Goal: Task Accomplishment & Management: Manage account settings

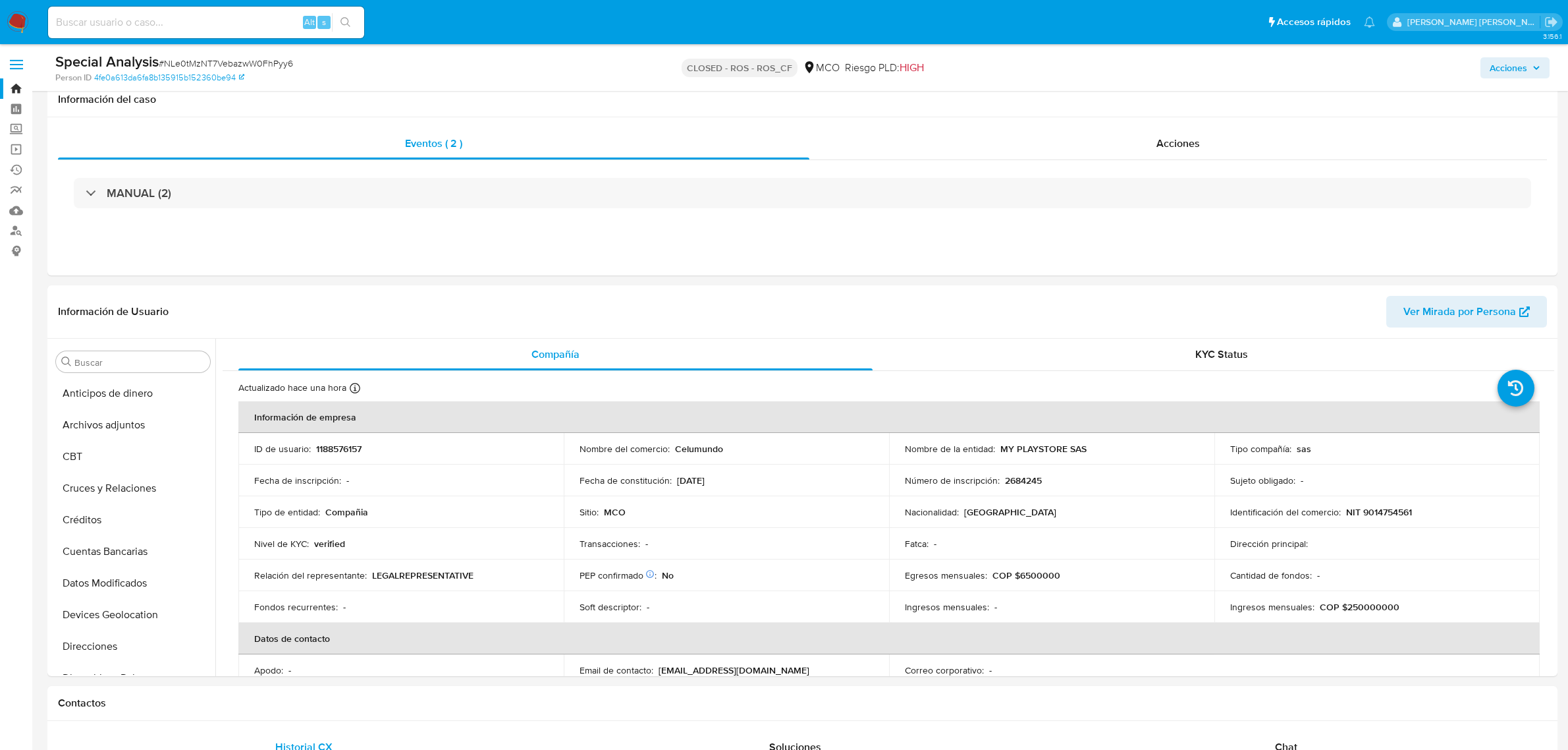
select select "10"
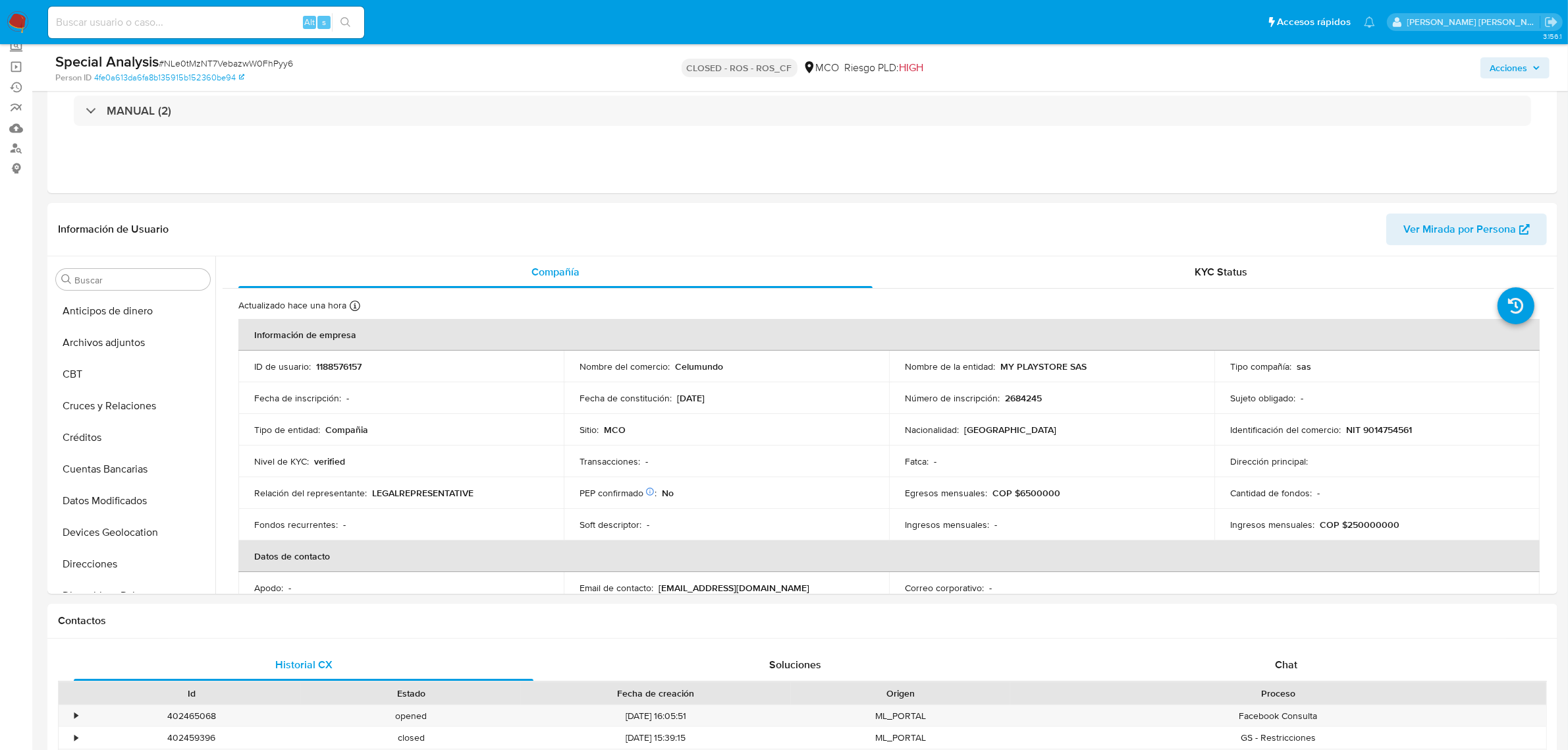
scroll to position [555, 0]
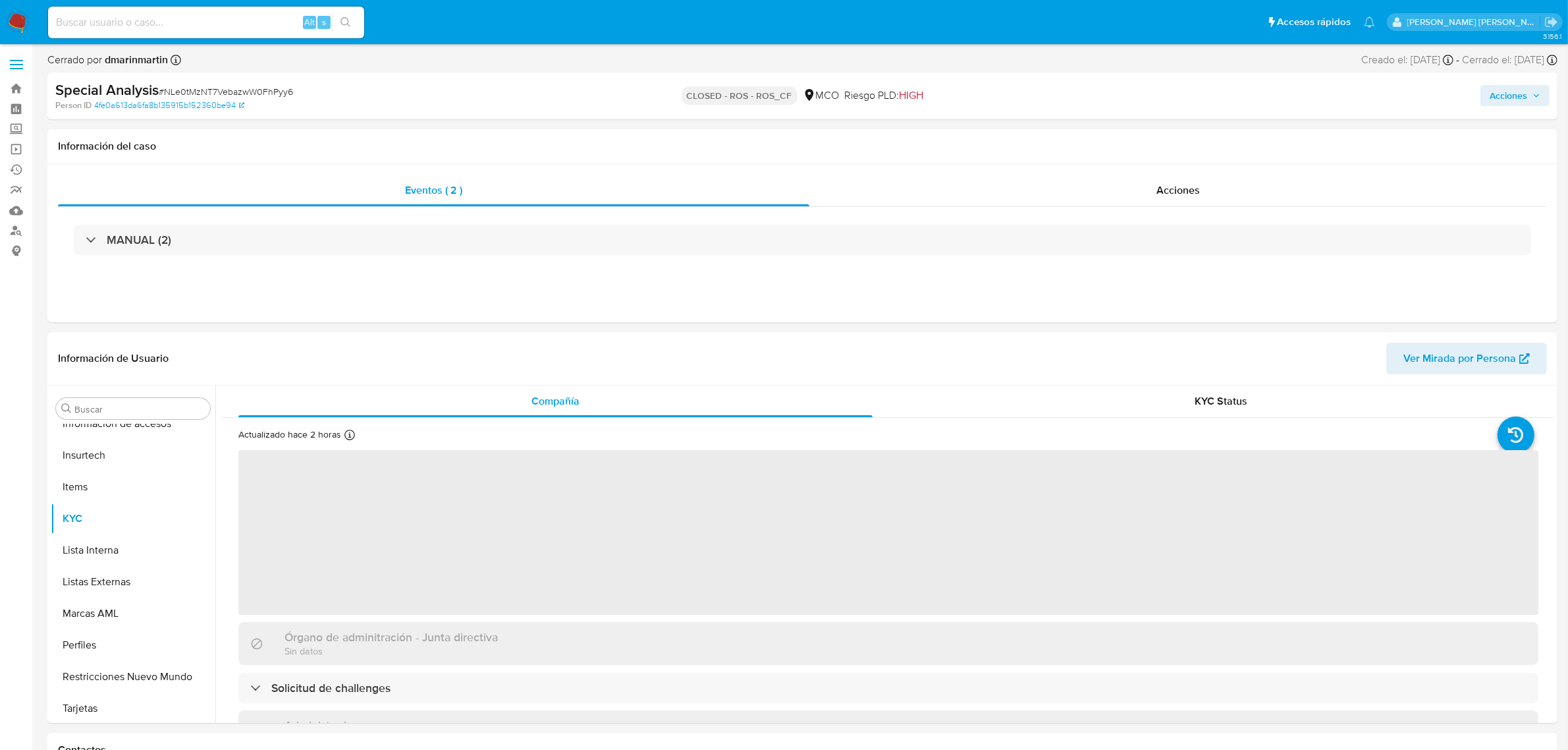
scroll to position [555, 0]
click at [21, 88] on link "Bandeja" at bounding box center [78, 88] width 157 height 20
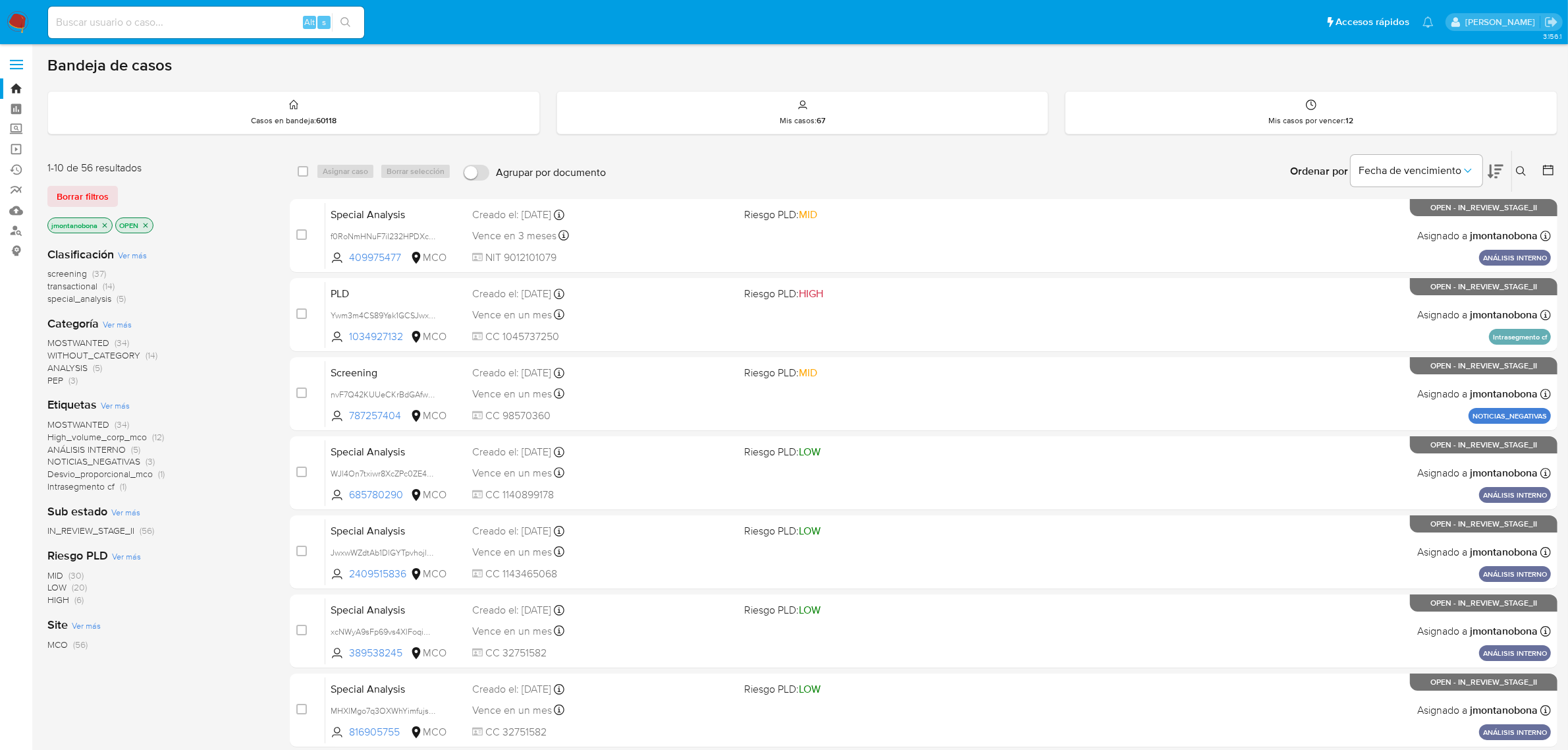
click at [1522, 171] on icon at bounding box center [1521, 171] width 10 height 10
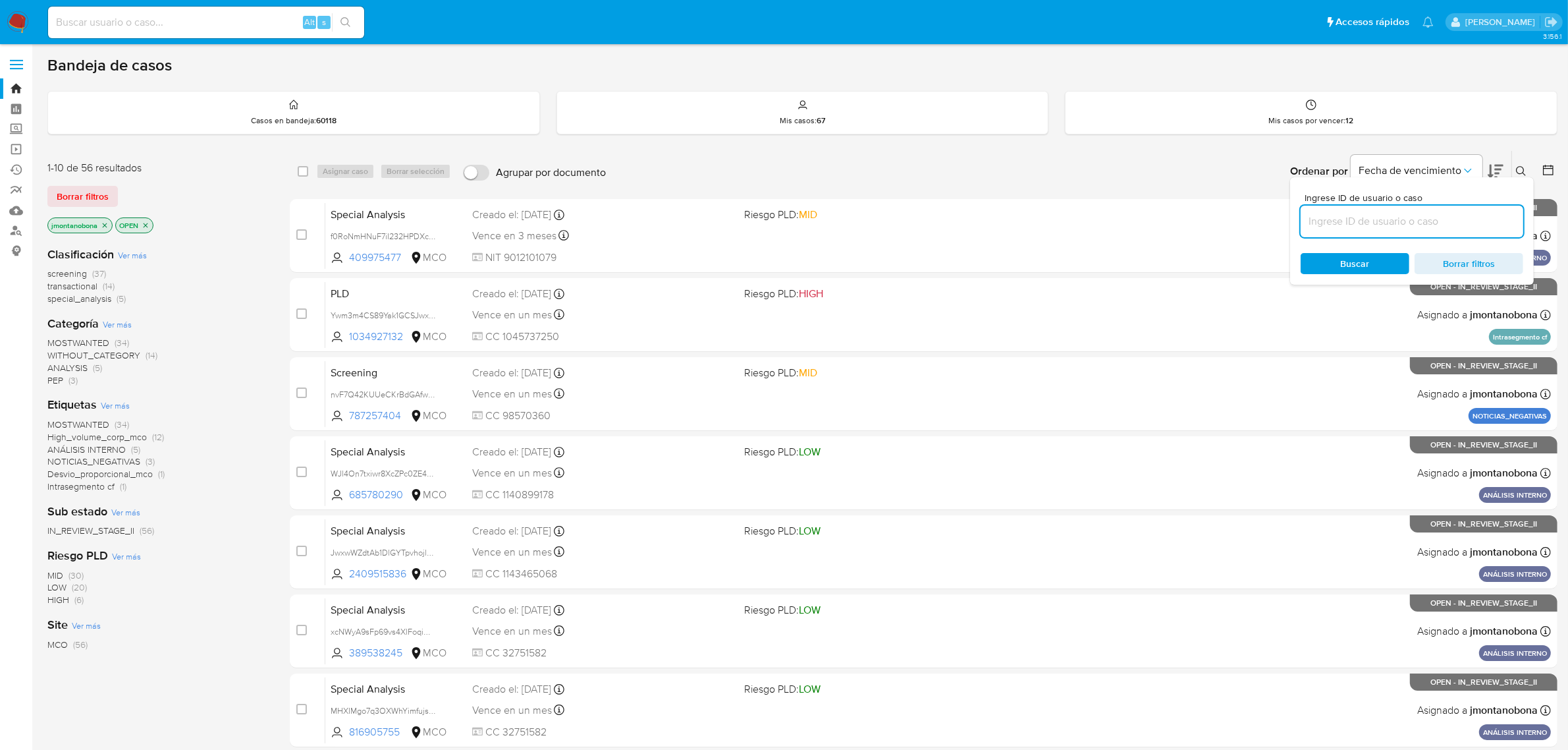
click at [1370, 224] on input at bounding box center [1412, 222] width 223 height 17
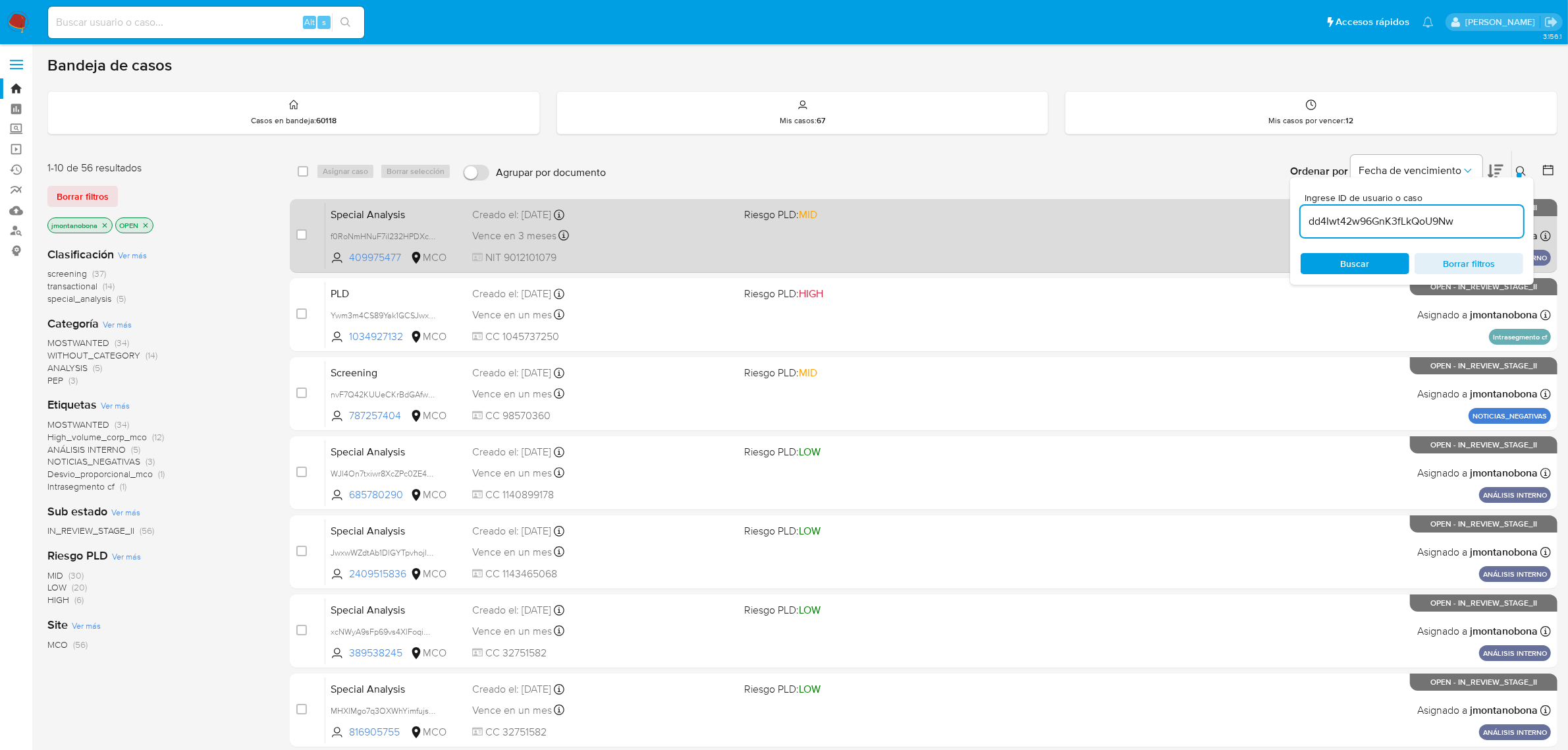
type input "dd4Iwt42w96GnK3fLkQoU9Nw"
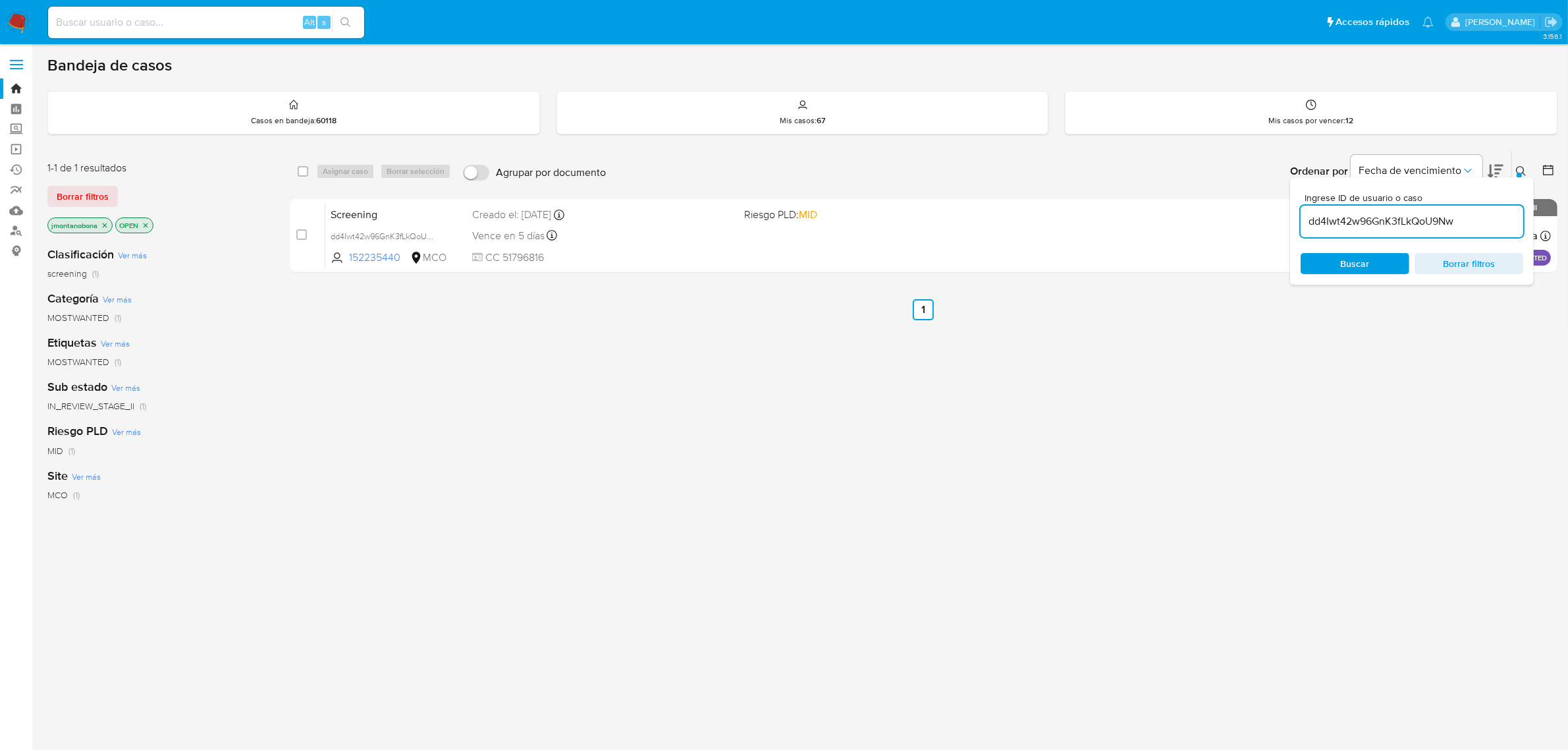
click at [1437, 264] on span "Borrar filtros" at bounding box center [1469, 263] width 90 height 18
click at [1279, 341] on div "select-all-cases-checkbox Asignar caso Borrar selección Agrupar por documento O…" at bounding box center [924, 449] width 1268 height 597
click at [1404, 219] on input at bounding box center [1412, 222] width 223 height 17
paste input "lb4hvToeo1u1yo9IHHpIgDtH"
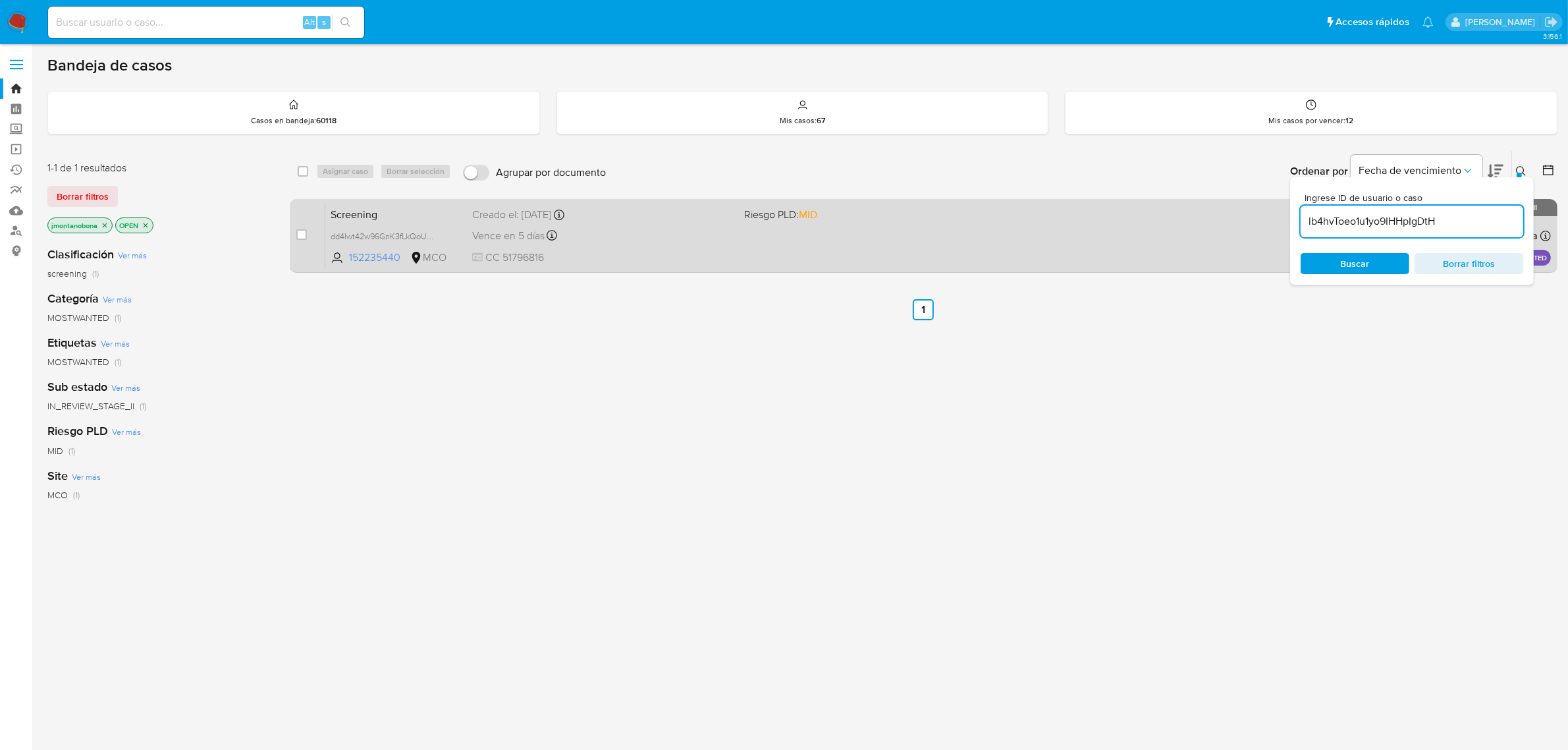
type input "lb4hvToeo1u1yo9IHHpIgDtH"
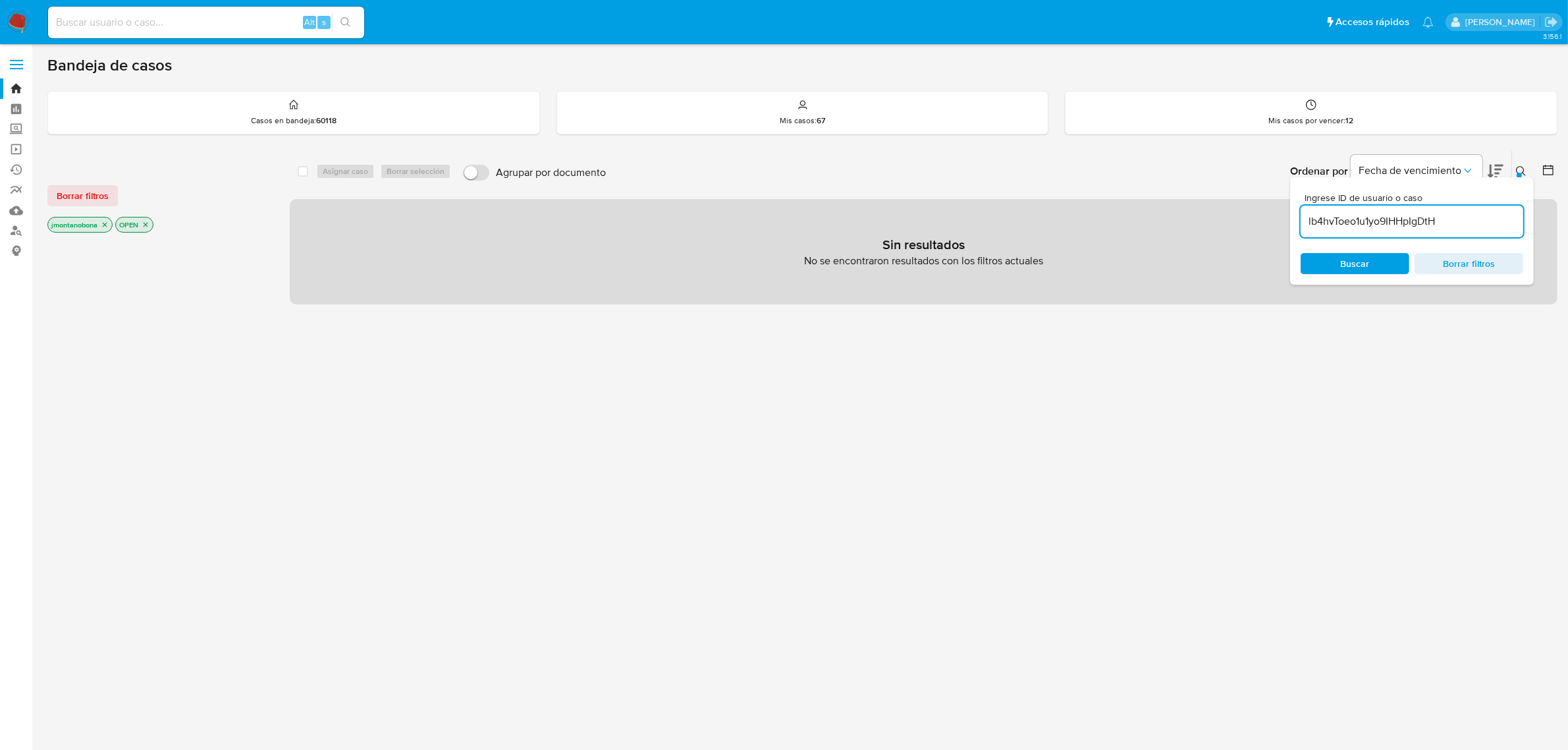
click at [107, 223] on icon "close-filter" at bounding box center [104, 224] width 4 height 4
click at [77, 222] on icon "close-filter" at bounding box center [77, 224] width 8 height 8
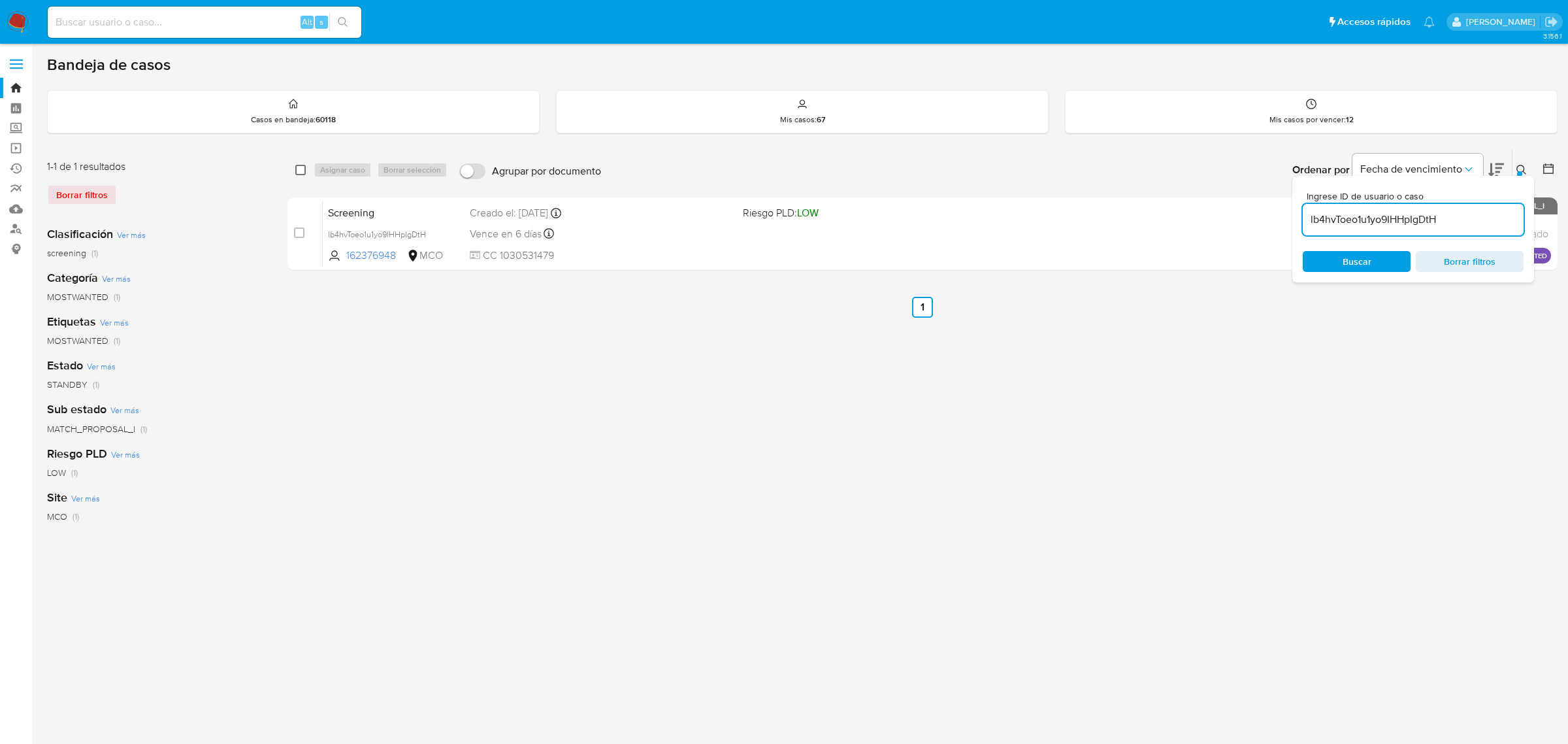
click at [301, 166] on input "checkbox" at bounding box center [300, 170] width 10 height 10
checkbox input "true"
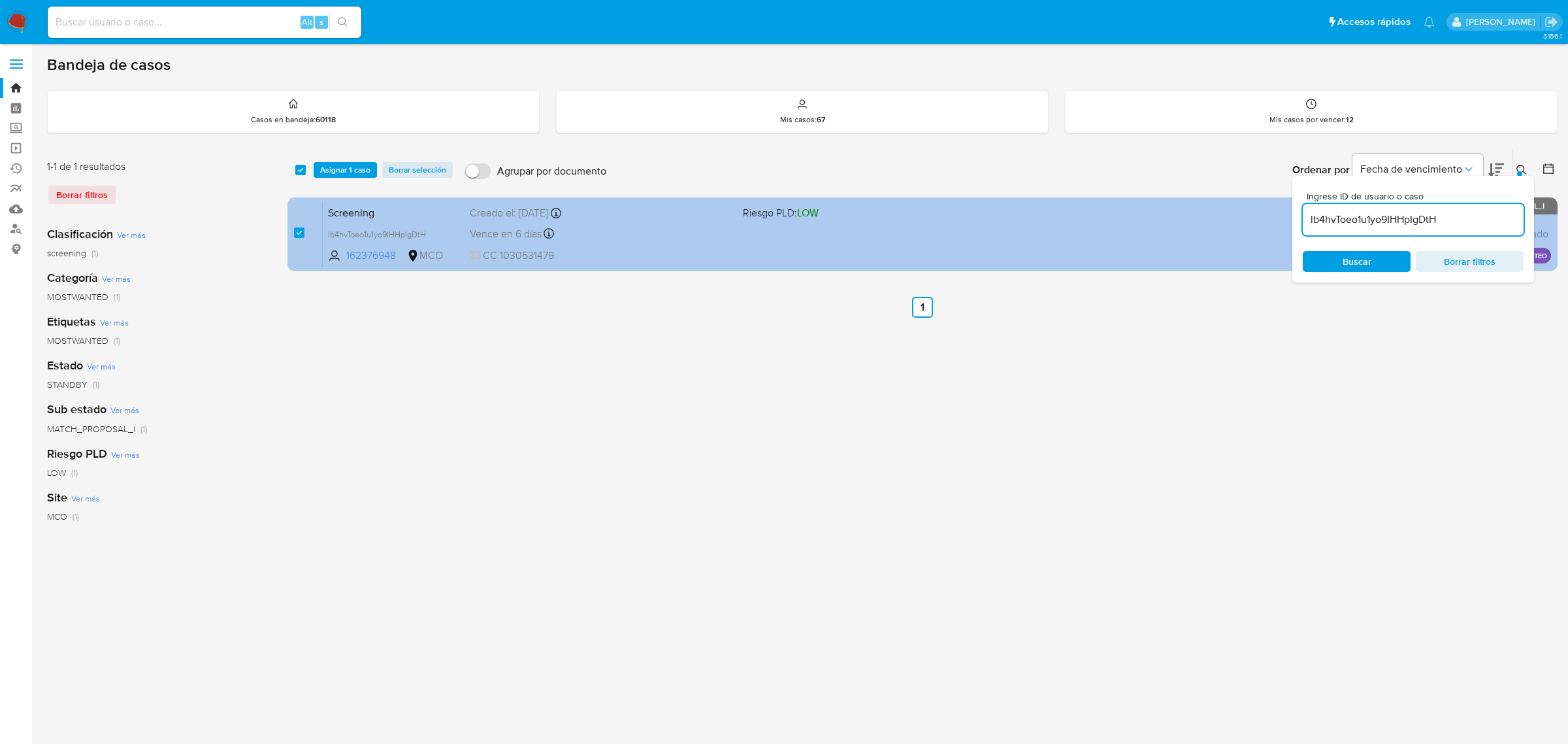
drag, startPoint x: 1458, startPoint y: 220, endPoint x: 1236, endPoint y: 204, distance: 222.6
click at [1238, 205] on div "select-all-cases-checkbox Asignar 1 caso Borrar selección Agrupar por documento…" at bounding box center [923, 212] width 1270 height 127
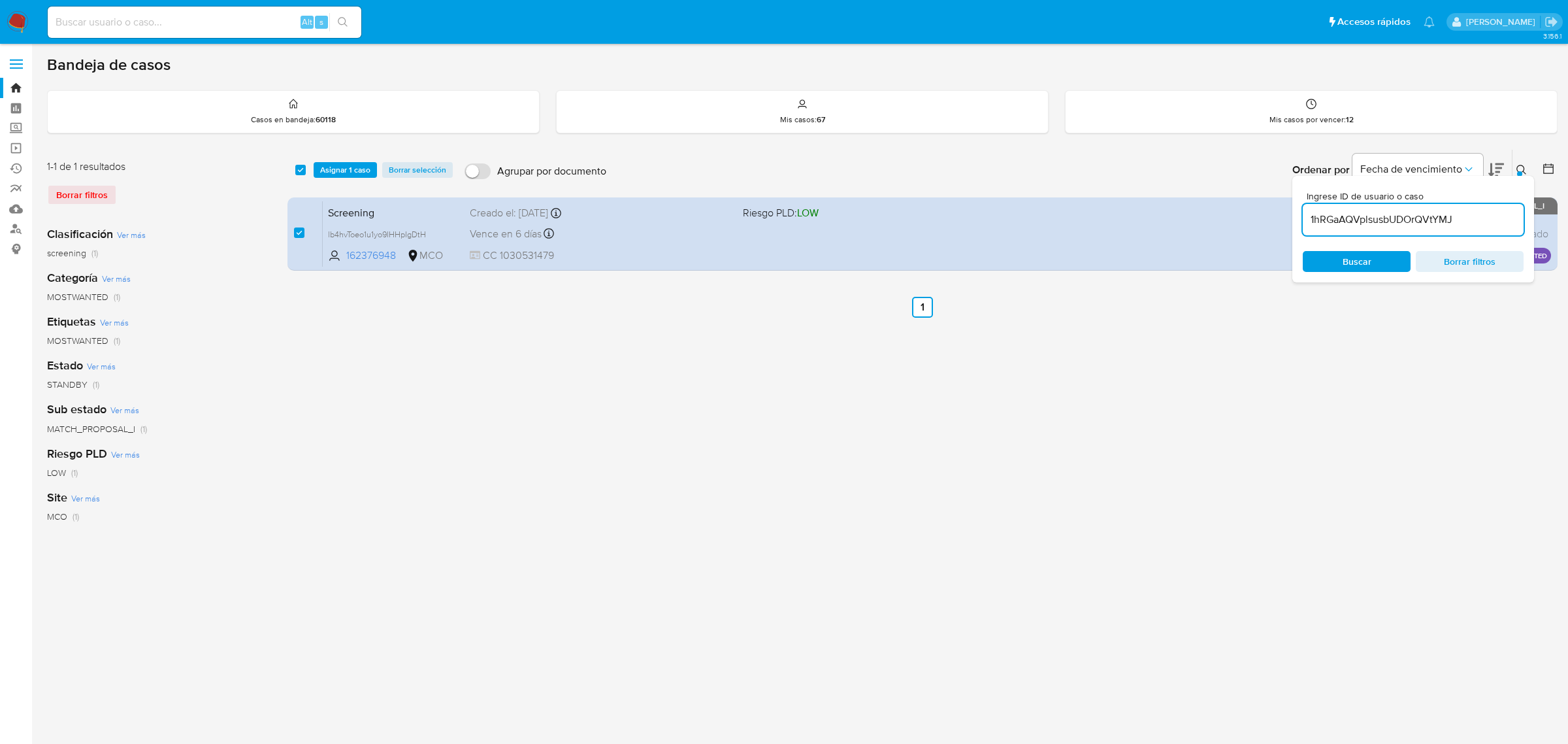
type input "1hRGaAQVplsusbUDOrQVtYMJ"
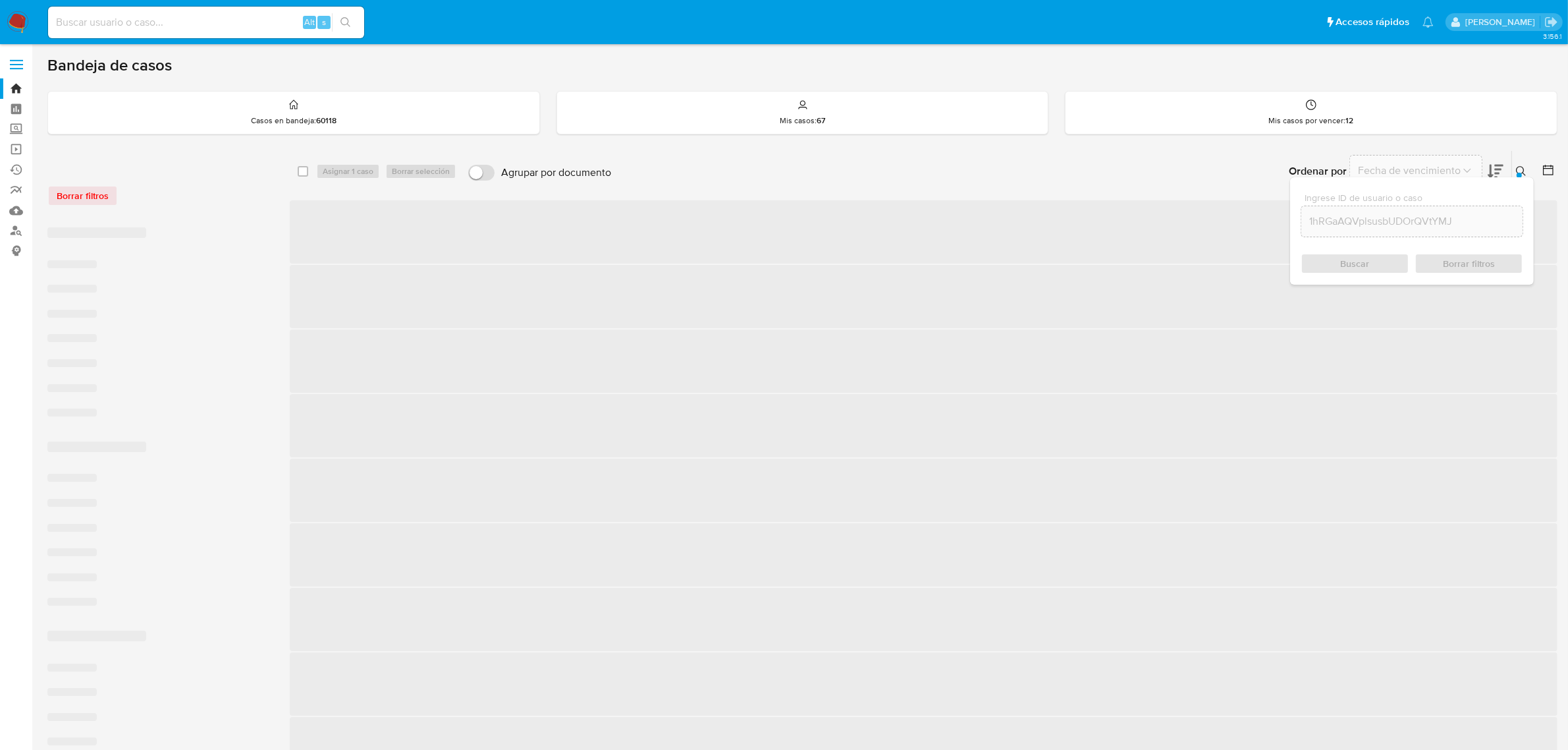
checkbox input "false"
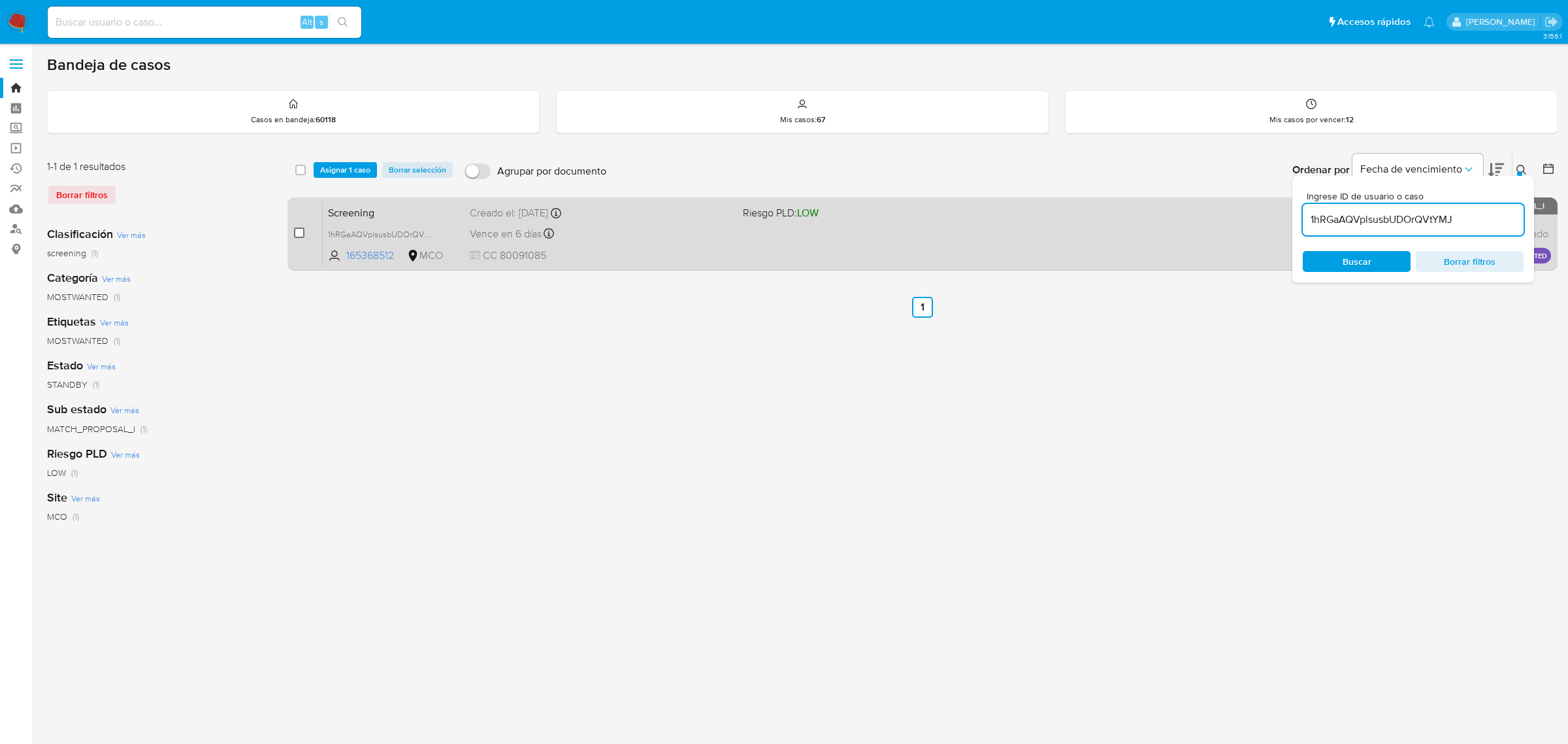
click at [300, 232] on input "checkbox" at bounding box center [299, 233] width 10 height 10
checkbox input "true"
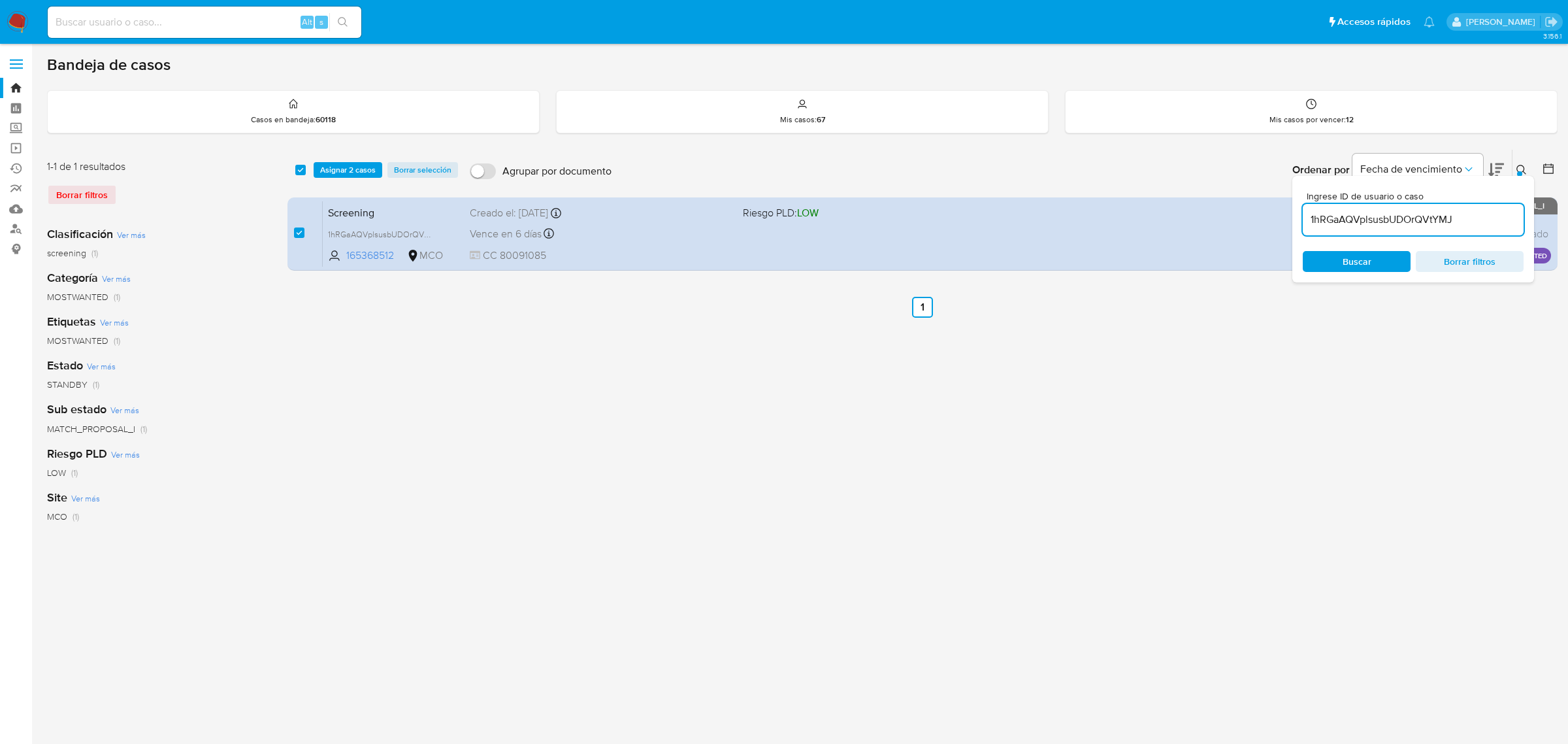
drag, startPoint x: 1465, startPoint y: 225, endPoint x: 1309, endPoint y: 218, distance: 156.2
click at [1309, 218] on input "1hRGaAQVplsusbUDOrQVtYMJ" at bounding box center [1414, 220] width 221 height 17
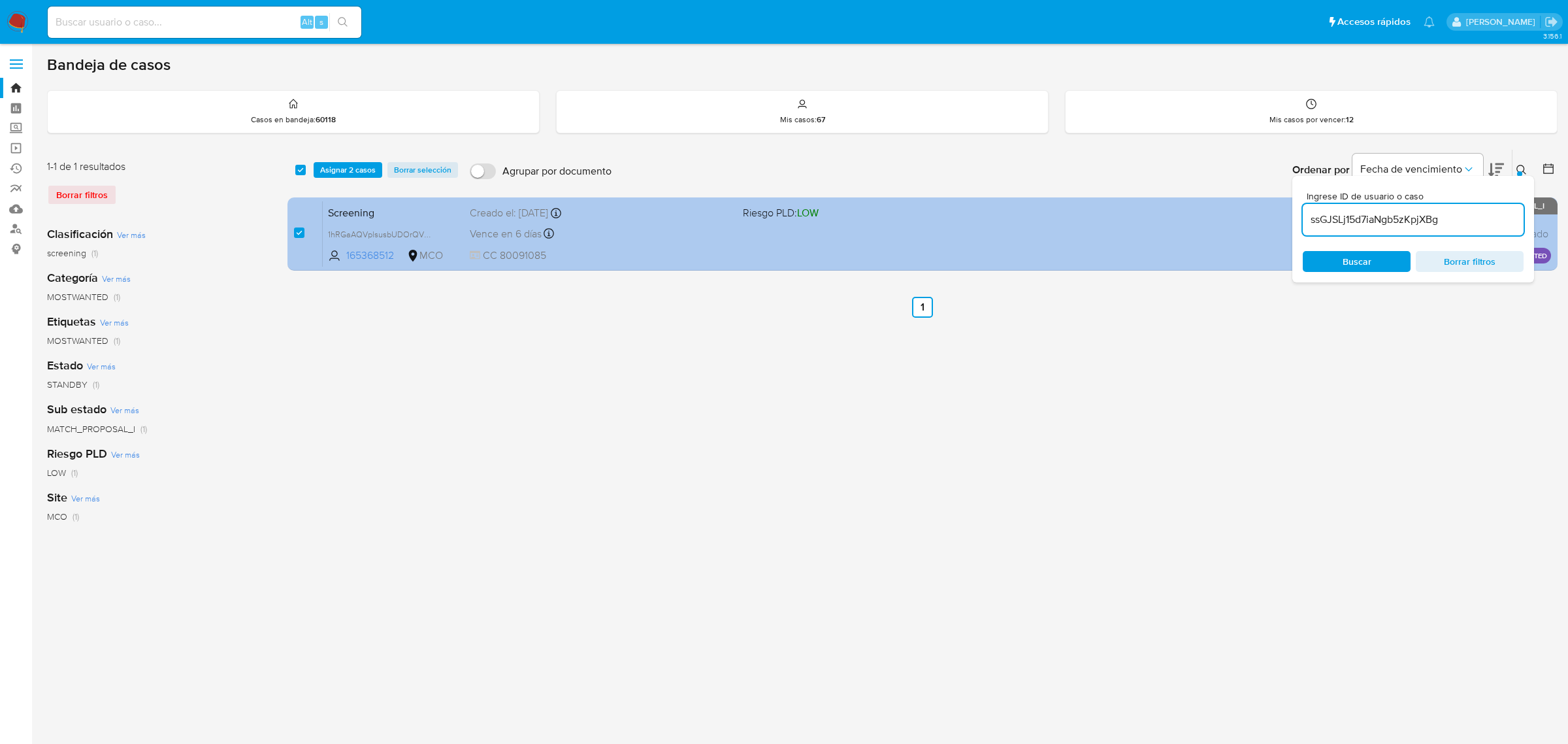
type input "ssGJSLj15d7iaNgb5zKpjXBg"
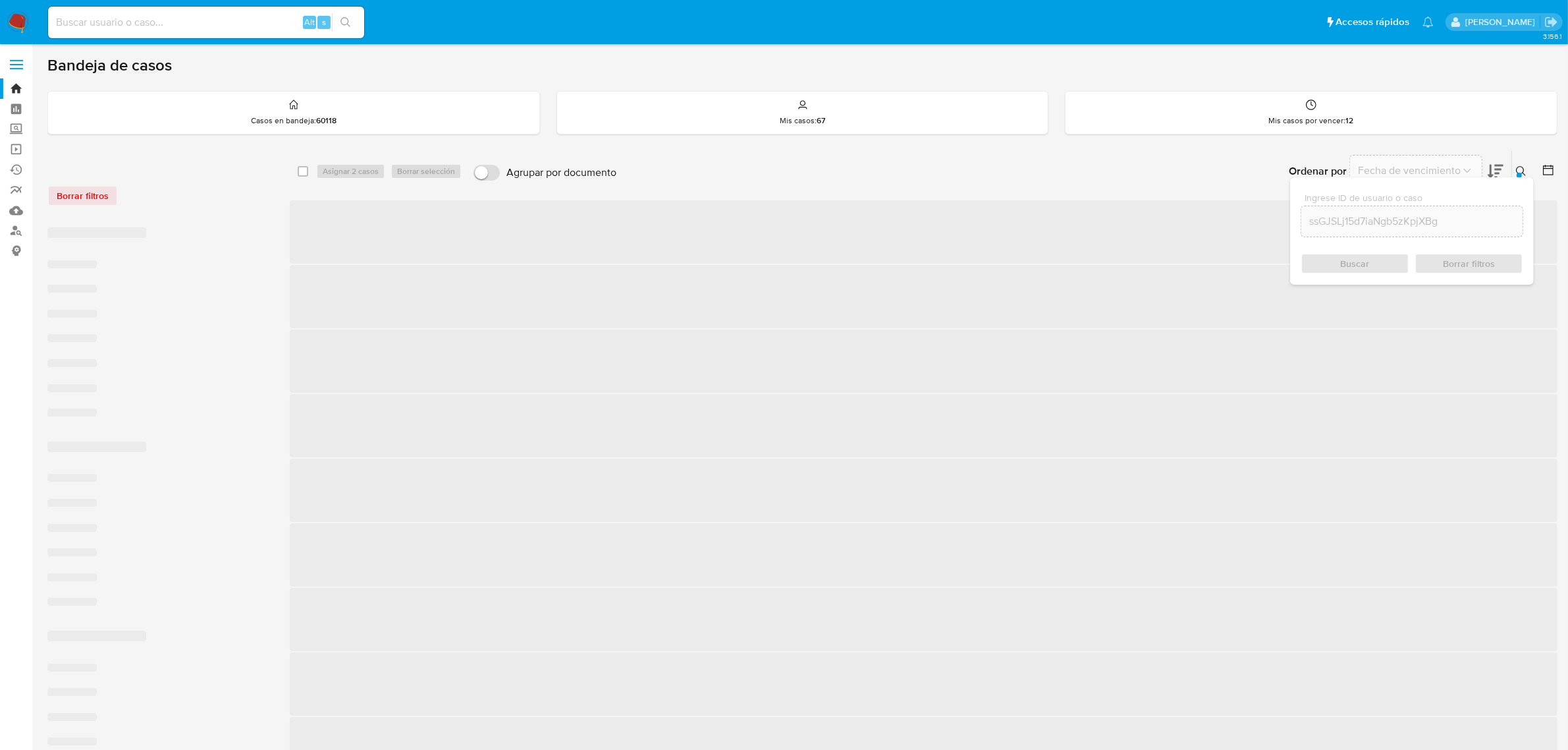
checkbox input "false"
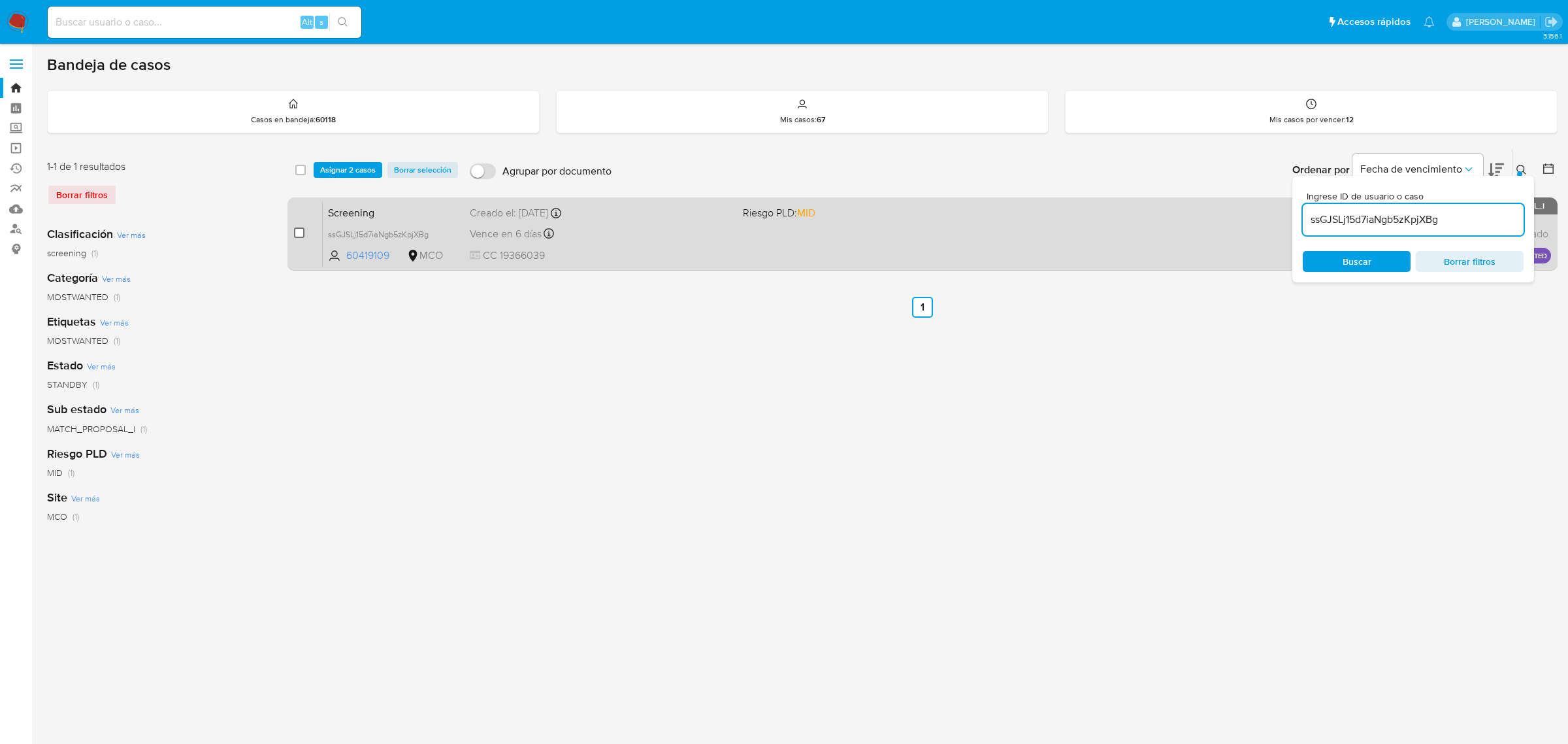
click at [303, 233] on input "checkbox" at bounding box center [299, 233] width 10 height 10
checkbox input "true"
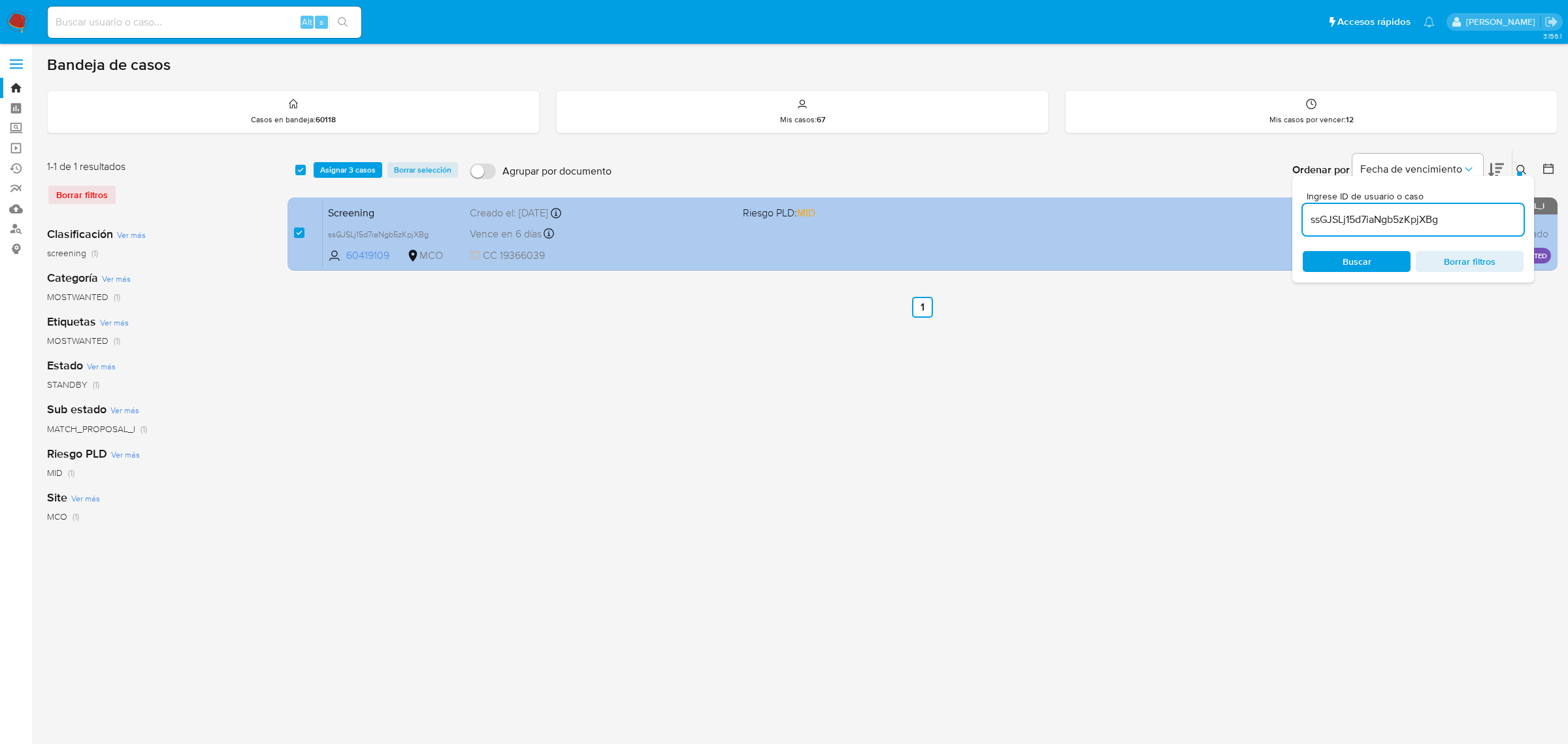
drag, startPoint x: 1462, startPoint y: 219, endPoint x: 1226, endPoint y: 212, distance: 236.1
click at [1234, 213] on div "select-all-cases-checkbox Asignar 3 casos Borrar selección Agrupar por document…" at bounding box center [923, 212] width 1270 height 127
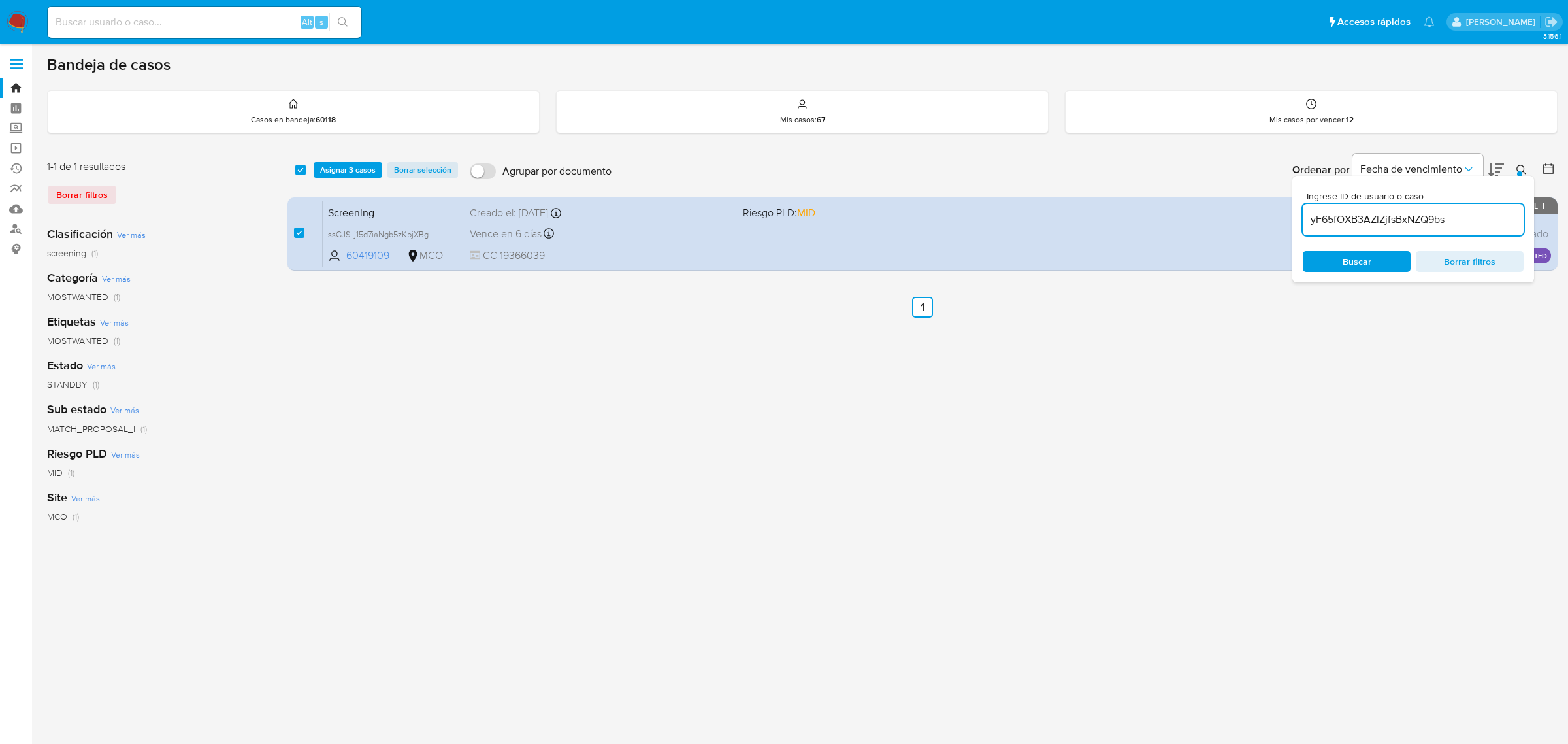
type input "yF65fOXB3AZlZjfsBxNZQ9bs"
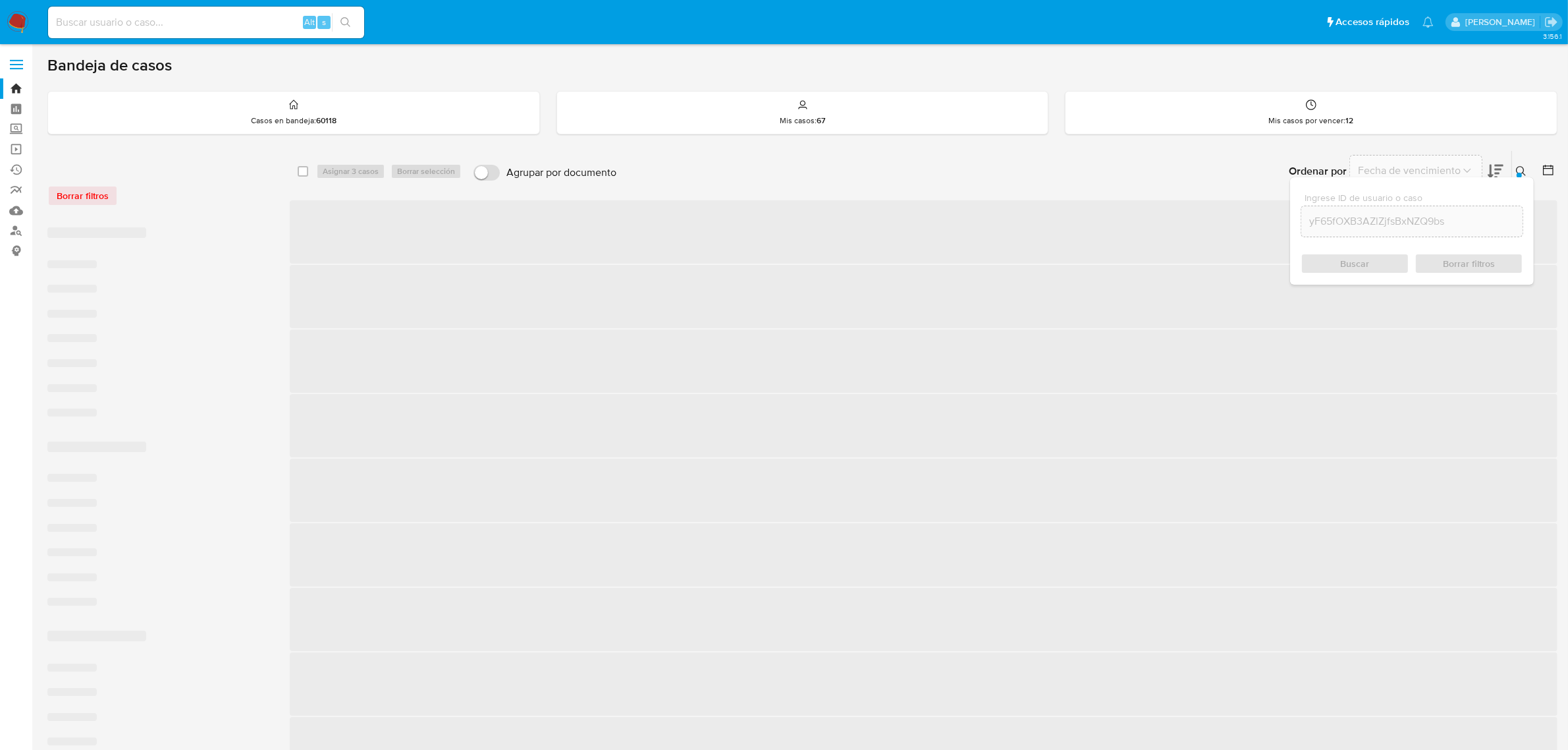
checkbox input "false"
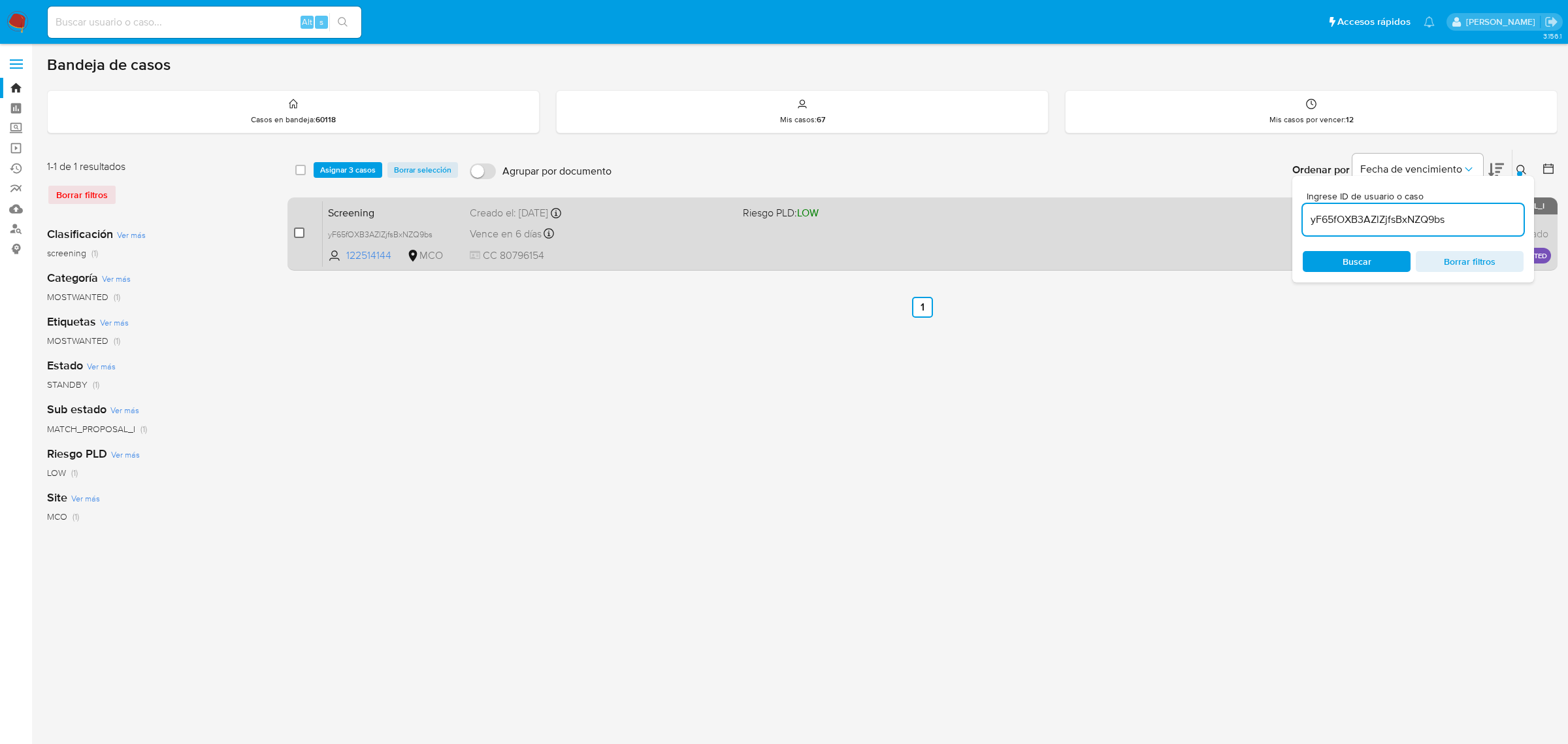
click at [299, 232] on input "checkbox" at bounding box center [299, 233] width 10 height 10
checkbox input "true"
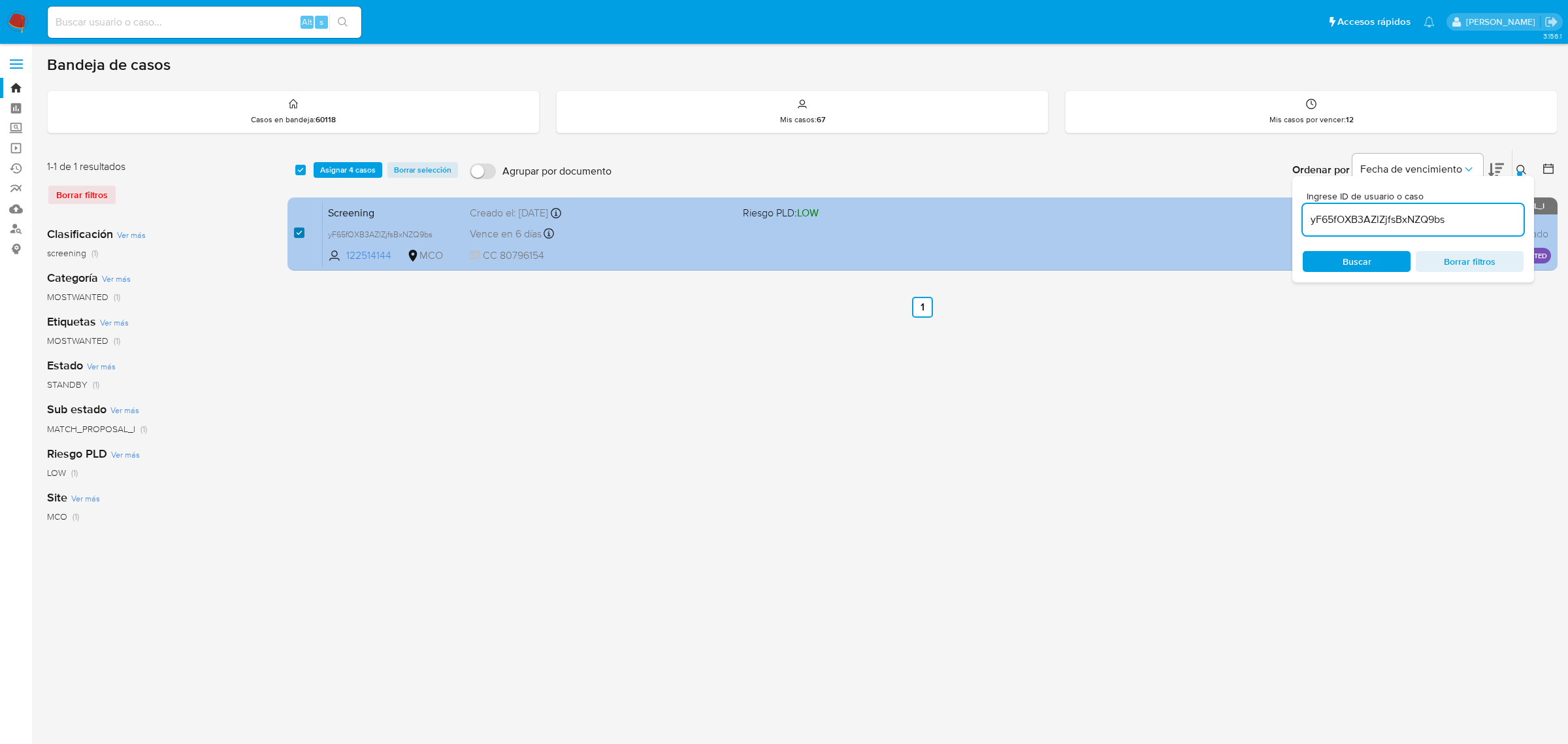
checkbox input "true"
drag, startPoint x: 1382, startPoint y: 228, endPoint x: 1275, endPoint y: 229, distance: 107.0
click at [1276, 229] on div "select-all-cases-checkbox Asignar 4 casos Borrar selección Agrupar por document…" at bounding box center [923, 212] width 1270 height 127
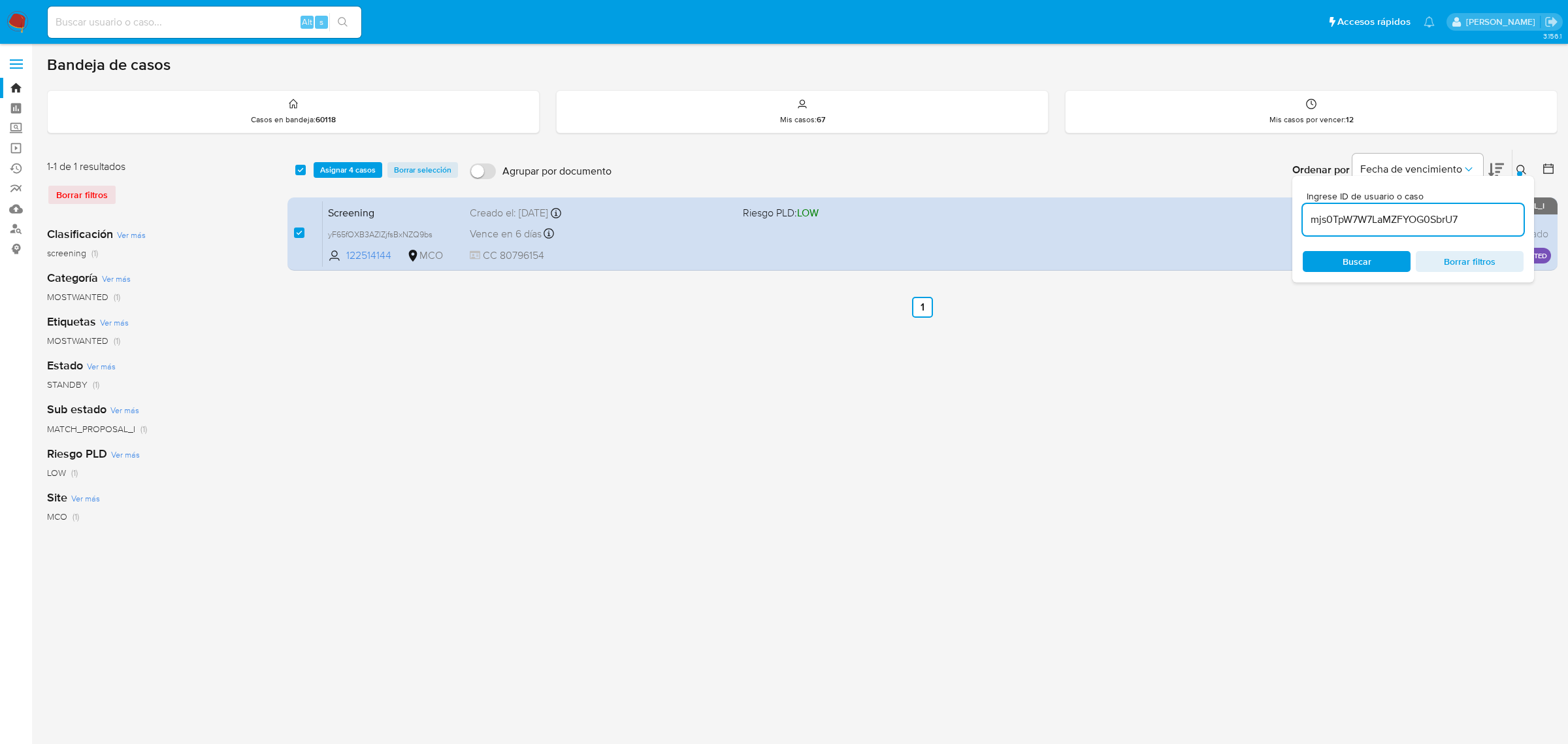
type input "mjs0TpW7W7LaMZFYOG0SbrU7"
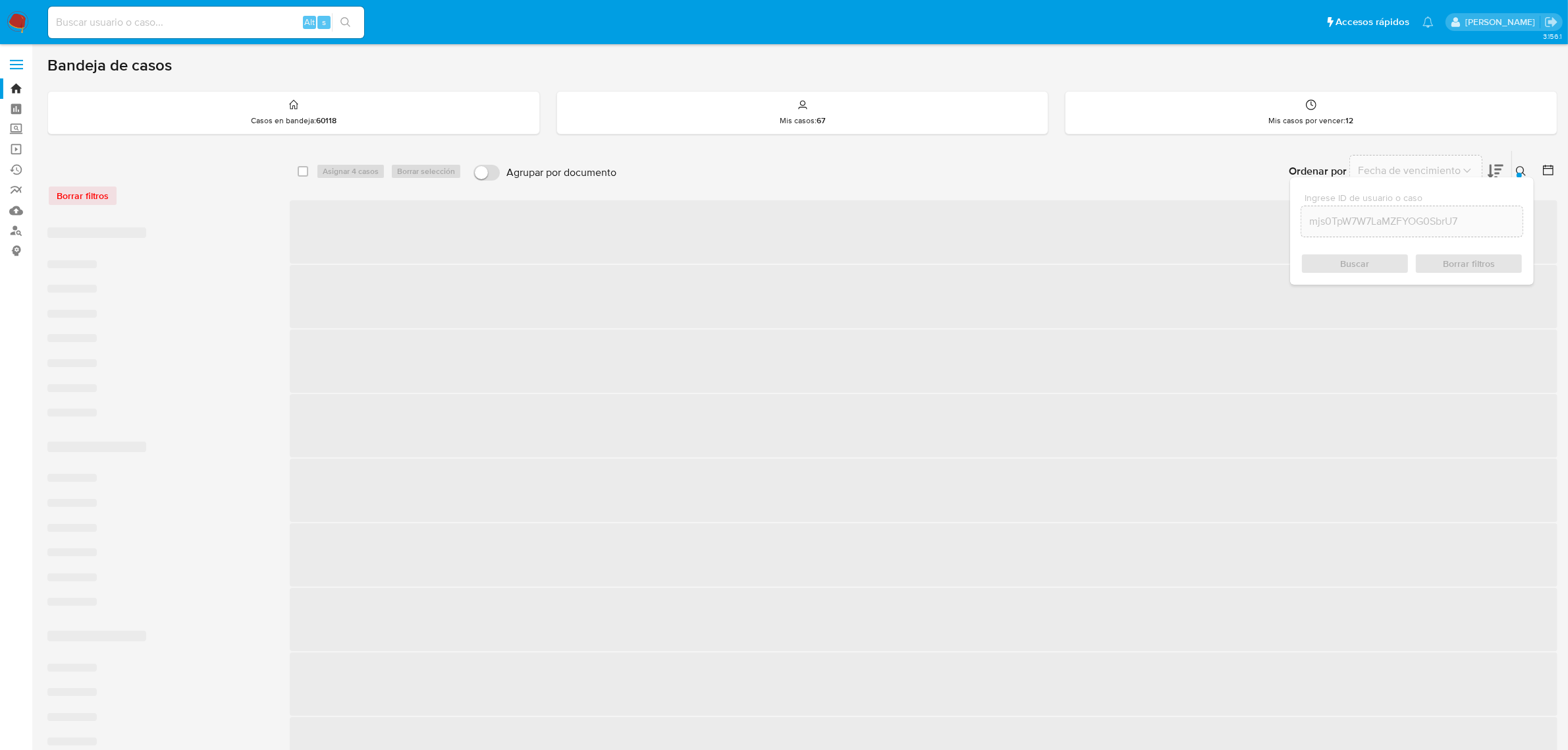
checkbox input "false"
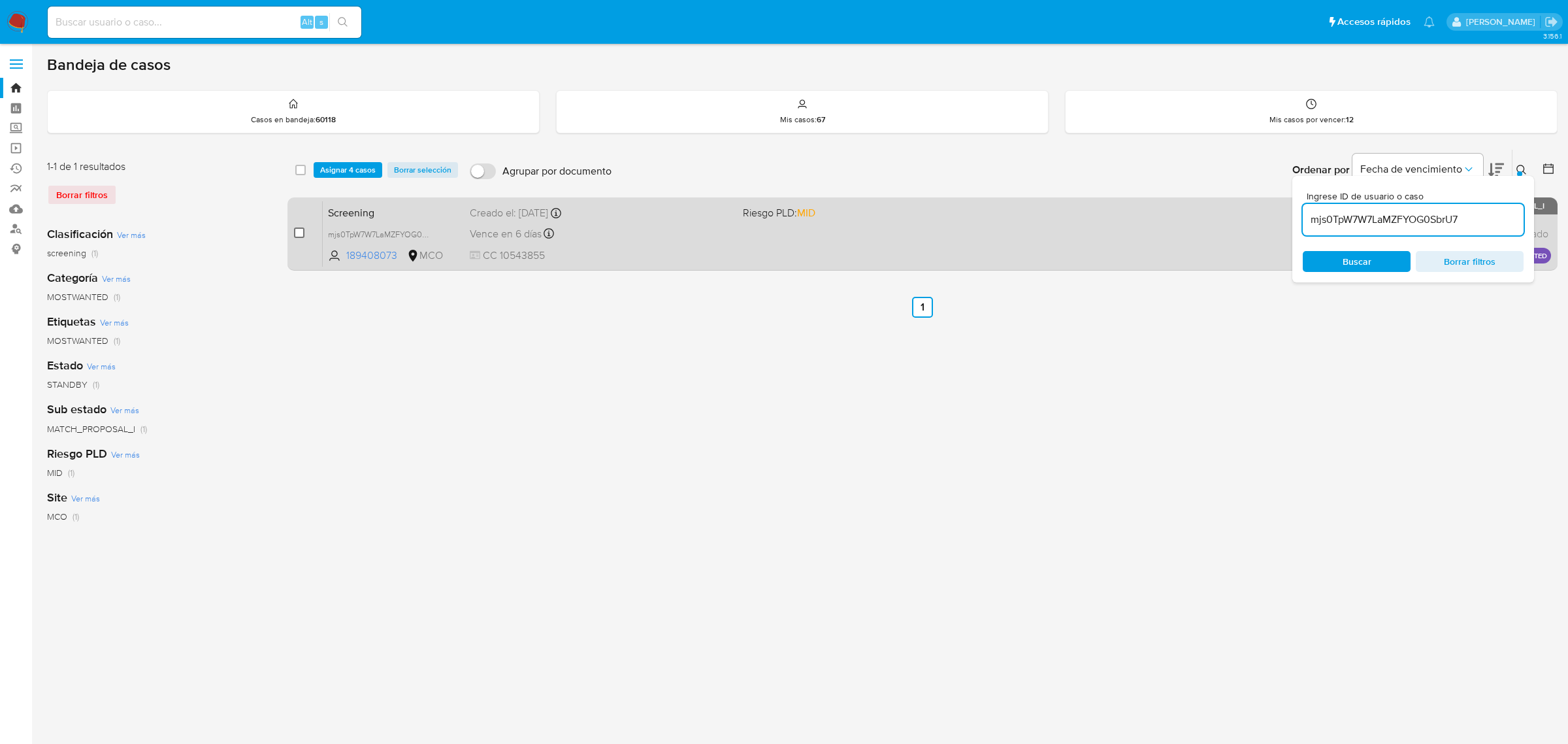
click at [300, 233] on input "checkbox" at bounding box center [299, 233] width 10 height 10
checkbox input "true"
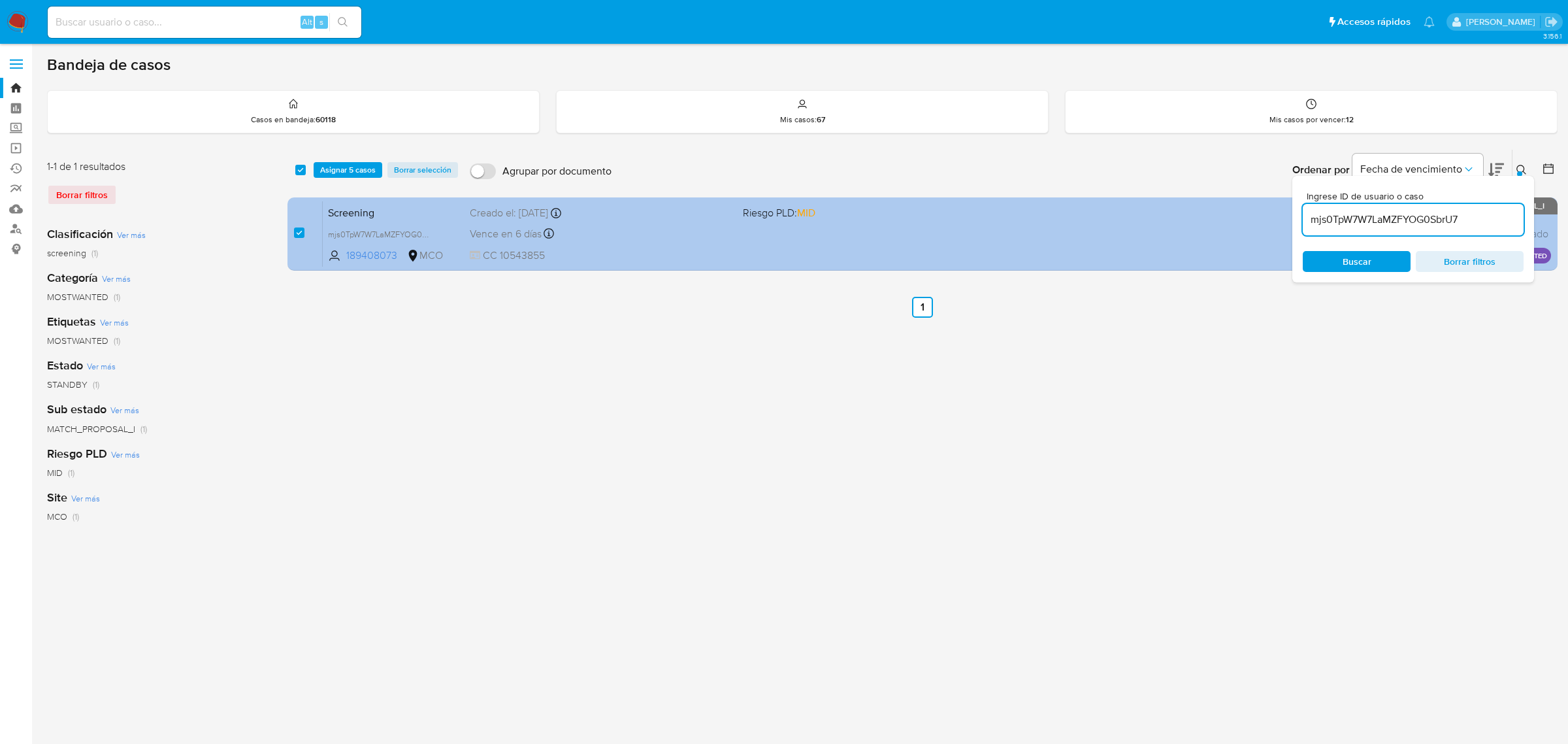
drag, startPoint x: 1482, startPoint y: 226, endPoint x: 1258, endPoint y: 224, distance: 224.0
click at [1263, 224] on div "select-all-cases-checkbox Asignar 5 casos Borrar selección Agrupar por document…" at bounding box center [923, 212] width 1270 height 127
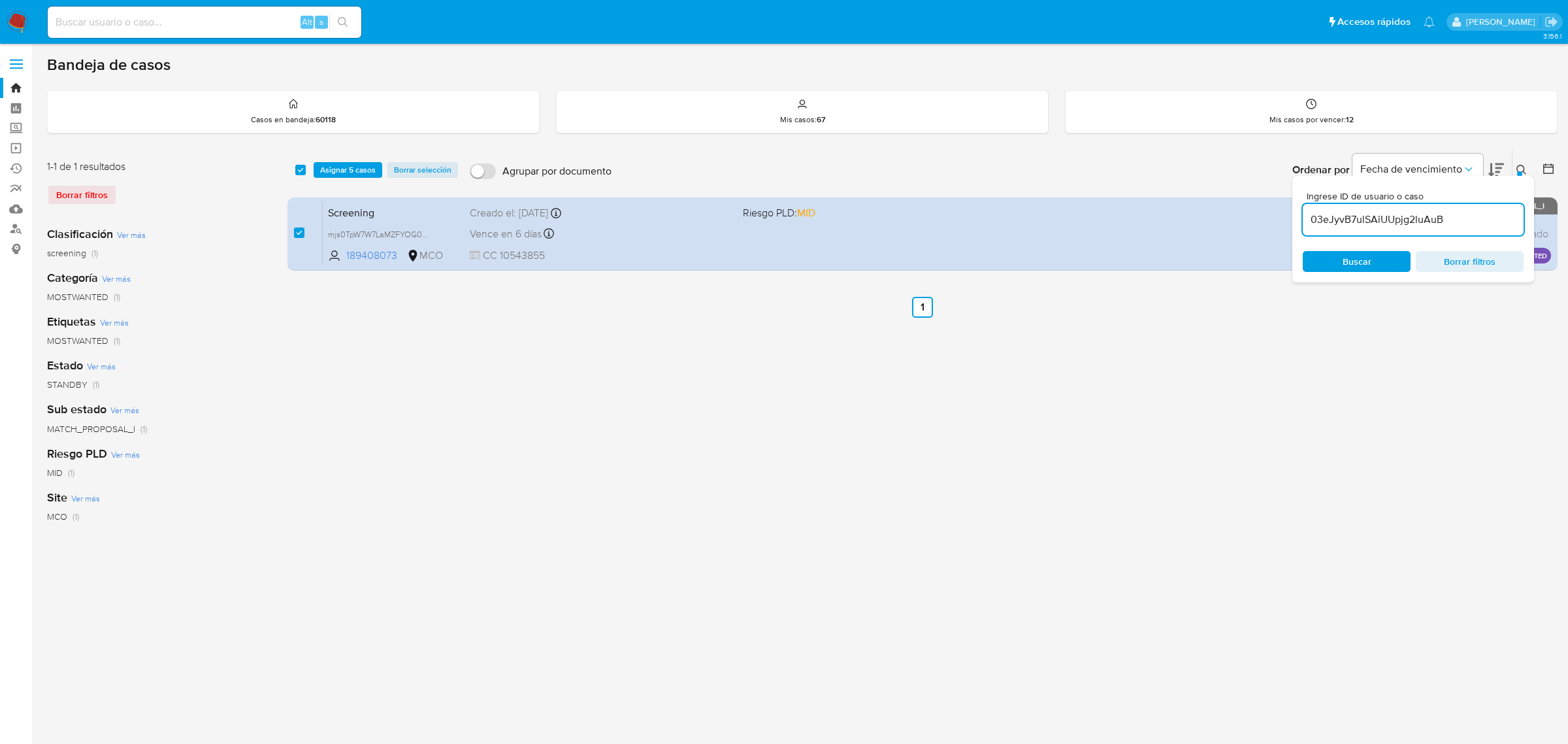
type input "03eJyvB7ulSAiUUpjg2luAuB"
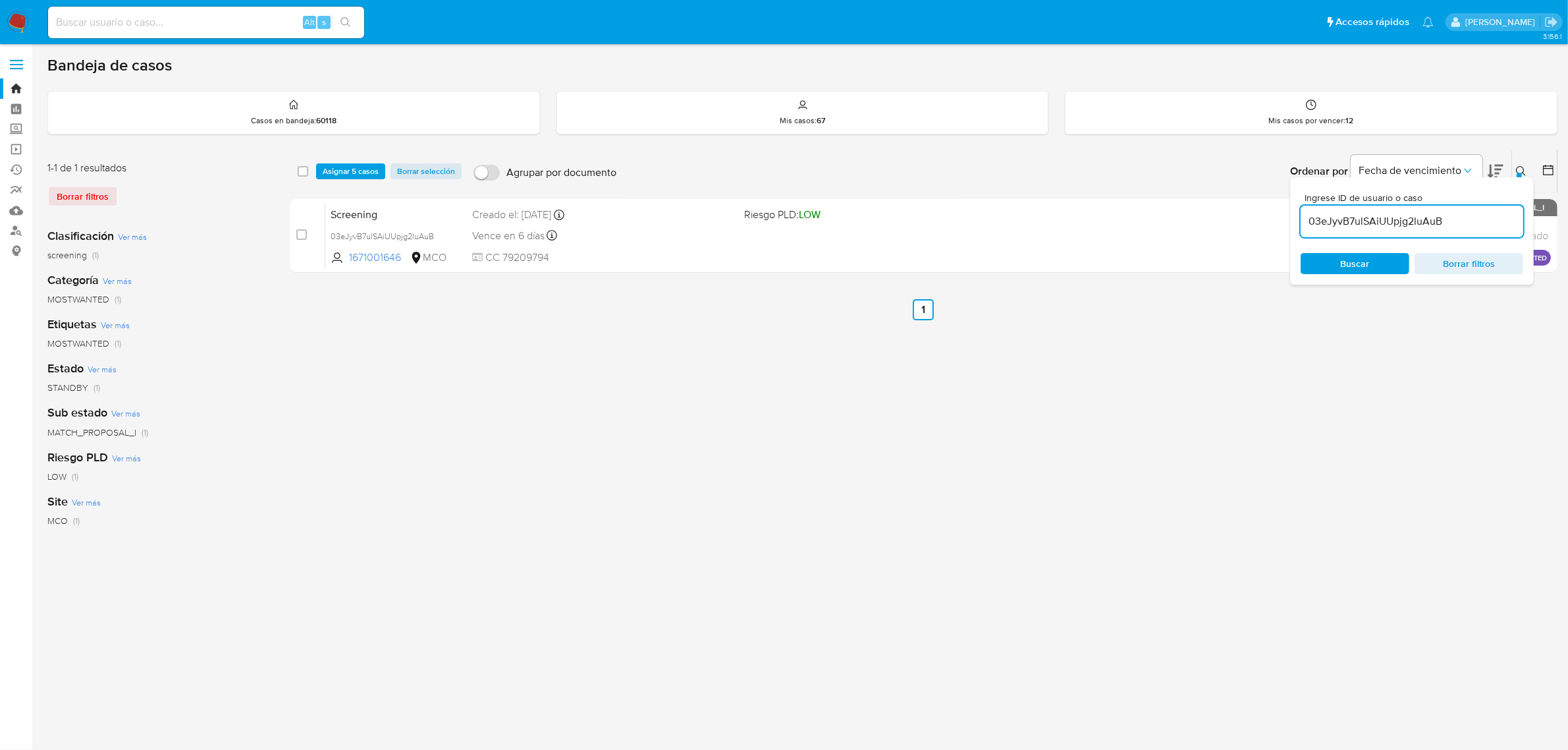
checkbox input "false"
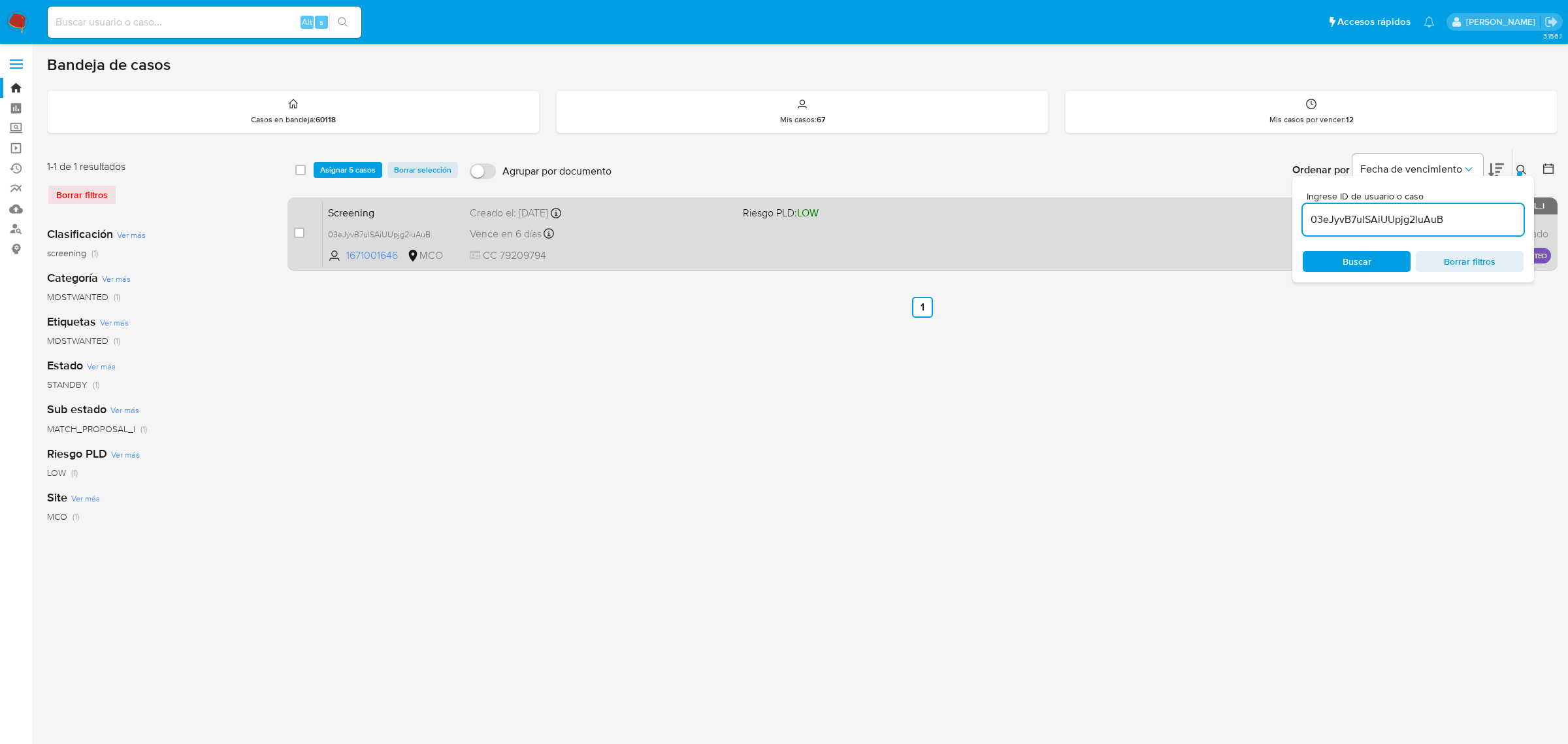
click at [293, 229] on div "case-item-checkbox No es posible asignar el caso Screening 03eJyvB7ulSAiUUpjg2l…" at bounding box center [923, 234] width 1270 height 73
click at [293, 232] on div "case-item-checkbox No es posible asignar el caso Screening 03eJyvB7ulSAiUUpjg2l…" at bounding box center [923, 234] width 1270 height 73
click at [296, 233] on input "checkbox" at bounding box center [299, 233] width 10 height 10
checkbox input "true"
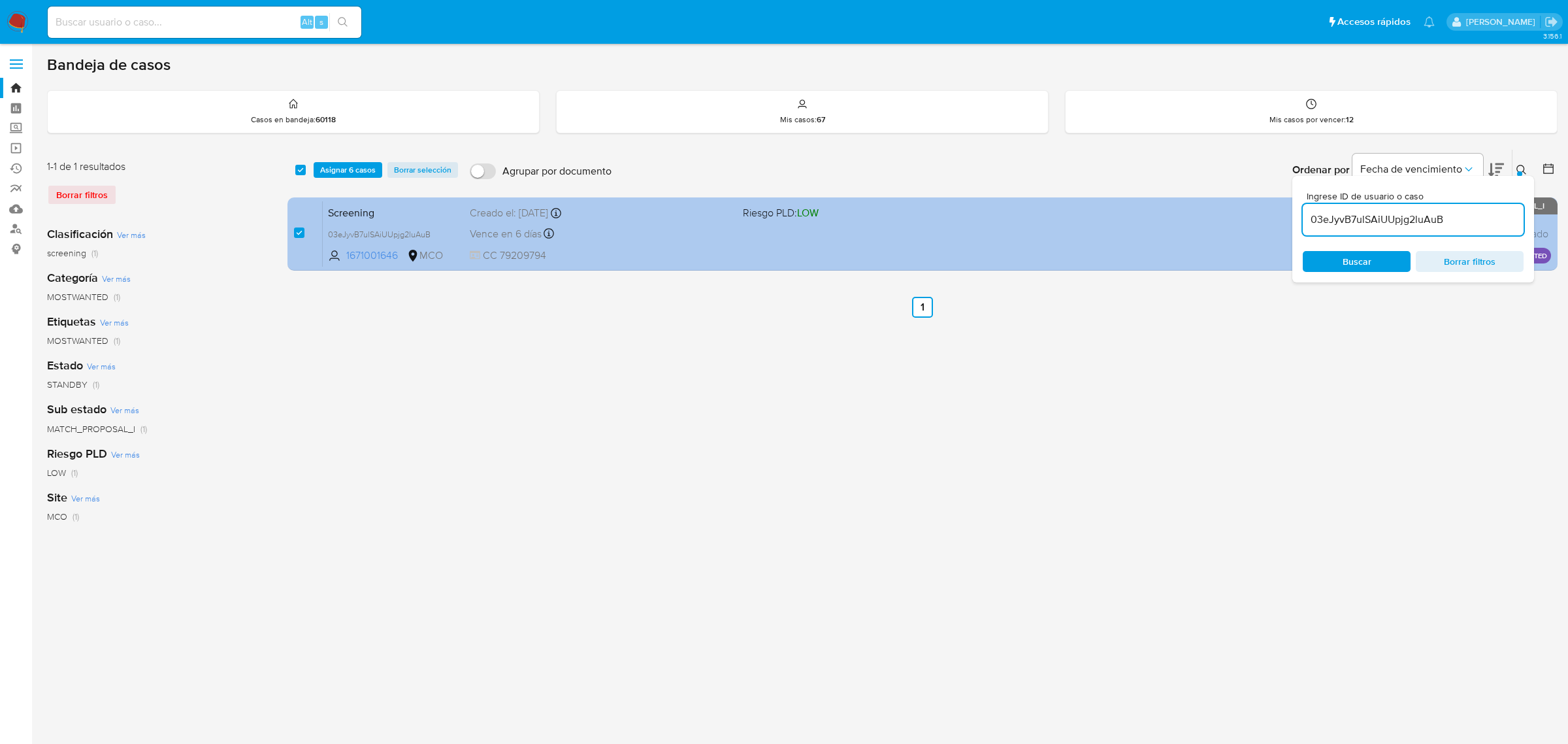
drag, startPoint x: 1464, startPoint y: 220, endPoint x: 1282, endPoint y: 219, distance: 182.0
click at [1282, 219] on div "select-all-cases-checkbox Asignar 6 casos Borrar selección Agrupar por document…" at bounding box center [923, 212] width 1270 height 127
type input "K0Zi77BIXrV7KDQKDWZ60WXO"
checkbox input "false"
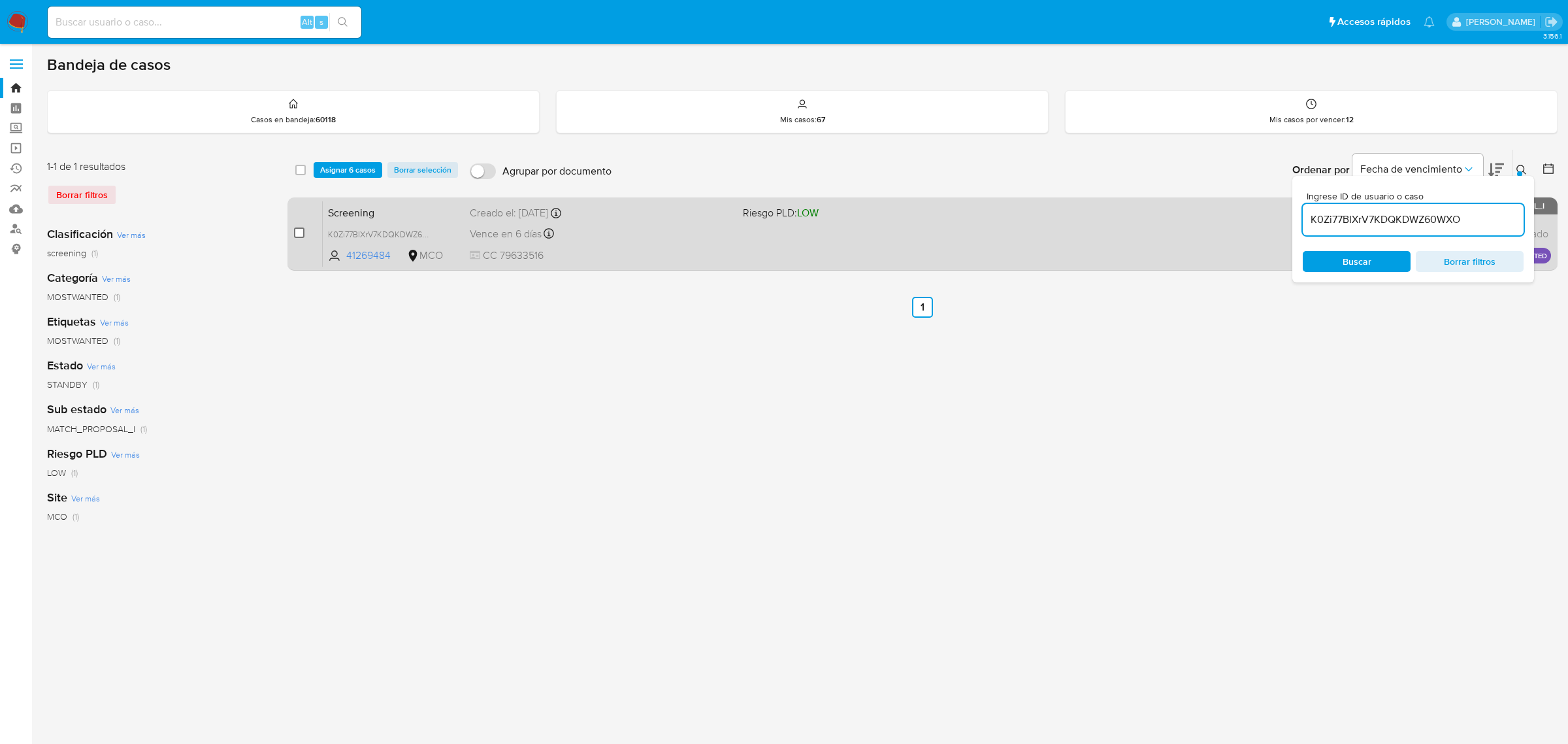
click at [295, 230] on input "checkbox" at bounding box center [299, 233] width 10 height 10
checkbox input "true"
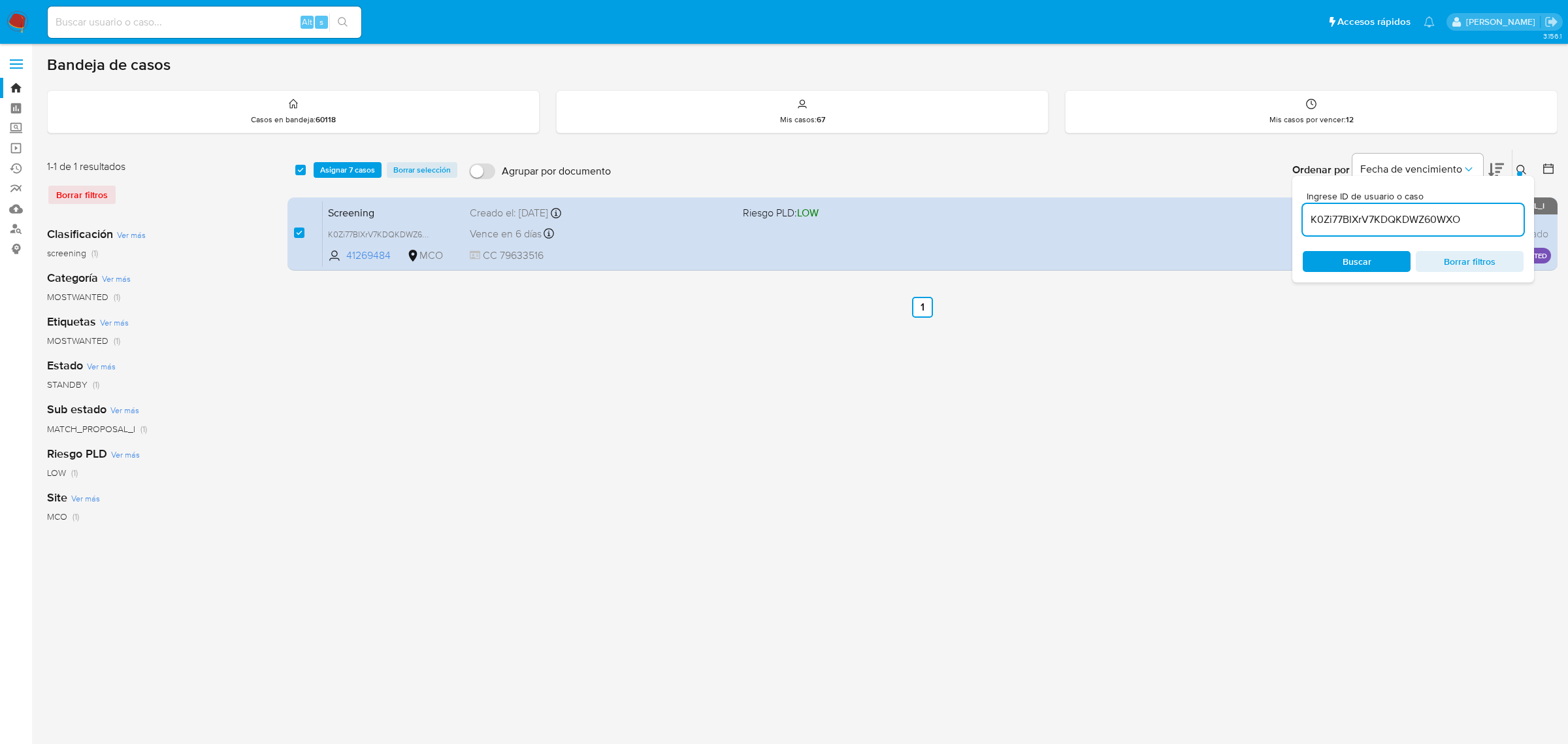
drag, startPoint x: 1477, startPoint y: 219, endPoint x: 1295, endPoint y: 218, distance: 182.0
click at [1295, 218] on div "Ingrese ID de usuario o caso K0Zi77BIXrV7KDQKDWZ60WXO Buscar Borrar filtros" at bounding box center [1414, 229] width 242 height 106
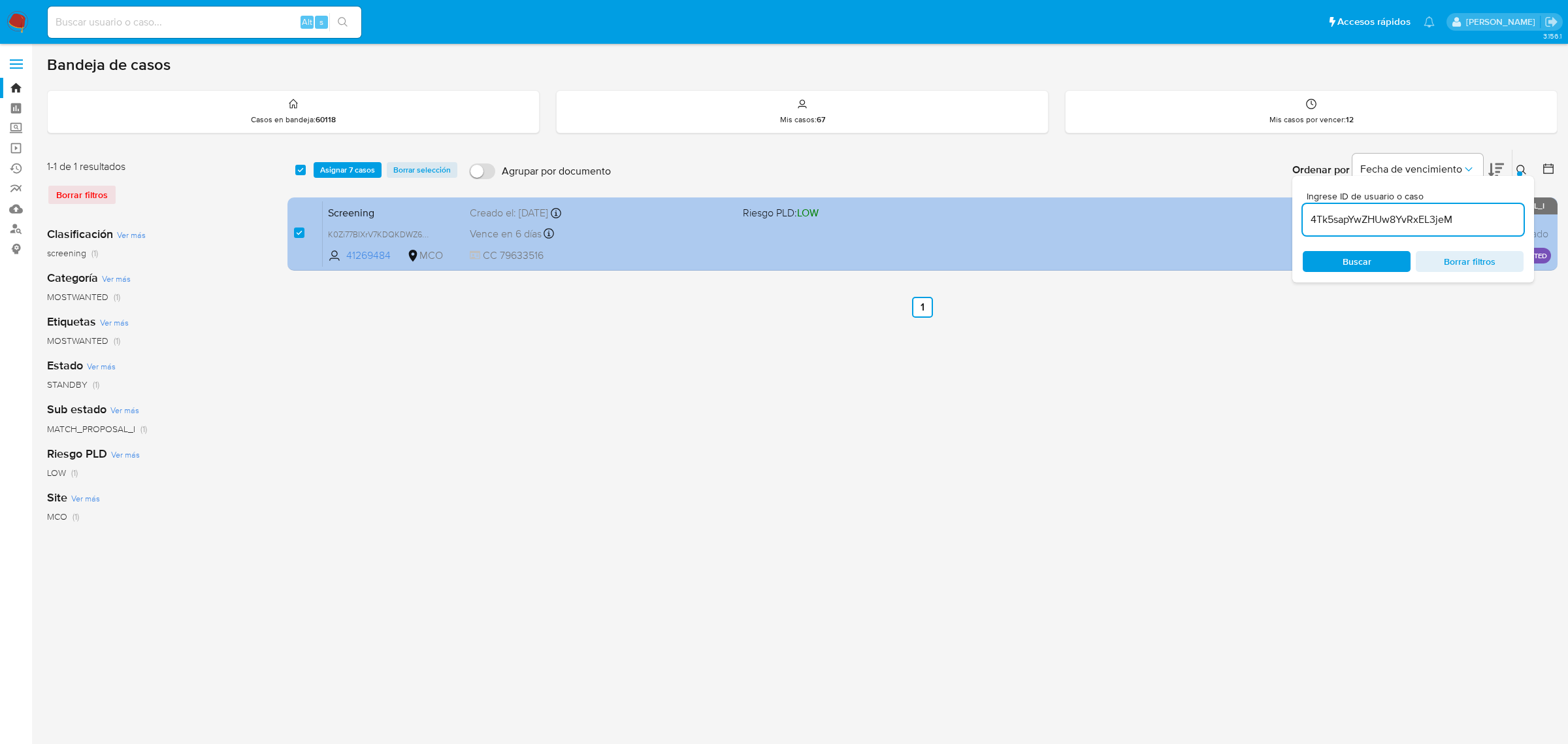
type input "4Tk5sapYwZHUw8YvRxEL3jeM"
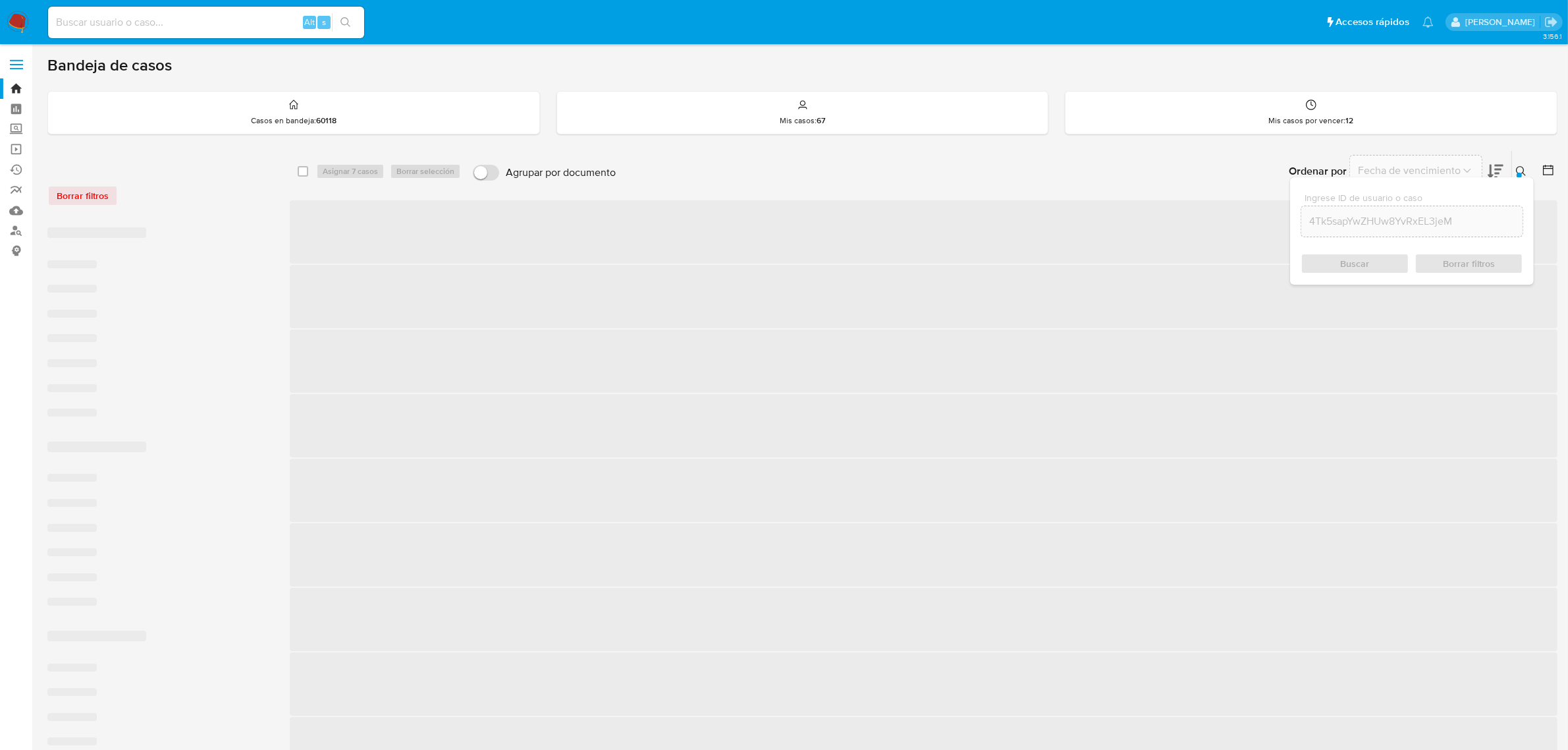
checkbox input "false"
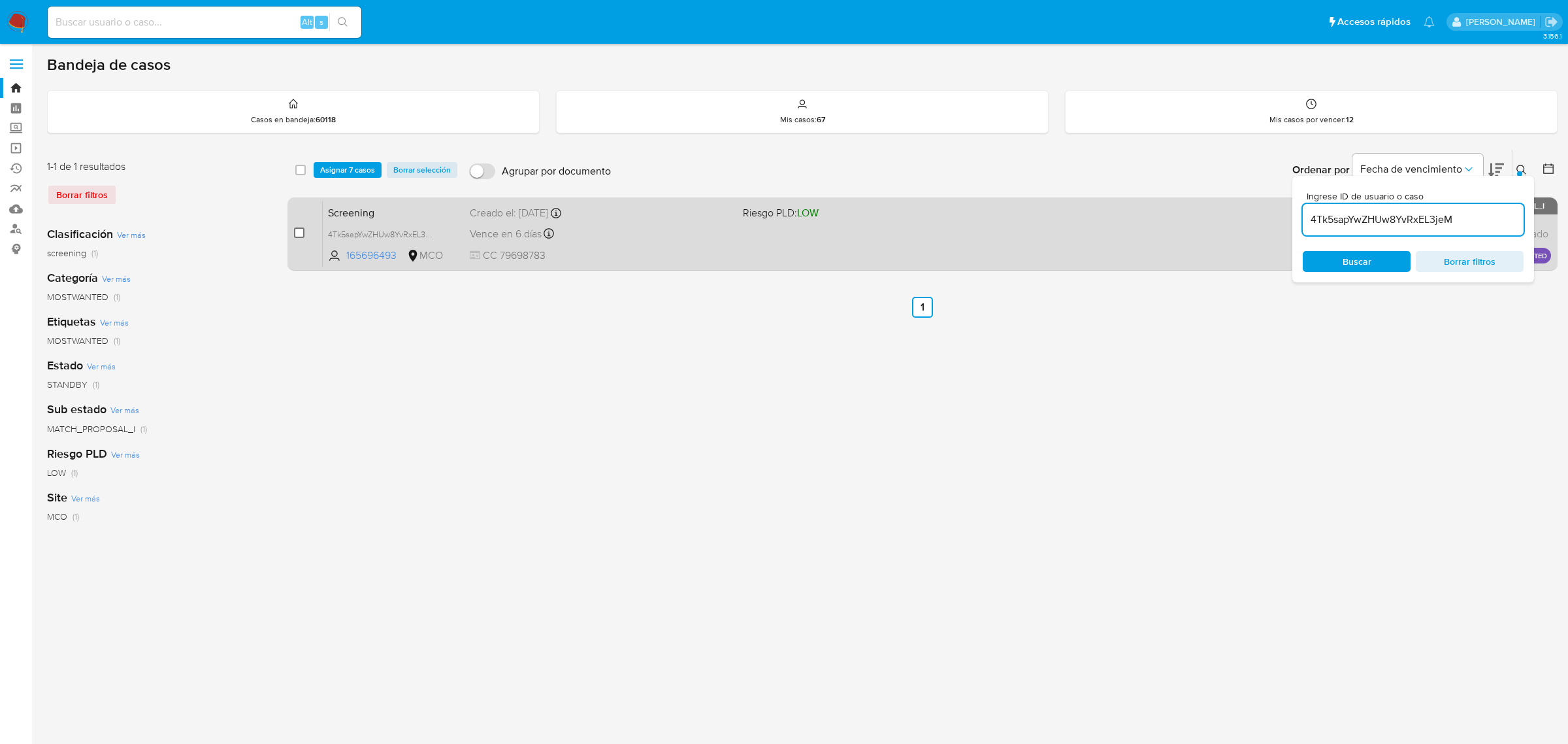
click at [301, 230] on input "checkbox" at bounding box center [299, 233] width 10 height 10
checkbox input "true"
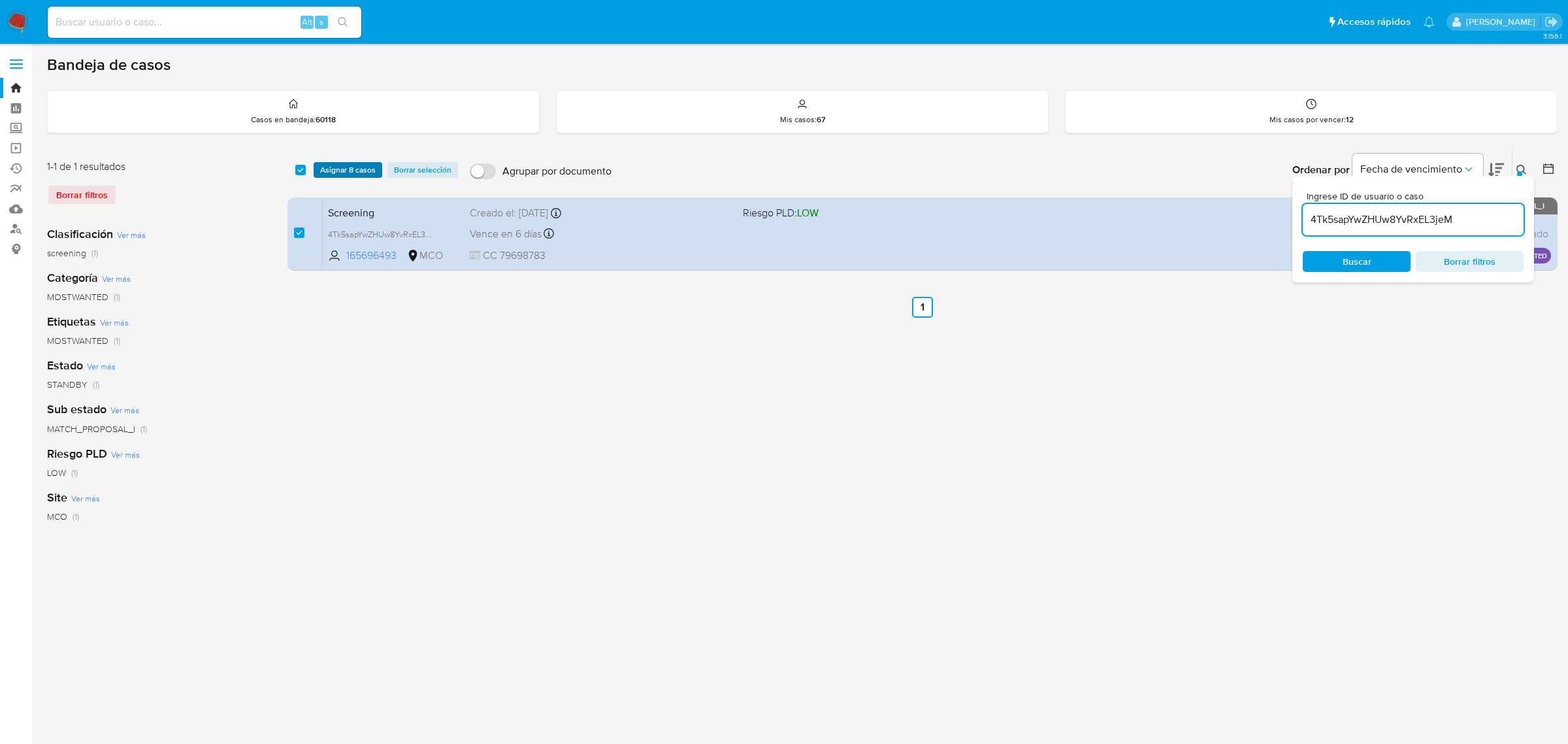
click at [333, 167] on span "Asignar 8 casos" at bounding box center [348, 169] width 55 height 13
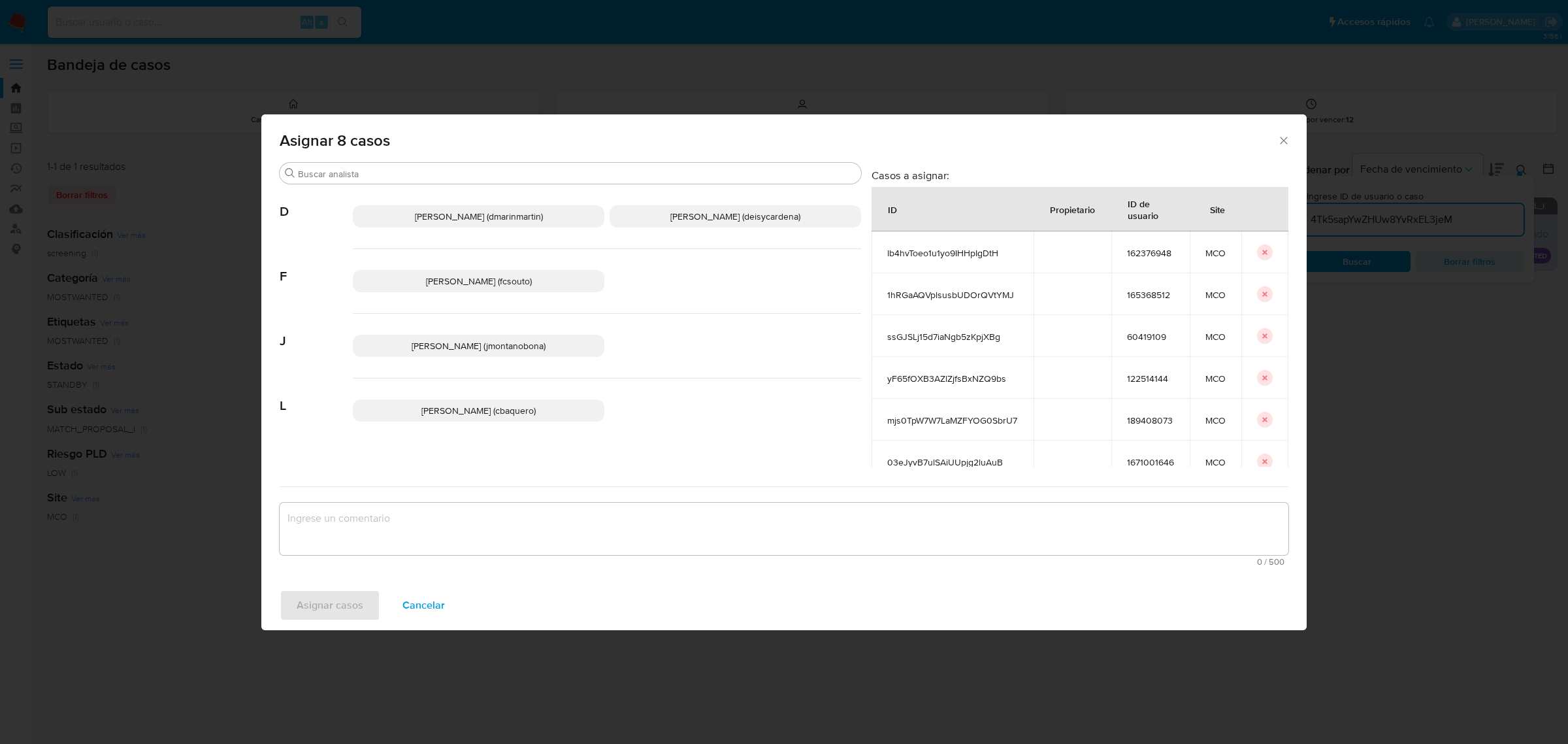
click at [510, 350] on span "Juan Pablo Montano Obonaga (jmontanobona)" at bounding box center [478, 345] width 134 height 13
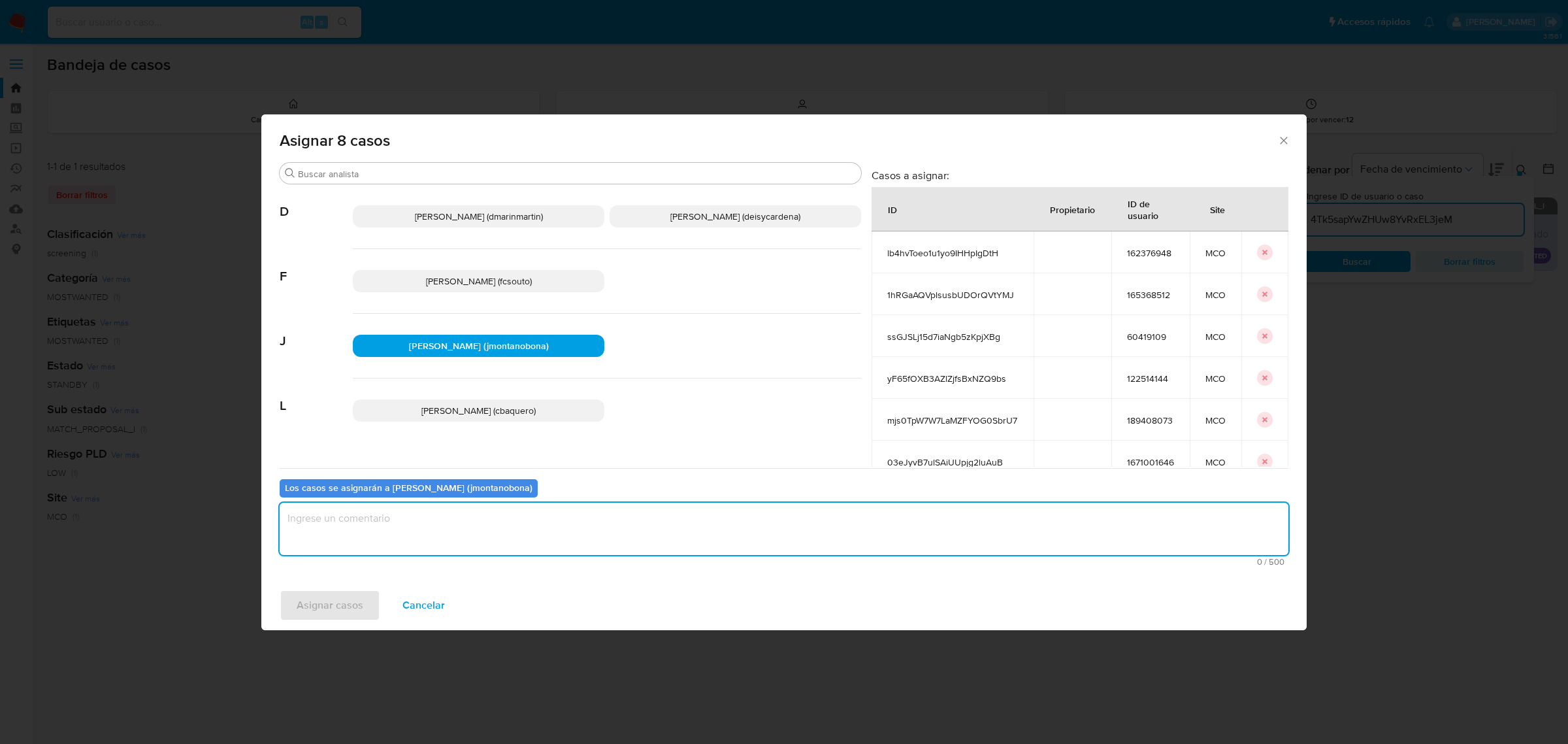
click at [462, 537] on textarea "assign-modal" at bounding box center [784, 528] width 1009 height 53
type textarea "Asignación"
click at [357, 605] on span "Asignar casos" at bounding box center [330, 605] width 66 height 28
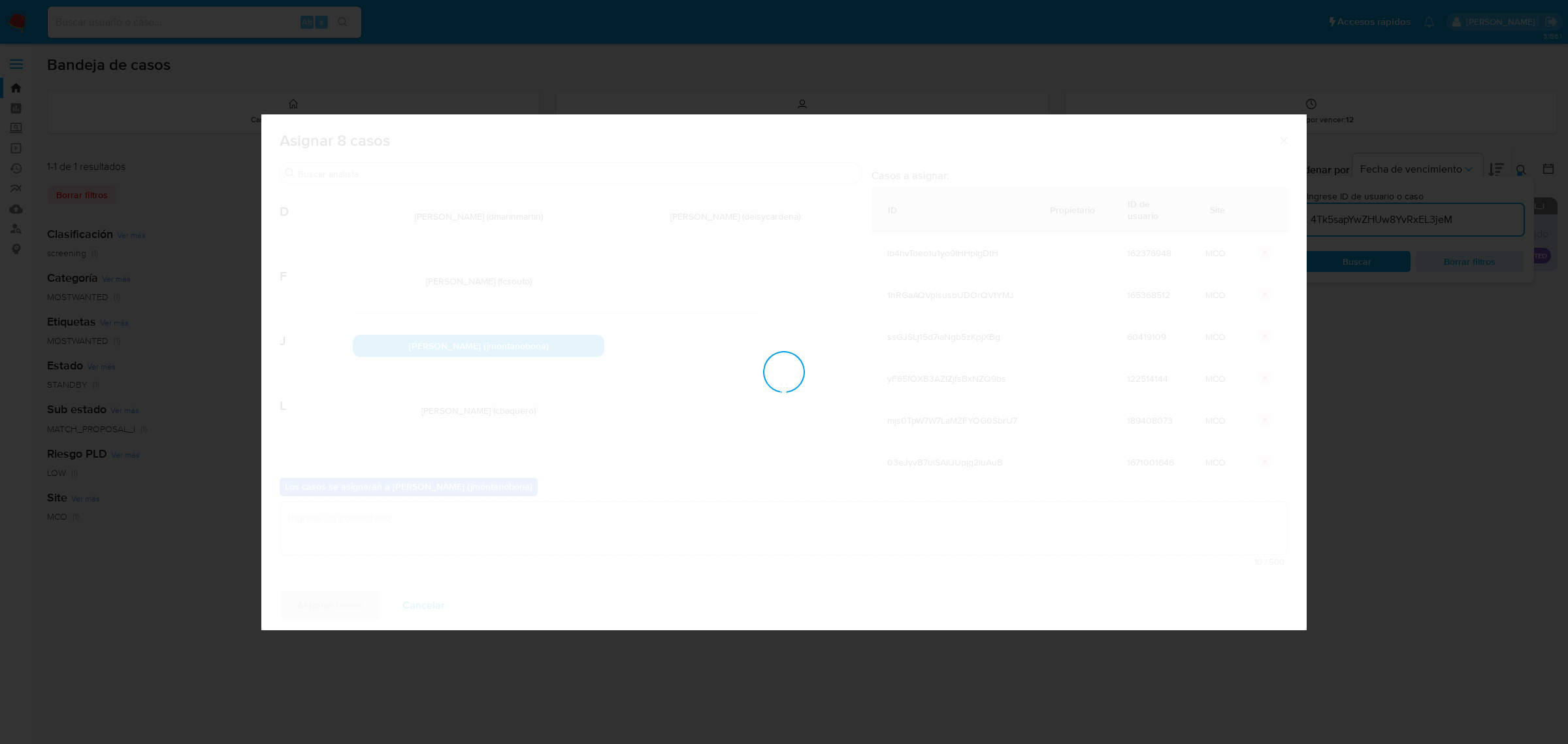
checkbox input "false"
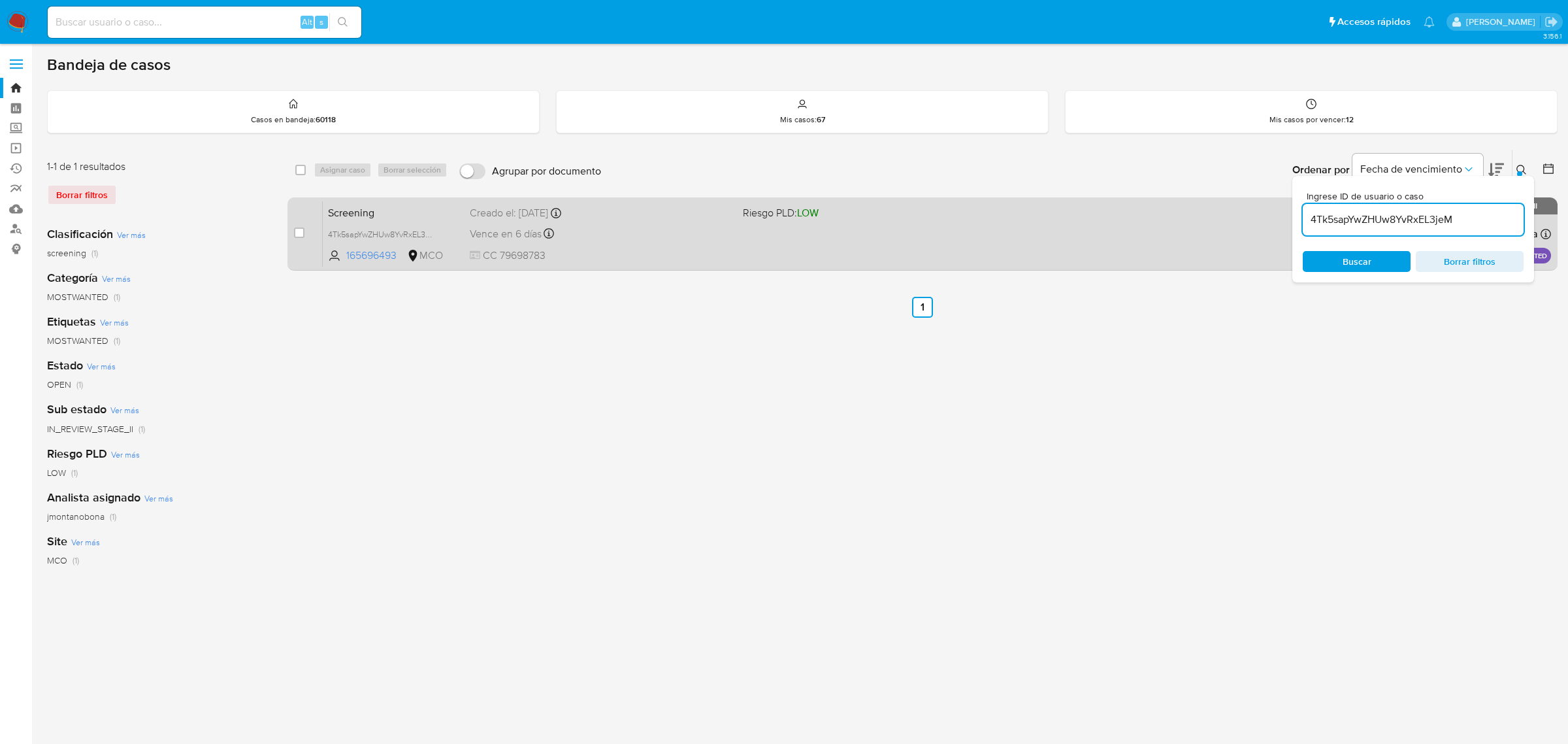
drag, startPoint x: 1455, startPoint y: 219, endPoint x: 1288, endPoint y: 222, distance: 167.0
click at [1291, 222] on div "select-all-cases-checkbox Asignar caso Borrar selección Agrupar por documento O…" at bounding box center [923, 212] width 1270 height 127
paste input "5kwg3GyC8kI1nekqbdILtmhy"
type input "5kwg3GyC8kI1nekqbdILtmhy"
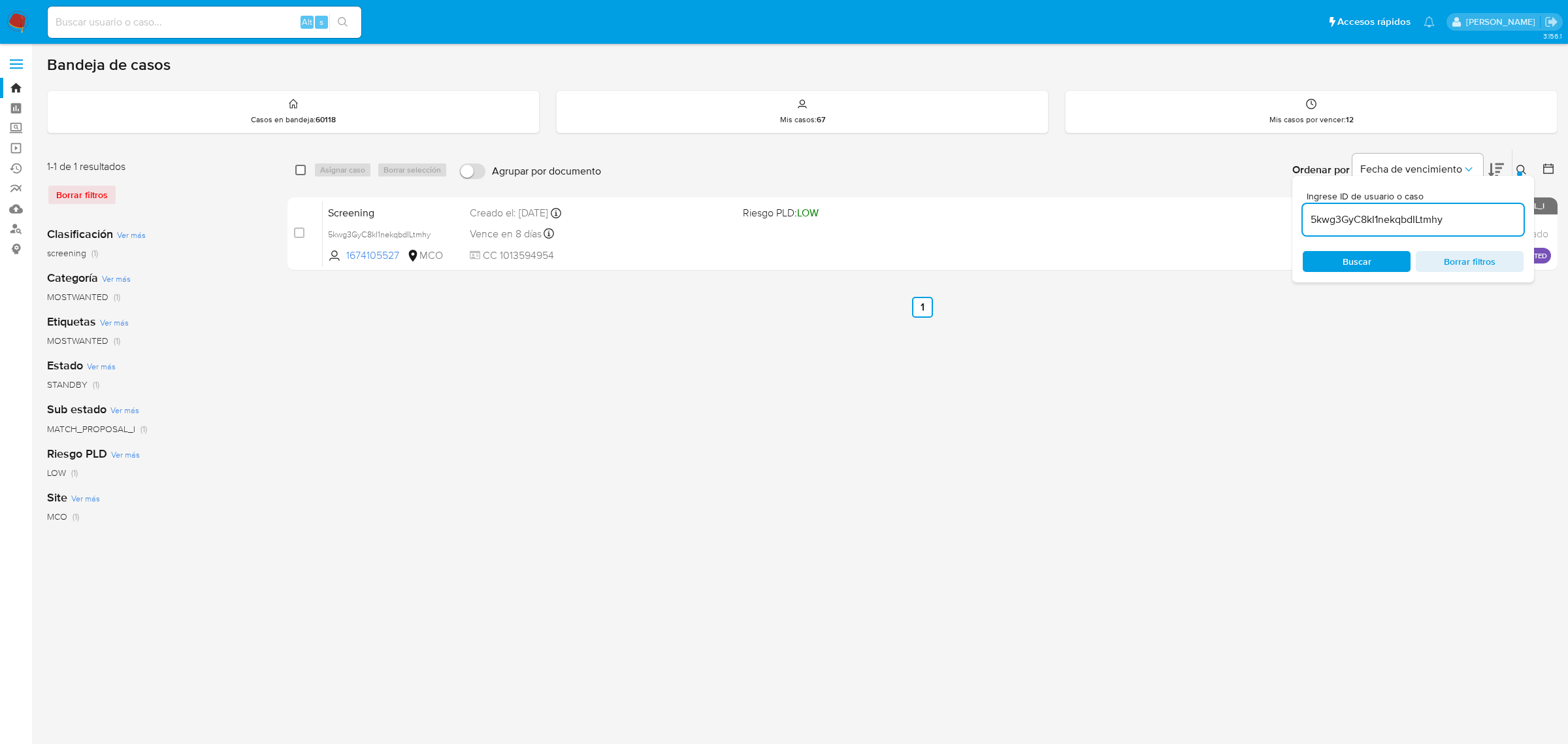
click at [302, 171] on input "checkbox" at bounding box center [300, 170] width 10 height 10
checkbox input "true"
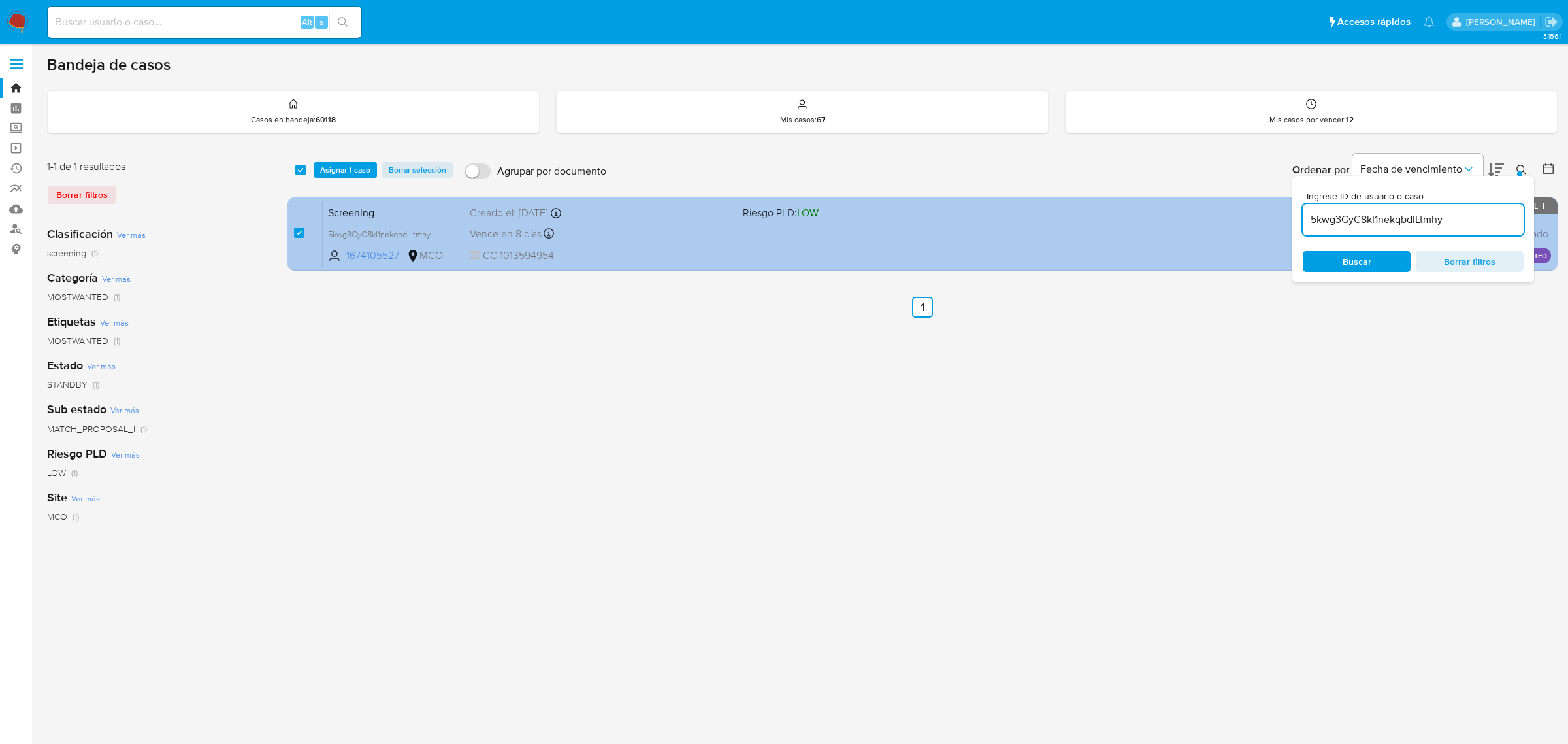
drag, startPoint x: 1479, startPoint y: 219, endPoint x: 1229, endPoint y: 223, distance: 250.0
click at [1248, 221] on div "select-all-cases-checkbox Asignar 1 caso Borrar selección Agrupar por documento…" at bounding box center [923, 212] width 1270 height 127
type input "DnW00feNheffPsxj1ziA8PTZ"
checkbox input "false"
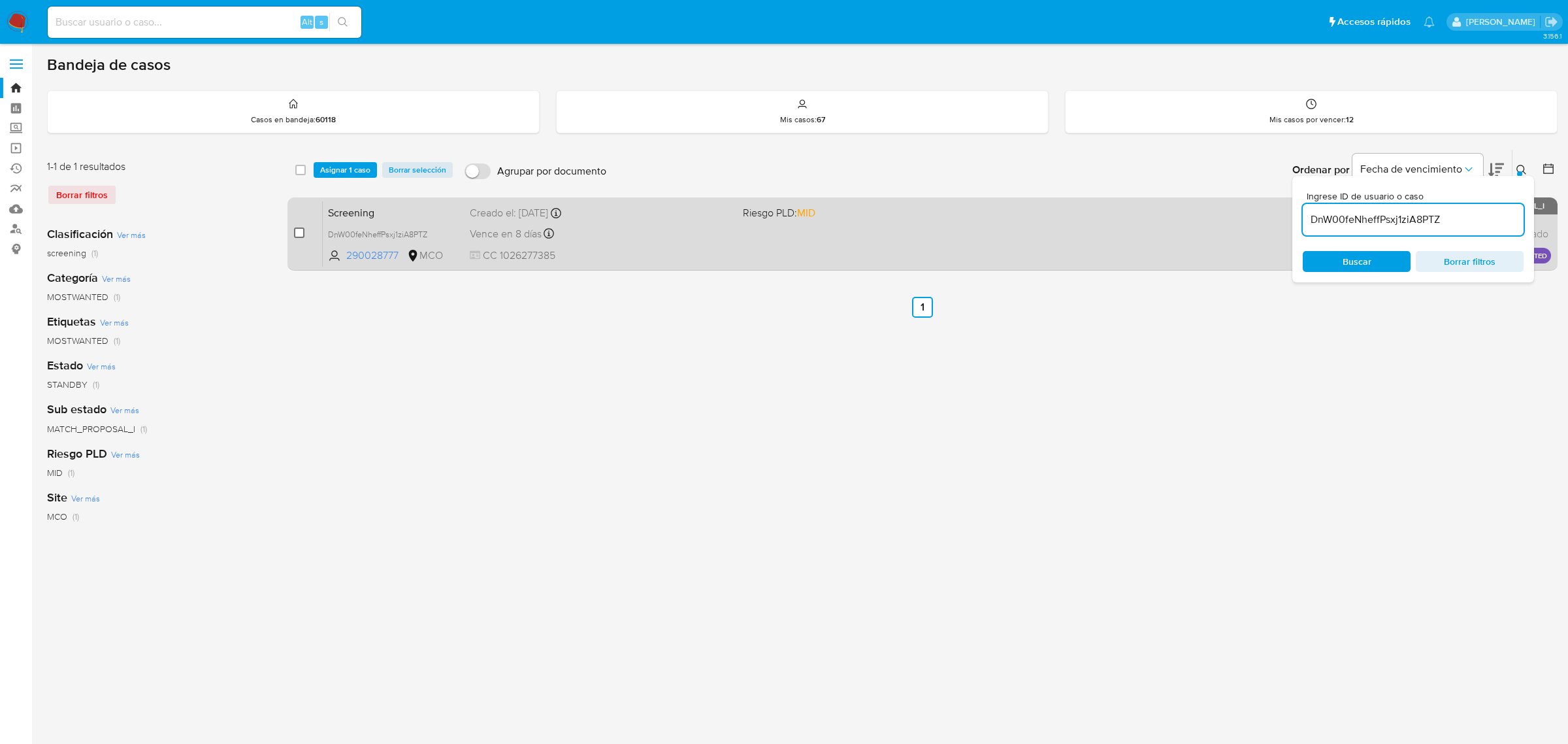
click at [301, 230] on input "checkbox" at bounding box center [299, 233] width 10 height 10
checkbox input "true"
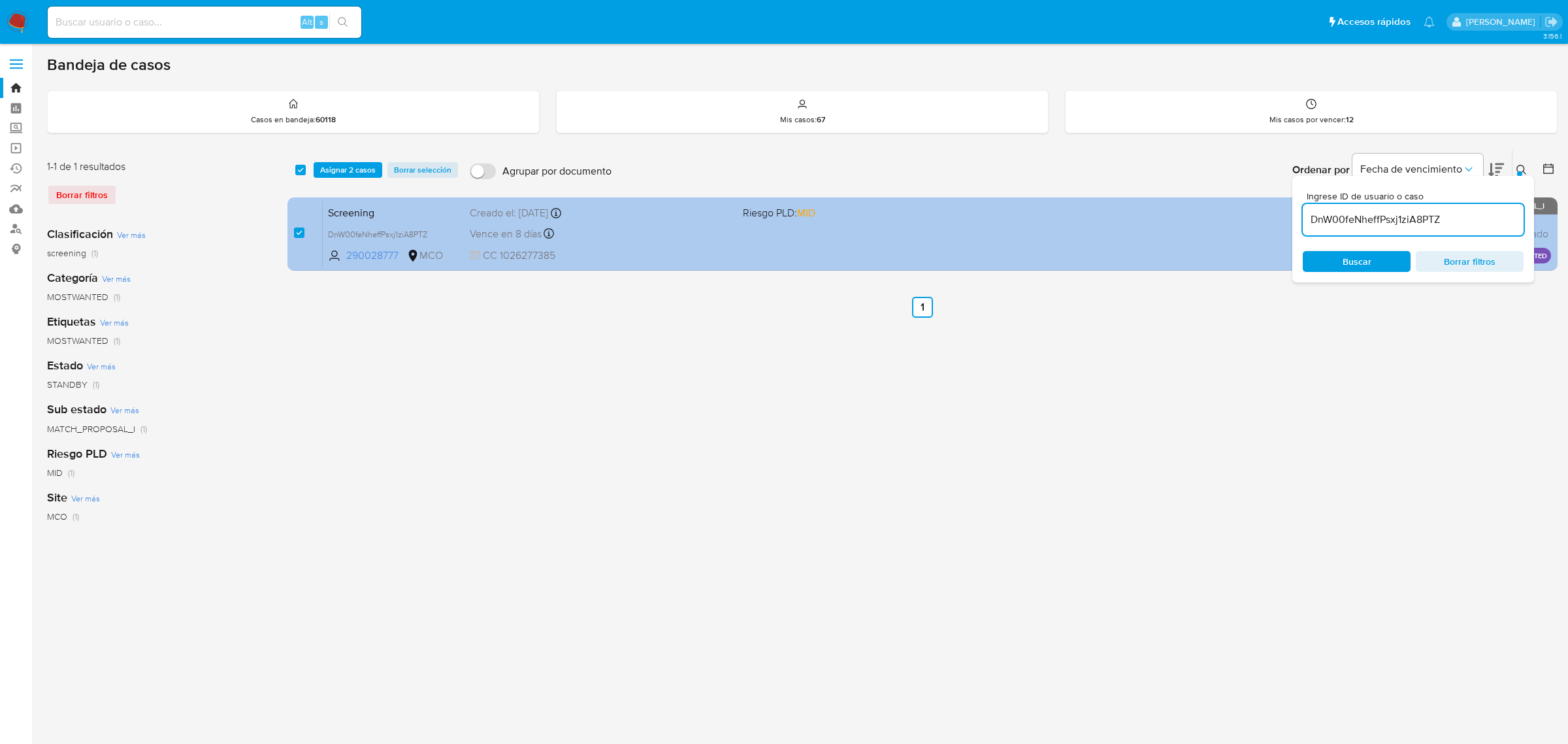
drag, startPoint x: 1449, startPoint y: 222, endPoint x: 1224, endPoint y: 221, distance: 225.0
click at [1260, 217] on div "select-all-cases-checkbox Asignar 2 casos Borrar selección Agrupar por document…" at bounding box center [923, 212] width 1270 height 127
type input "zOT8RZZYF2casxeFBNqixsX8"
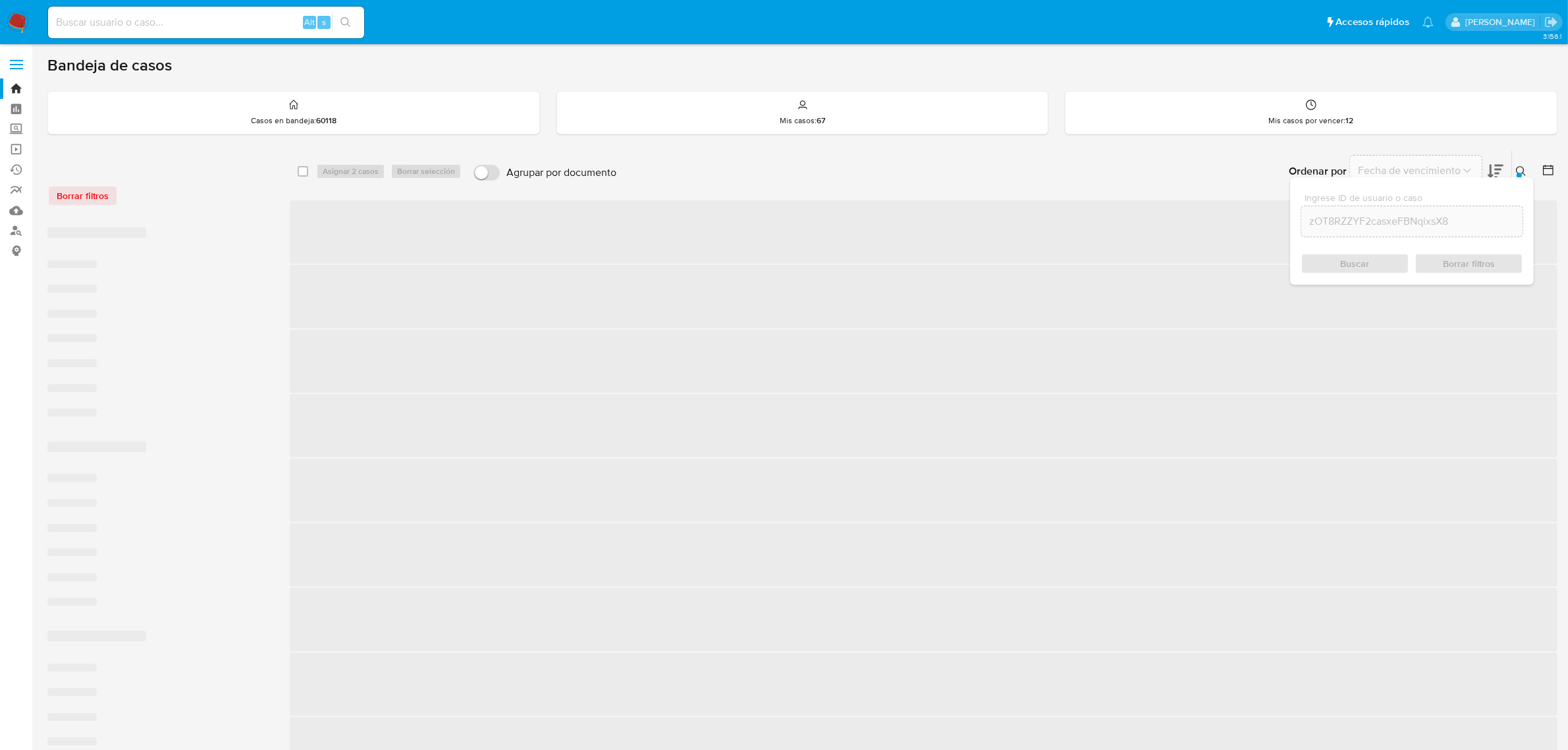
checkbox input "false"
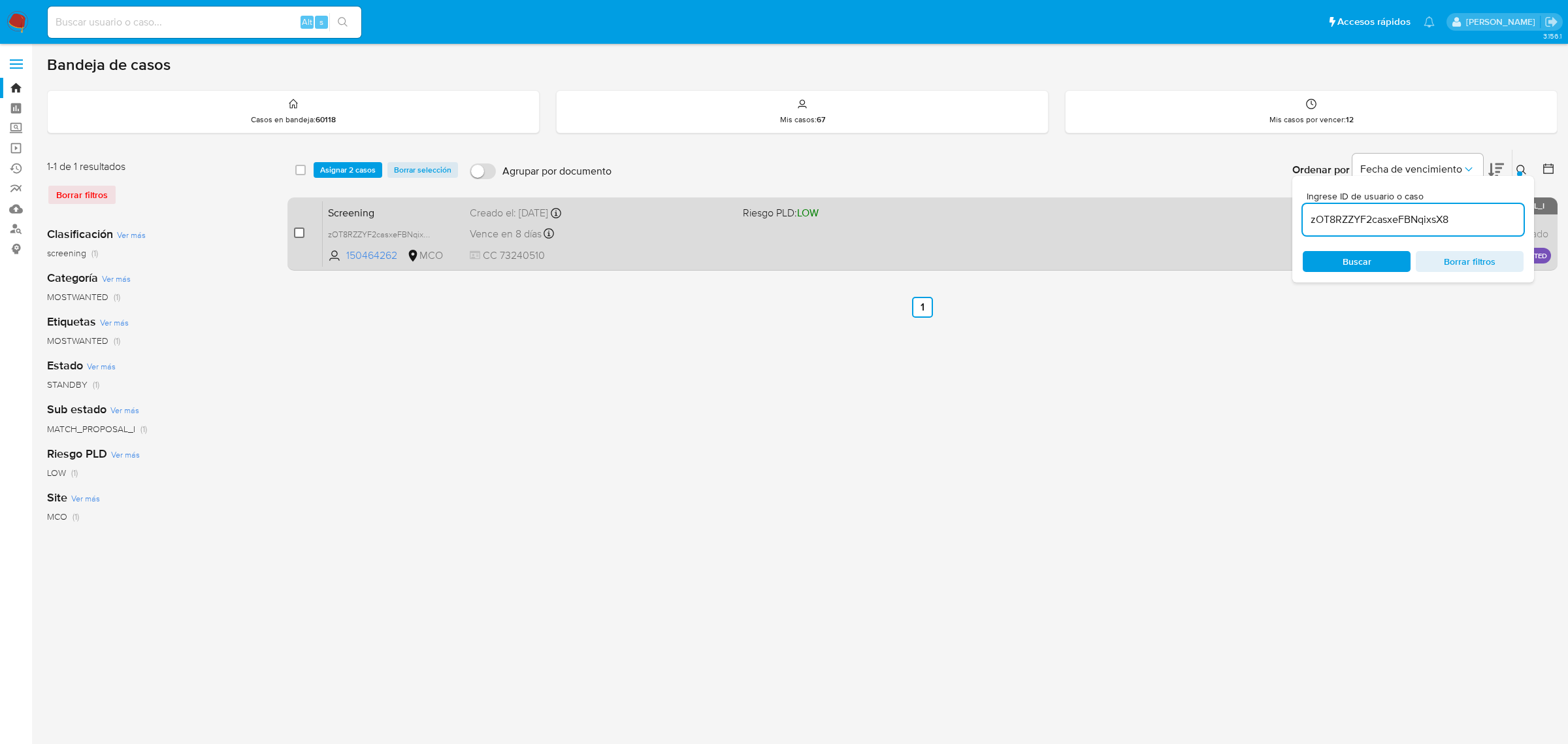
click at [295, 230] on input "checkbox" at bounding box center [299, 233] width 10 height 10
checkbox input "true"
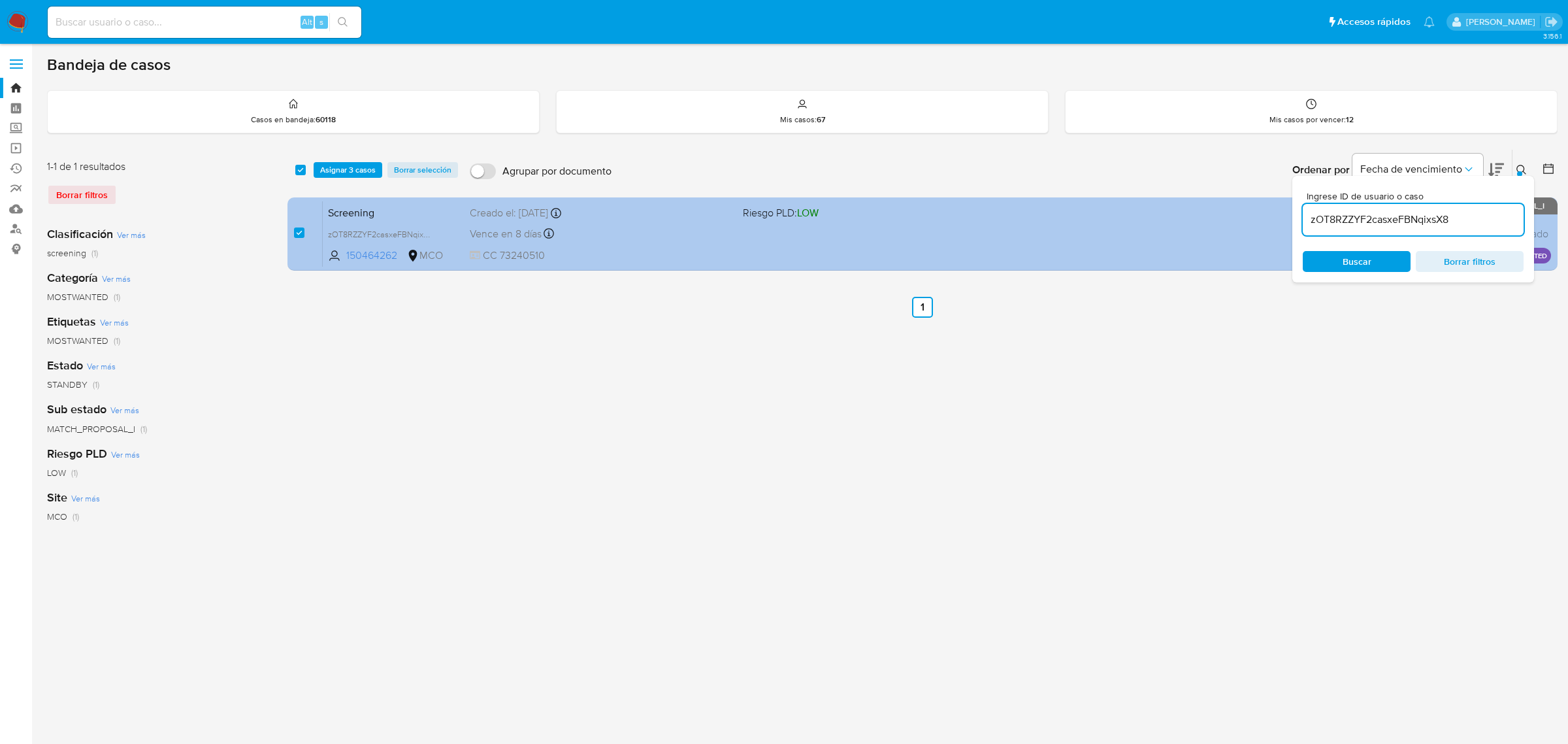
drag, startPoint x: 1454, startPoint y: 224, endPoint x: 1249, endPoint y: 222, distance: 205.0
click at [1250, 222] on div "select-all-cases-checkbox Asignar 3 casos Borrar selección Agrupar por document…" at bounding box center [923, 212] width 1270 height 127
type input "B1Uto1VAjuZhdyNTyN0eGHPg"
checkbox input "false"
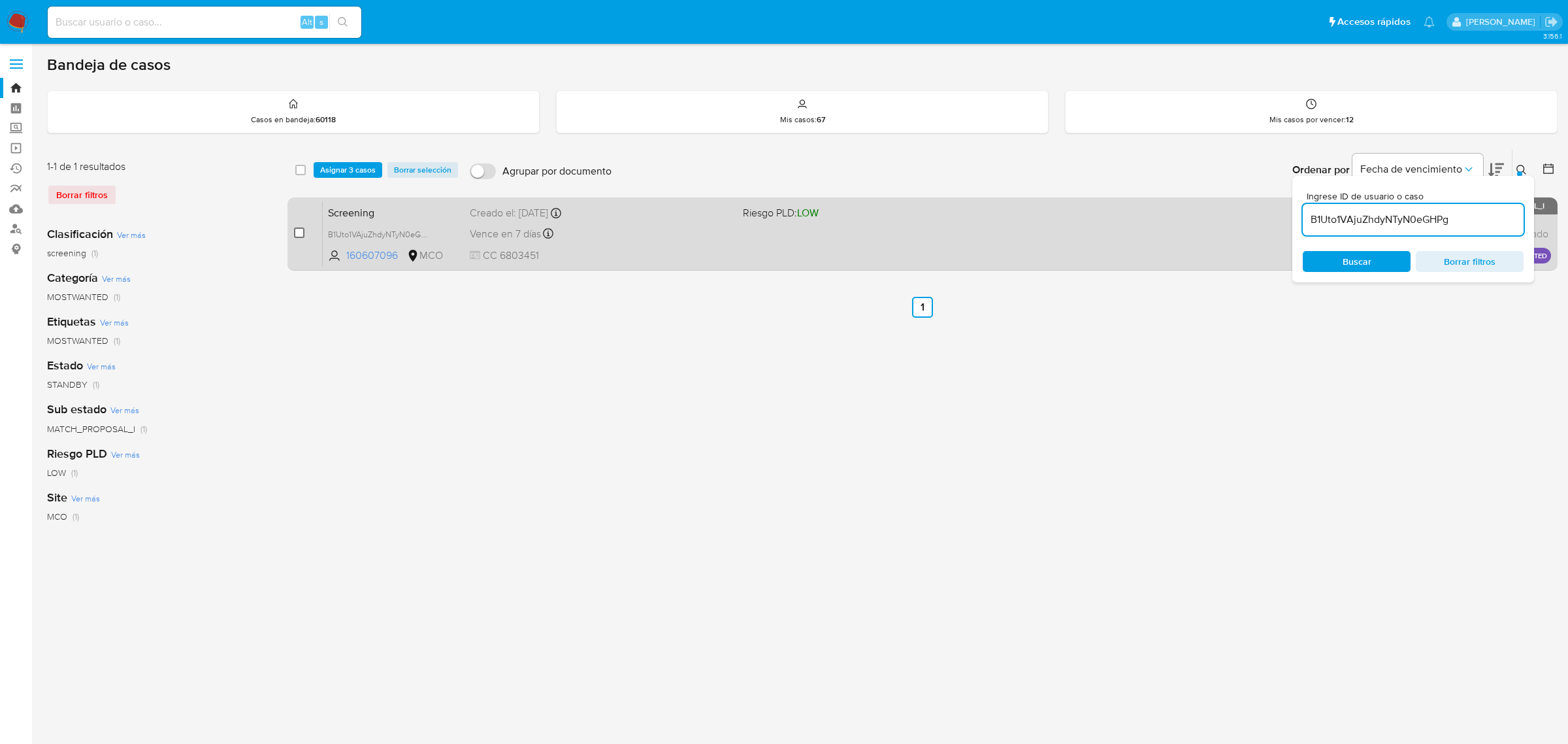
click at [303, 229] on input "checkbox" at bounding box center [299, 233] width 10 height 10
checkbox input "true"
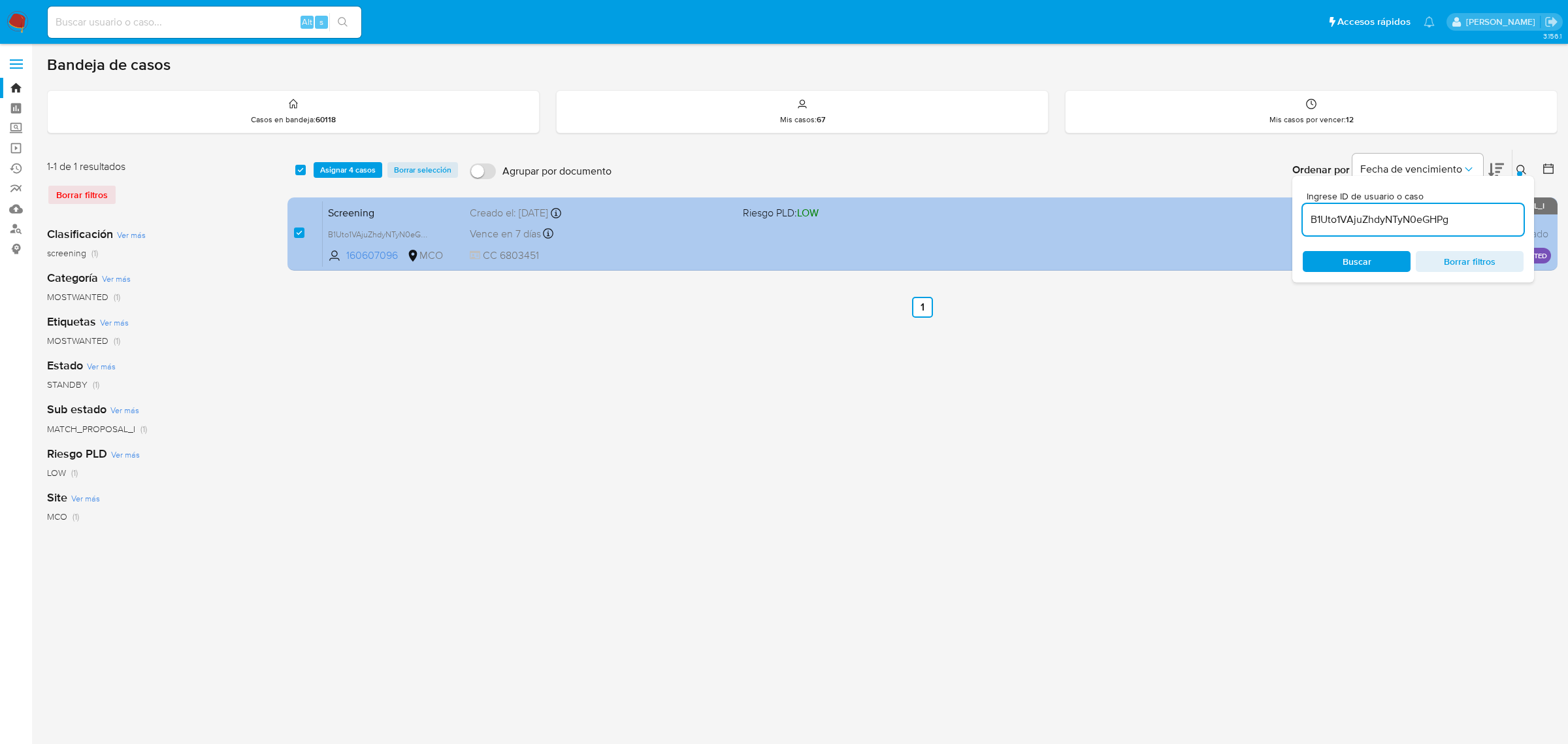
drag, startPoint x: 1458, startPoint y: 226, endPoint x: 1261, endPoint y: 220, distance: 197.1
click at [1261, 220] on div "select-all-cases-checkbox Asignar 4 casos Borrar selección Agrupar por document…" at bounding box center [923, 212] width 1270 height 127
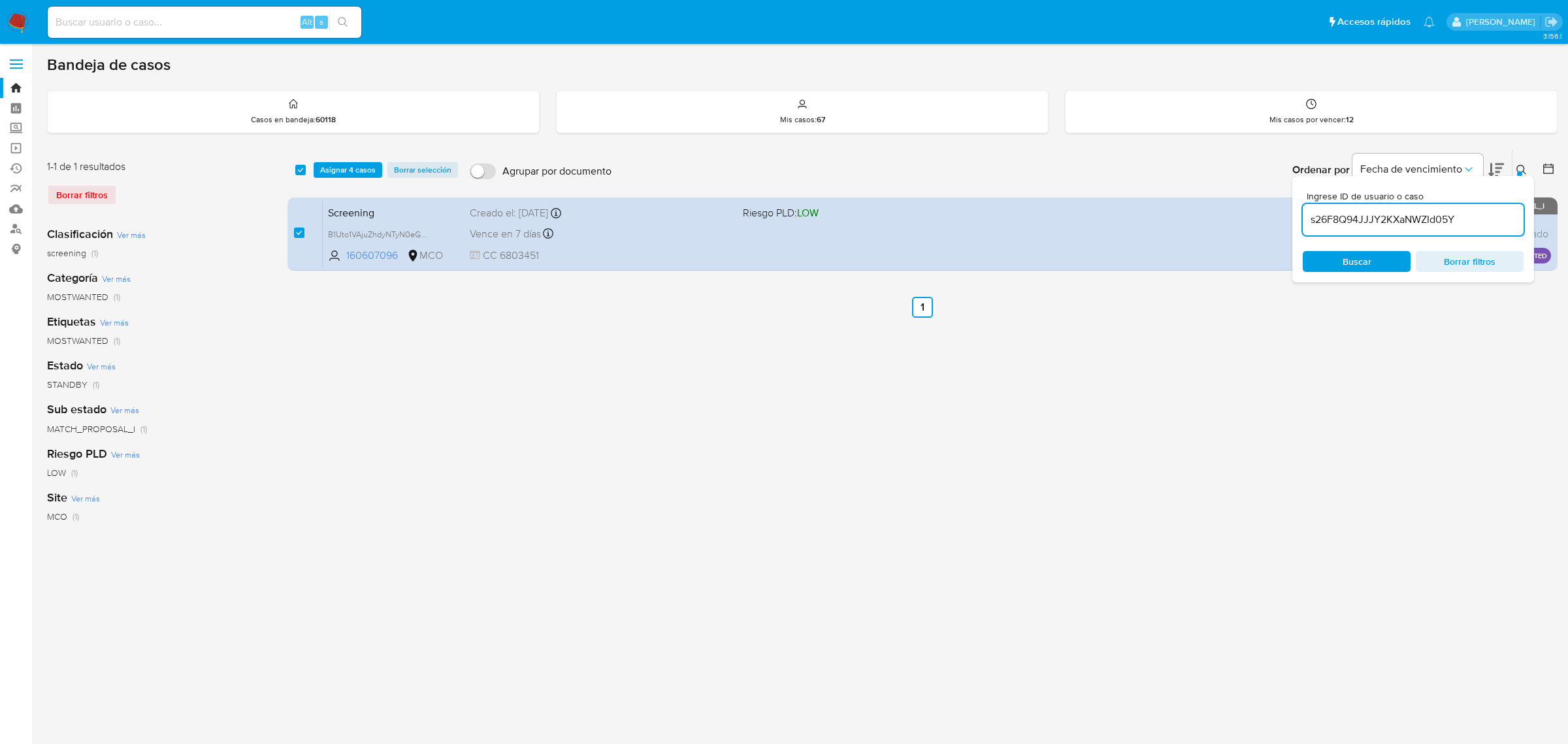
type input "s26F8Q94JJJY2KXaNWZId05Y"
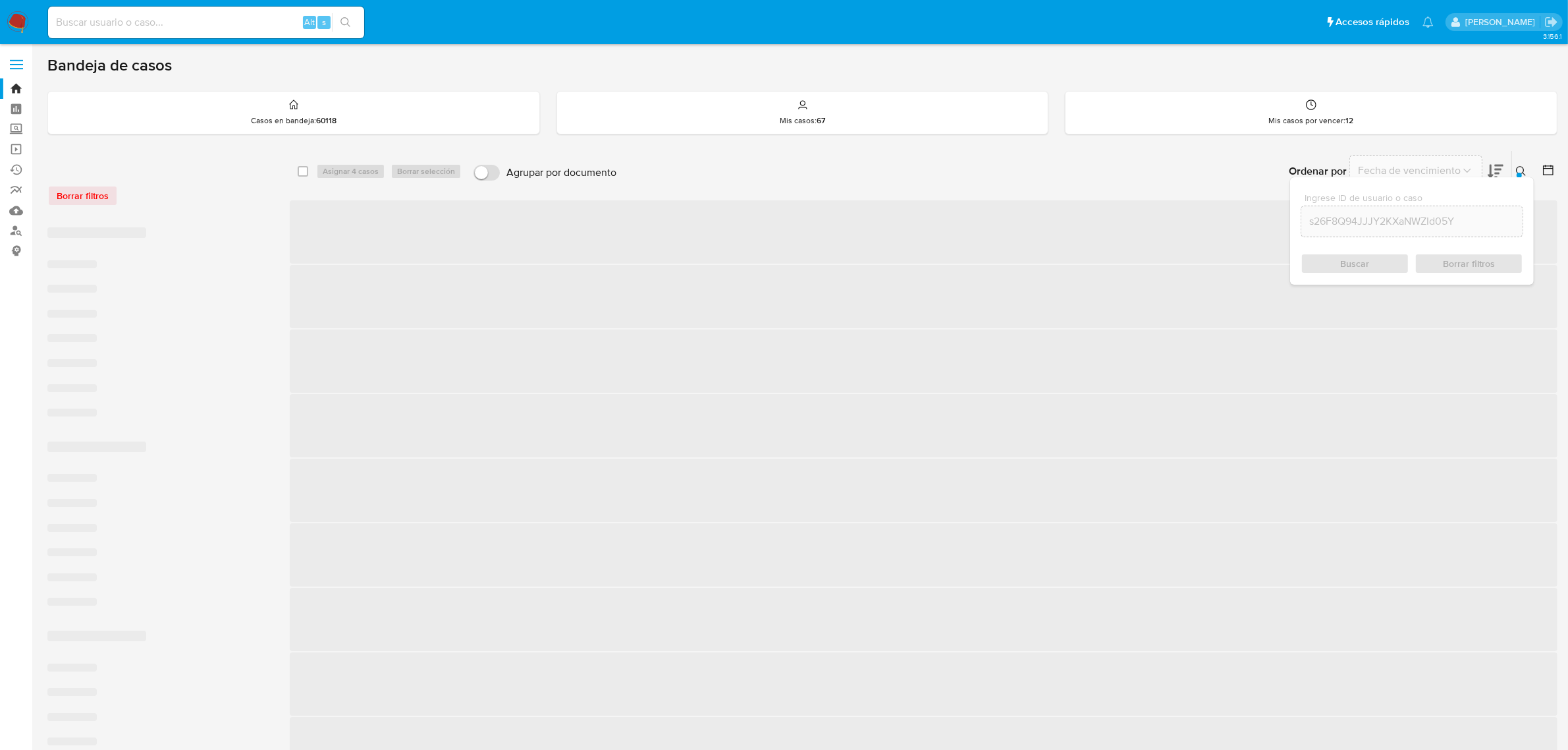
checkbox input "false"
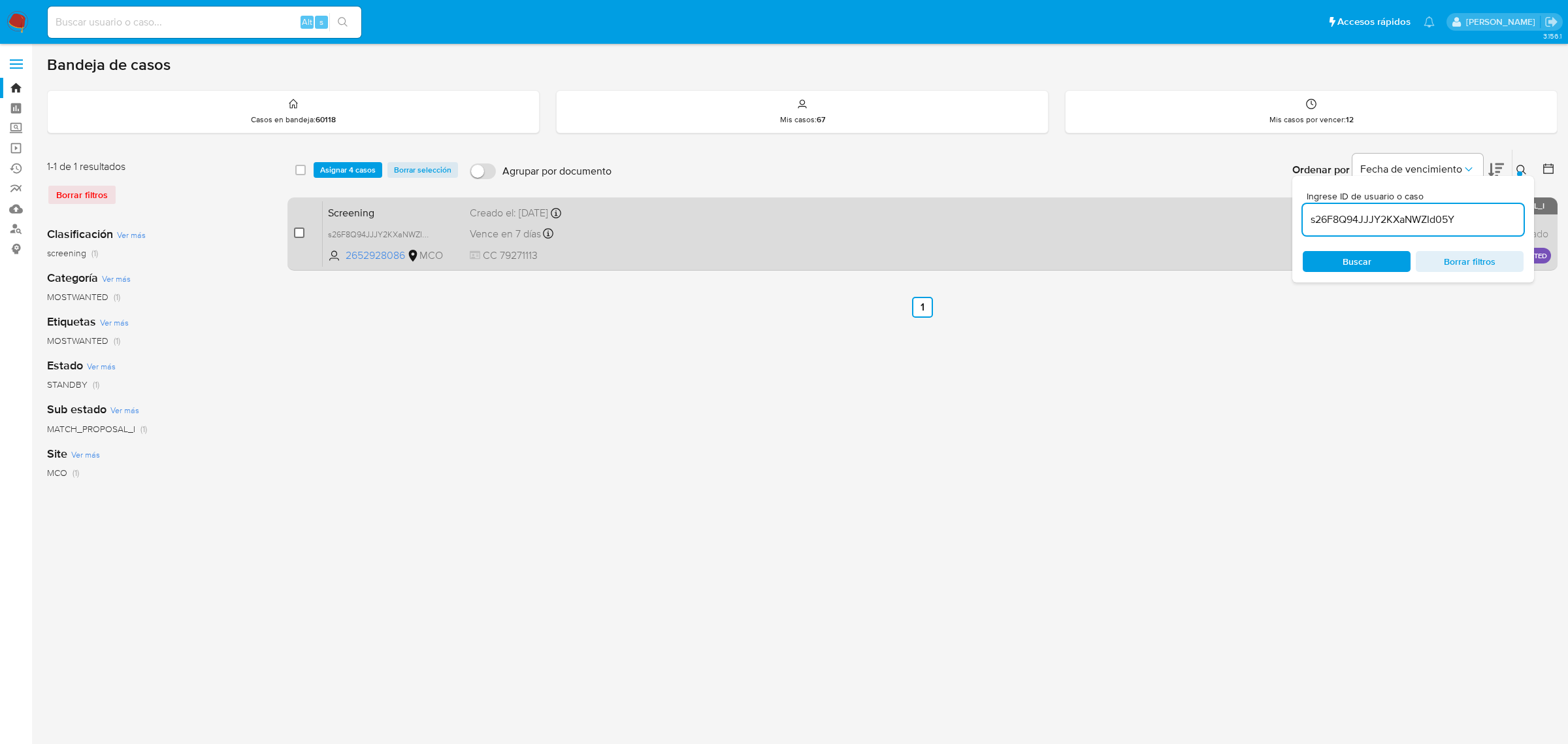
click at [303, 229] on input "checkbox" at bounding box center [299, 233] width 10 height 10
checkbox input "true"
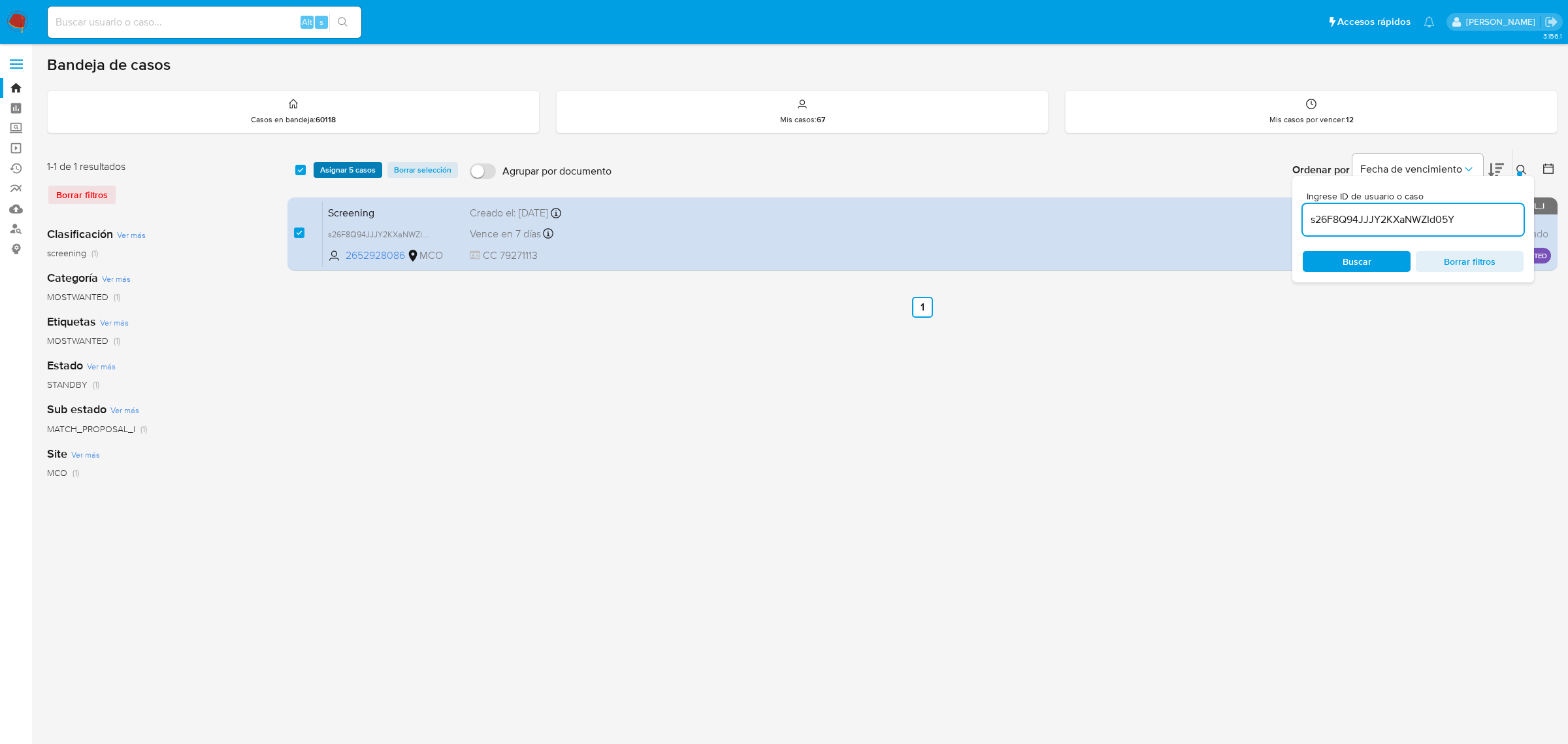
click at [341, 172] on span "Asignar 5 casos" at bounding box center [348, 169] width 55 height 13
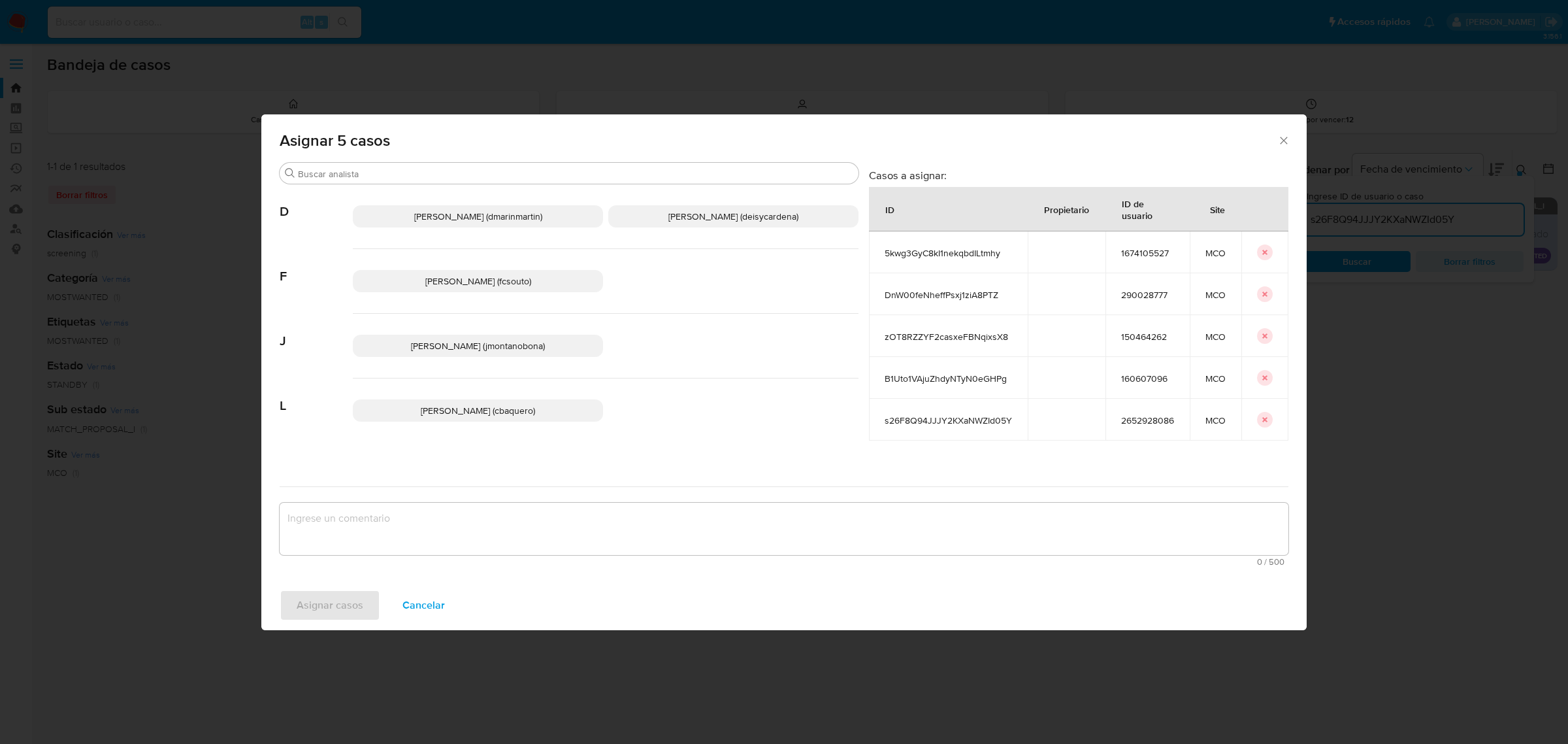
click at [494, 341] on span "Juan Pablo Montano Obonaga (jmontanobona)" at bounding box center [477, 345] width 134 height 13
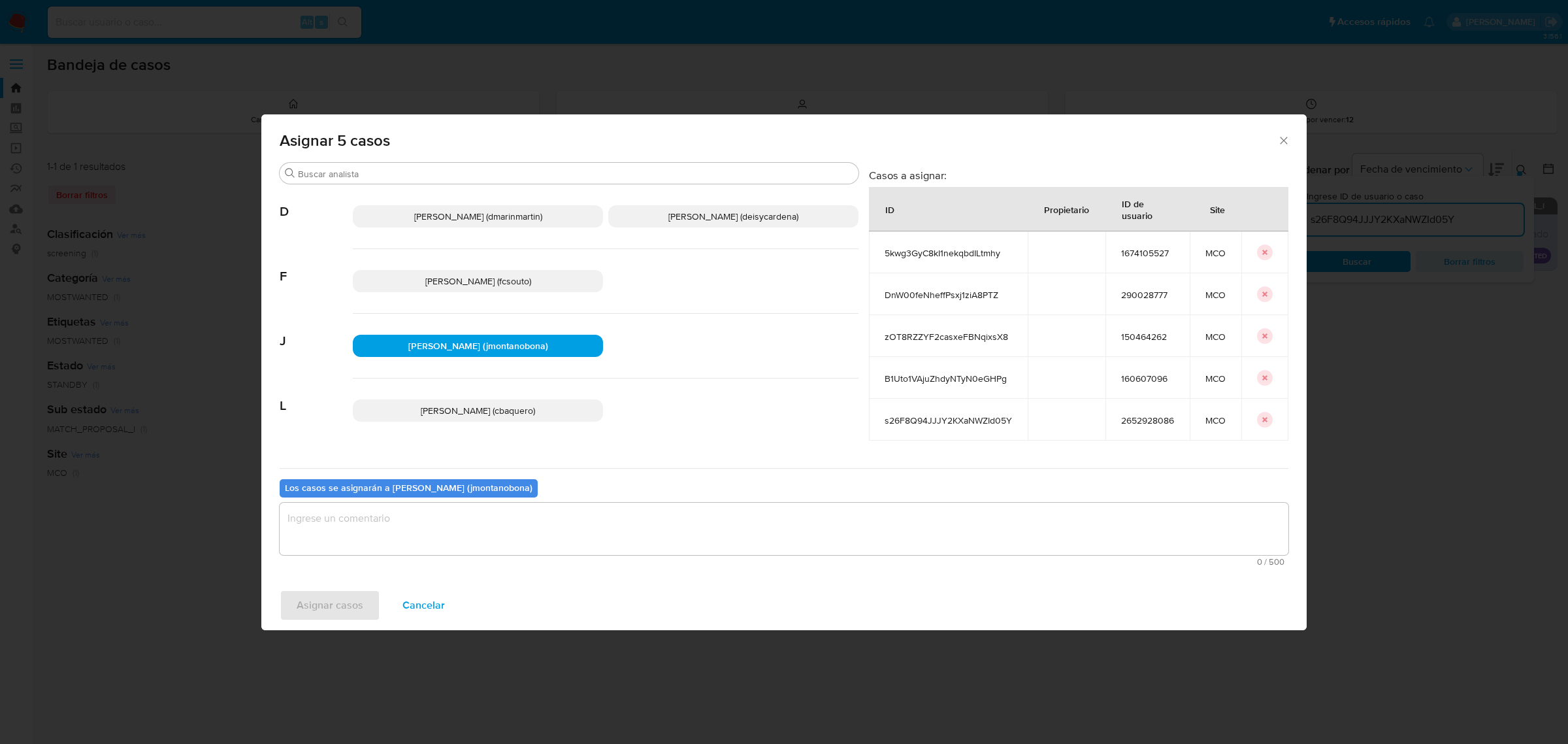
click at [448, 530] on textarea "assign-modal" at bounding box center [784, 528] width 1009 height 53
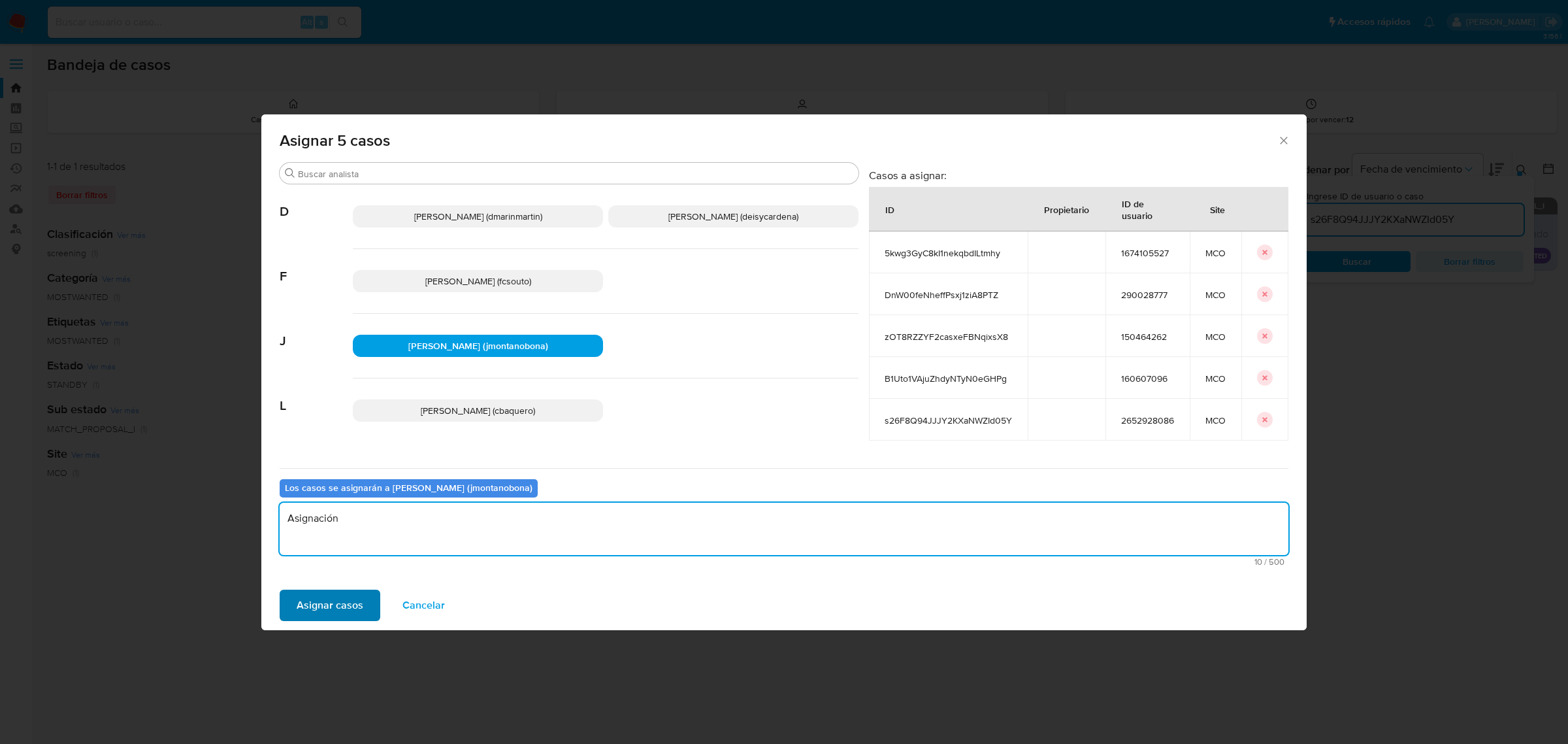
type textarea "Asignación"
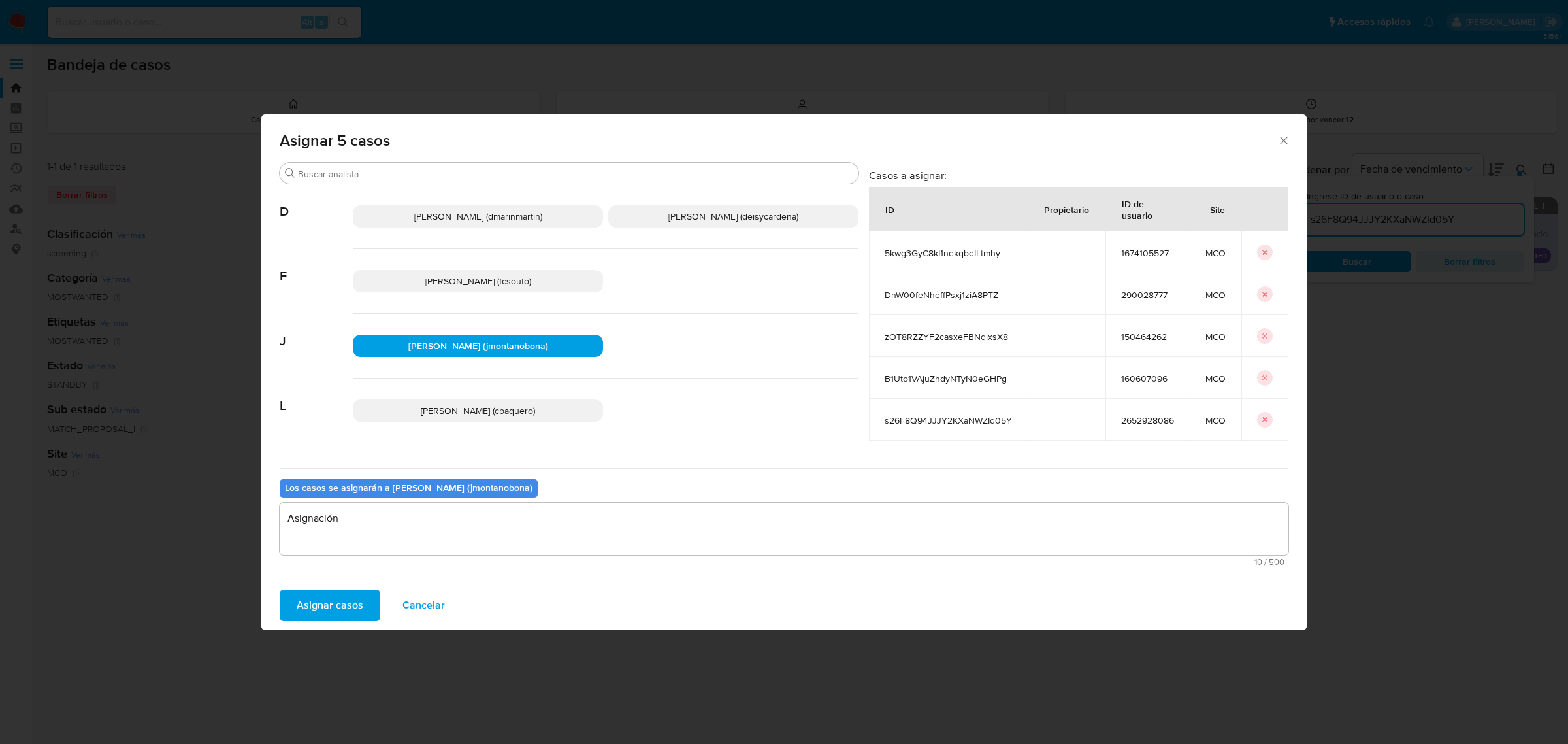
click at [343, 603] on span "Asignar casos" at bounding box center [330, 605] width 66 height 28
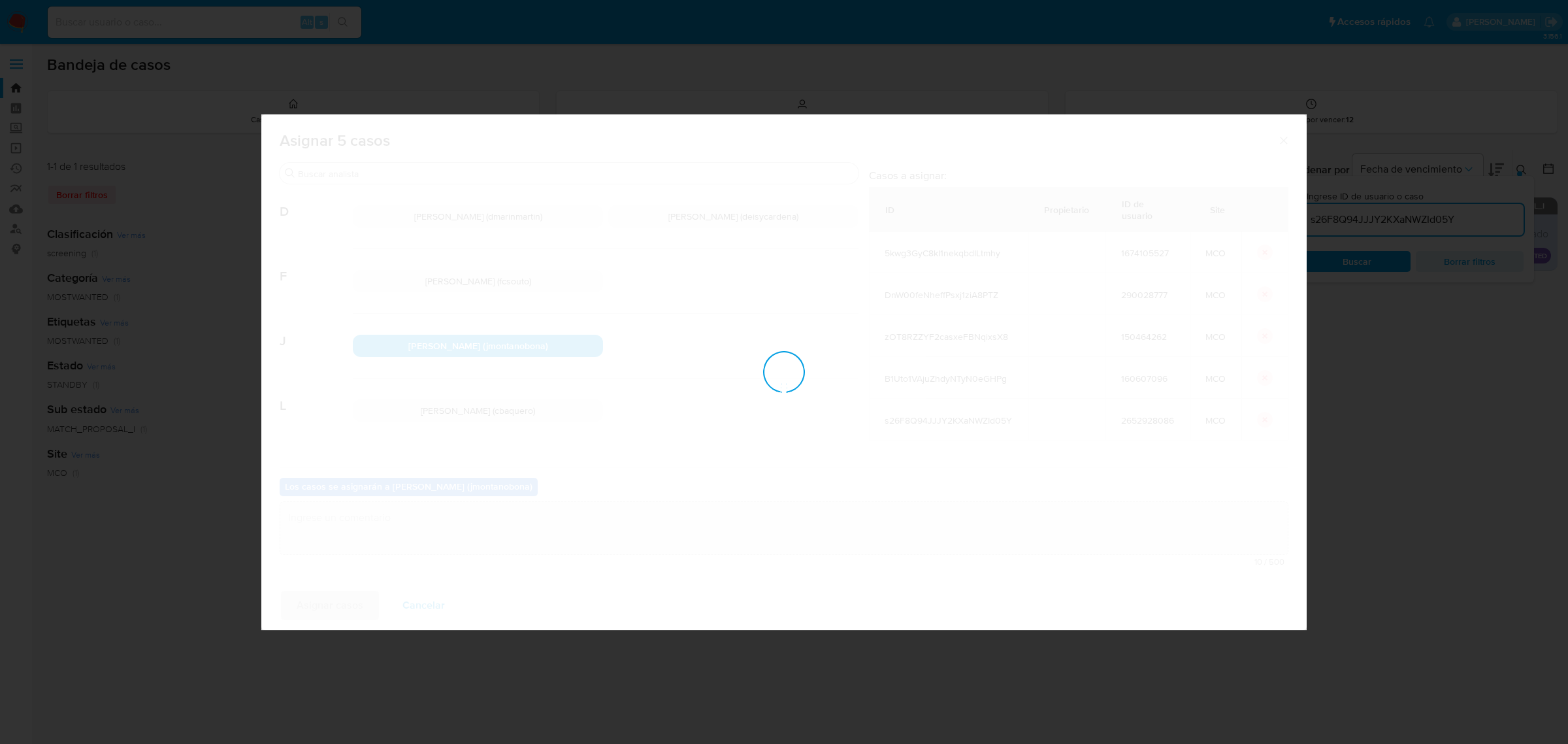
checkbox input "false"
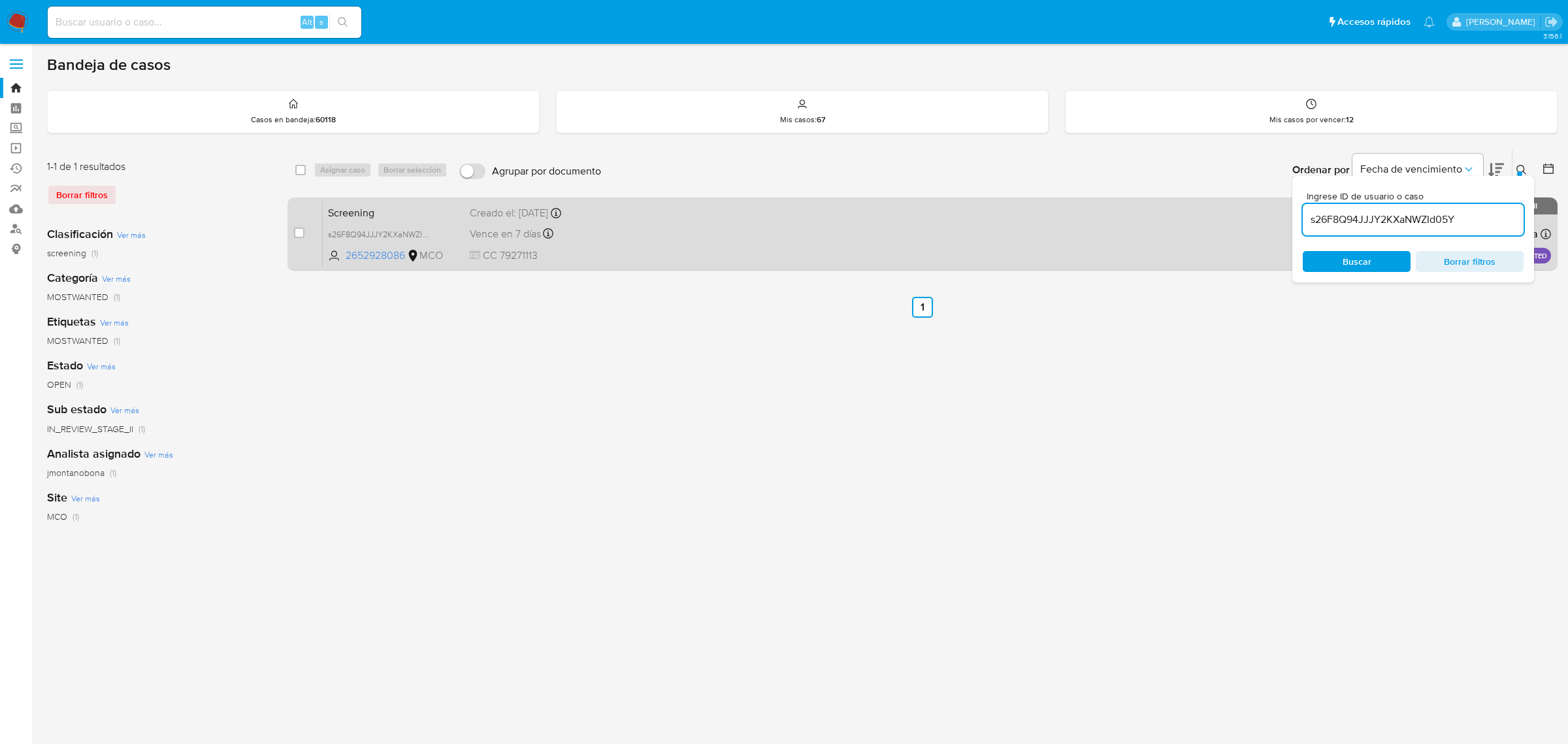
drag, startPoint x: 1485, startPoint y: 221, endPoint x: 1212, endPoint y: 210, distance: 273.2
click at [1214, 210] on div "select-all-cases-checkbox Asignar caso Borrar selección Agrupar por documento O…" at bounding box center [923, 212] width 1270 height 127
paste input "8lTc9YZeBpzj0bGuXSDelO3h"
type input "8lTc9YZeBpzj0bGuXSDelO3h"
click at [300, 233] on input "checkbox" at bounding box center [299, 233] width 10 height 10
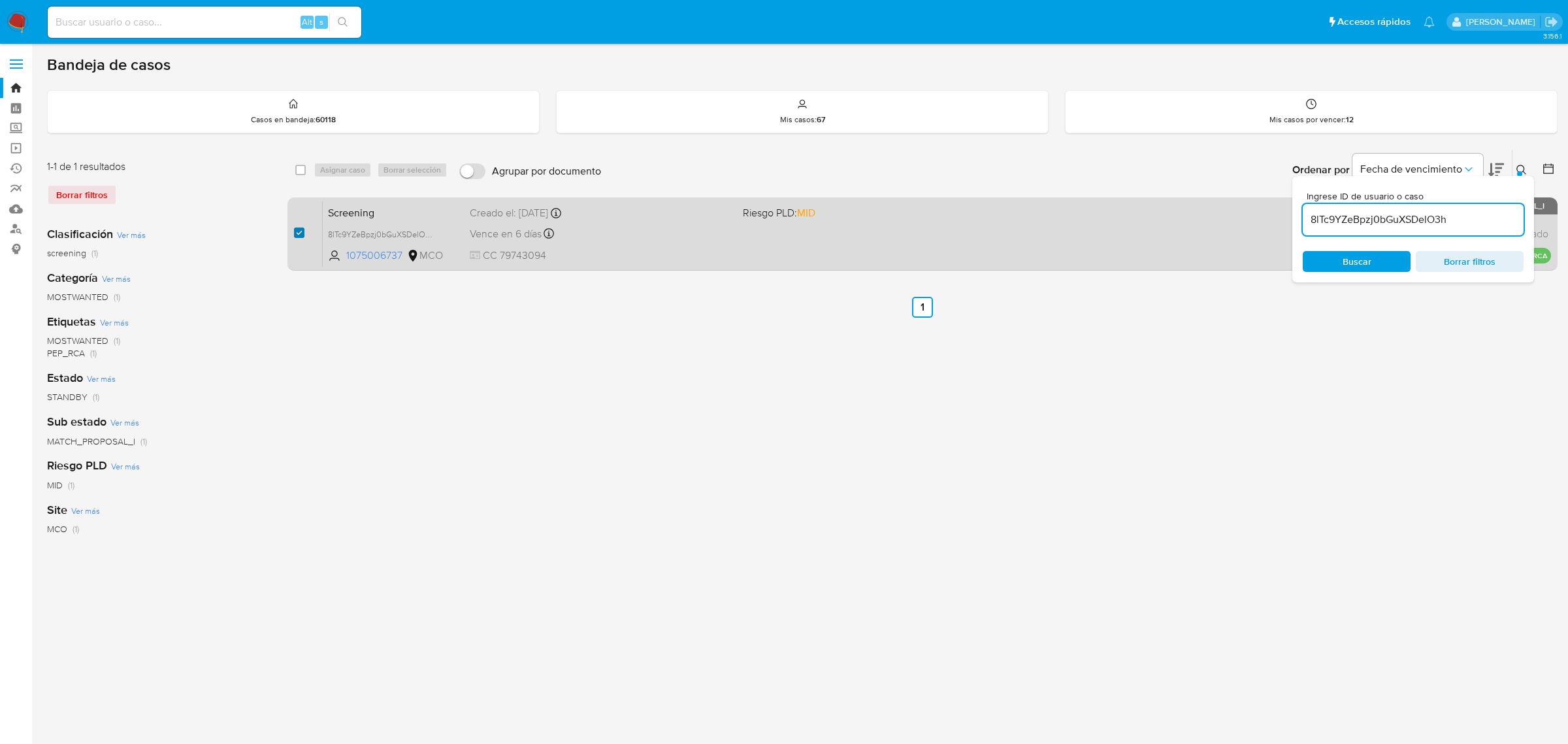
checkbox input "true"
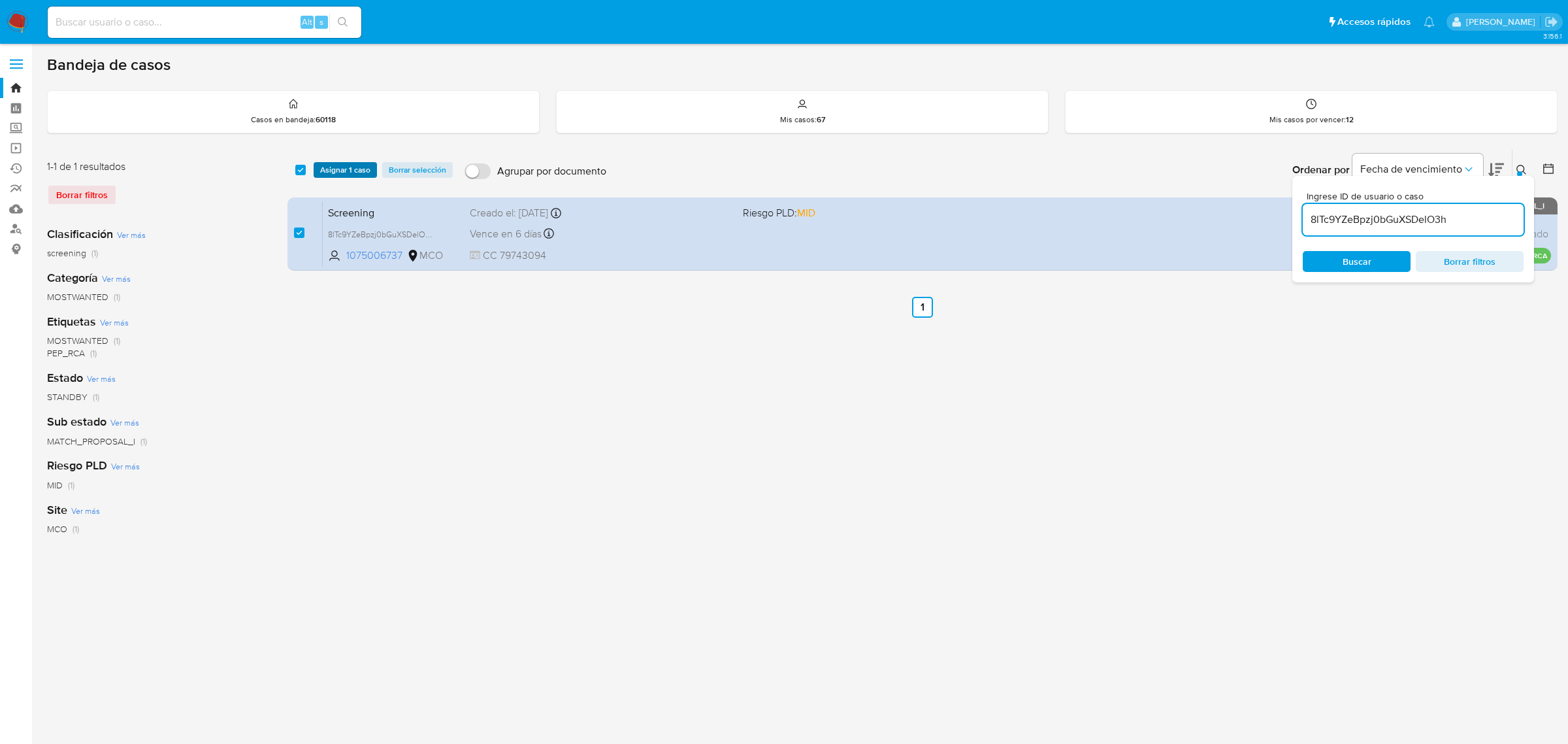
click at [346, 167] on span "Asignar 1 caso" at bounding box center [345, 169] width 50 height 13
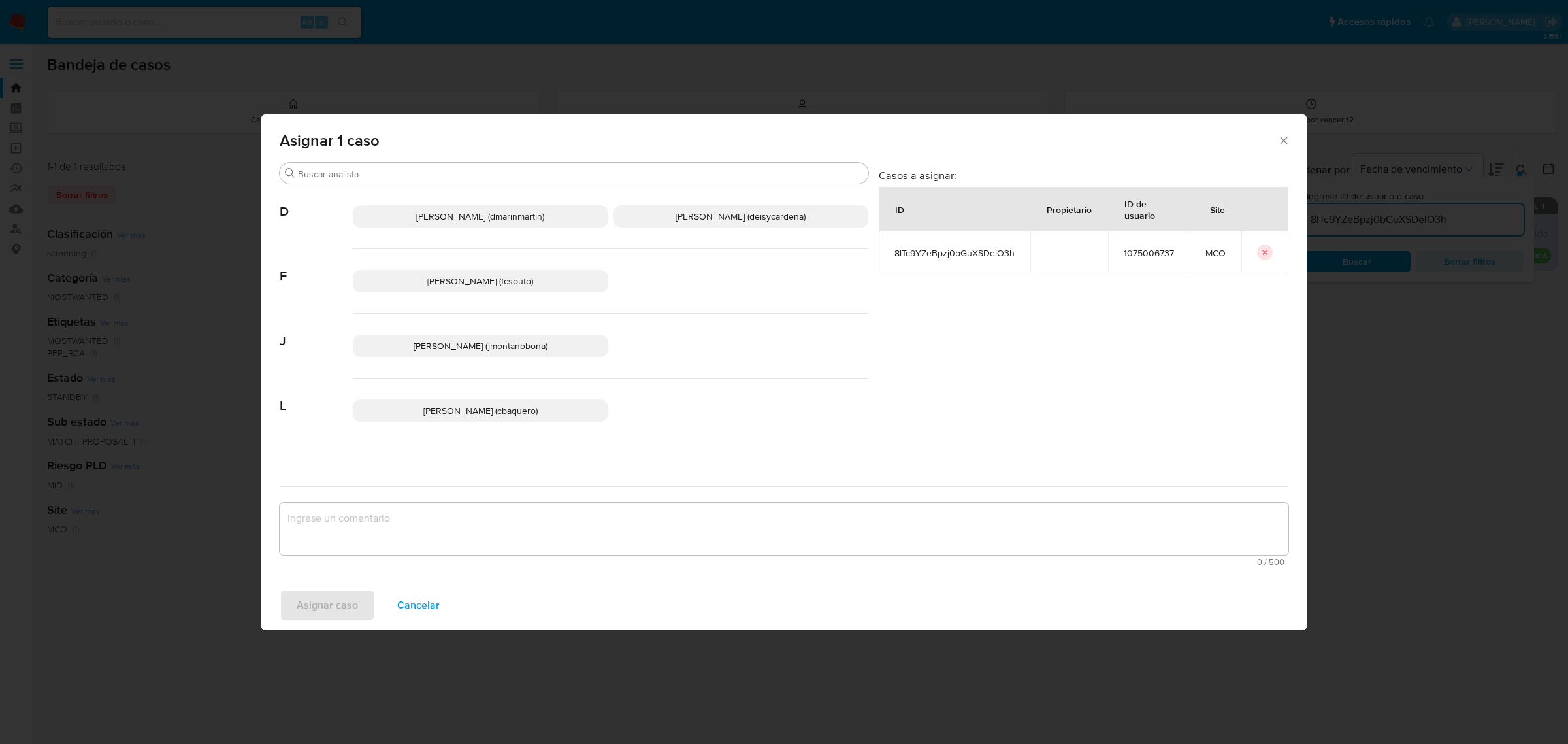
click at [459, 355] on p "Juan Pablo Montano Obonaga (jmontanobona)" at bounding box center [481, 346] width 255 height 22
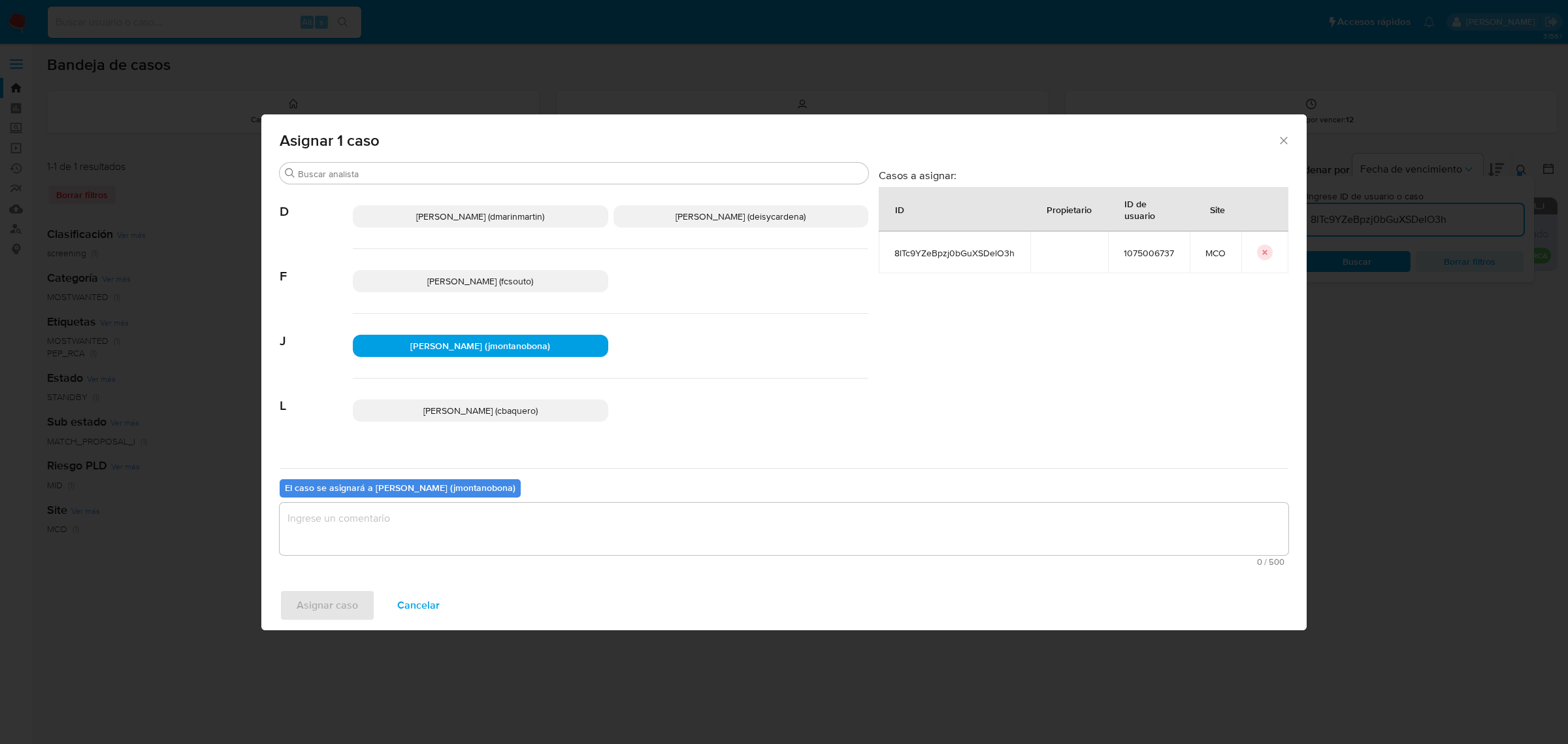
click at [470, 524] on textarea "assign-modal" at bounding box center [784, 528] width 1009 height 53
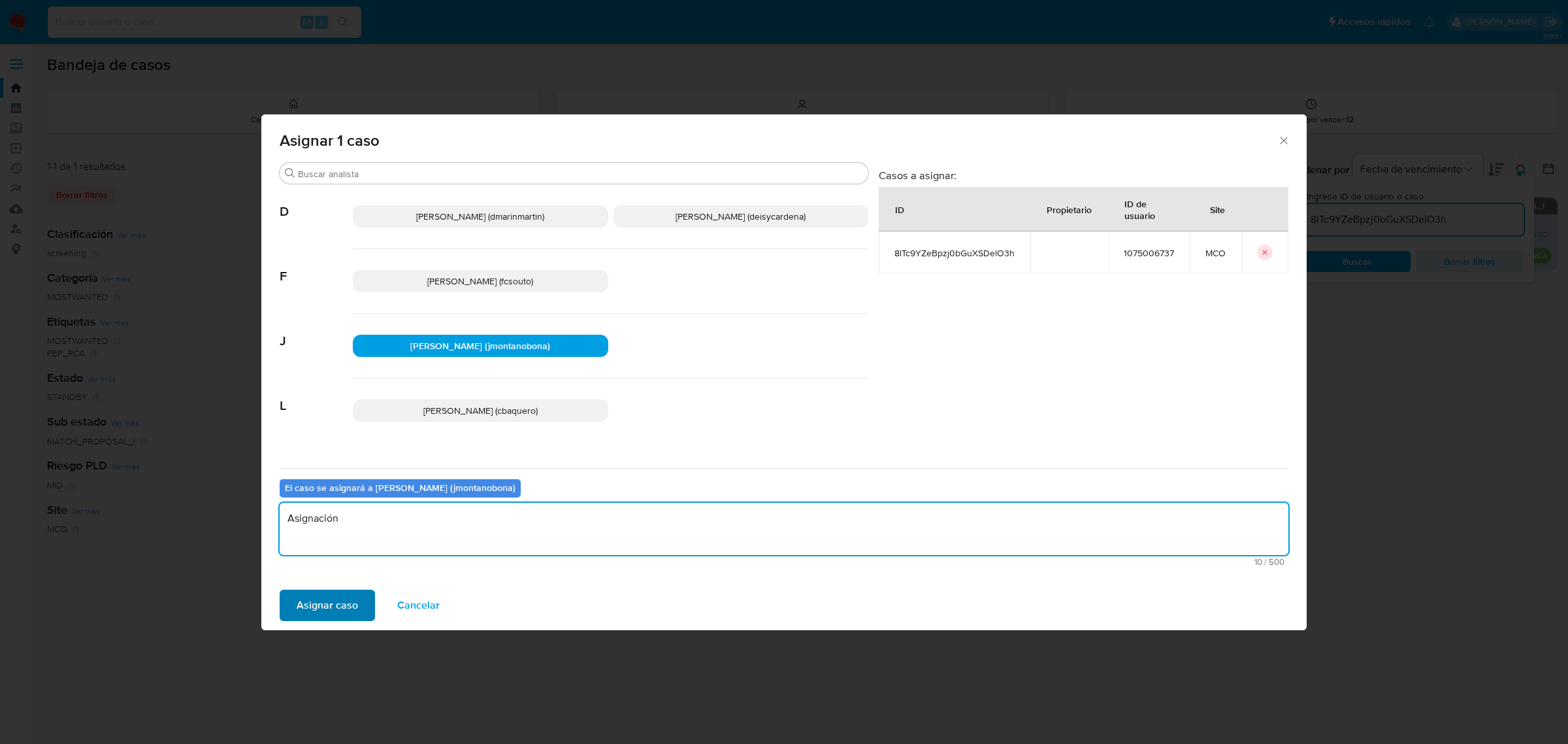
type textarea "Asignación"
click at [350, 603] on span "Asignar caso" at bounding box center [327, 605] width 61 height 28
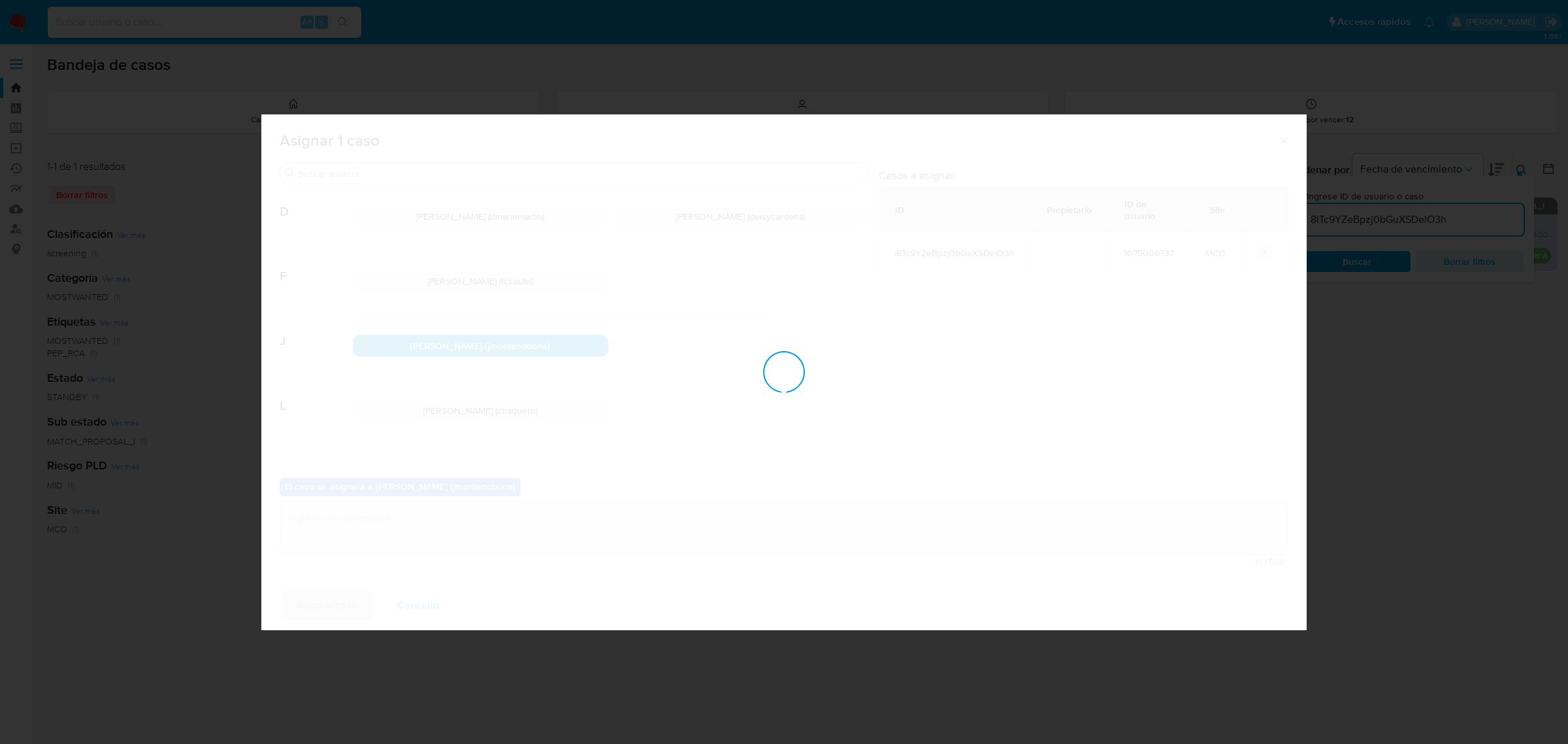
checkbox input "false"
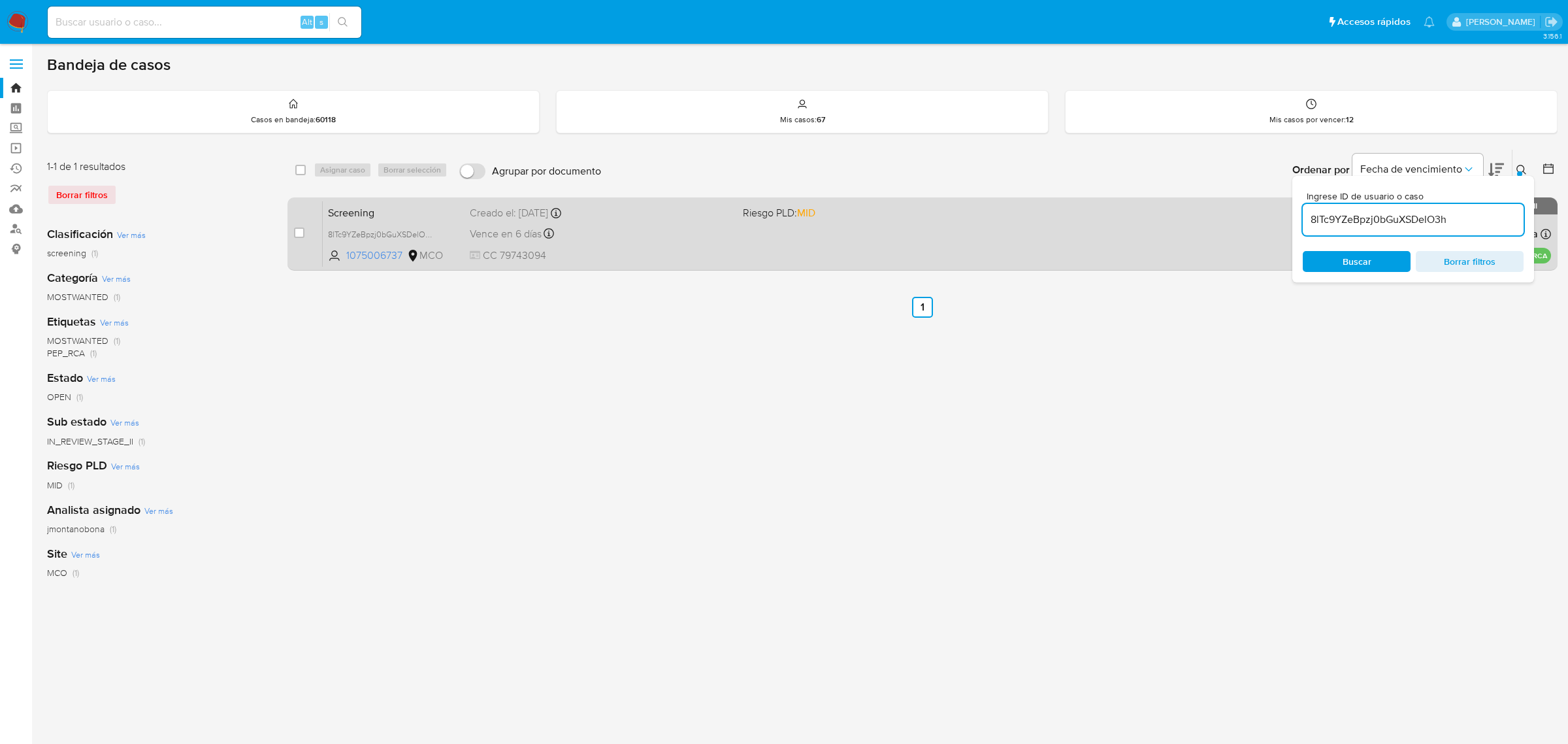
drag, startPoint x: 1477, startPoint y: 219, endPoint x: 1269, endPoint y: 217, distance: 208.0
click at [1269, 217] on div "select-all-cases-checkbox Asignar caso Borrar selección Agrupar por documento O…" at bounding box center [923, 212] width 1270 height 127
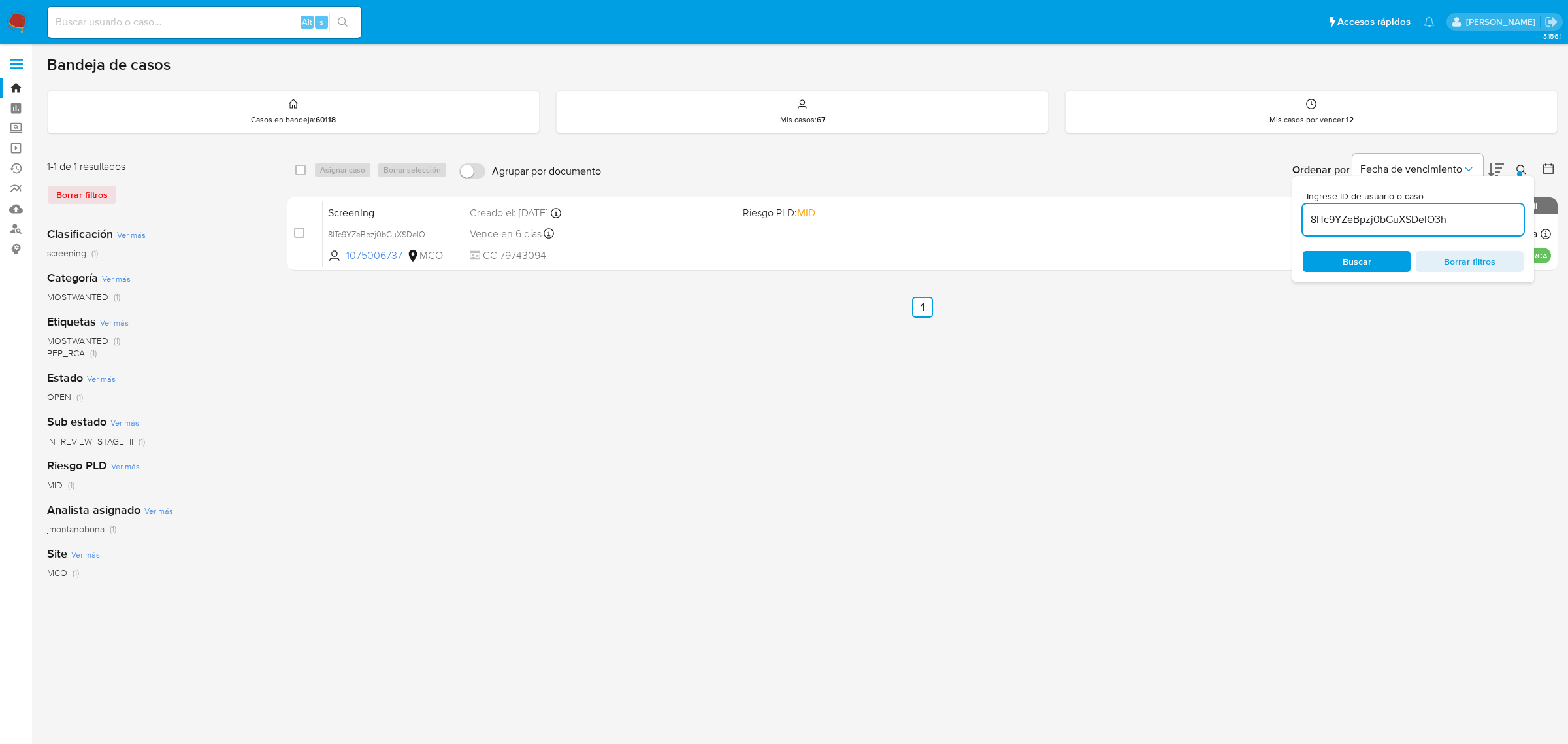
click at [1524, 167] on icon at bounding box center [1521, 169] width 9 height 9
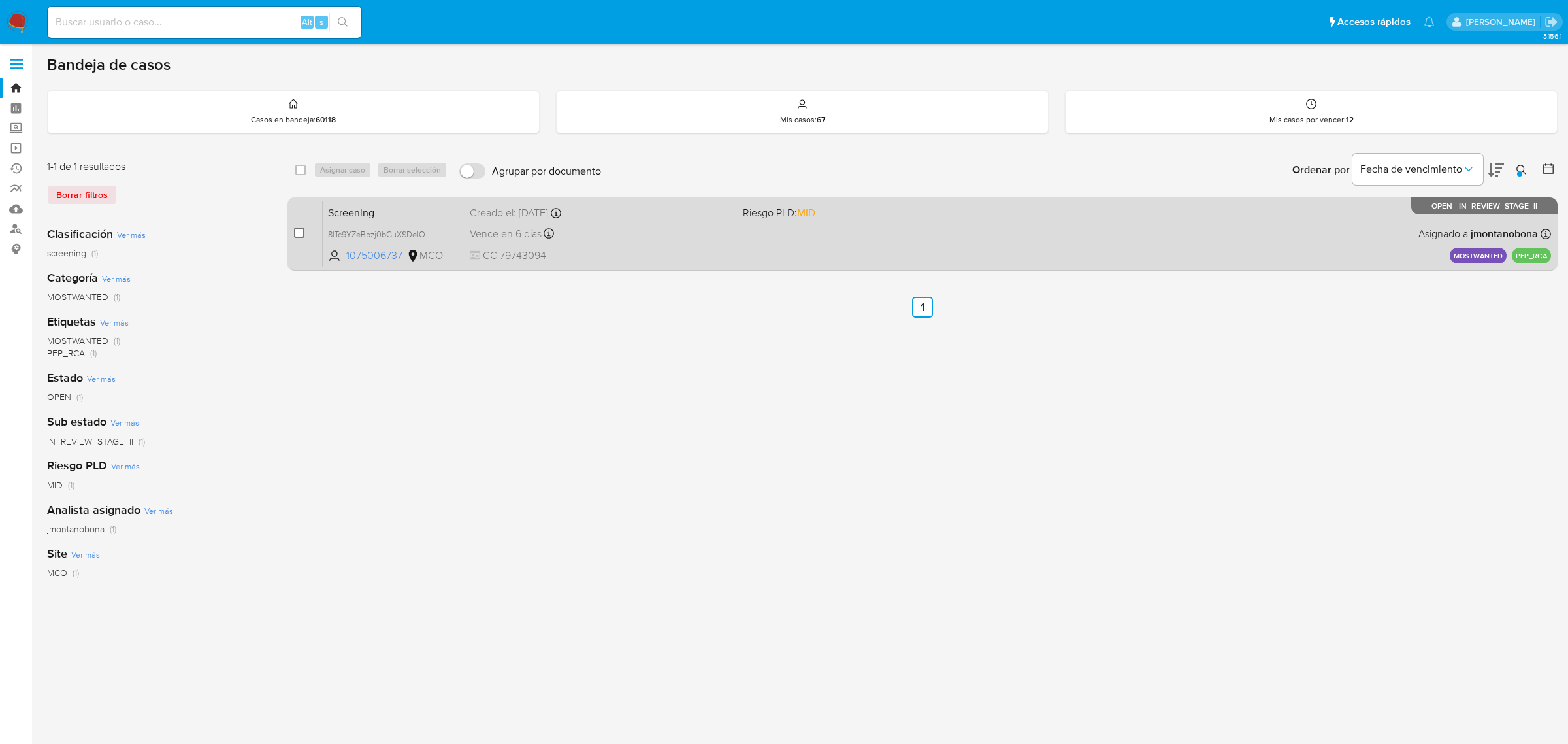
click at [295, 230] on input "checkbox" at bounding box center [299, 233] width 10 height 10
checkbox input "true"
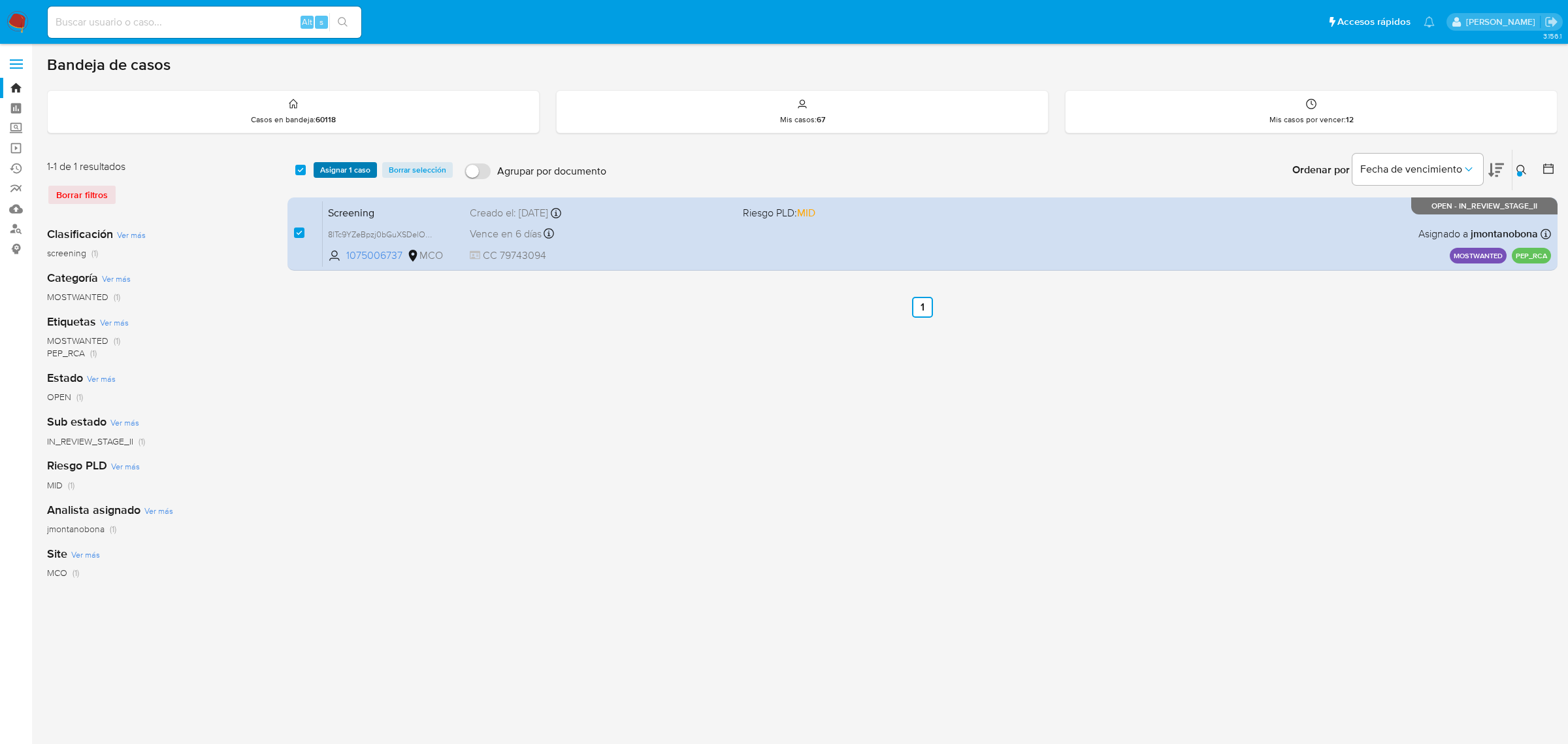
click at [351, 167] on span "Asignar 1 caso" at bounding box center [345, 169] width 50 height 13
click at [570, 381] on div "select-all-cases-checkbox Asignar 1 caso Borrar selección Agrupar por documento…" at bounding box center [923, 436] width 1270 height 574
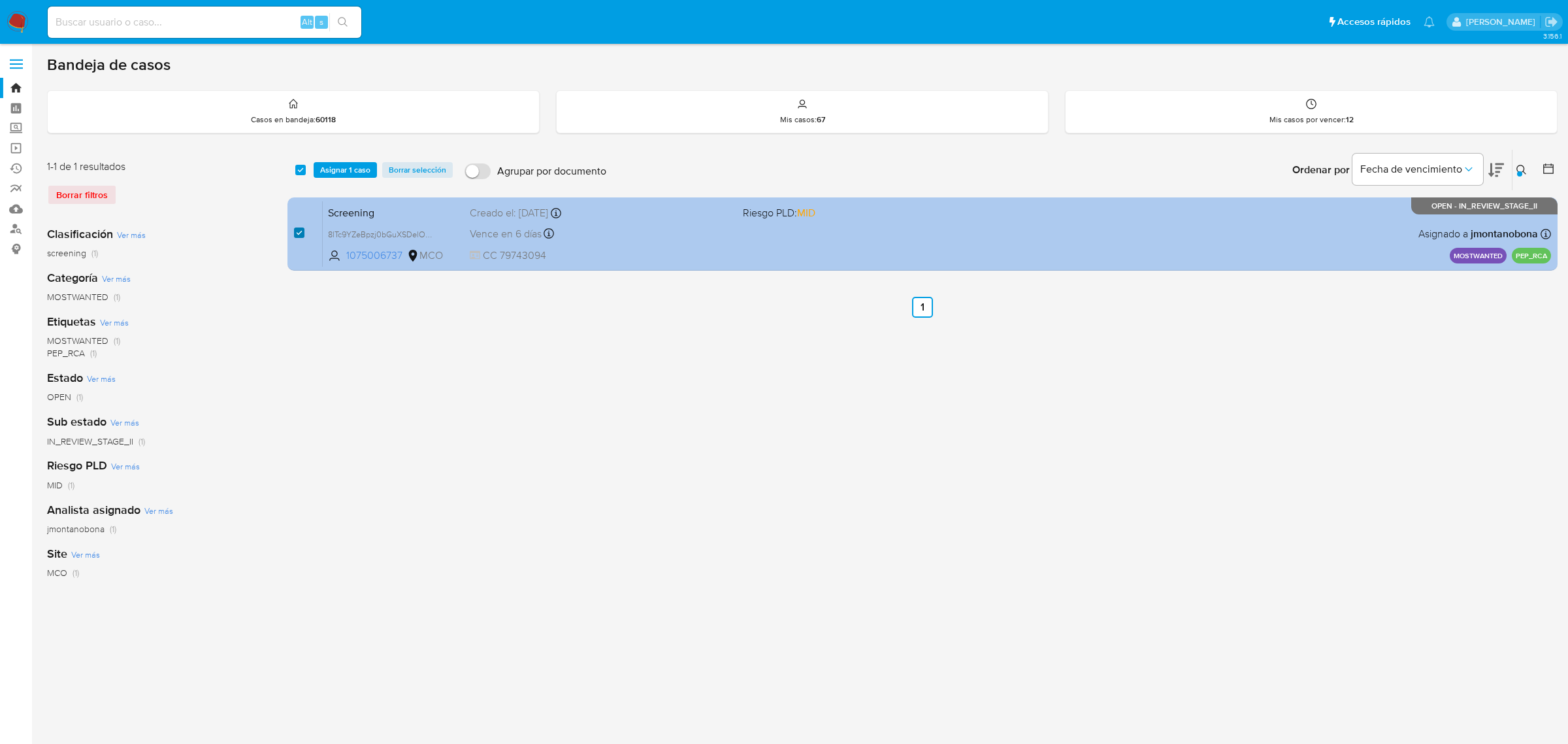
click at [298, 230] on input "checkbox" at bounding box center [299, 233] width 10 height 10
checkbox input "false"
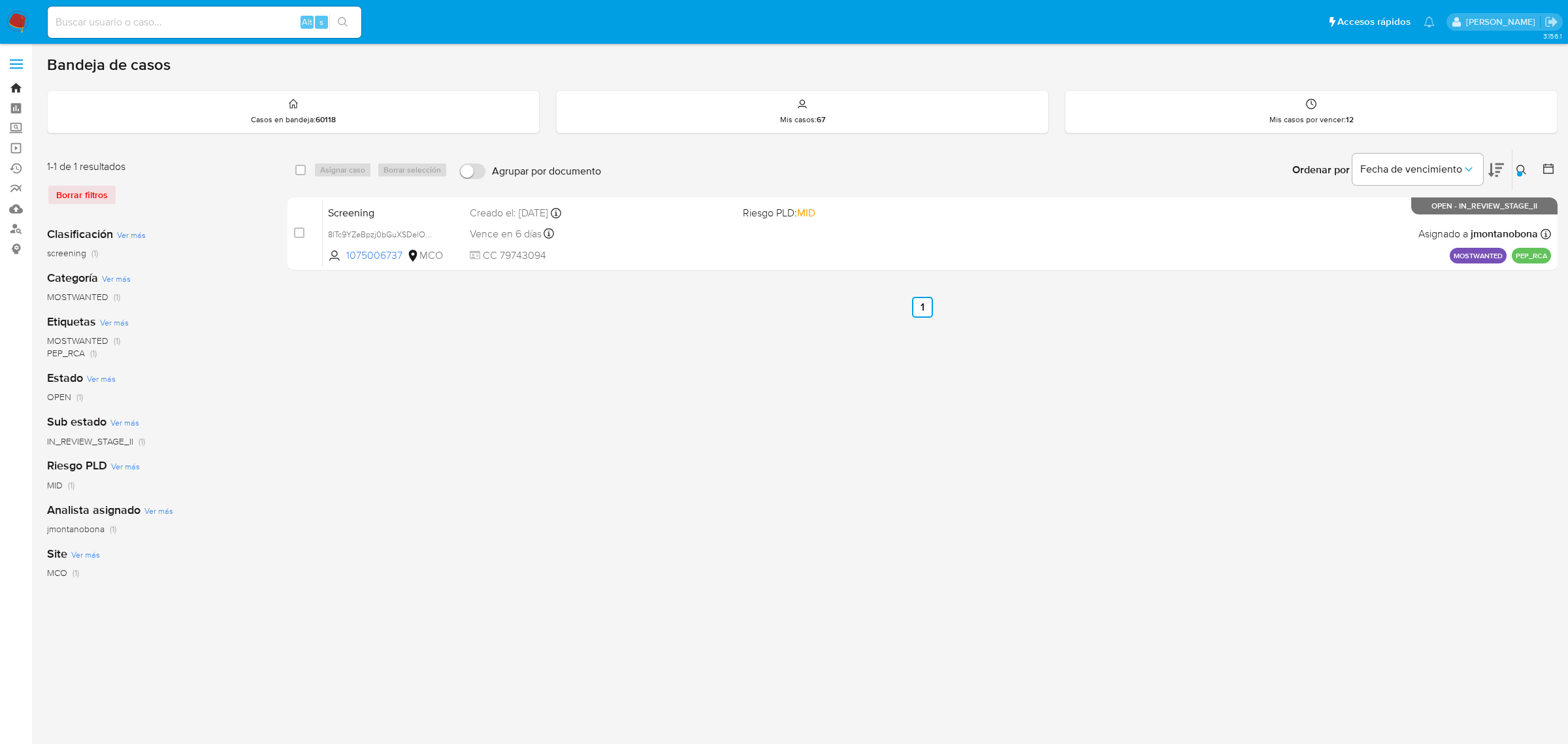
click at [16, 86] on link "Bandeja" at bounding box center [78, 87] width 155 height 20
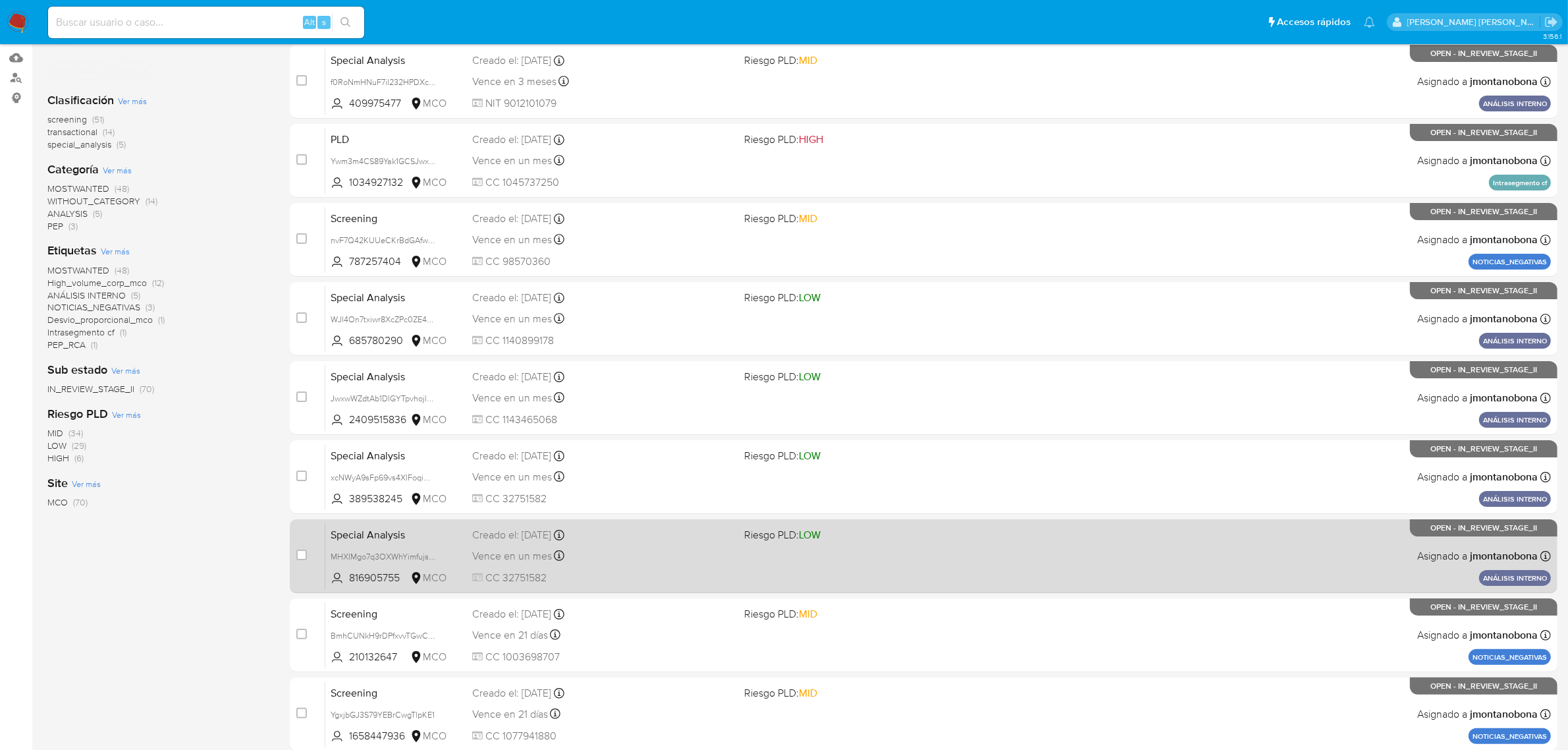
scroll to position [289, 0]
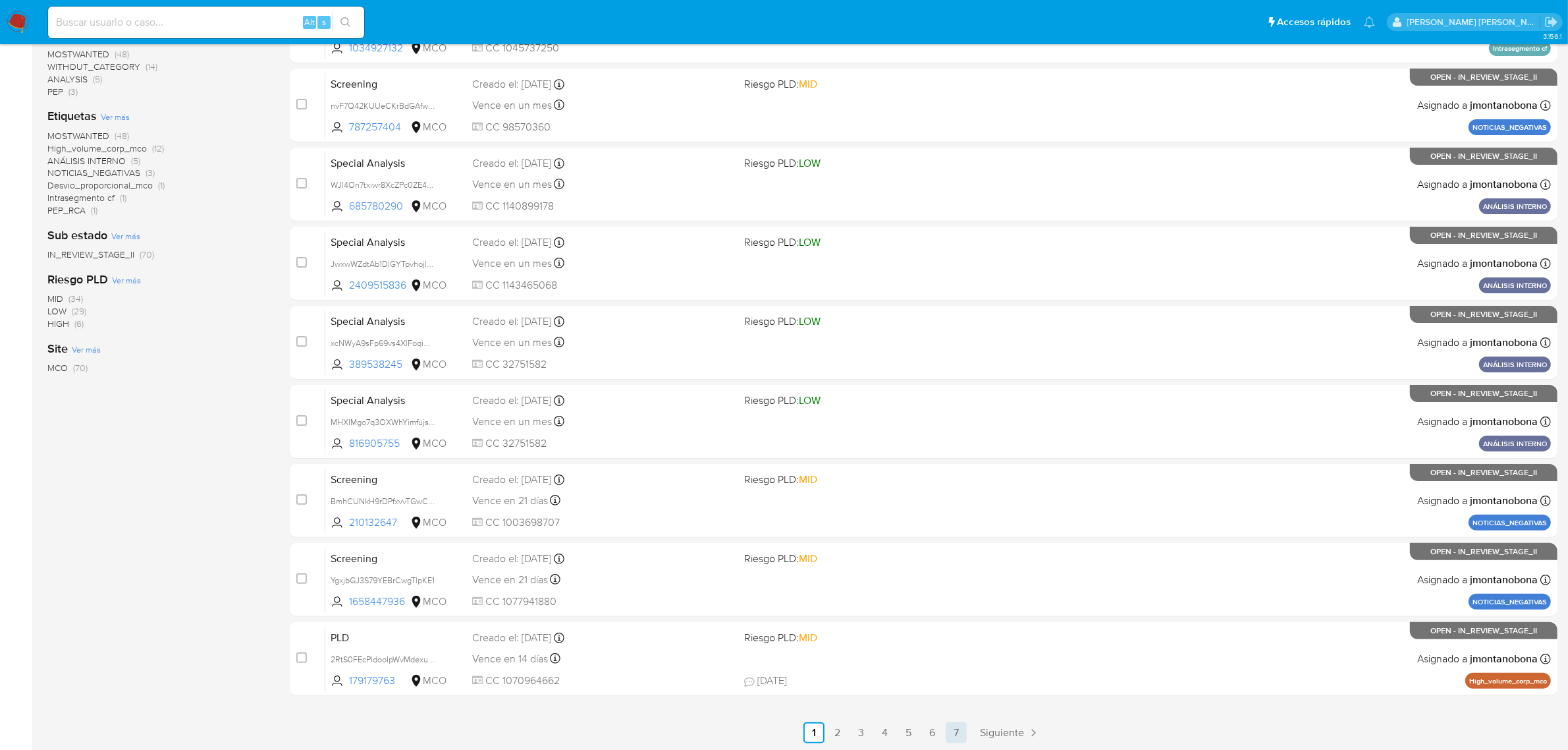
click at [958, 734] on link "7" at bounding box center [956, 733] width 21 height 21
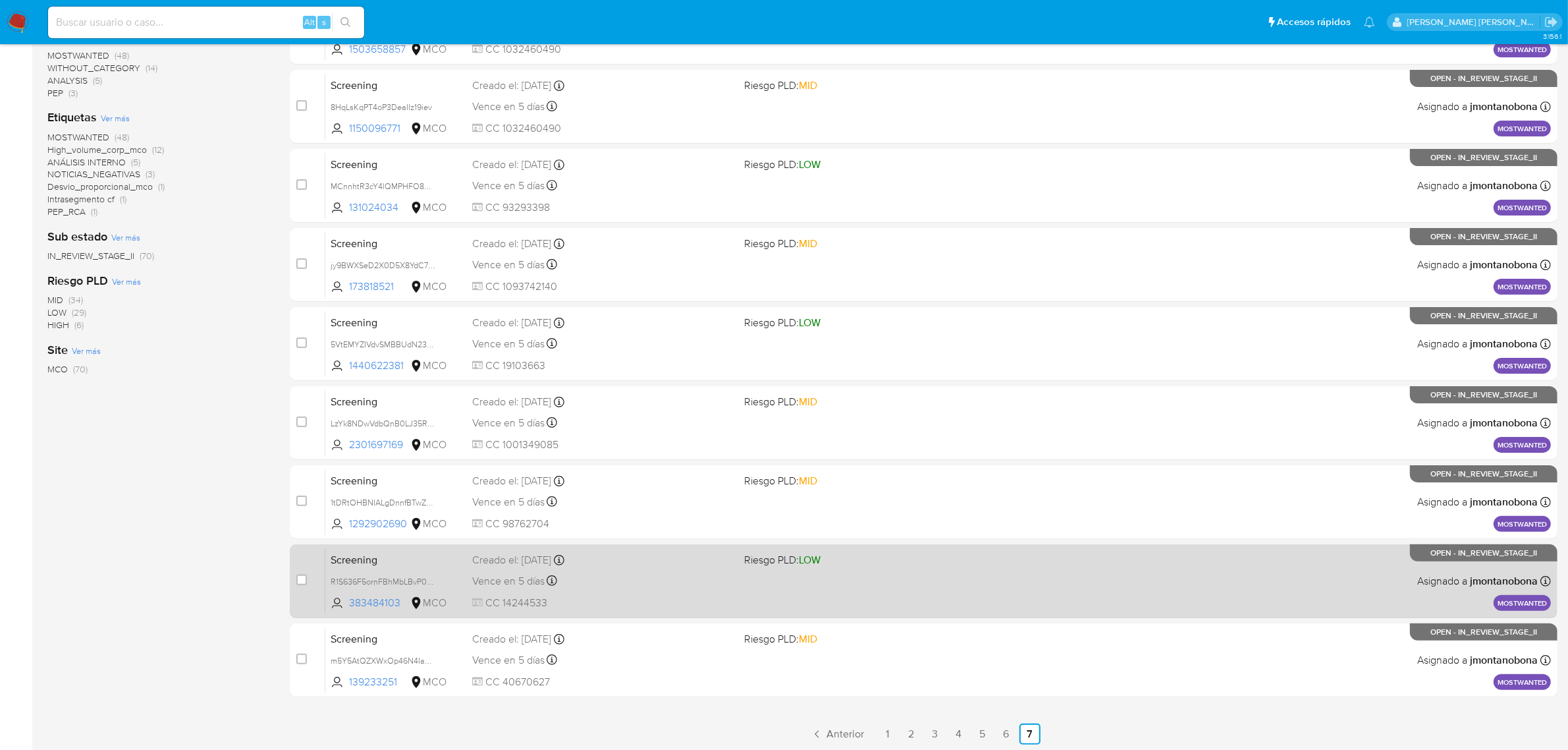
scroll to position [289, 0]
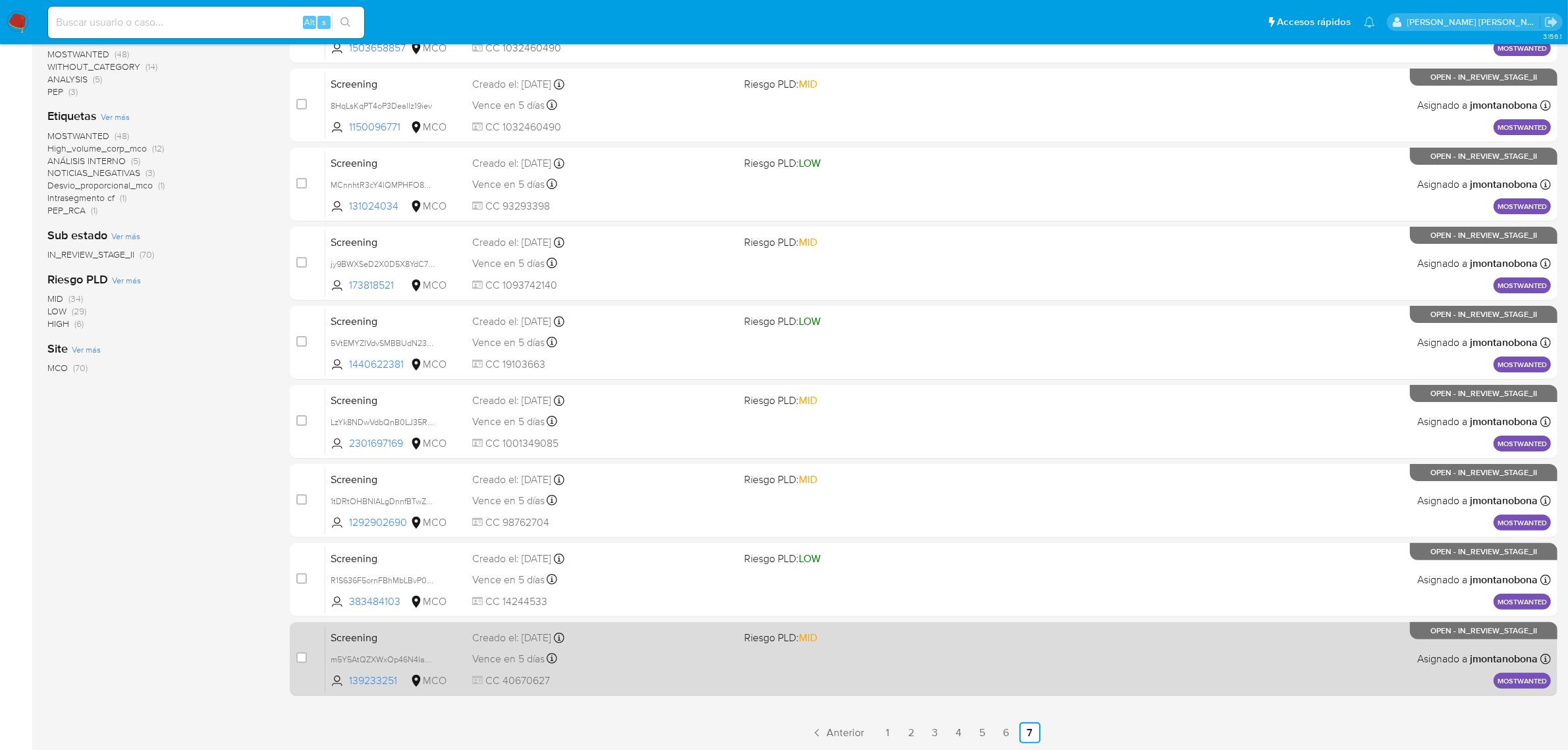
click at [415, 634] on span "Screening" at bounding box center [396, 637] width 131 height 17
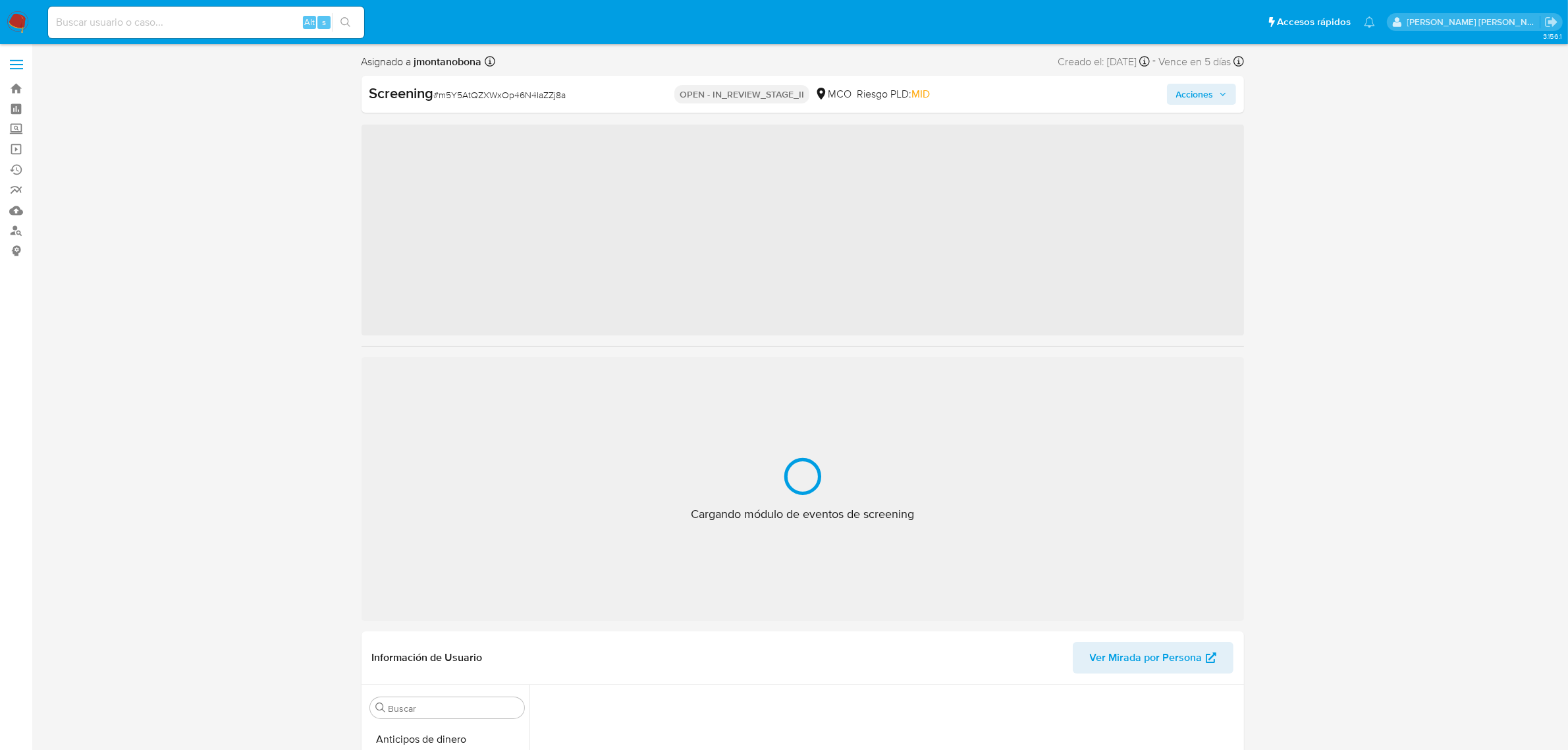
scroll to position [555, 0]
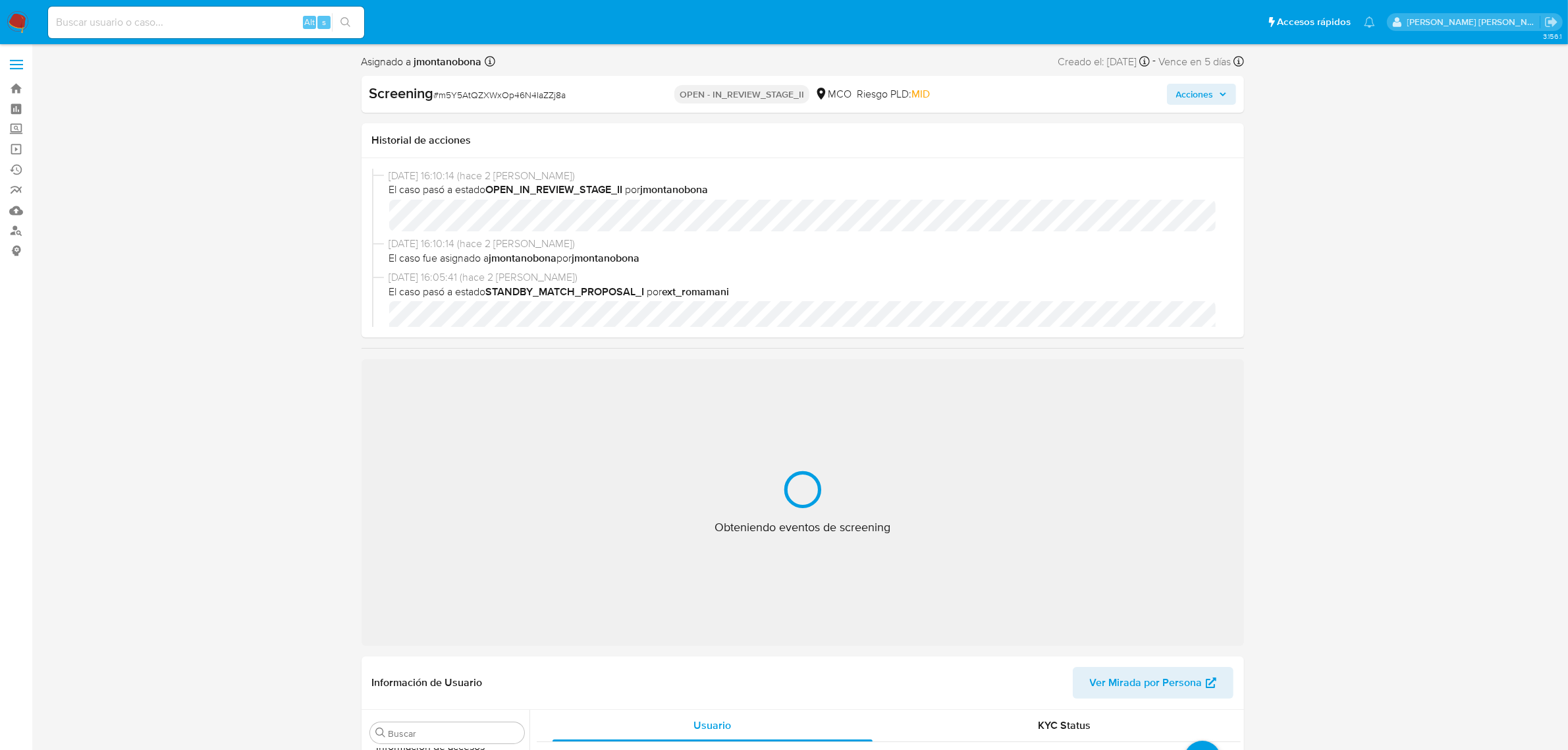
select select "10"
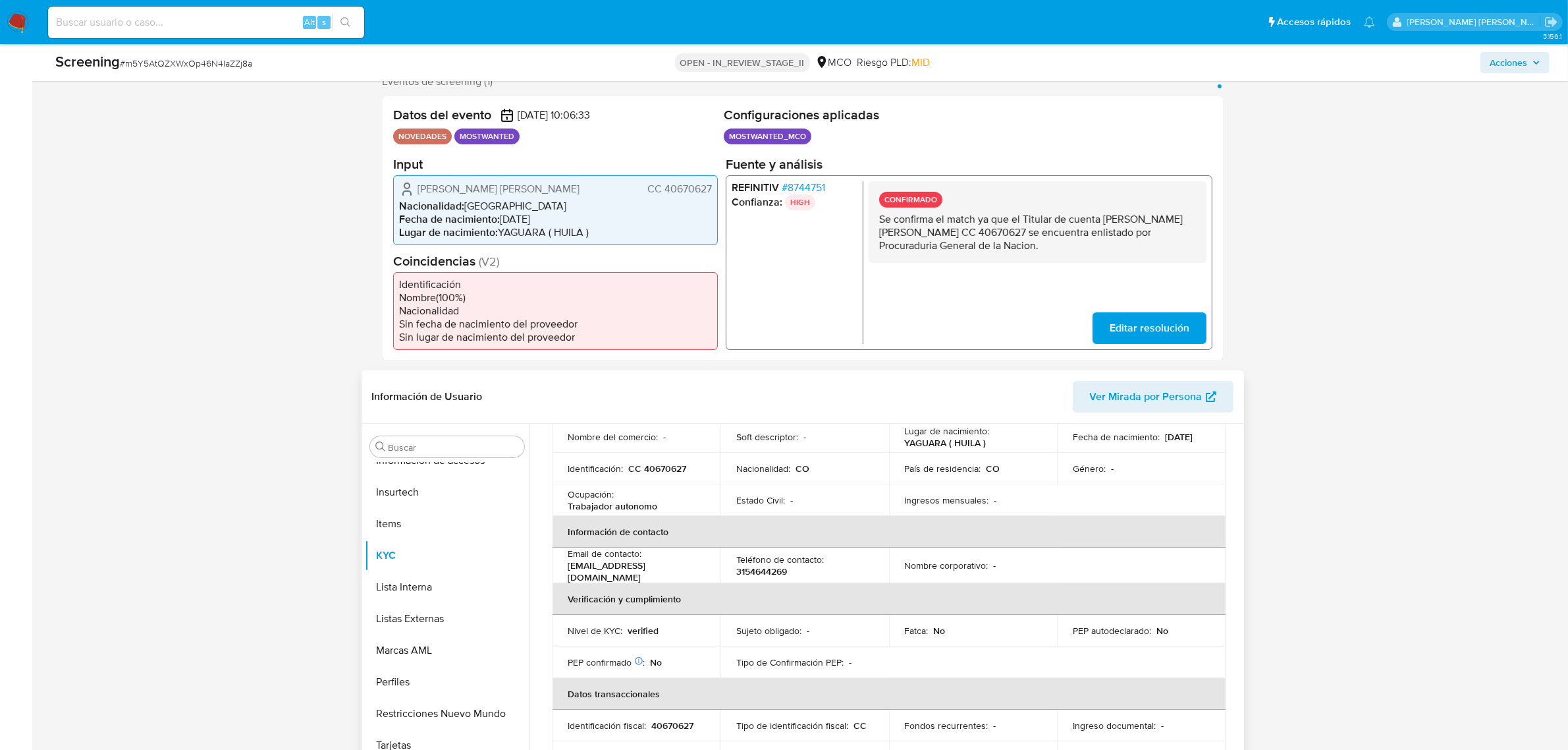
scroll to position [83, 0]
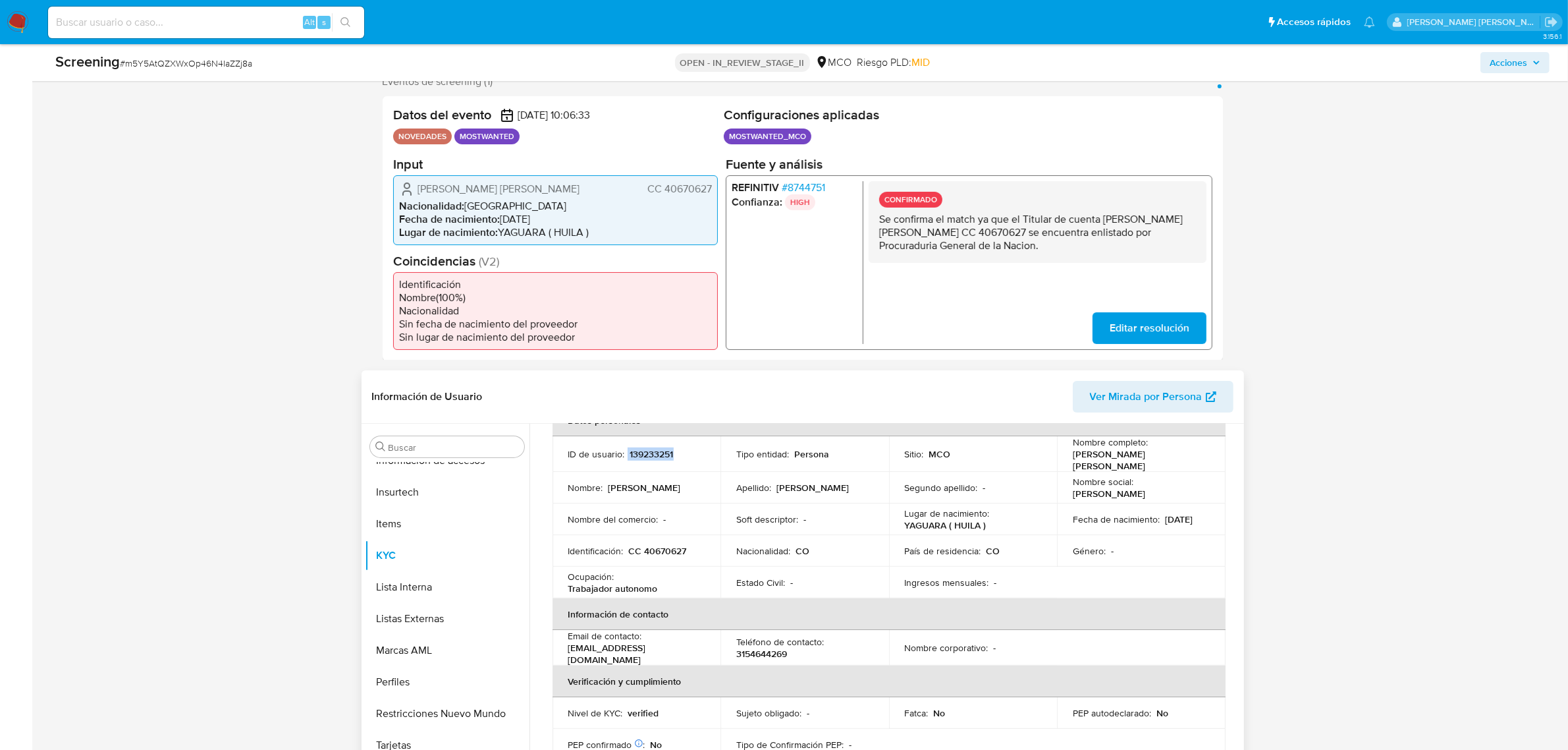
drag, startPoint x: 680, startPoint y: 452, endPoint x: 625, endPoint y: 457, distance: 55.2
click at [625, 457] on div "ID de usuario : 139233251" at bounding box center [637, 454] width 137 height 12
copy div "139233251"
click at [639, 455] on p "139233251" at bounding box center [652, 454] width 43 height 12
drag, startPoint x: 630, startPoint y: 454, endPoint x: 675, endPoint y: 457, distance: 45.1
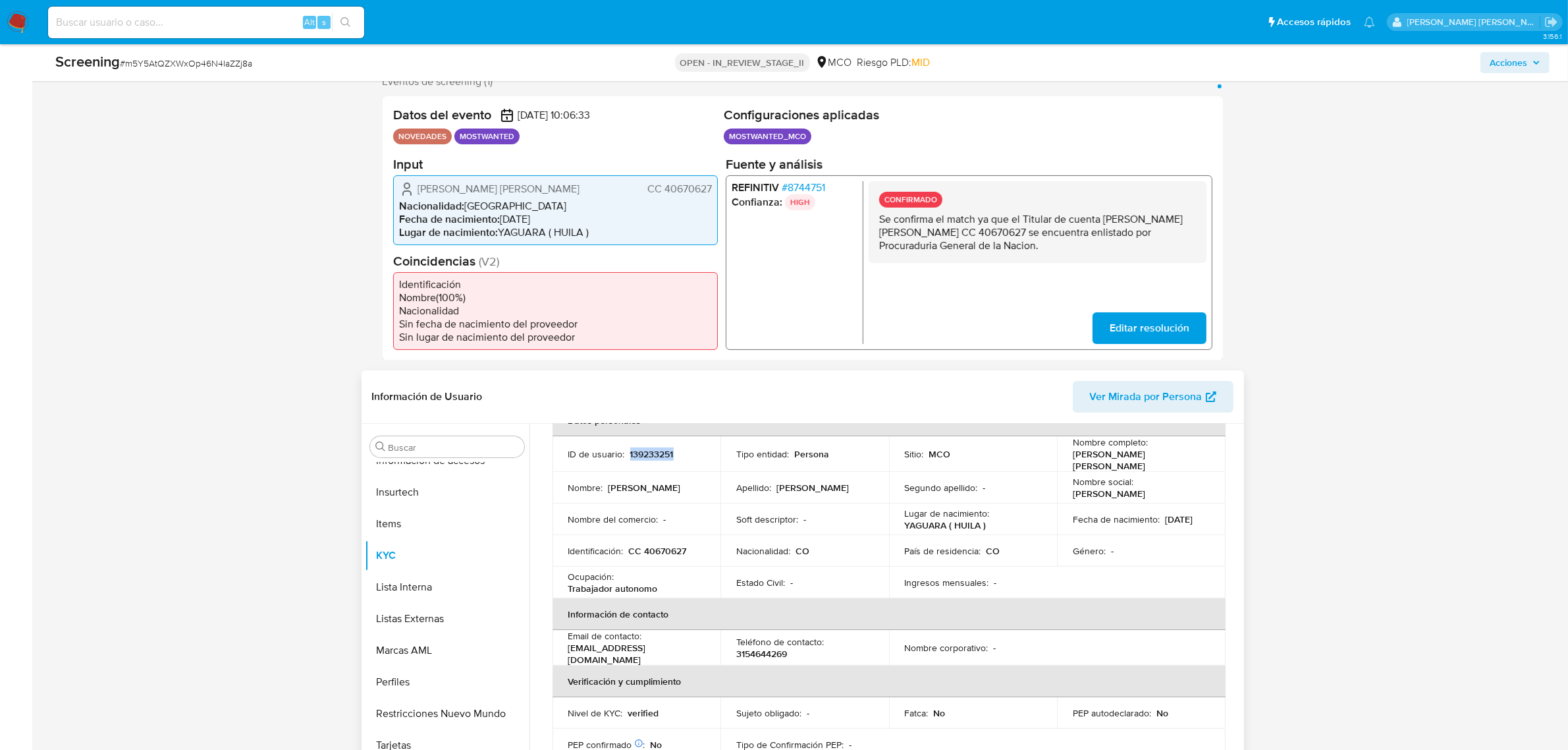
click at [675, 457] on div "ID de usuario : 139233251" at bounding box center [637, 454] width 137 height 12
copy p "139233251"
click at [452, 705] on button "Restricciones Nuevo Mundo" at bounding box center [442, 713] width 154 height 31
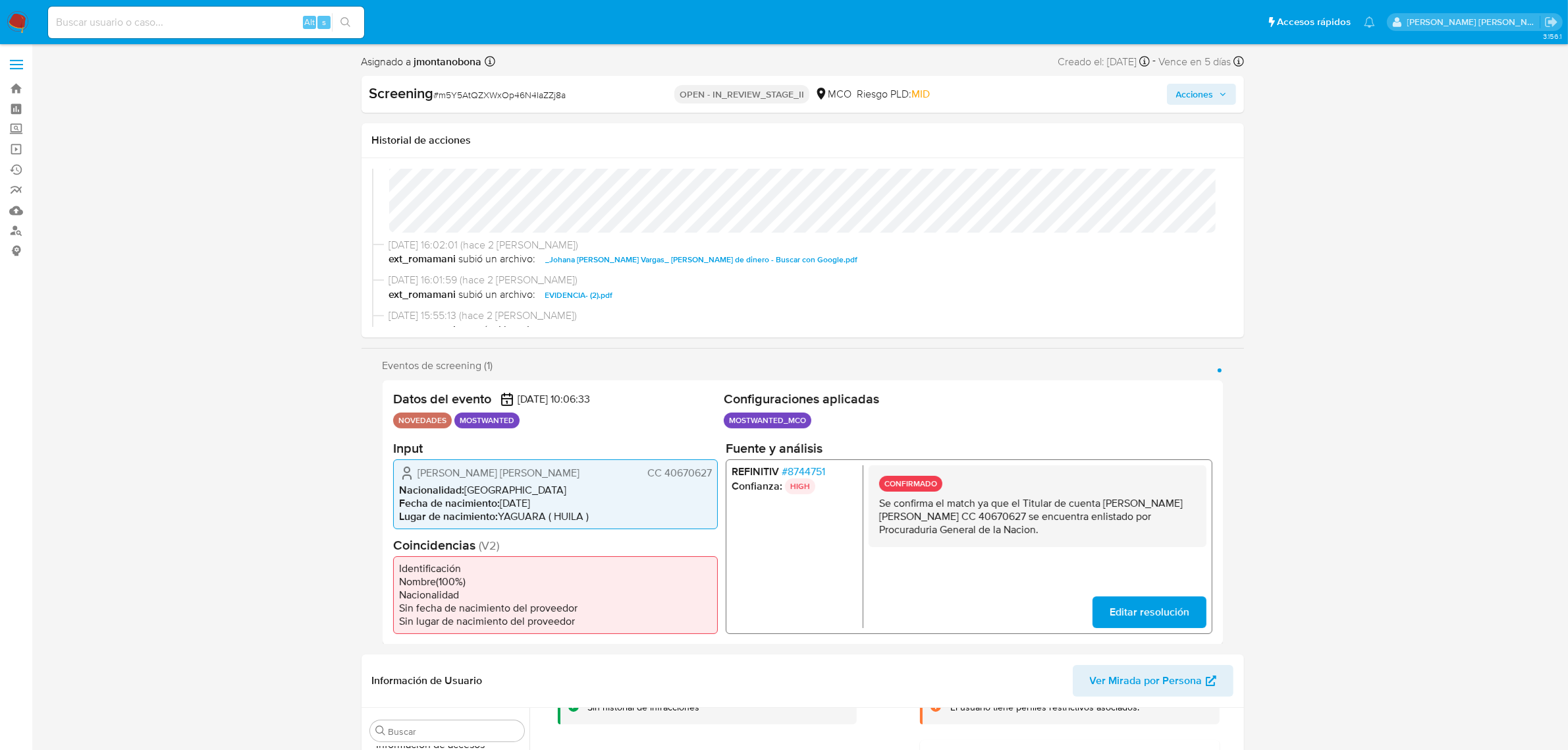
scroll to position [247, 0]
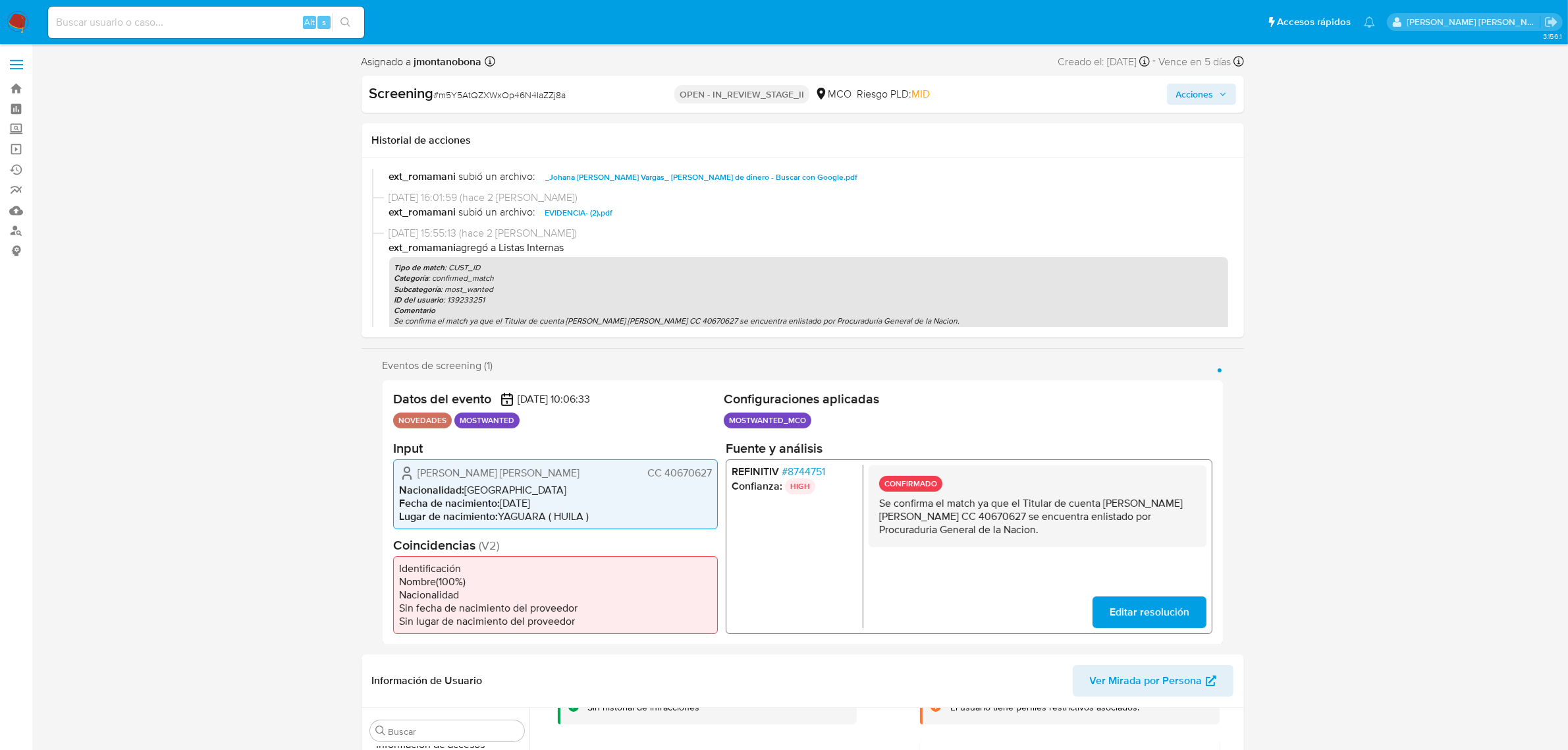
click at [582, 211] on span "EVIDENCIA- (2).pdf" at bounding box center [579, 213] width 68 height 16
drag, startPoint x: 972, startPoint y: 512, endPoint x: 1021, endPoint y: 514, distance: 49.0
click at [1021, 514] on p "Se confirma el match ya que el Titular de cuenta Johana Farley Mayorca Vargas C…" at bounding box center [1037, 515] width 317 height 39
drag, startPoint x: 1104, startPoint y: 502, endPoint x: 953, endPoint y: 516, distance: 151.6
click at [953, 516] on p "Se confirma el match ya que el Titular de cuenta Johana Farley Mayorca Vargas C…" at bounding box center [1037, 515] width 317 height 39
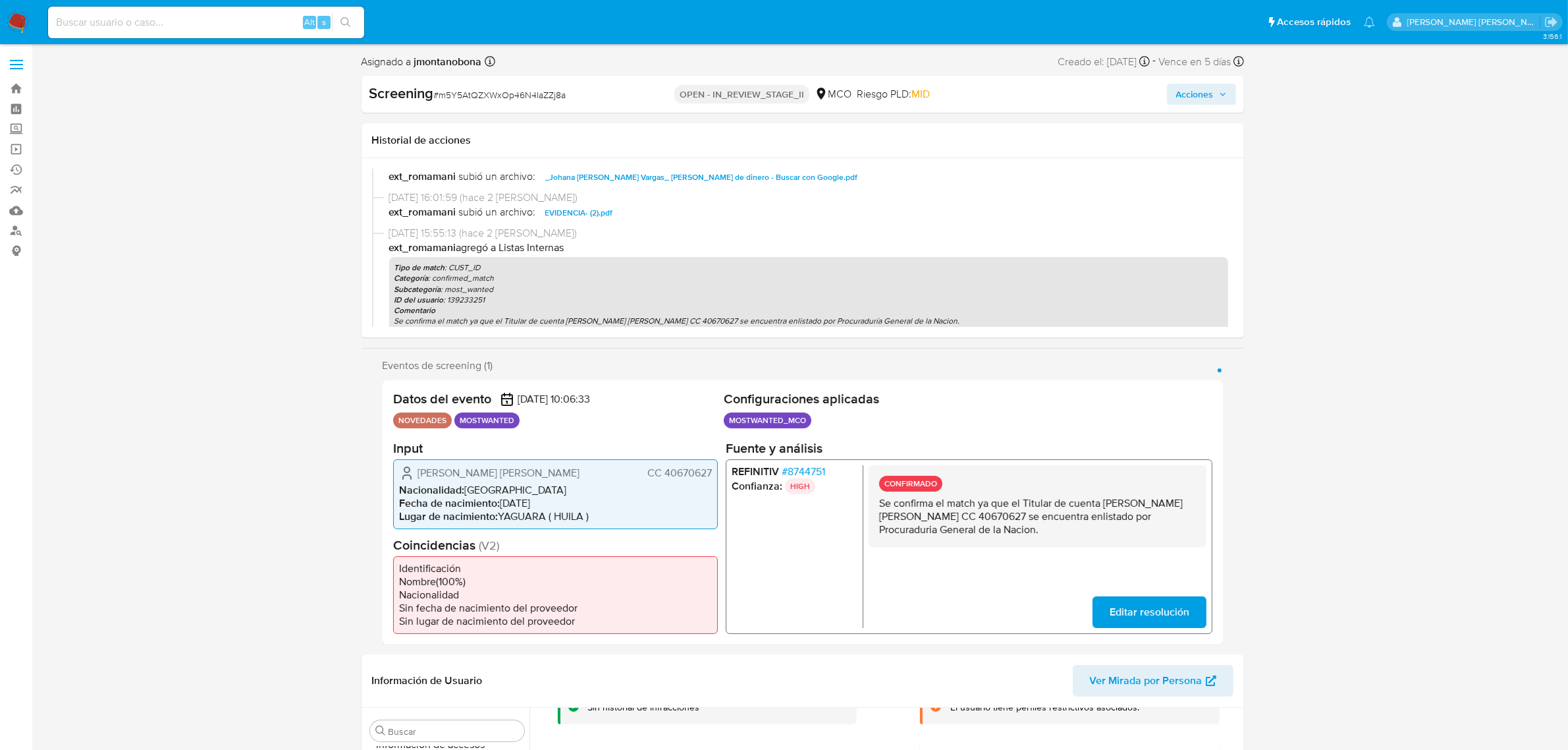
click at [1215, 96] on span "Acciones" at bounding box center [1201, 94] width 50 height 18
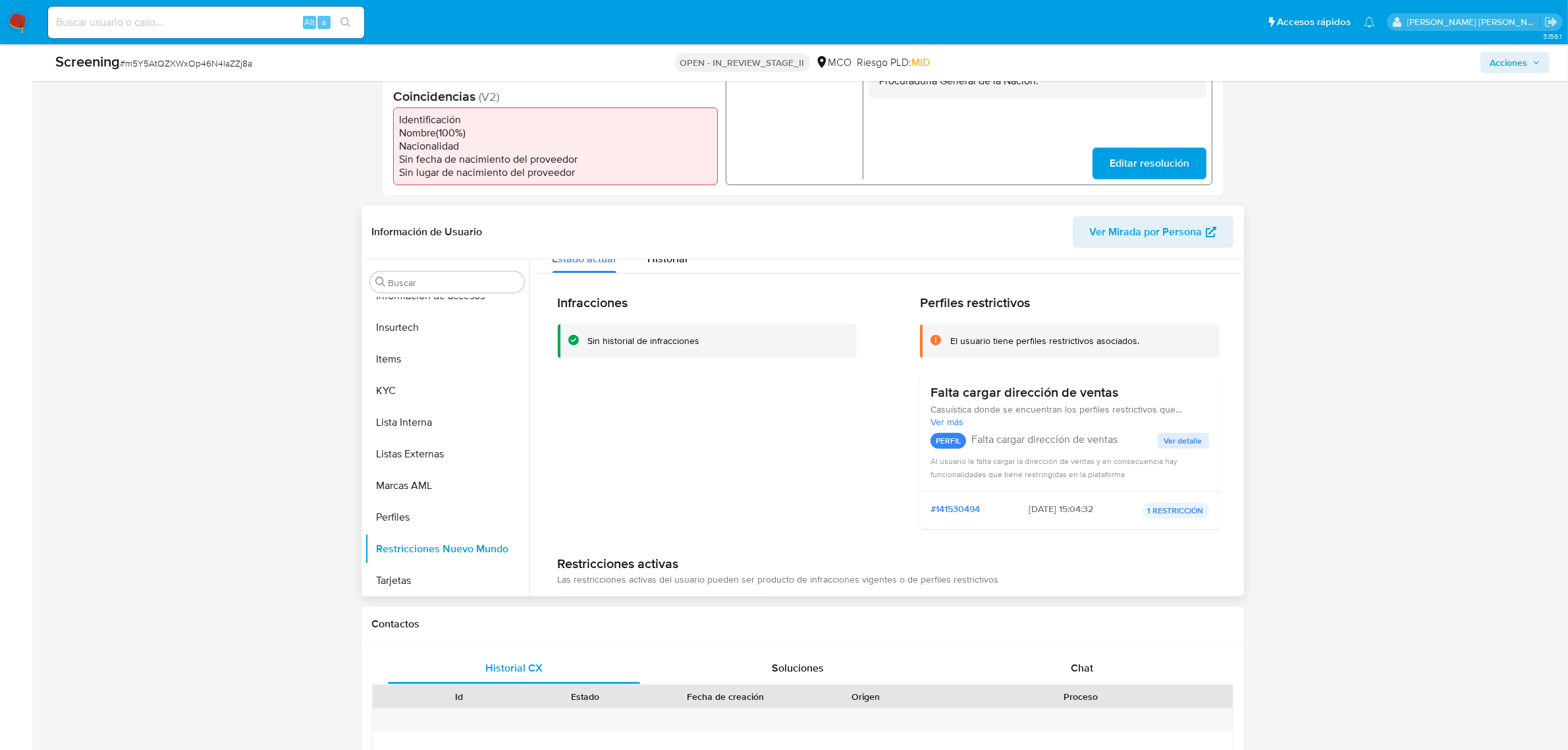
scroll to position [0, 0]
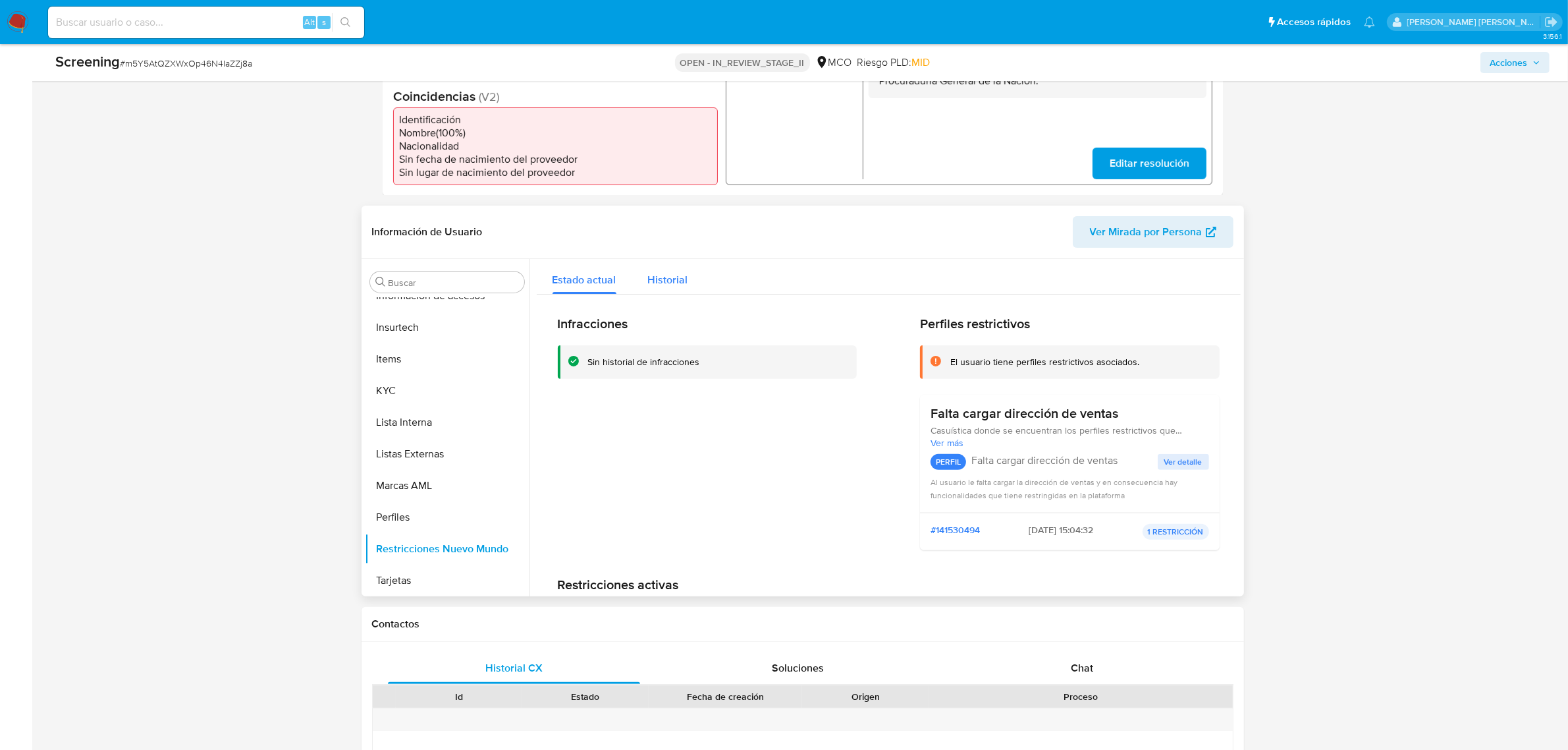
click at [677, 277] on span "Historial" at bounding box center [668, 279] width 40 height 15
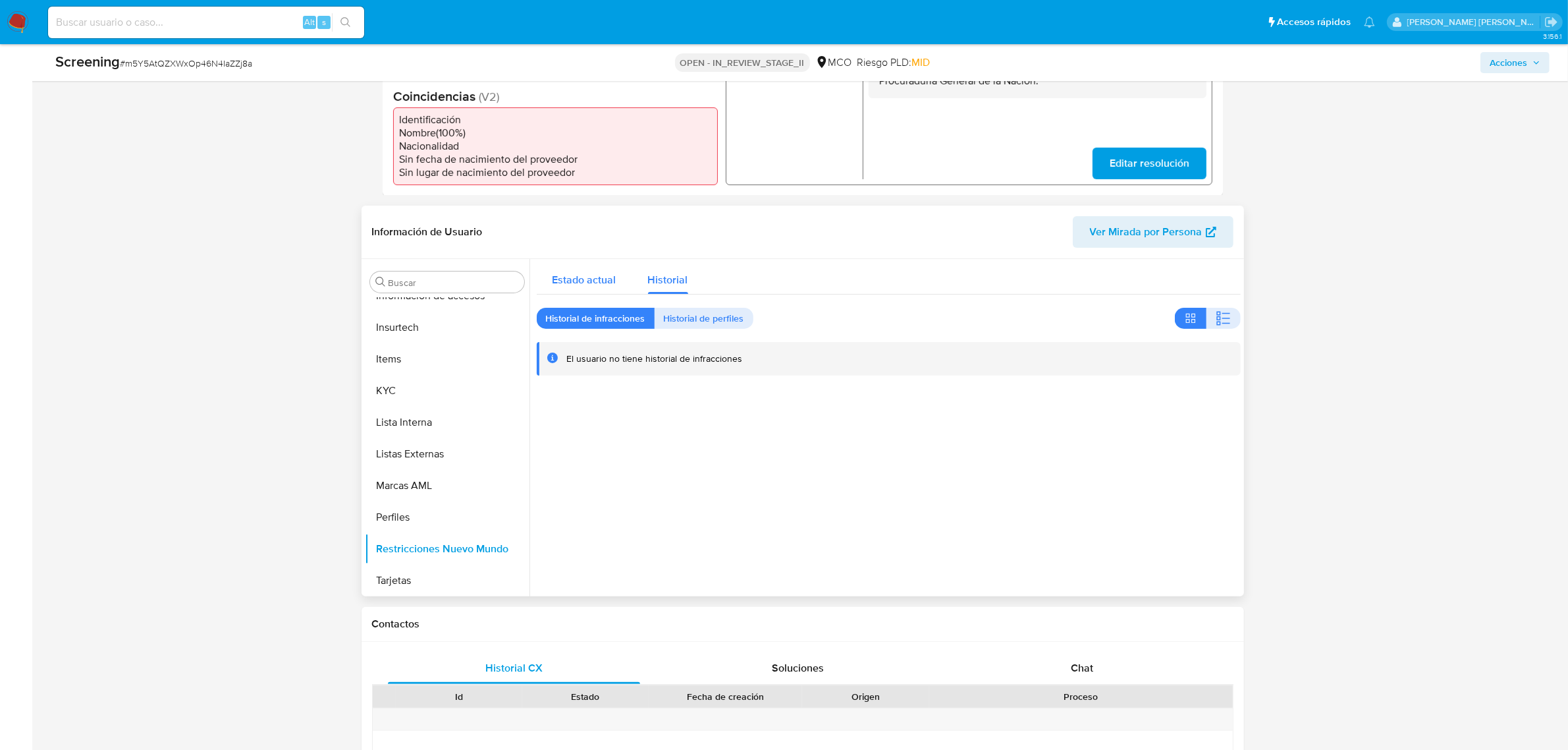
click at [607, 285] on span "Estado actual" at bounding box center [584, 279] width 63 height 15
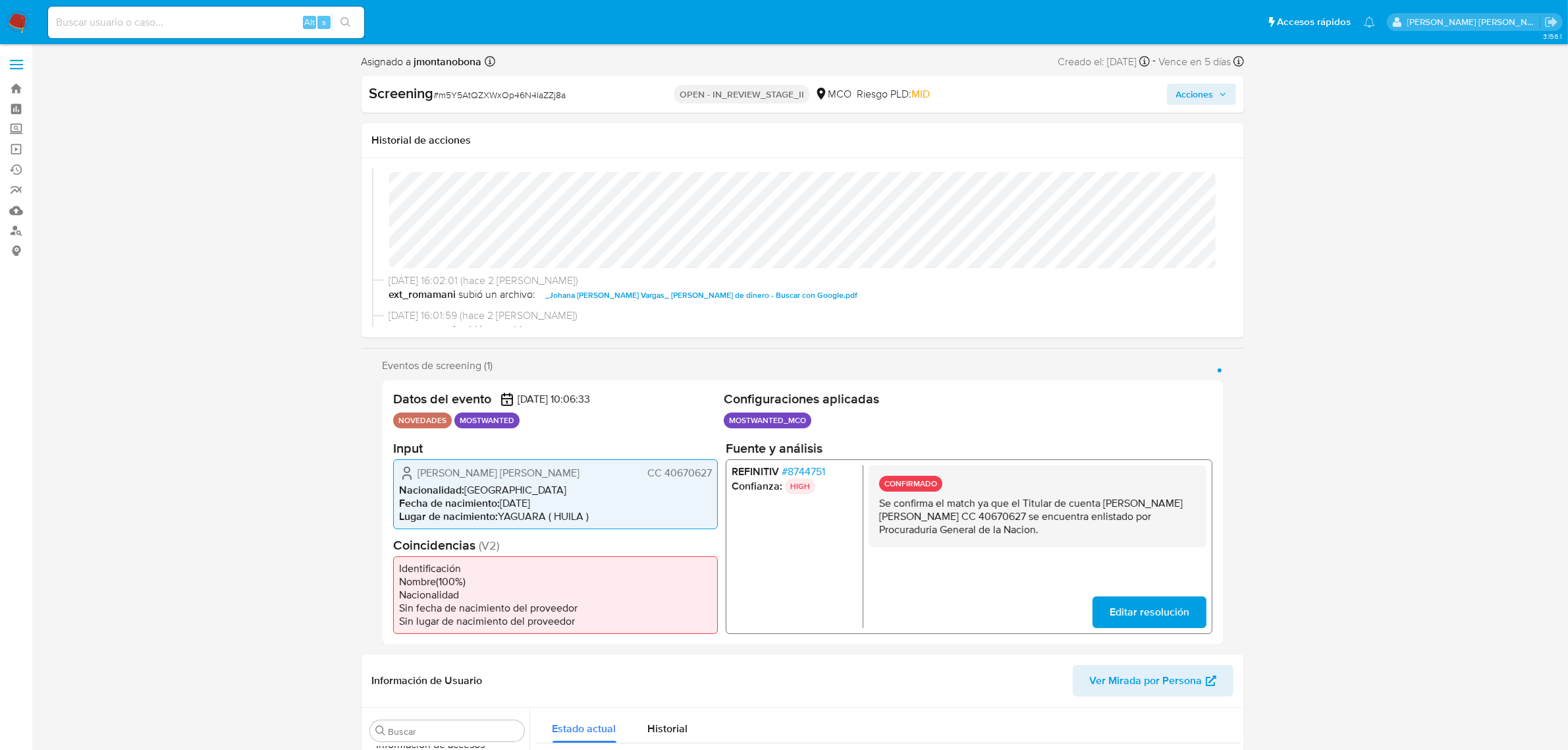
click at [1216, 102] on span "Acciones" at bounding box center [1201, 94] width 50 height 18
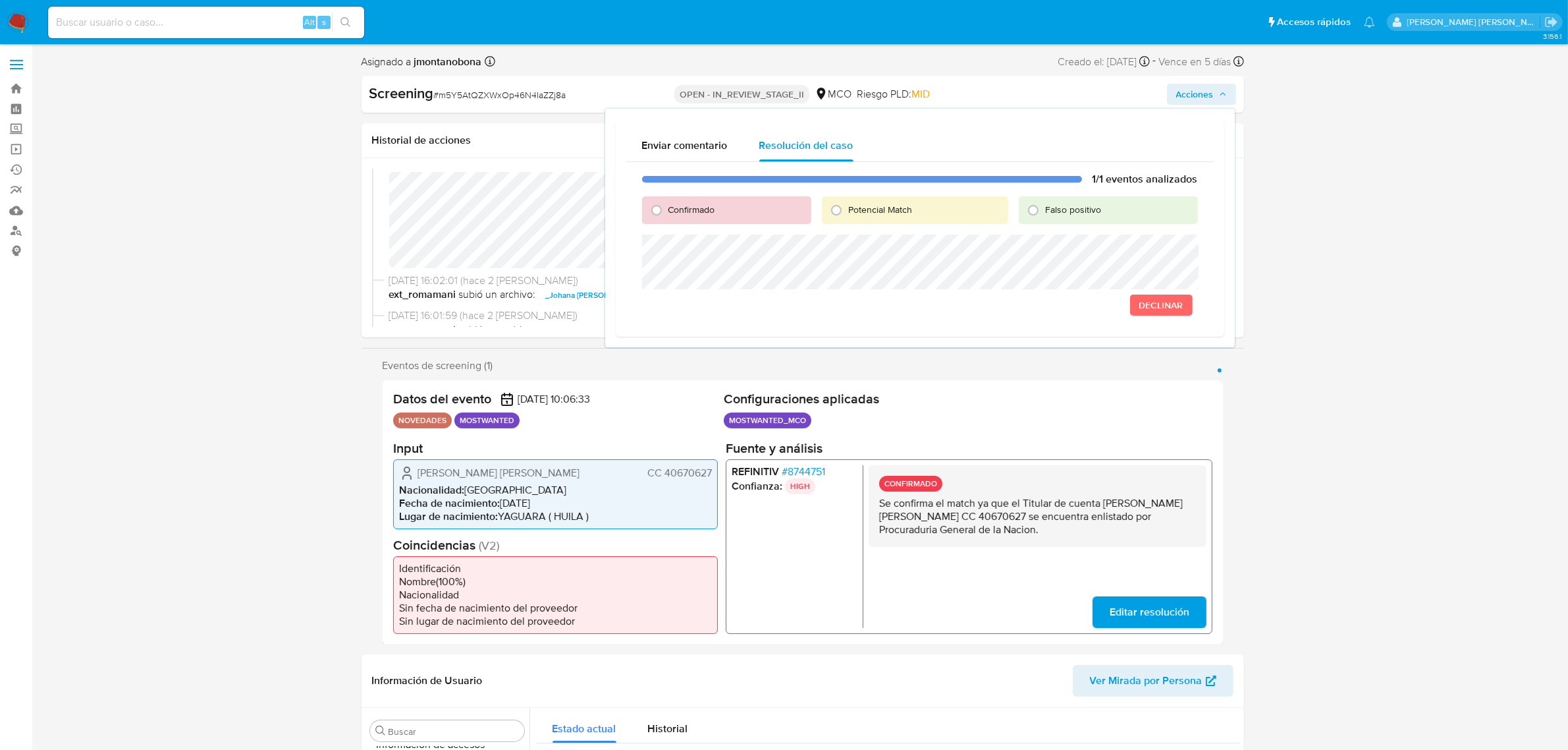
click at [621, 251] on div "Enviar comentario Resolución del caso 1/1 eventos analizados Confirmado Potenci…" at bounding box center [920, 228] width 609 height 218
click at [1091, 210] on span "Falso positivo" at bounding box center [1073, 209] width 56 height 13
click at [1044, 210] on input "Falso positivo" at bounding box center [1033, 210] width 21 height 21
radio input "true"
click at [1157, 318] on span "Cerrar Caso" at bounding box center [1151, 319] width 63 height 18
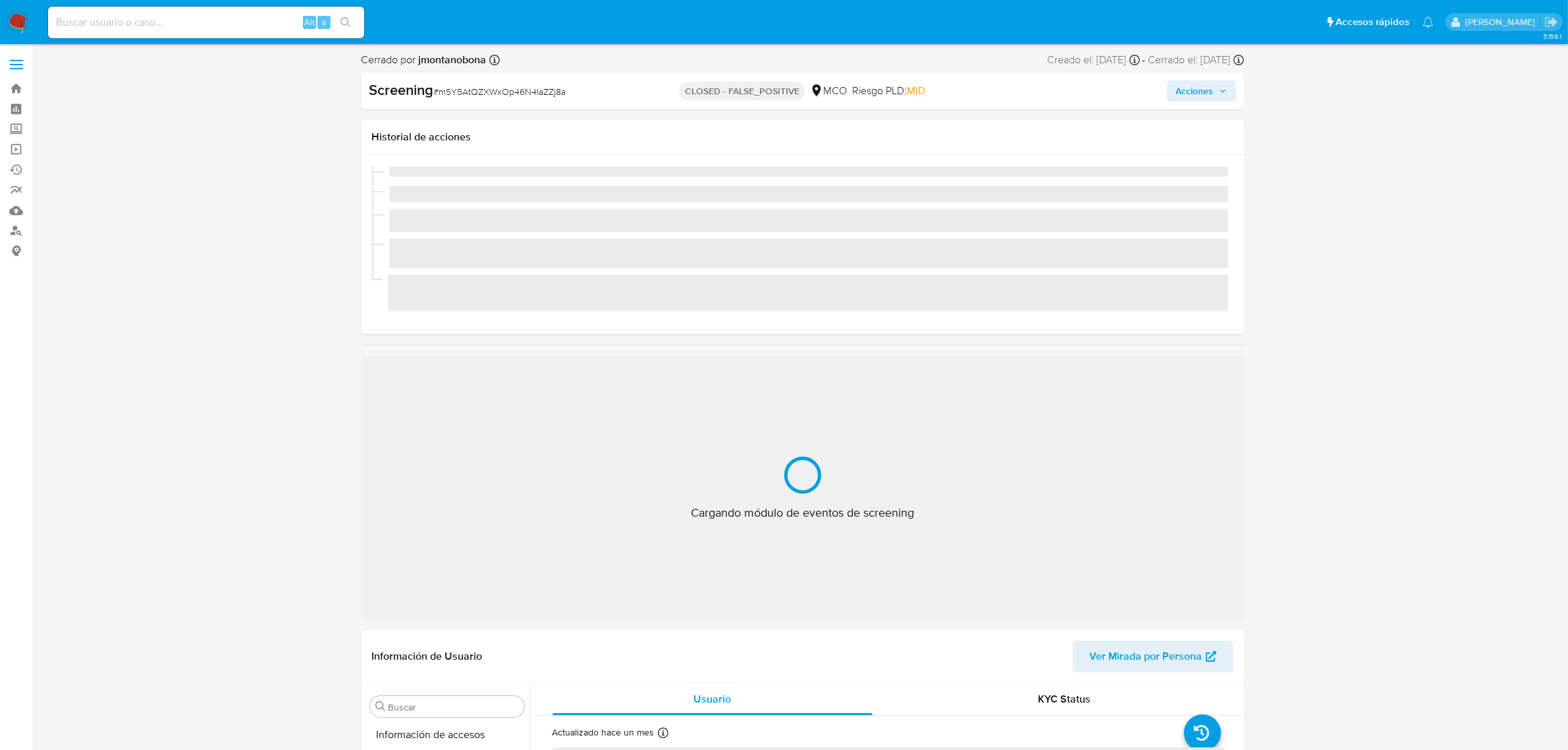
scroll to position [555, 0]
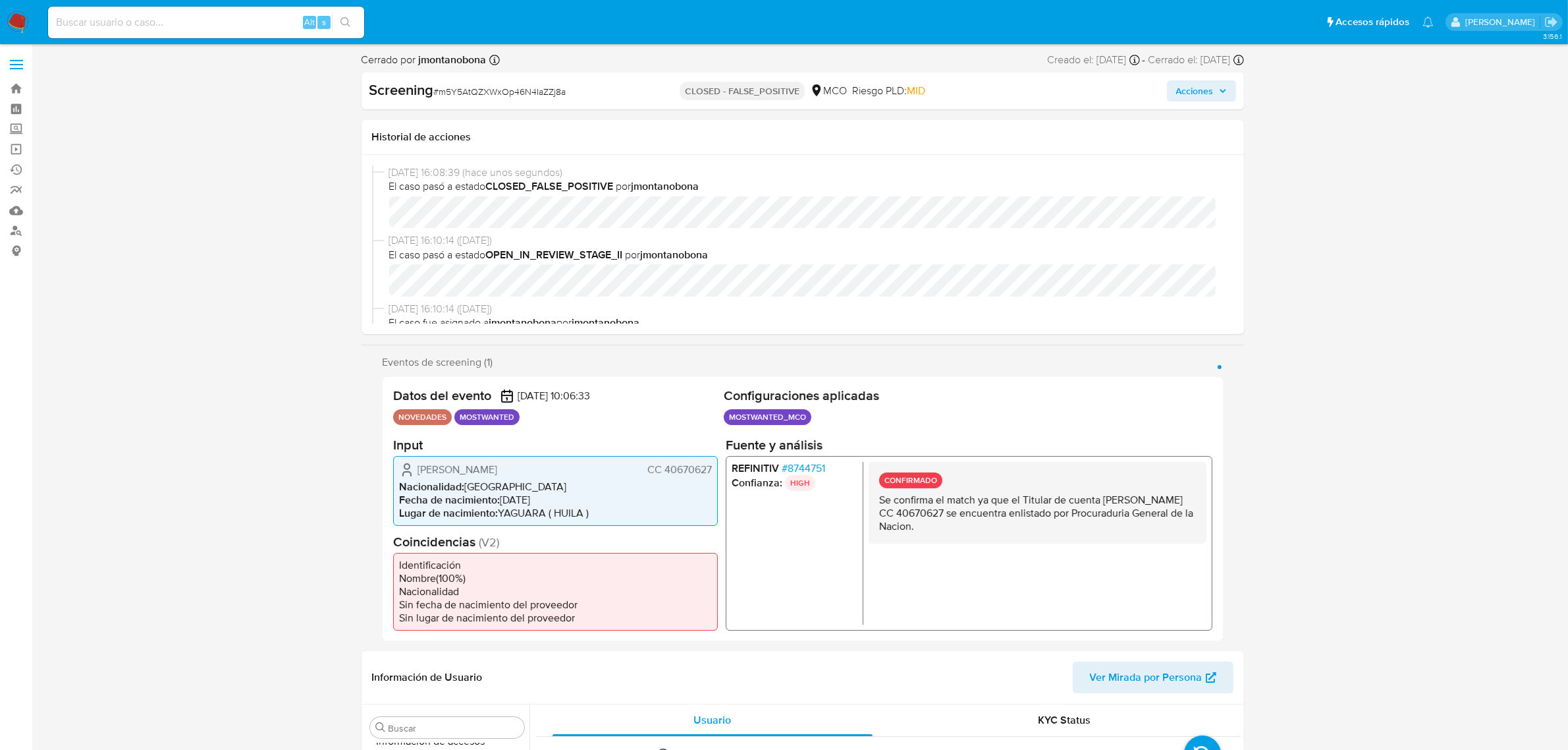
select select "10"
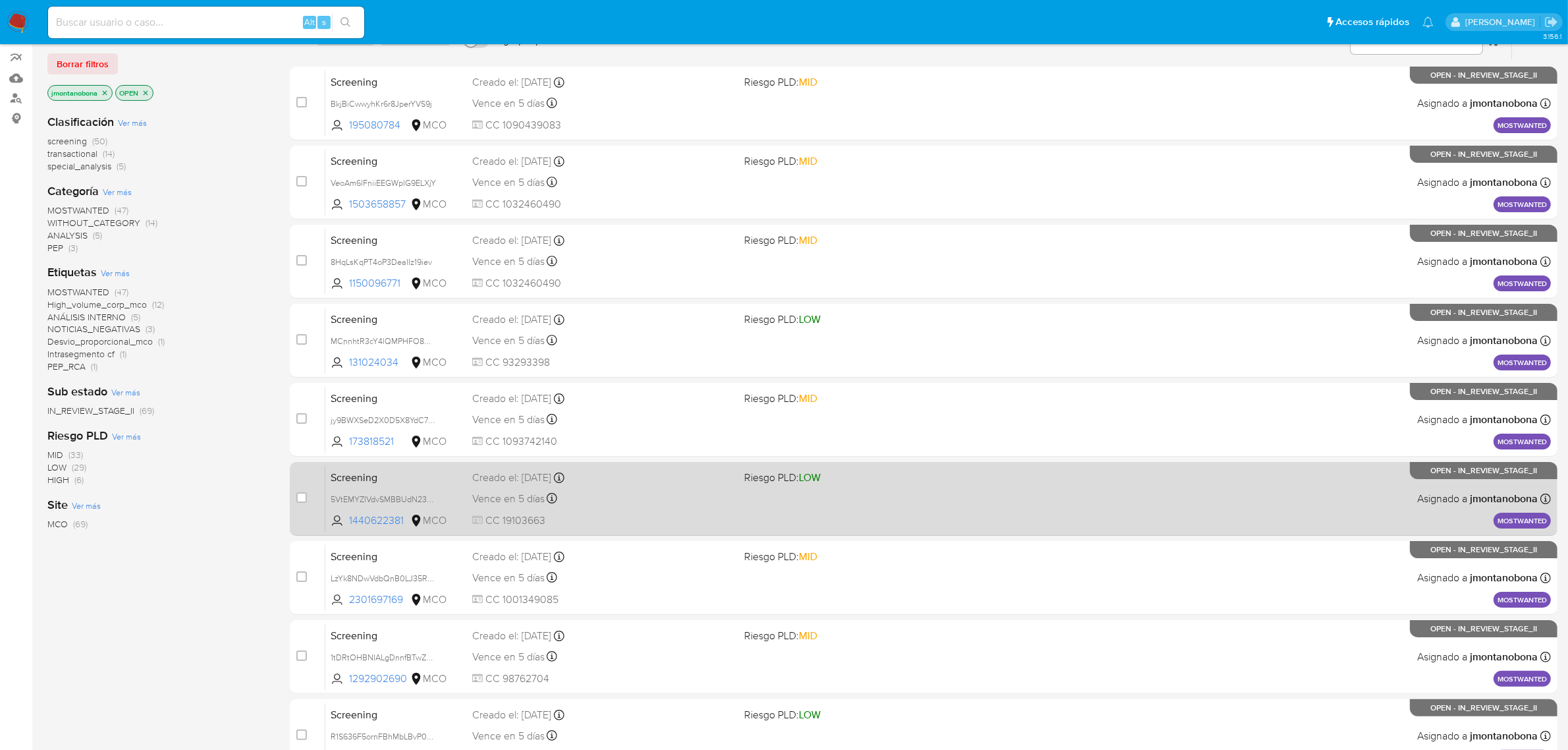
scroll to position [210, 0]
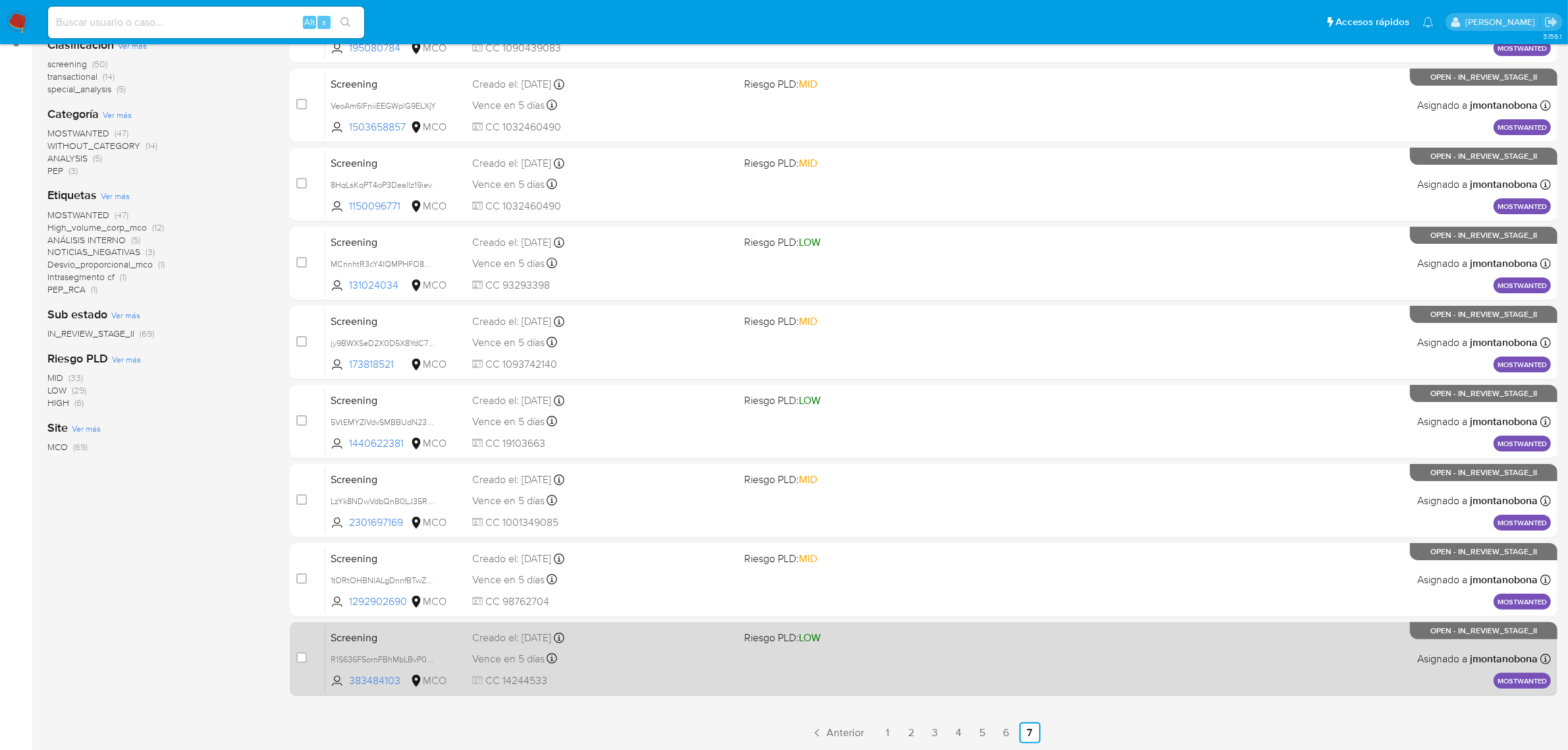
click at [439, 638] on span "Screening" at bounding box center [396, 637] width 131 height 17
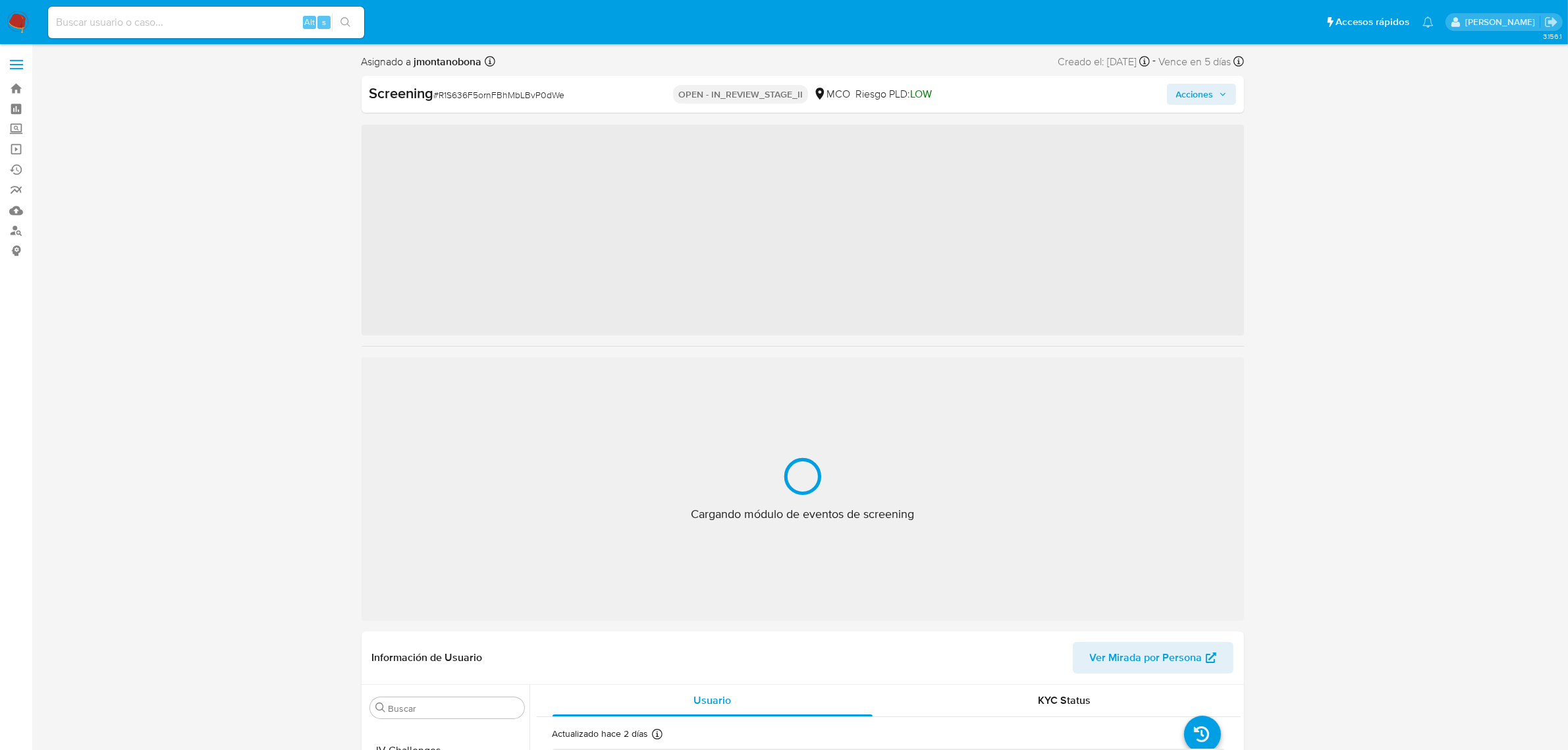
scroll to position [555, 0]
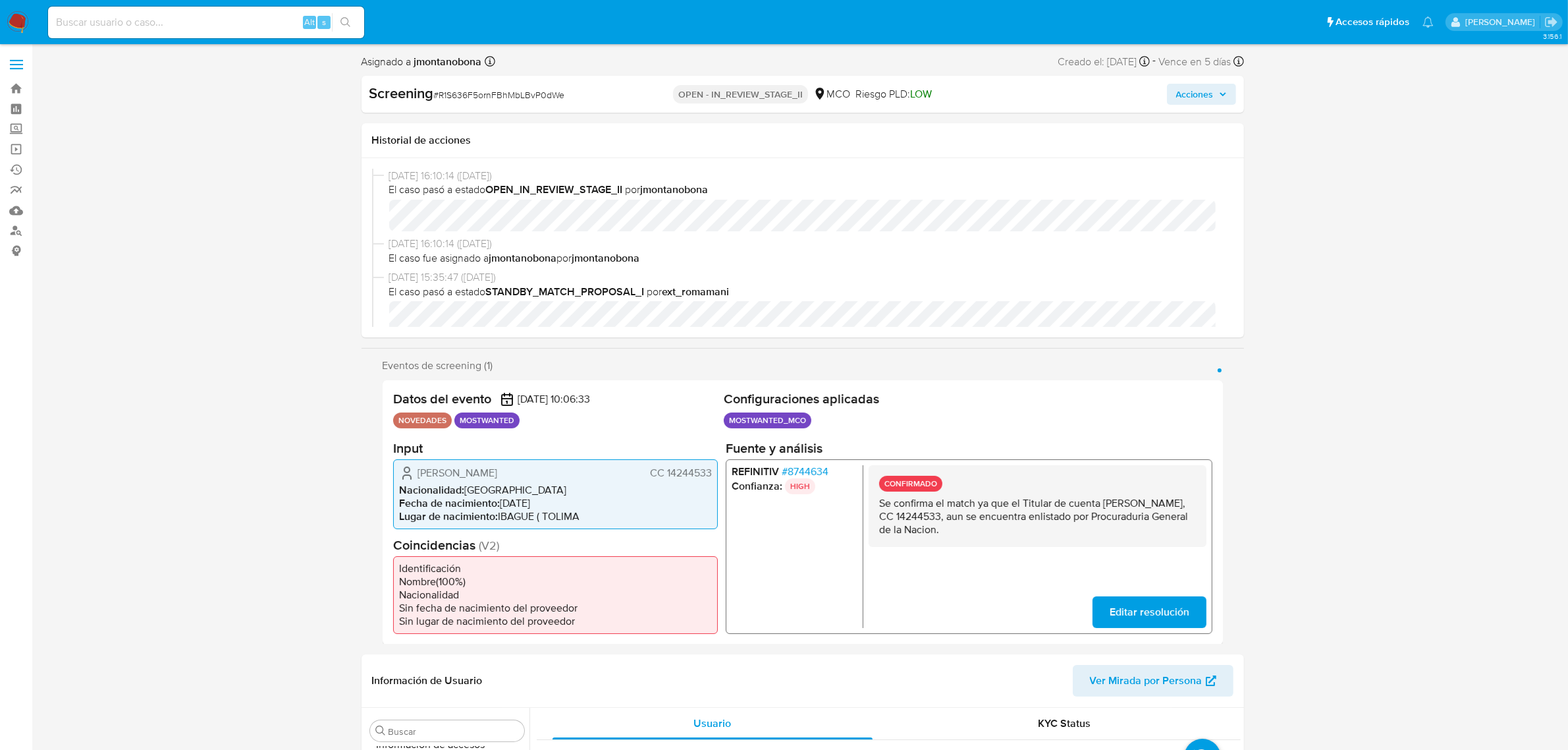
select select "10"
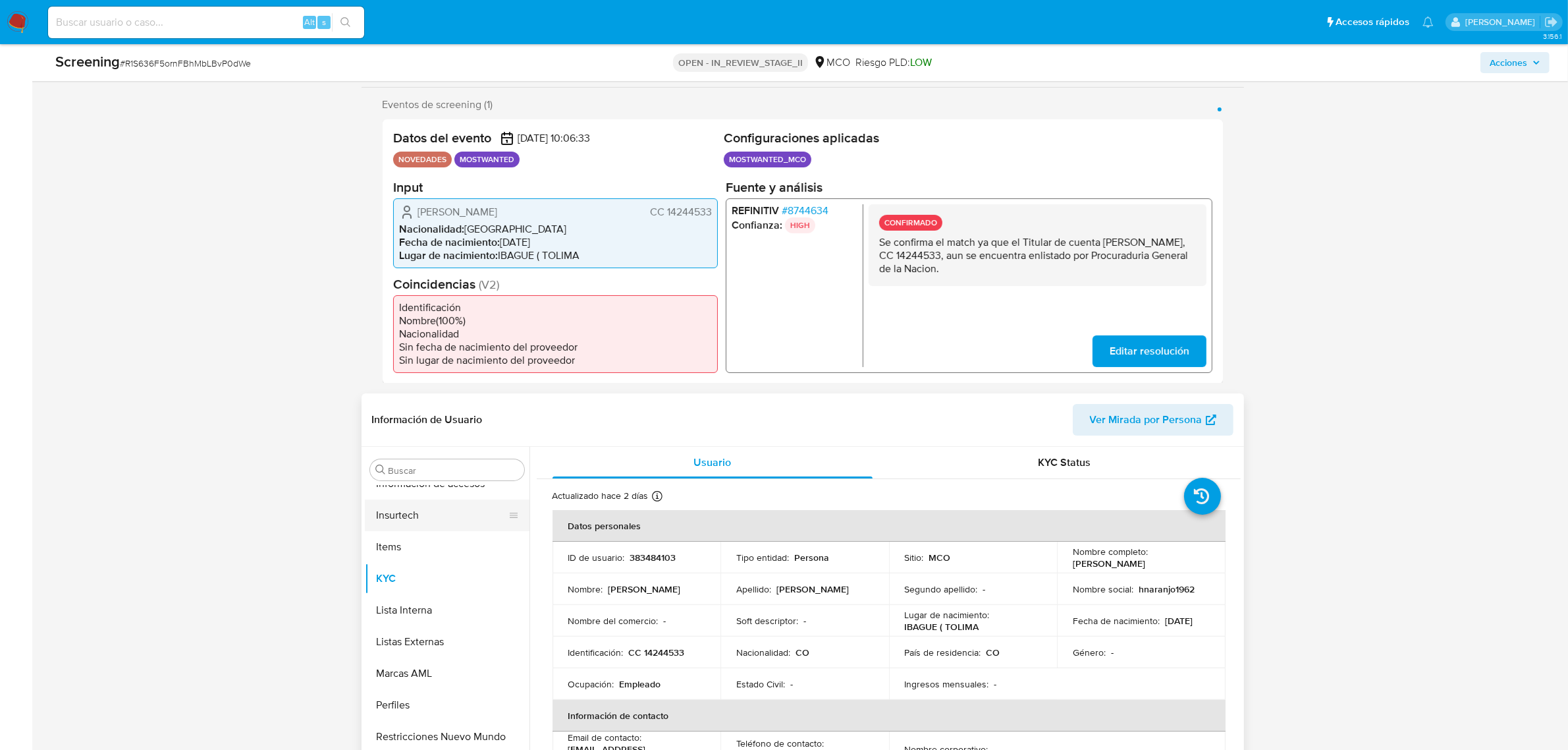
scroll to position [247, 0]
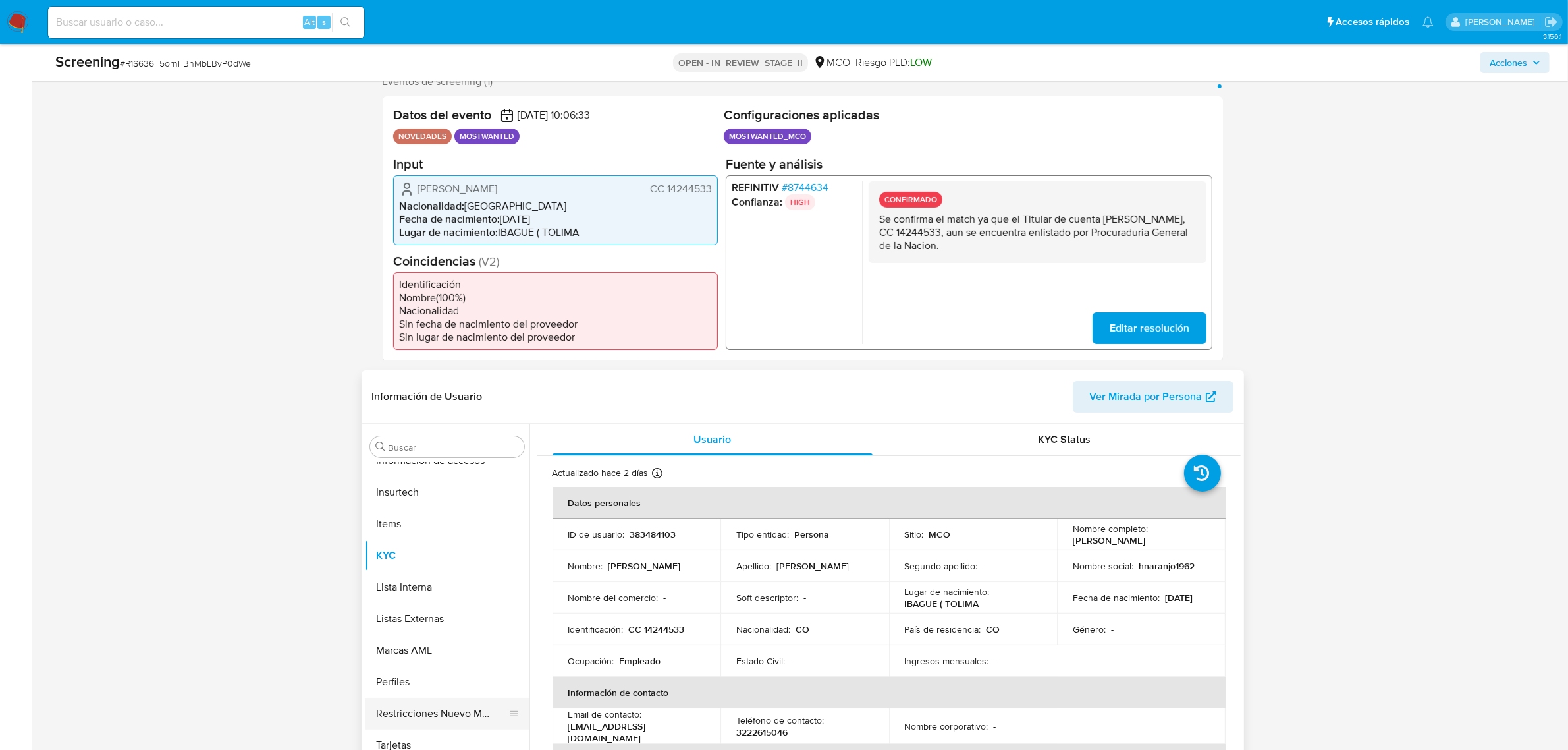
click at [445, 720] on button "Restricciones Nuevo Mundo" at bounding box center [442, 713] width 154 height 31
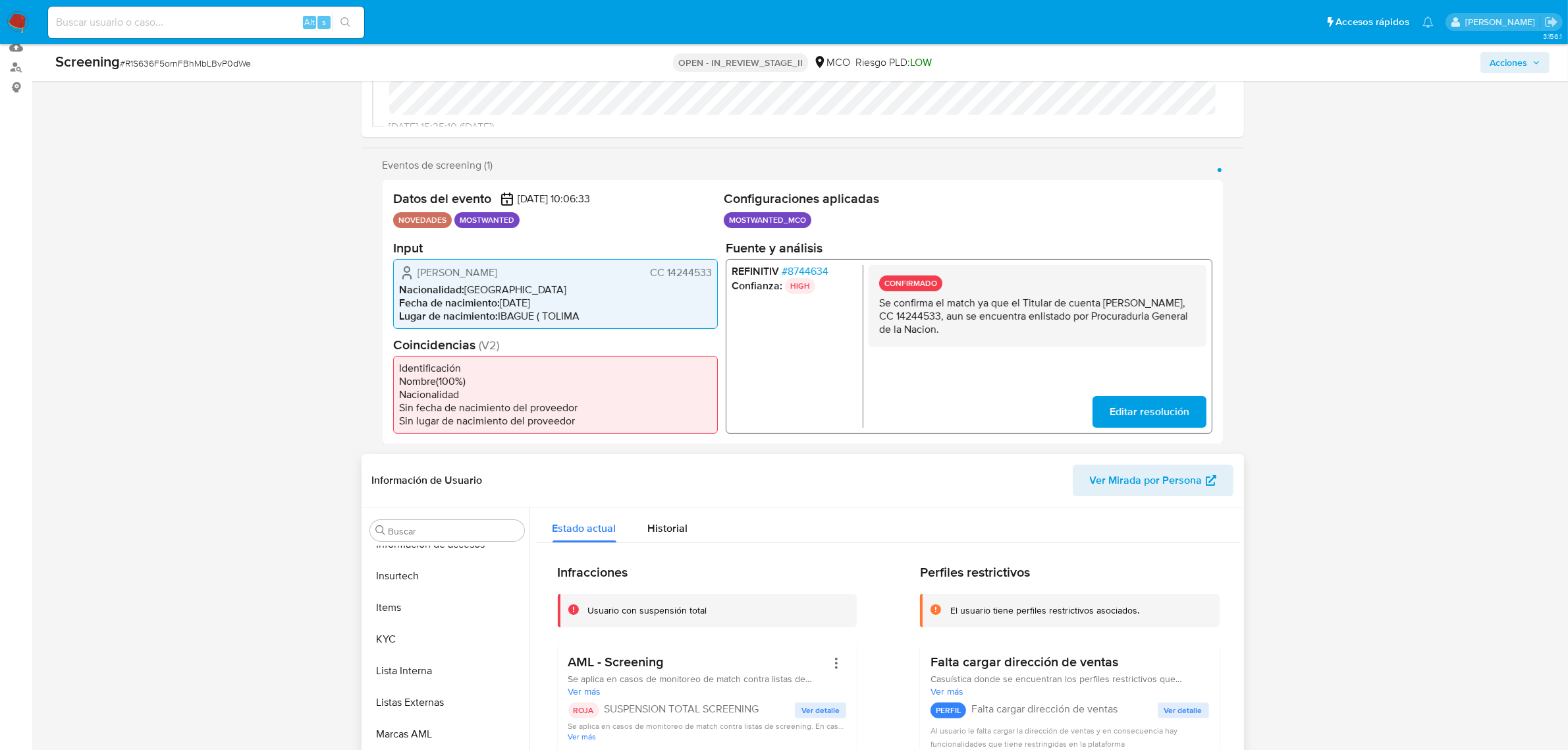
scroll to position [412, 0]
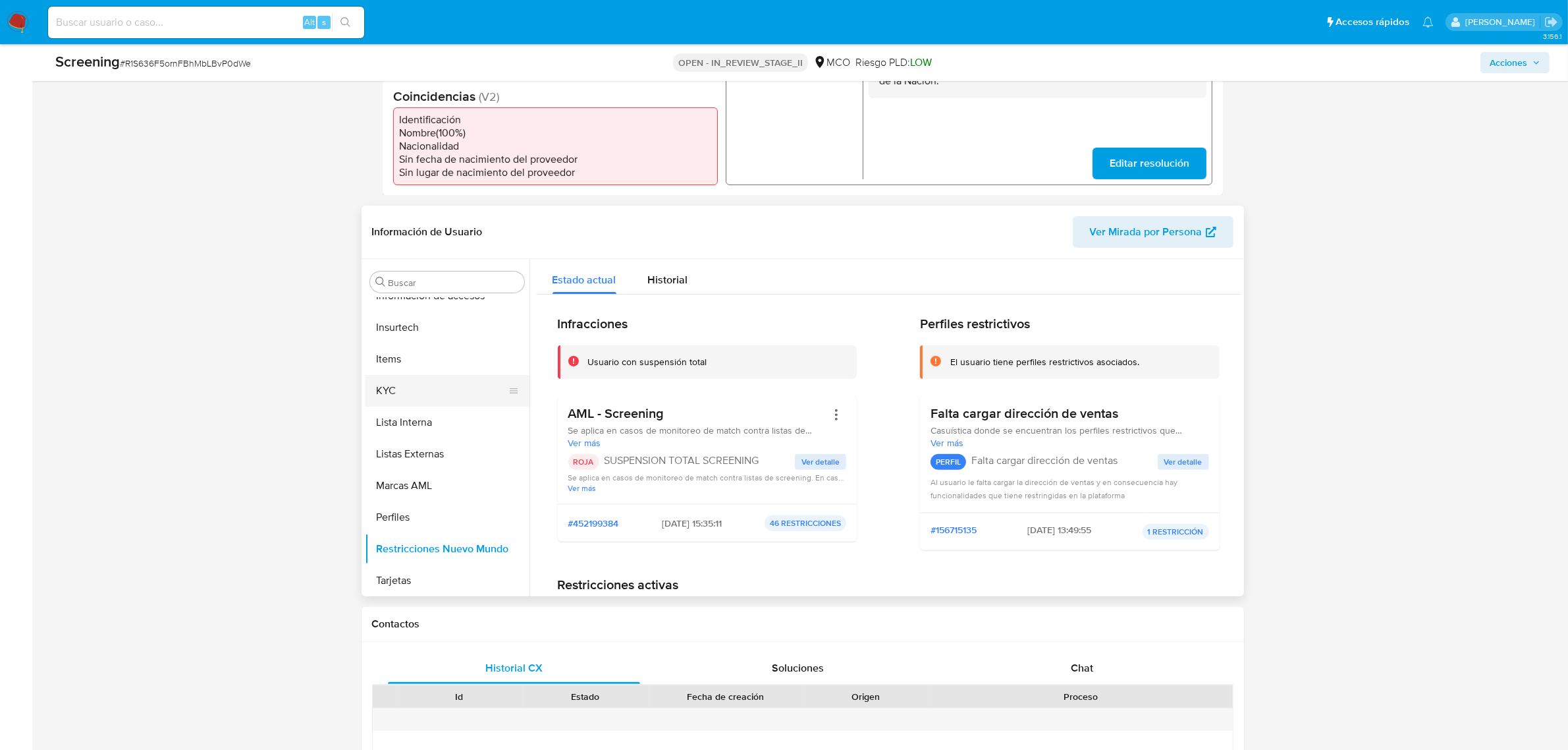
click at [415, 403] on button "KYC" at bounding box center [442, 391] width 154 height 31
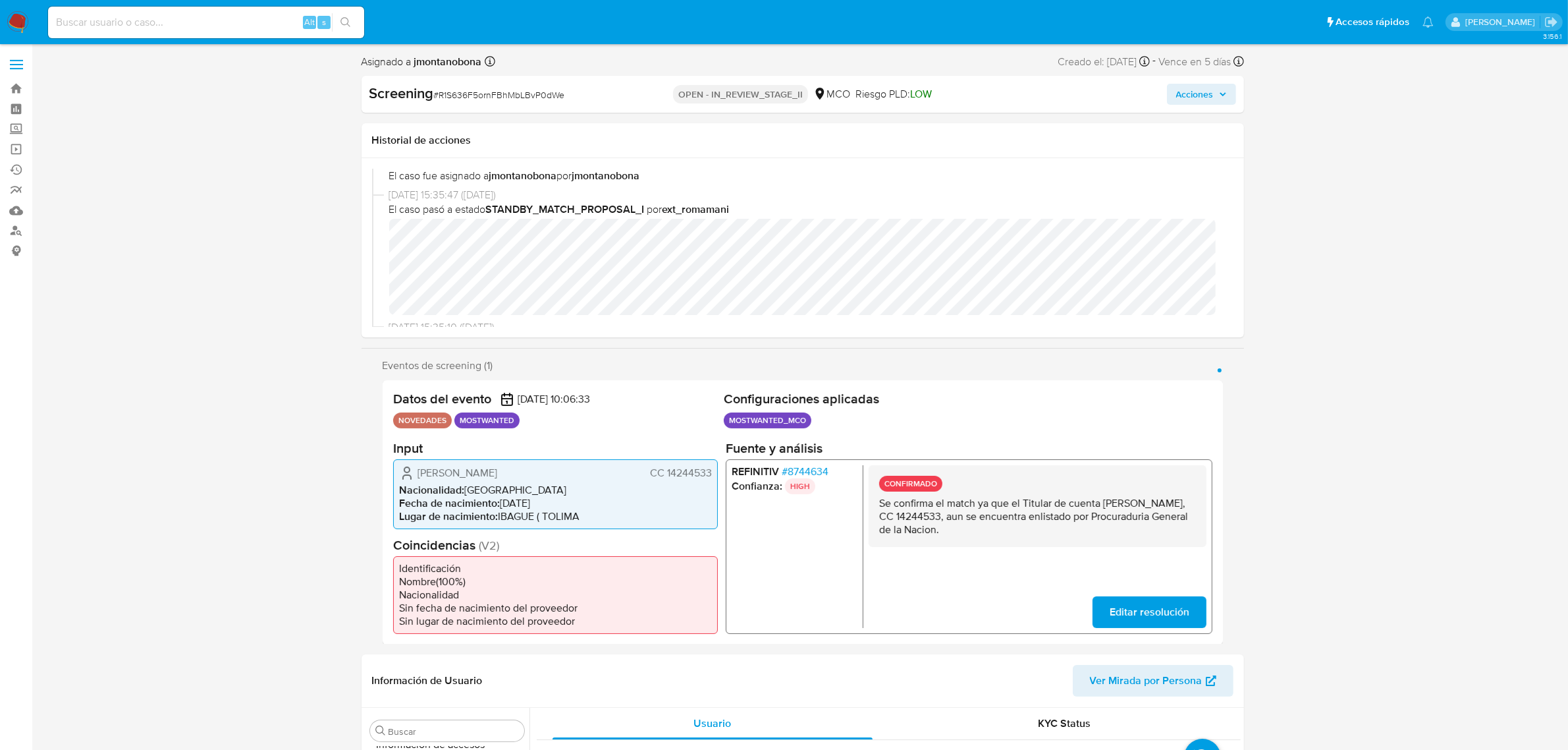
scroll to position [247, 0]
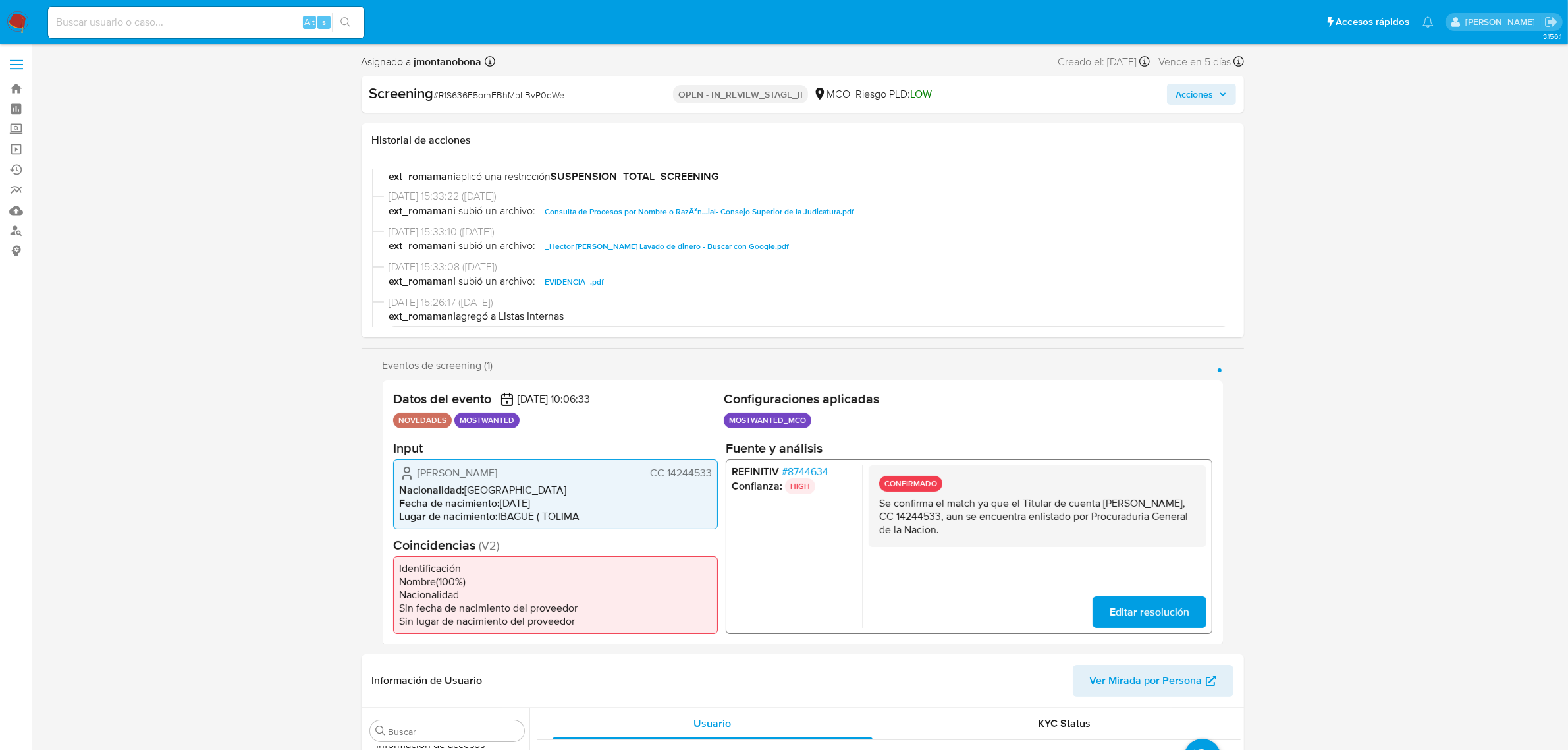
click at [563, 281] on span "EVIDENCIA- .pdf" at bounding box center [575, 282] width 59 height 16
drag, startPoint x: 990, startPoint y: 514, endPoint x: 1032, endPoint y: 512, distance: 42.0
click at [1032, 512] on p "Se confirma el match ya que el Titular de cuenta Héctor Augusto Naranjo Hernánd…" at bounding box center [1037, 515] width 317 height 39
click at [1065, 500] on p "Se confirma el match ya que el Titular de cuenta Héctor Augusto Naranjo Hernánd…" at bounding box center [1037, 515] width 317 height 39
drag, startPoint x: 1103, startPoint y: 501, endPoint x: 968, endPoint y: 517, distance: 135.9
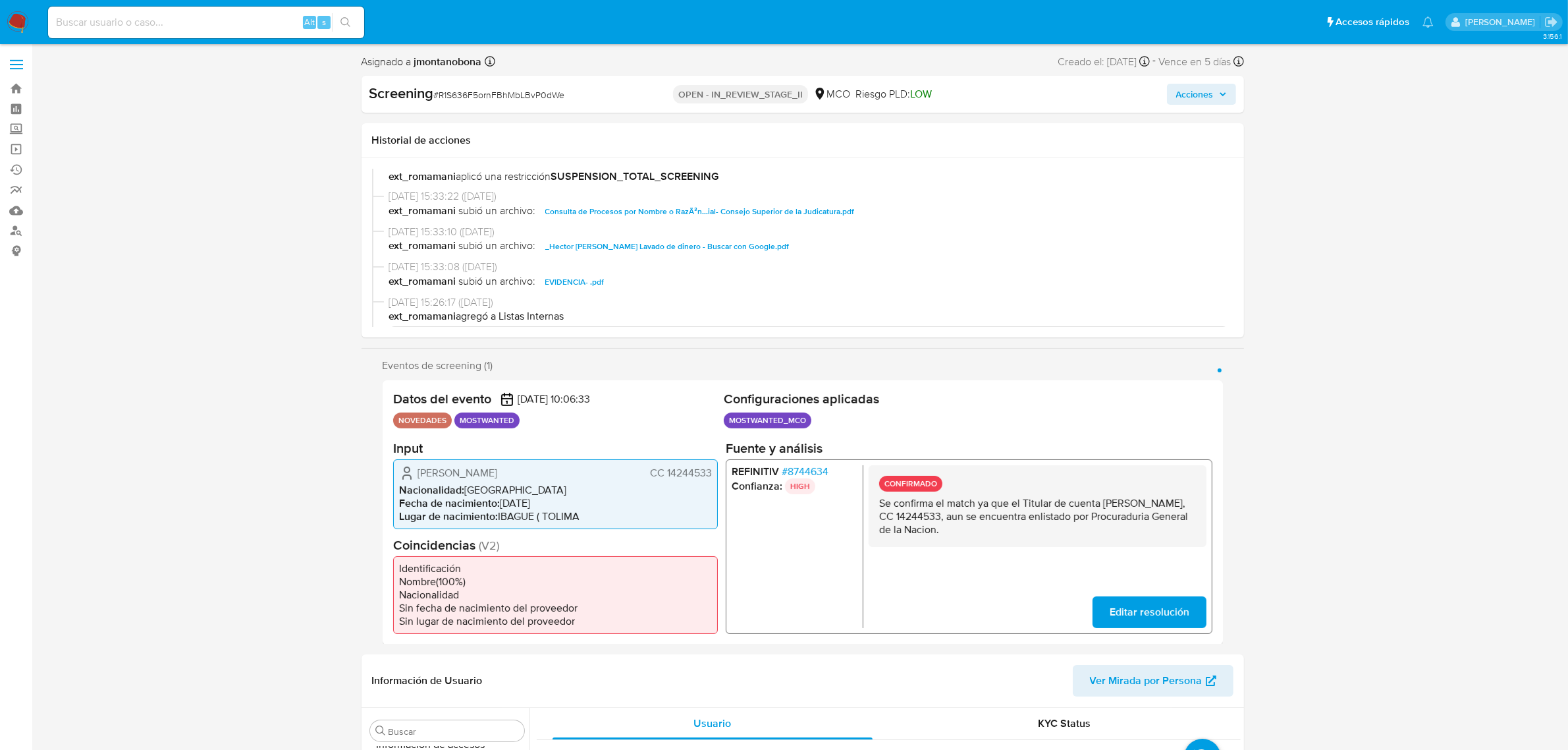
click at [968, 517] on p "Se confirma el match ya que el Titular de cuenta Héctor Augusto Naranjo Hernánd…" at bounding box center [1037, 515] width 317 height 39
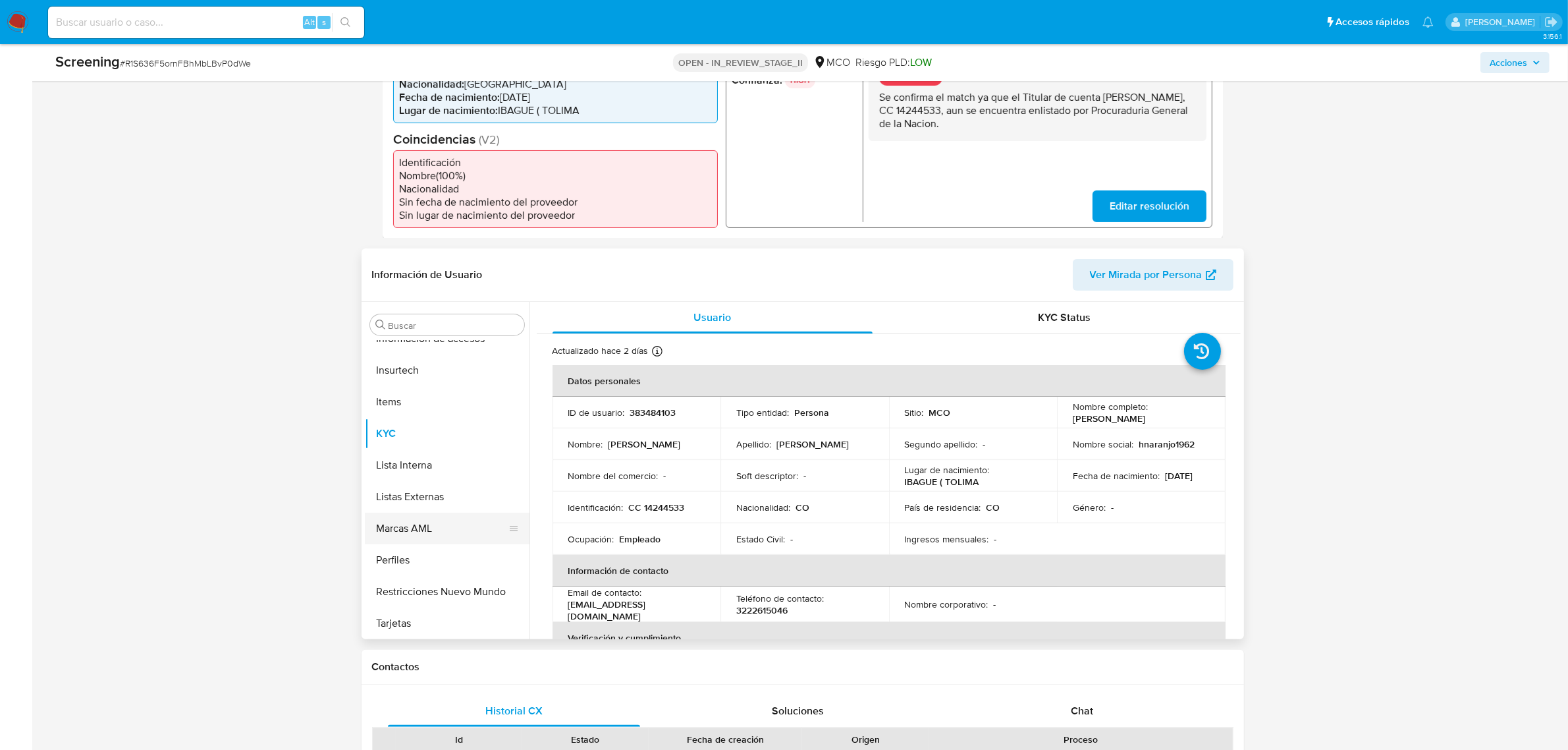
scroll to position [412, 0]
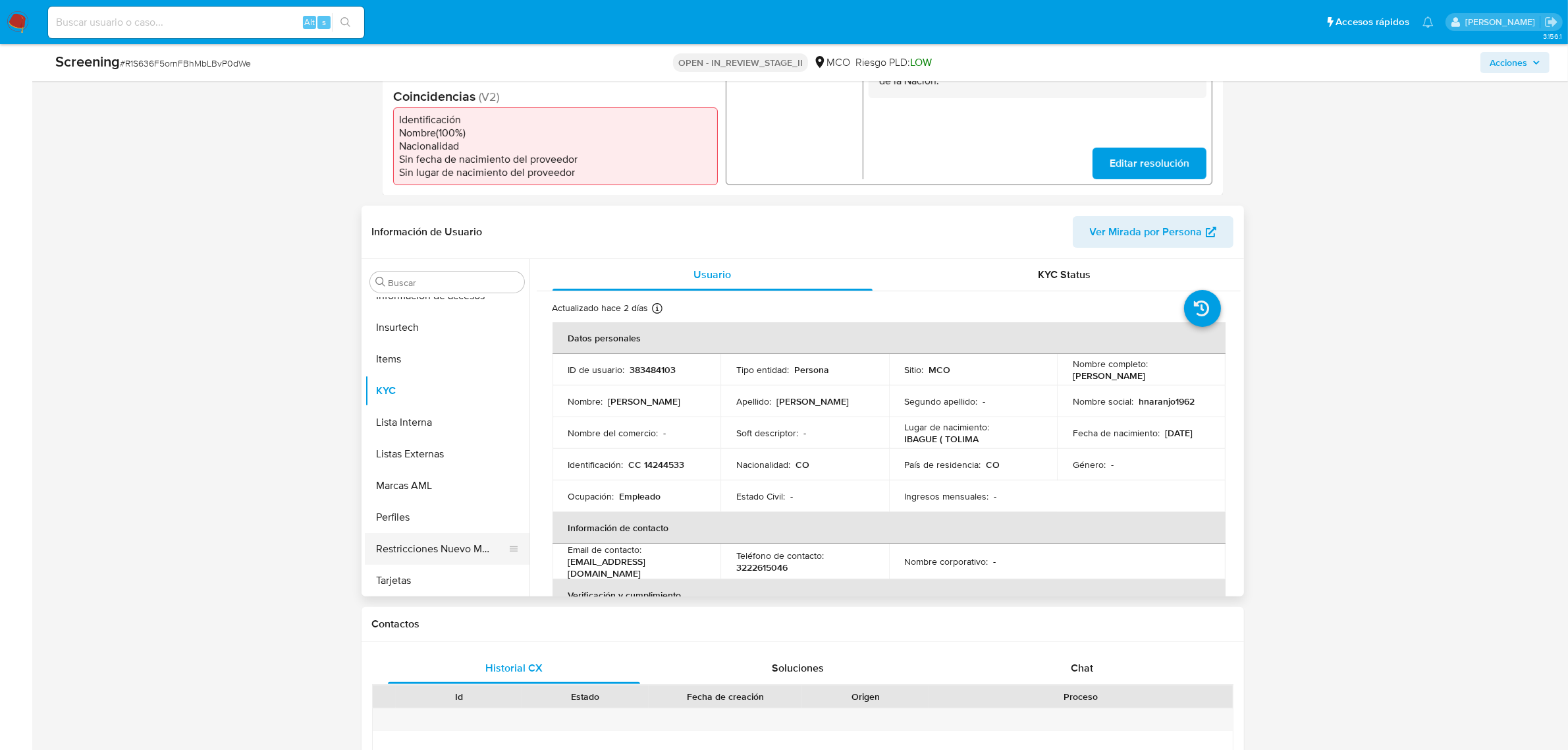
click at [449, 548] on button "Restricciones Nuevo Mundo" at bounding box center [442, 549] width 154 height 31
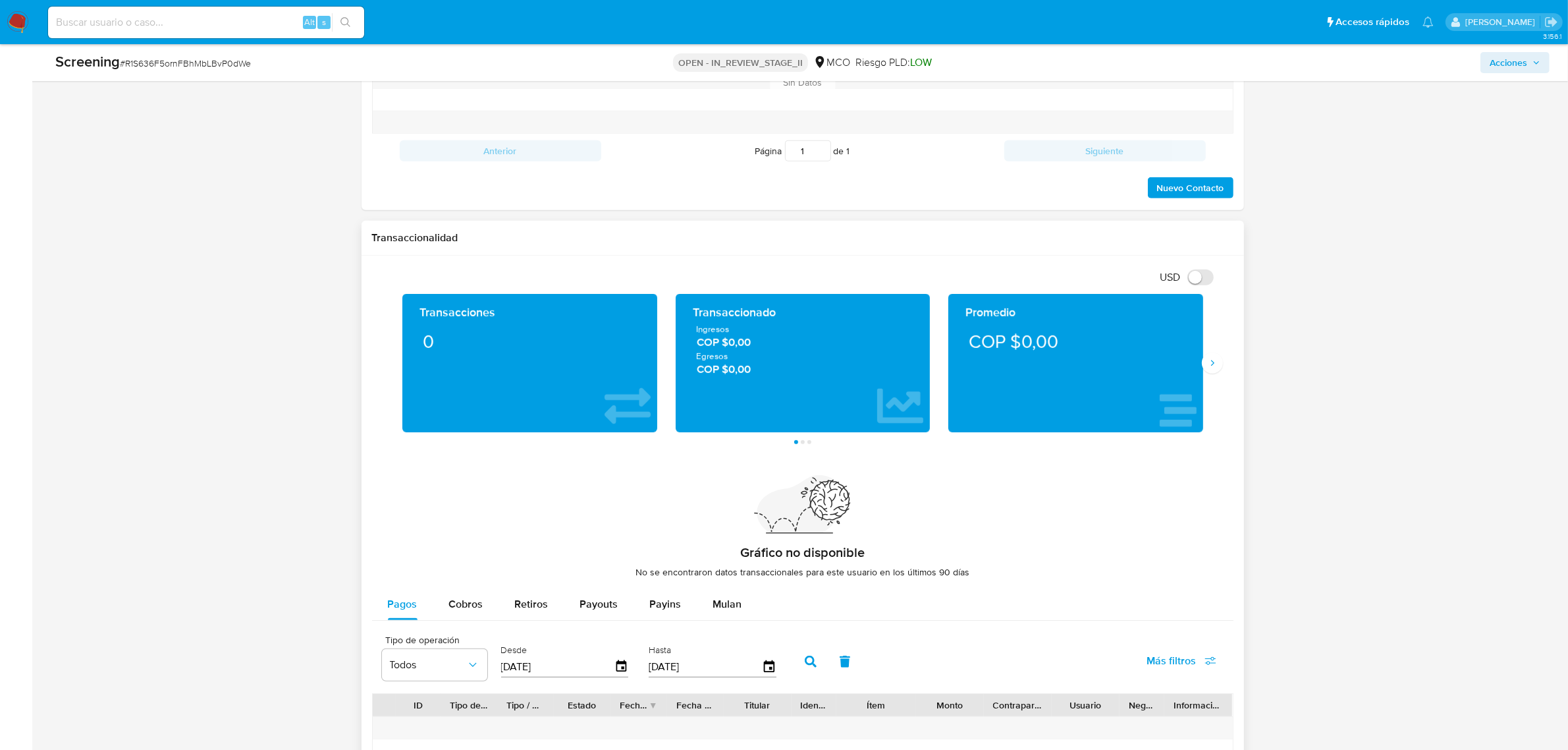
scroll to position [891, 0]
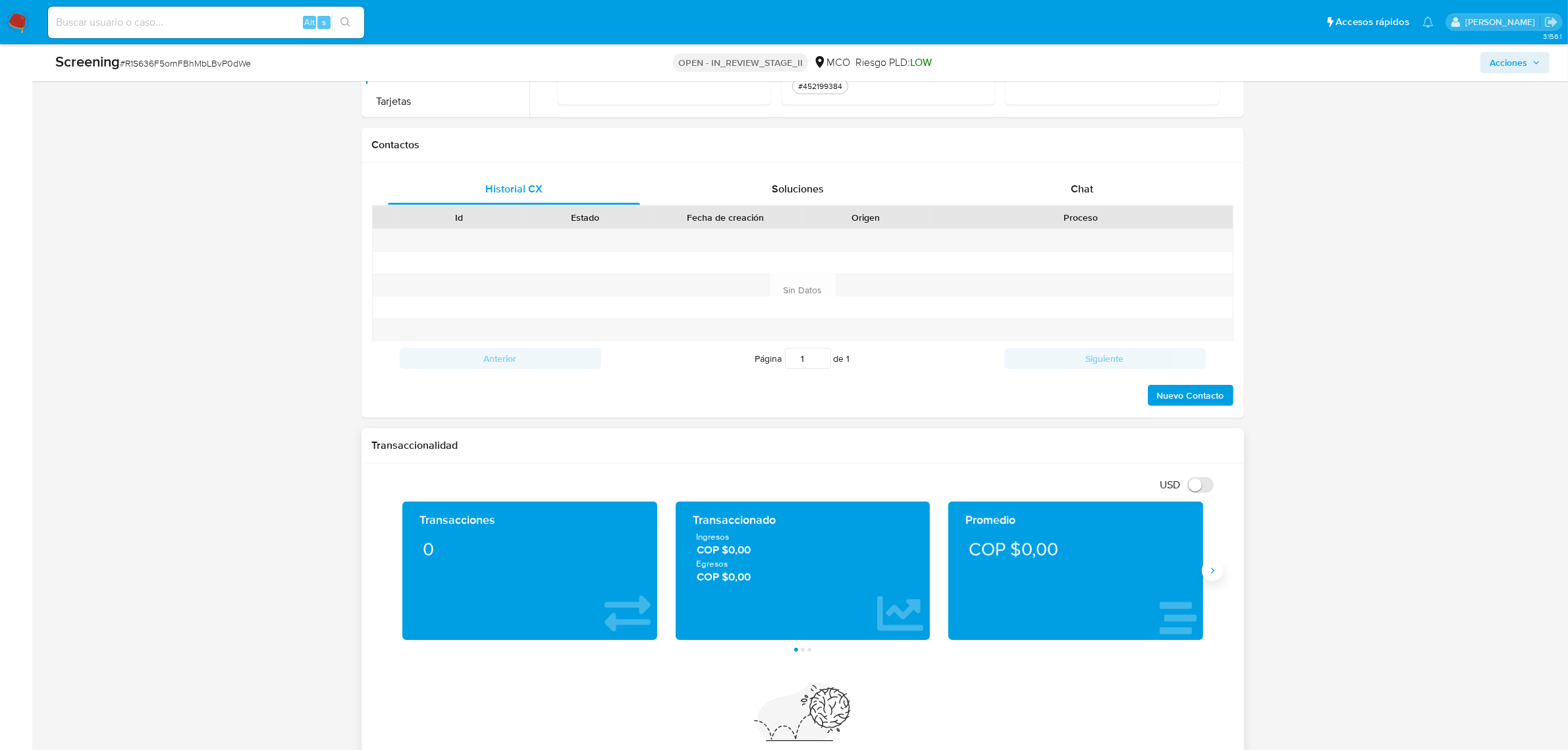
click at [1217, 576] on icon "Siguiente" at bounding box center [1212, 571] width 10 height 10
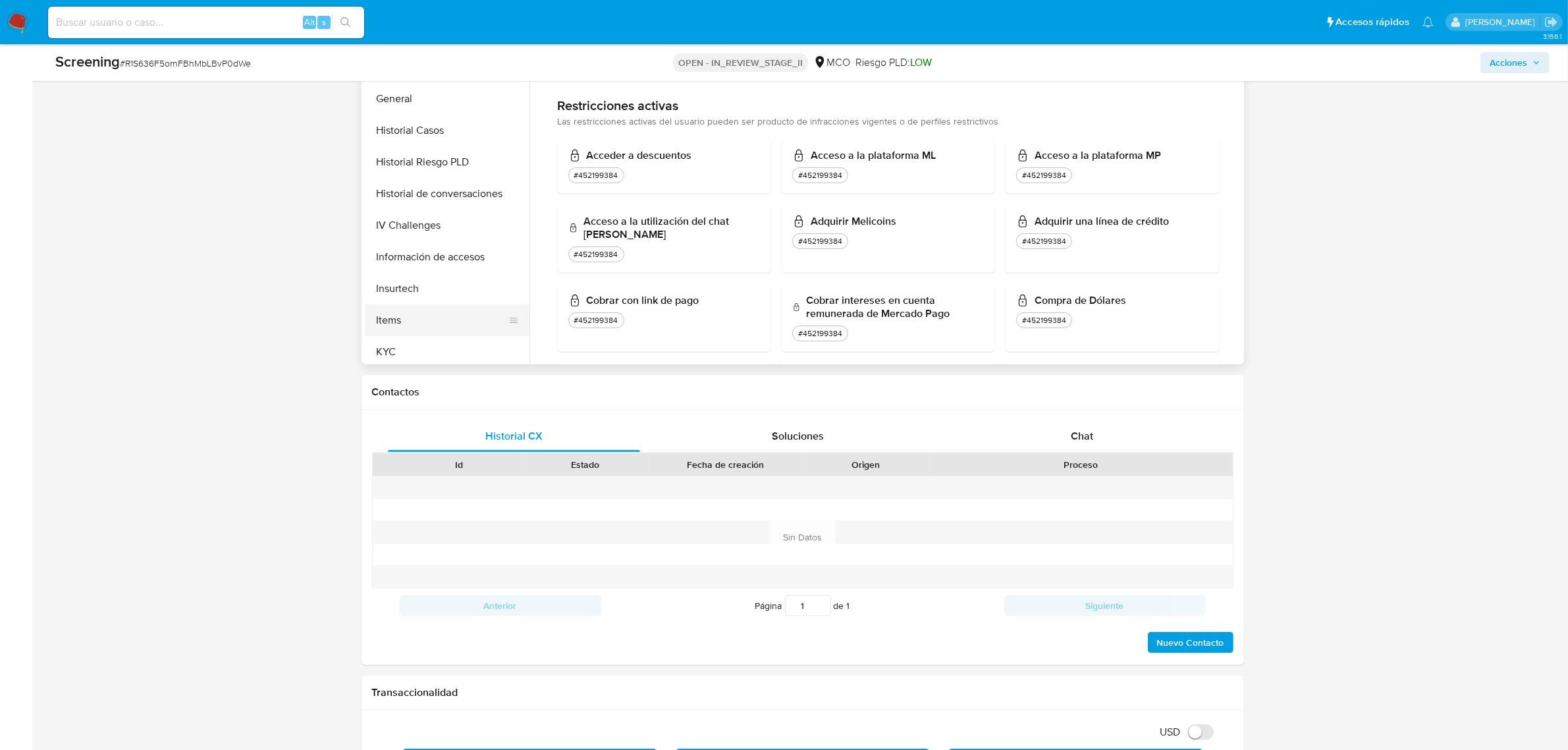
scroll to position [391, 0]
click at [393, 326] on button "KYC" at bounding box center [442, 324] width 154 height 31
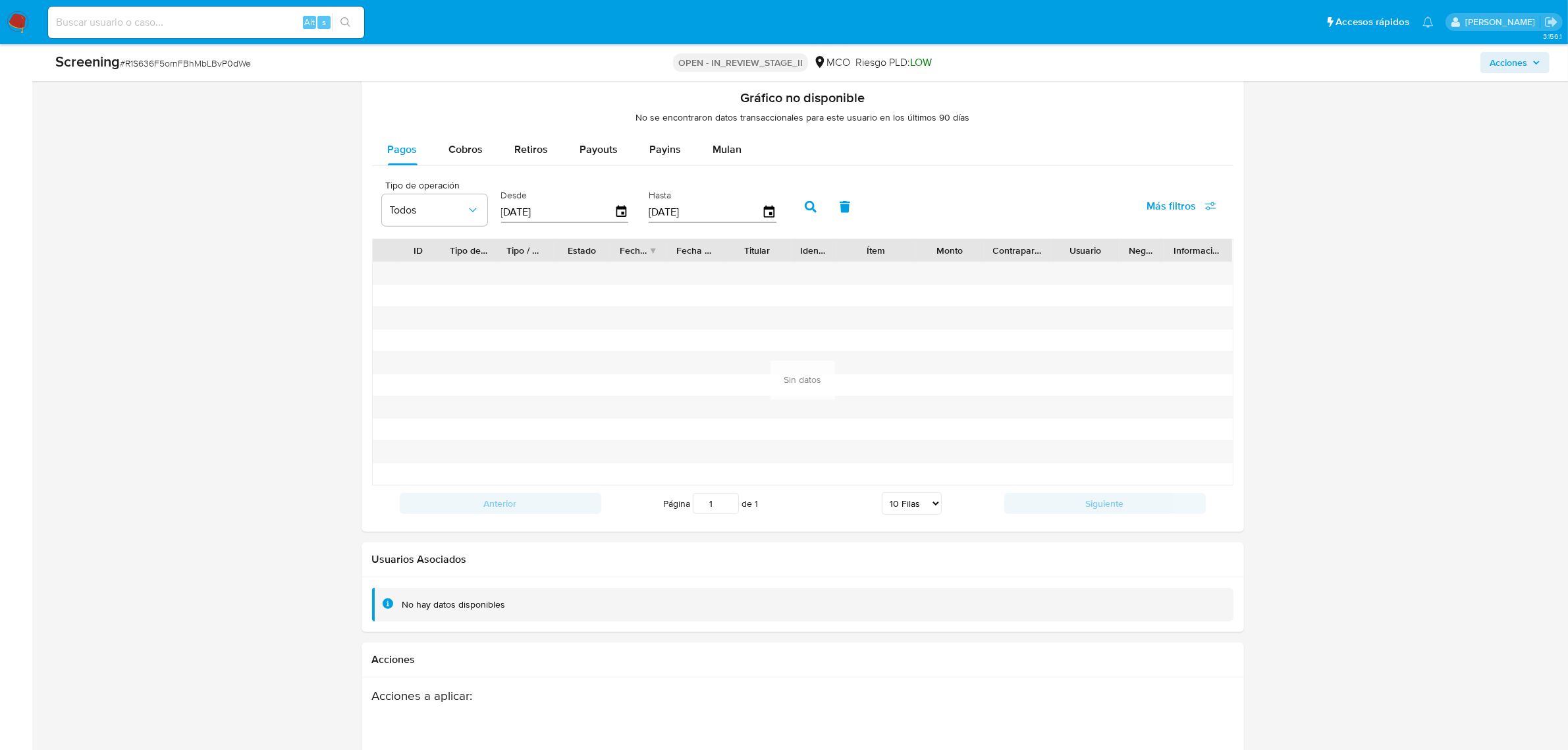
scroll to position [1797, 0]
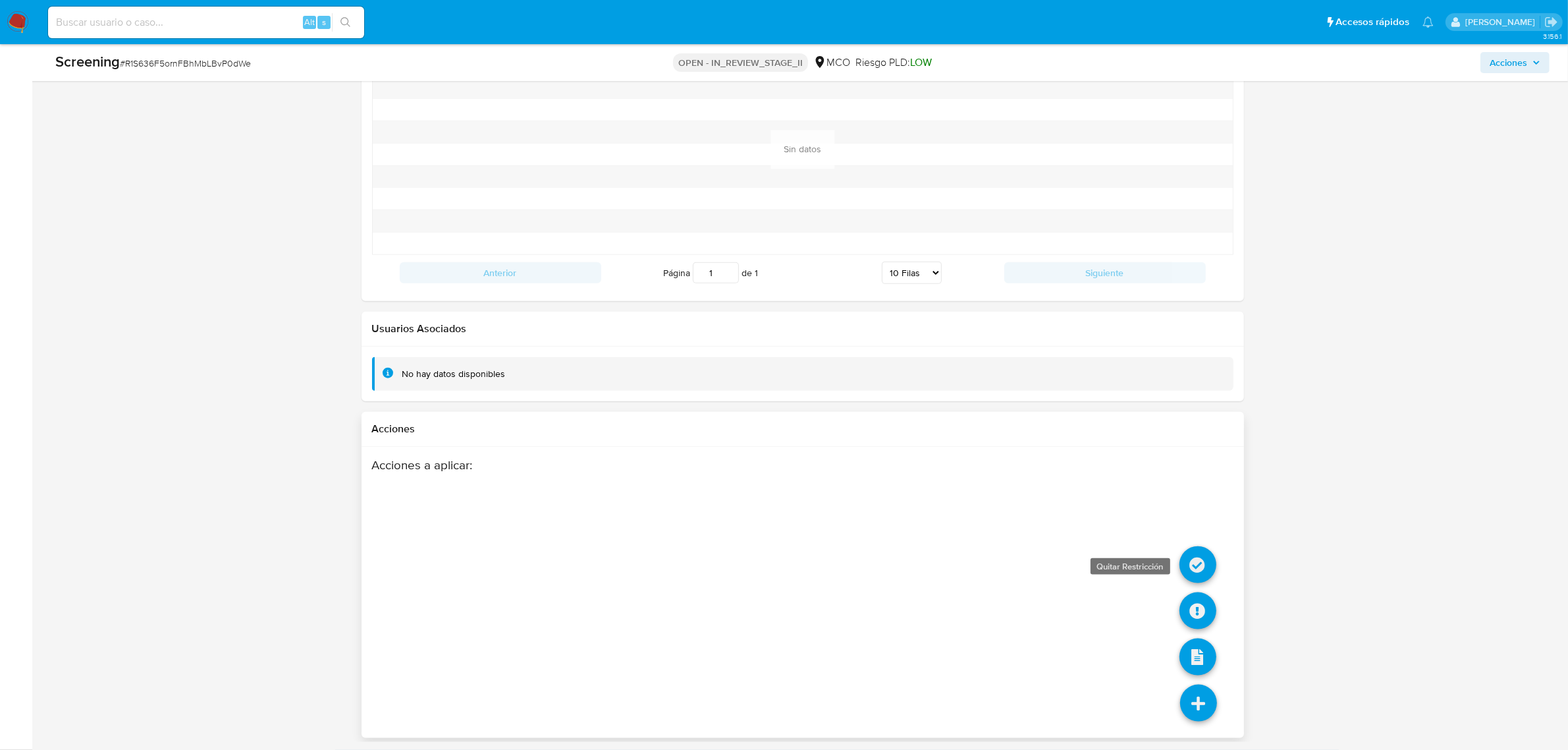
click at [1198, 561] on icon at bounding box center [1198, 565] width 37 height 37
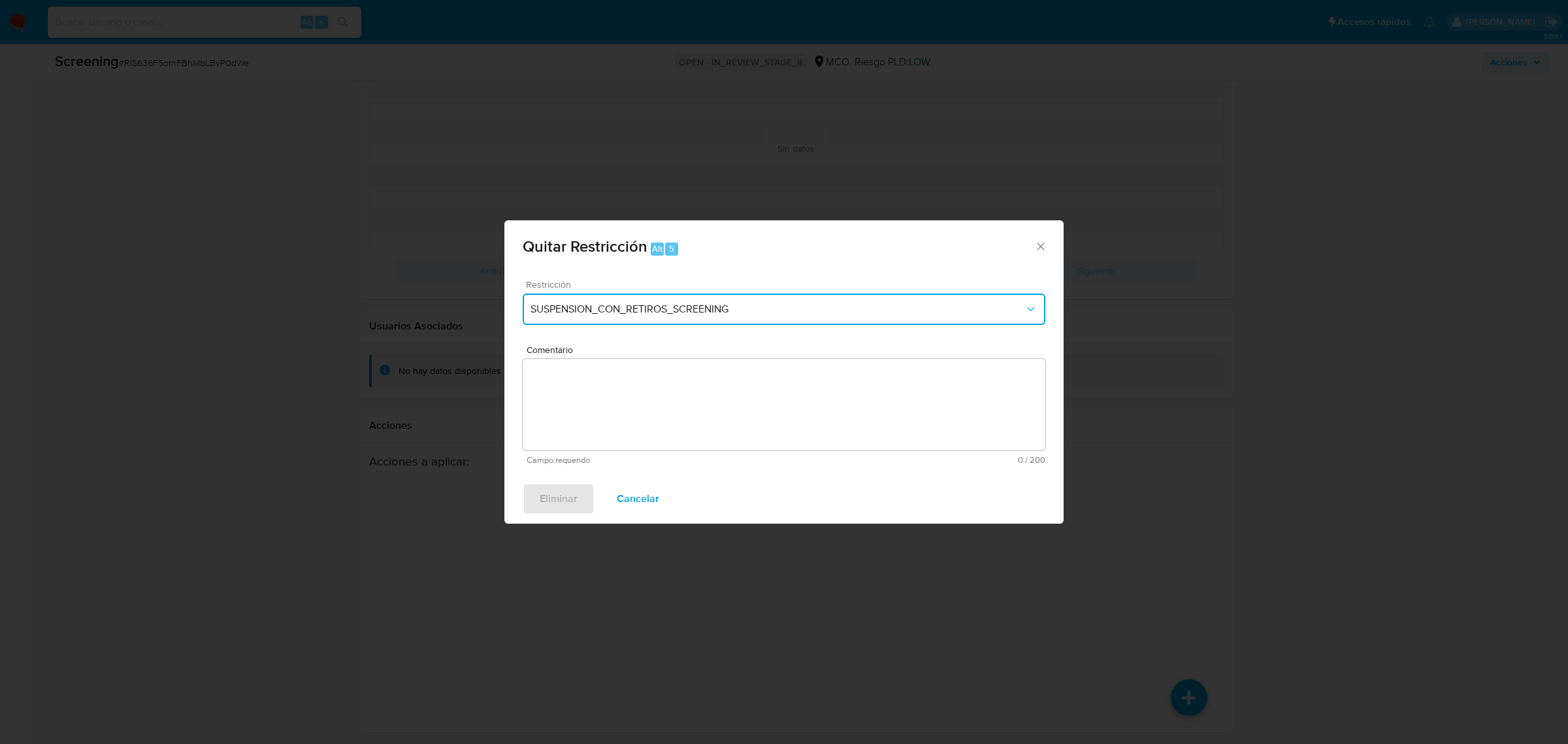
click at [743, 312] on span "SUSPENSION_CON_RETIROS_SCREENING" at bounding box center [778, 309] width 494 height 13
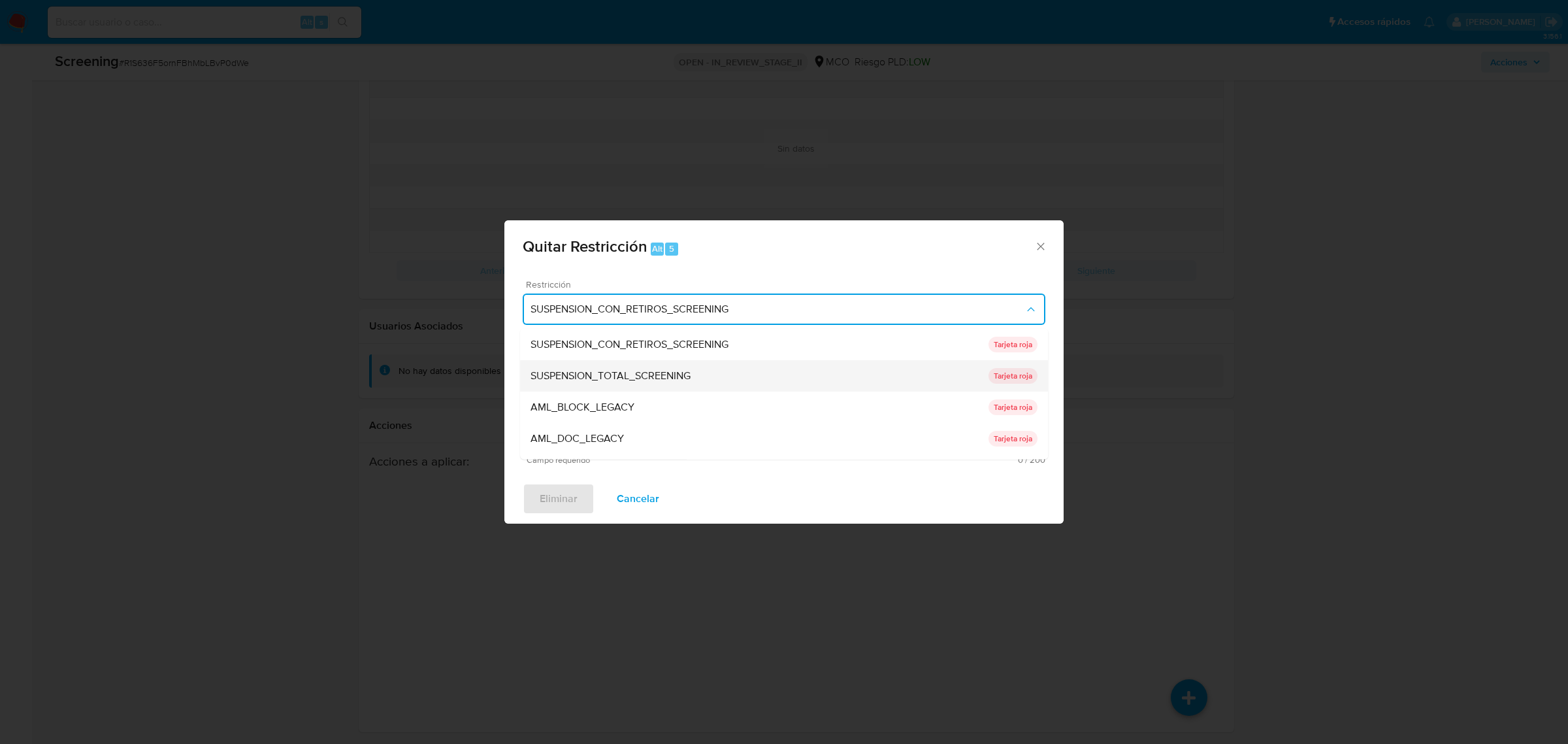
click at [736, 373] on div "SUSPENSION_TOTAL_SCREENING" at bounding box center [759, 375] width 458 height 31
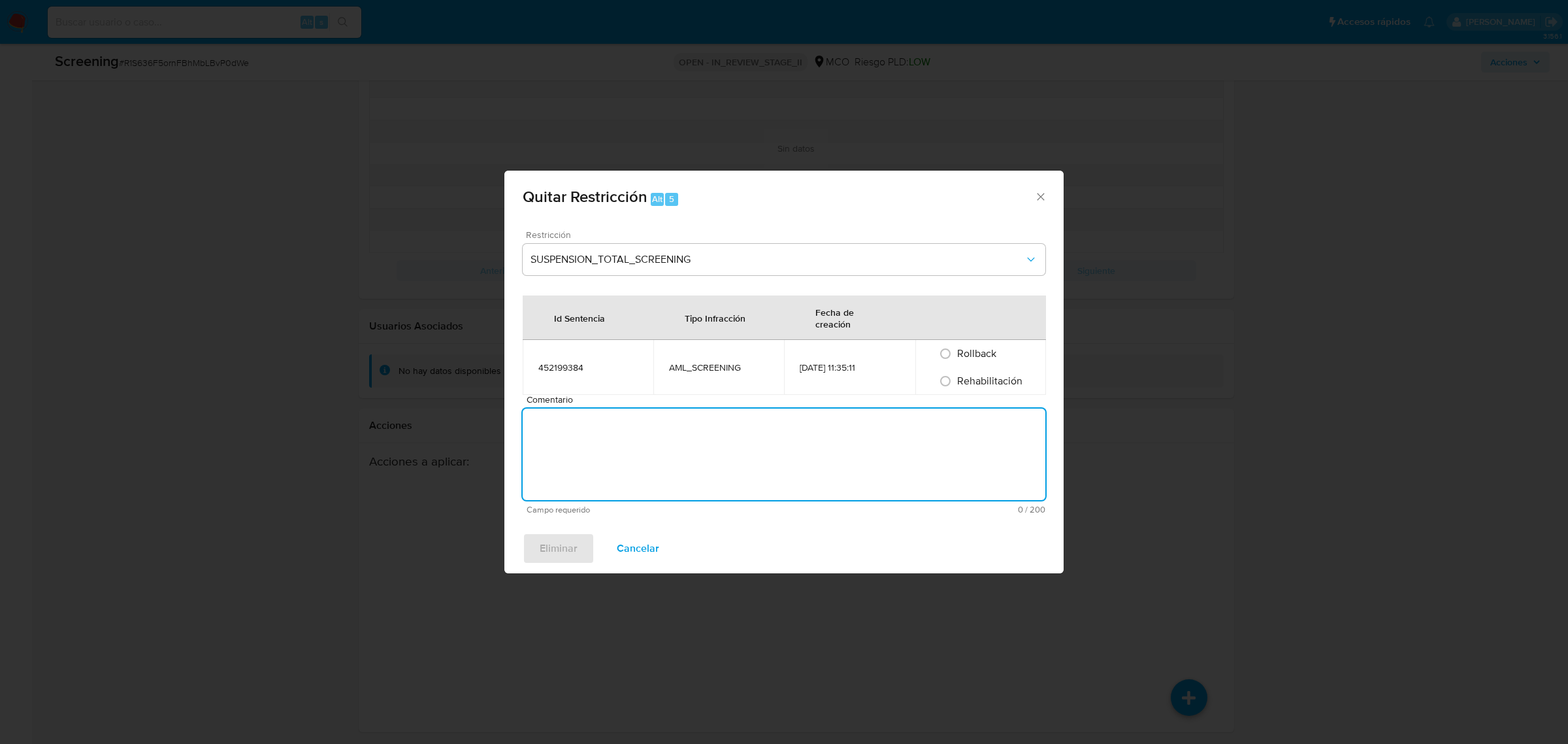
click at [765, 445] on textarea "Comentario" at bounding box center [784, 454] width 523 height 91
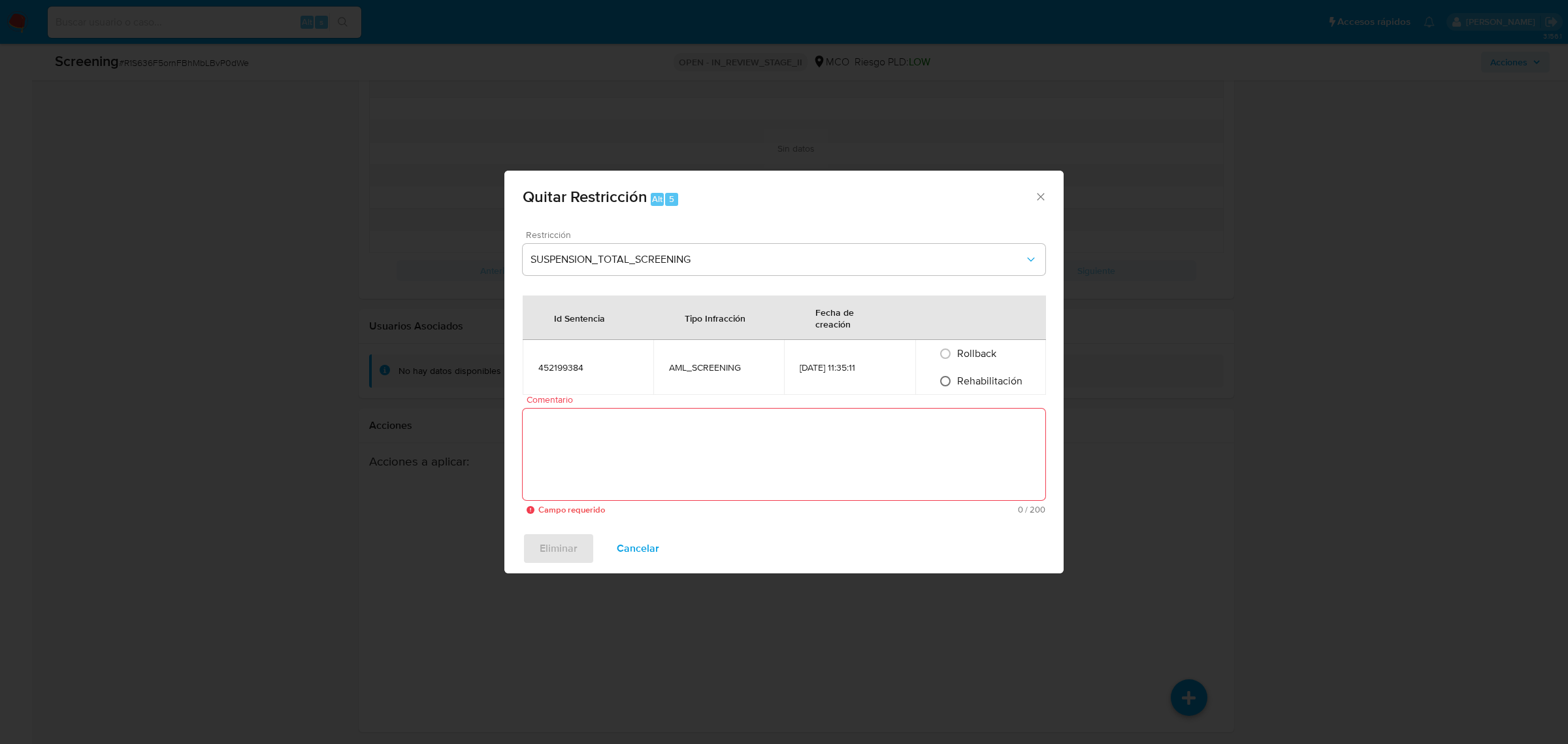
click at [948, 387] on input "Rehabilitación" at bounding box center [946, 381] width 21 height 21
radio input "true"
click at [671, 445] on textarea "Comentario" at bounding box center [784, 454] width 523 height 91
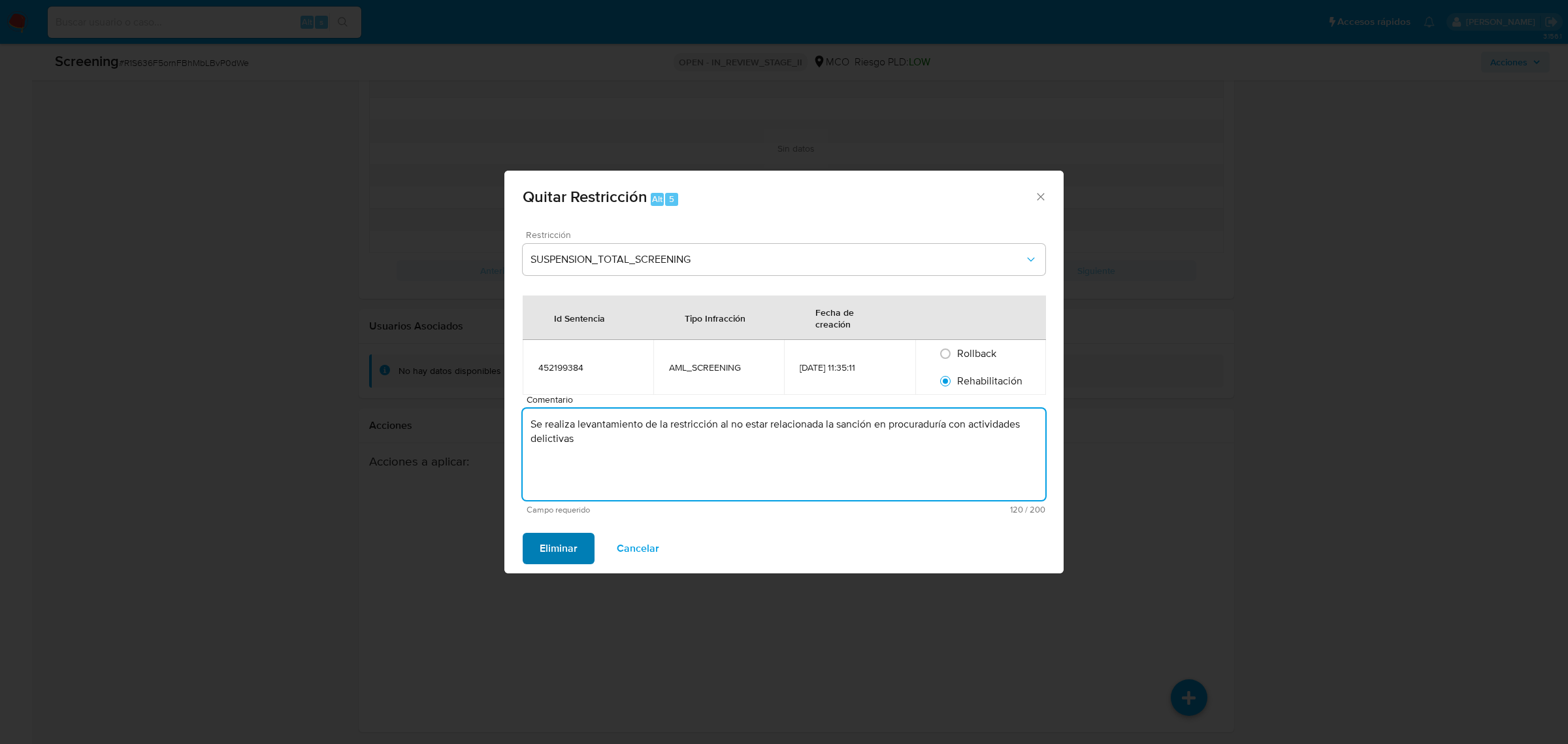
type textarea "Se realiza levantamiento de la restricción al no estar relacionada la sanción e…"
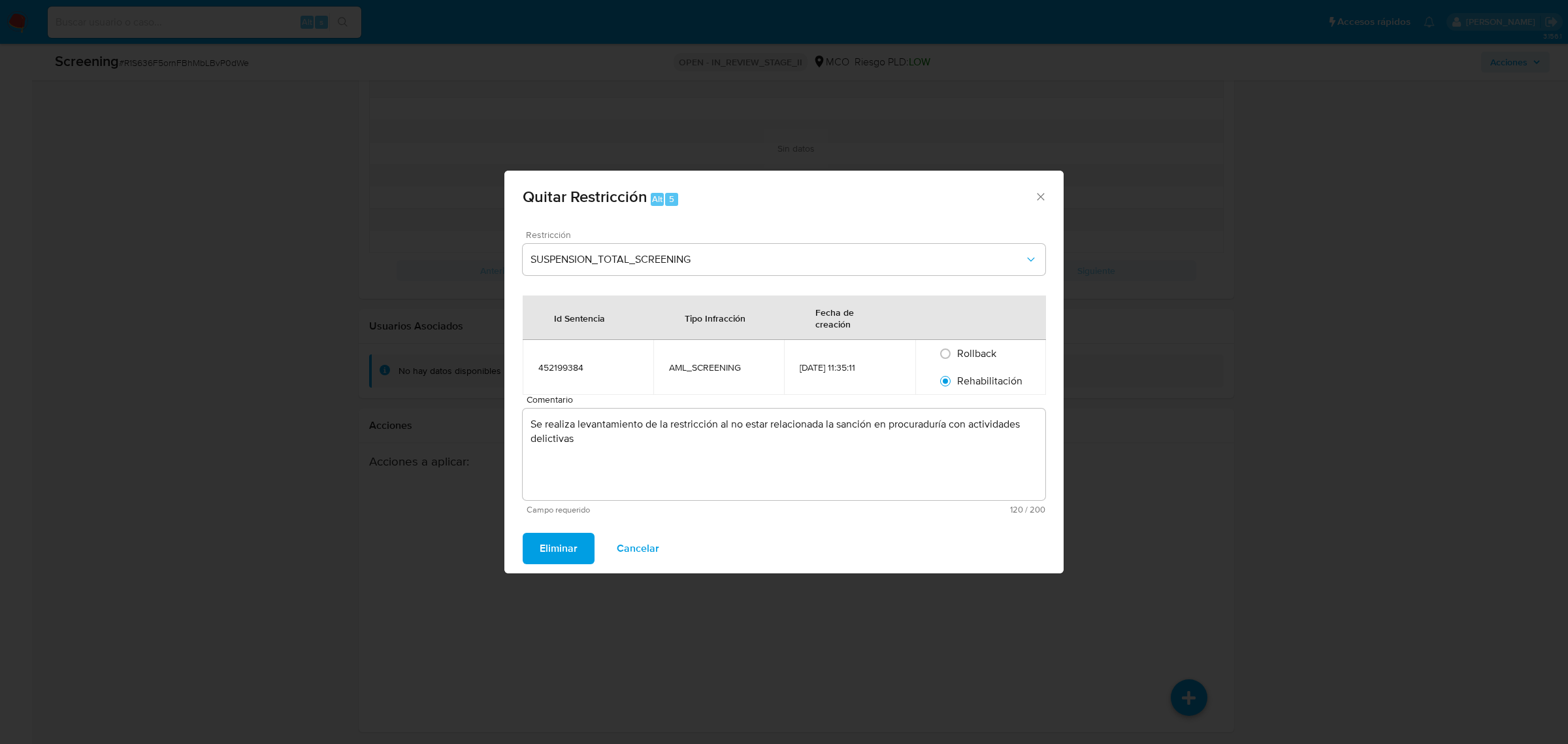
click at [565, 548] on span "Eliminar" at bounding box center [558, 548] width 38 height 28
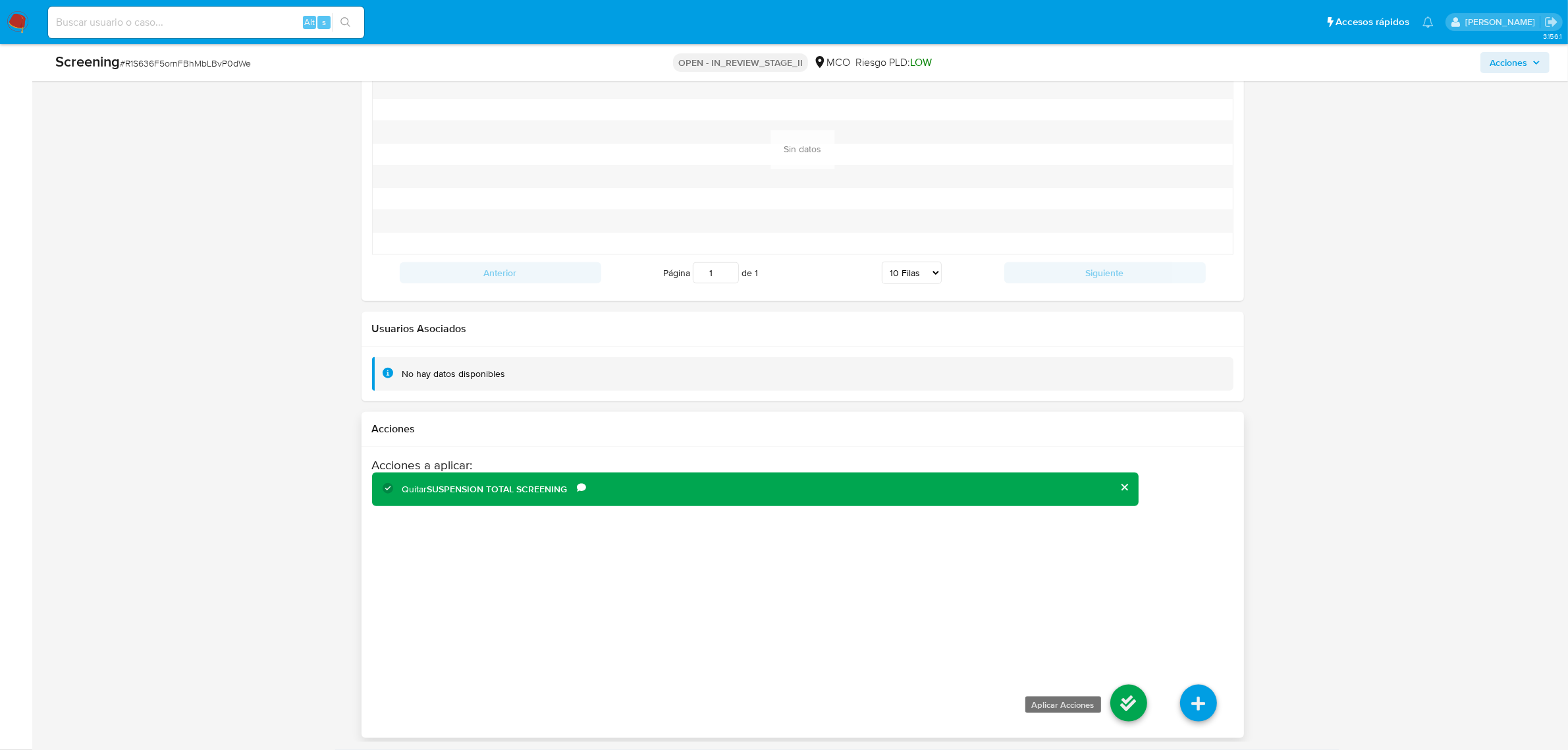
click at [1127, 693] on icon at bounding box center [1129, 703] width 37 height 37
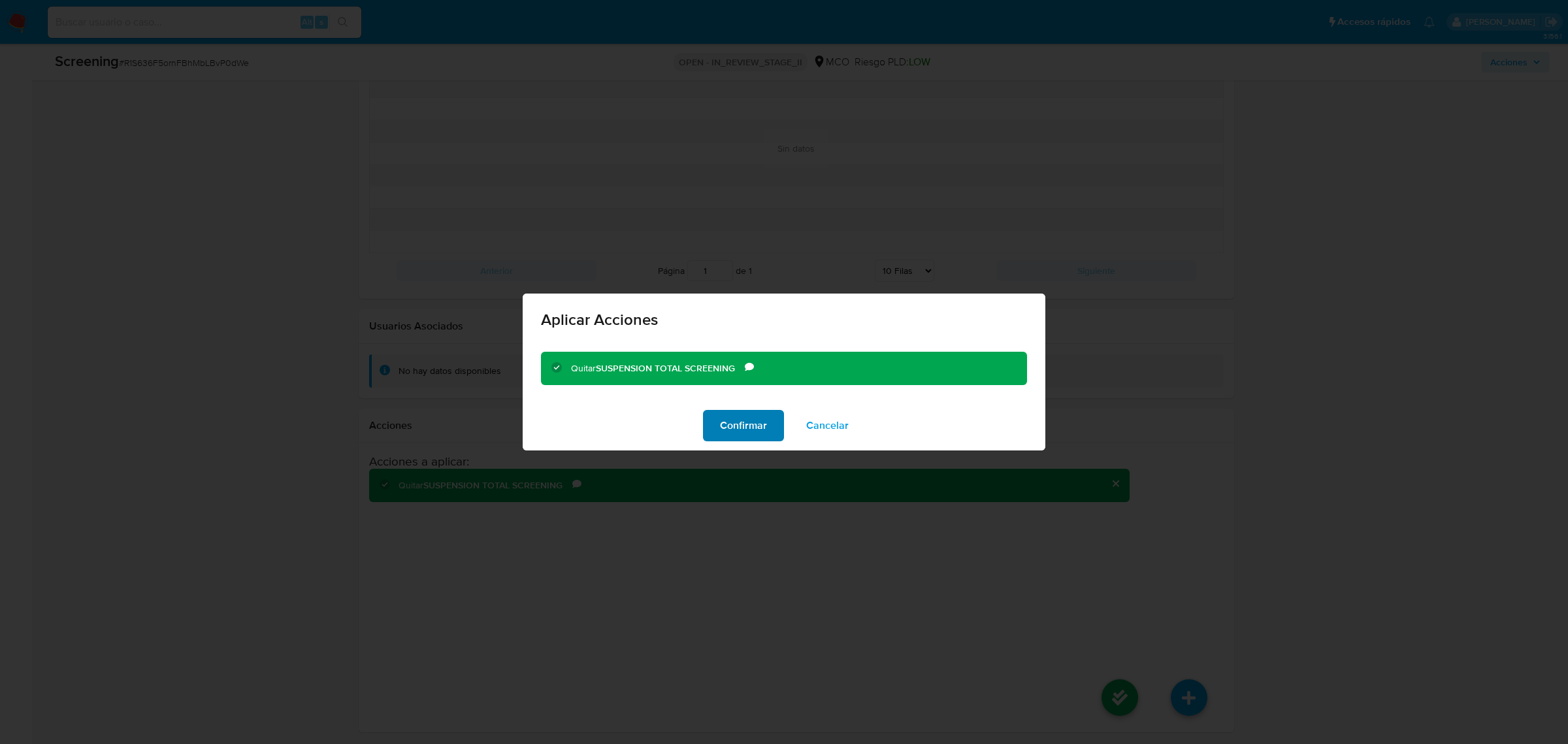
click at [729, 430] on span "Confirmar" at bounding box center [743, 425] width 47 height 28
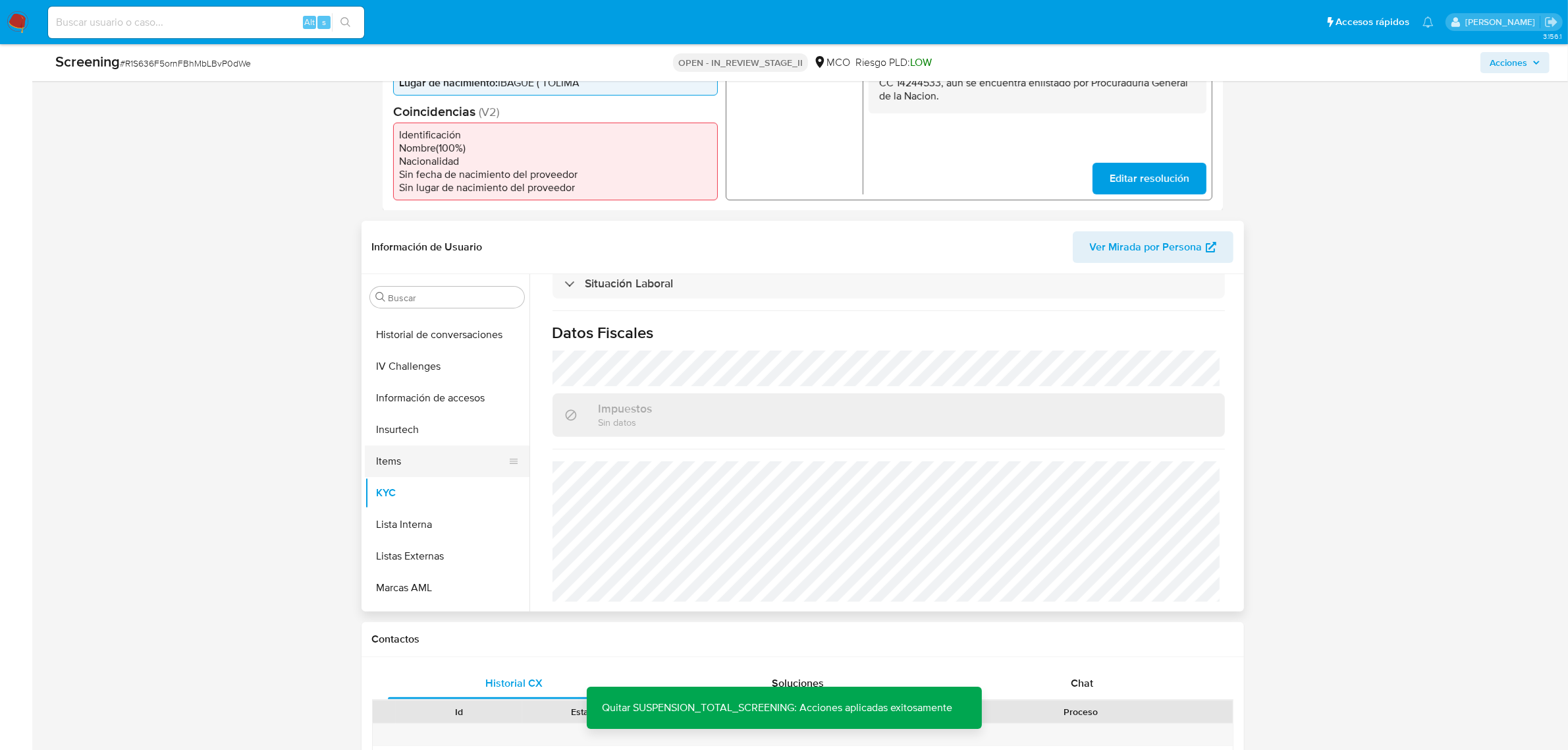
scroll to position [555, 0]
click at [444, 566] on button "Restricciones Nuevo Mundo" at bounding box center [442, 564] width 154 height 31
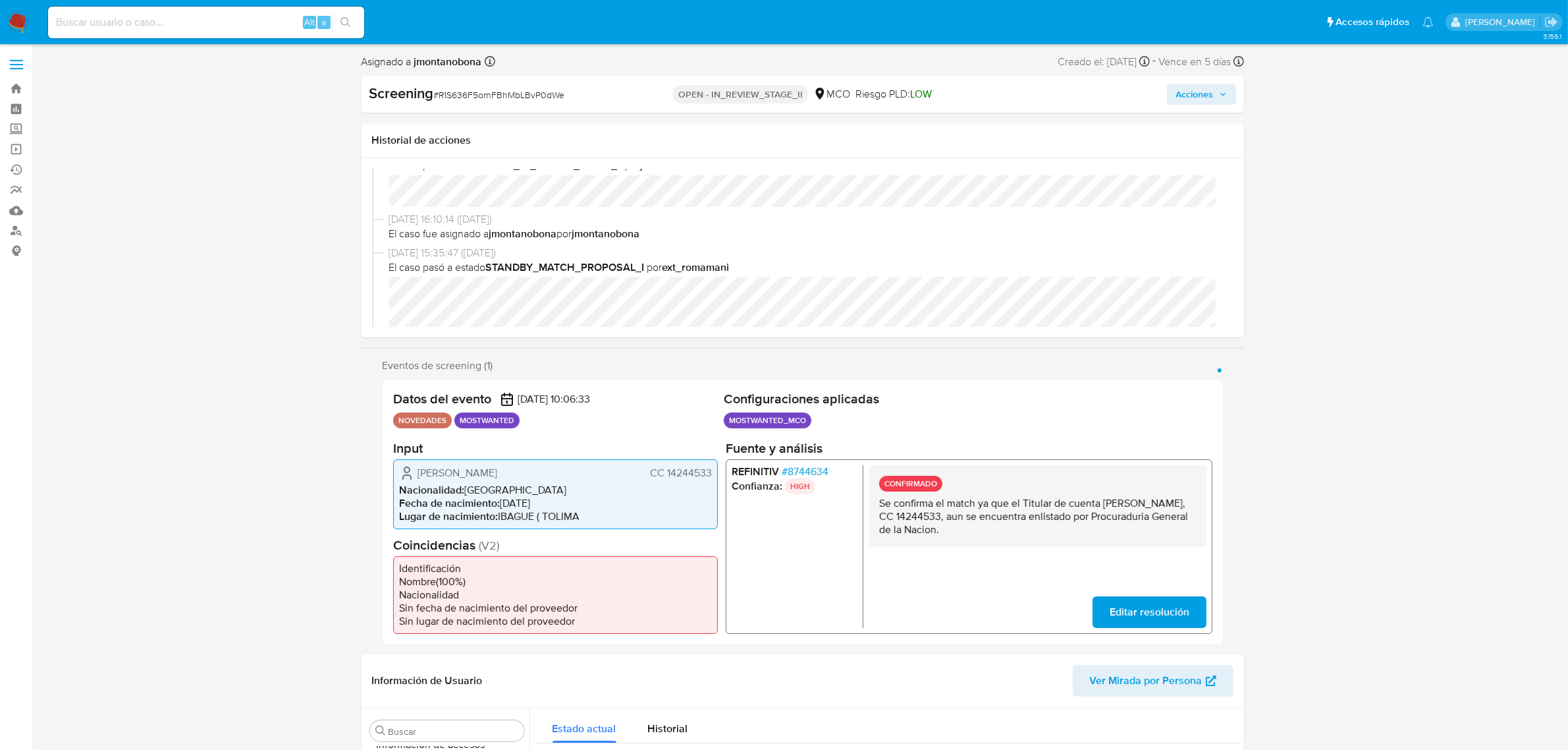
scroll to position [0, 0]
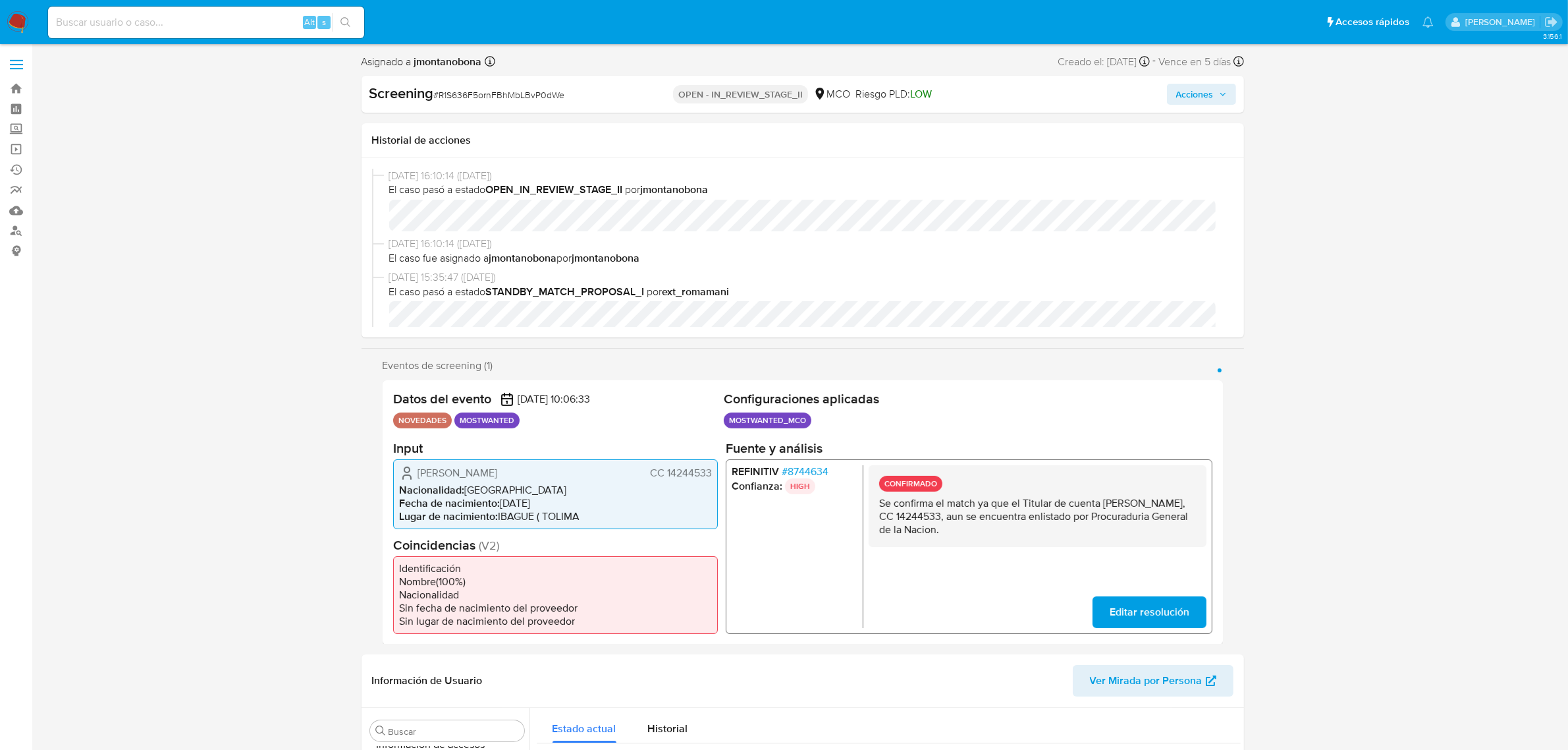
click at [1220, 103] on span "Acciones" at bounding box center [1201, 94] width 50 height 18
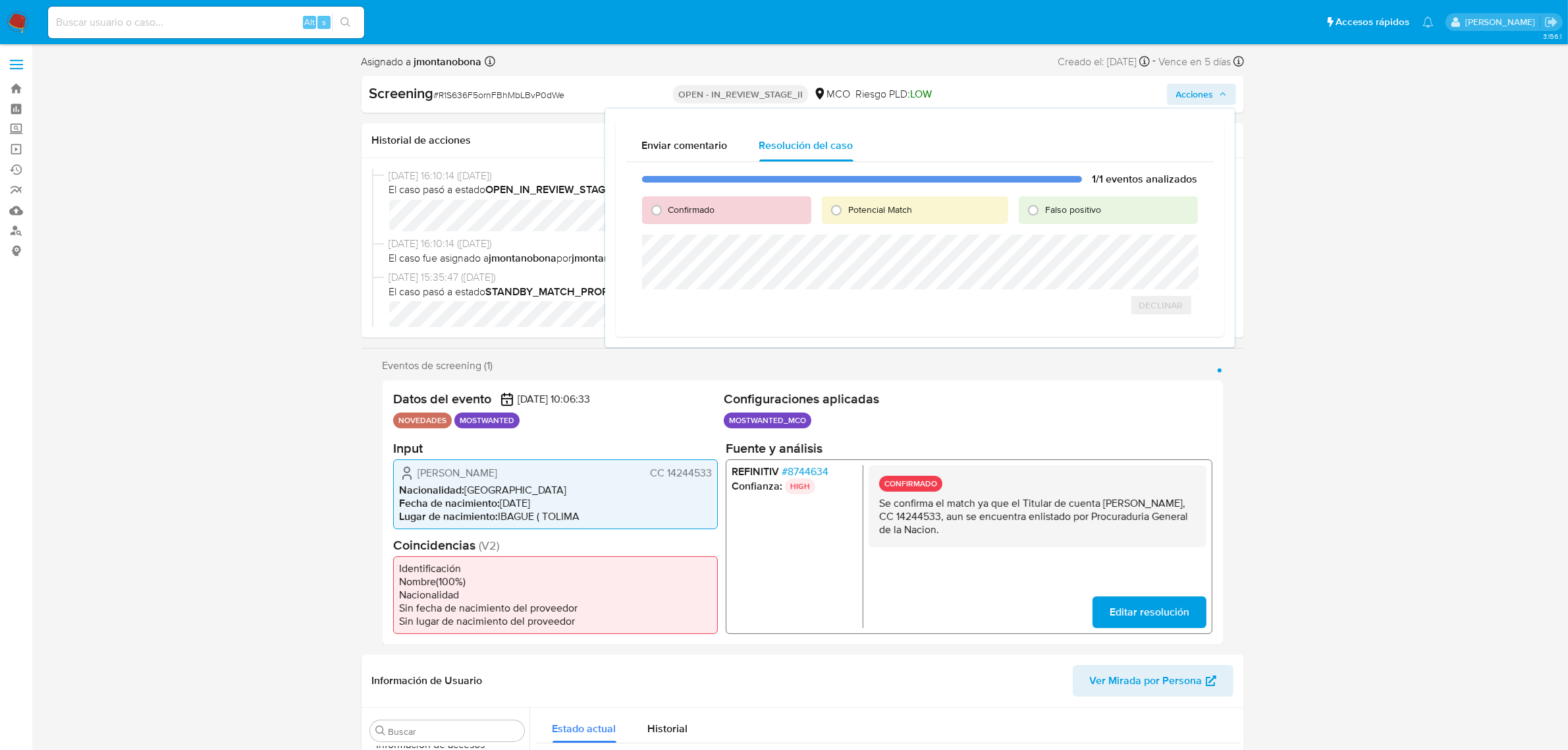
click at [1062, 215] on span "Falso positivo" at bounding box center [1073, 209] width 56 height 13
click at [1044, 215] on input "Falso positivo" at bounding box center [1033, 210] width 21 height 21
radio input "true"
click at [1151, 324] on span "Cerrar Caso" at bounding box center [1151, 319] width 63 height 18
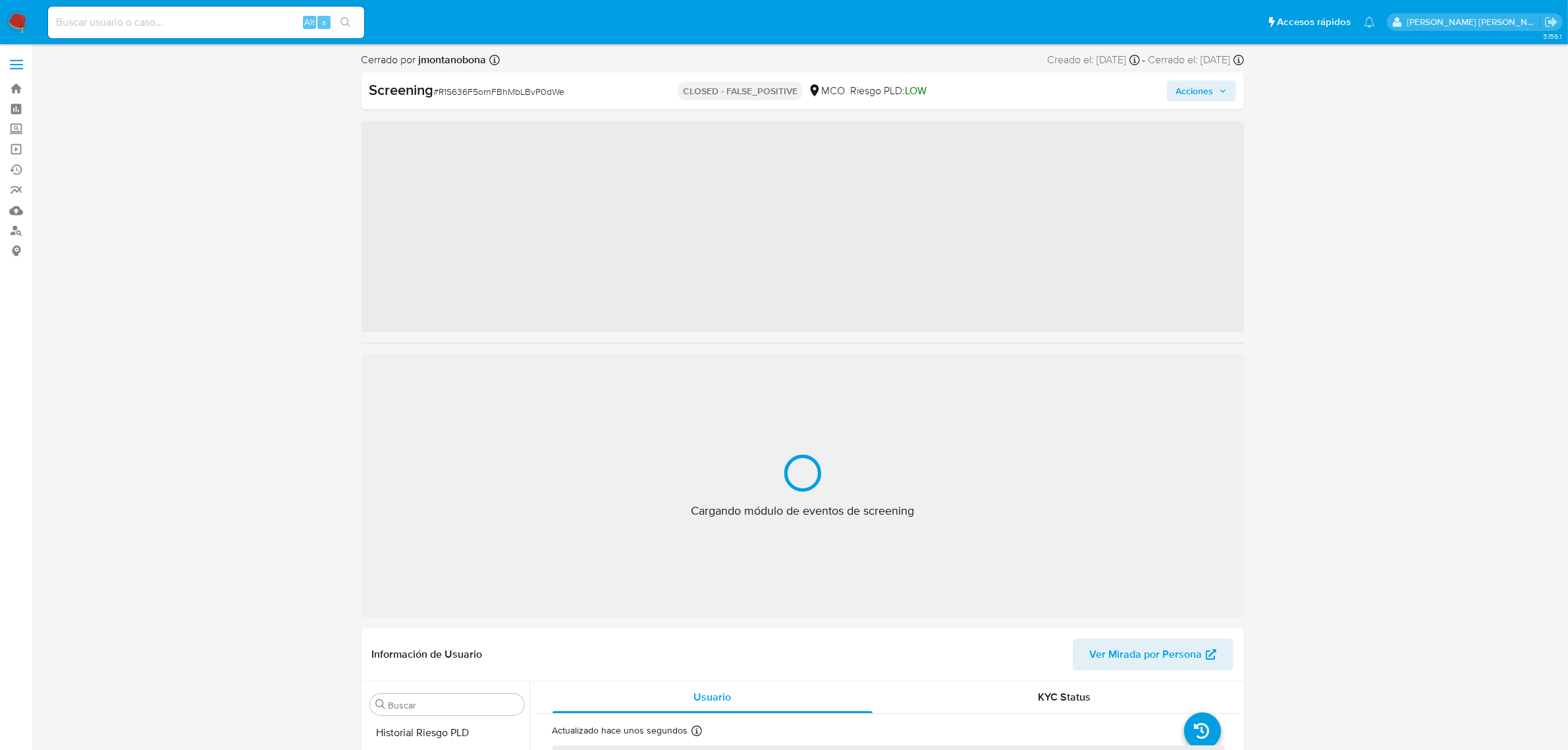
scroll to position [555, 0]
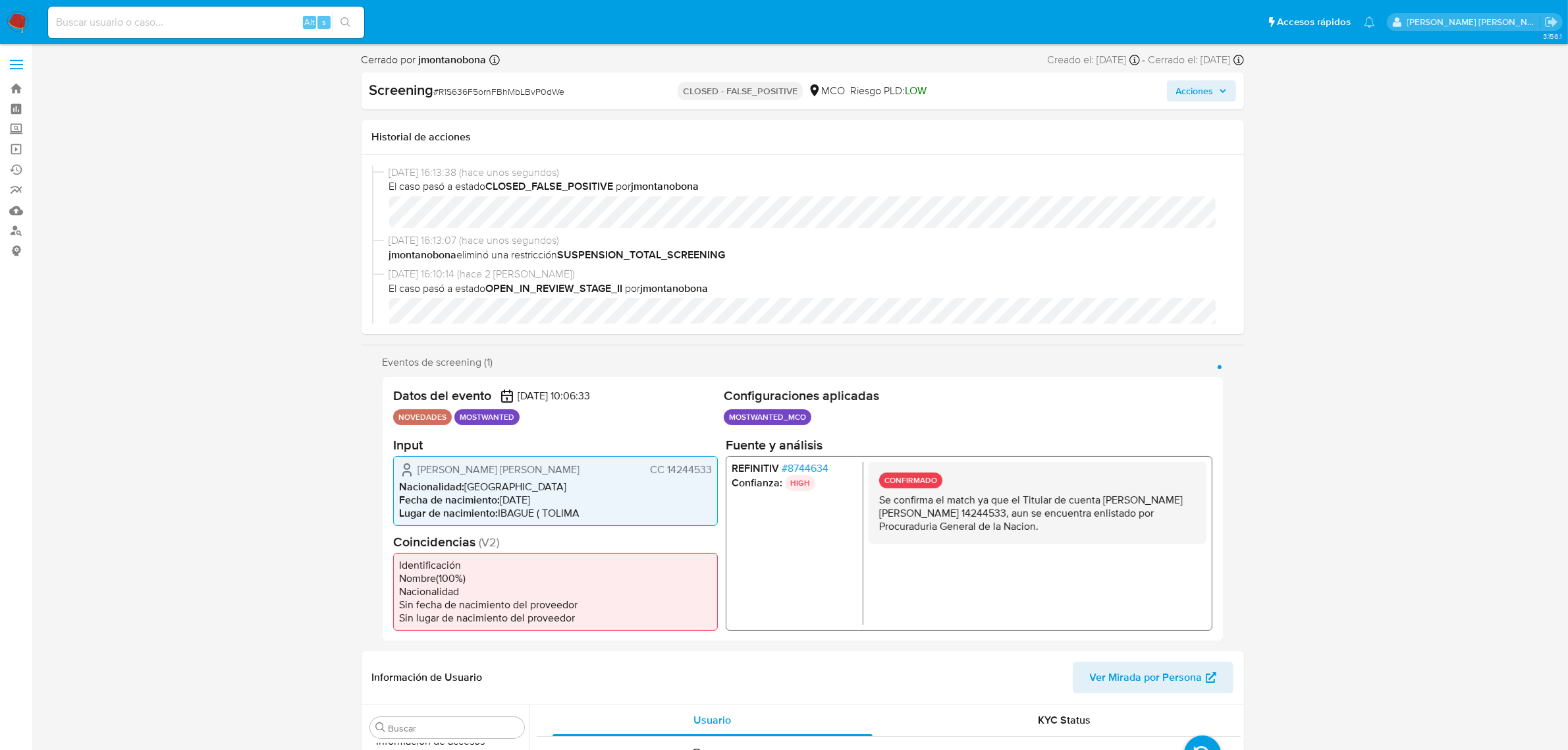
select select "10"
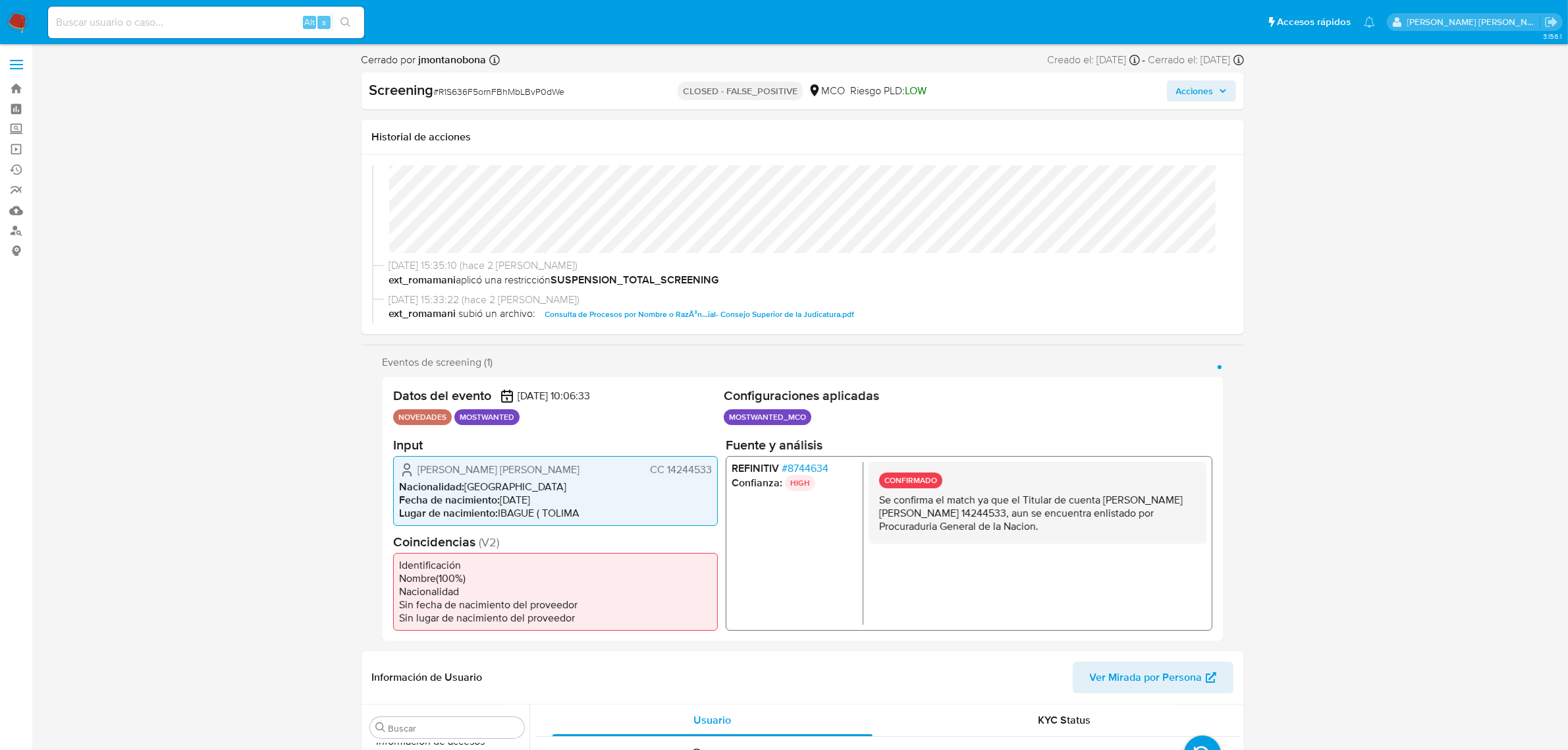
scroll to position [247, 0]
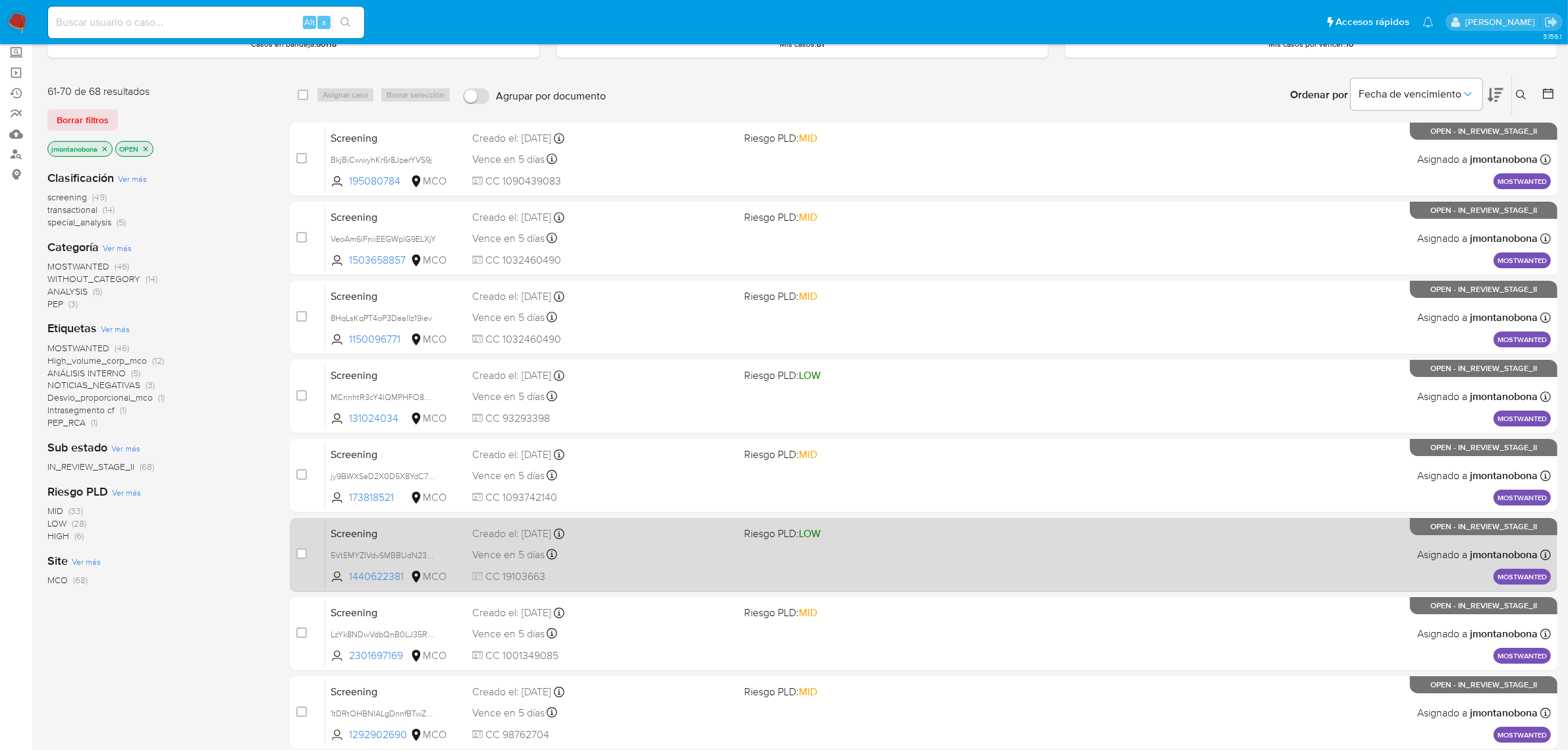
scroll to position [131, 0]
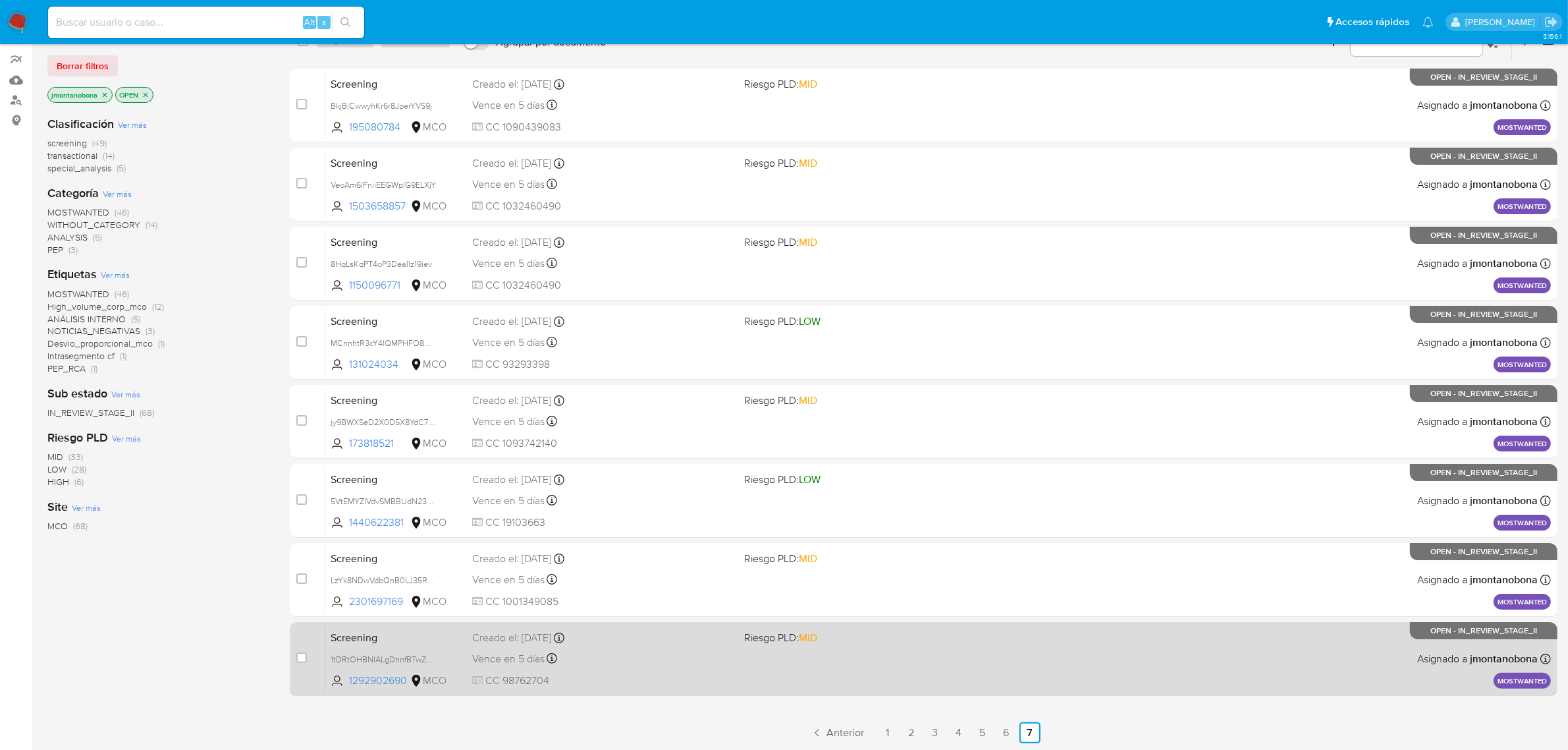
click at [455, 646] on div "Screening 1tDRtOHBNIALgDnnfBTwZDHg 1292902690 MCO Riesgo PLD: MID Creado el: [D…" at bounding box center [937, 659] width 1225 height 66
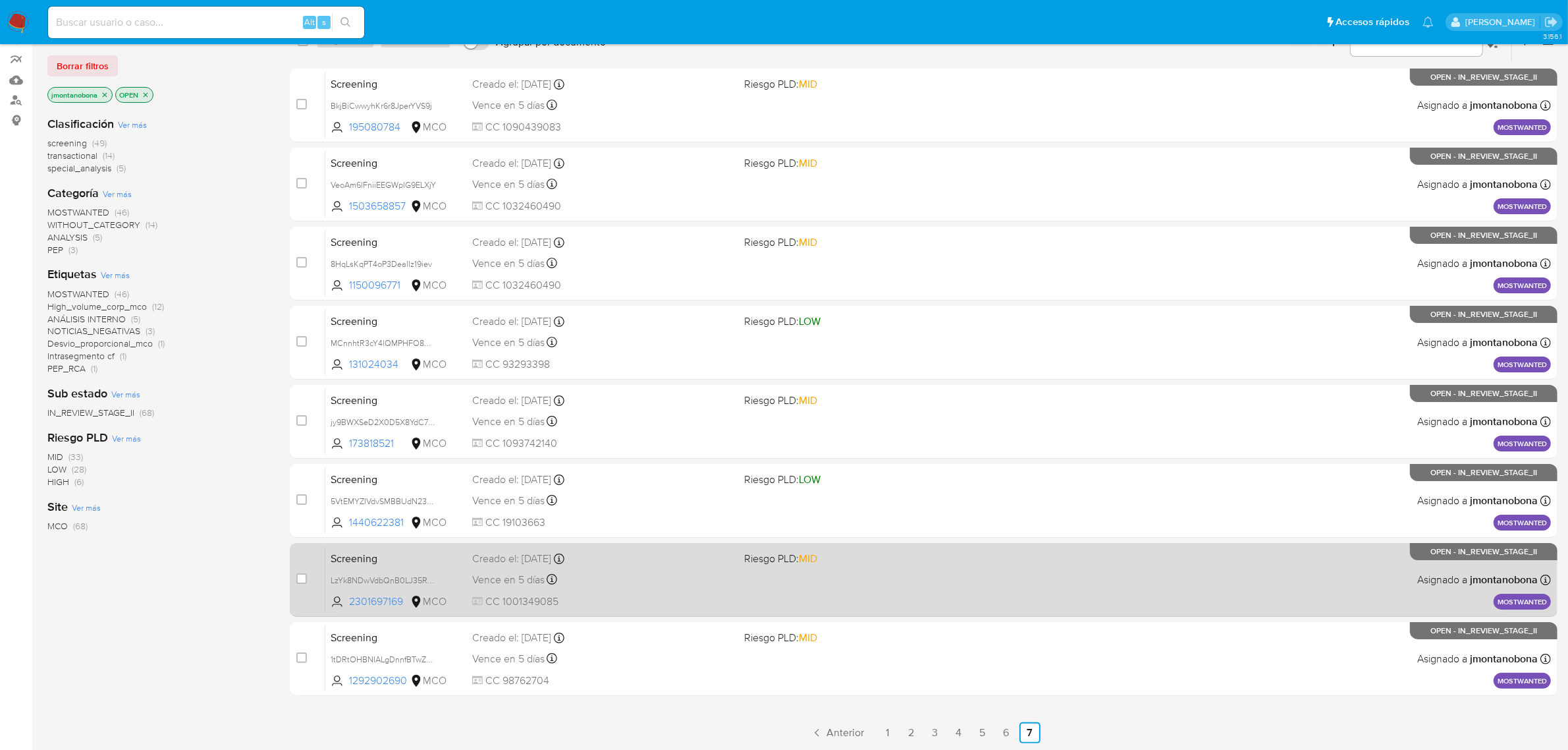
click at [424, 566] on div "Screening LzYk8NDwVdbQnB0LJ35RdqJD 2301697169 MCO Riesgo PLD: MID Creado el: [D…" at bounding box center [937, 579] width 1225 height 66
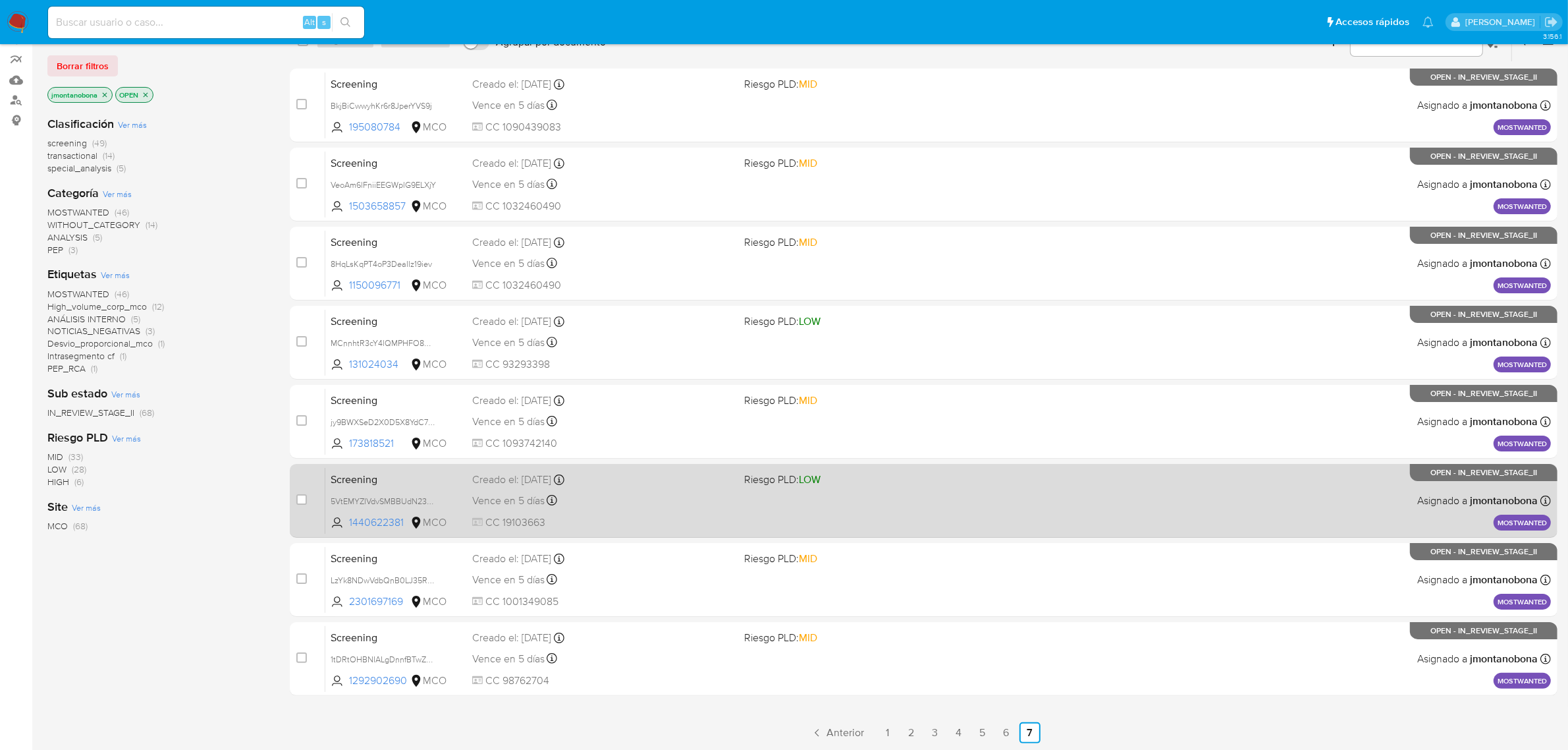
click at [390, 472] on span "Screening" at bounding box center [396, 479] width 131 height 17
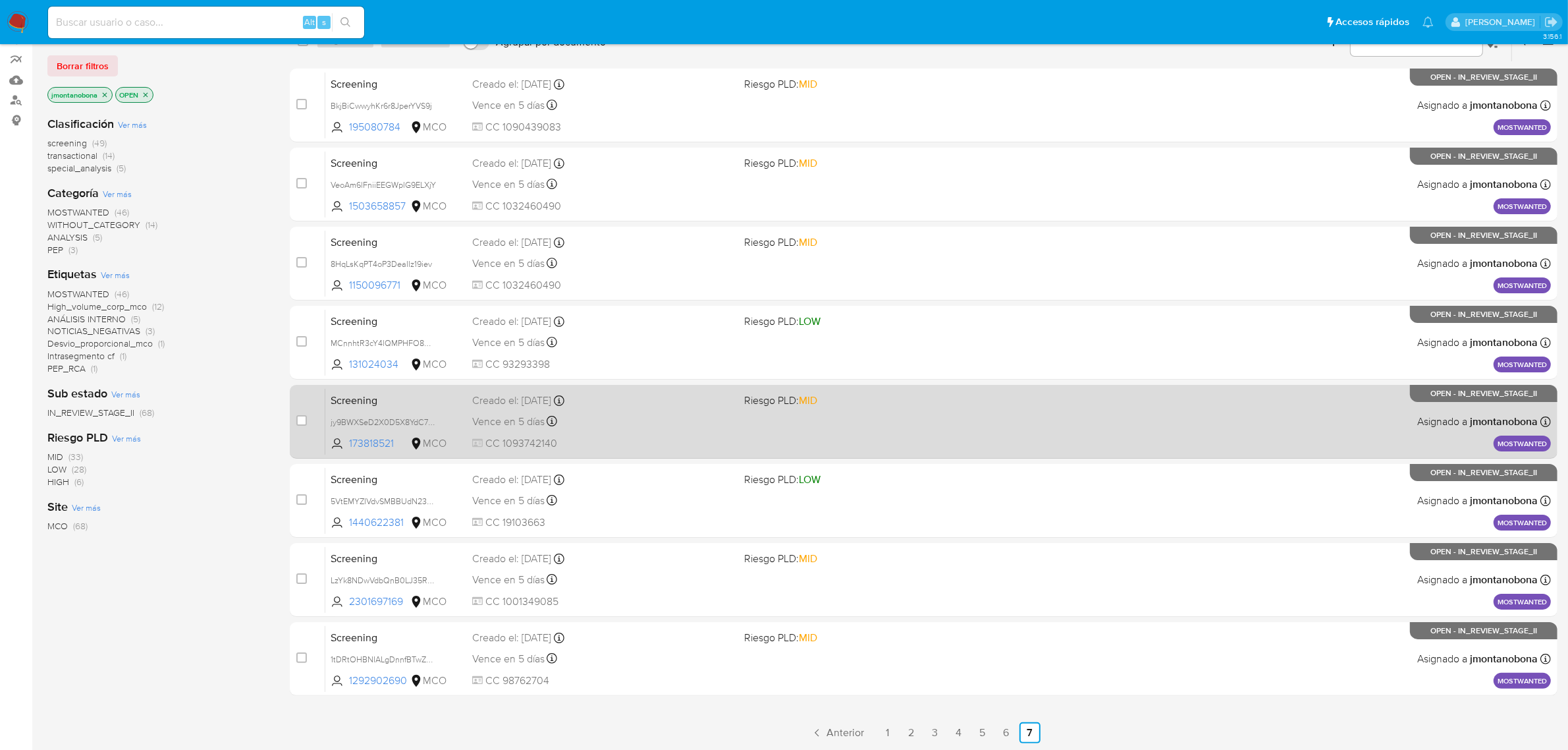
click at [392, 405] on span "Screening" at bounding box center [396, 399] width 131 height 17
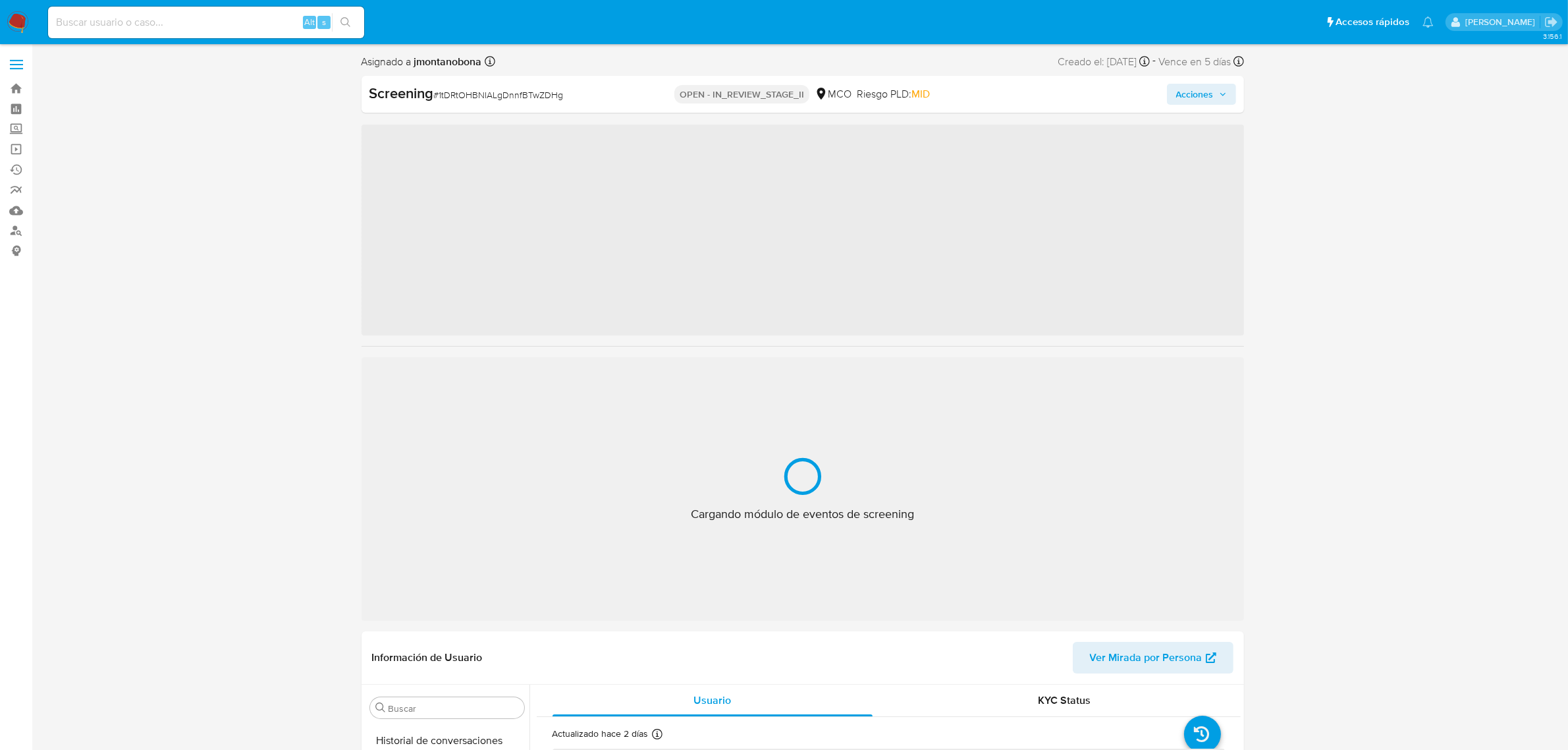
scroll to position [555, 0]
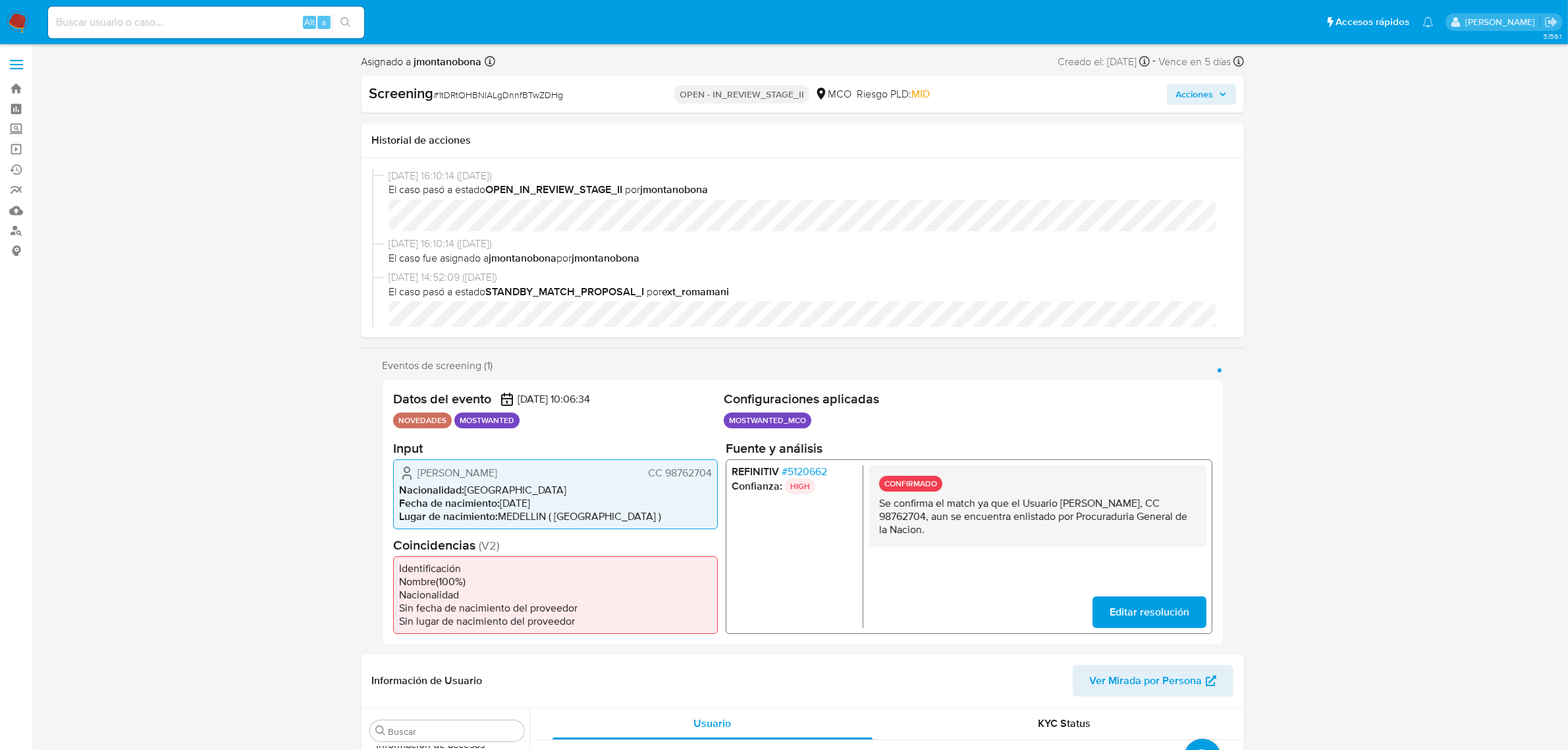
select select "10"
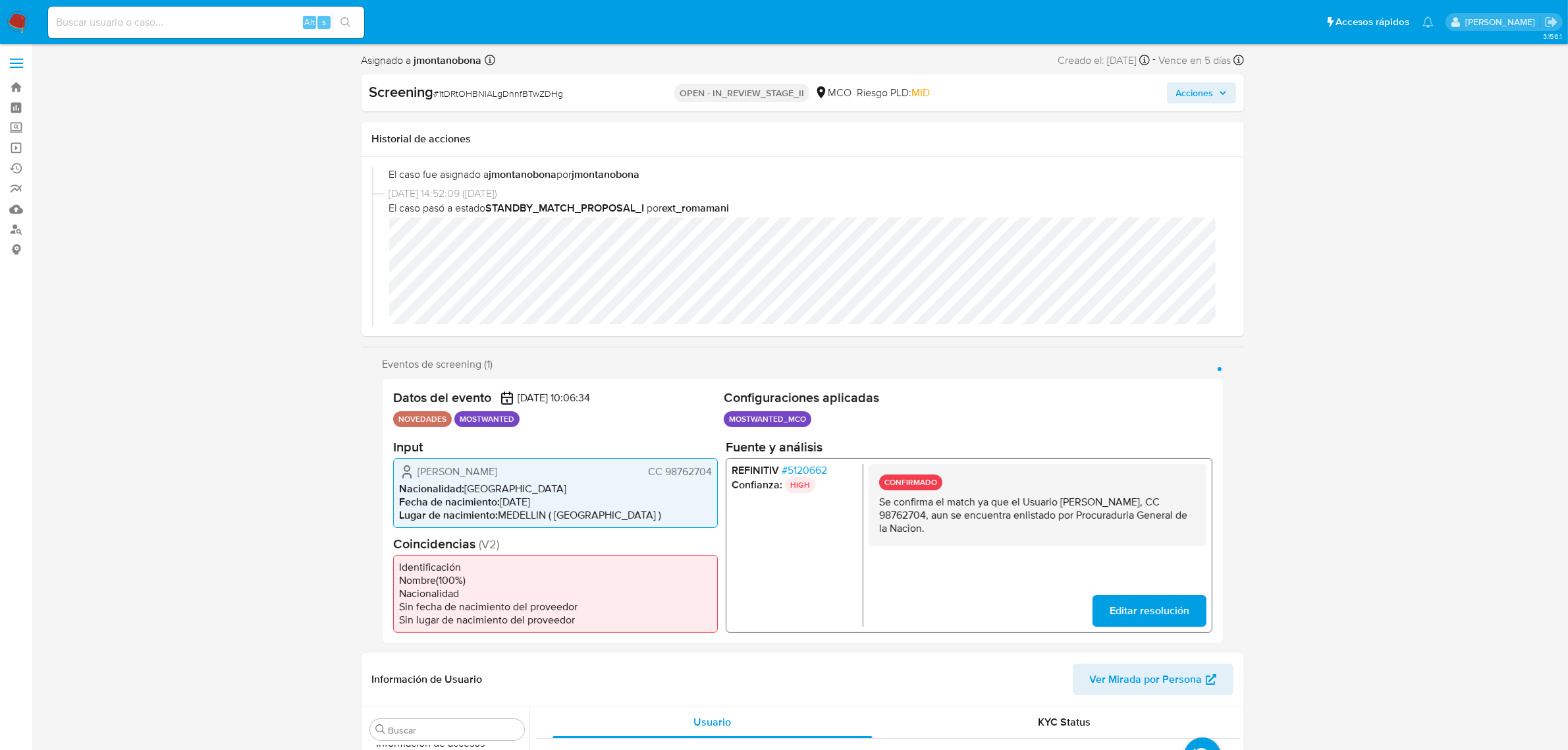
scroll to position [0, 0]
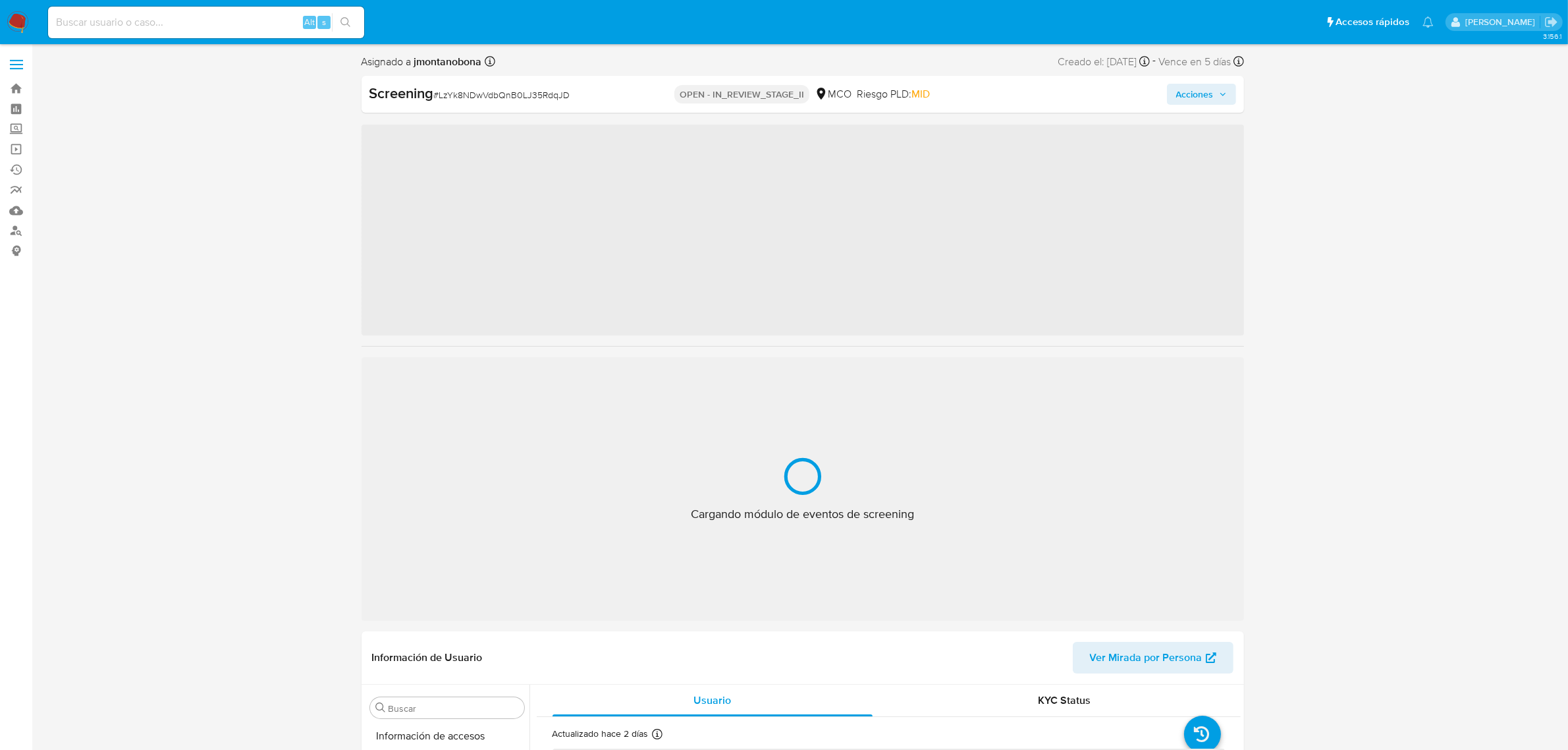
scroll to position [555, 0]
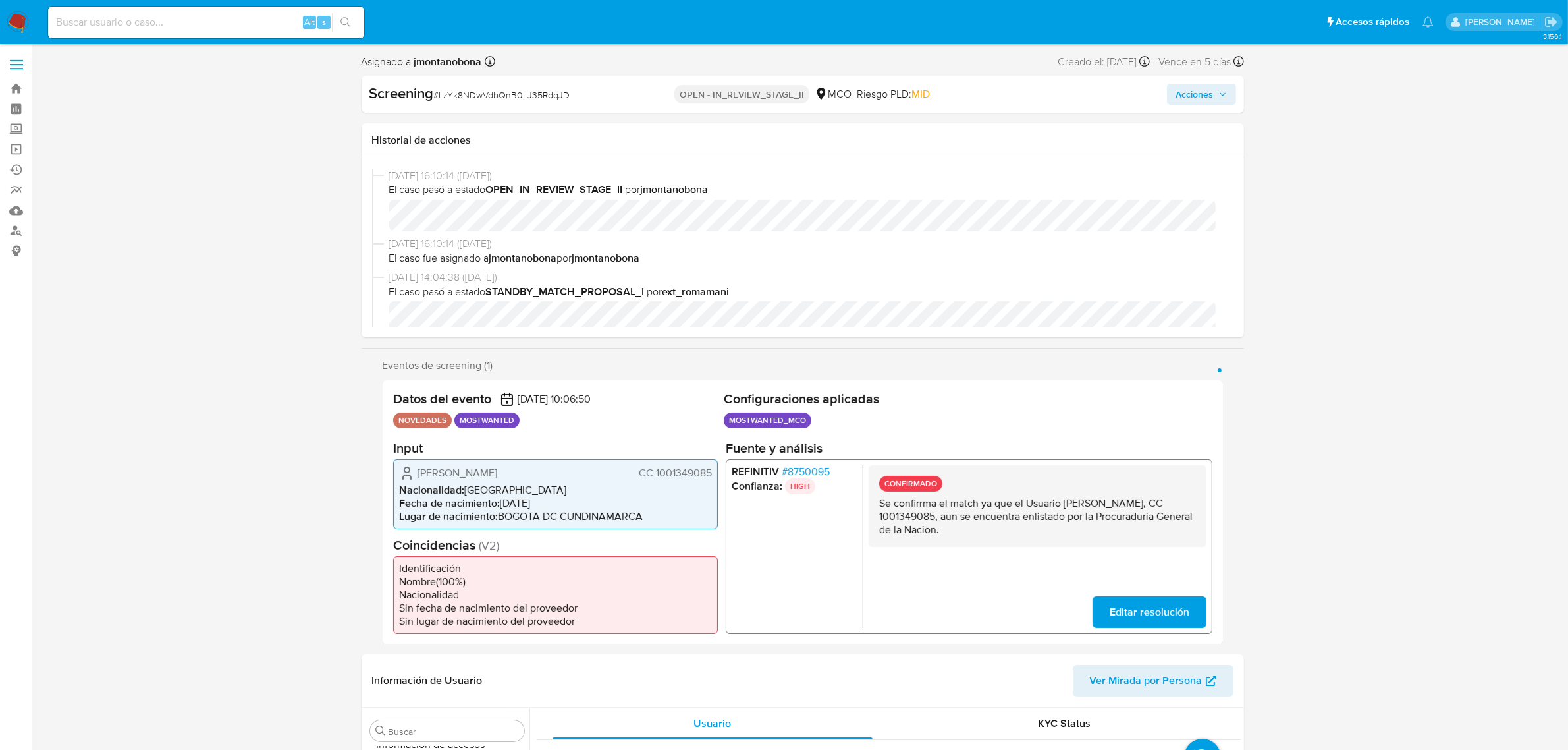
select select "10"
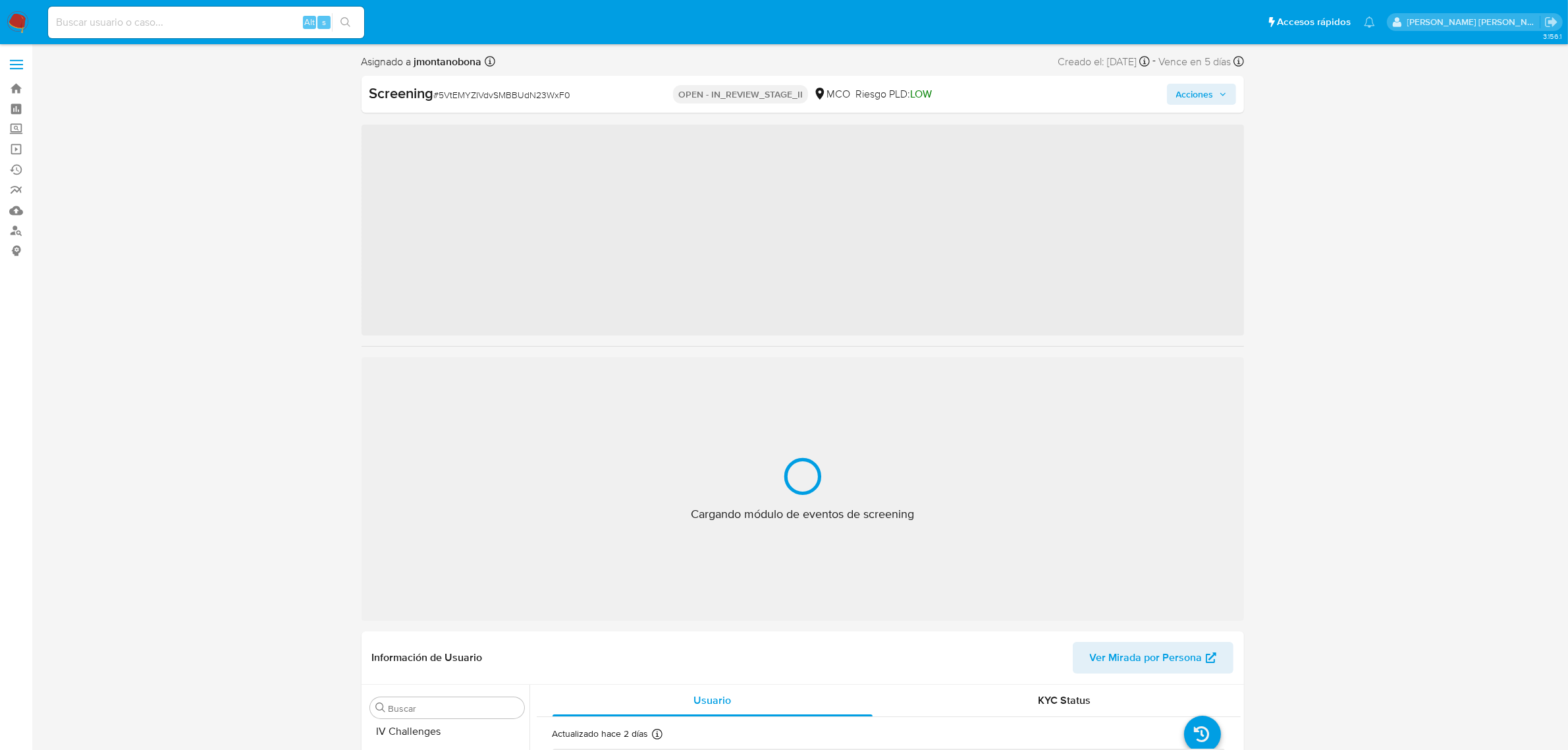
scroll to position [555, 0]
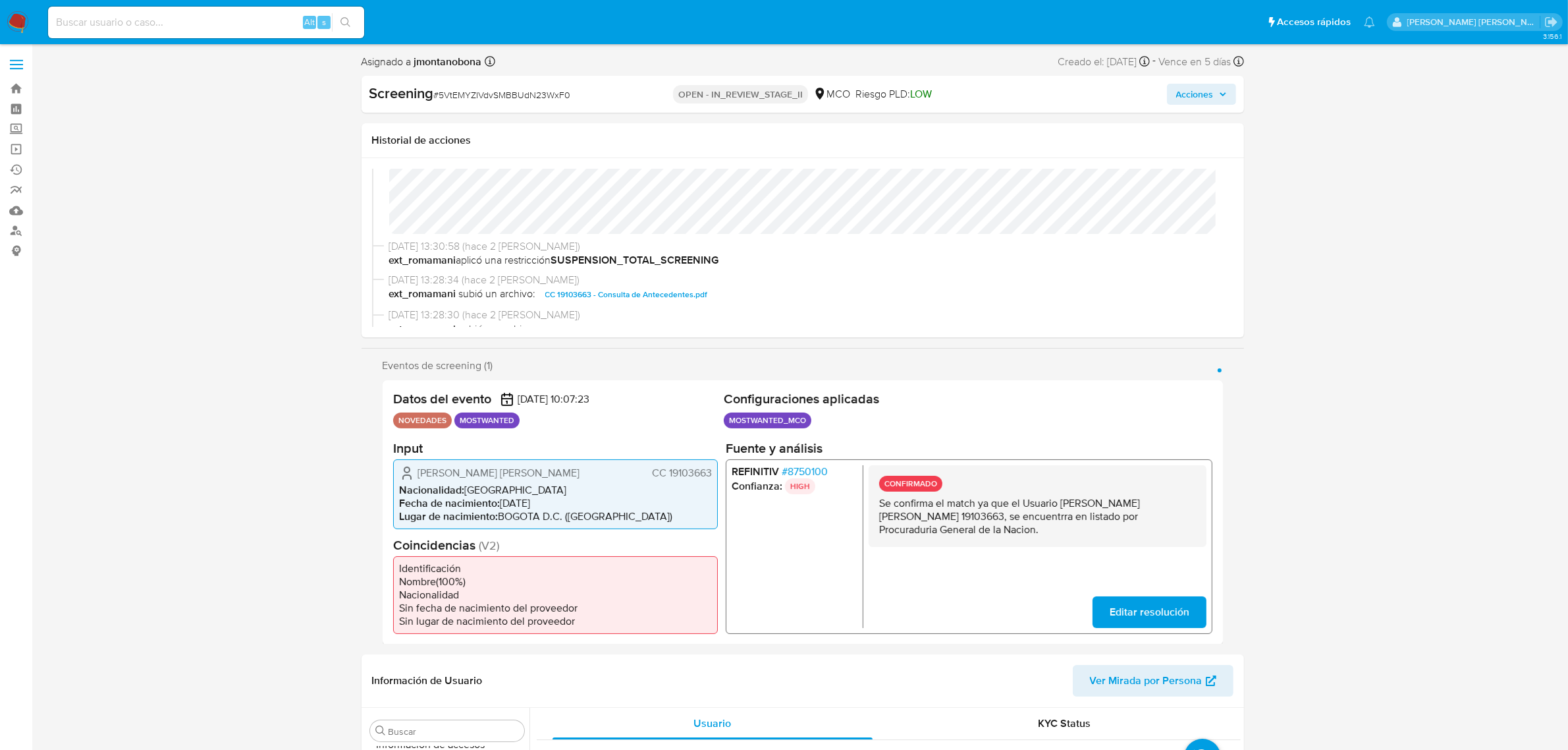
select select "10"
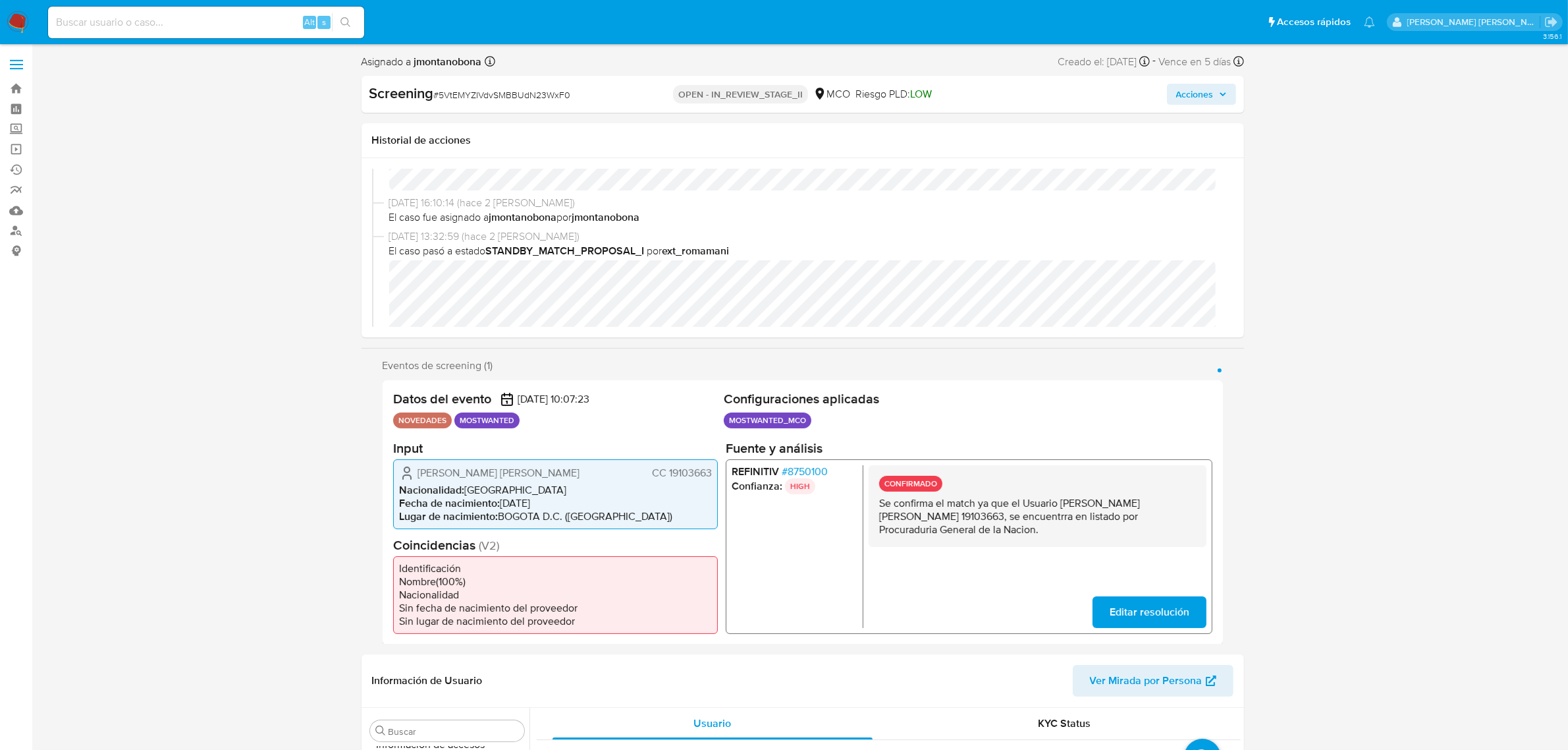
scroll to position [83, 0]
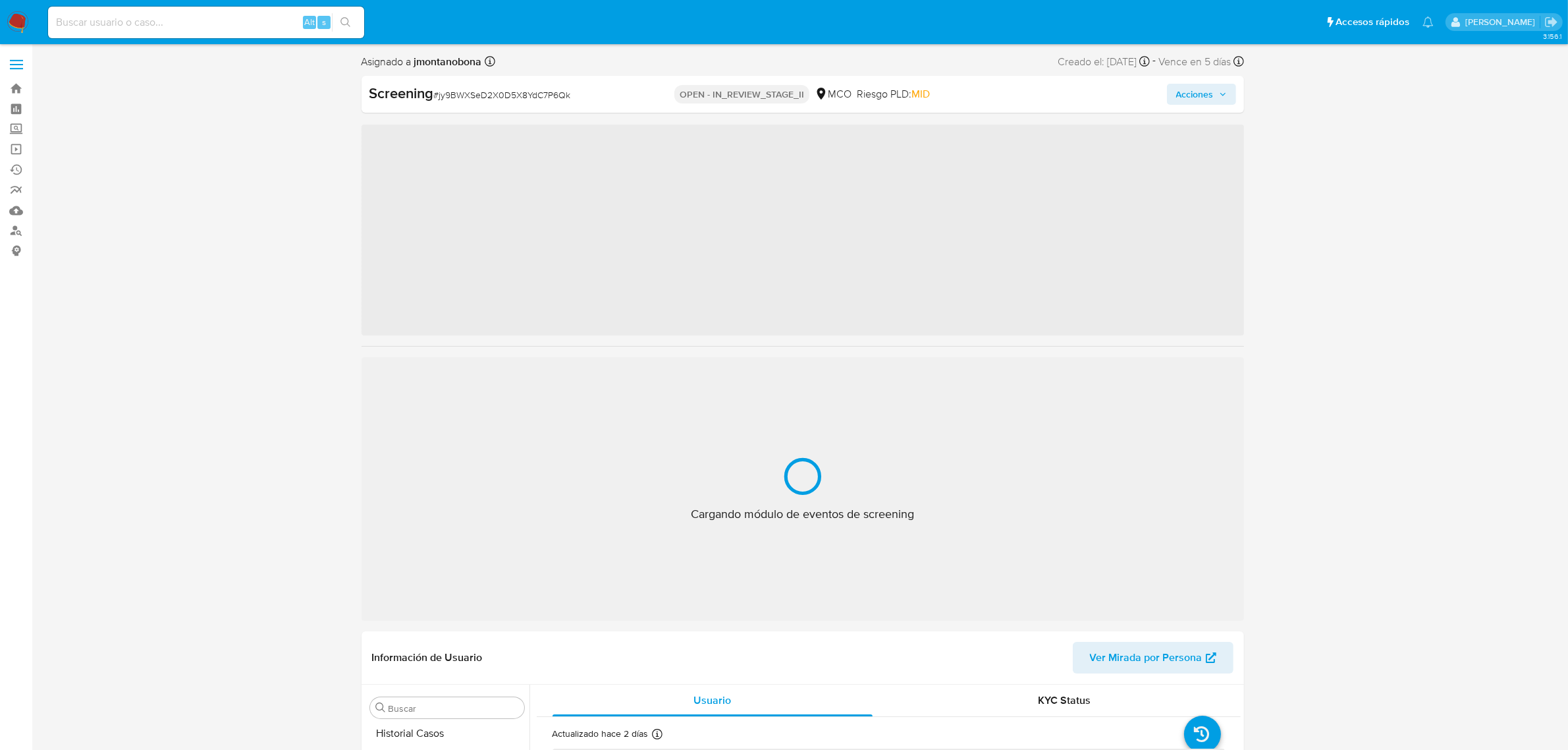
scroll to position [555, 0]
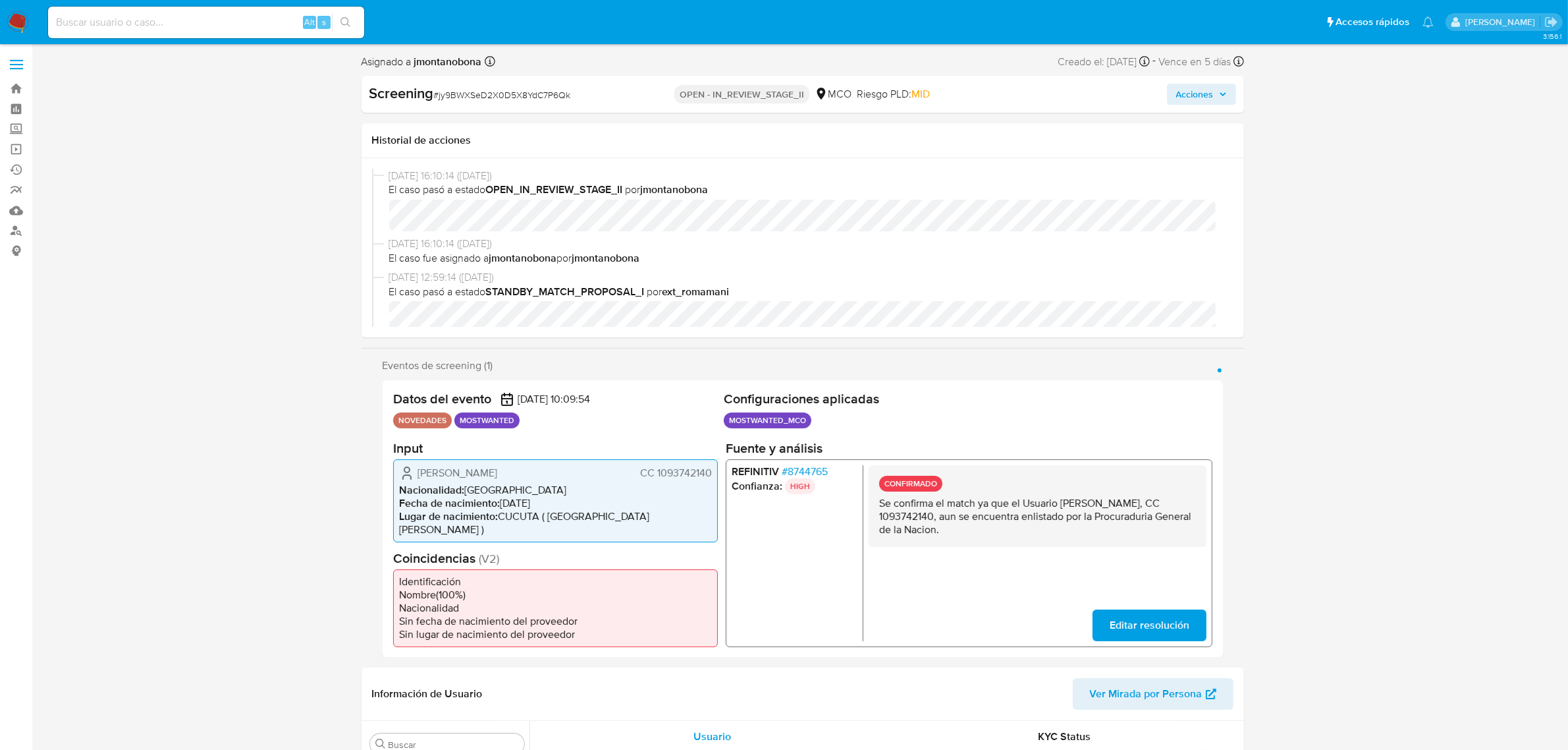
select select "10"
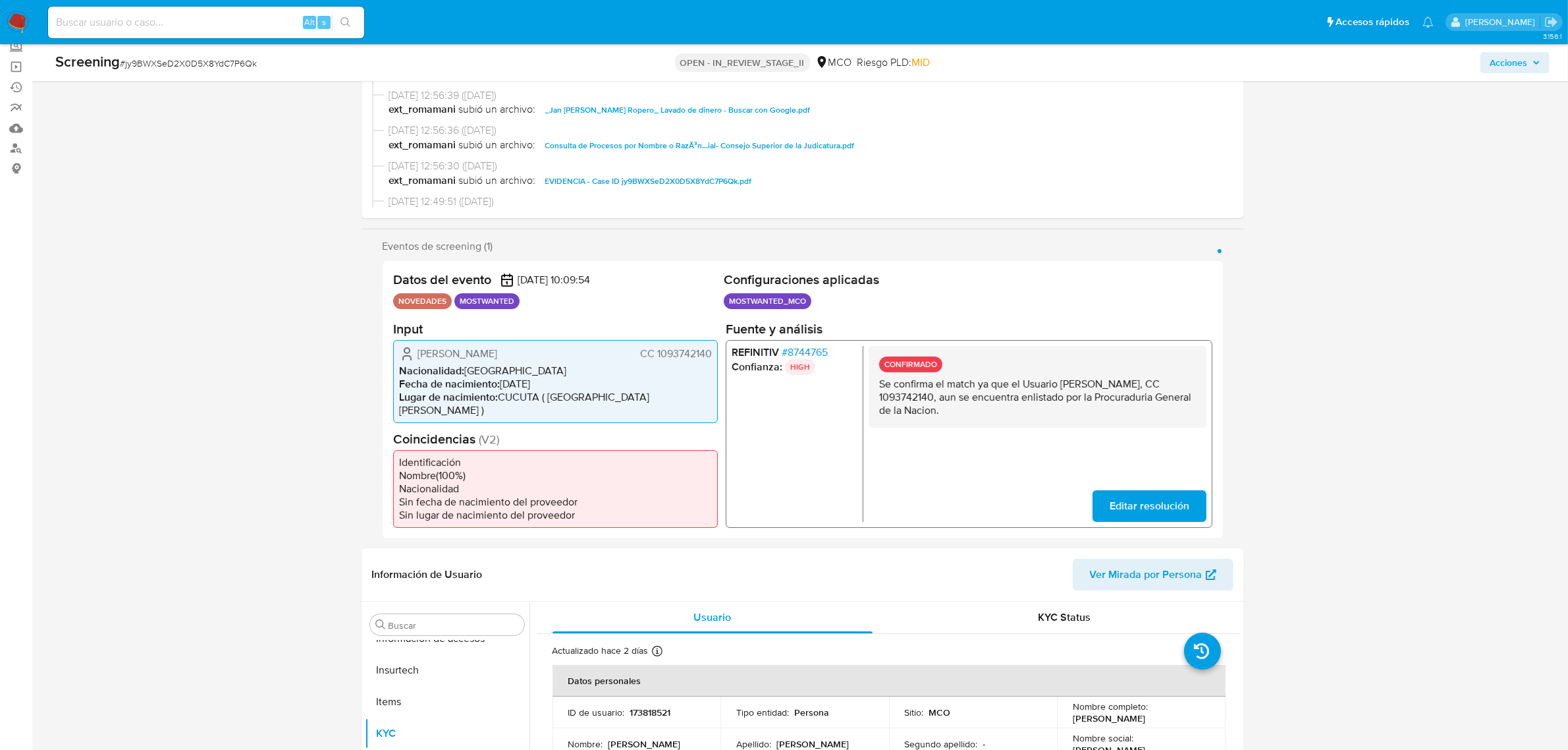
scroll to position [247, 0]
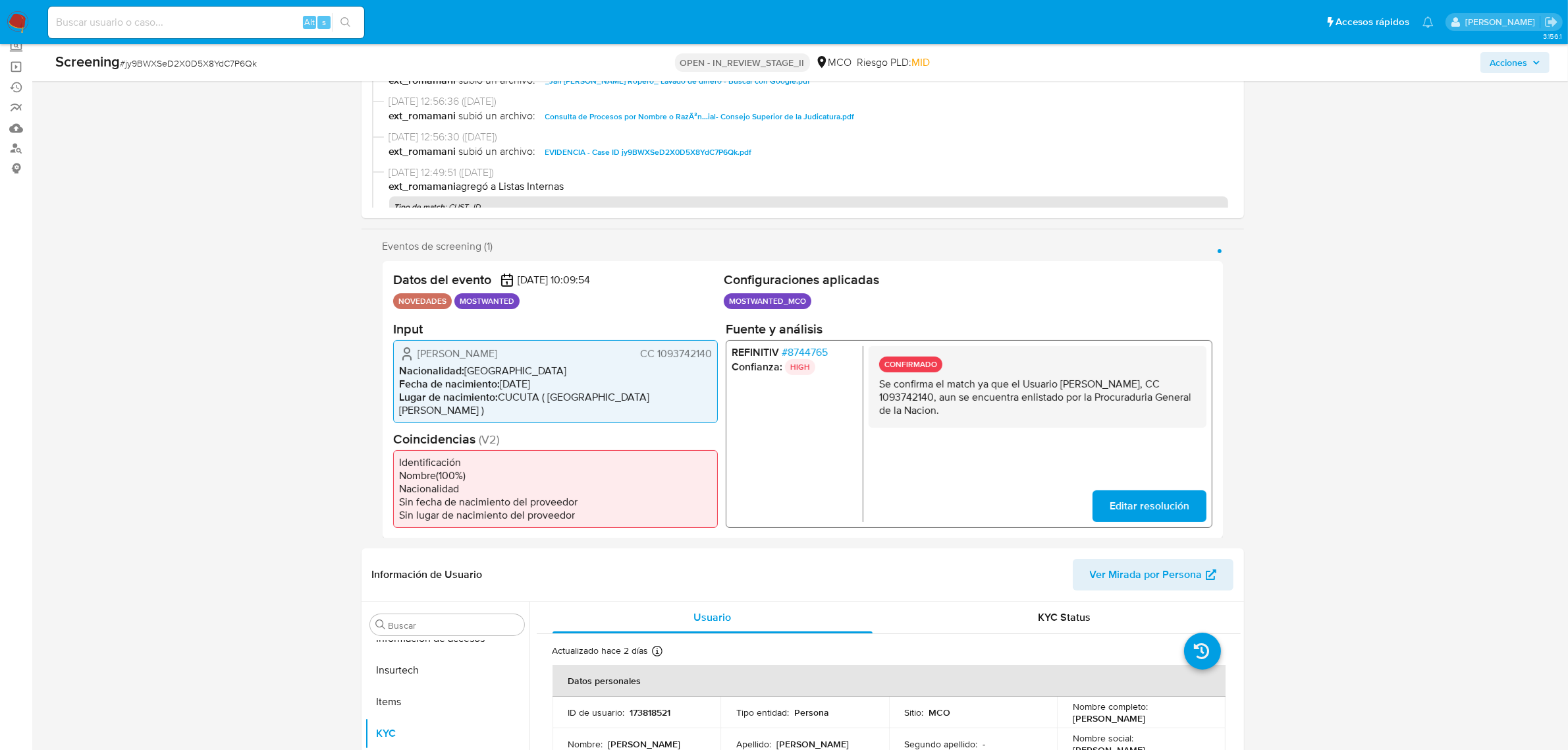
click at [683, 152] on span "EVIDENCIA - Case ID jy9BWXSeD2X0D5X8YdC7P6Qk.pdf" at bounding box center [649, 152] width 207 height 16
drag, startPoint x: 894, startPoint y: 394, endPoint x: 940, endPoint y: 398, distance: 46.2
click at [940, 398] on p "Se confirma el match ya que el Usuario [PERSON_NAME], CC 1093742140, aun se enc…" at bounding box center [1037, 396] width 317 height 39
click at [947, 398] on p "Se confirma el match ya que el Usuario Jan Carlos Alvarado Ropero, CC 109374214…" at bounding box center [1037, 396] width 317 height 39
drag, startPoint x: 950, startPoint y: 397, endPoint x: 896, endPoint y: 396, distance: 54.0
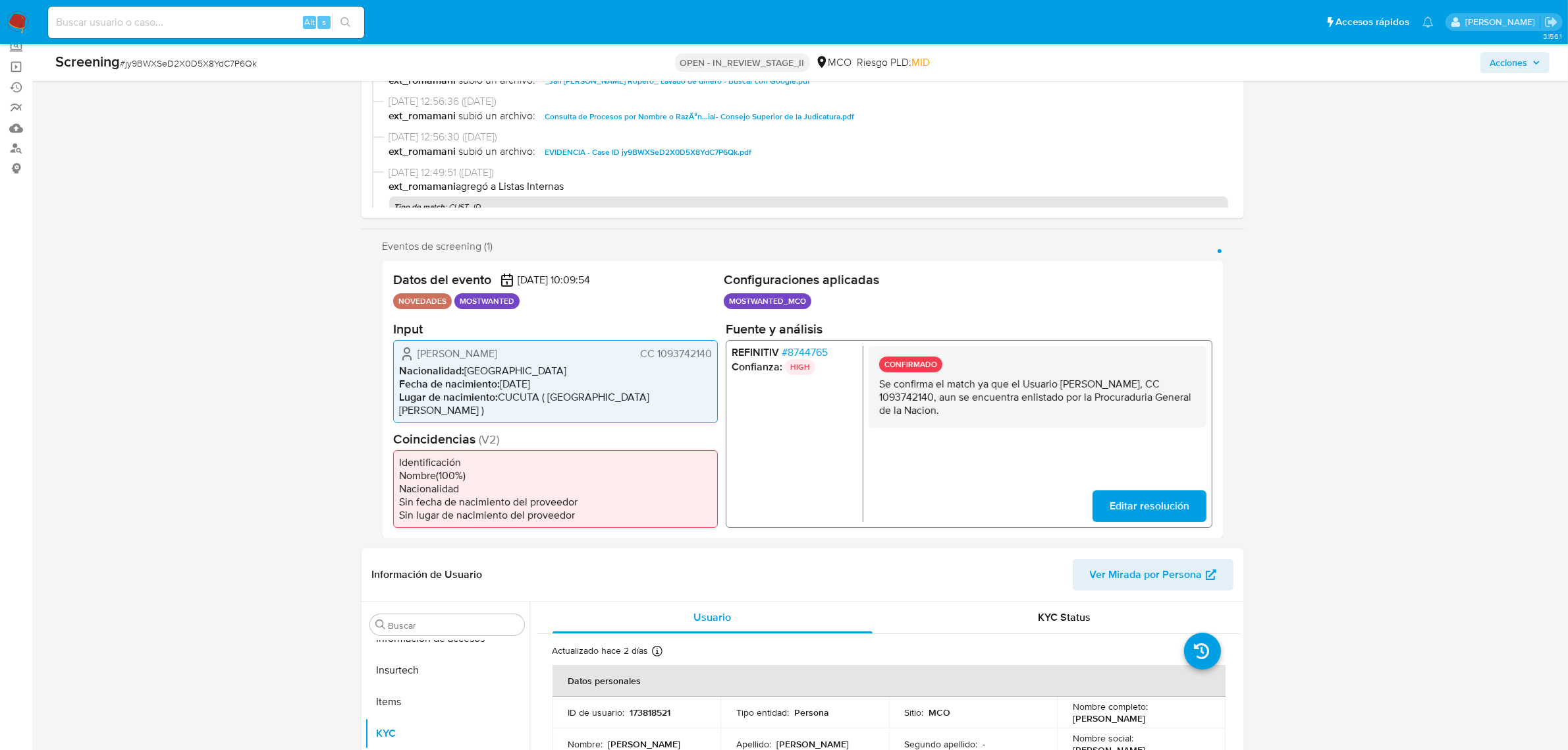
click at [896, 396] on p "Se confirma el match ya que el Usuario Jan Carlos Alvarado Ropero, CC 109374214…" at bounding box center [1037, 396] width 317 height 39
click at [1040, 385] on p "Se confirma el match ya que el Usuario Jan Carlos Alvarado Ropero, CC 109374214…" at bounding box center [1037, 396] width 317 height 39
drag, startPoint x: 1064, startPoint y: 380, endPoint x: 1187, endPoint y: 384, distance: 123.1
click at [1187, 384] on p "Se confirma el match ya que el Usuario Jan Carlos Alvarado Ropero, CC 109374214…" at bounding box center [1037, 396] width 317 height 39
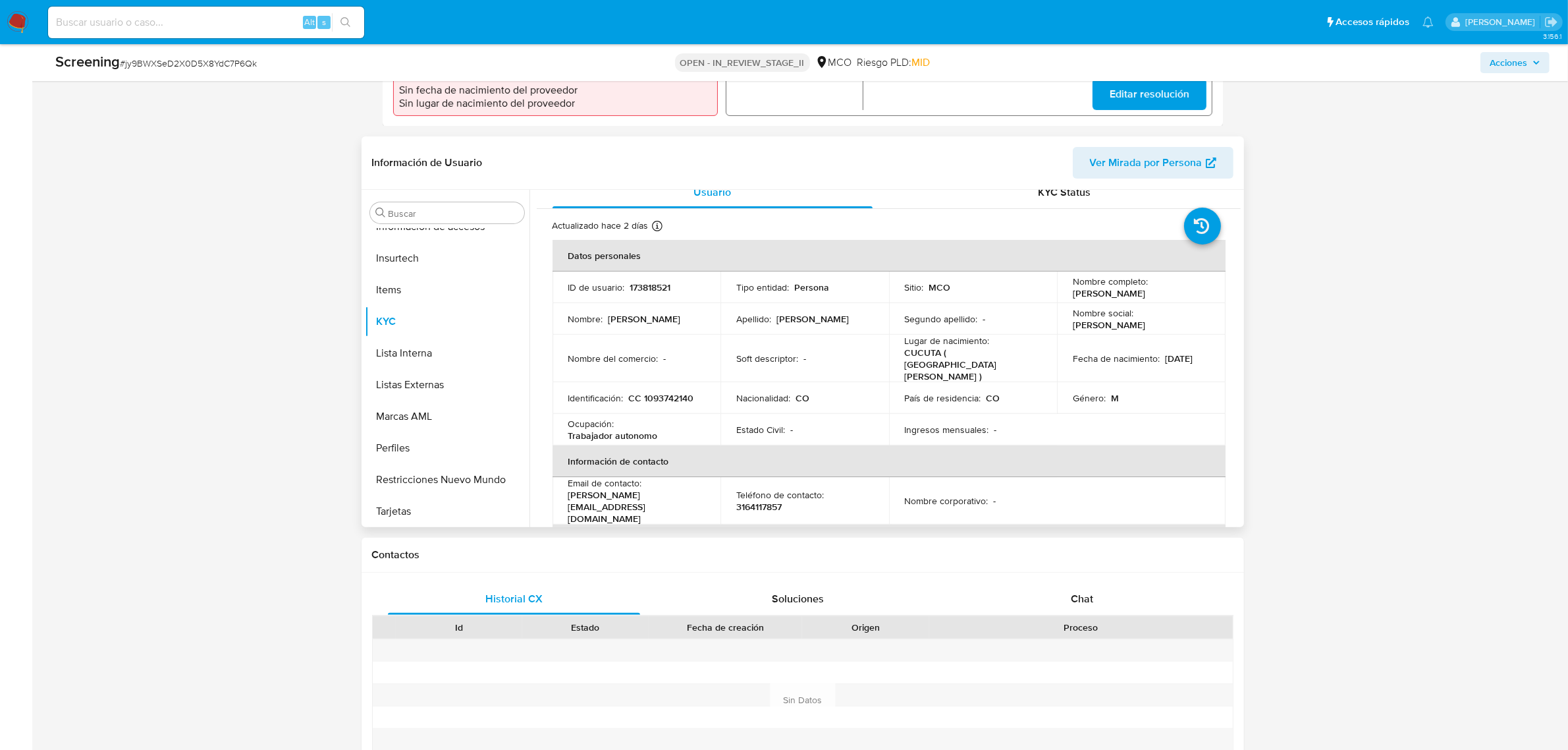
scroll to position [0, 0]
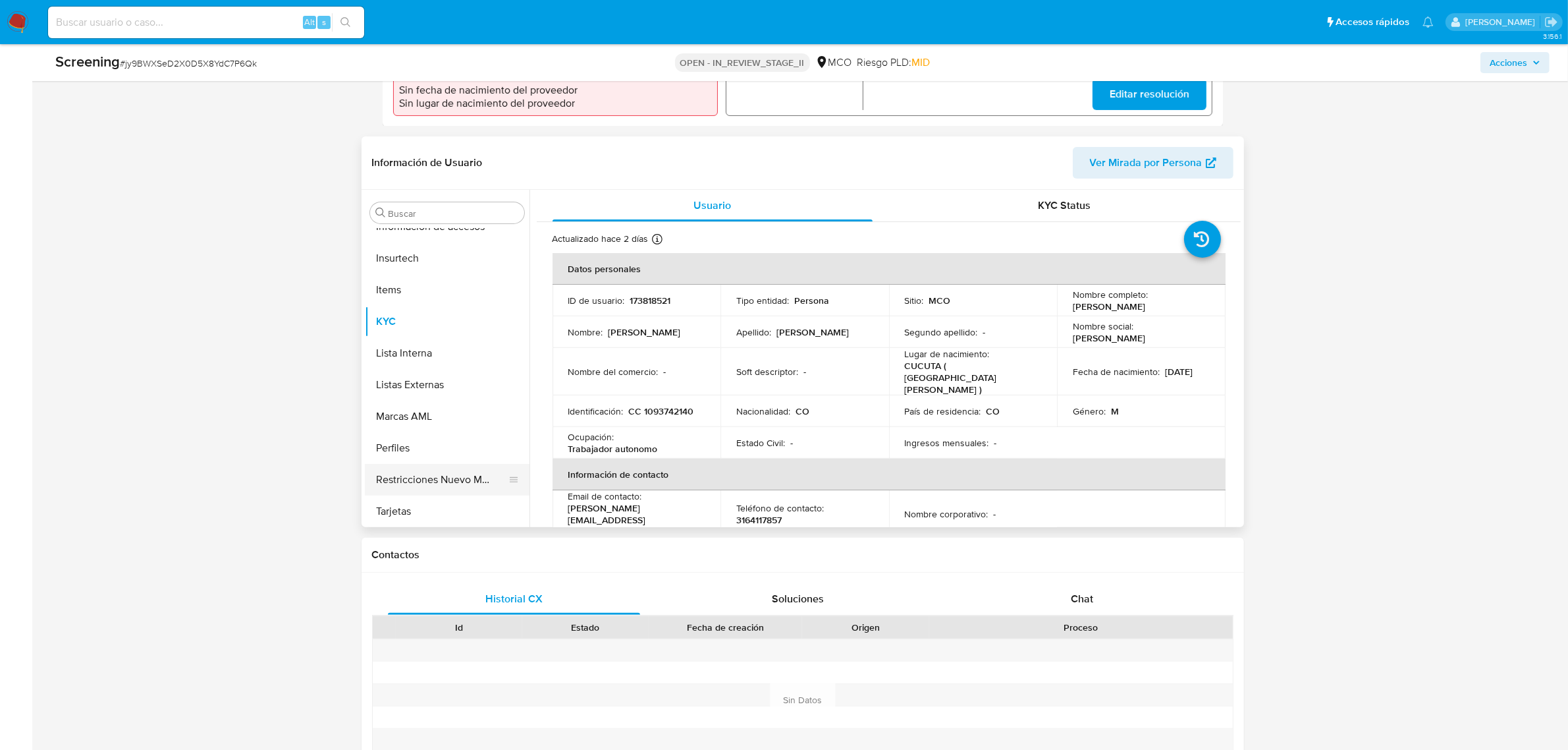
click at [440, 464] on button "Restricciones Nuevo Mundo" at bounding box center [442, 479] width 154 height 31
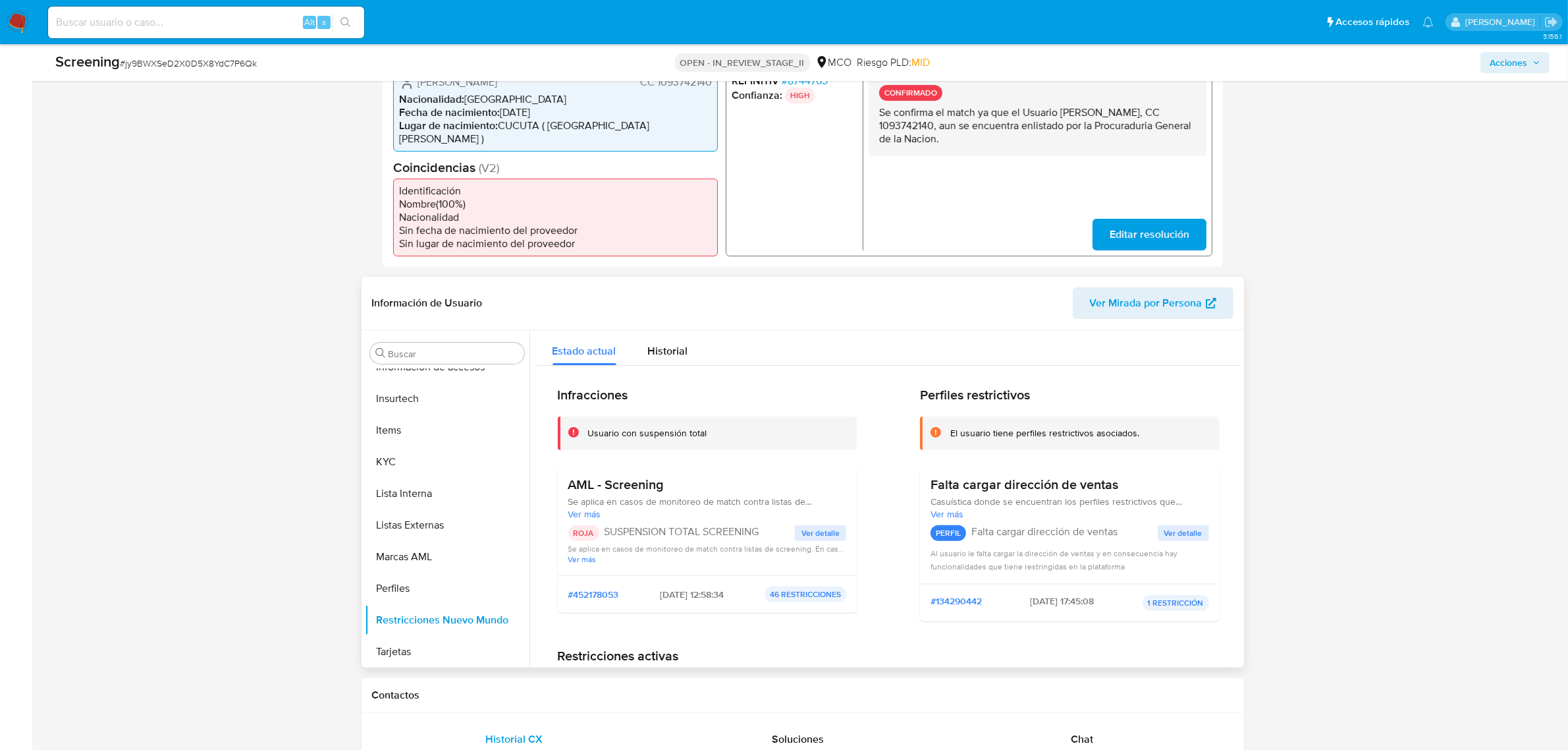
scroll to position [330, 0]
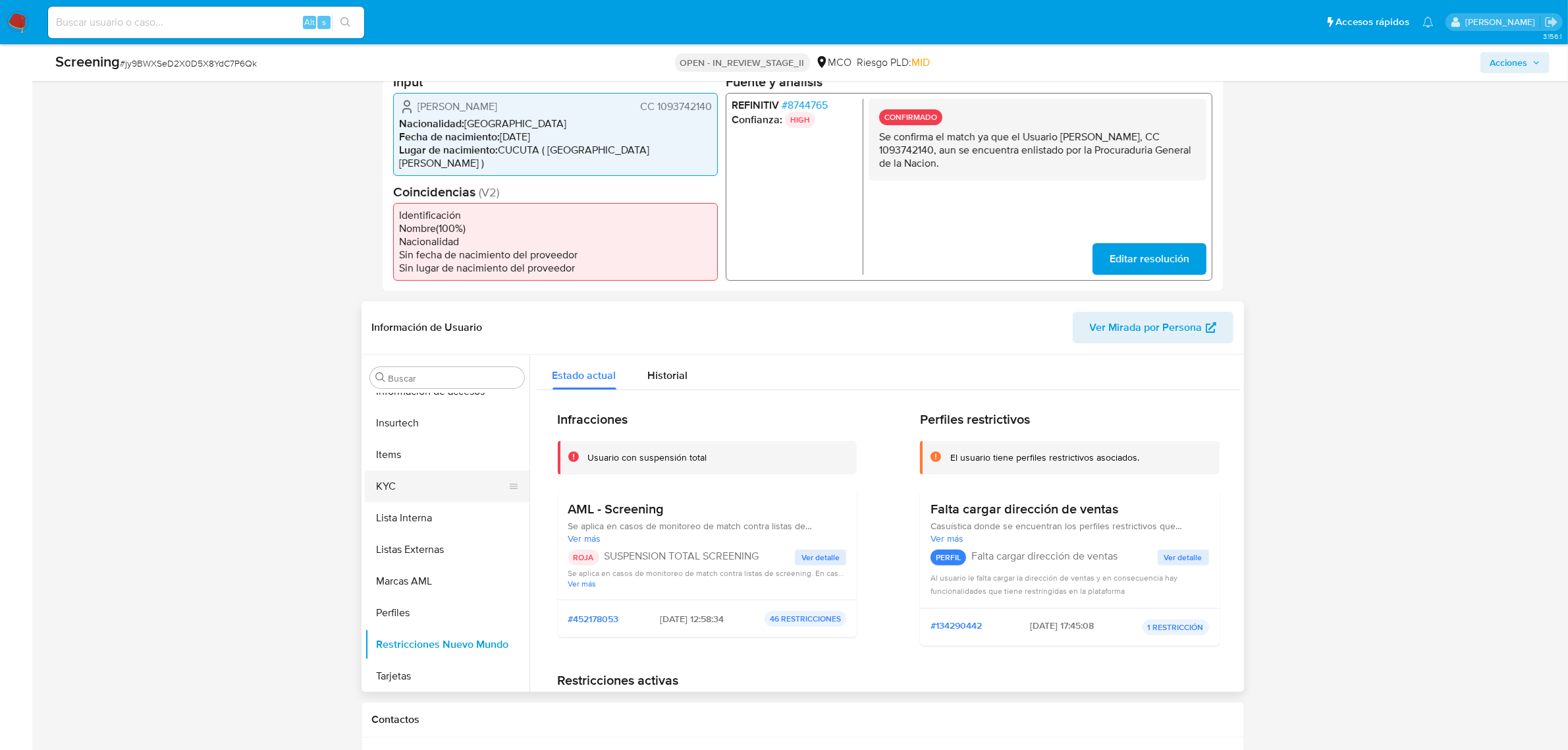
click at [423, 476] on button "KYC" at bounding box center [442, 486] width 154 height 31
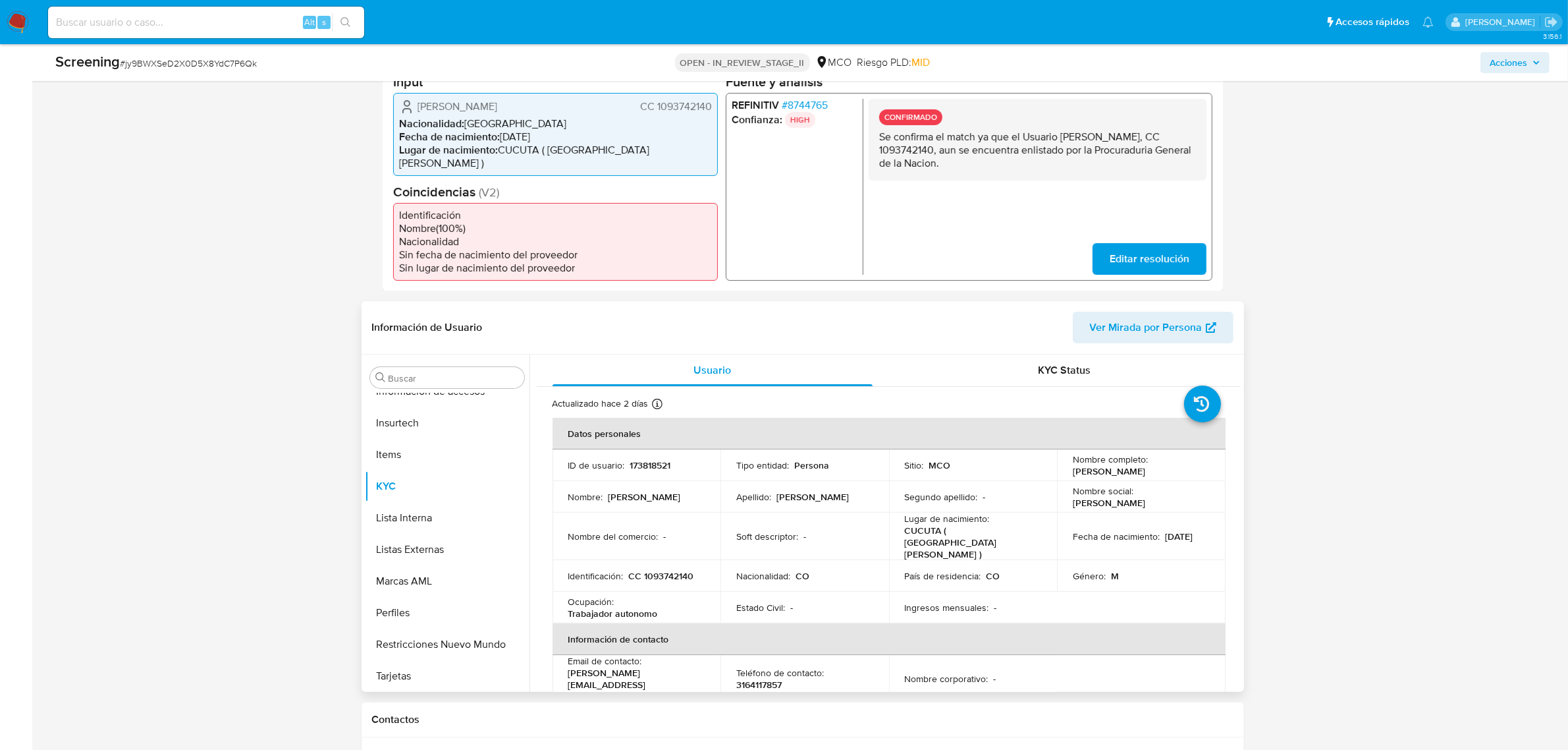
click at [1073, 465] on p "Jan Carlos Alvarado Ropero" at bounding box center [1109, 472] width 72 height 12
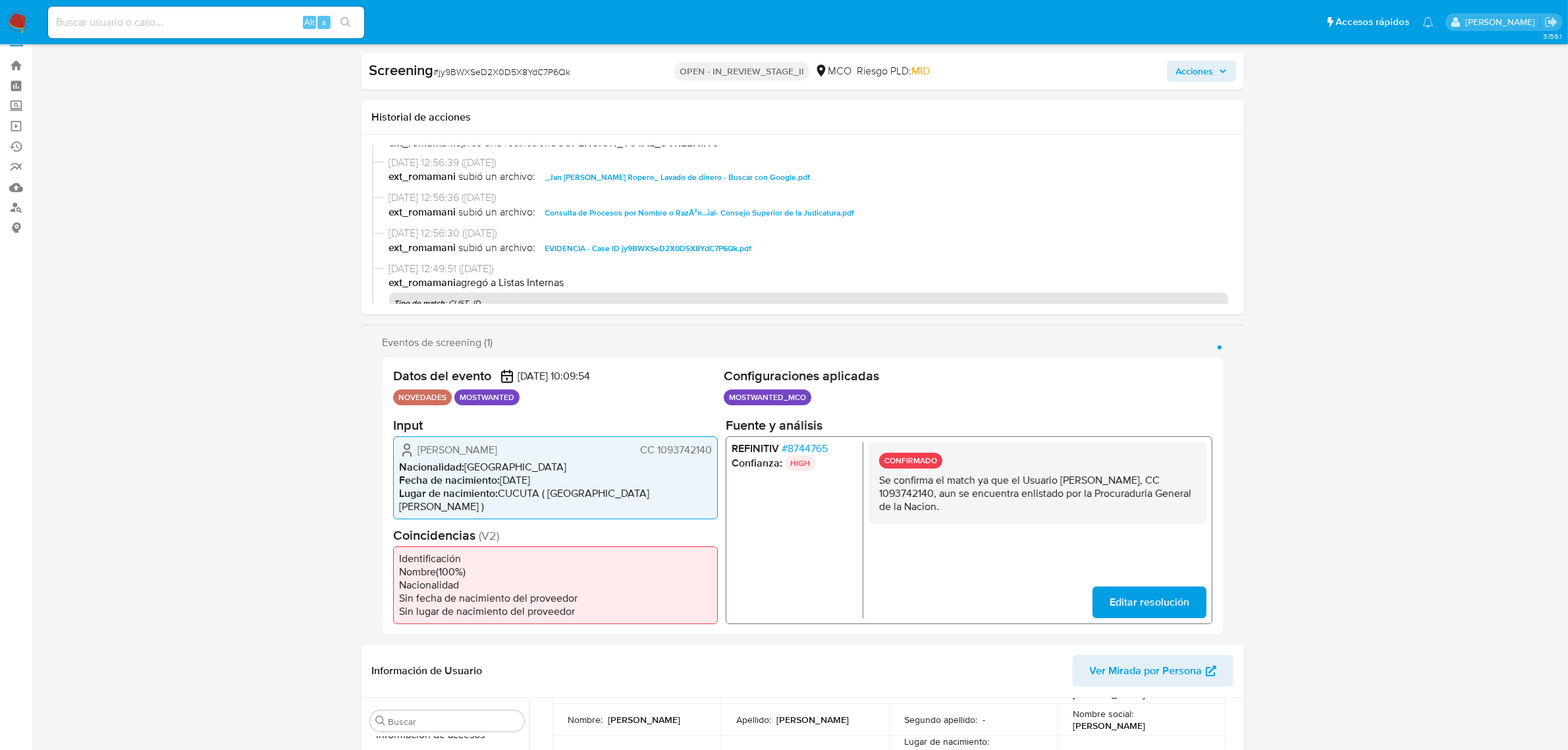
scroll to position [0, 0]
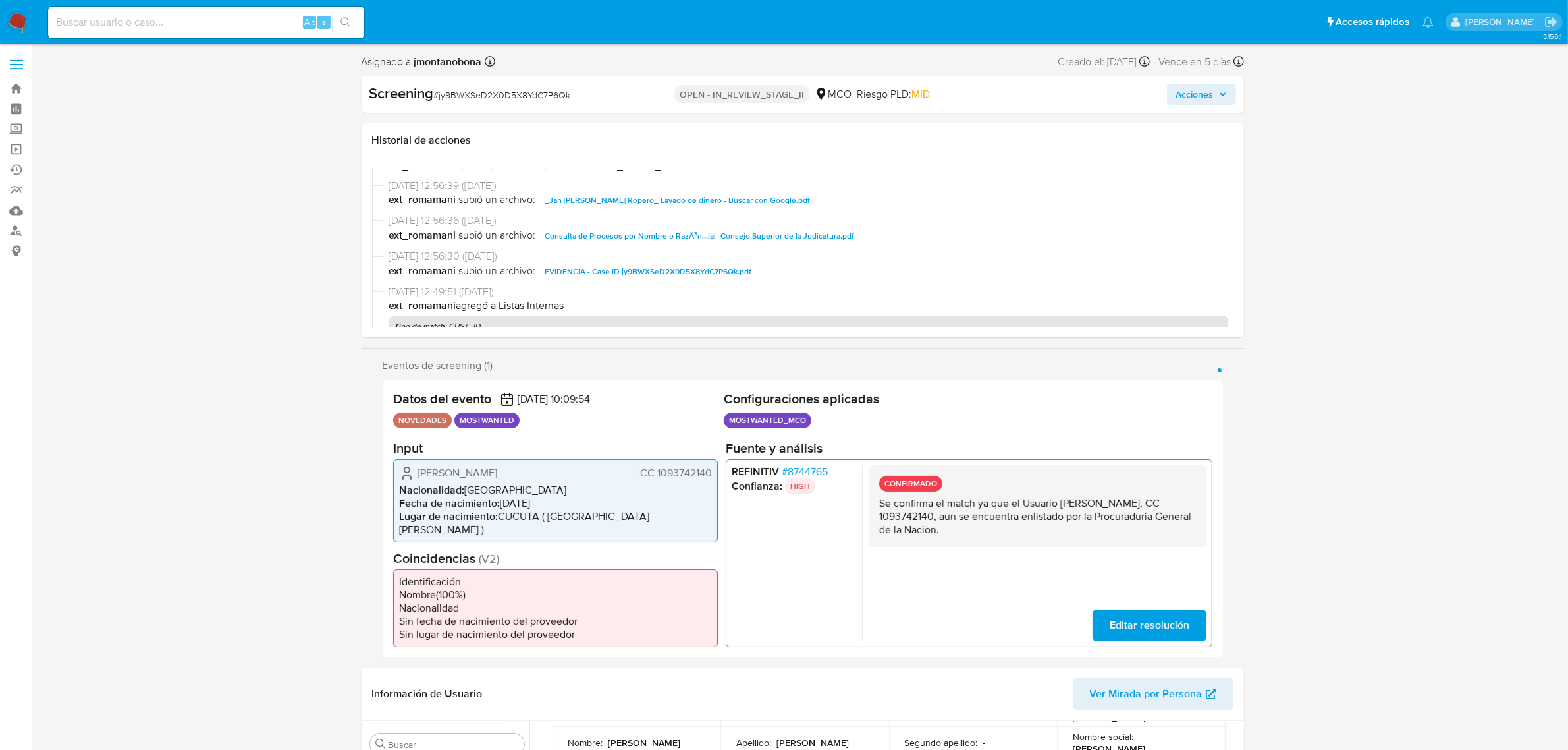
click at [807, 235] on span "Consulta de Procesos por Nombre o RazÃ³n...ial- Consejo Superior de la Judicatu…" at bounding box center [700, 236] width 310 height 16
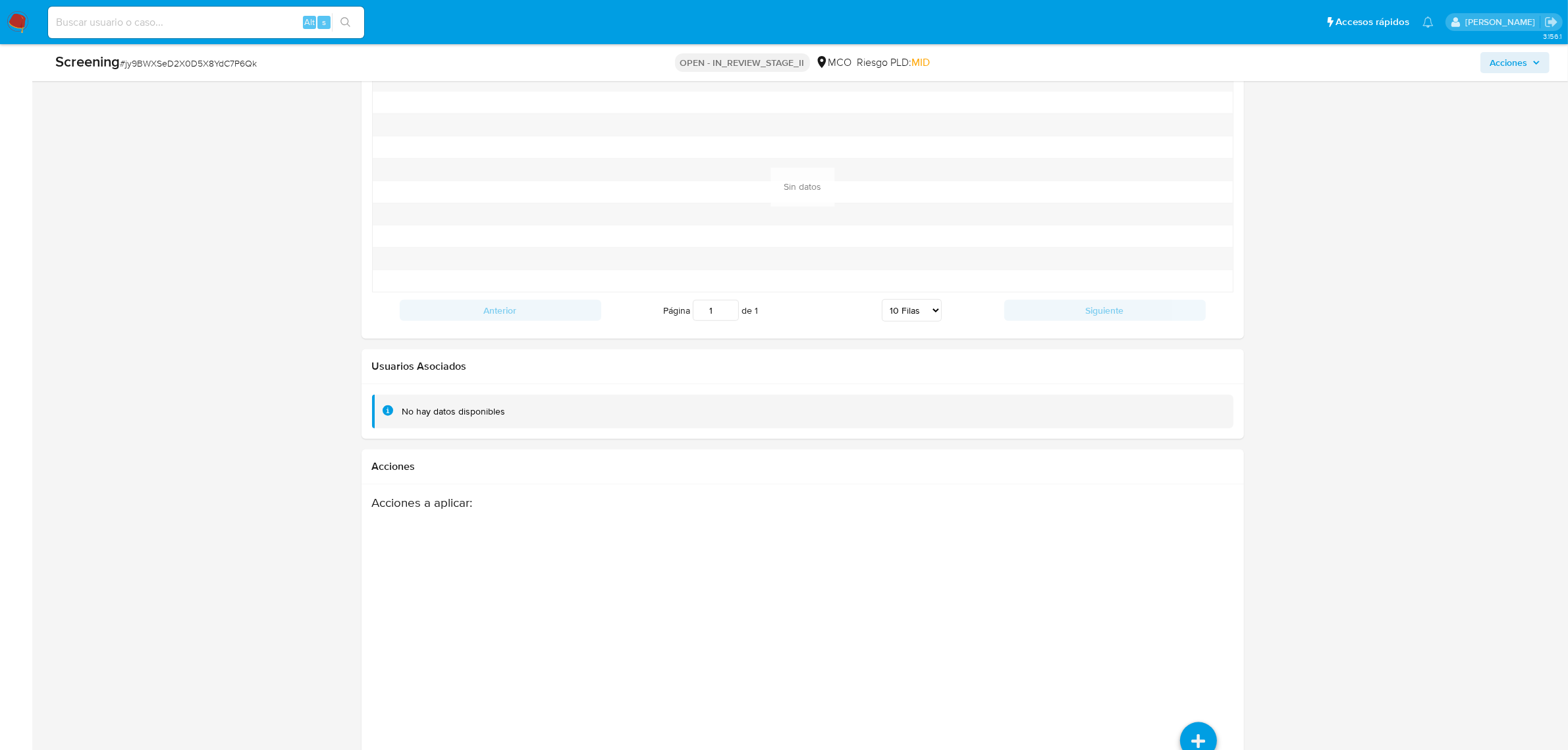
scroll to position [1786, 0]
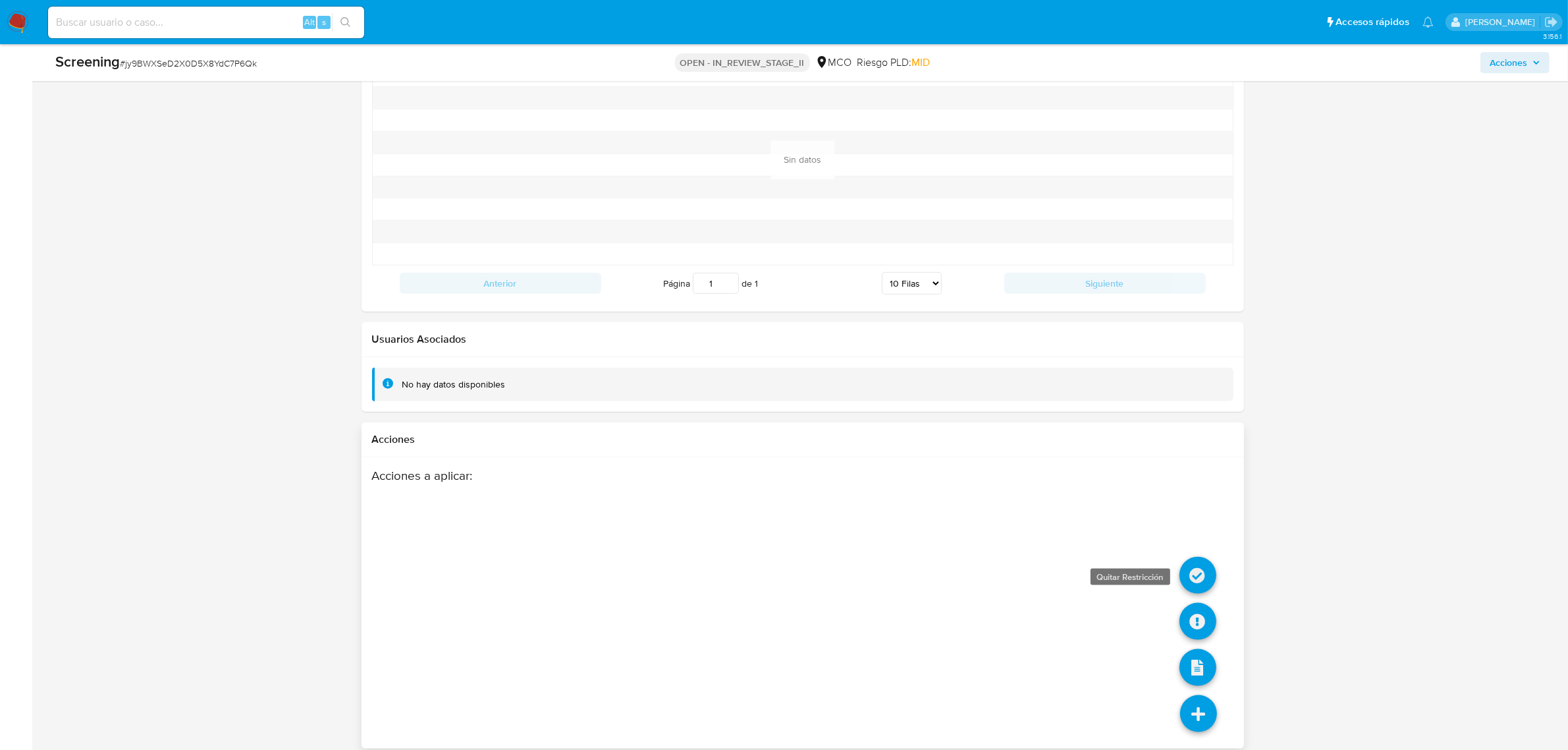
click at [1200, 563] on icon at bounding box center [1198, 575] width 37 height 37
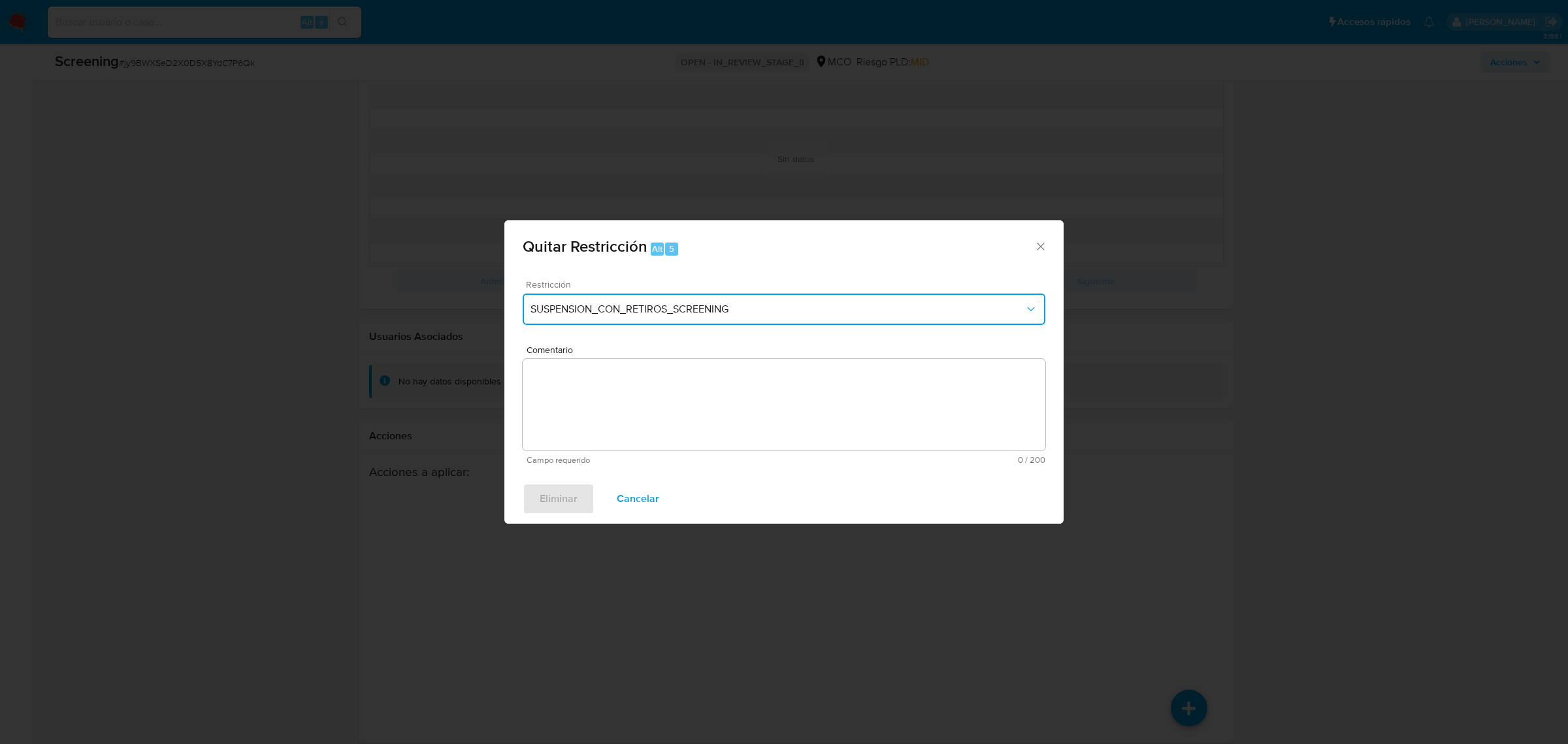
click at [693, 303] on span "SUSPENSION_CON_RETIROS_SCREENING" at bounding box center [778, 309] width 494 height 13
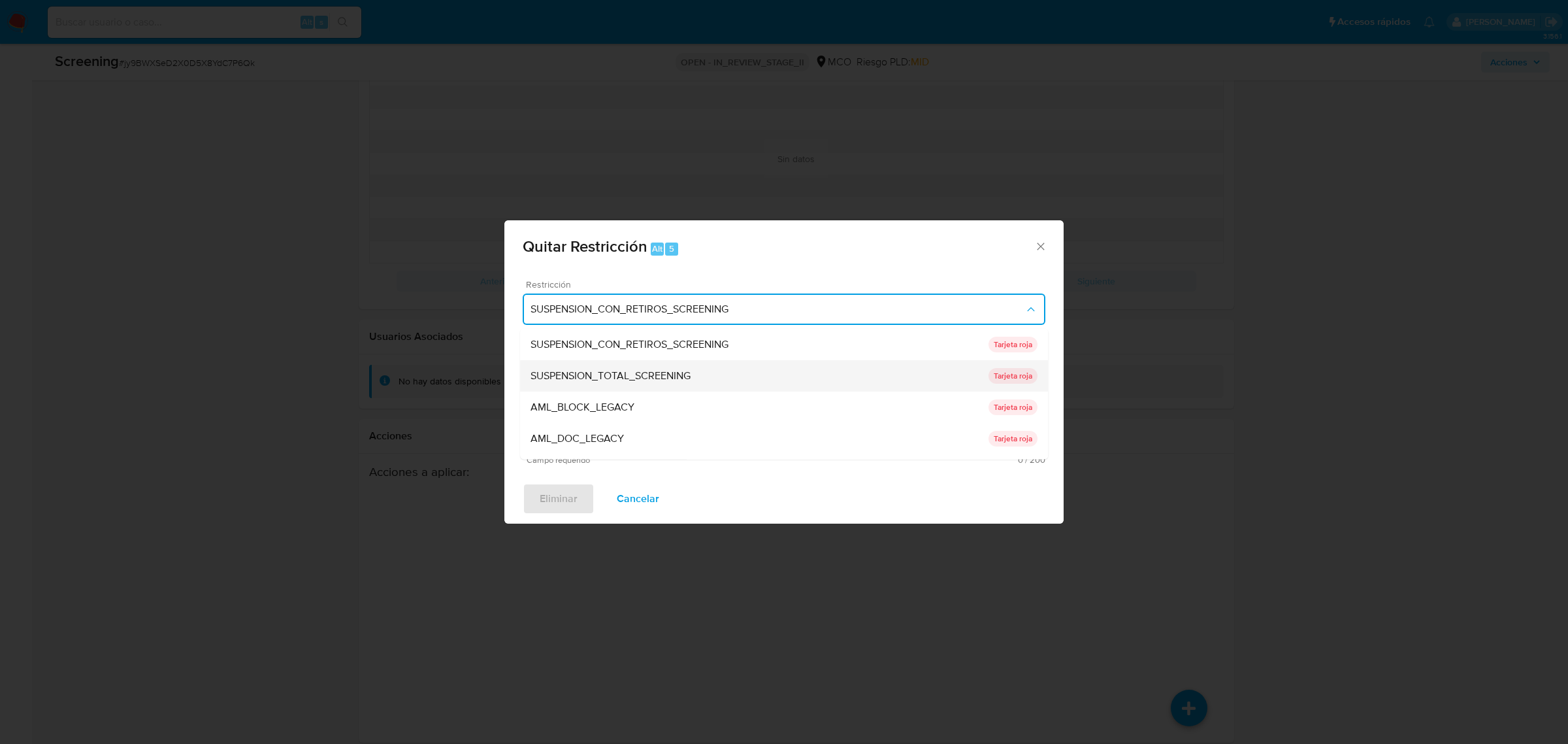
click at [664, 370] on span "SUSPENSION_TOTAL_SCREENING" at bounding box center [611, 375] width 161 height 13
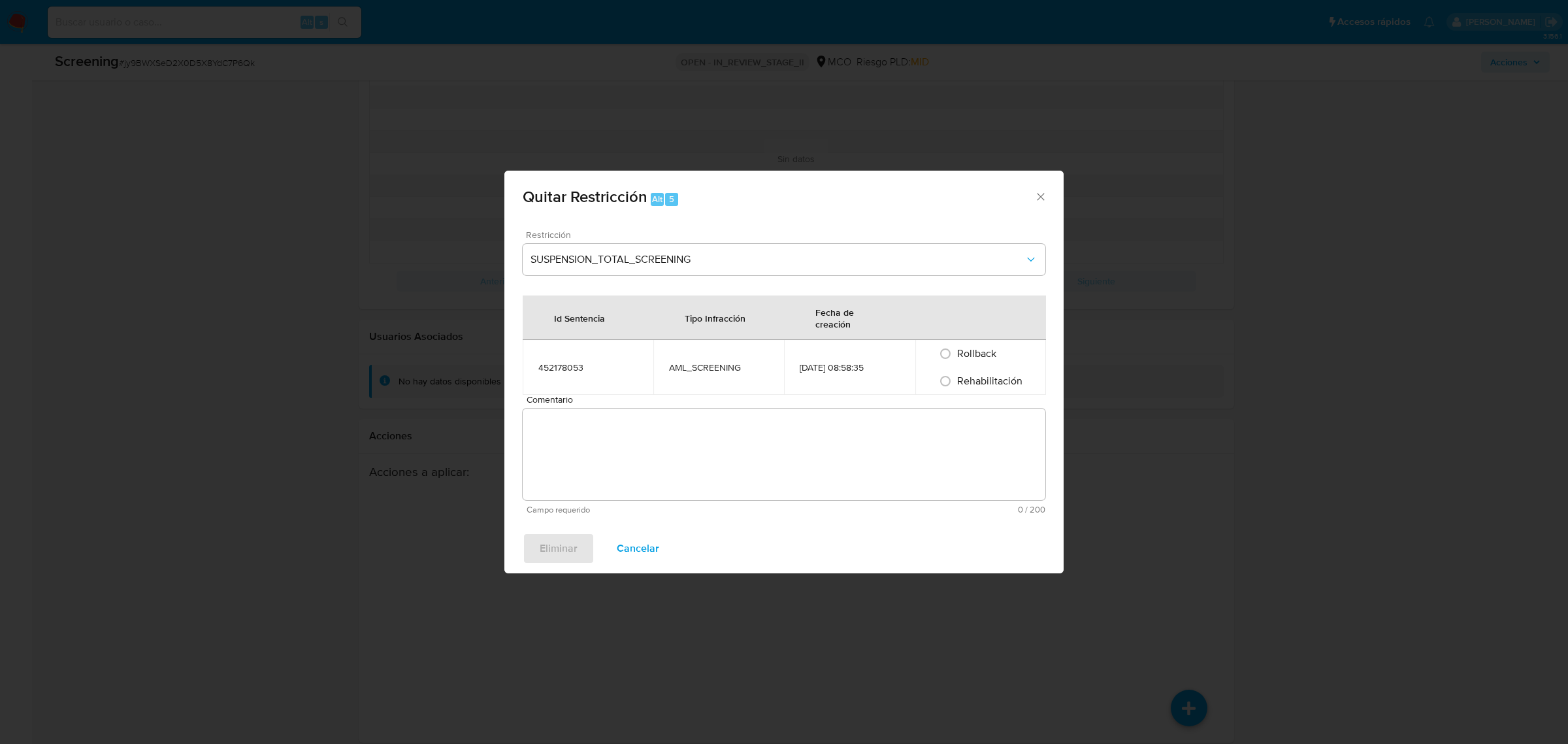
click at [743, 439] on textarea "Comentario" at bounding box center [784, 454] width 523 height 91
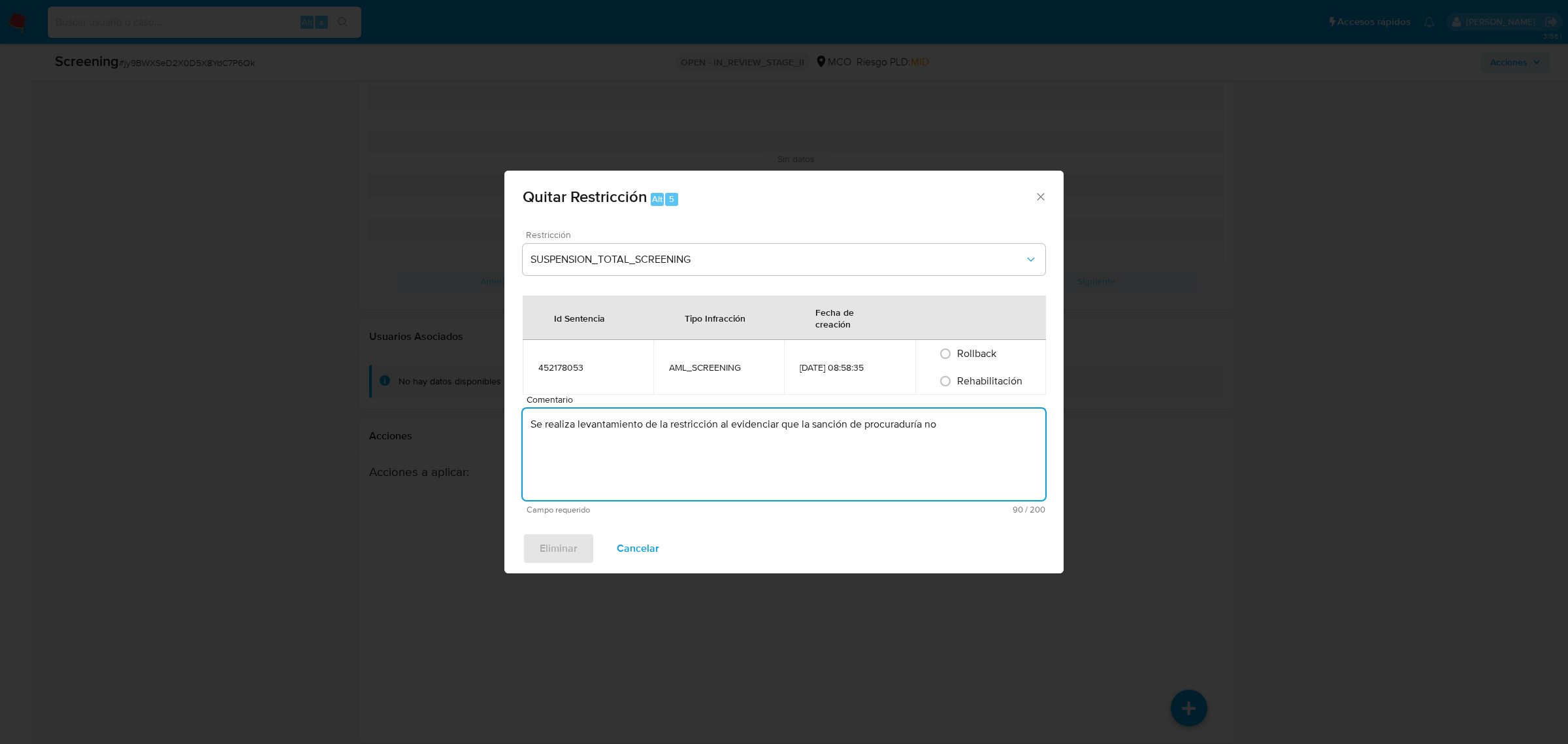
click at [965, 415] on textarea "Se realiza levantamiento de la restricción al evidenciar que la sanción de proc…" at bounding box center [784, 454] width 523 height 91
type textarea "Se realiza levantamiento de la restricción al evidenciar que la sanción de proc…"
click at [979, 378] on span "Rehabilitación" at bounding box center [990, 380] width 66 height 15
click at [956, 378] on input "Rehabilitación" at bounding box center [946, 381] width 21 height 21
radio input "true"
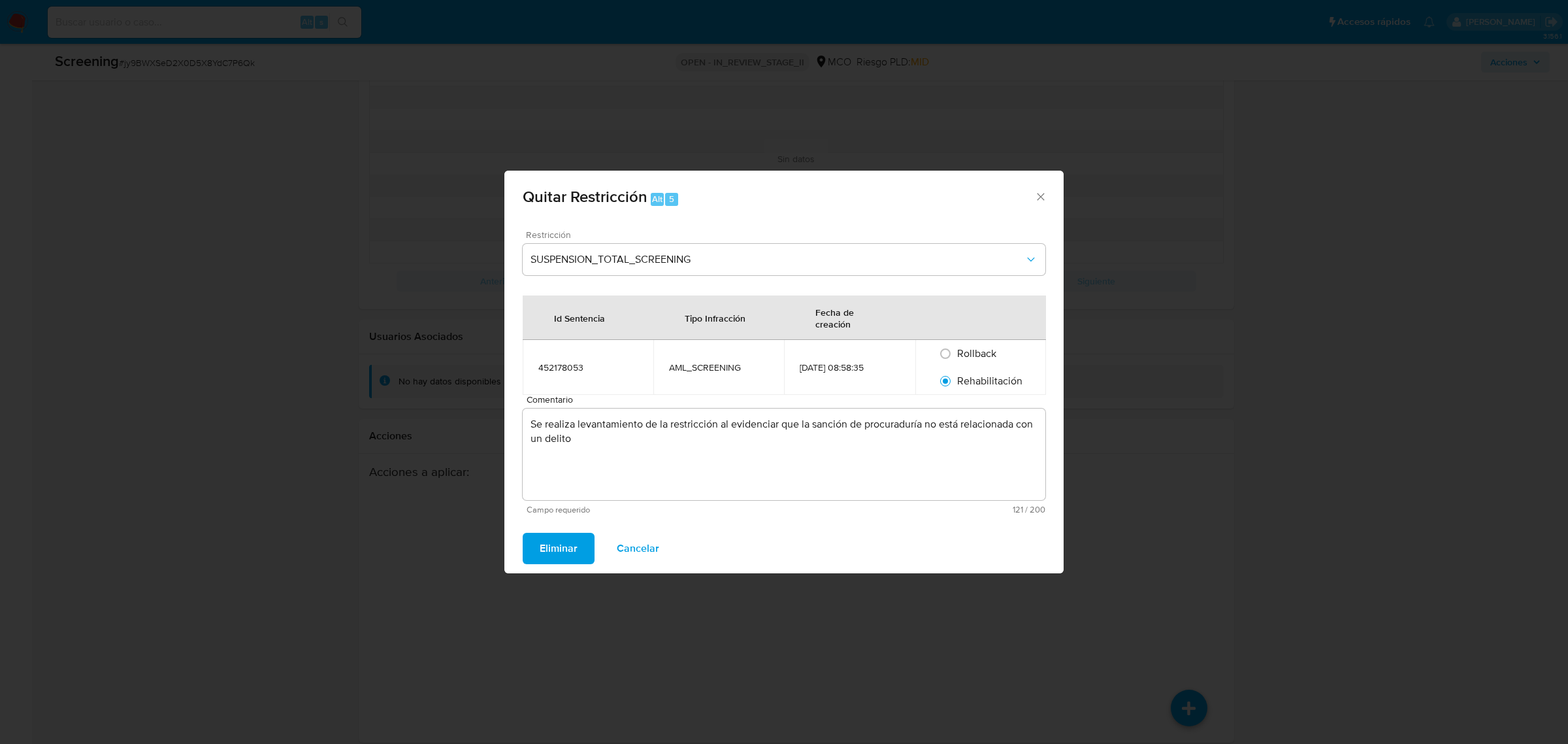
click at [569, 545] on span "Eliminar" at bounding box center [558, 548] width 38 height 28
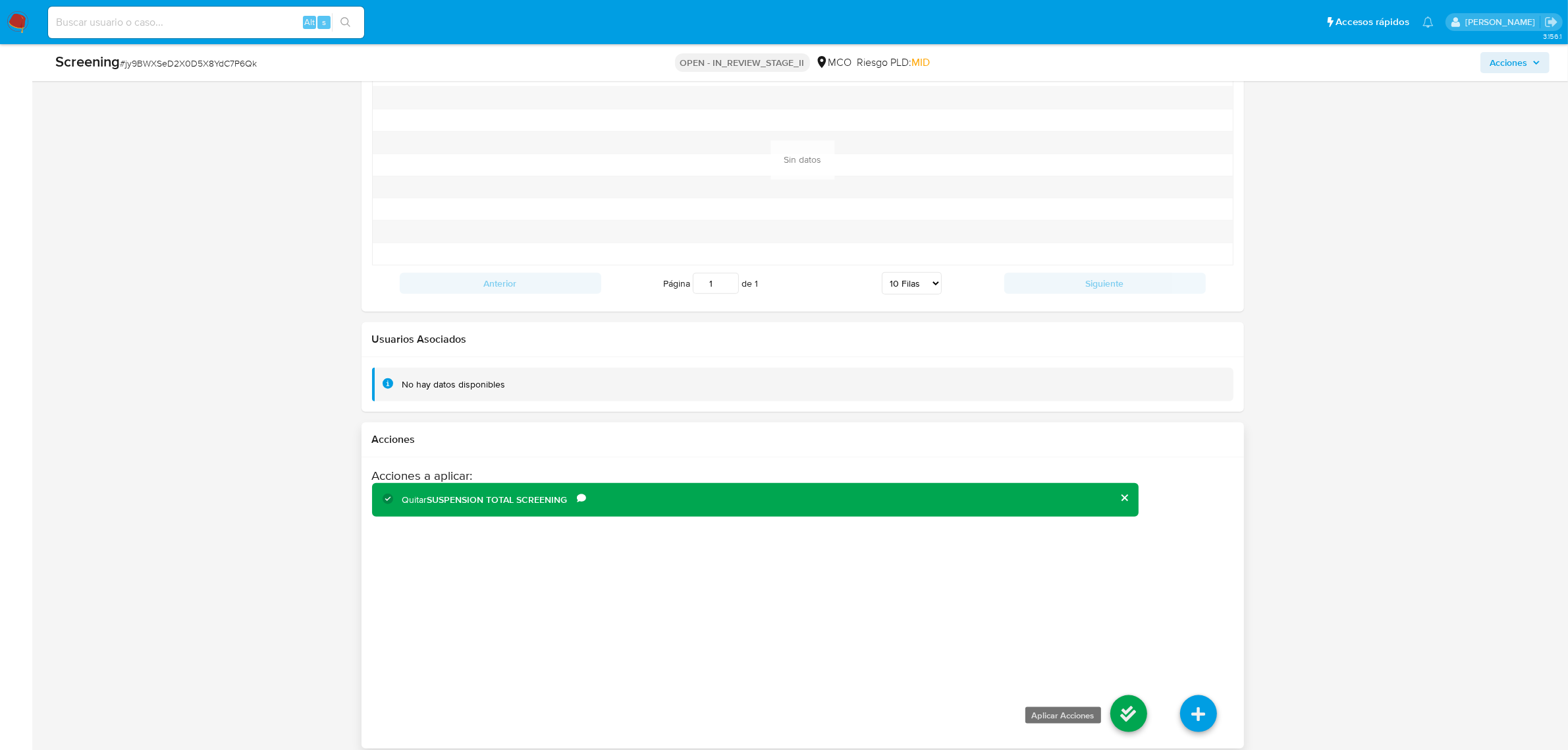
click at [1143, 697] on icon at bounding box center [1129, 713] width 37 height 37
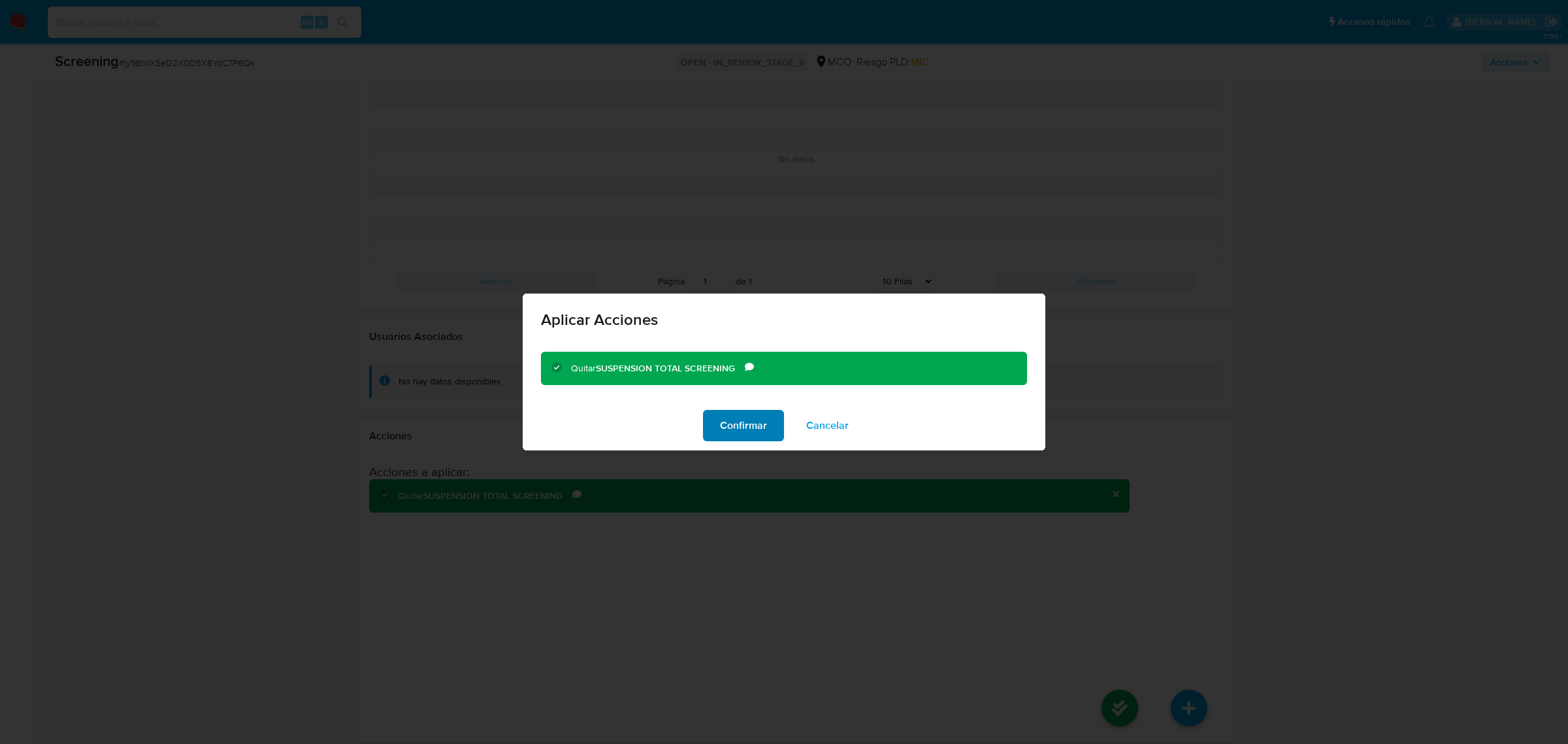
click at [769, 419] on button "Confirmar" at bounding box center [744, 426] width 81 height 31
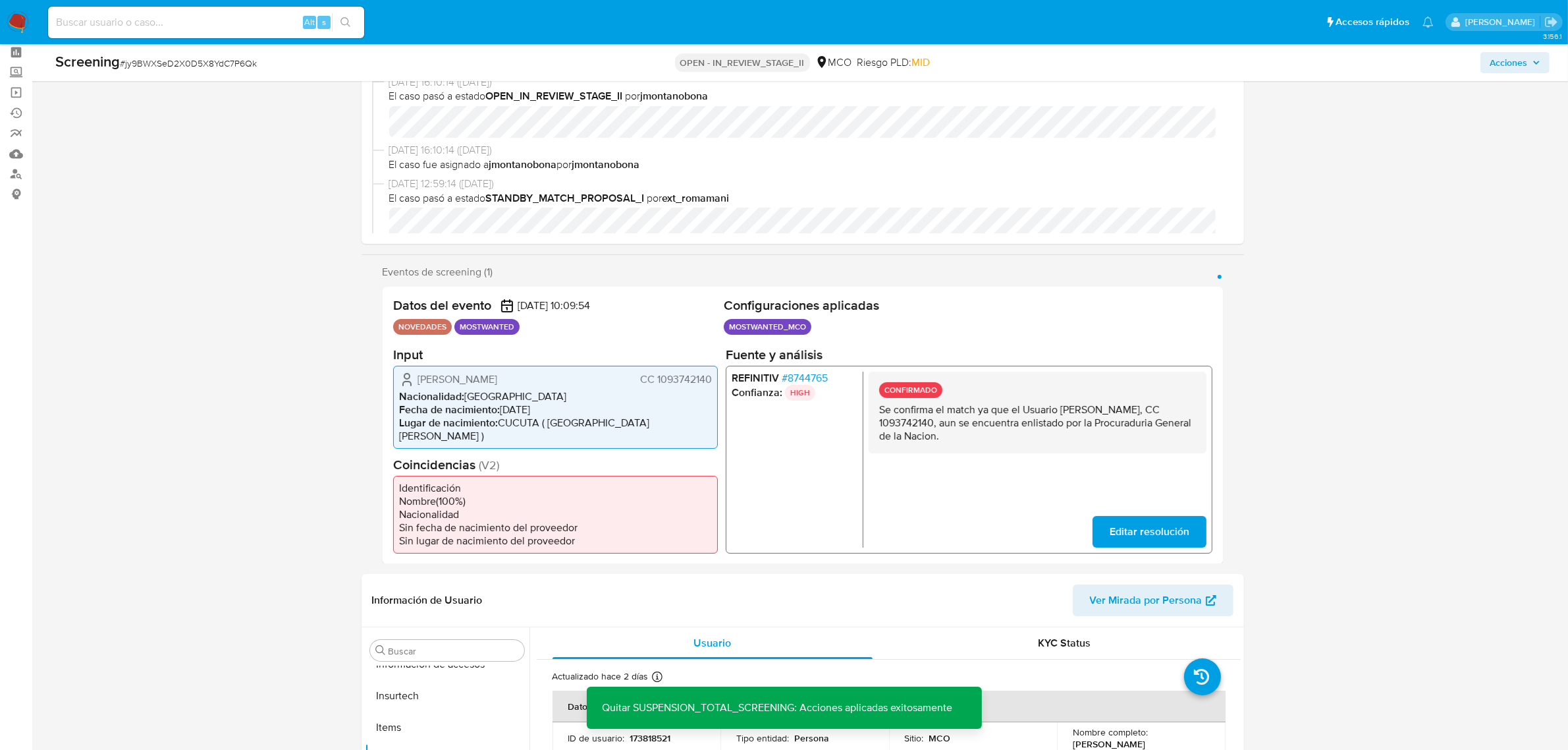
scroll to position [0, 0]
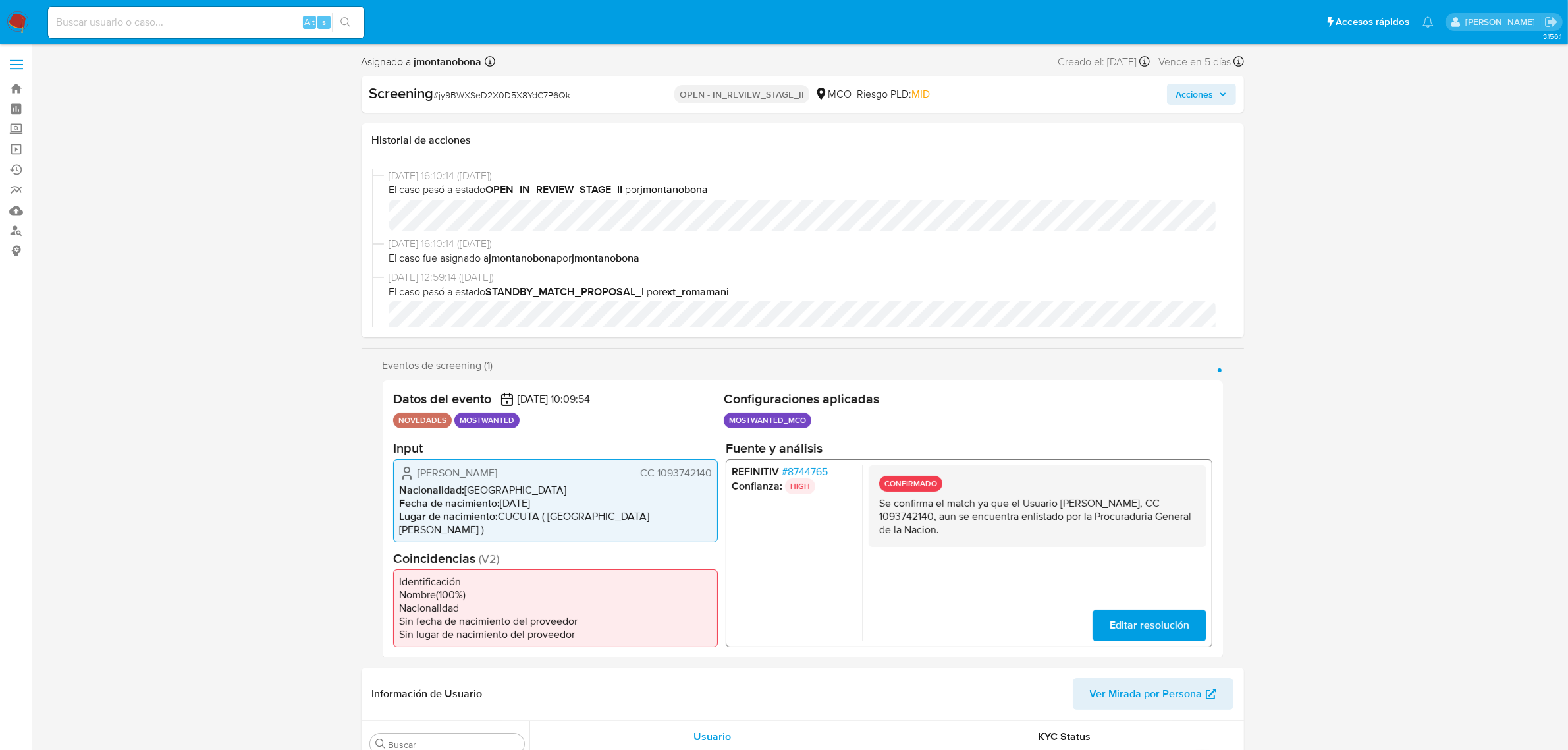
click at [1216, 97] on span "Acciones" at bounding box center [1201, 94] width 50 height 18
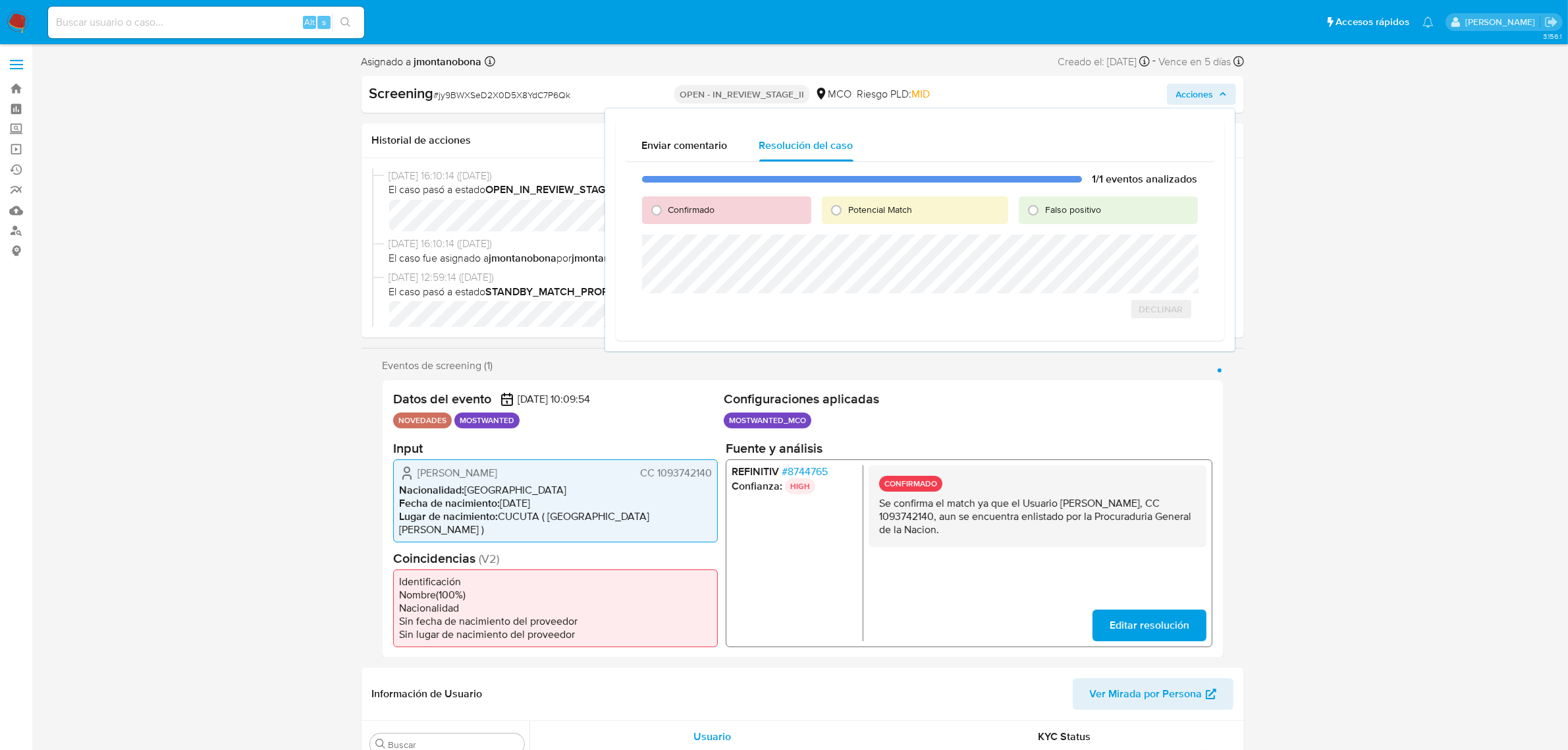
click at [1087, 218] on div "Falso positivo" at bounding box center [1107, 211] width 178 height 28
click at [1067, 213] on span "Falso positivo" at bounding box center [1073, 209] width 56 height 13
click at [1044, 213] on input "Falso positivo" at bounding box center [1033, 210] width 21 height 21
radio input "true"
click at [1167, 318] on span "Cerrar Caso" at bounding box center [1151, 323] width 63 height 18
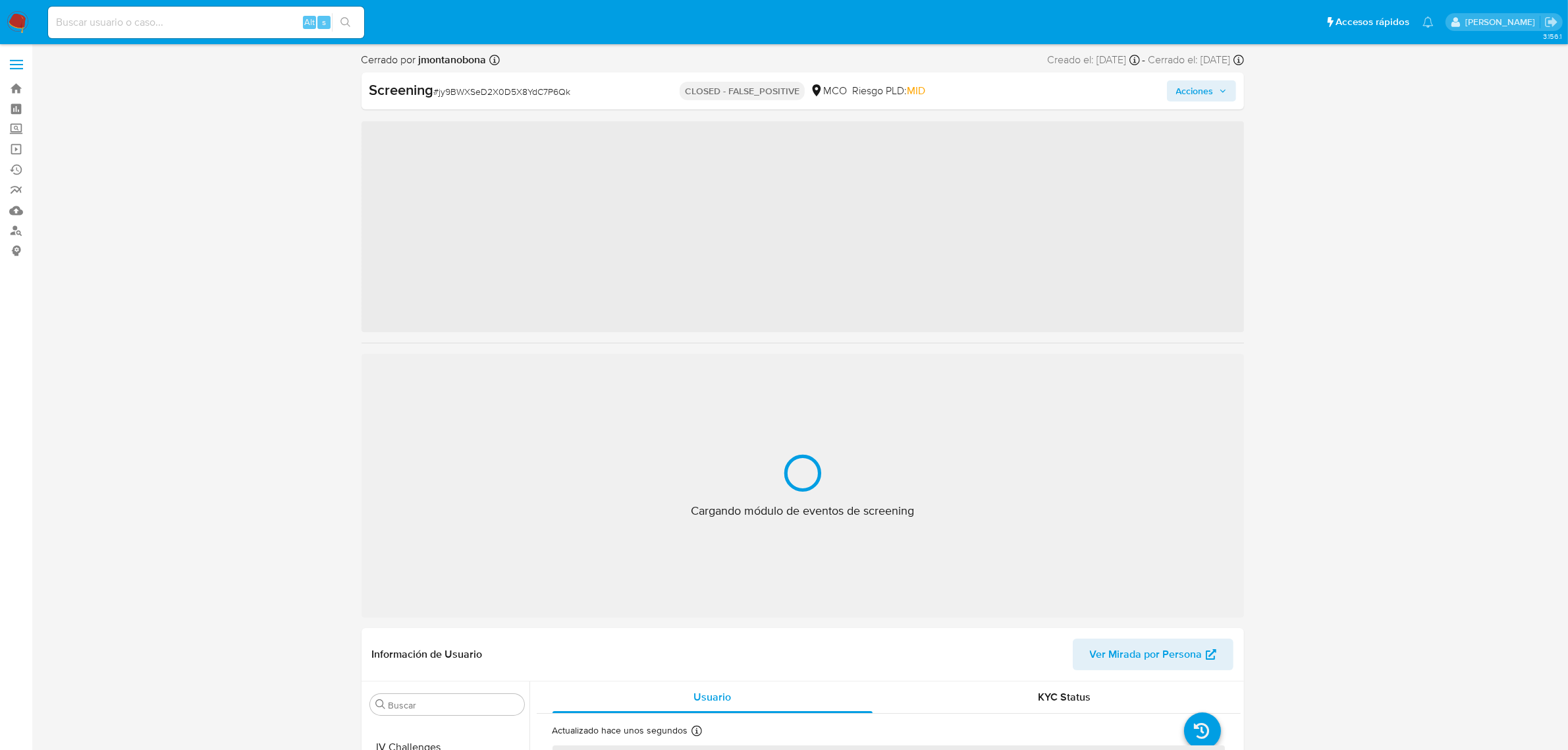
scroll to position [555, 0]
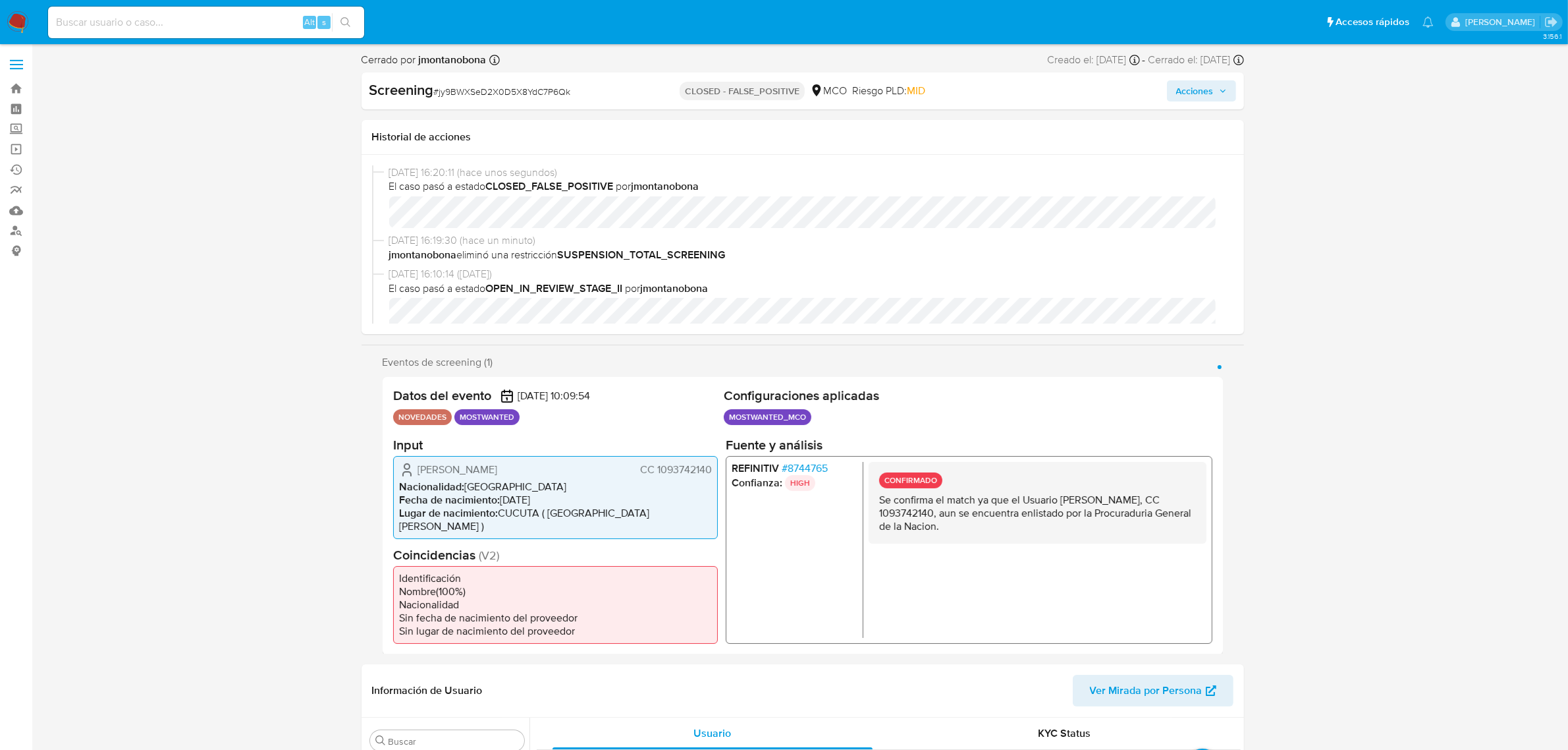
select select "10"
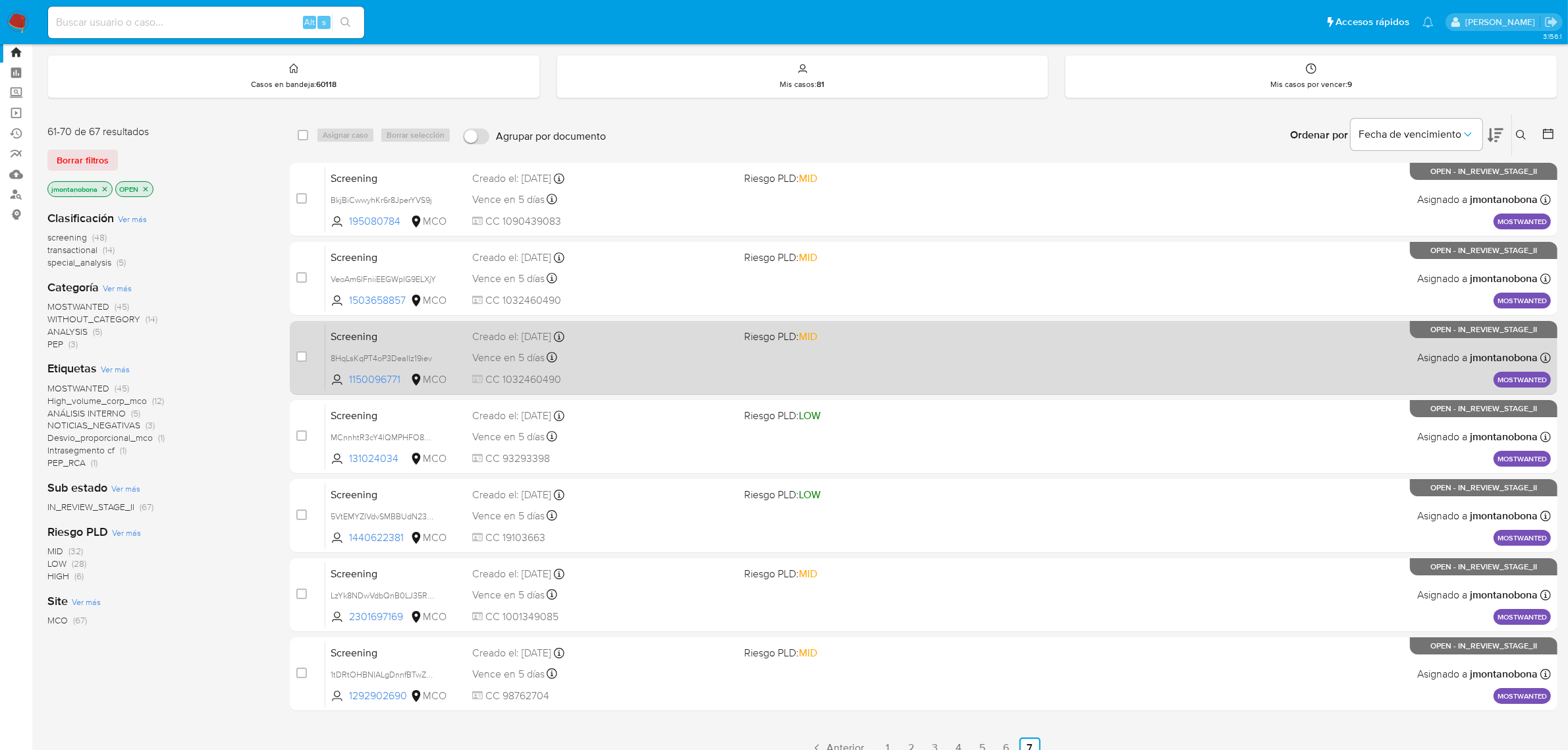
scroll to position [51, 0]
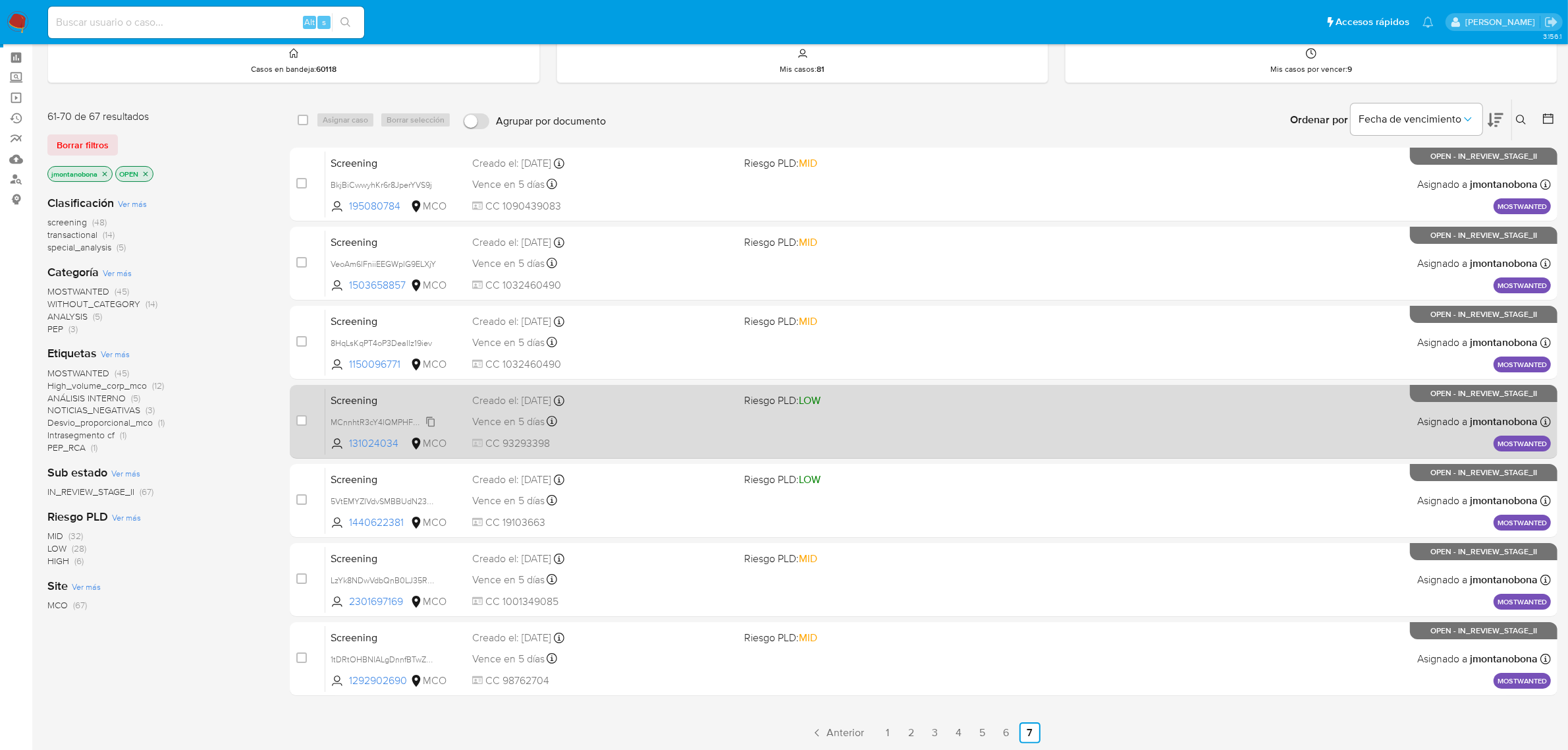
click at [373, 414] on div "MCnnhtR3cY4lQMPHFO8AHc1A" at bounding box center [383, 421] width 105 height 15
click at [411, 391] on span "Screening" at bounding box center [396, 399] width 131 height 17
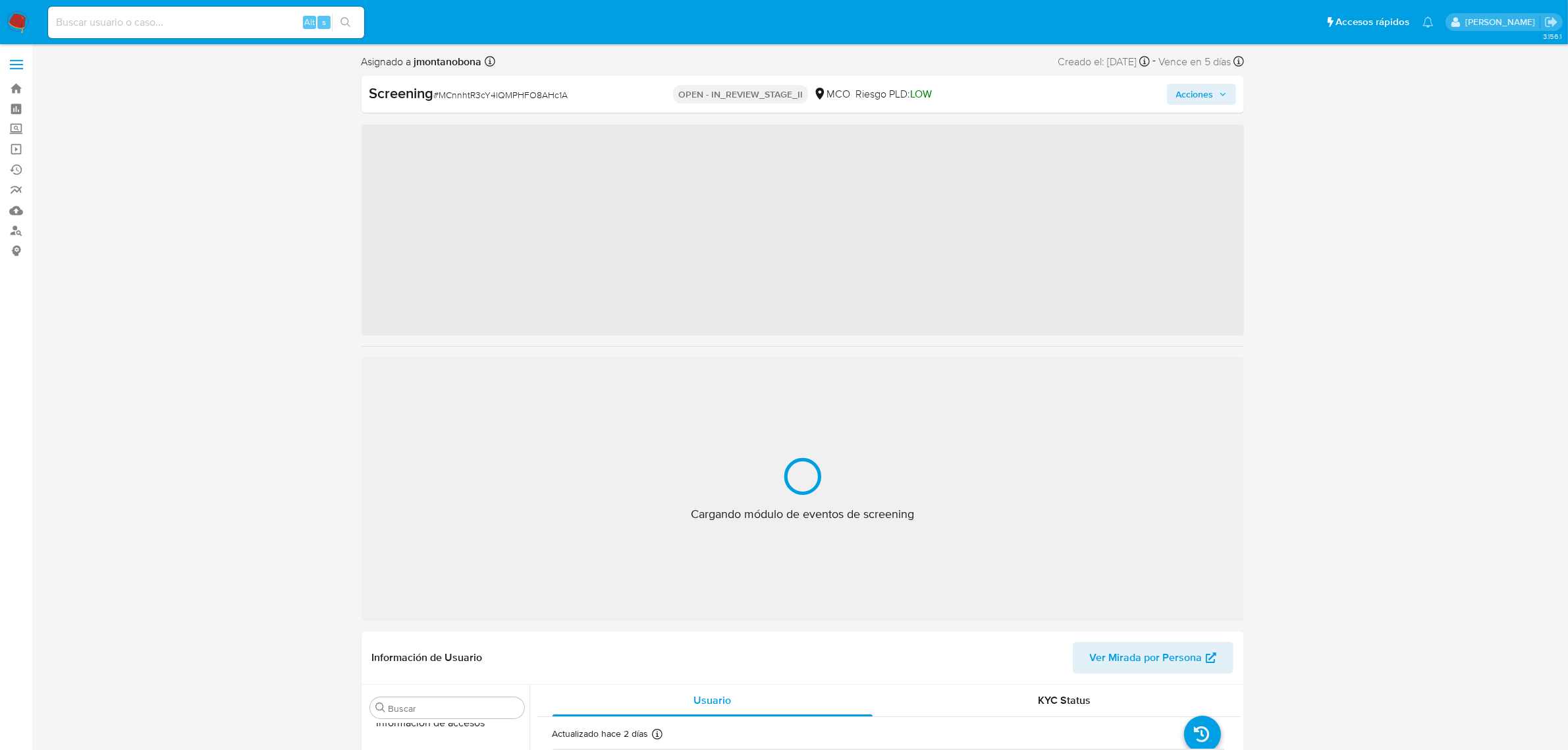
scroll to position [555, 0]
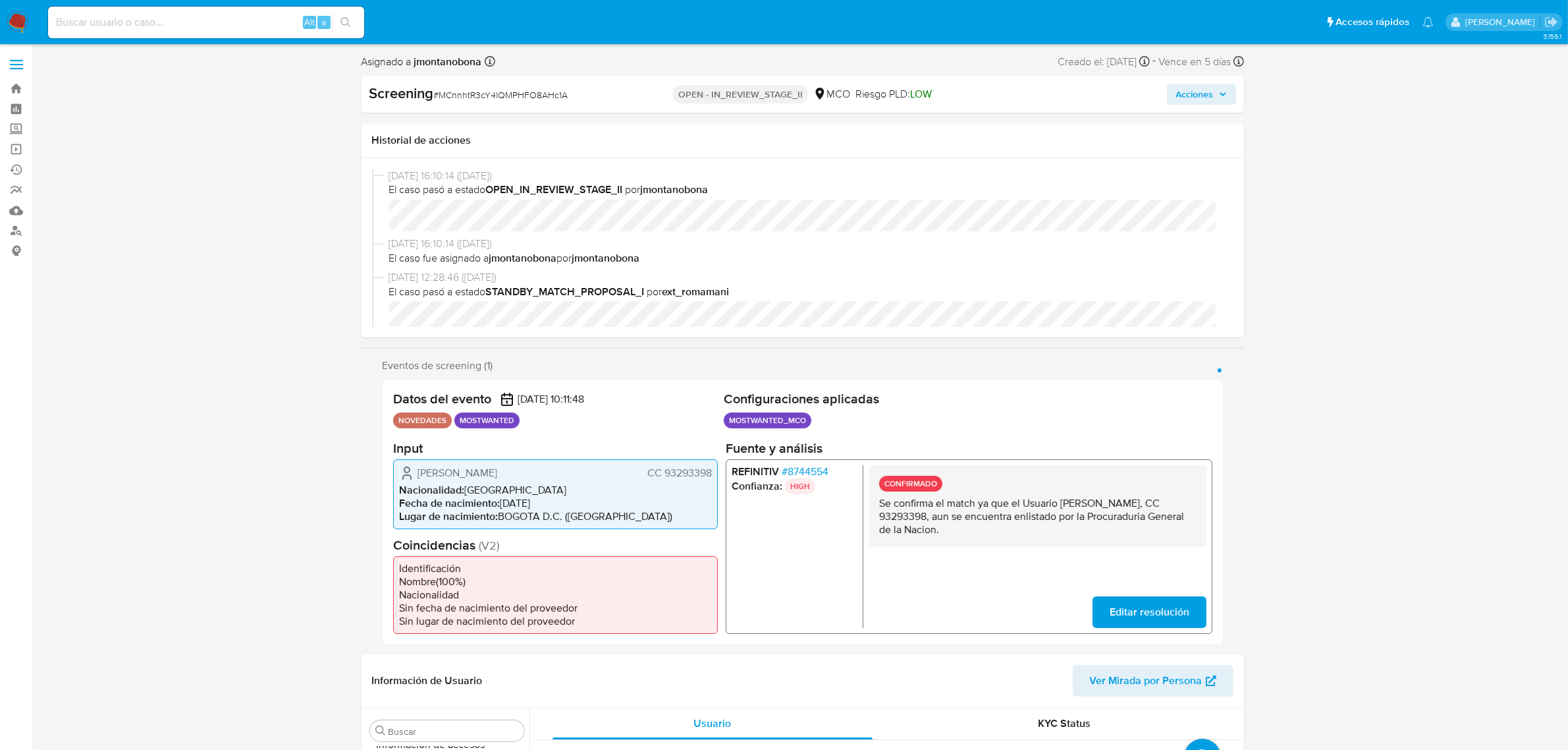
select select "10"
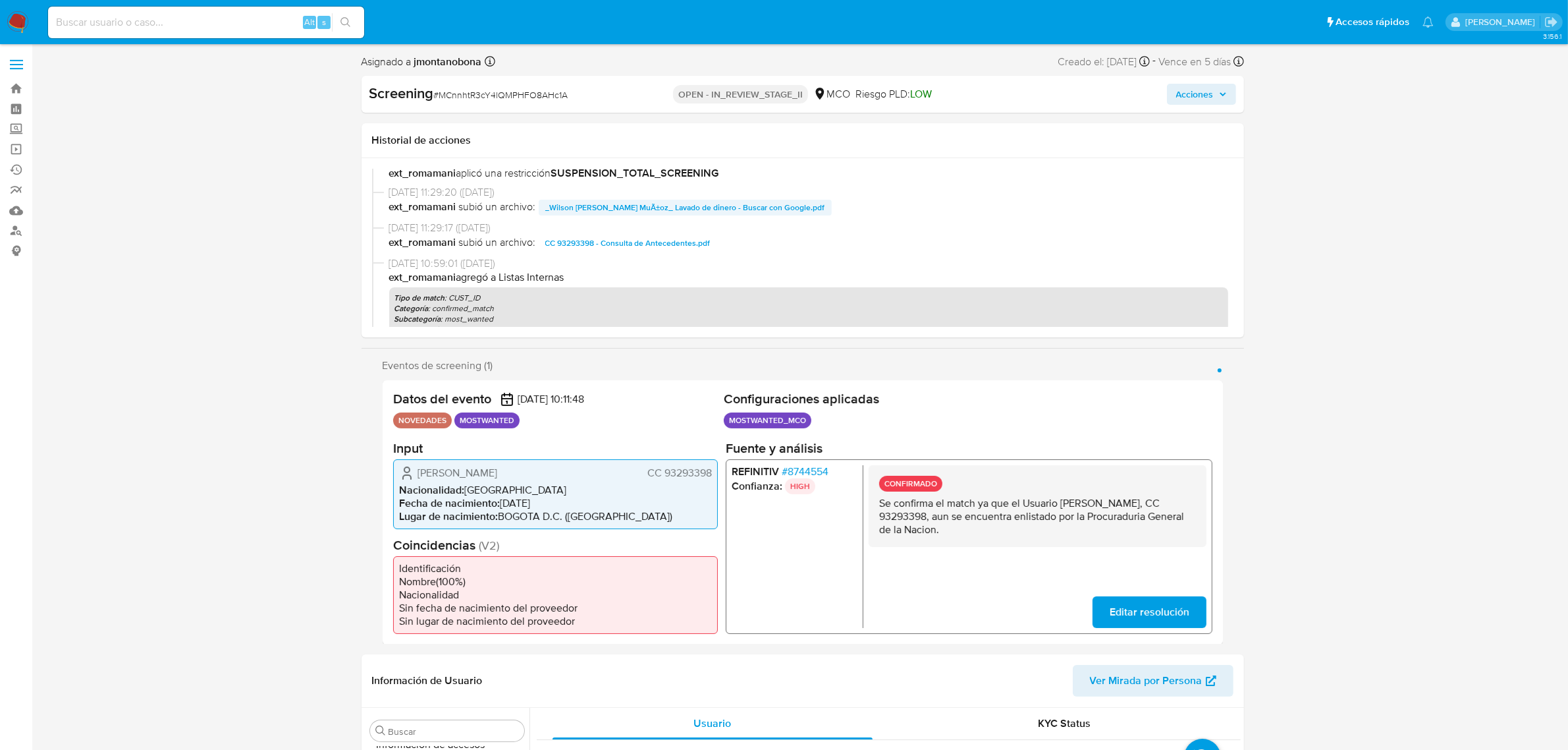
scroll to position [247, 0]
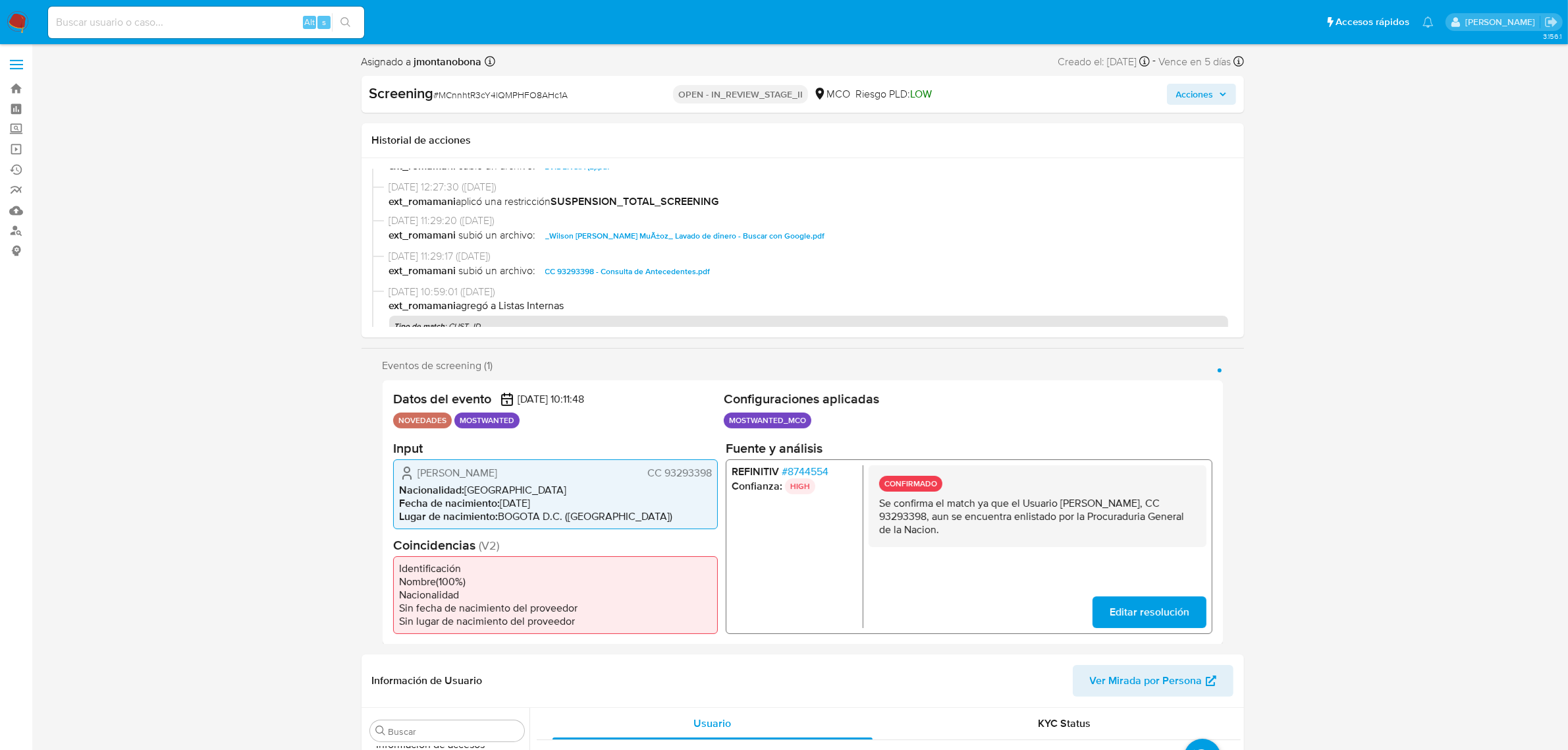
click at [661, 272] on span "CC 93293398 - Consulta de Antecedentes.pdf" at bounding box center [628, 271] width 165 height 16
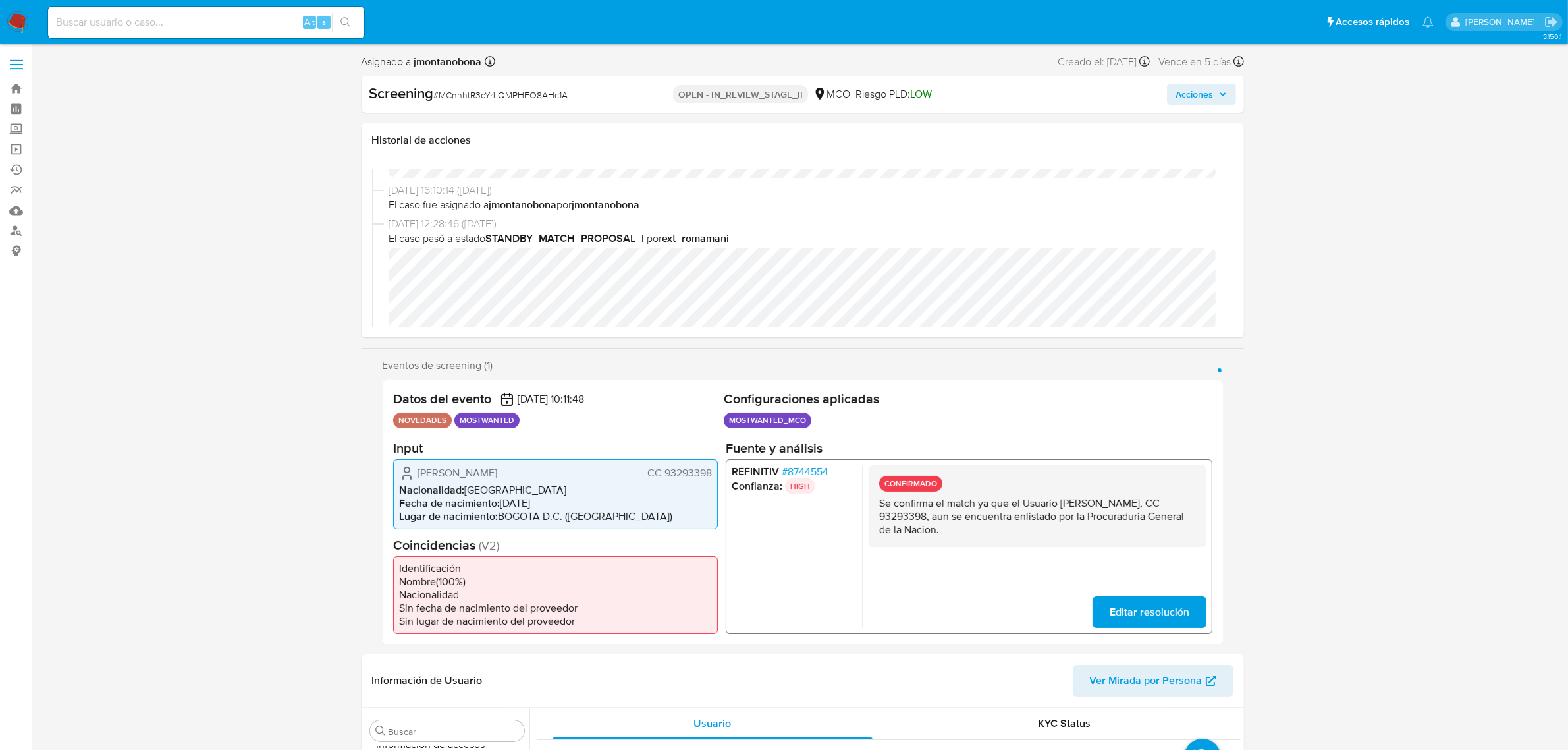
scroll to position [83, 0]
drag, startPoint x: 1069, startPoint y: 502, endPoint x: 1179, endPoint y: 503, distance: 110.0
click at [1179, 503] on p "Se confirma el match ya que el Usuario Wilson Herley Rios Muñoz, CC 93293398, a…" at bounding box center [1037, 515] width 317 height 39
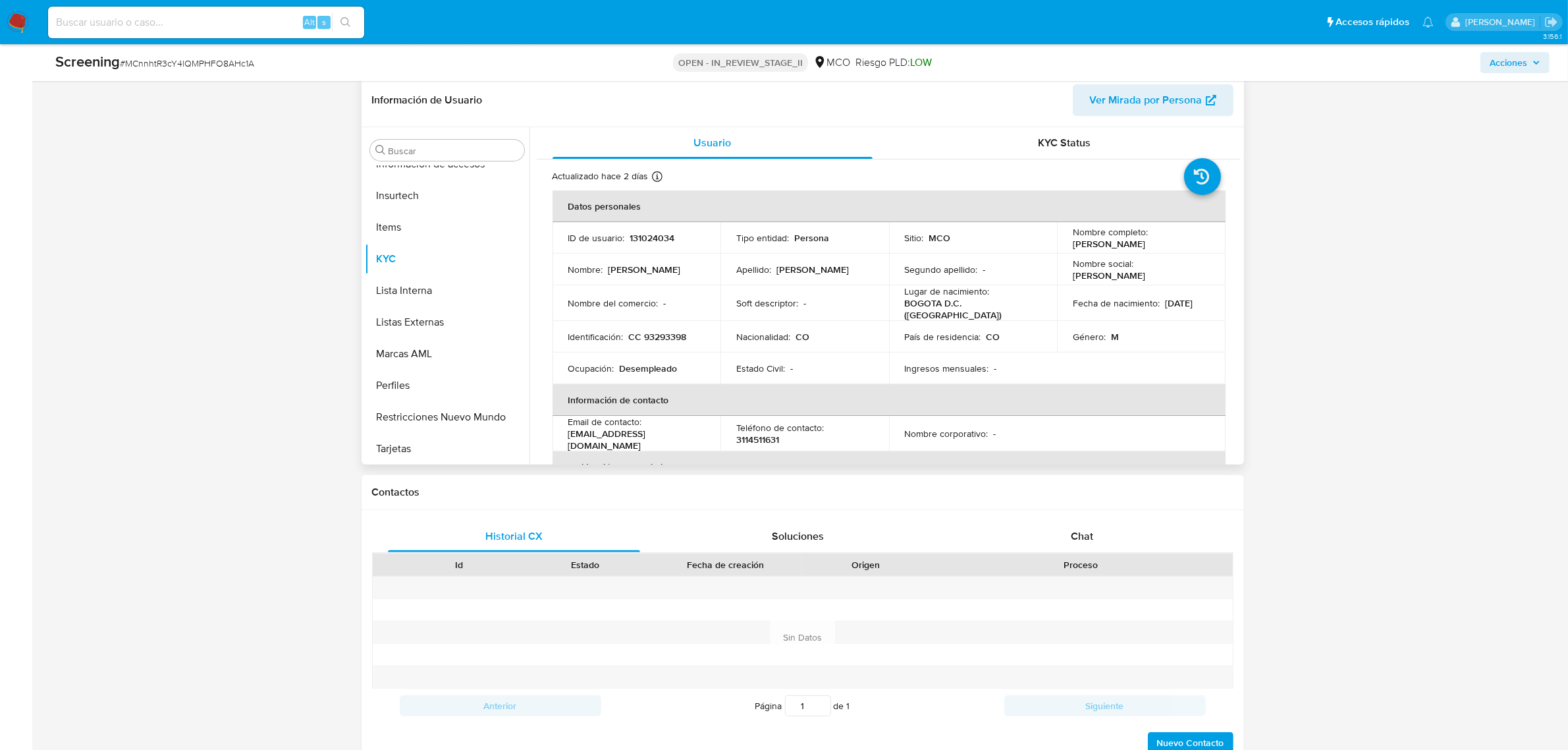
scroll to position [577, 0]
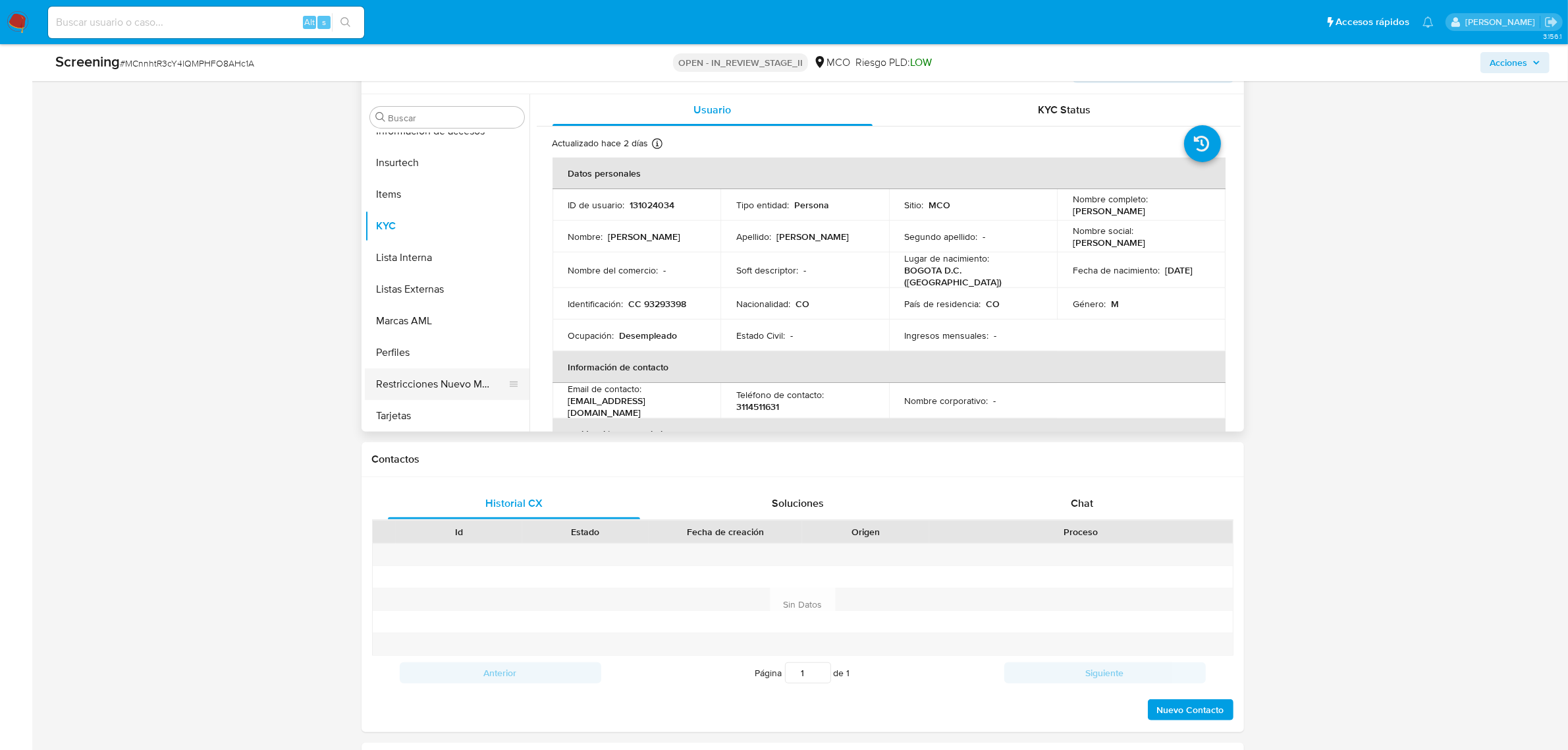
click at [440, 381] on button "Restricciones Nuevo Mundo" at bounding box center [442, 384] width 154 height 31
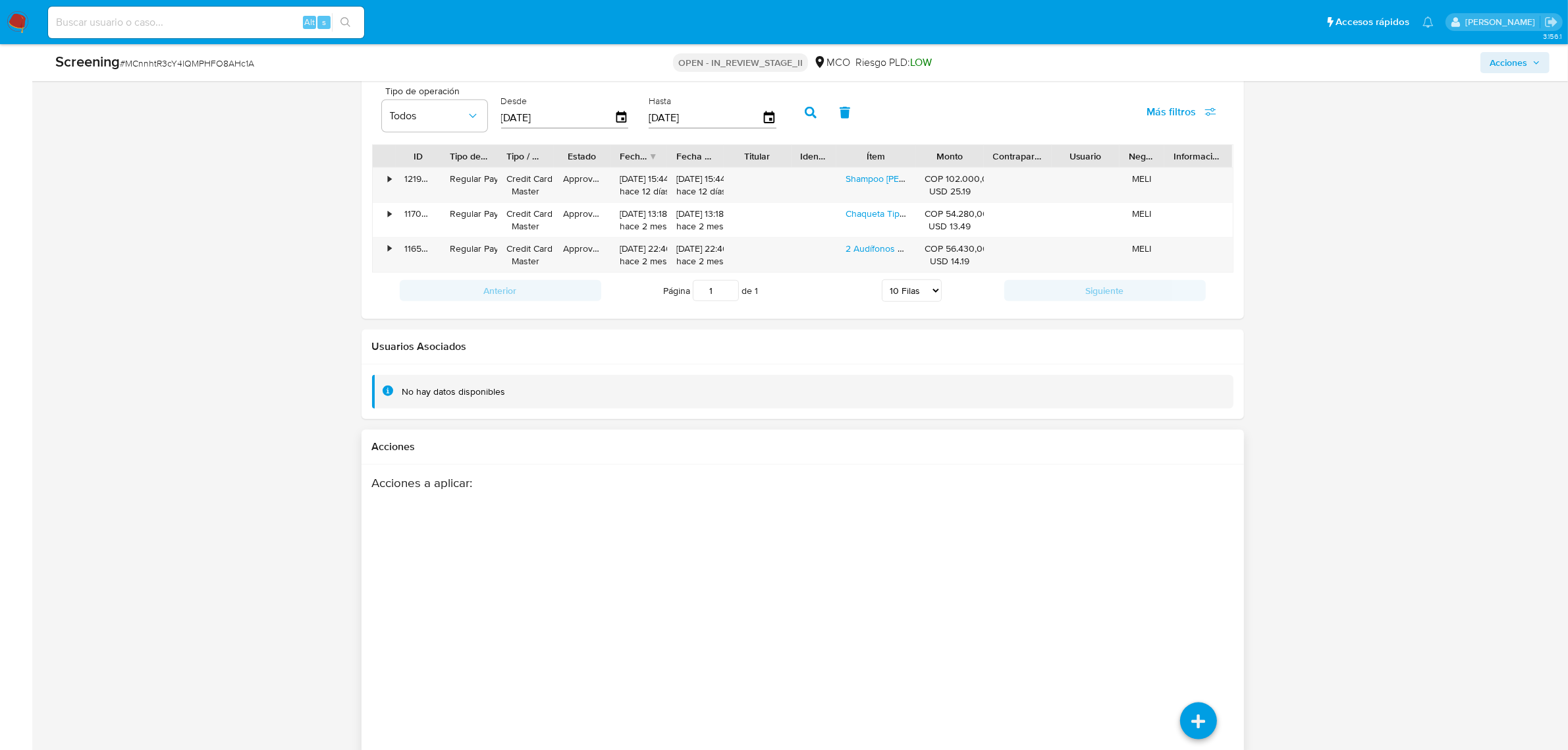
scroll to position [1869, 0]
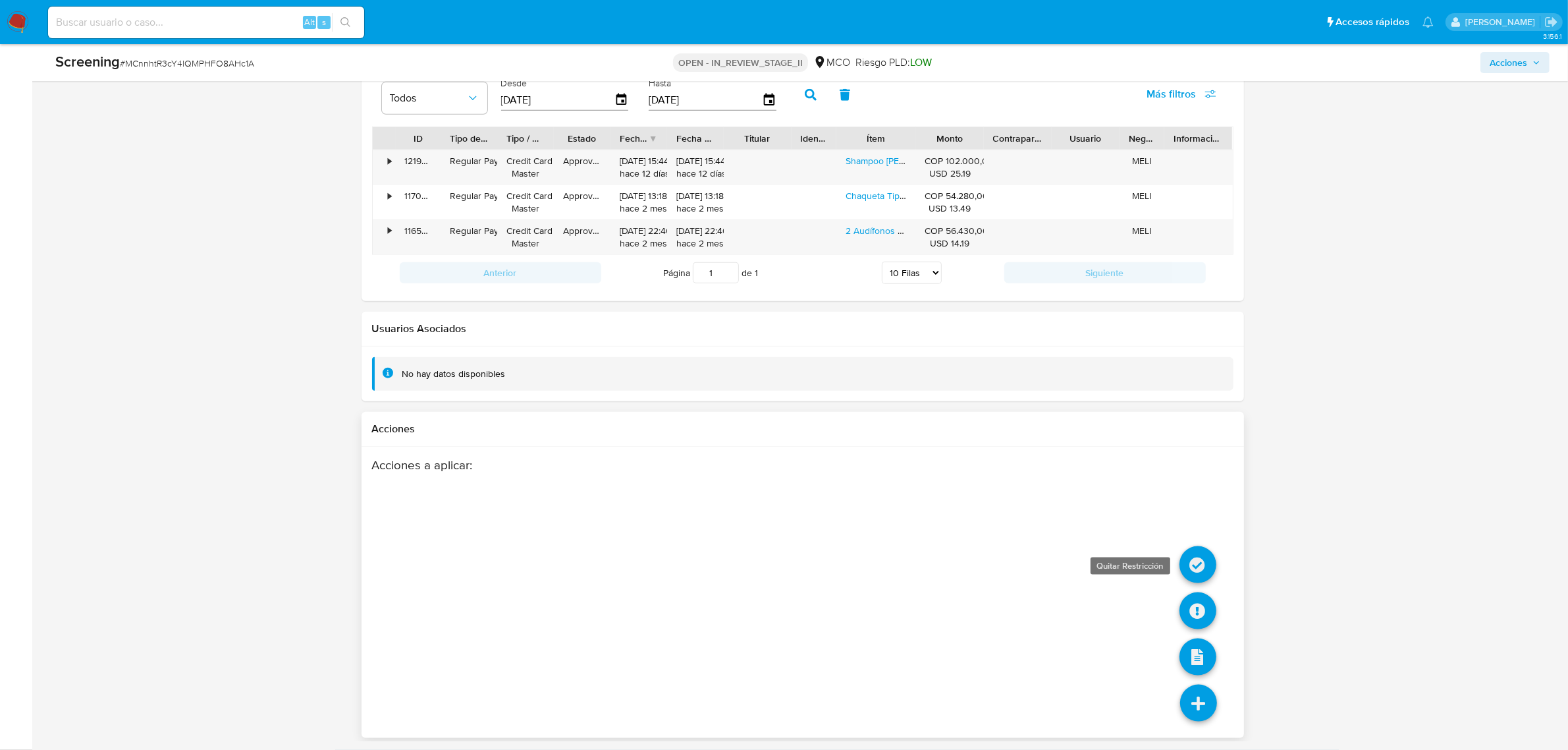
click at [1192, 555] on icon at bounding box center [1198, 565] width 37 height 37
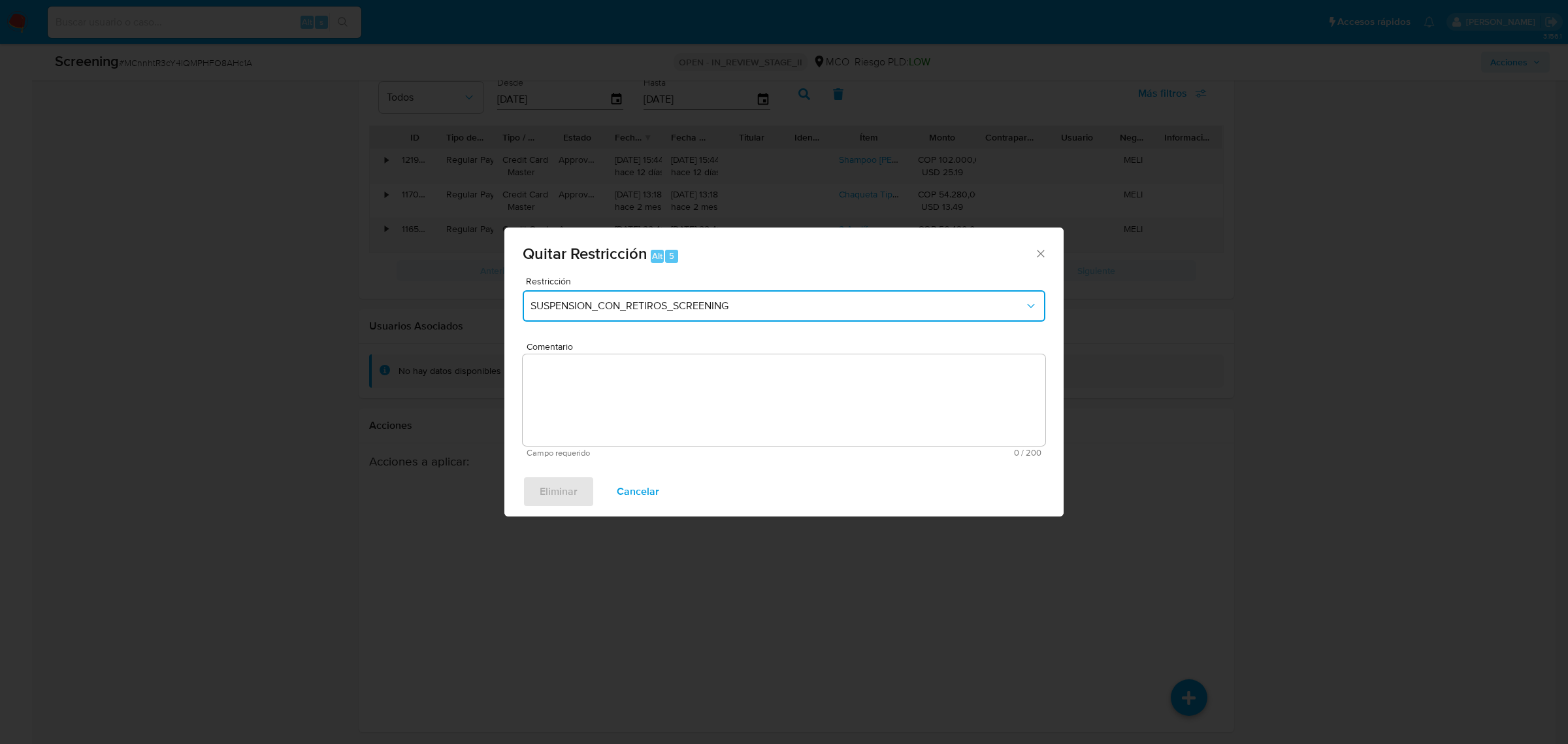
click at [631, 300] on span "SUSPENSION_CON_RETIROS_SCREENING" at bounding box center [778, 306] width 494 height 13
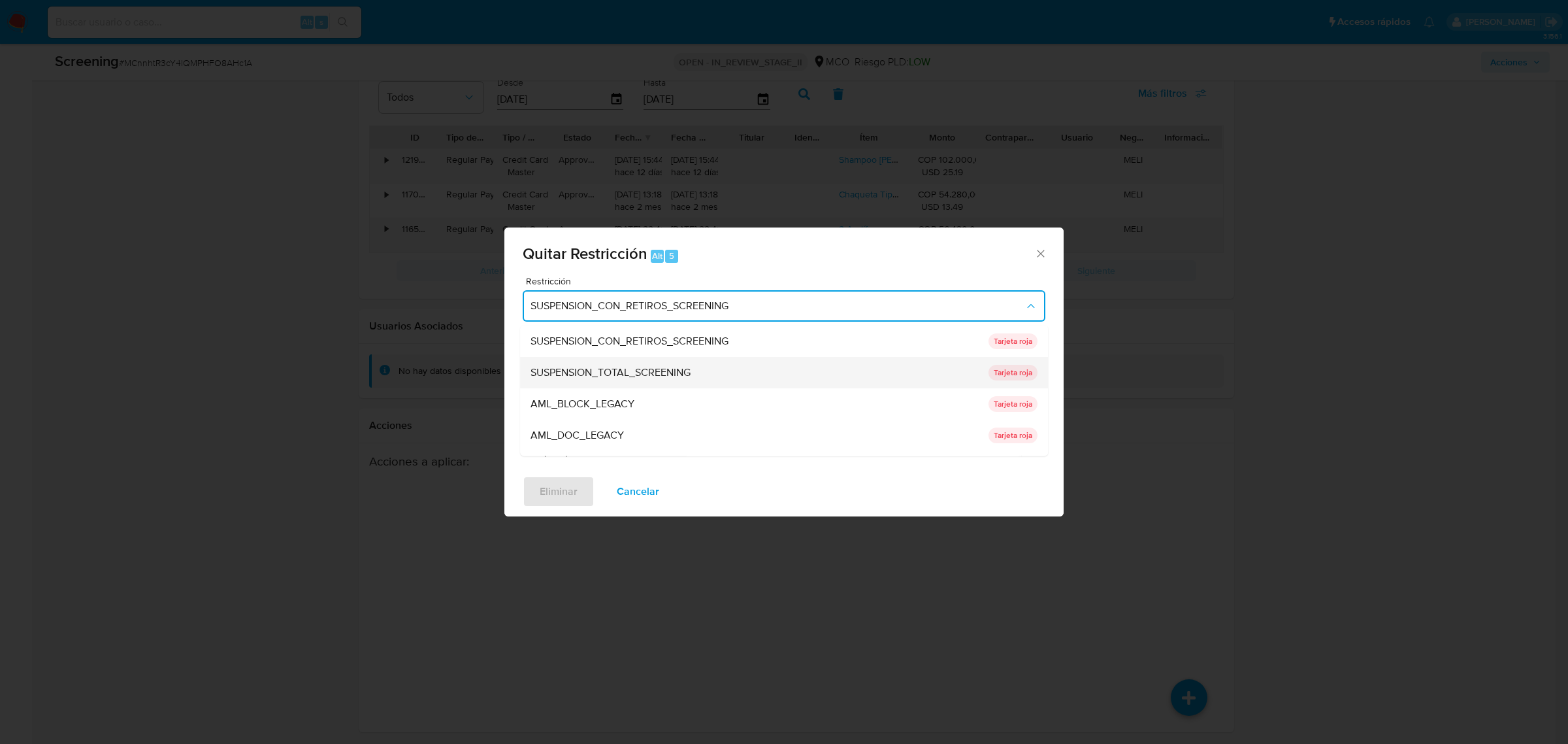
click at [661, 373] on span "SUSPENSION_TOTAL_SCREENING" at bounding box center [611, 371] width 161 height 13
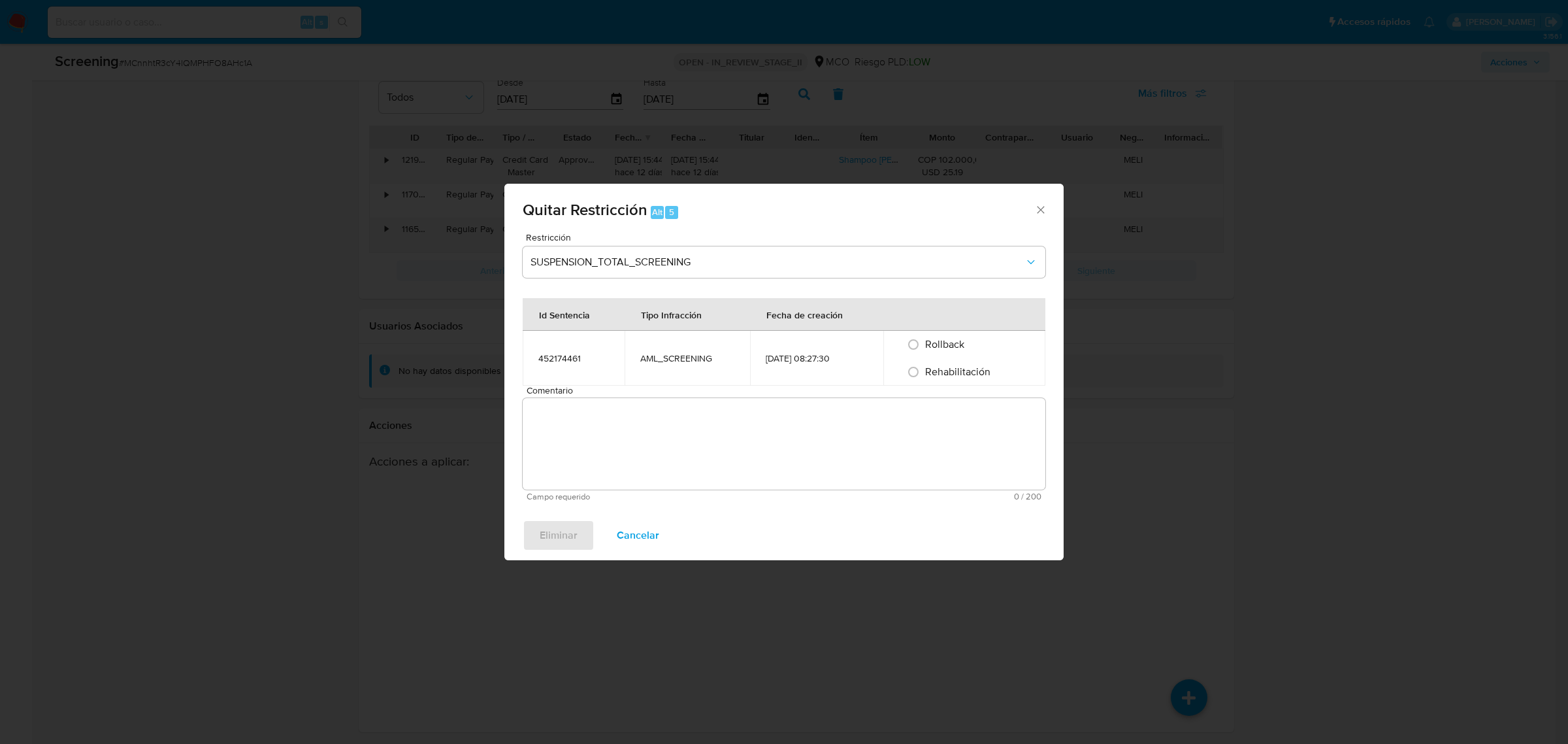
click at [639, 430] on textarea "Comentario" at bounding box center [784, 444] width 523 height 91
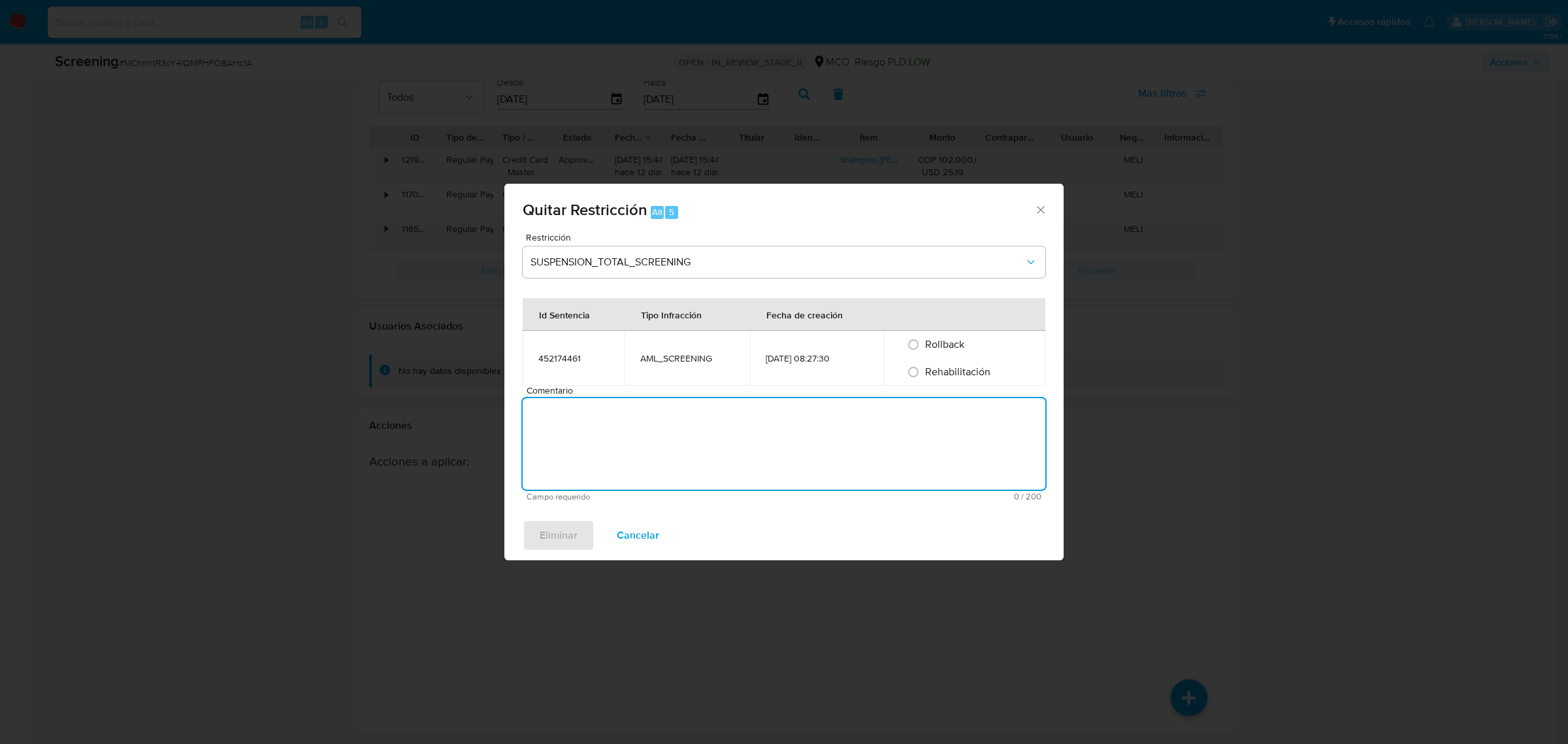
paste textarea "Aunque el cliente presenta inhabilidad para contratar con el estado y desempeña…"
drag, startPoint x: 986, startPoint y: 432, endPoint x: 531, endPoint y: 397, distance: 456.3
click at [464, 400] on div "Quitar Restricción Alt 5 Restricción SUSPENSION_TOTAL_SCREENING Id Sentencia Ti…" at bounding box center [784, 372] width 1568 height 744
type textarea "Aunque el cliente presenta inhabilidad para contratar con el estado y desempeña…"
click at [922, 375] on input "Rehabilitación" at bounding box center [914, 372] width 21 height 21
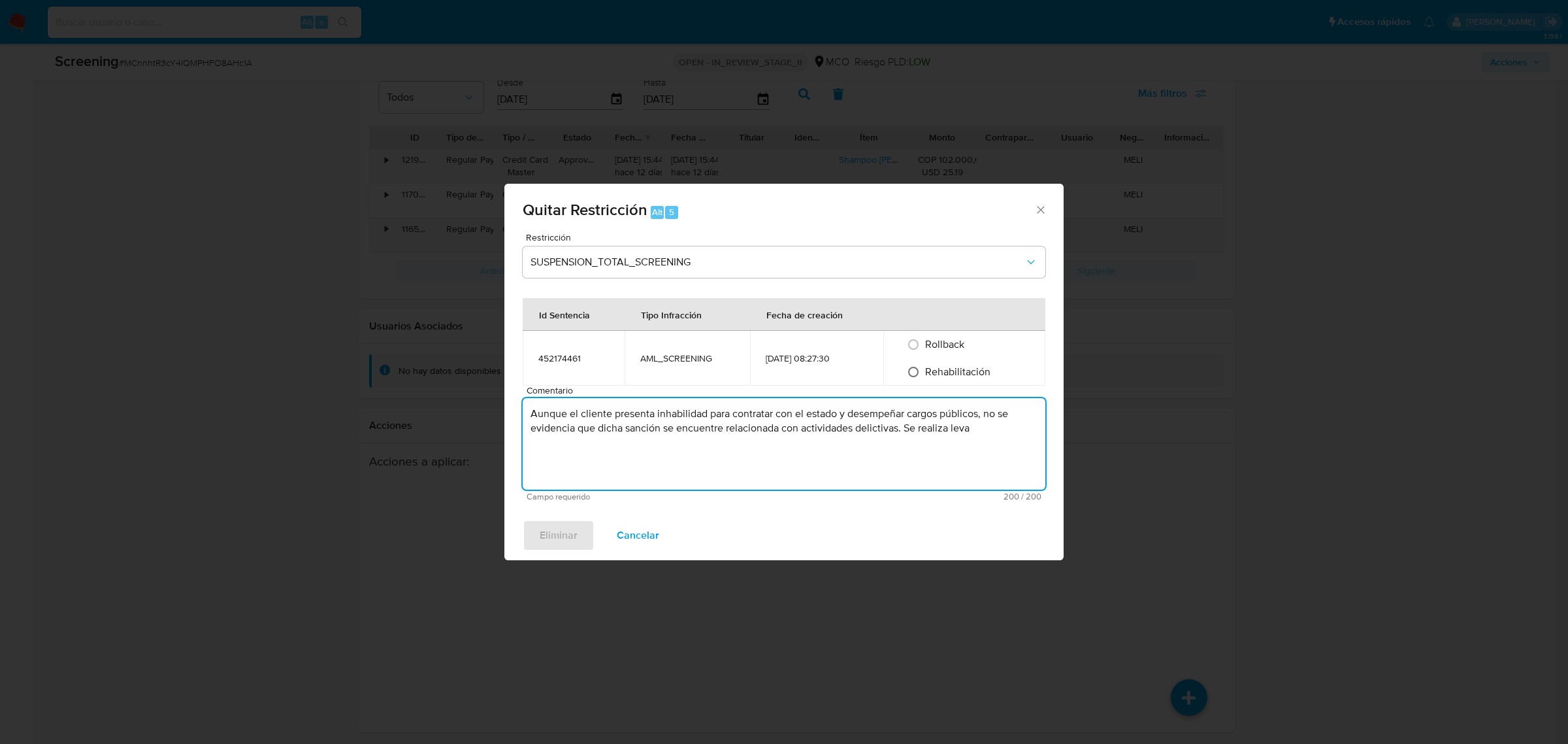
radio input "true"
click at [979, 423] on textarea "Aunque el cliente presenta inhabilidad para contratar con el estado y desempeña…" at bounding box center [784, 444] width 523 height 91
drag, startPoint x: 988, startPoint y: 429, endPoint x: 436, endPoint y: 389, distance: 553.4
click at [445, 388] on div "Quitar Restricción Alt 5 Restricción SUSPENSION_TOTAL_SCREENING Id Sentencia Ti…" at bounding box center [784, 372] width 1568 height 744
type textarea "No se evidencia que la sanción en procuraduría se encuentre relacionada con alg…"
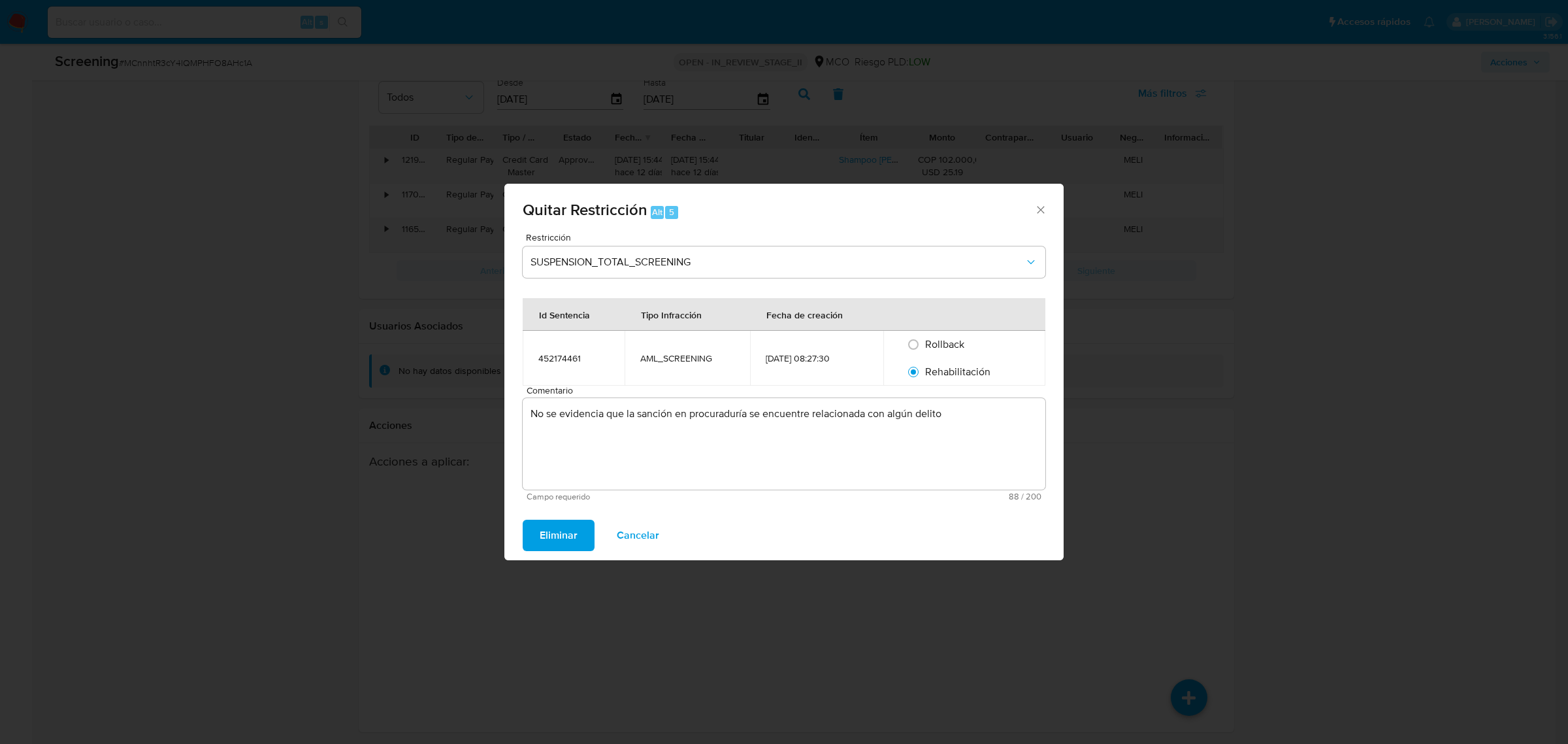
click at [551, 529] on span "Eliminar" at bounding box center [558, 535] width 38 height 28
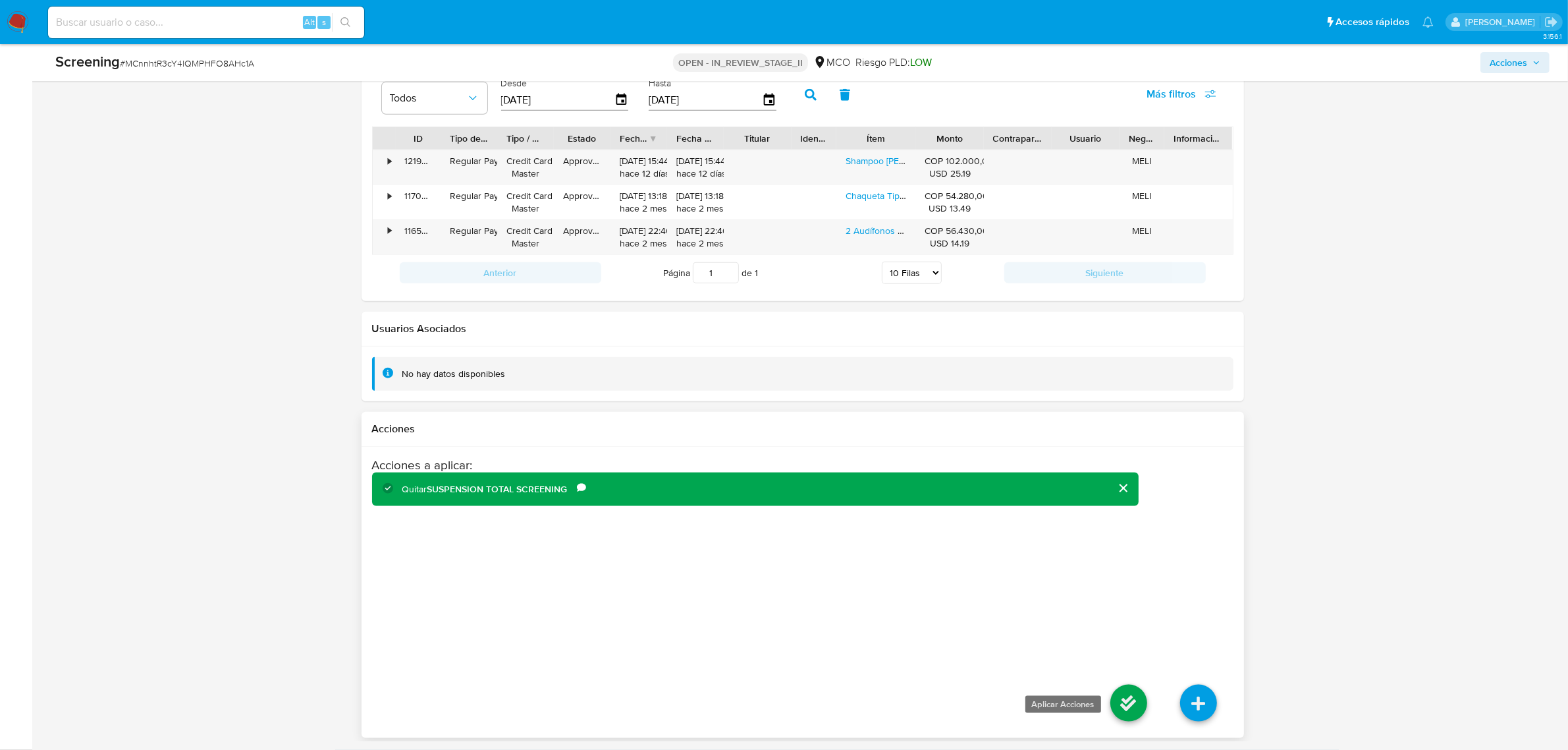
click at [1130, 697] on icon at bounding box center [1129, 703] width 37 height 37
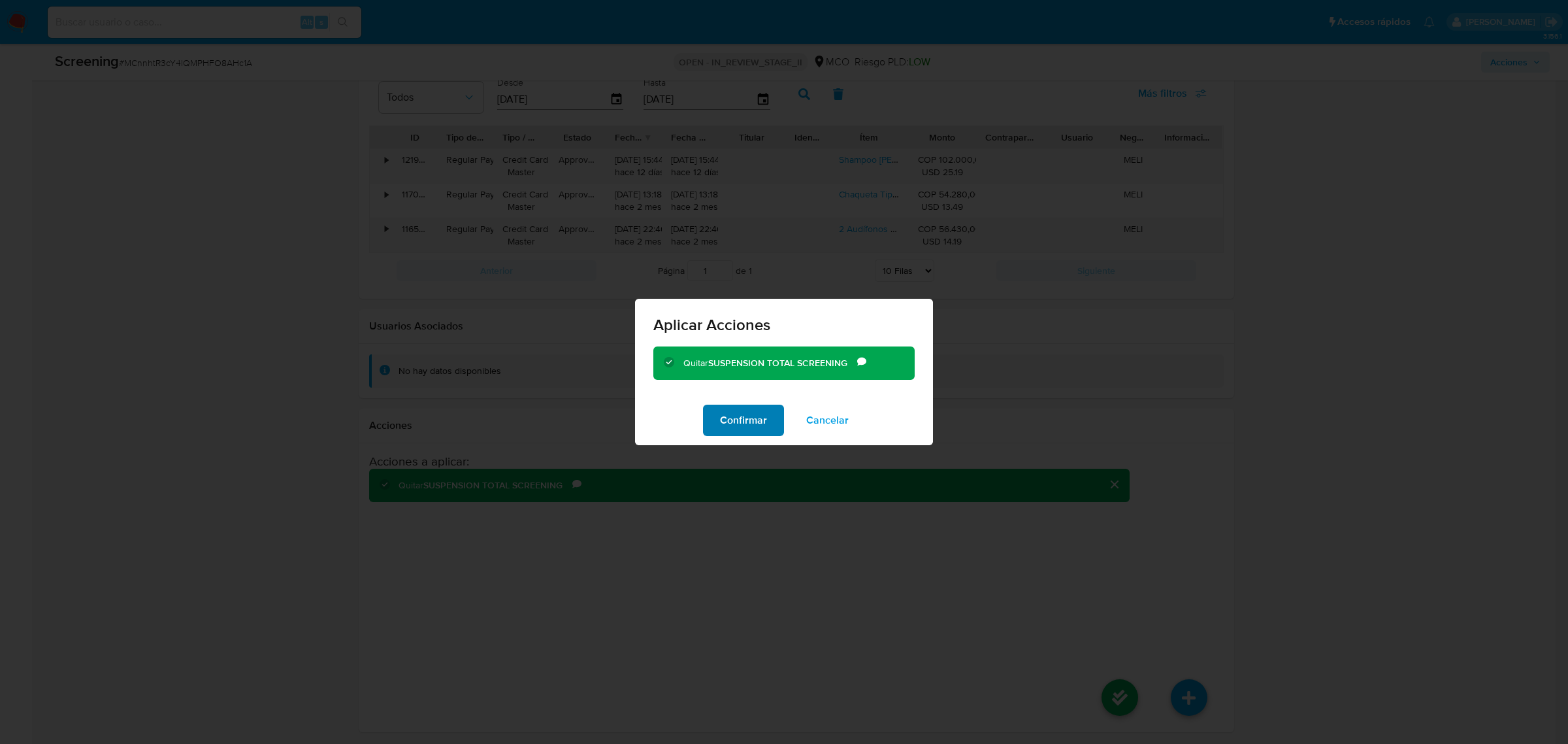
click at [752, 426] on span "Confirmar" at bounding box center [743, 419] width 47 height 28
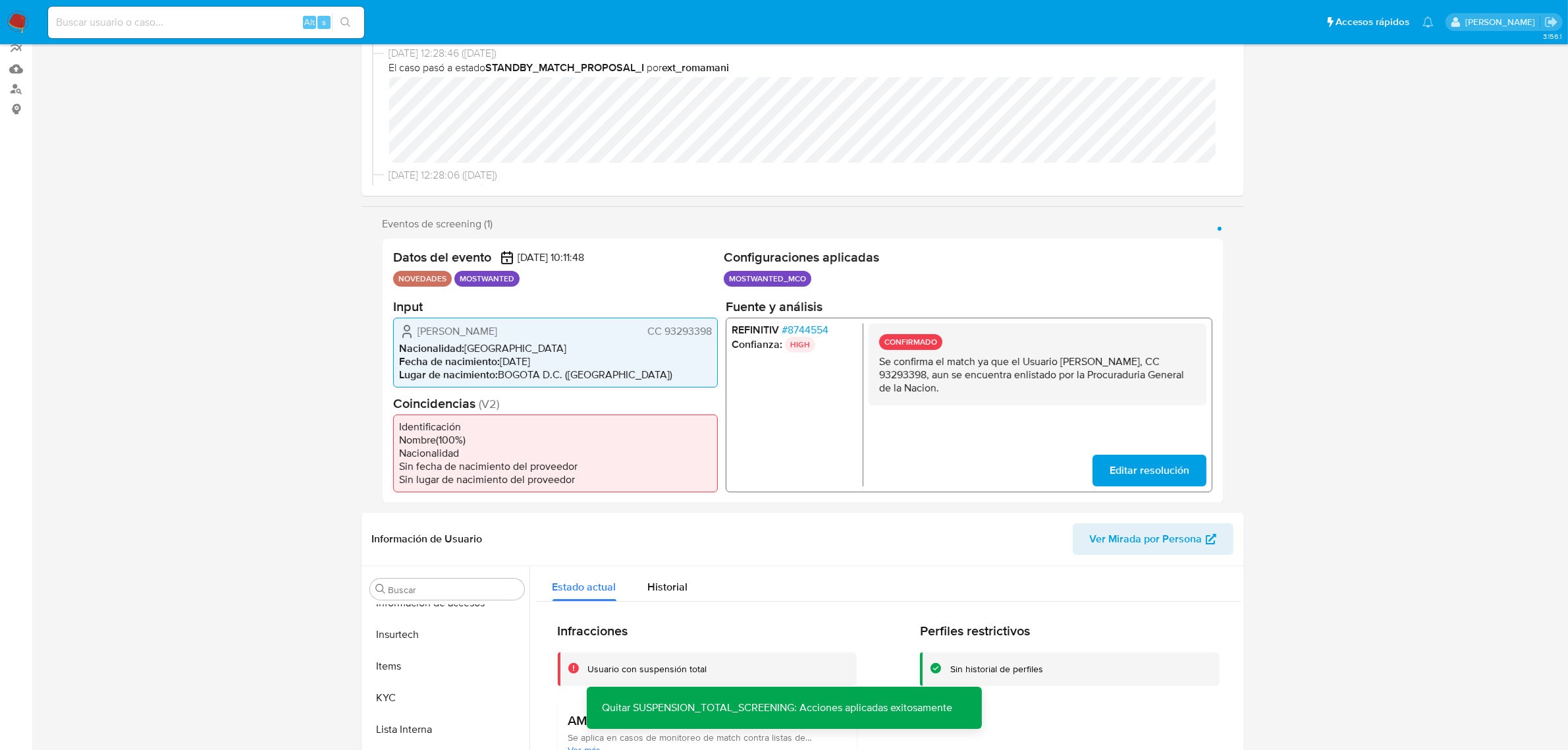
scroll to position [0, 0]
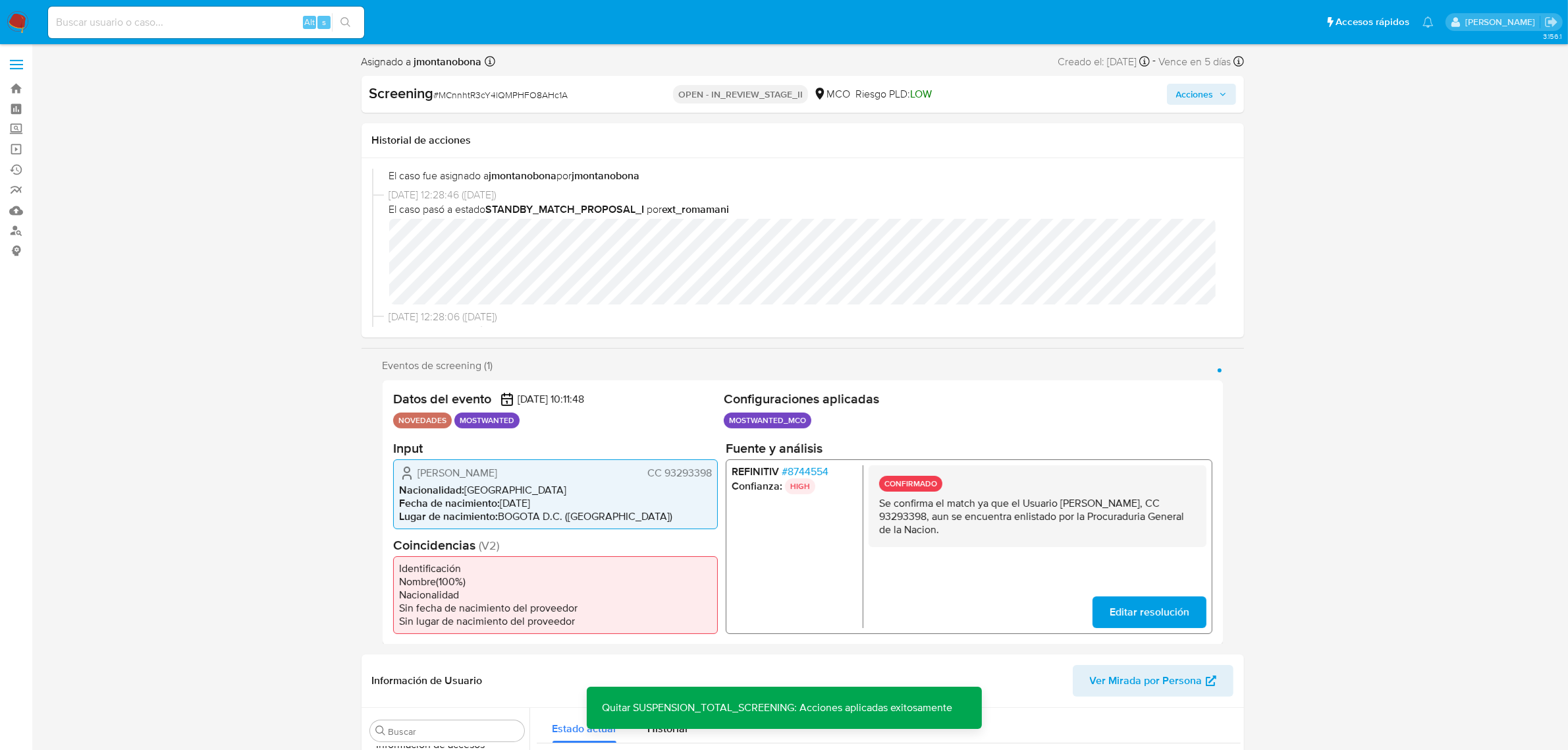
click at [1209, 100] on span "Acciones" at bounding box center [1194, 94] width 37 height 21
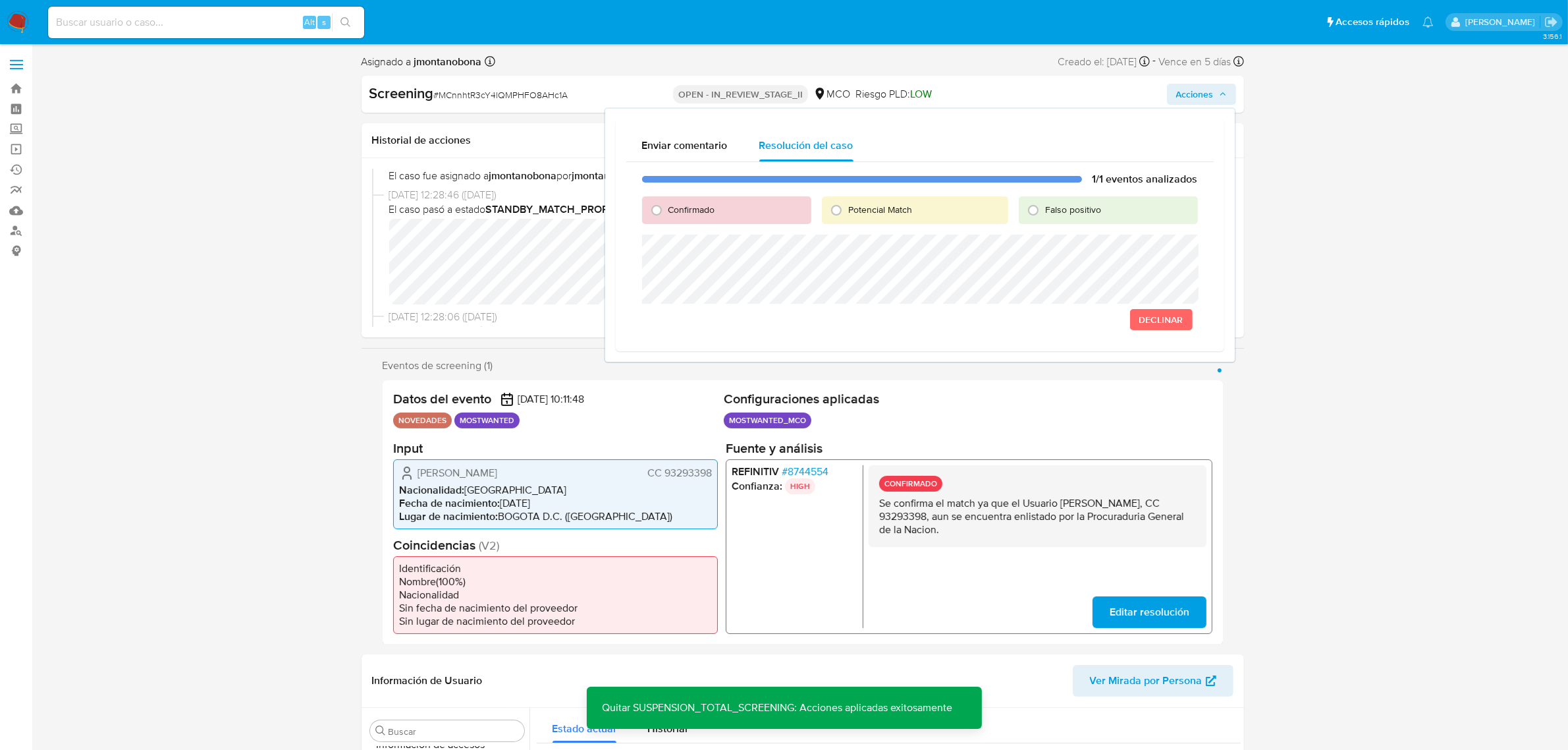
click at [1065, 214] on span "Falso positivo" at bounding box center [1073, 209] width 56 height 13
click at [1044, 214] on input "Falso positivo" at bounding box center [1033, 210] width 21 height 21
radio input "true"
click at [1151, 325] on span "Cerrar Caso" at bounding box center [1151, 319] width 63 height 18
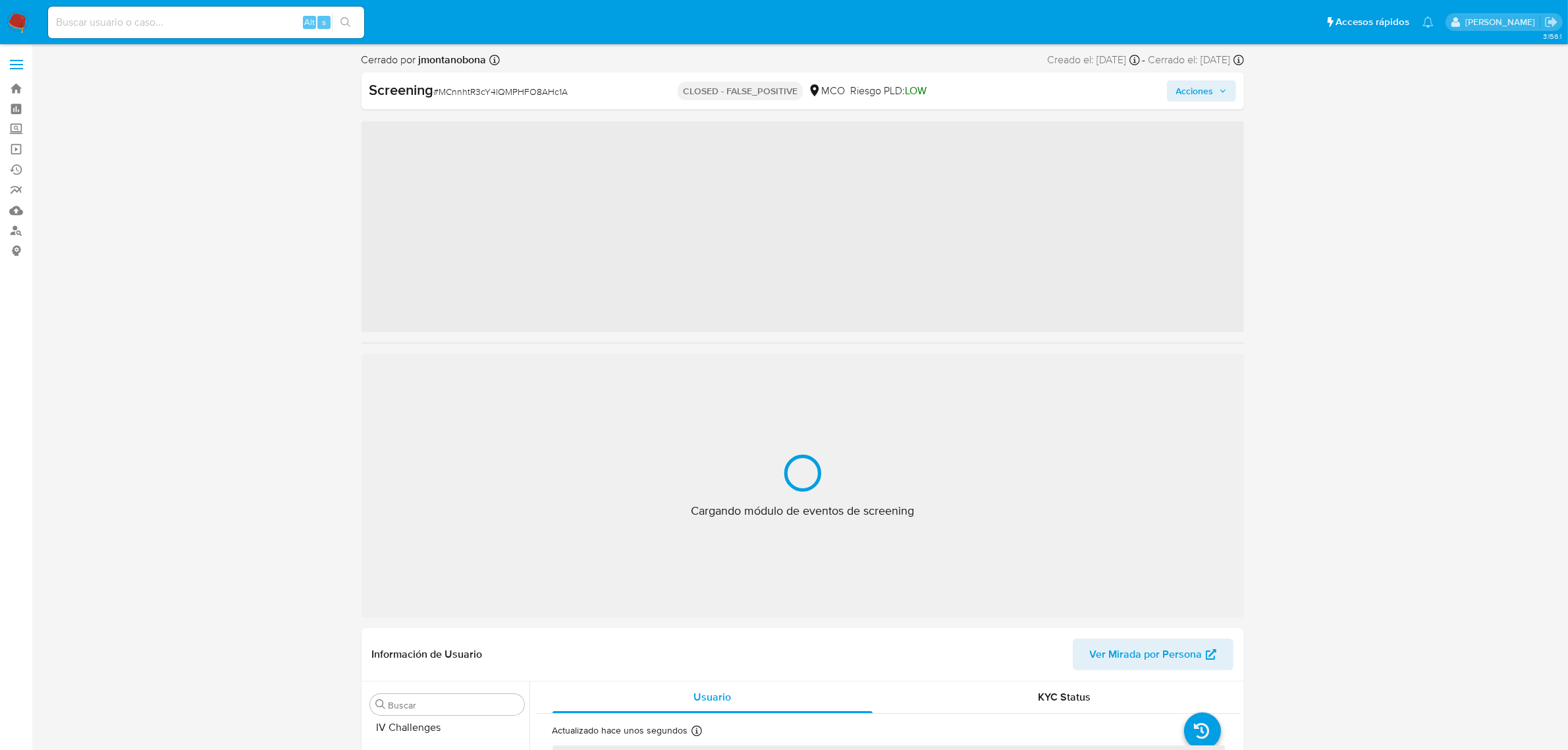
scroll to position [555, 0]
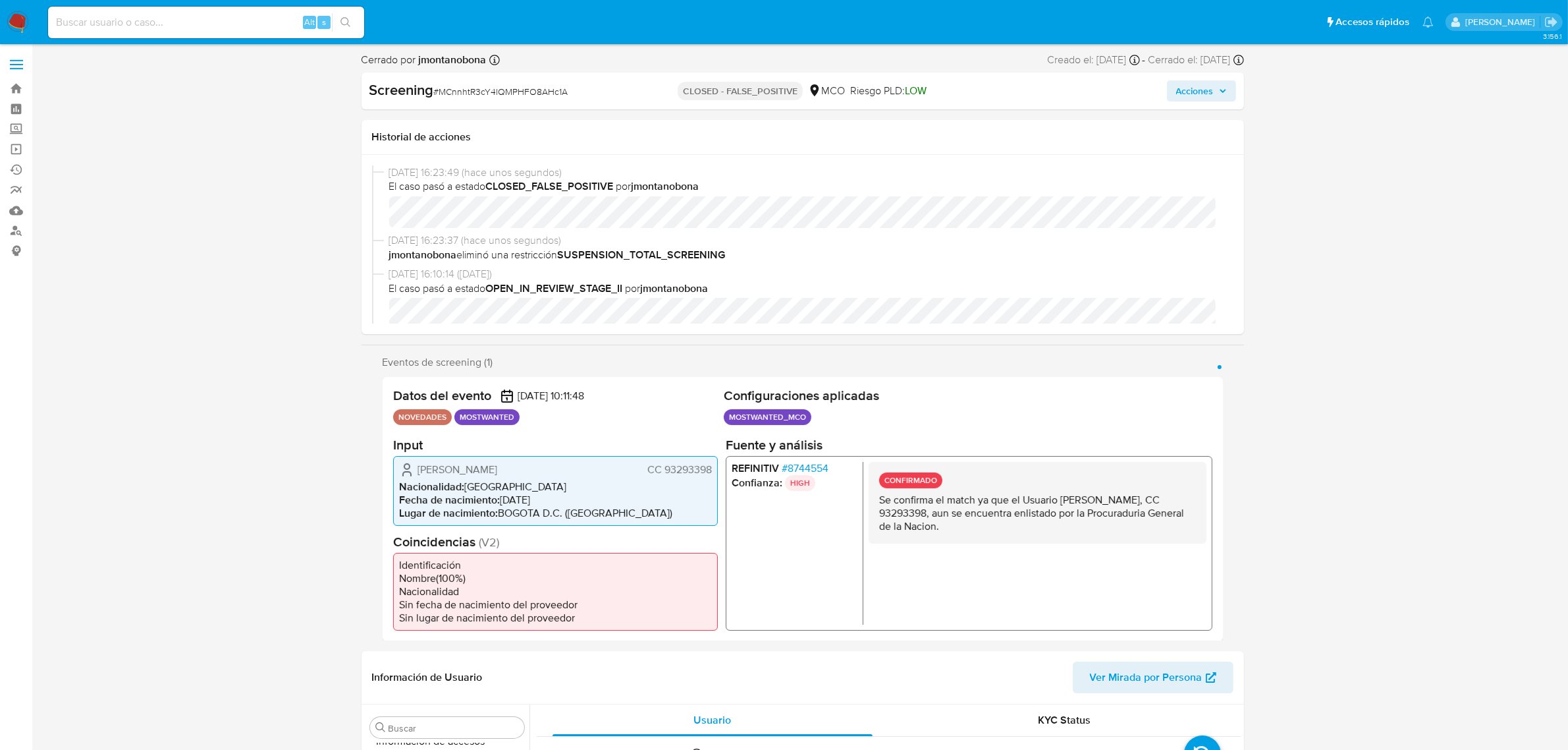
select select "10"
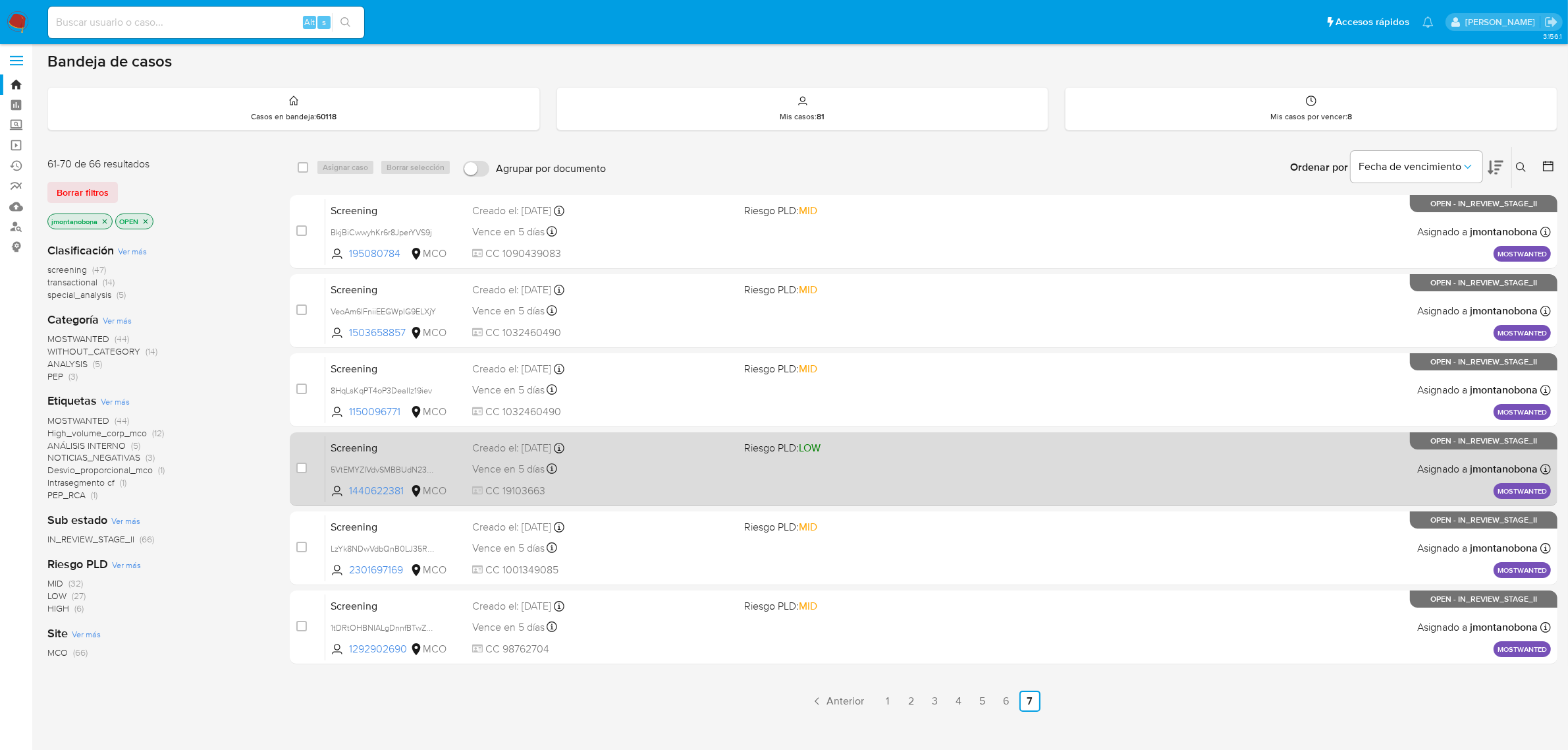
scroll to position [4, 0]
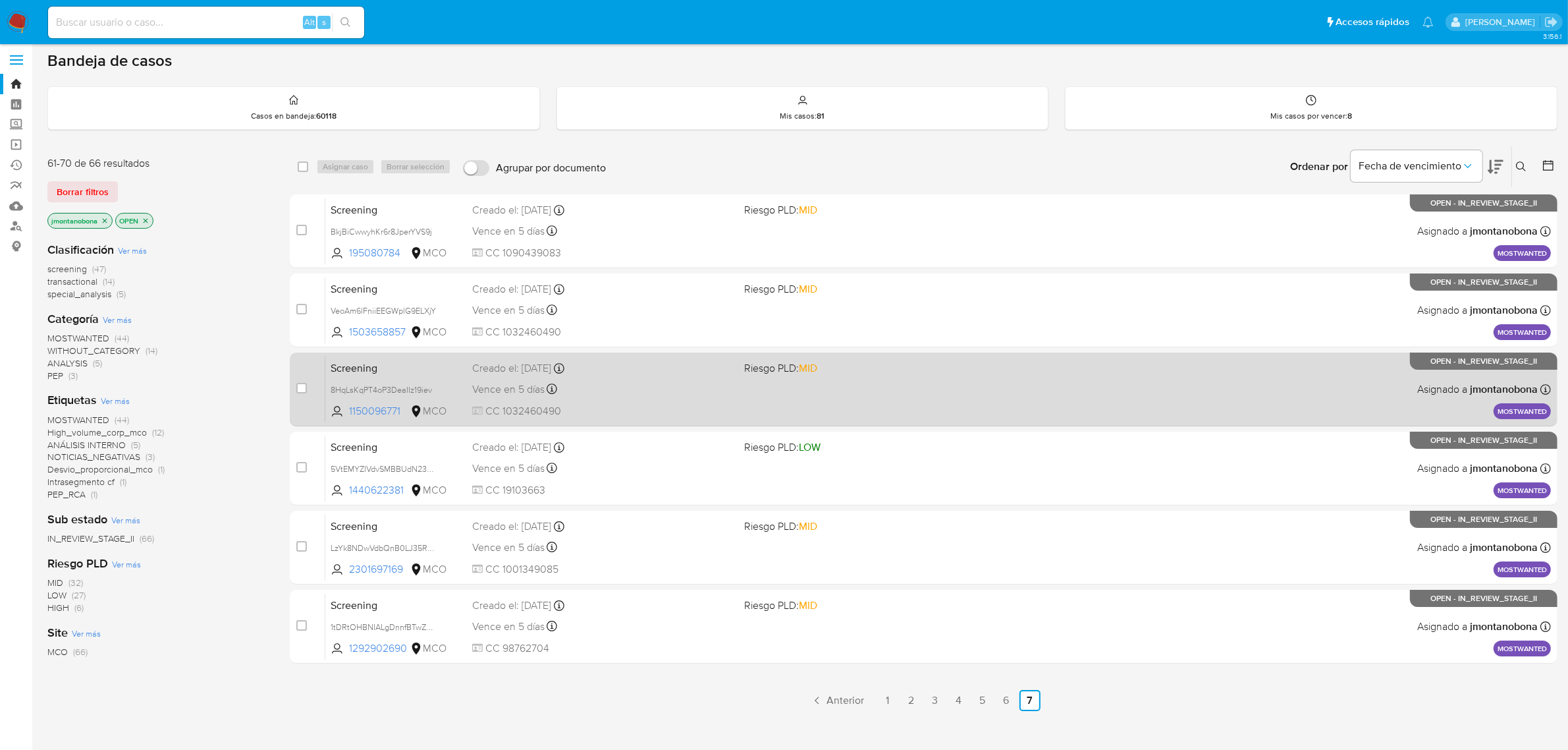
click at [420, 364] on span "Screening" at bounding box center [396, 367] width 131 height 17
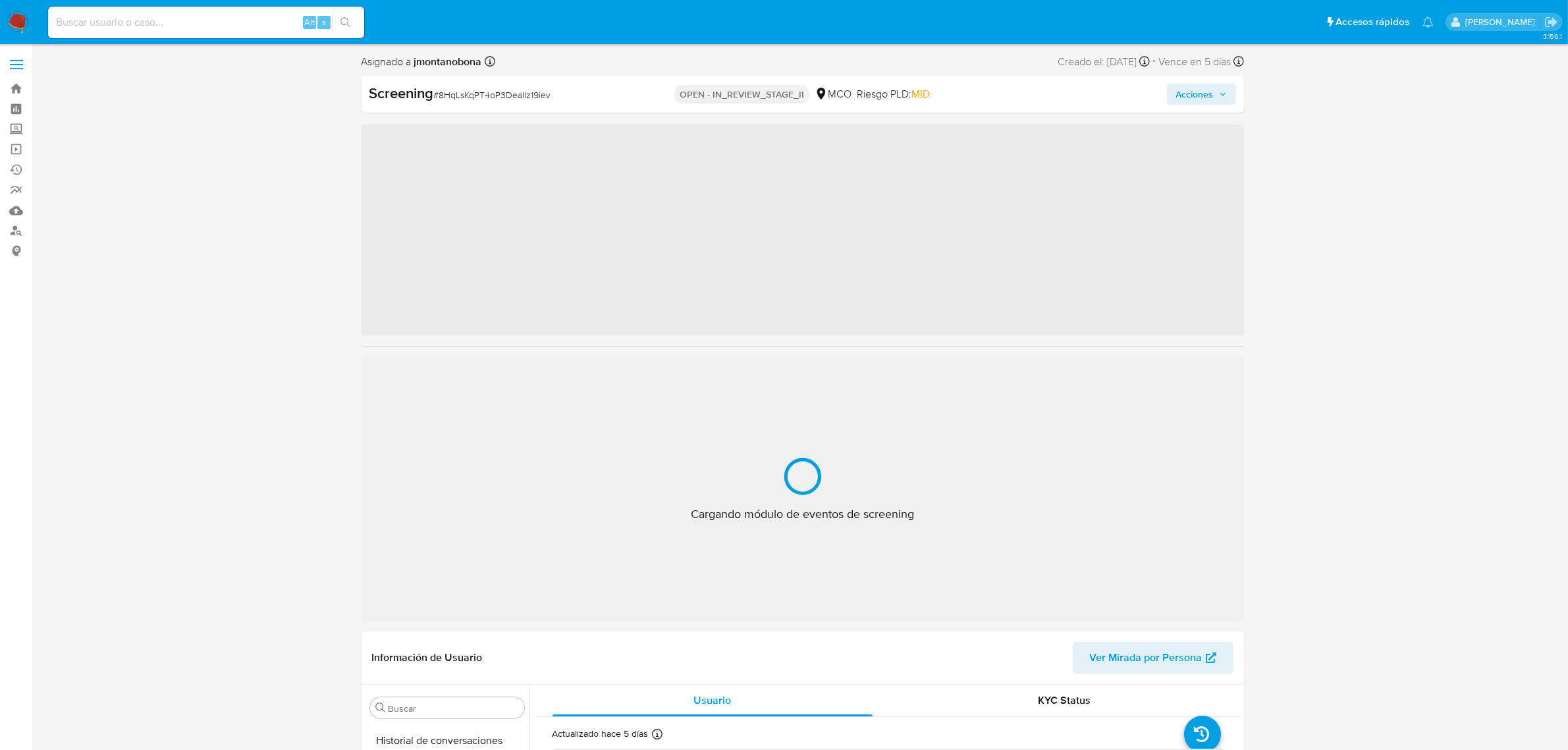
scroll to position [555, 0]
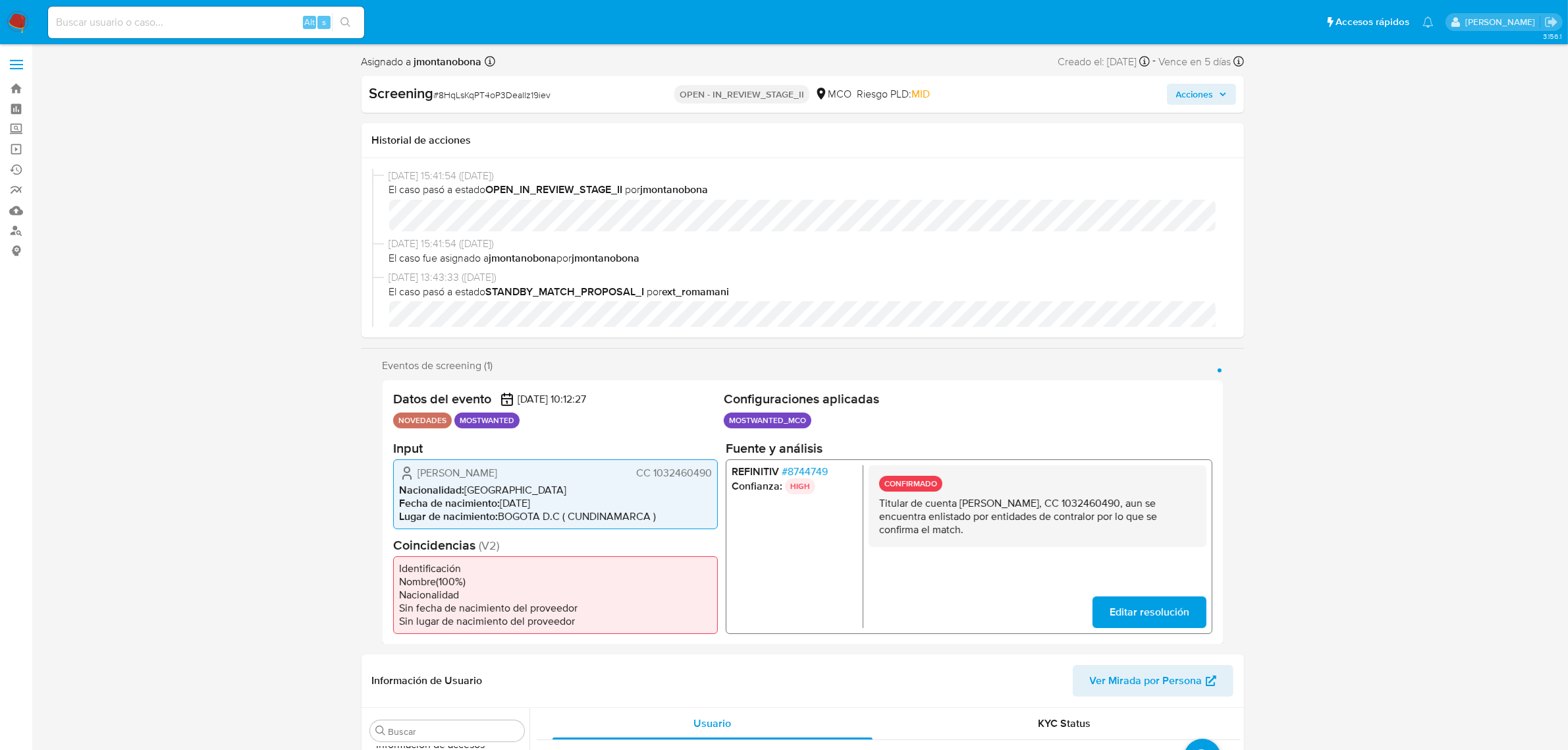
select select "10"
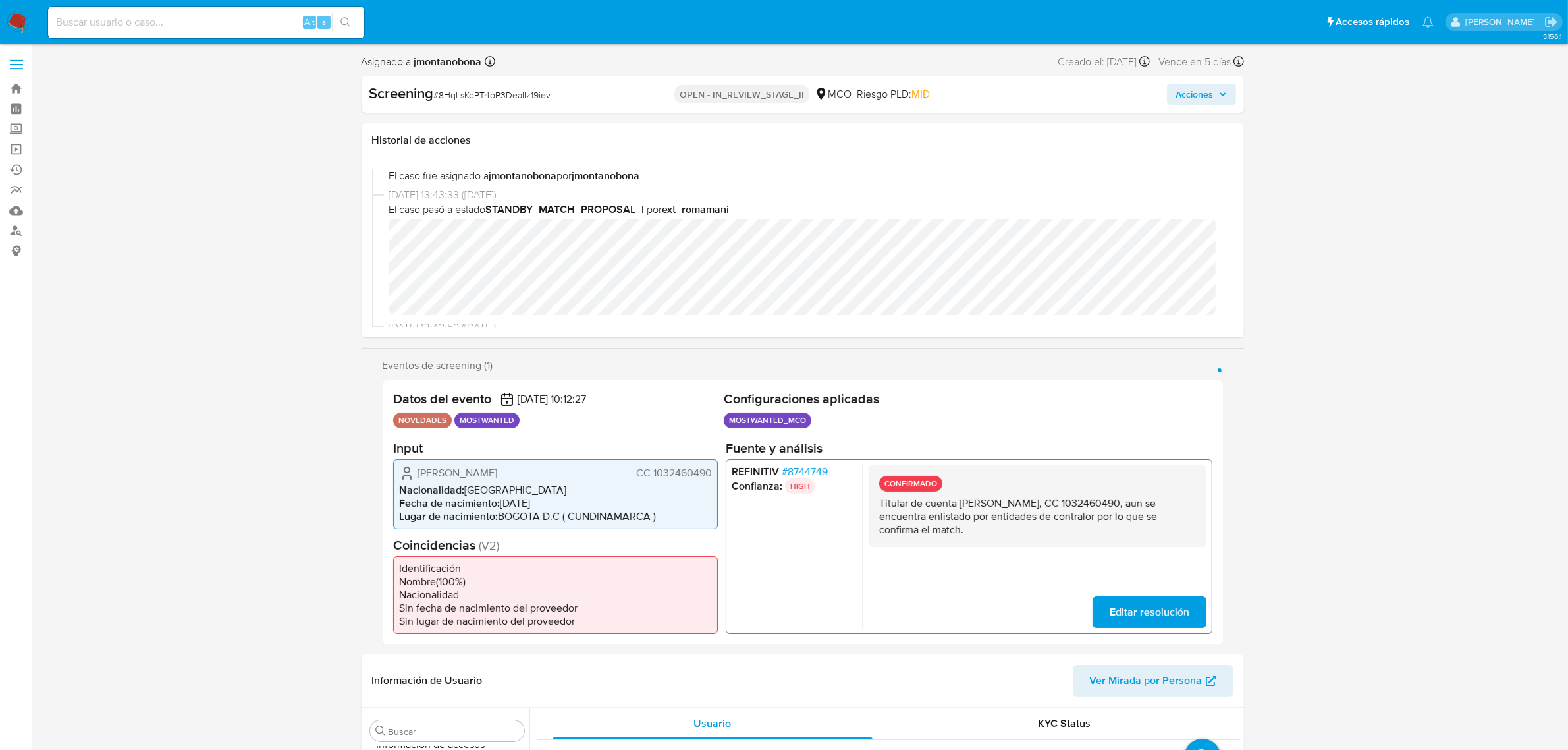
drag, startPoint x: 1124, startPoint y: 498, endPoint x: 1171, endPoint y: 501, distance: 47.1
click at [1171, 501] on p "Titular de cuenta [PERSON_NAME], CC 1032460490, aun se encuentra enlistado por …" at bounding box center [1037, 515] width 317 height 39
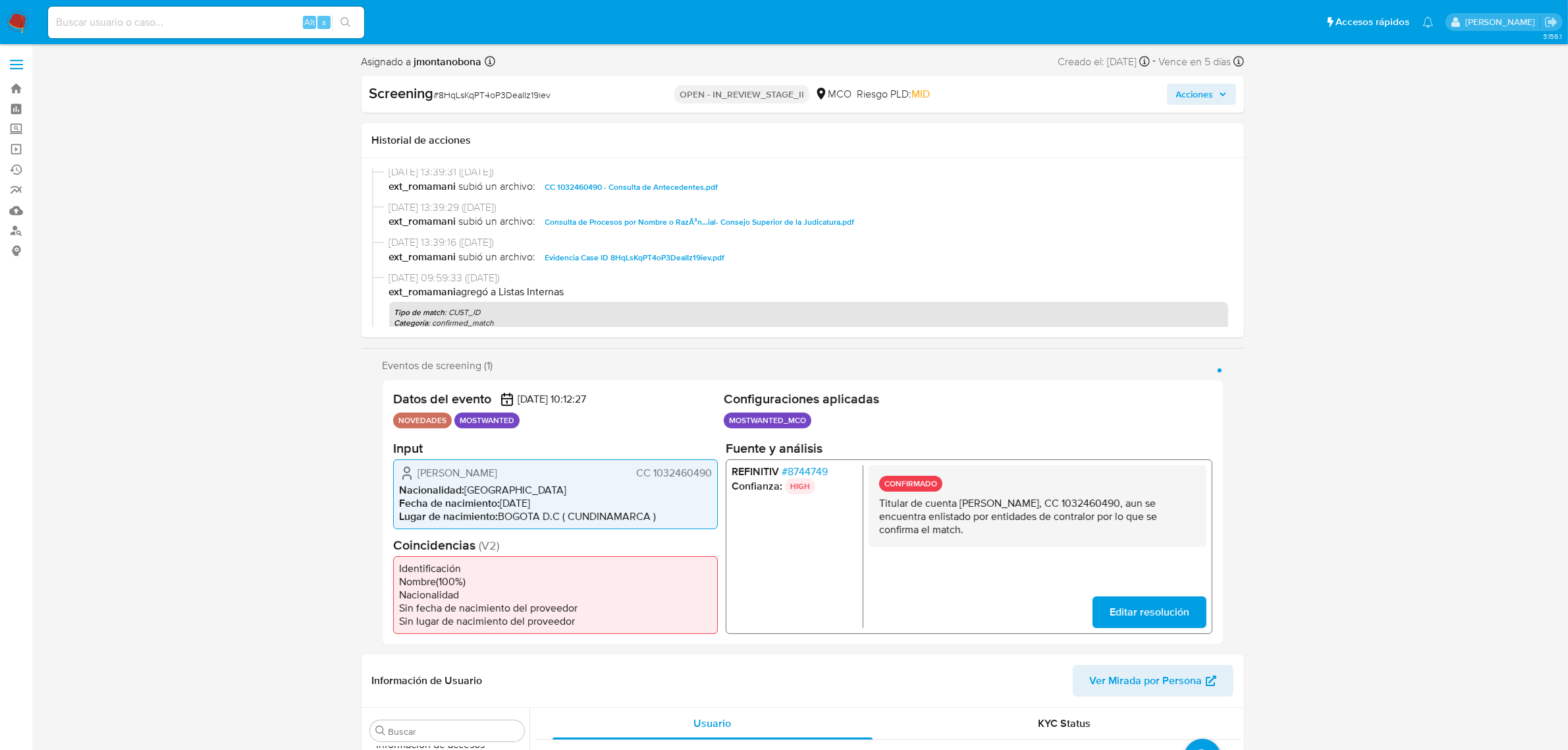
scroll to position [247, 0]
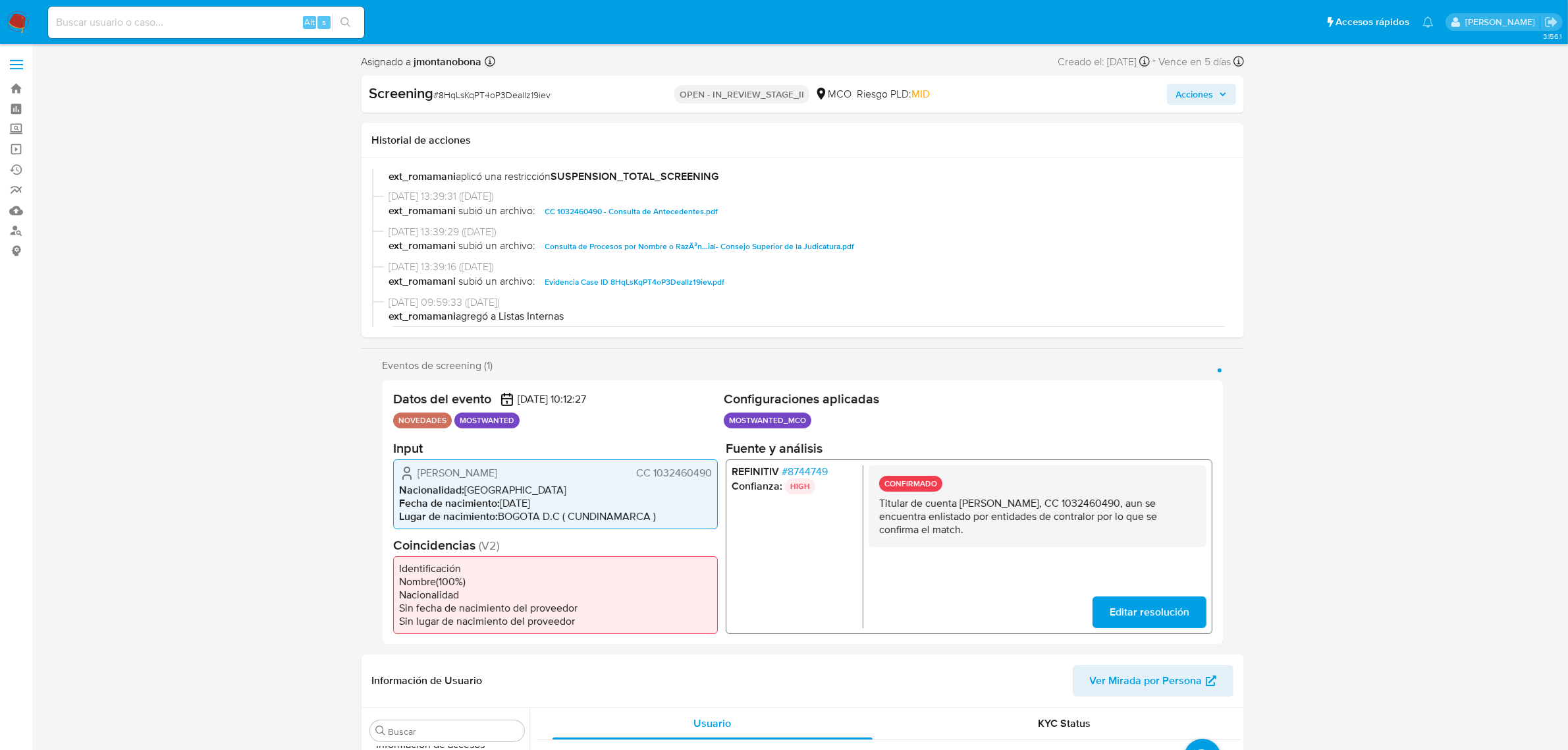
click at [652, 278] on span "Evidencia Case ID 8HqLsKqPT4oP3DeaIIz19iev.pdf" at bounding box center [635, 282] width 180 height 16
click at [1137, 499] on p "Titular de cuenta [PERSON_NAME], CC 1032460490, aun se encuentra enlistado por …" at bounding box center [1037, 515] width 317 height 39
drag, startPoint x: 1123, startPoint y: 499, endPoint x: 1182, endPoint y: 504, distance: 59.2
click at [1182, 504] on p "Titular de cuenta [PERSON_NAME], CC 1032460490, aun se encuentra enlistado por …" at bounding box center [1037, 515] width 317 height 39
drag, startPoint x: 1045, startPoint y: 511, endPoint x: 984, endPoint y: 507, distance: 61.1
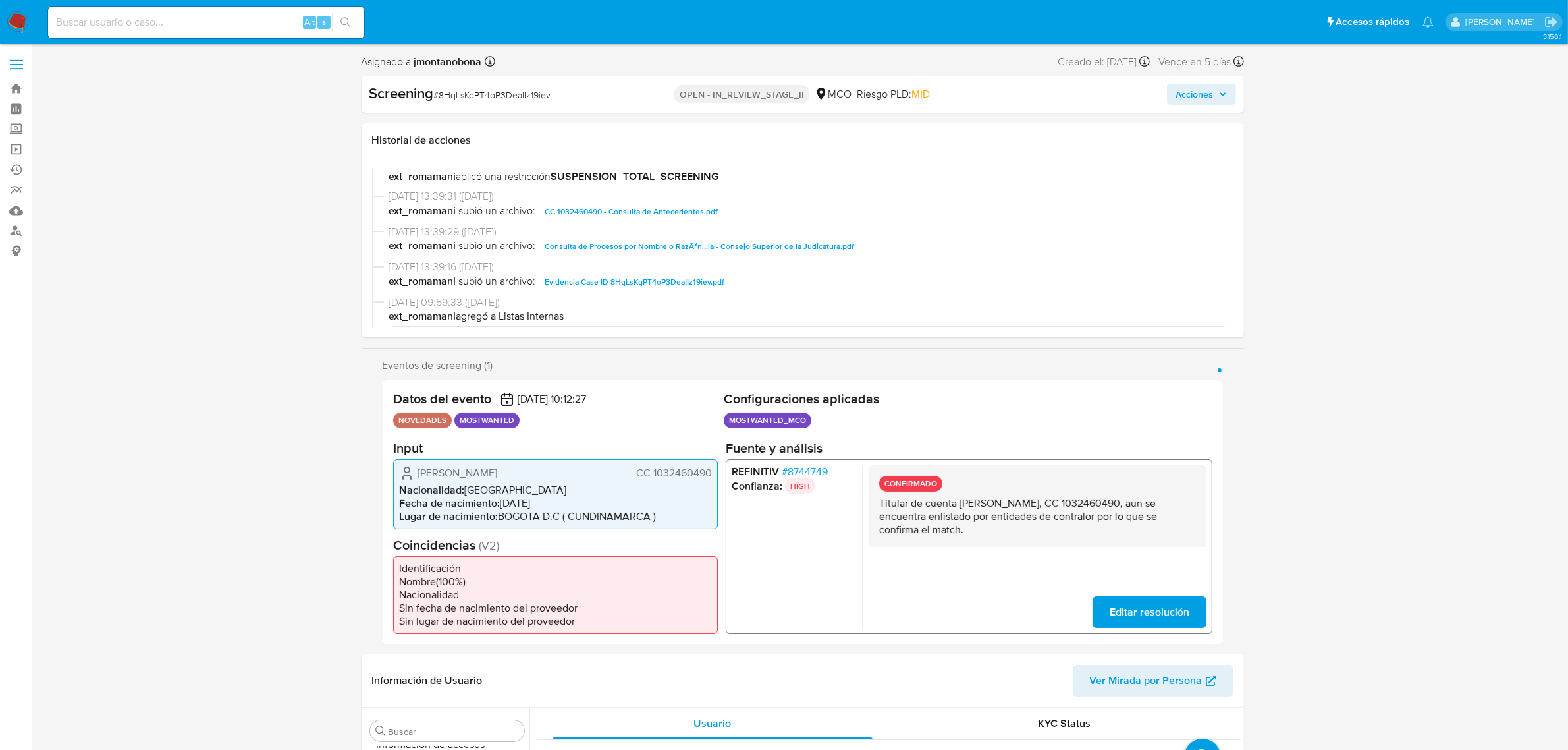
click at [1044, 511] on p "Titular de cuenta [PERSON_NAME] [PERSON_NAME] 1032460490, aun se encuentra enli…" at bounding box center [1037, 515] width 317 height 39
drag, startPoint x: 960, startPoint y: 504, endPoint x: 1100, endPoint y: 502, distance: 140.0
click at [1100, 502] on p "Titular de cuenta [PERSON_NAME] [PERSON_NAME] 1032460490, aun se encuentra enli…" at bounding box center [1037, 515] width 317 height 39
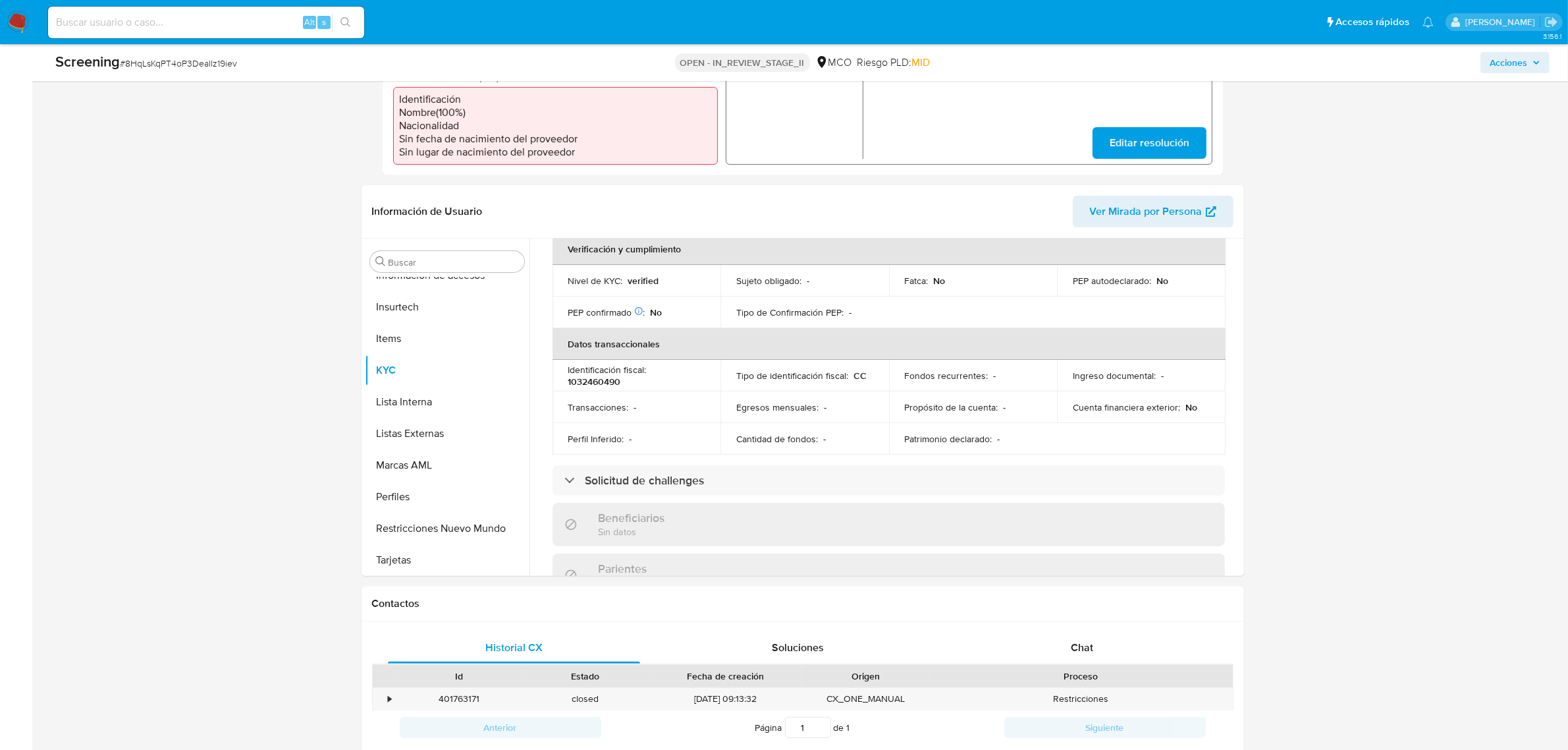
scroll to position [659, 0]
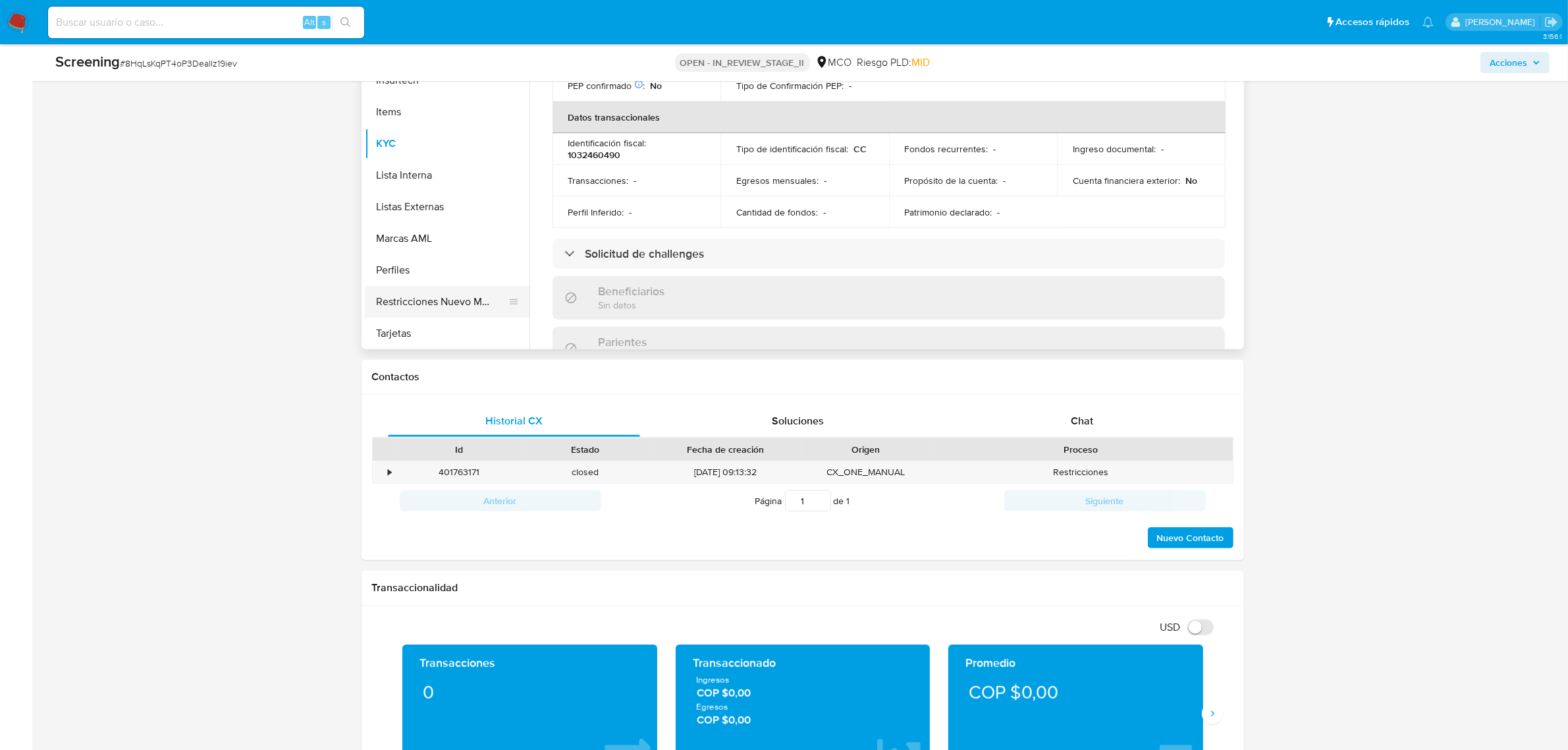
click at [417, 294] on button "Restricciones Nuevo Mundo" at bounding box center [442, 302] width 154 height 31
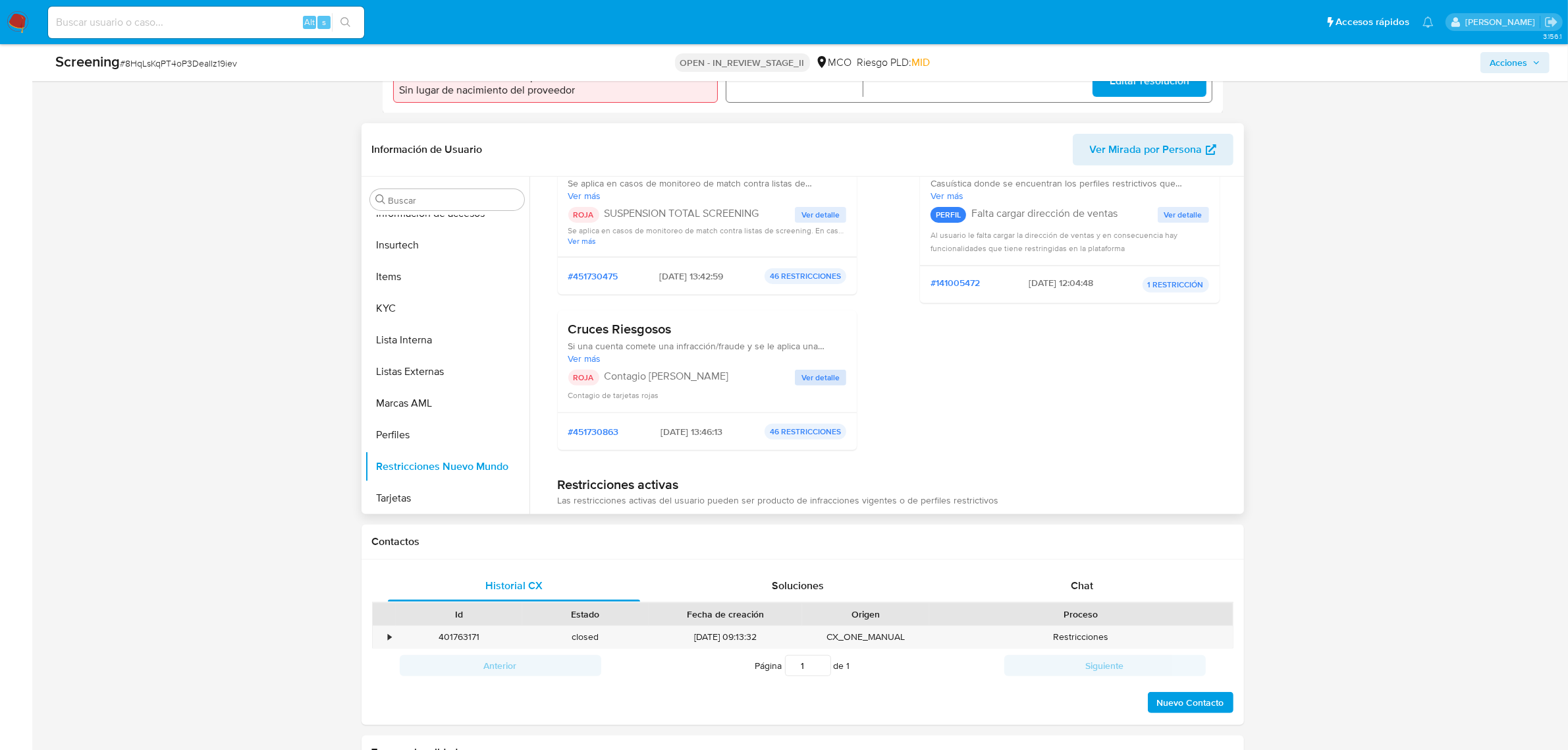
scroll to position [83, 0]
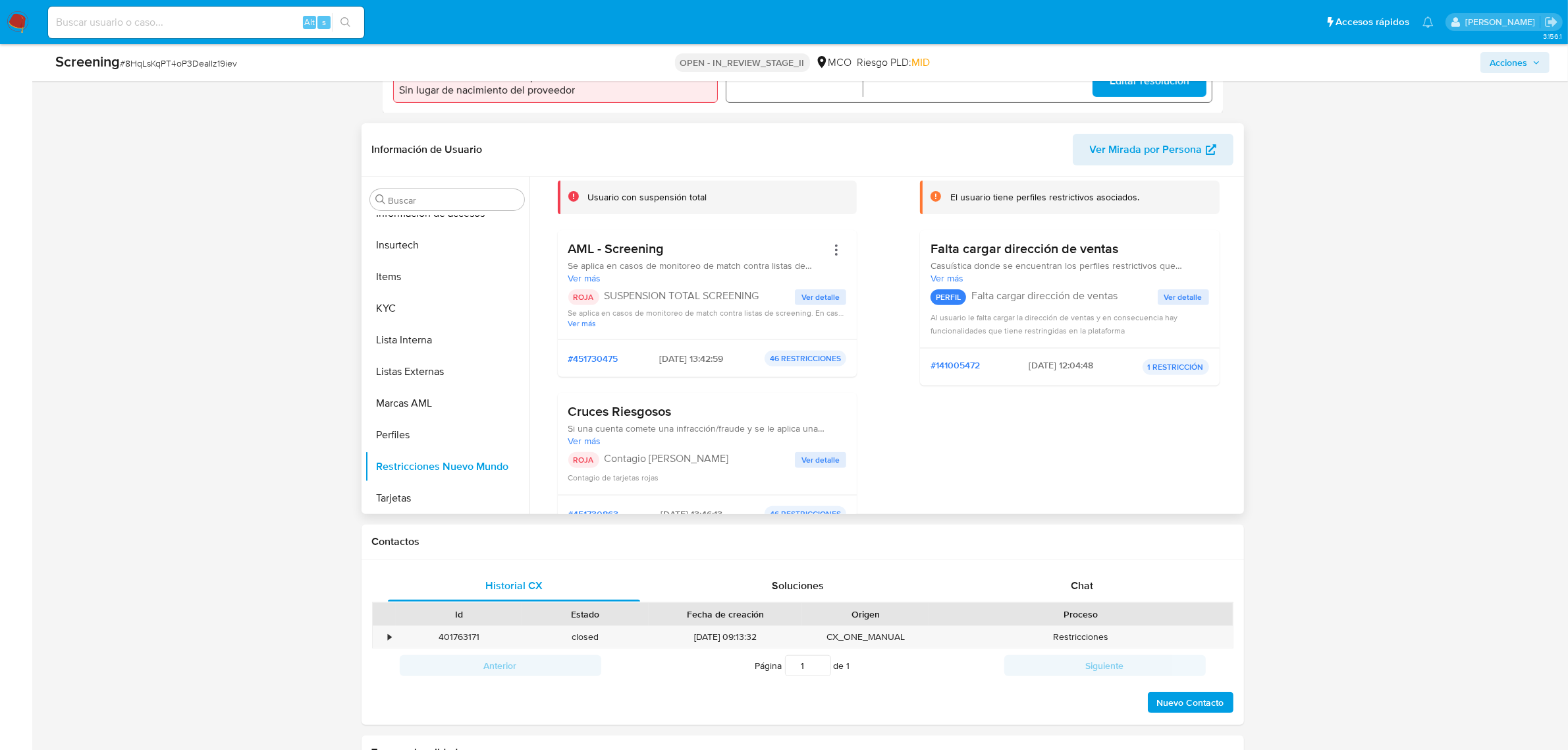
drag, startPoint x: 665, startPoint y: 429, endPoint x: 811, endPoint y: 428, distance: 146.0
click at [809, 428] on span "Si una cuenta comete una infracción/fraude y se le aplica una restricción, ésta…" at bounding box center [707, 428] width 278 height 12
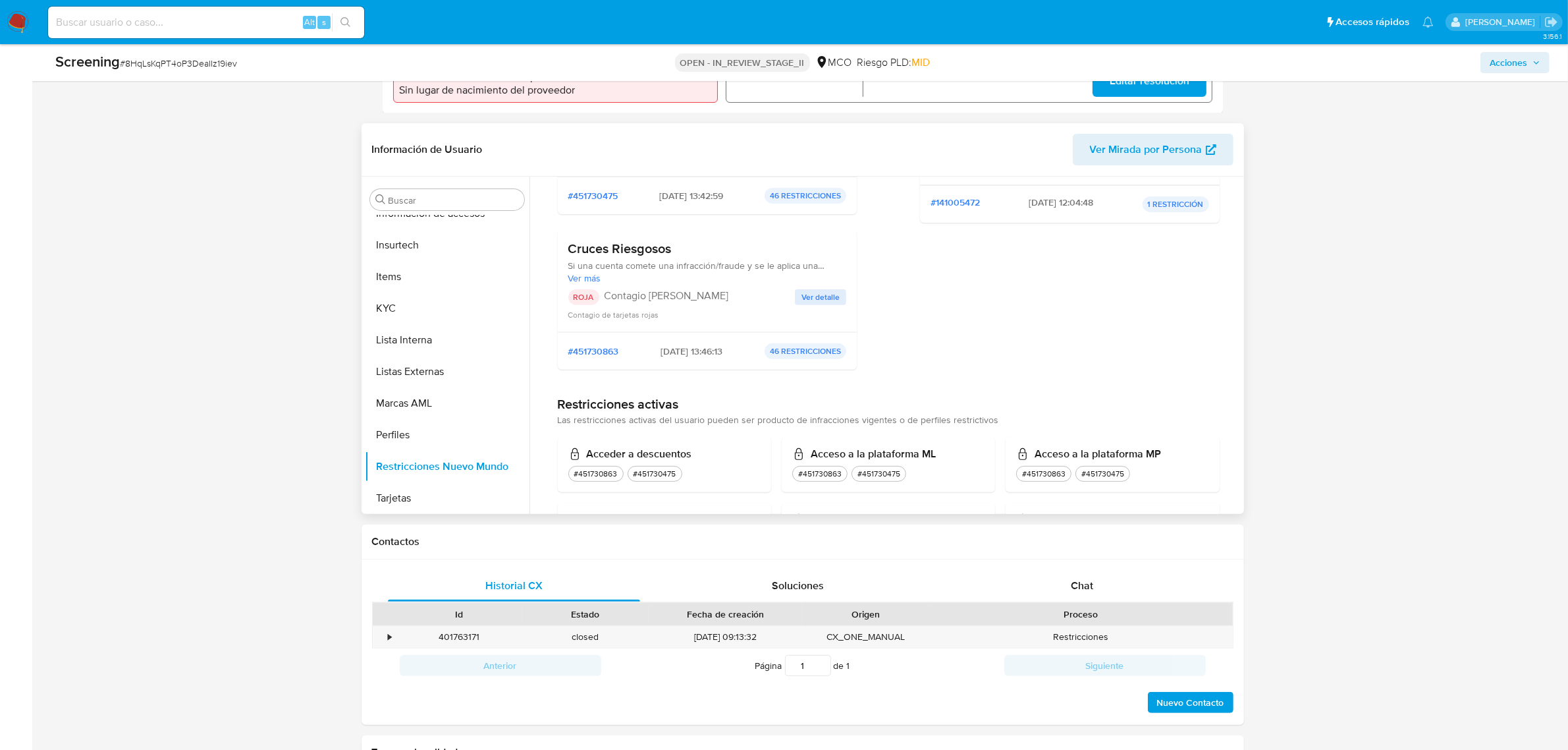
scroll to position [247, 0]
click at [815, 291] on span "Ver detalle" at bounding box center [821, 295] width 38 height 13
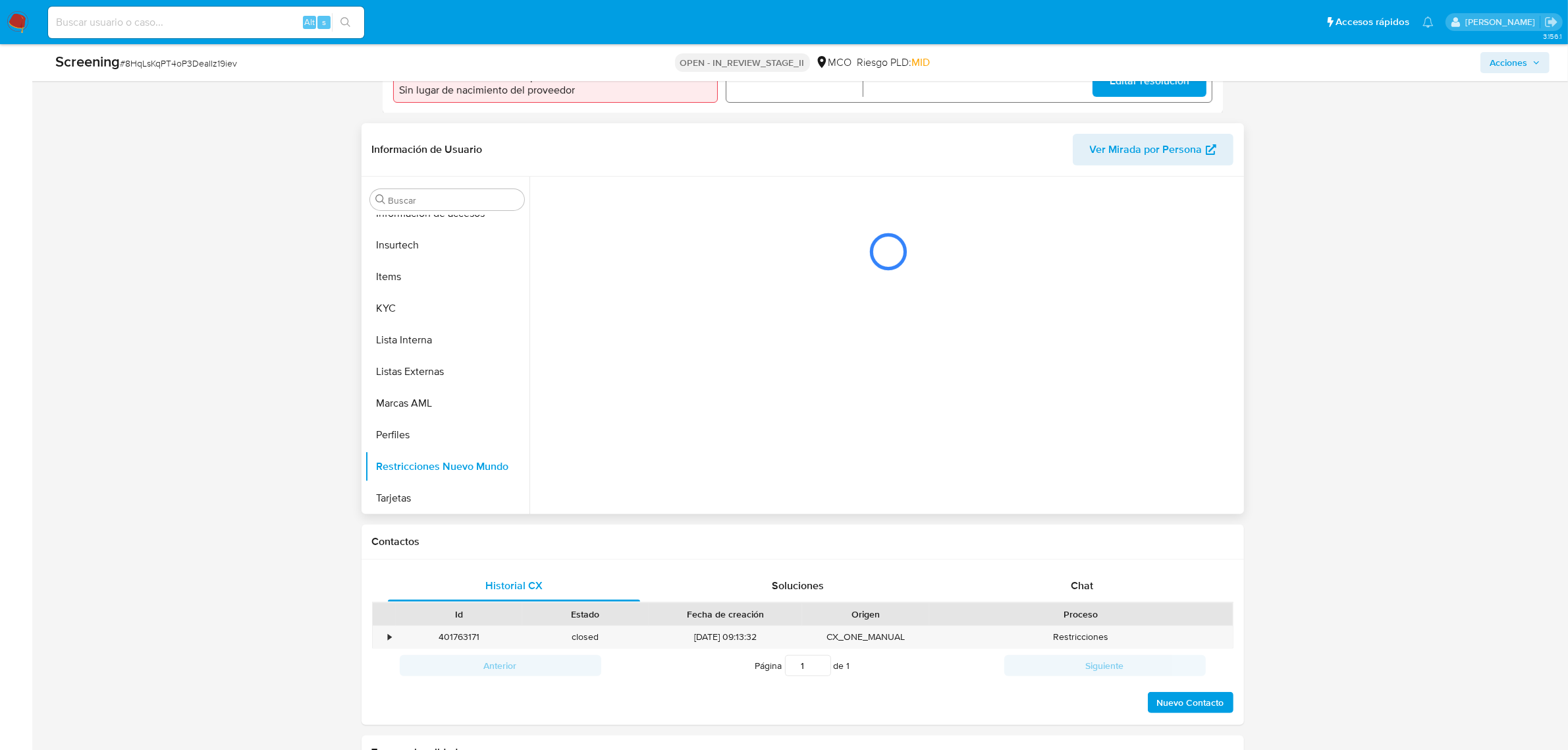
scroll to position [0, 0]
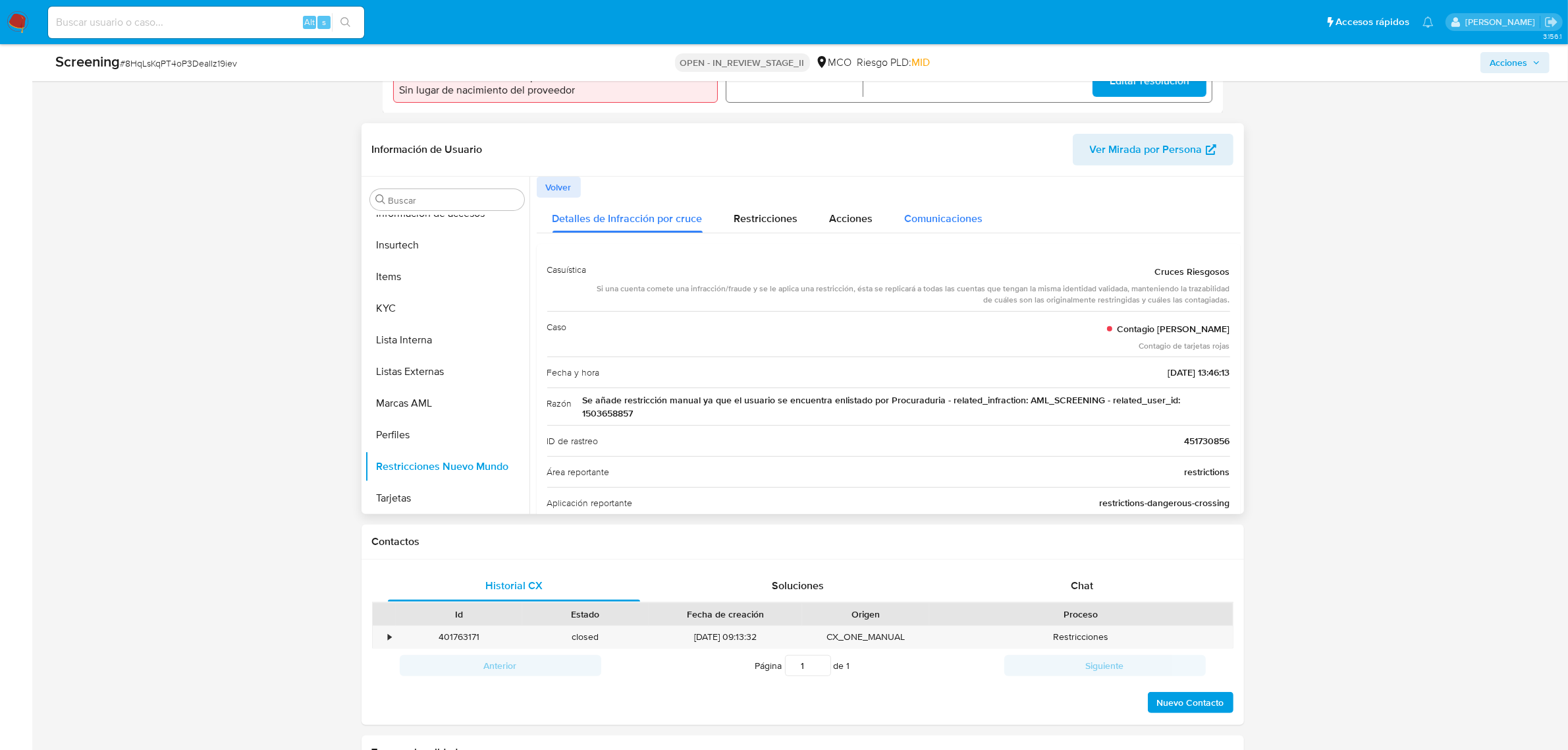
click at [912, 218] on span "Comunicaciones" at bounding box center [944, 218] width 78 height 15
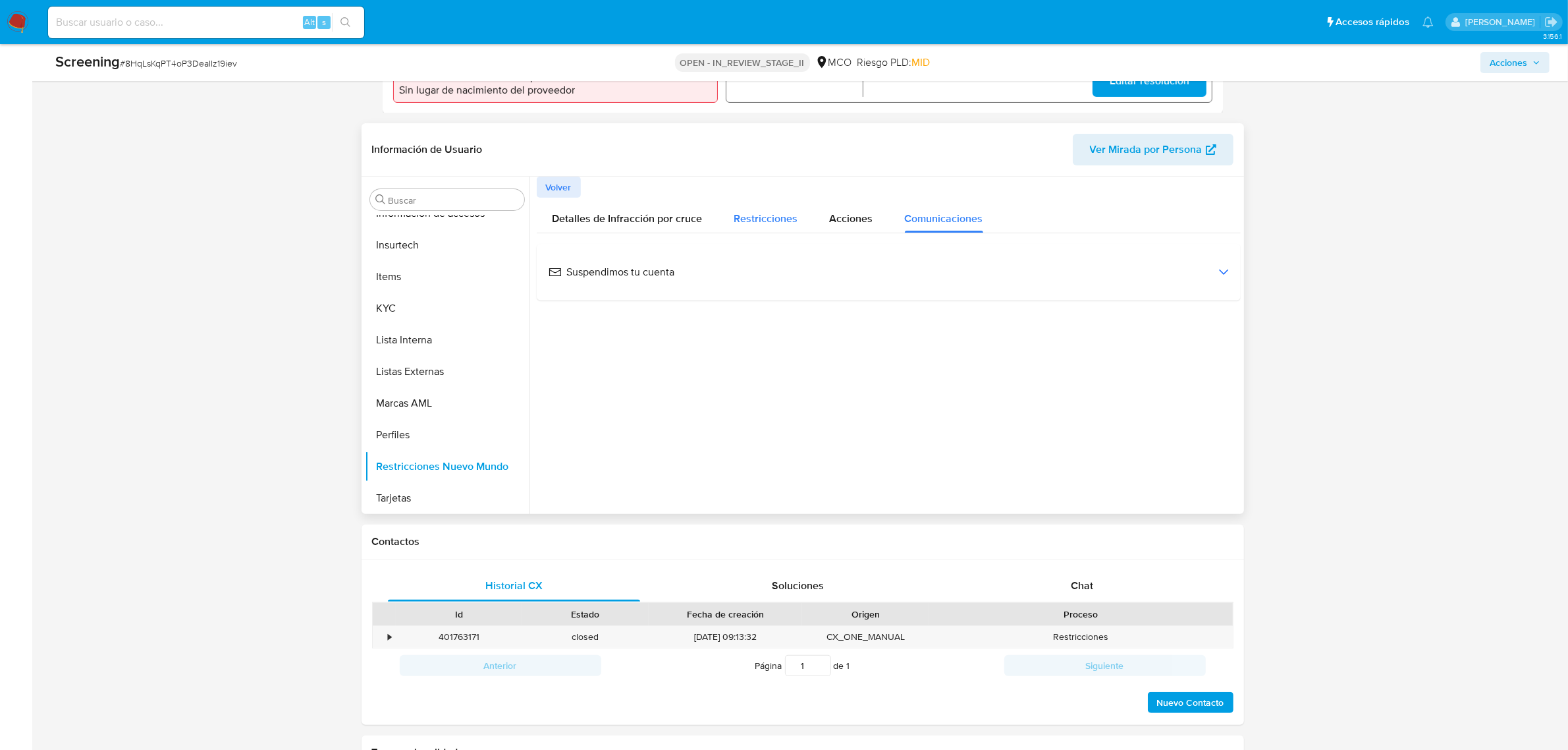
click at [775, 215] on span "Restricciones" at bounding box center [765, 218] width 63 height 15
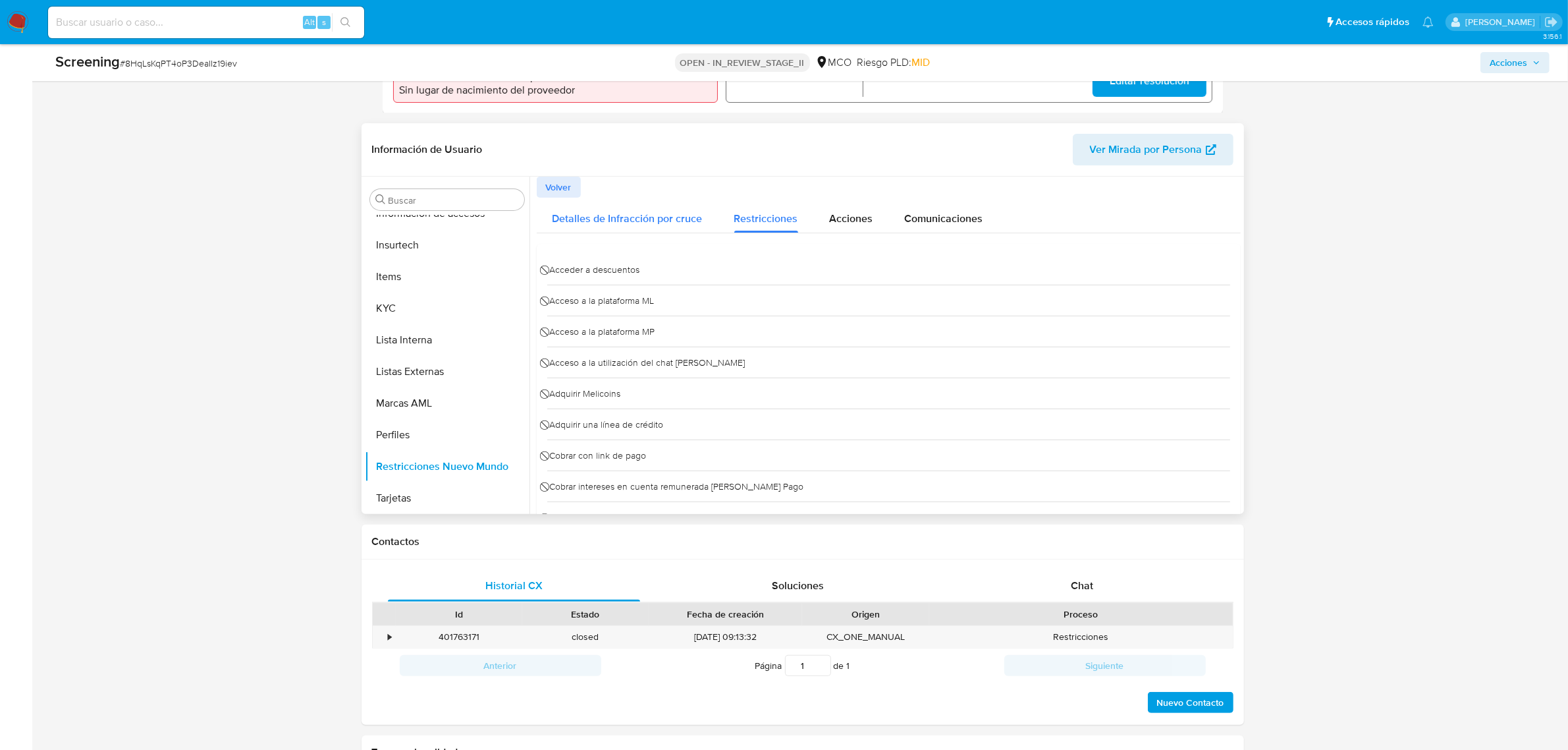
click at [657, 212] on span "Detalles de Infracción por cruce" at bounding box center [627, 218] width 150 height 15
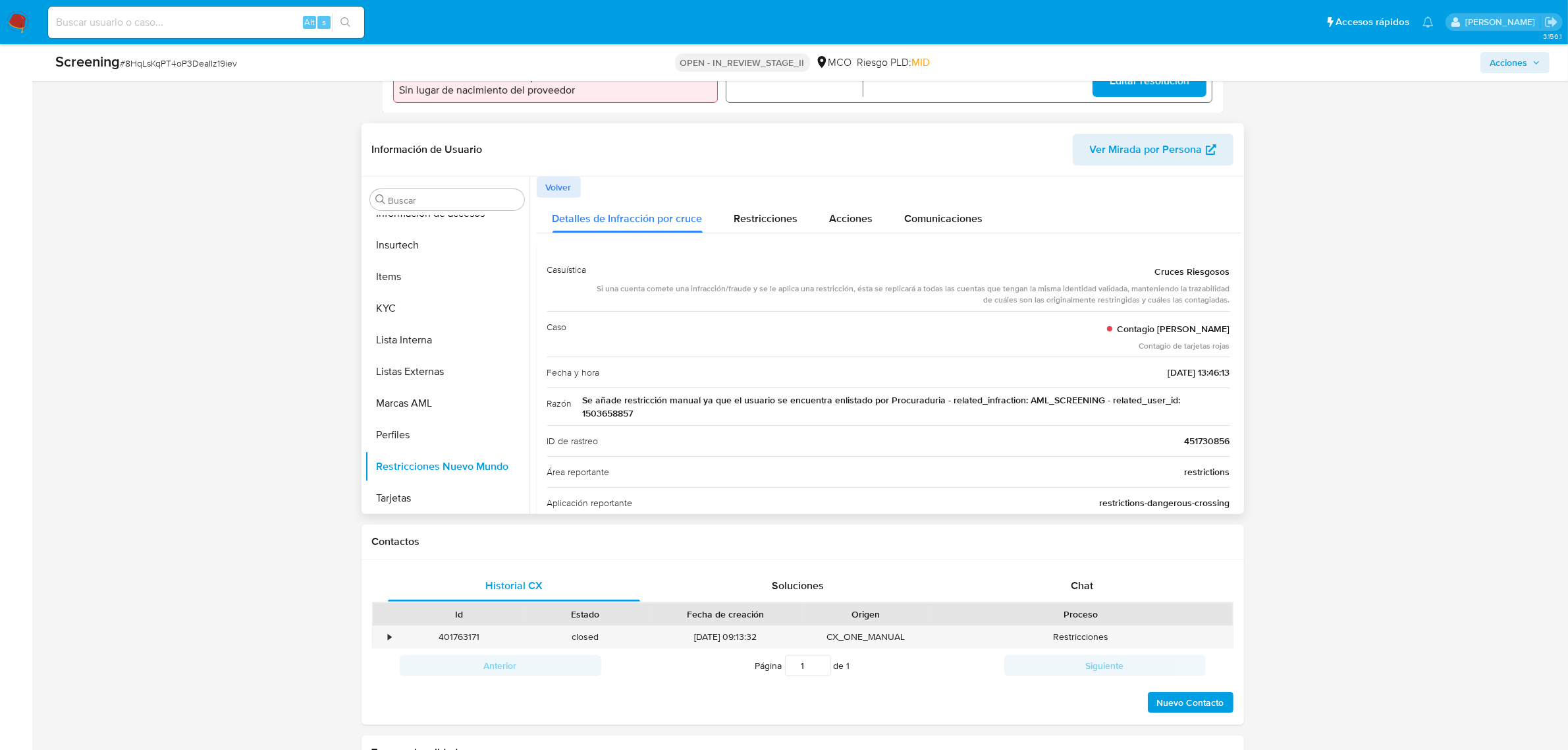
drag, startPoint x: 1031, startPoint y: 404, endPoint x: 1141, endPoint y: 404, distance: 110.0
click at [1140, 404] on span "Se añade restricción manual ya que el usuario se encuentra enlistado por Procur…" at bounding box center [906, 406] width 647 height 26
click at [1151, 403] on span "Se añade restricción manual ya que el usuario se encuentra enlistado por Procur…" at bounding box center [906, 406] width 647 height 26
drag, startPoint x: 663, startPoint y: 412, endPoint x: 571, endPoint y: 403, distance: 92.4
click at [571, 403] on div "Razón Se añade restricción manual ya que el usuario se encuentra enlistado por …" at bounding box center [888, 405] width 683 height 37
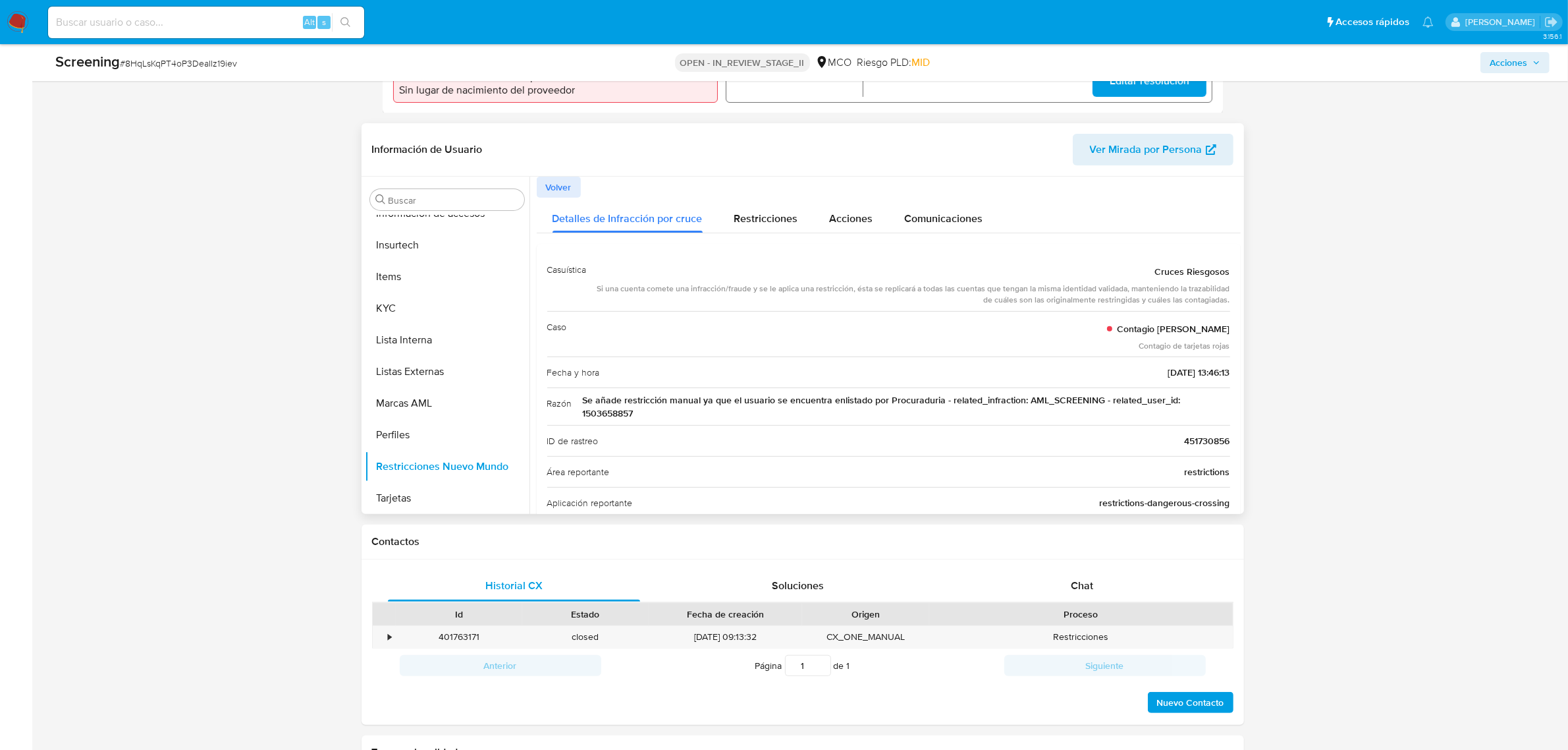
click at [696, 402] on span "Se añade restricción manual ya que el usuario se encuentra enlistado por Procur…" at bounding box center [906, 406] width 647 height 26
drag, startPoint x: 712, startPoint y: 403, endPoint x: 1018, endPoint y: 412, distance: 306.1
click at [995, 412] on span "Se añade restricción manual ya que el usuario se encuentra enlistado por Procur…" at bounding box center [906, 406] width 647 height 26
click at [1038, 413] on span "Se añade restricción manual ya que el usuario se encuentra enlistado por Procur…" at bounding box center [906, 406] width 647 height 26
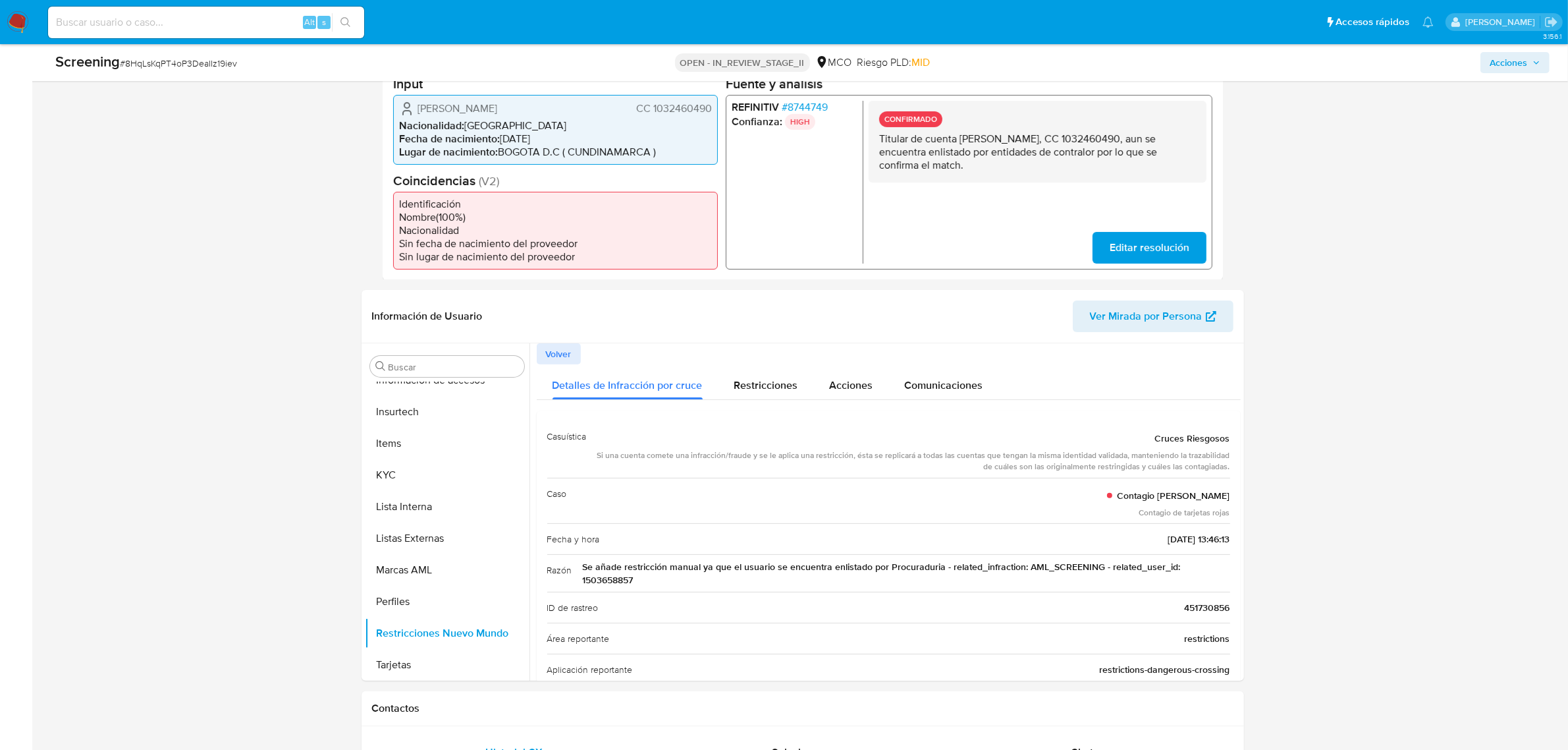
scroll to position [164, 0]
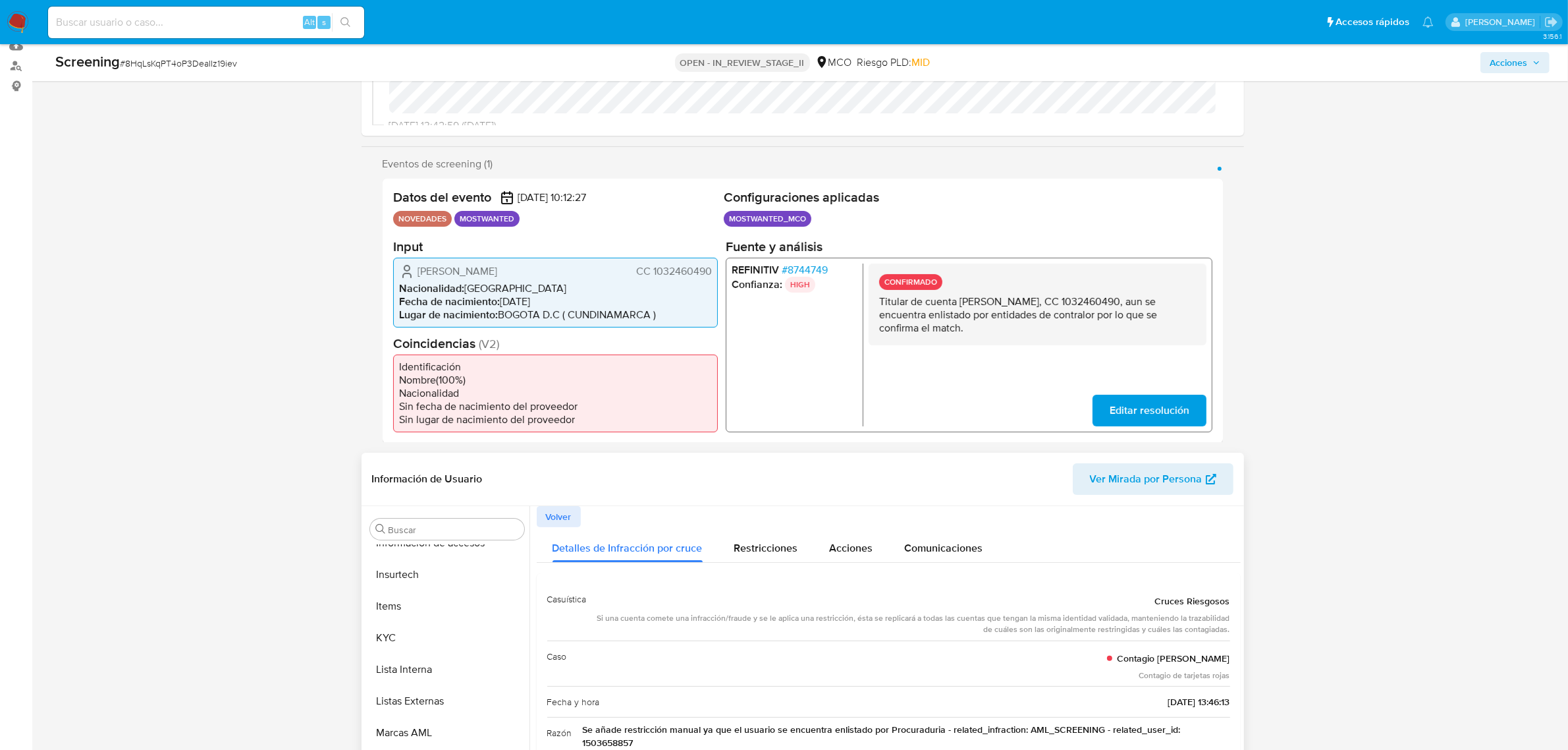
click at [563, 519] on span "Volver" at bounding box center [559, 516] width 26 height 18
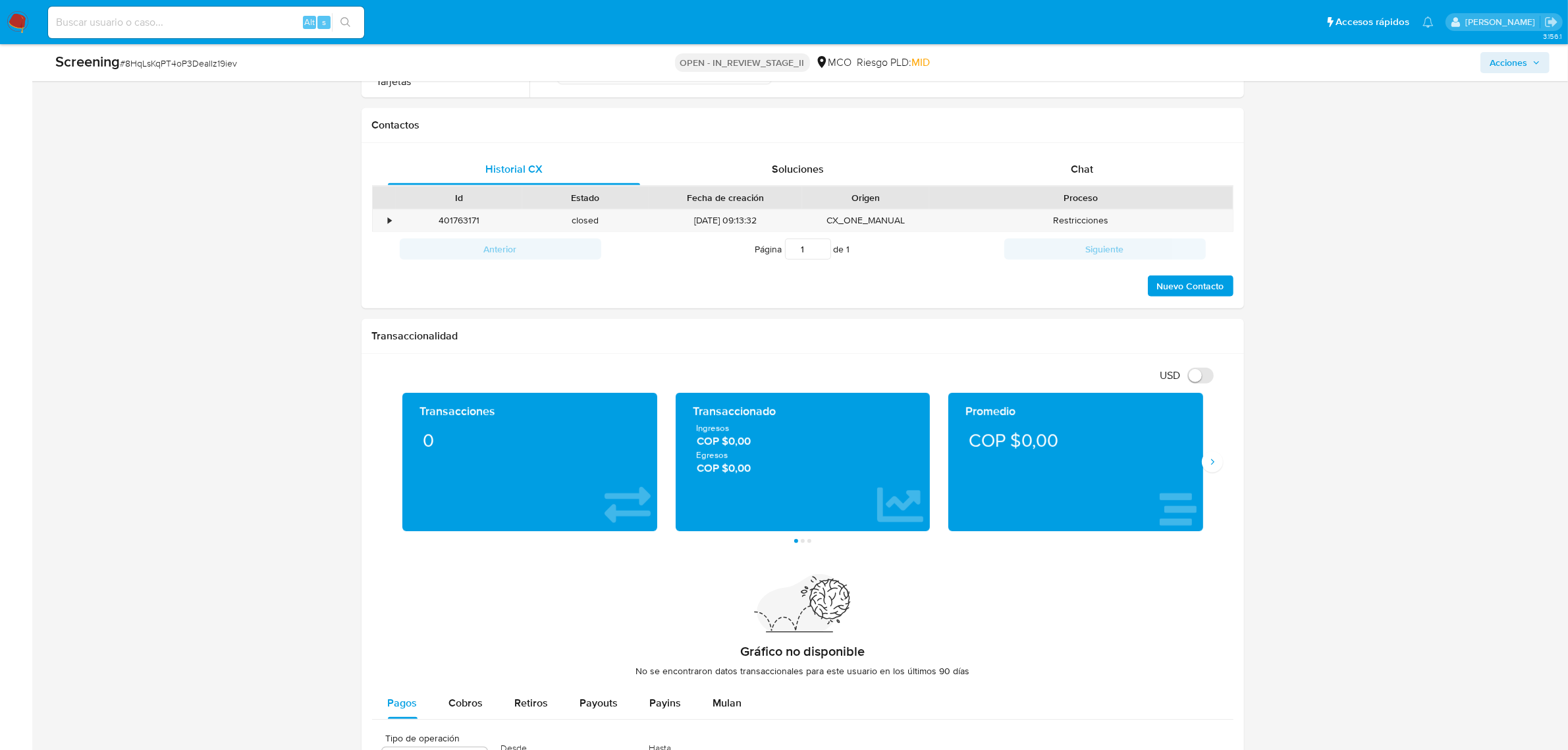
scroll to position [906, 0]
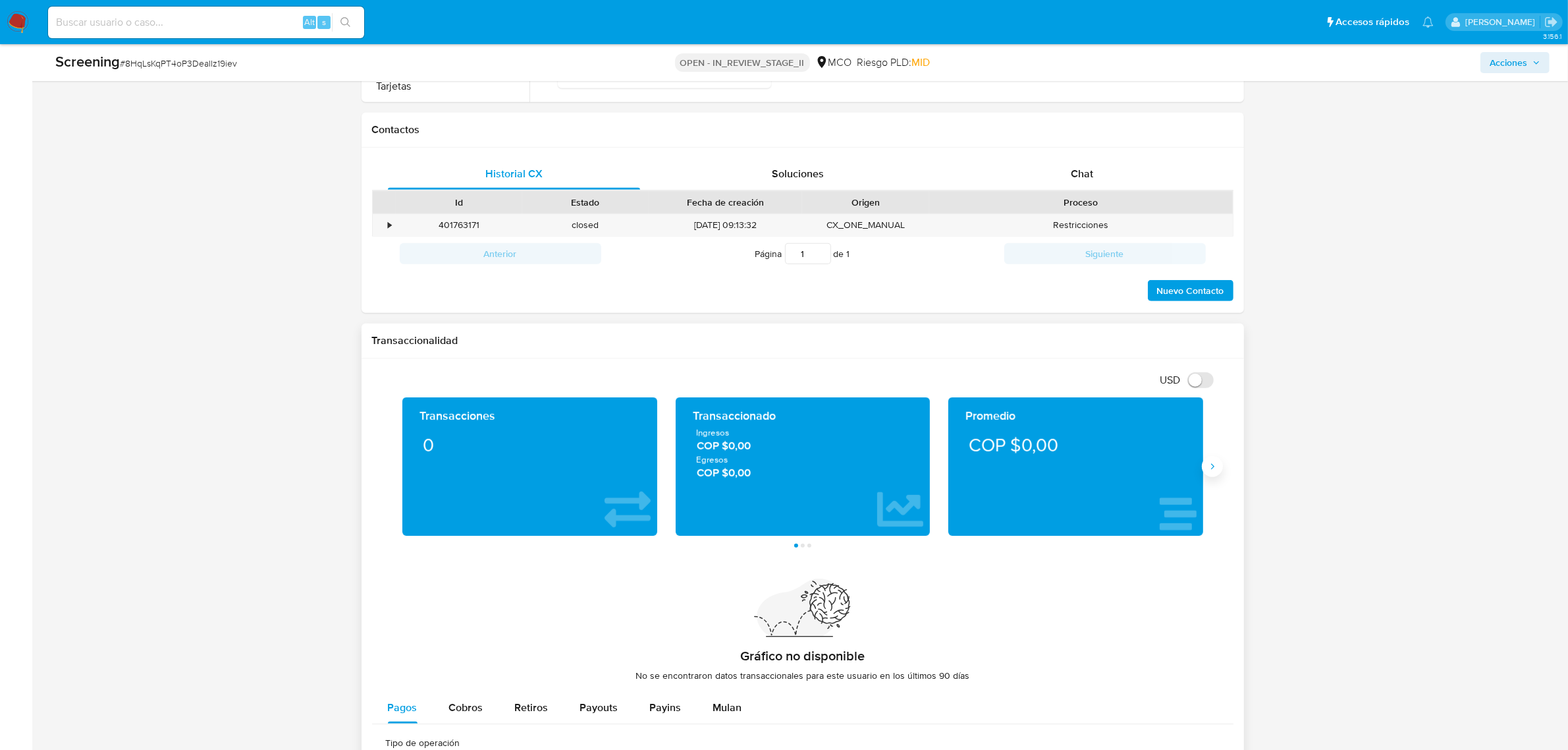
click at [1214, 471] on icon "Siguiente" at bounding box center [1212, 466] width 10 height 10
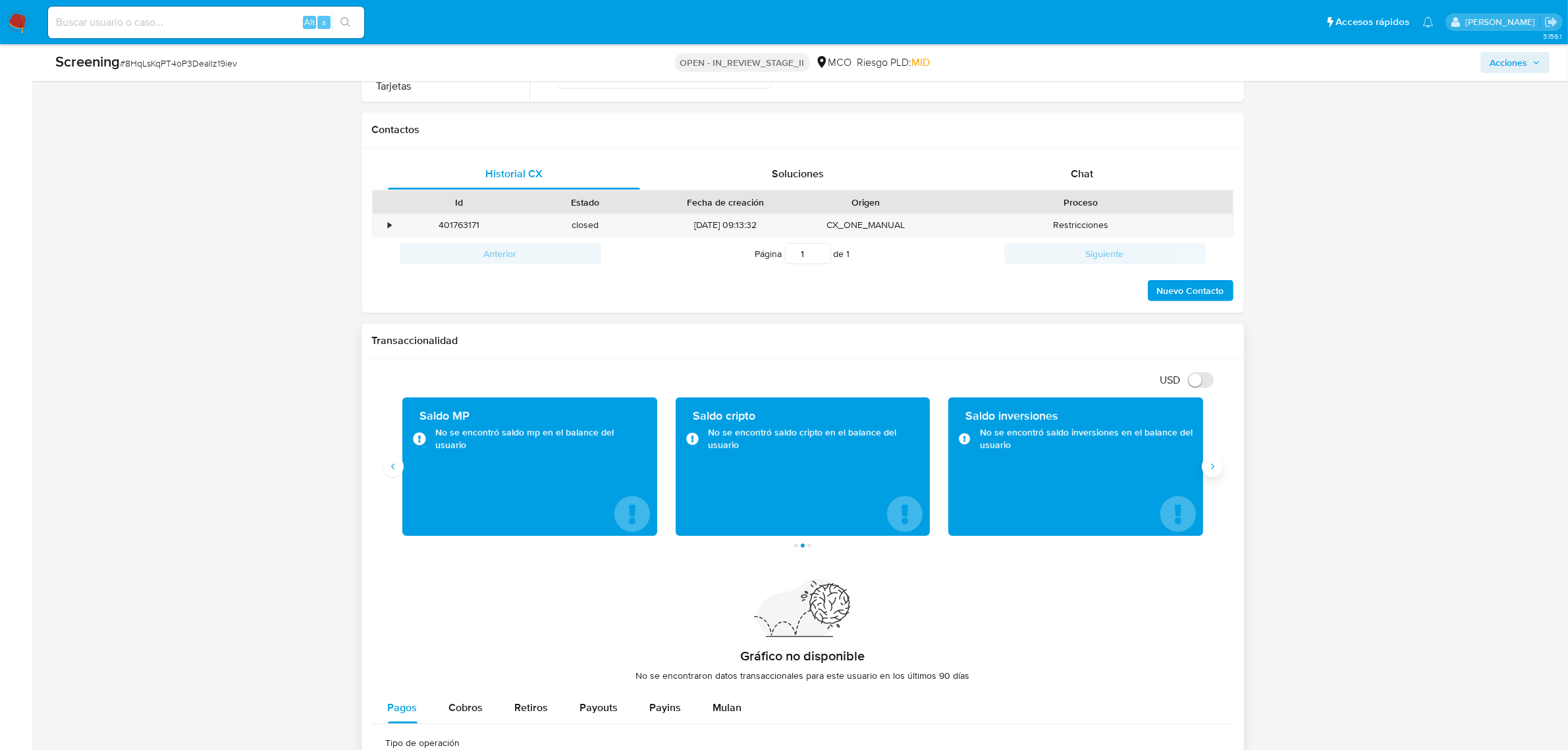
click at [1219, 470] on button "Siguiente" at bounding box center [1212, 466] width 21 height 21
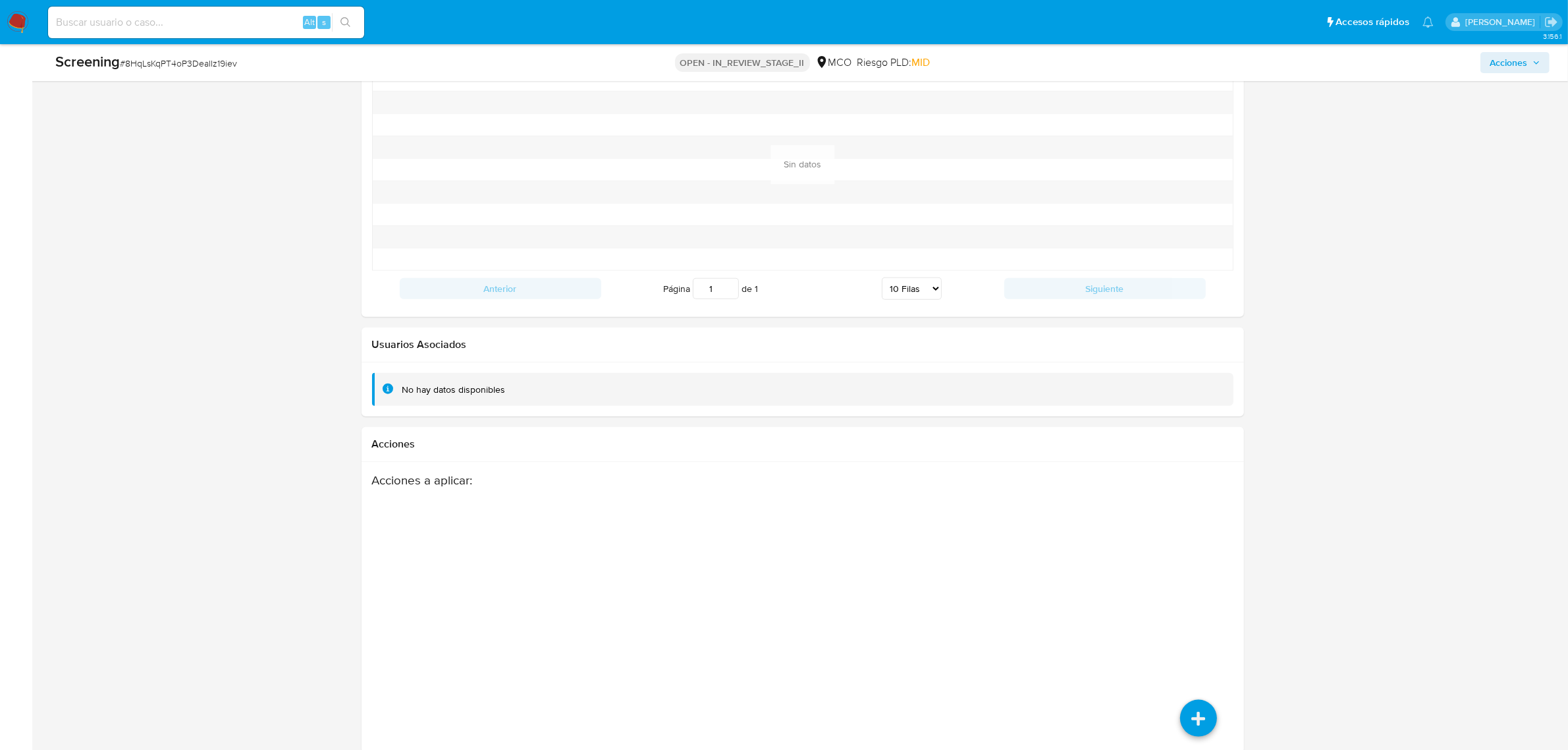
scroll to position [1697, 0]
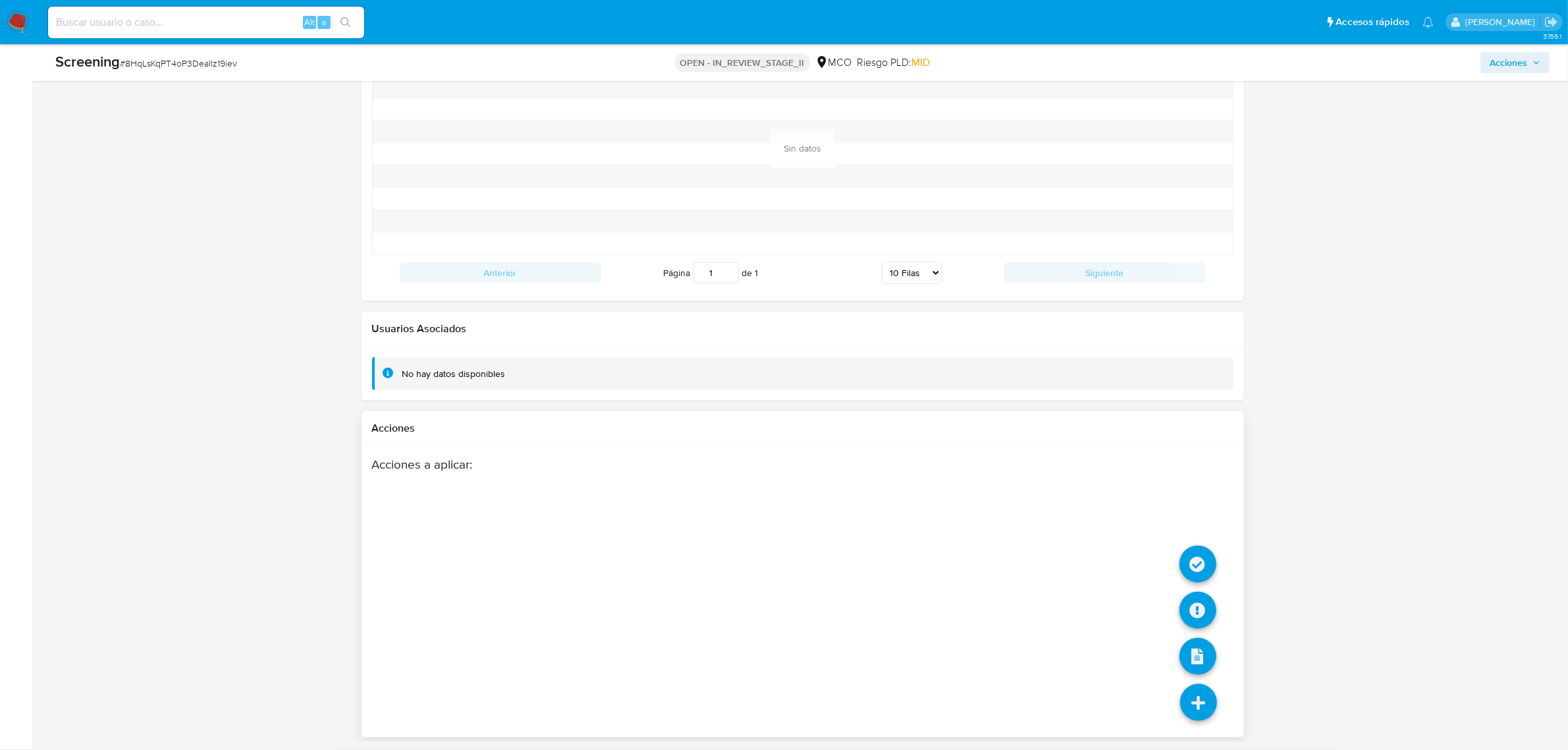
click at [1190, 690] on icon at bounding box center [1198, 702] width 37 height 37
click at [1205, 557] on icon at bounding box center [1198, 564] width 37 height 37
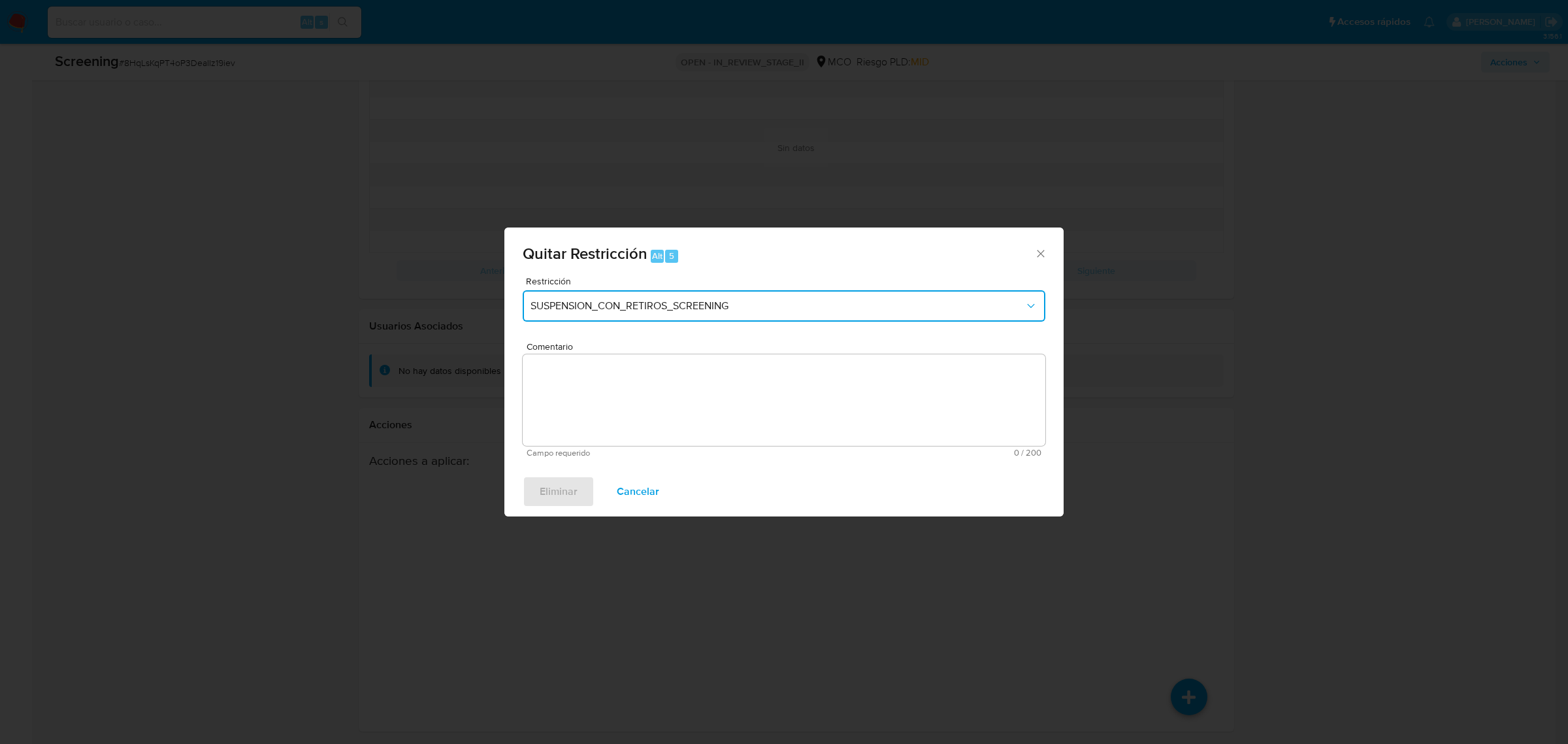
click at [675, 298] on button "SUSPENSION_CON_RETIROS_SCREENING" at bounding box center [784, 306] width 523 height 31
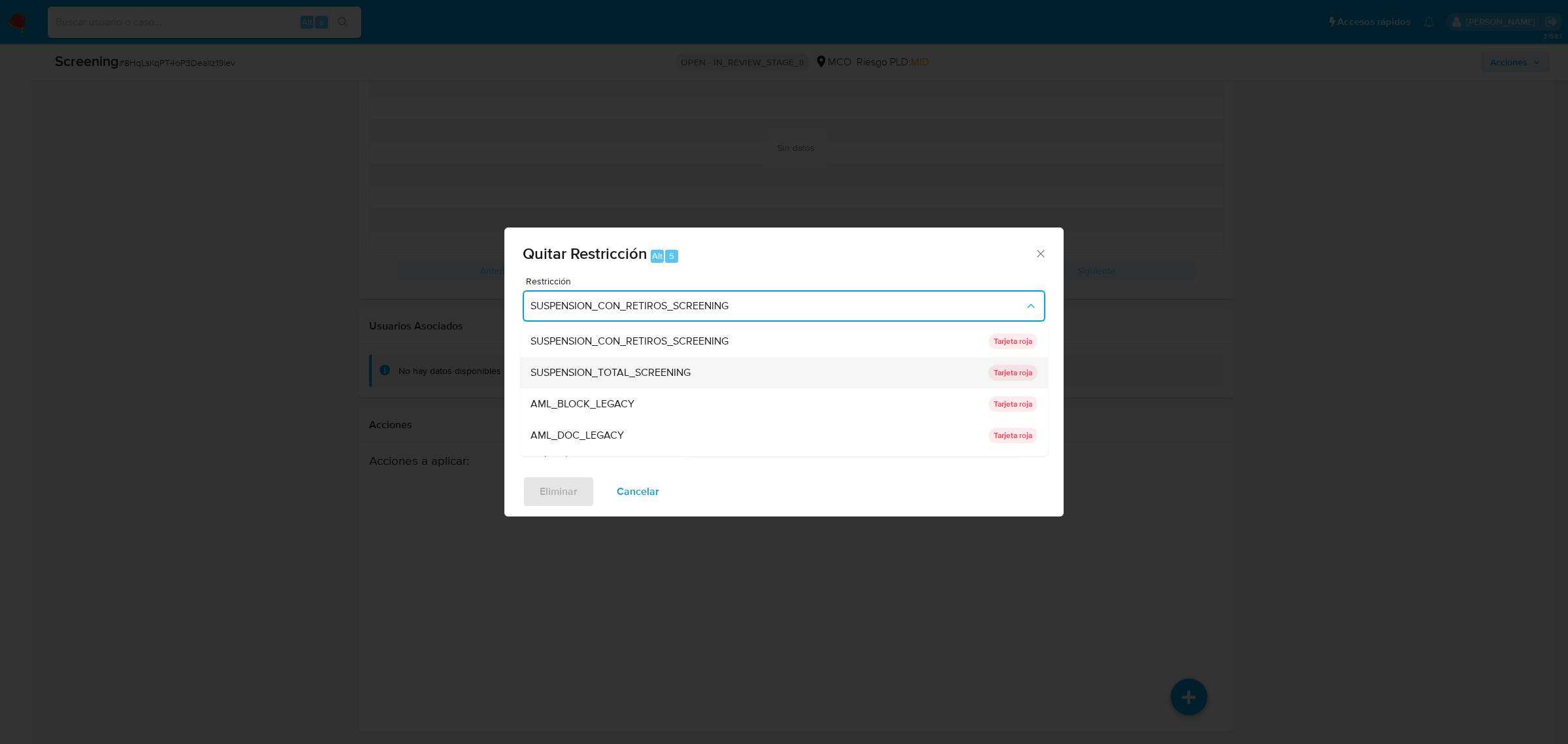
click at [642, 378] on span "SUSPENSION_TOTAL_SCREENING" at bounding box center [611, 371] width 161 height 13
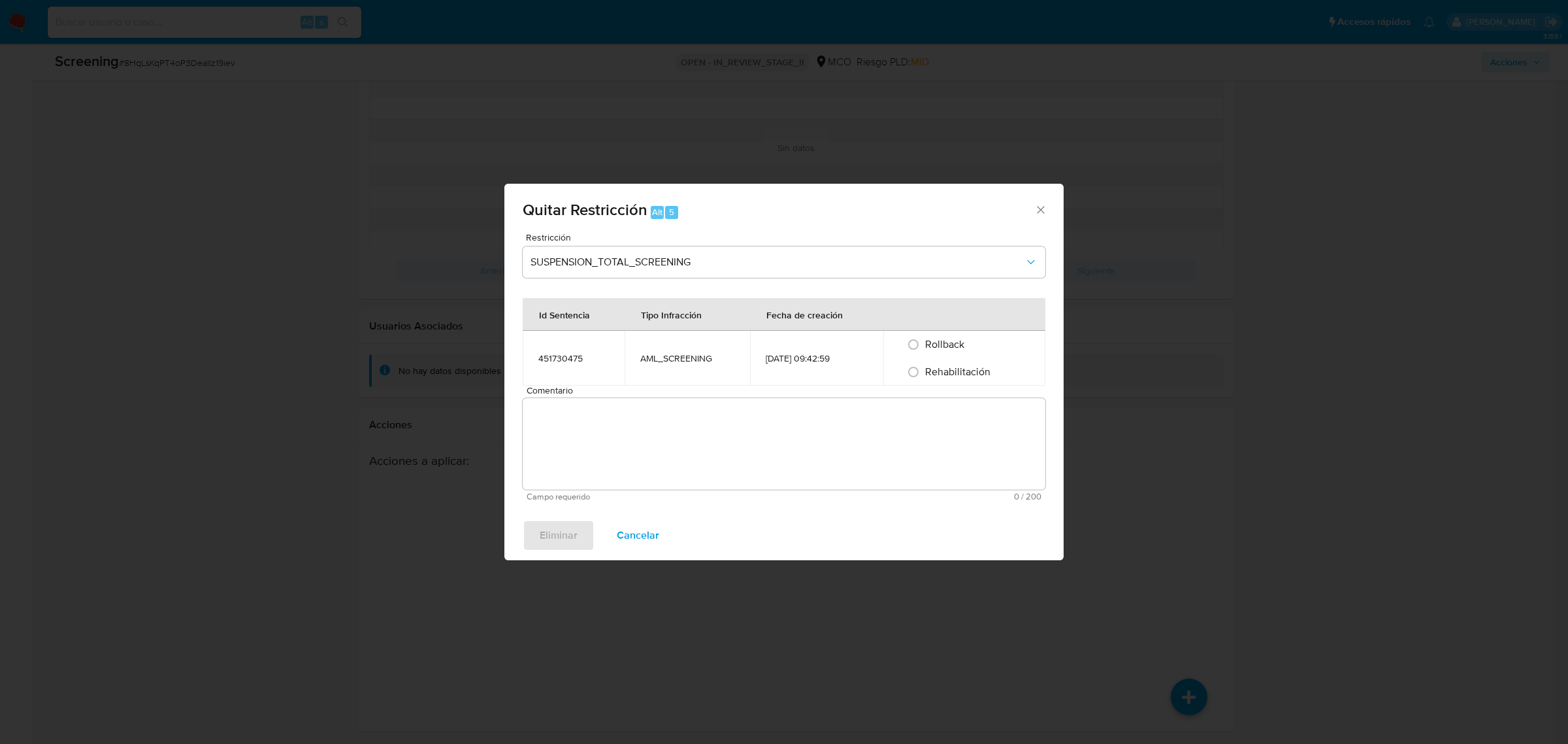
click at [628, 403] on textarea "Comentario" at bounding box center [784, 444] width 523 height 91
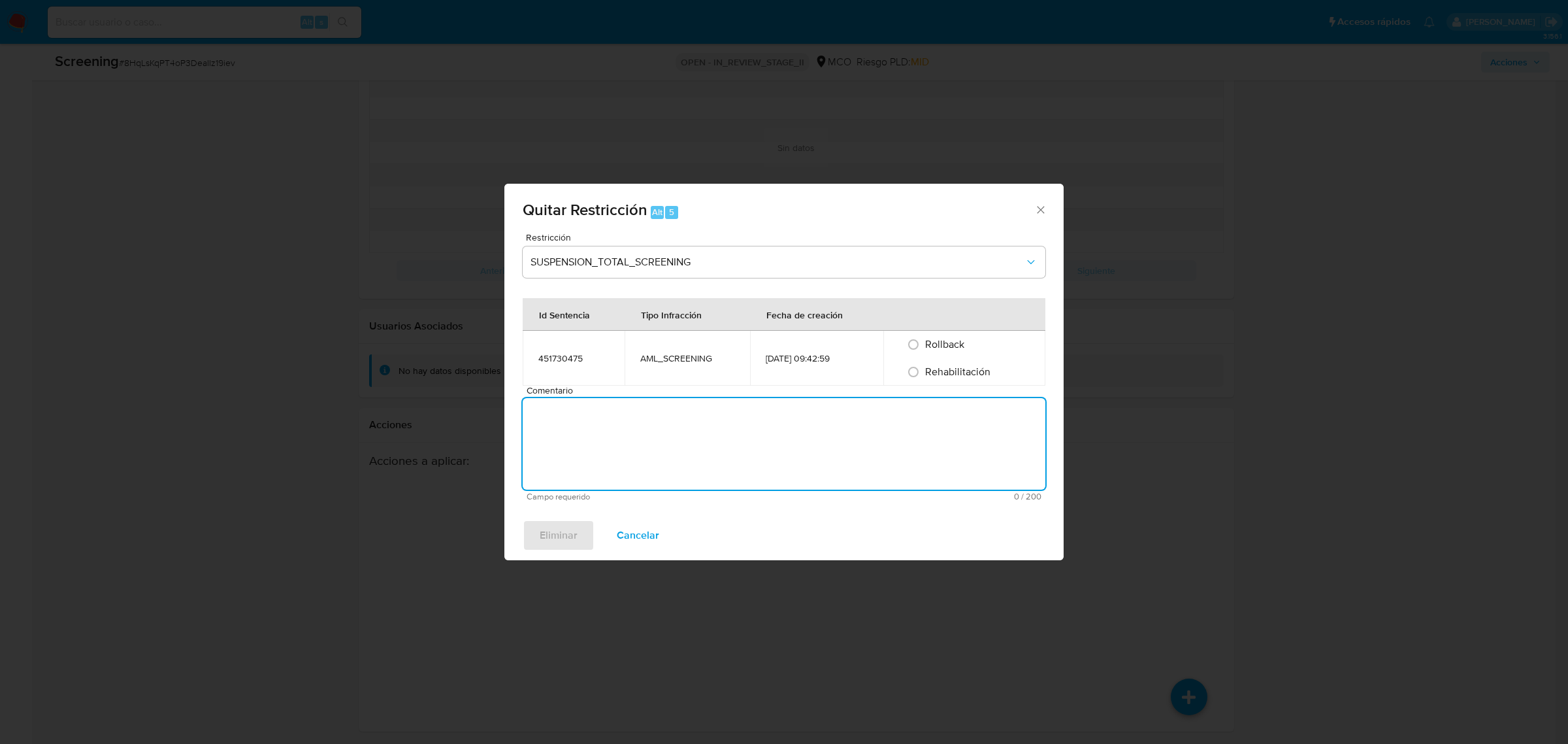
click at [982, 373] on span "Rehabilitación" at bounding box center [958, 371] width 66 height 15
click at [924, 373] on input "Rehabilitación" at bounding box center [914, 372] width 21 height 21
radio input "true"
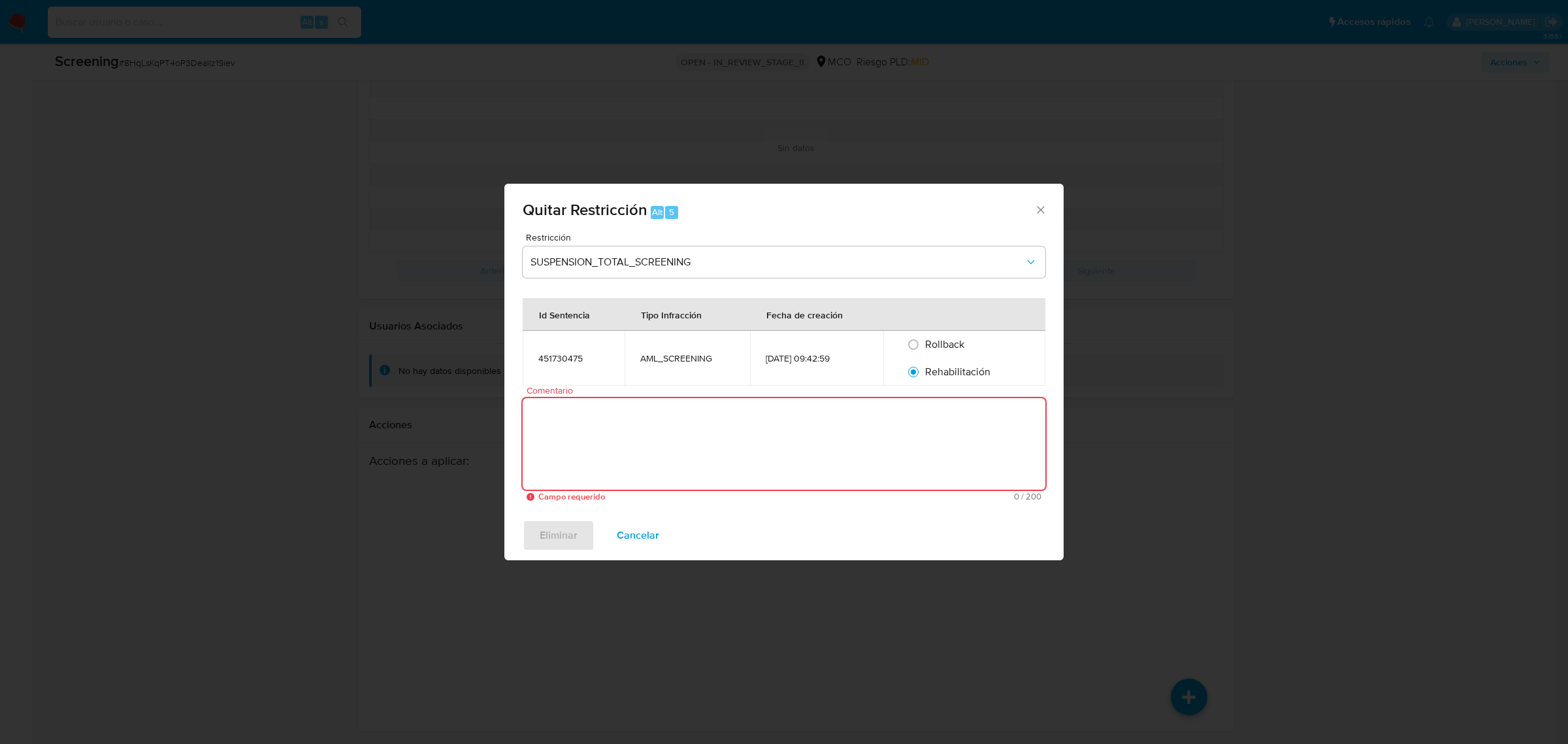
click at [759, 454] on textarea "Comentario" at bounding box center [784, 444] width 523 height 91
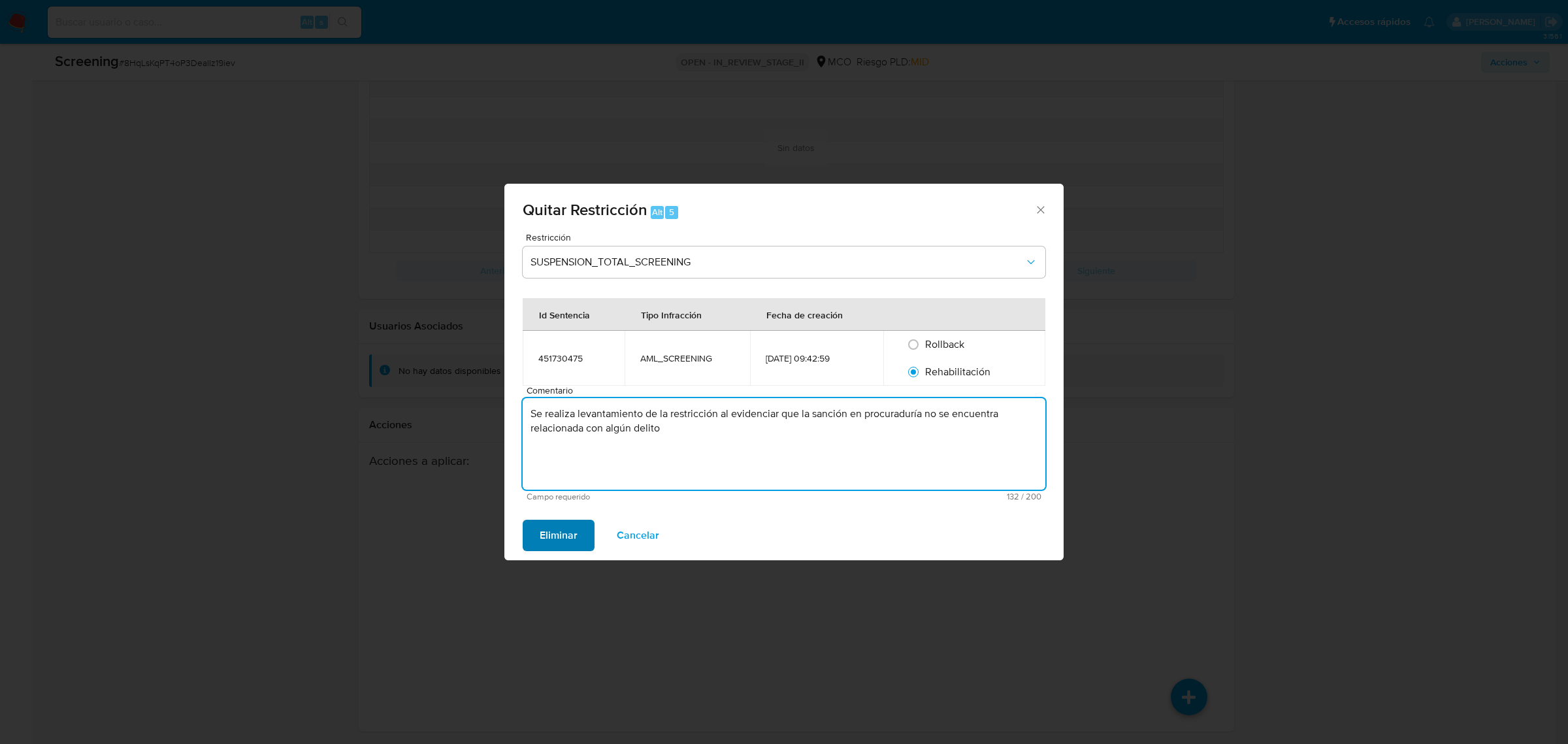
type textarea "Se realiza levantamiento de la restricción al evidenciar que la sanción en proc…"
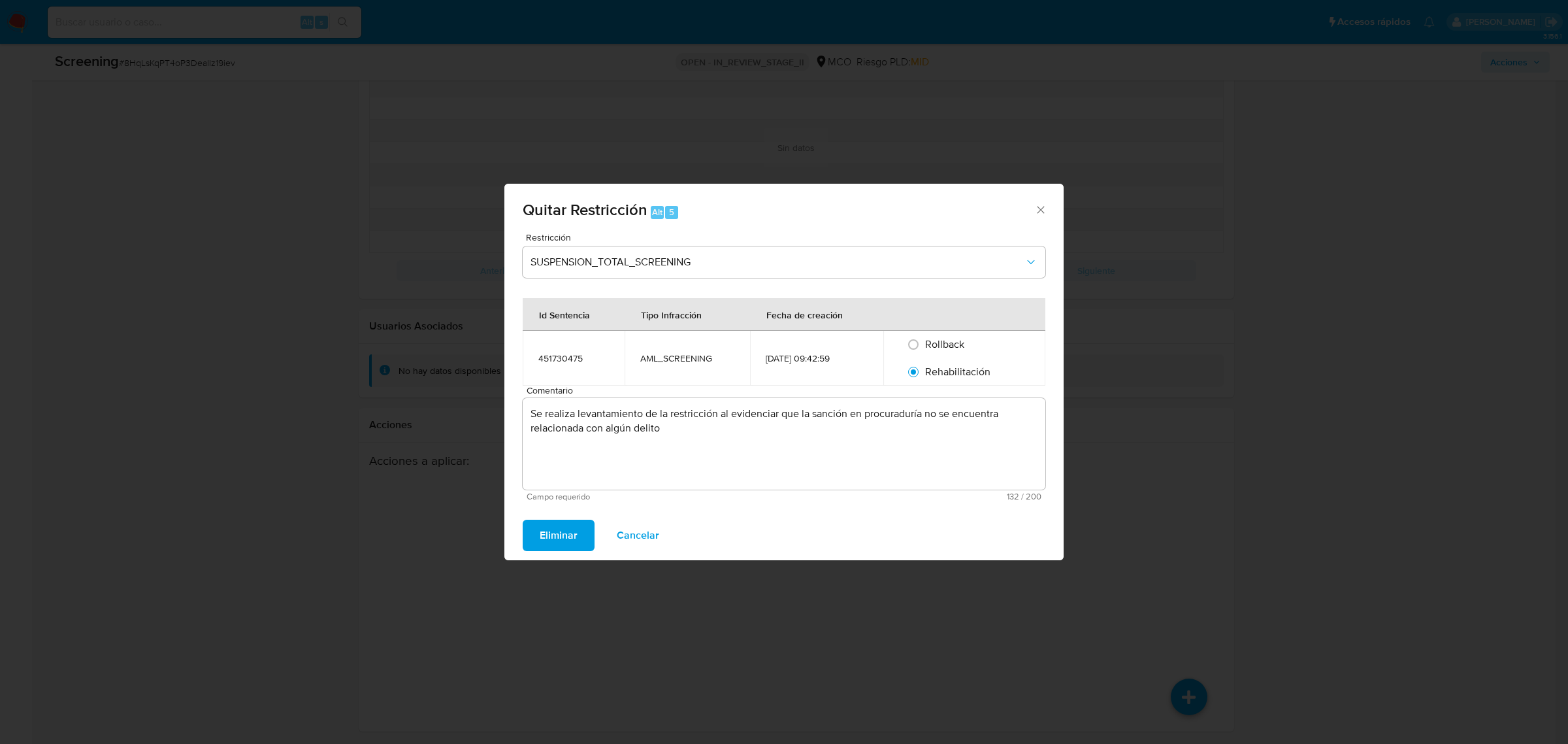
click at [557, 521] on span "Eliminar" at bounding box center [558, 535] width 38 height 28
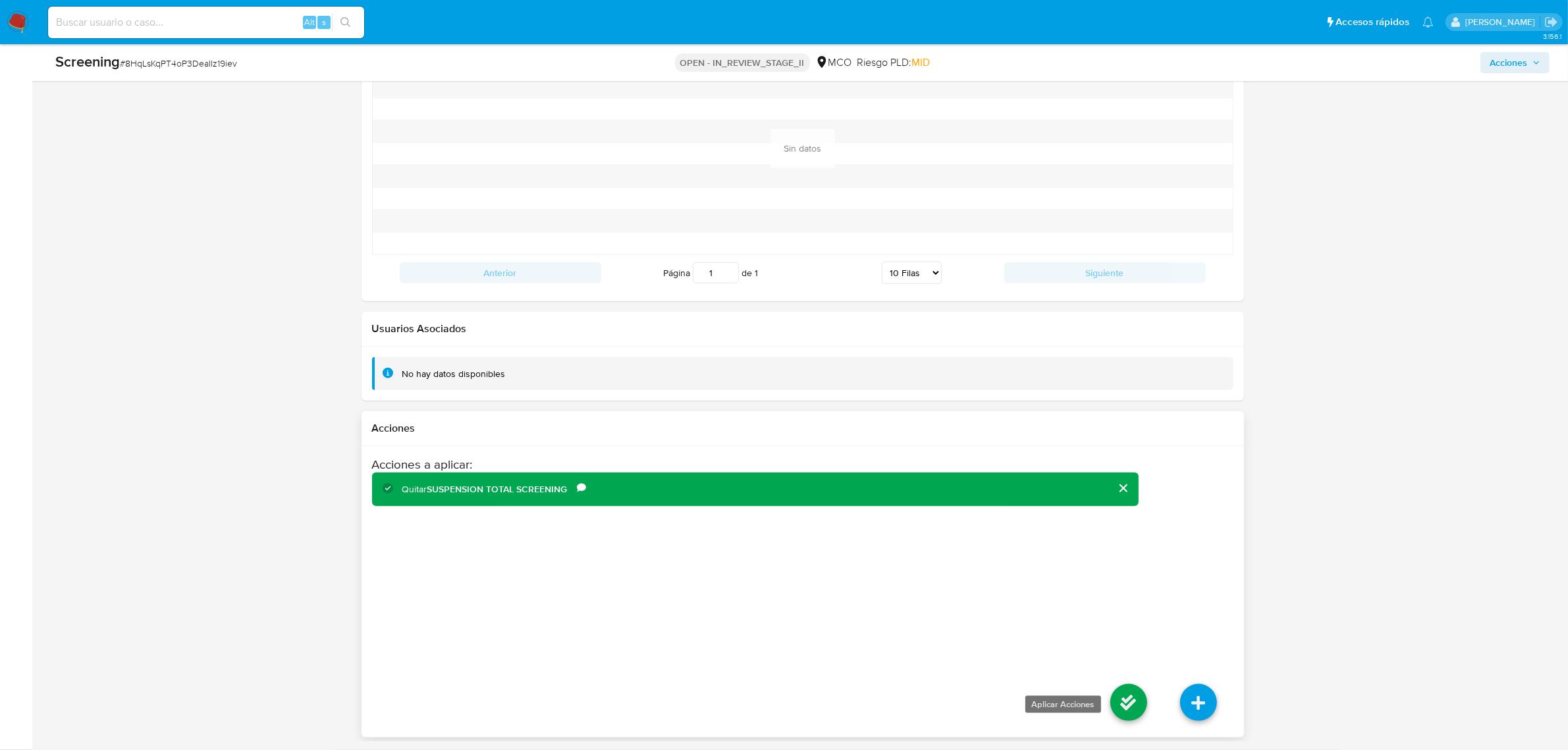
click at [1136, 703] on icon at bounding box center [1129, 702] width 37 height 37
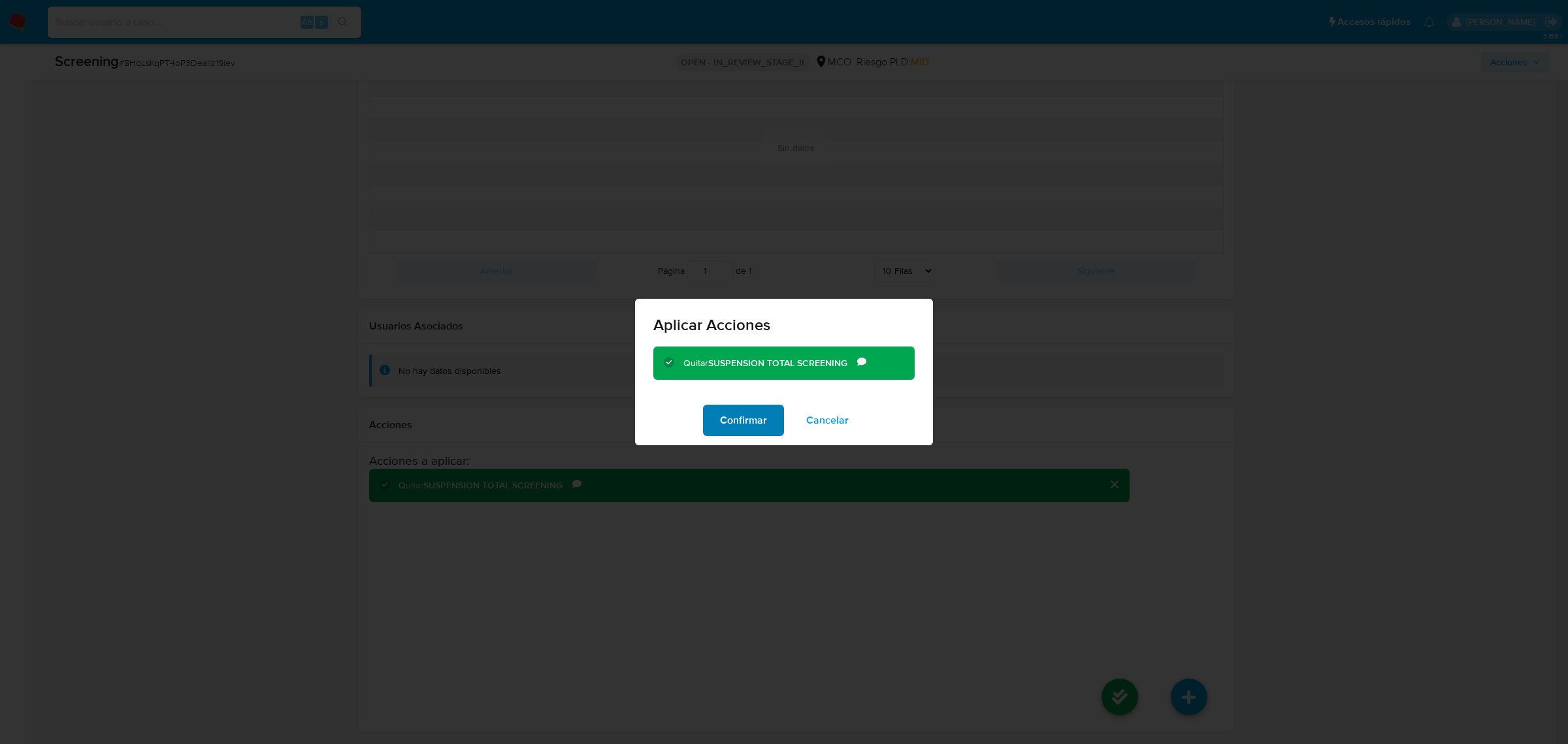
click at [746, 411] on span "Confirmar" at bounding box center [743, 419] width 47 height 28
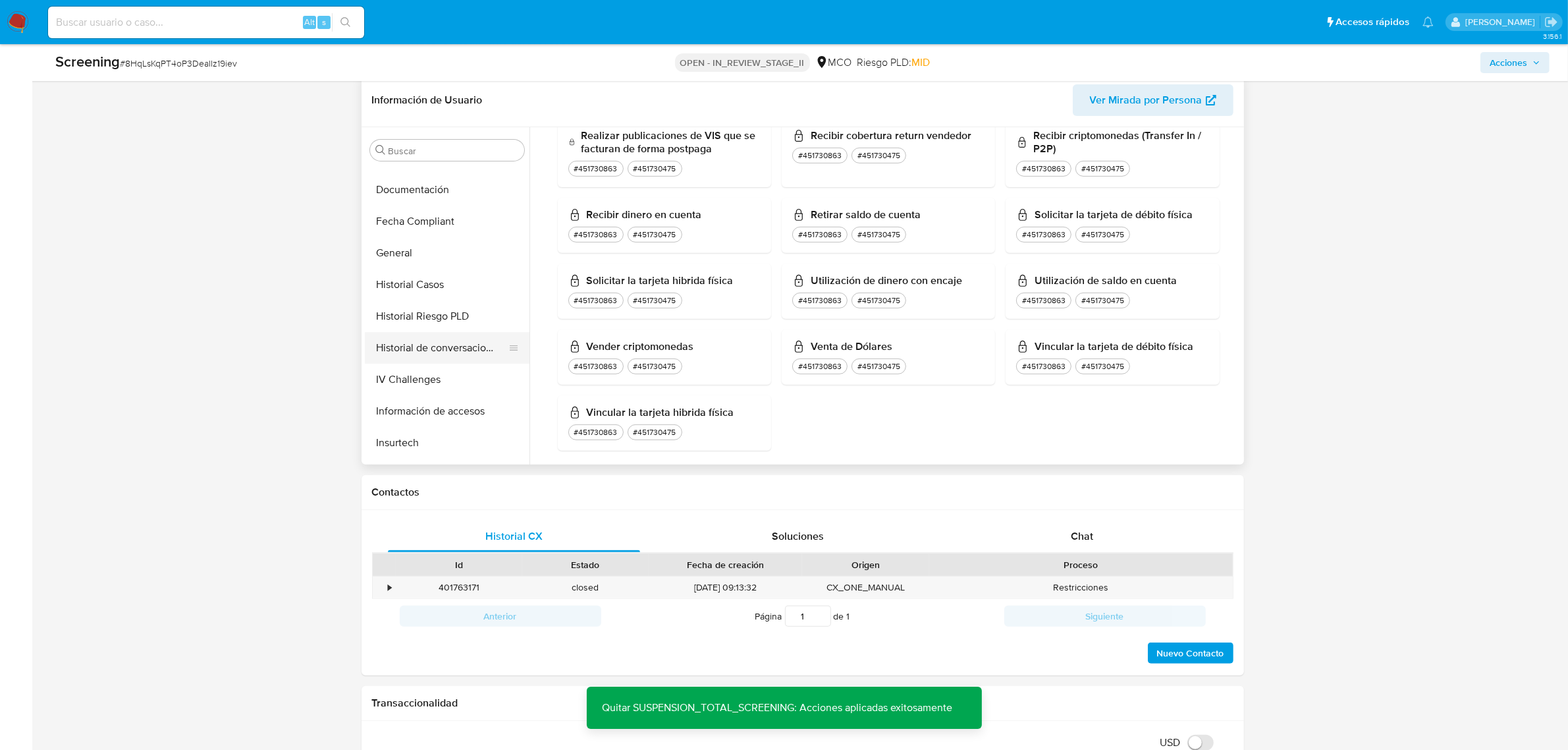
scroll to position [555, 0]
click at [461, 417] on button "Restricciones Nuevo Mundo" at bounding box center [442, 417] width 154 height 31
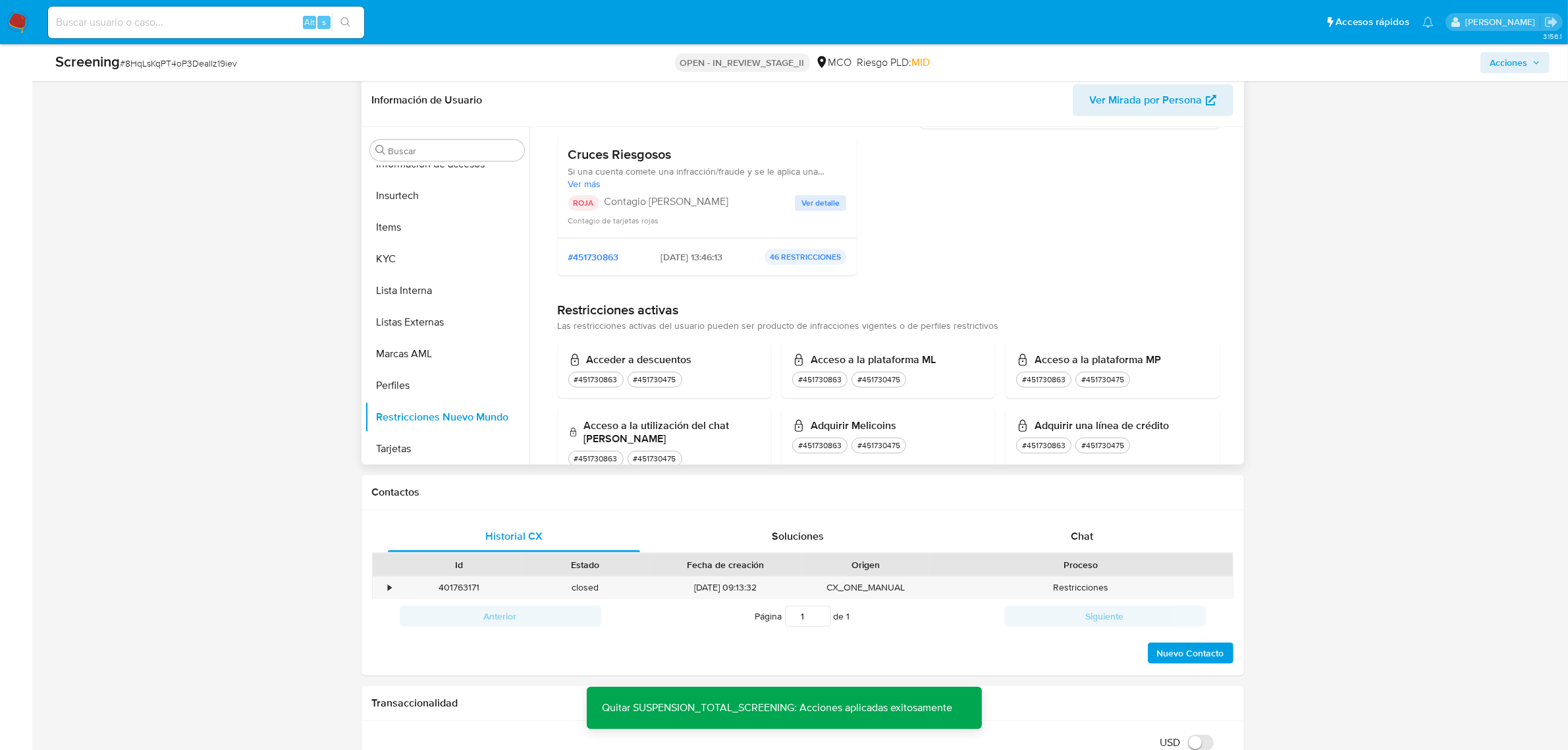
scroll to position [0, 0]
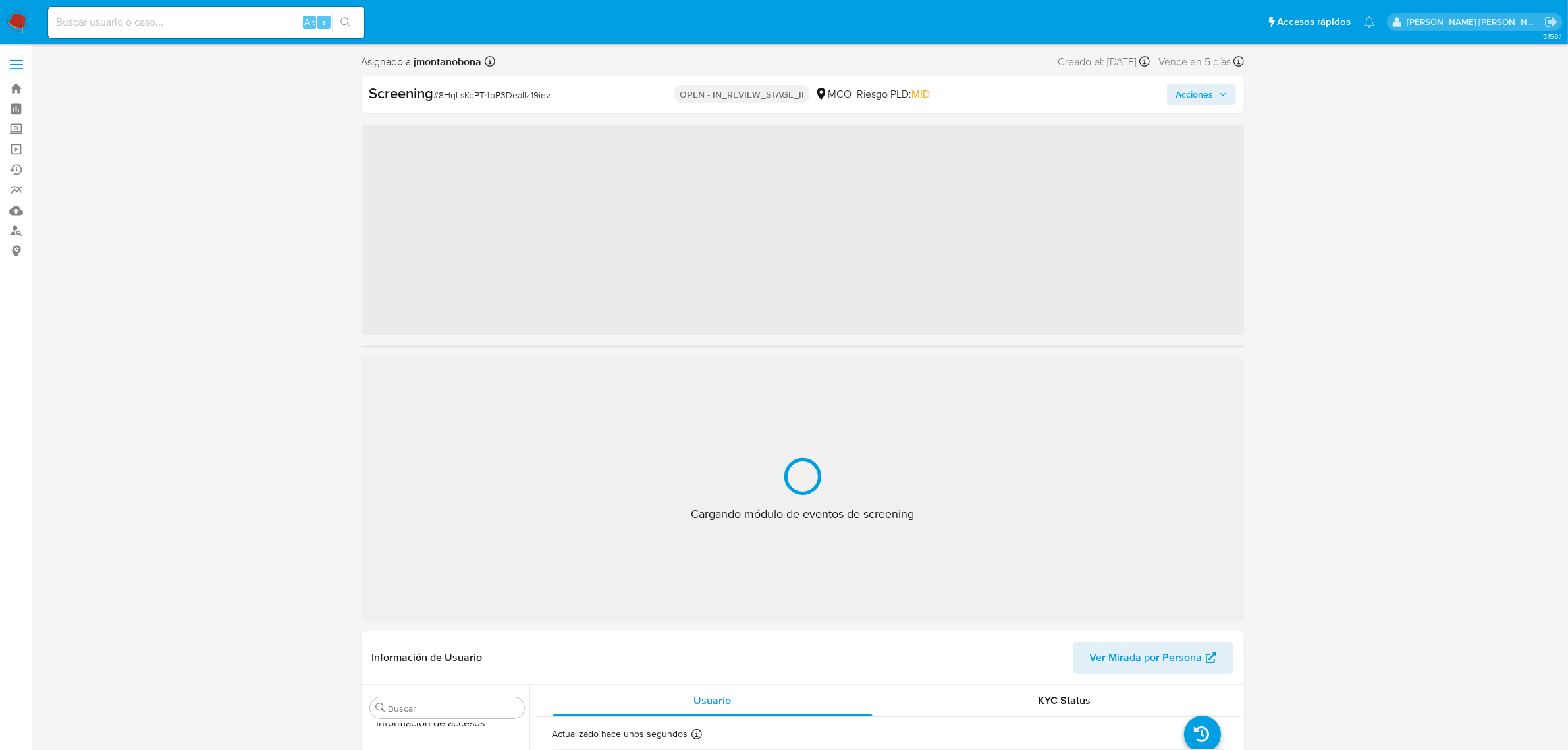
scroll to position [555, 0]
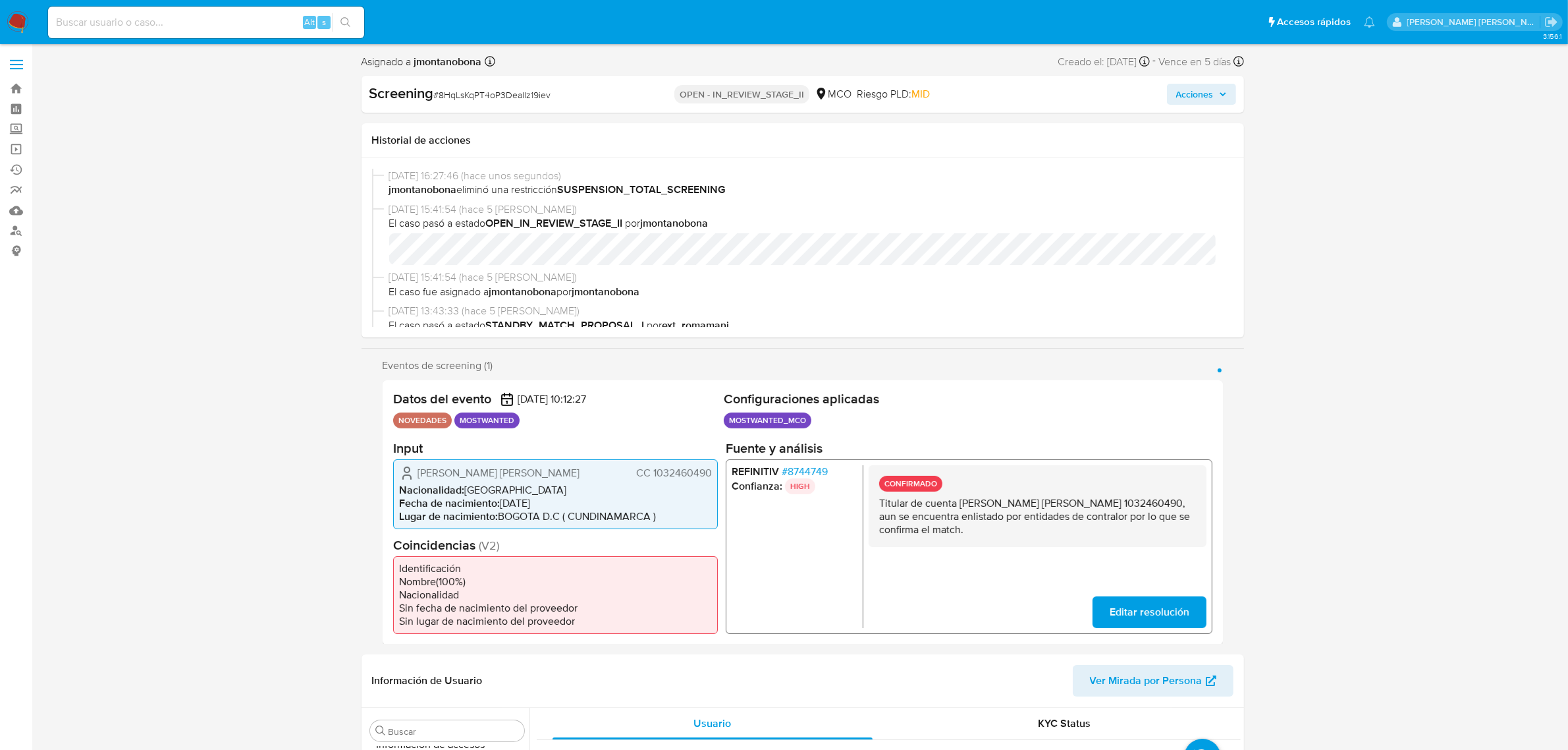
select select "10"
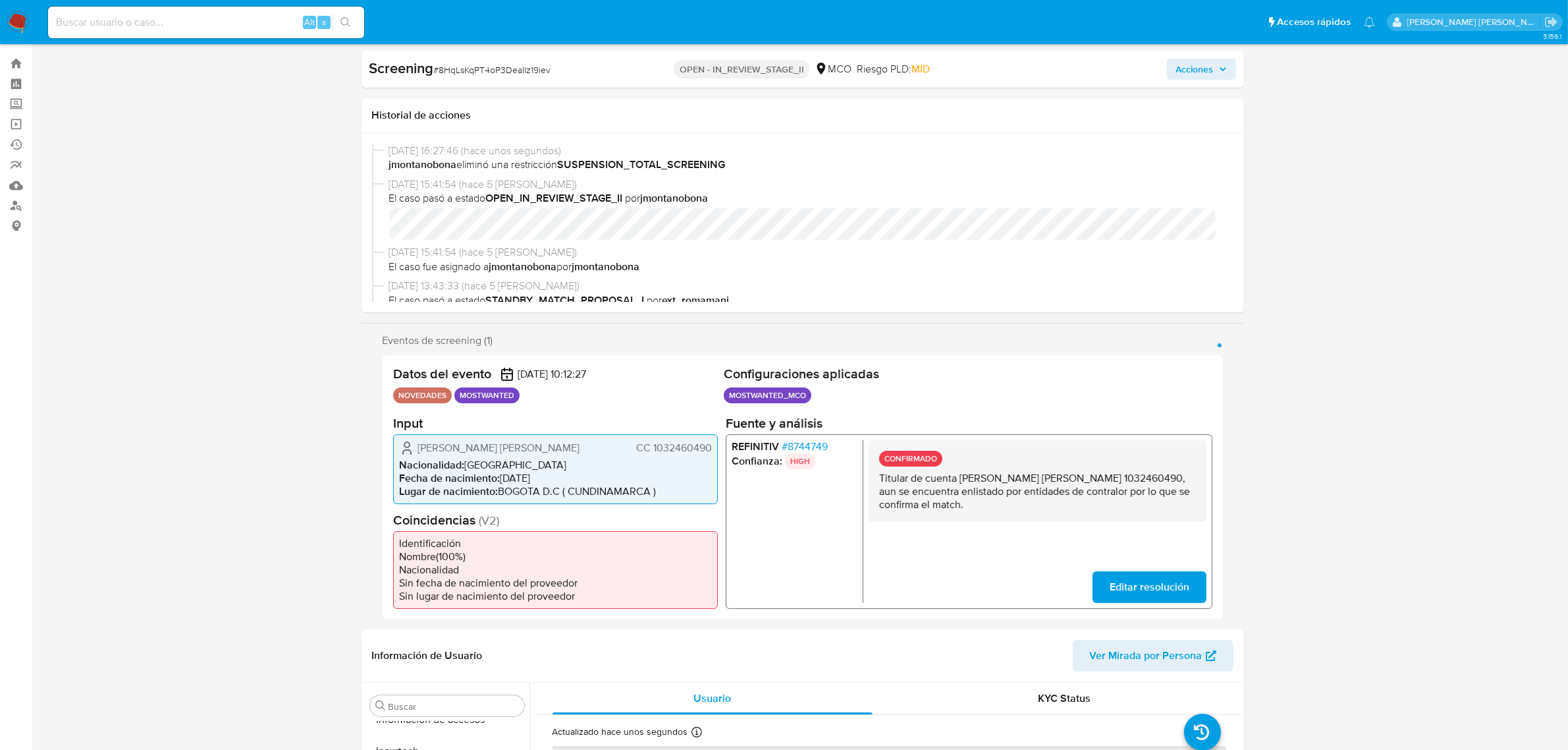
scroll to position [494, 0]
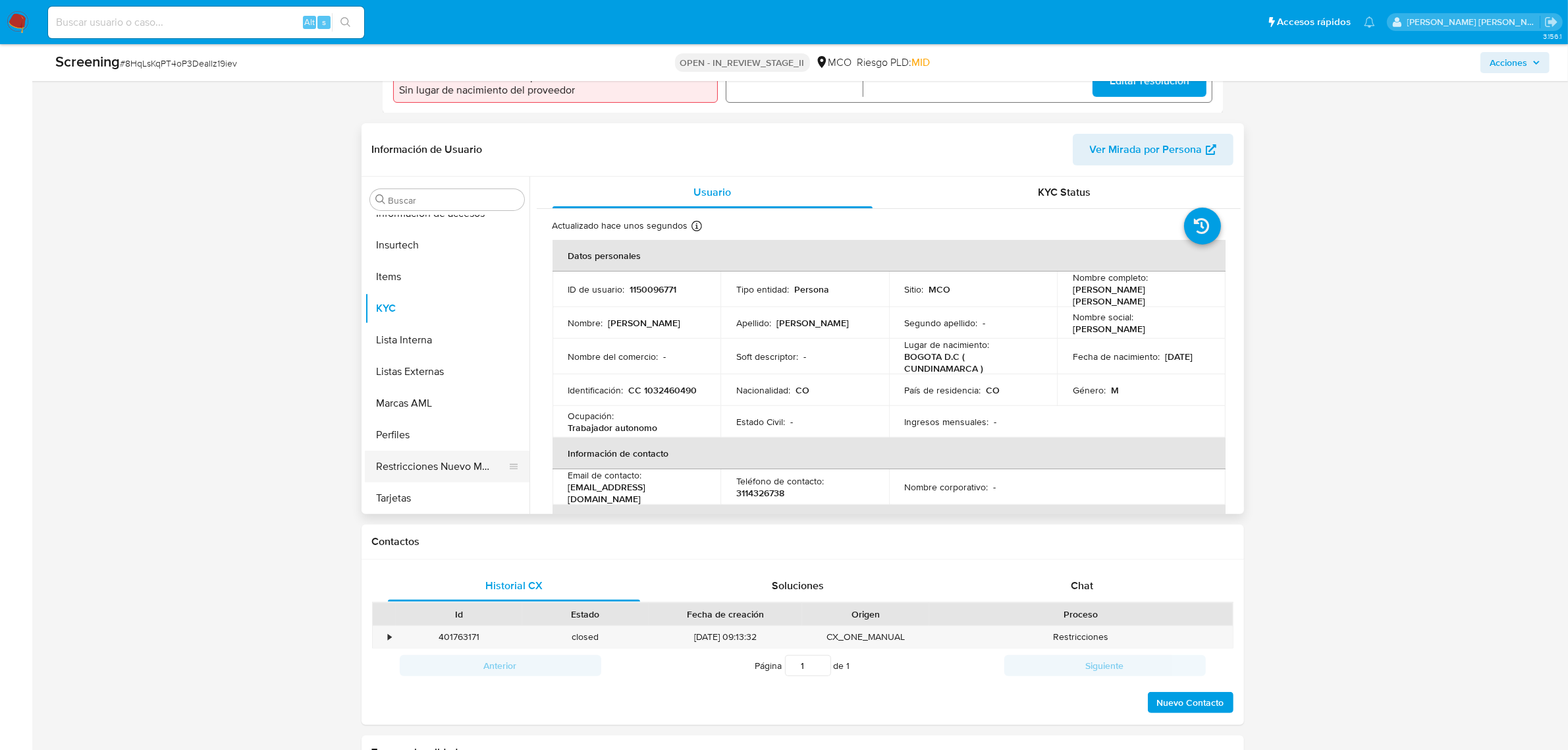
click at [437, 466] on button "Restricciones Nuevo Mundo" at bounding box center [442, 466] width 154 height 31
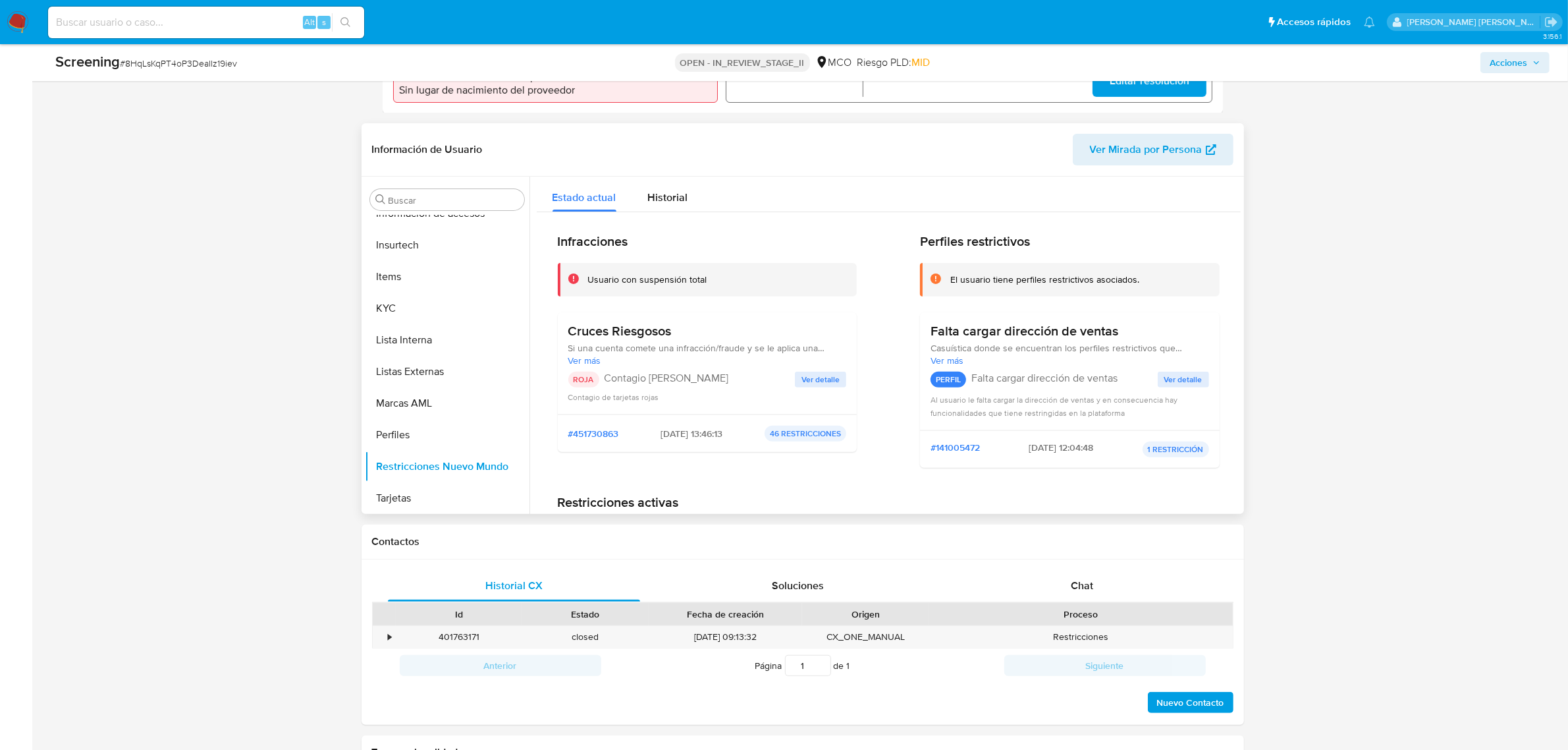
click at [824, 378] on span "Ver detalle" at bounding box center [821, 379] width 38 height 13
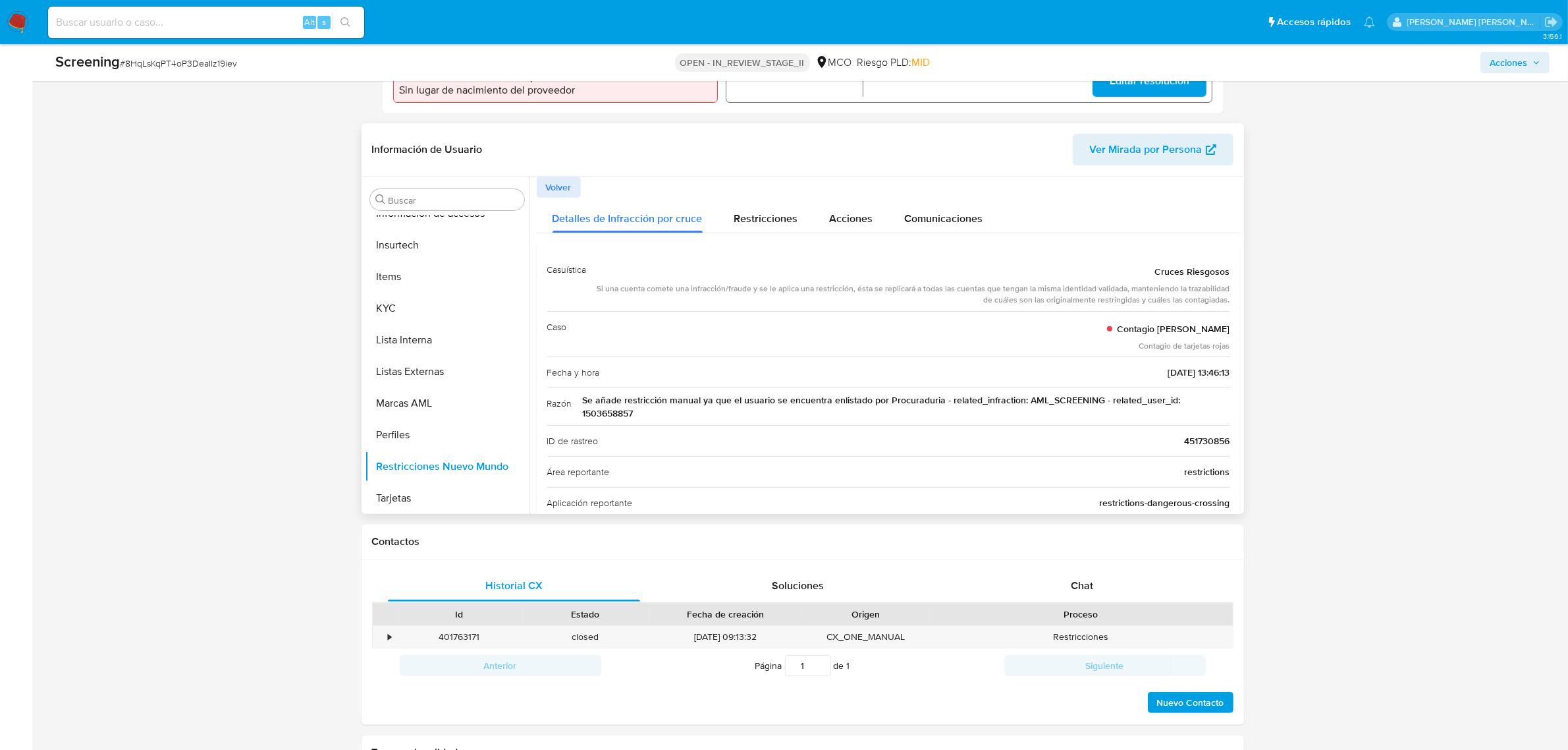
drag, startPoint x: 633, startPoint y: 398, endPoint x: 1176, endPoint y: 405, distance: 543.0
click at [1176, 405] on span "Se añade restricción manual ya que el usuario se encuentra enlistado por Procur…" at bounding box center [906, 406] width 647 height 26
drag, startPoint x: 742, startPoint y: 290, endPoint x: 1080, endPoint y: 294, distance: 338.0
click at [1078, 294] on div "Si una cuenta comete una infracción/fraude y se le aplica una restricción, ésta…" at bounding box center [914, 295] width 633 height 23
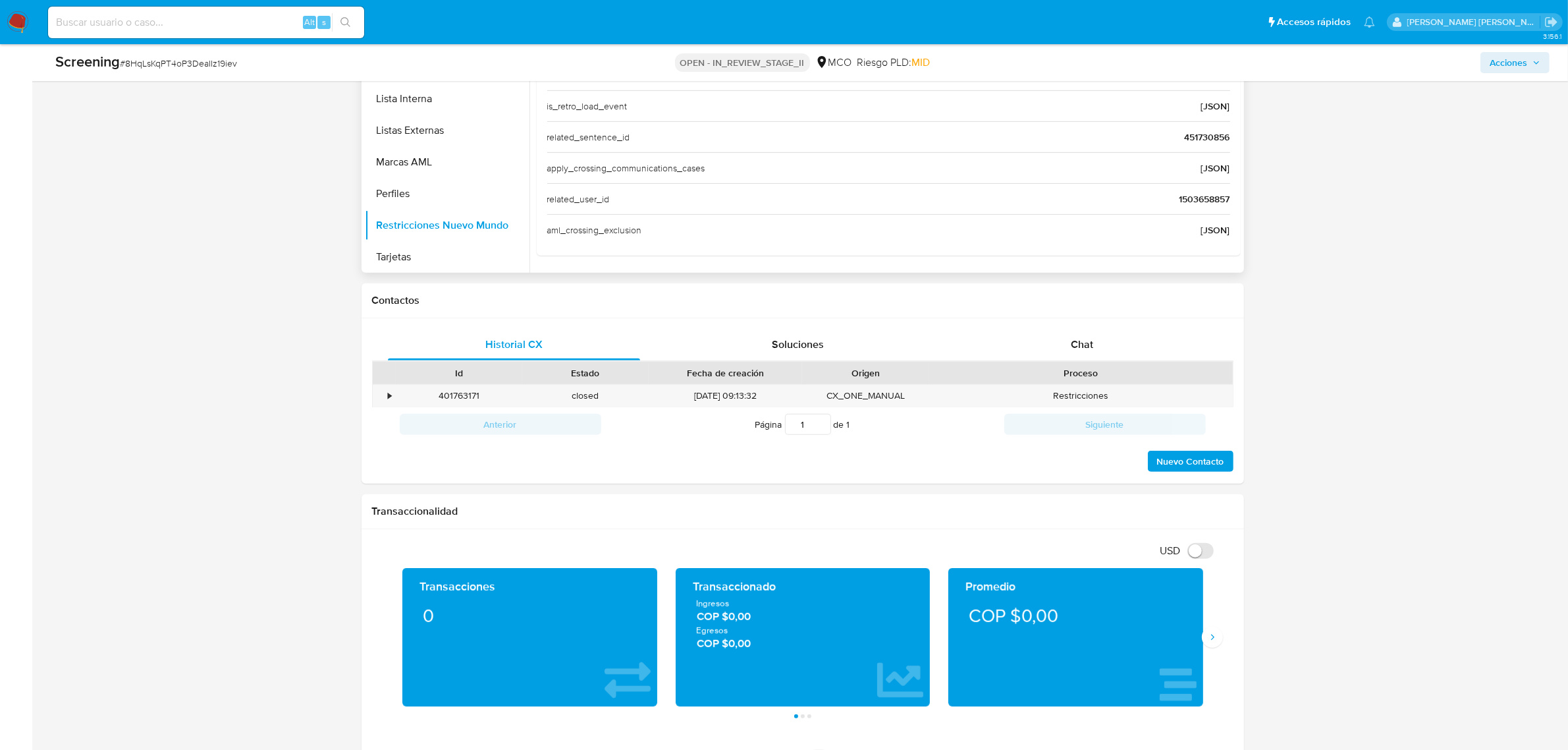
scroll to position [741, 0]
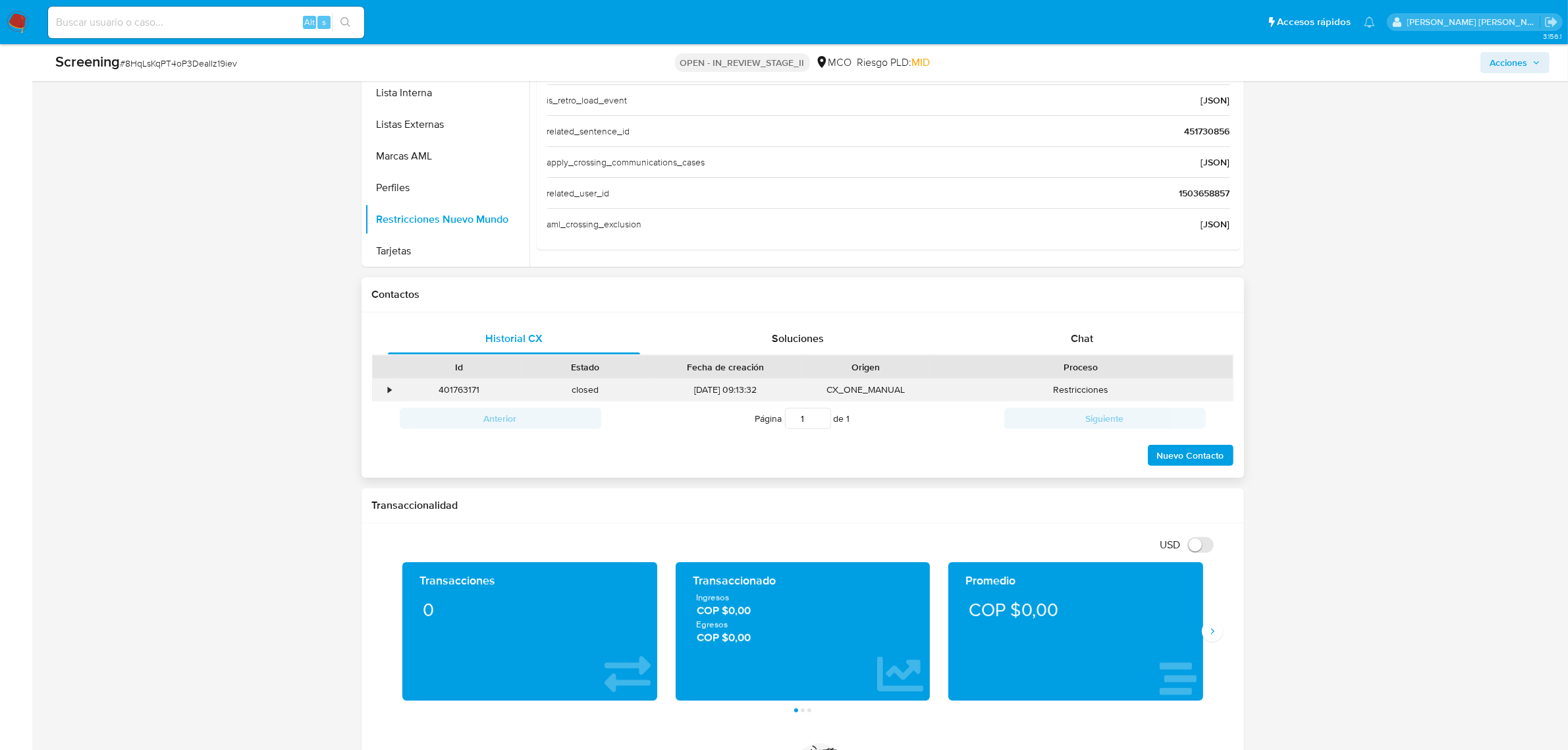
click at [680, 390] on div "[DATE] 09:13:32" at bounding box center [725, 389] width 153 height 22
drag, startPoint x: 677, startPoint y: 392, endPoint x: 813, endPoint y: 393, distance: 136.0
click at [820, 393] on div "• 401763171 closed [DATE] 09:13:32 CX_ONE_MANUAL Restricciones" at bounding box center [803, 389] width 860 height 22
click at [390, 394] on div "•" at bounding box center [390, 390] width 3 height 12
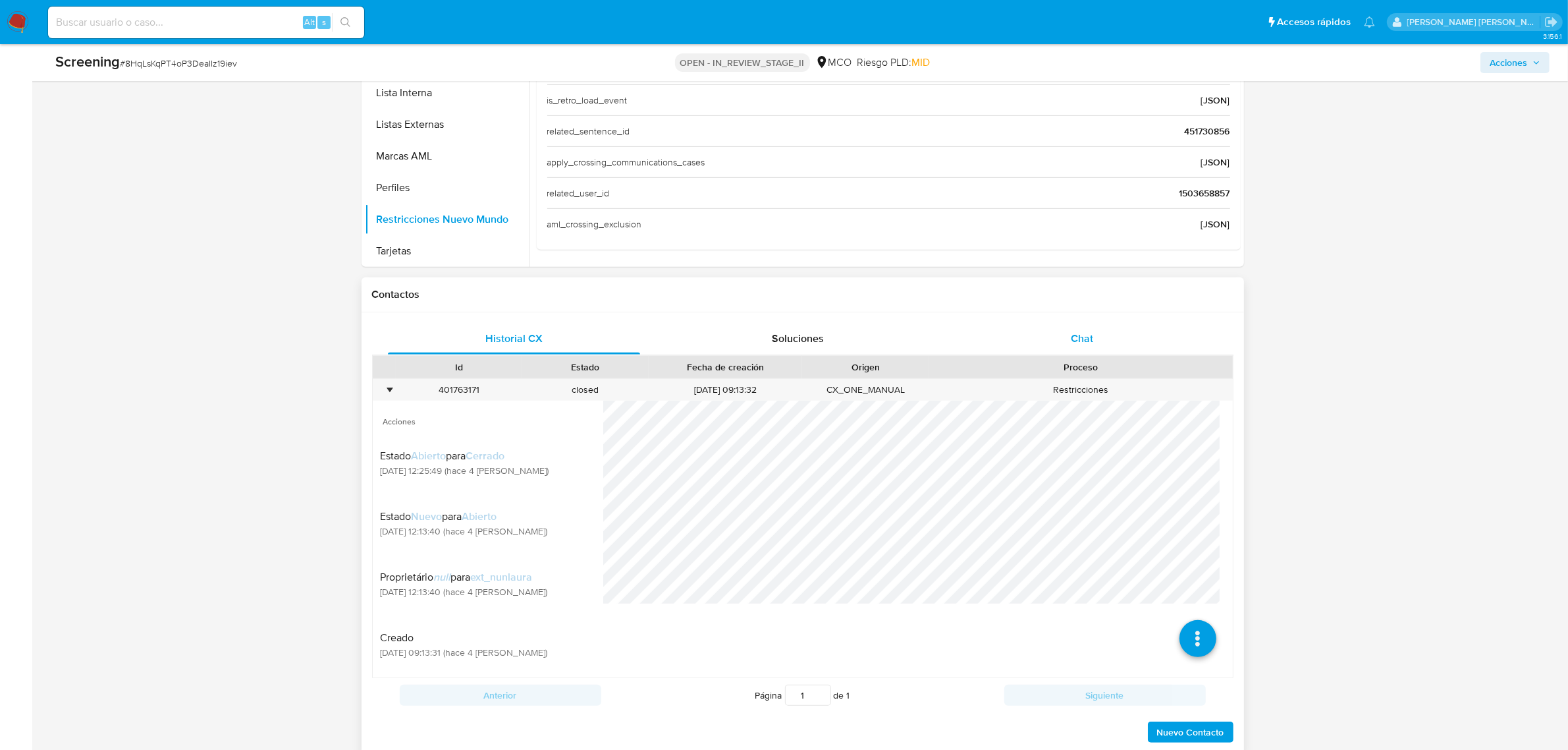
click at [1089, 340] on span "Chat" at bounding box center [1083, 338] width 23 height 15
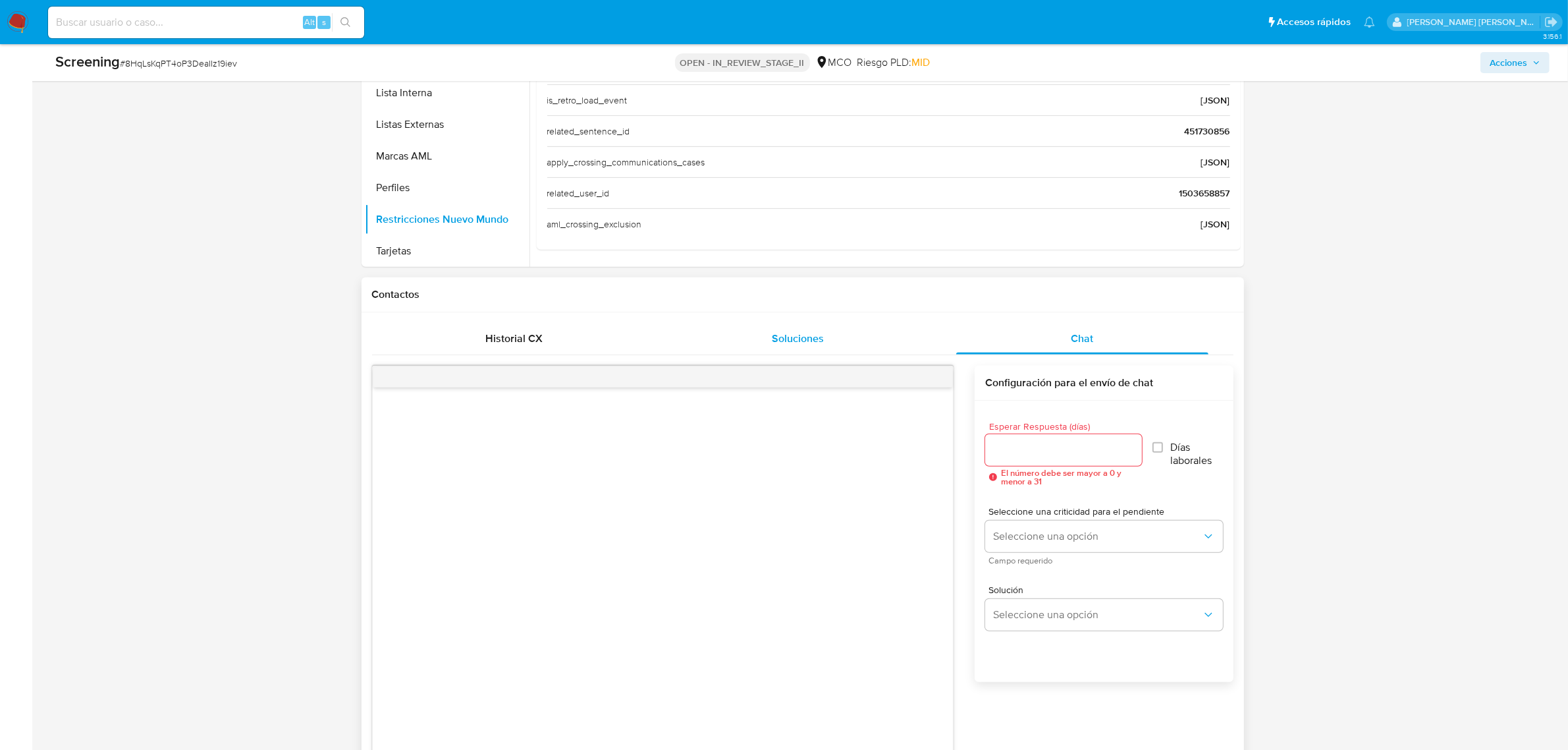
click at [812, 343] on span "Soluciones" at bounding box center [797, 338] width 52 height 15
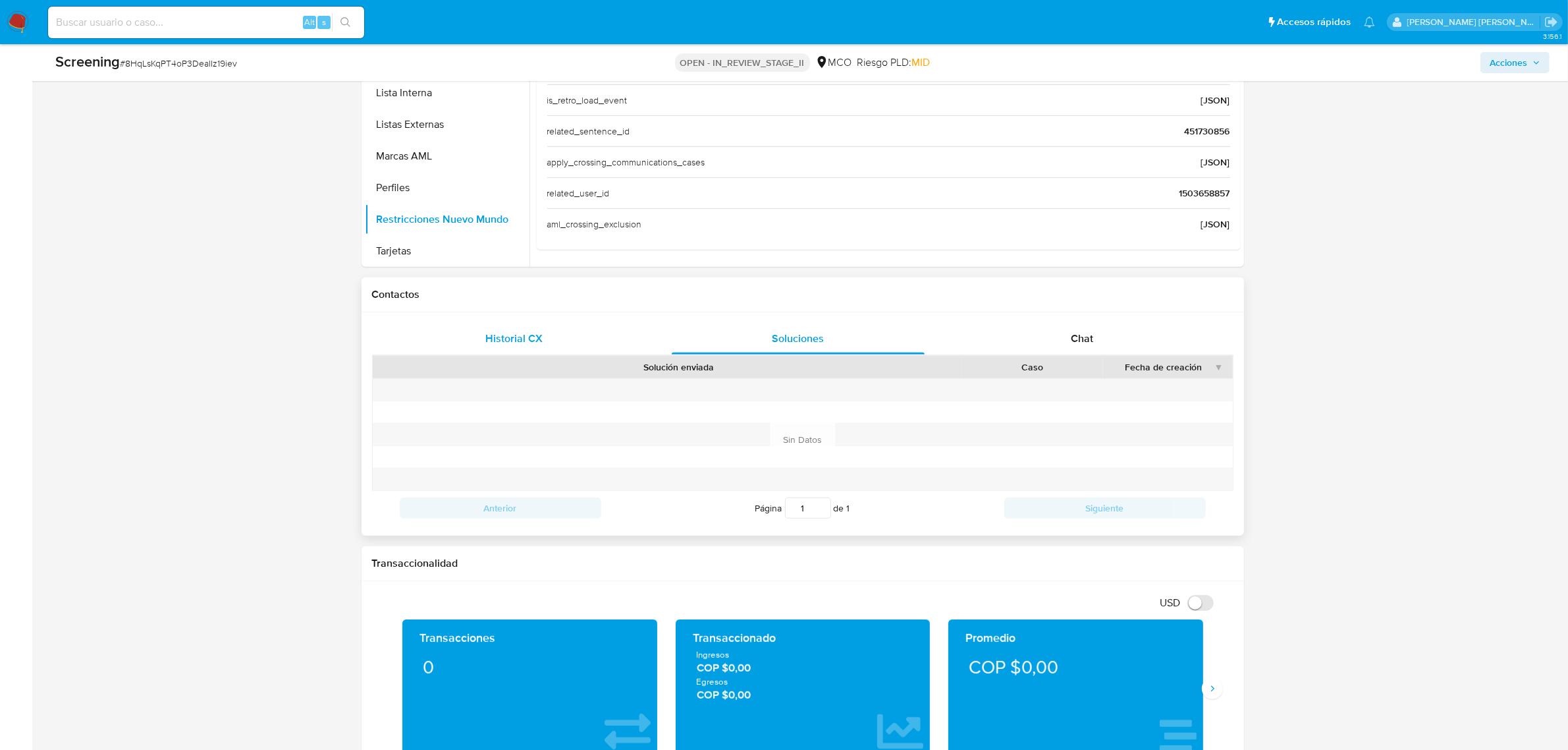
click at [529, 333] on span "Historial CX" at bounding box center [514, 338] width 57 height 15
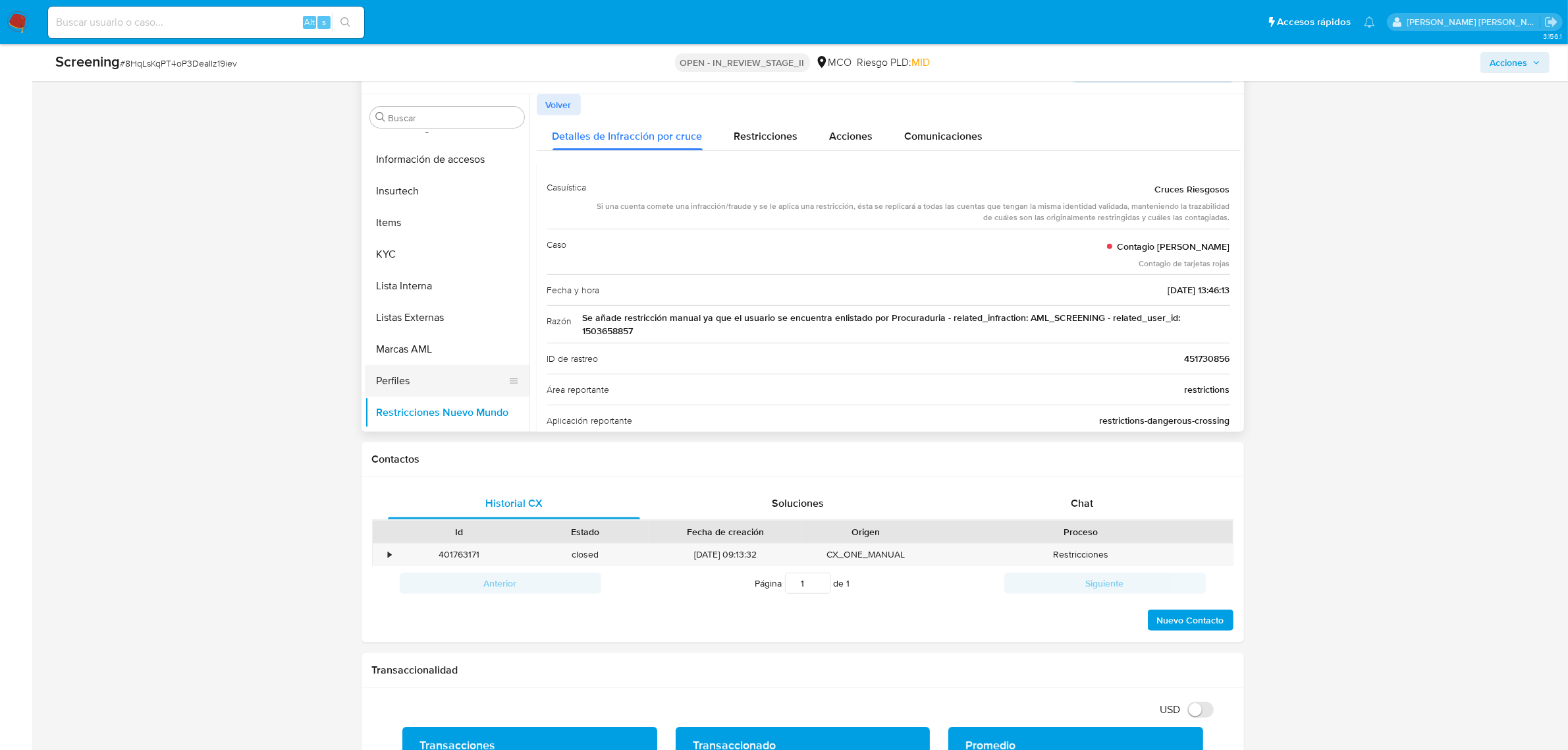
scroll to position [555, 0]
click at [448, 376] on button "Restricciones Nuevo Mundo" at bounding box center [442, 384] width 154 height 31
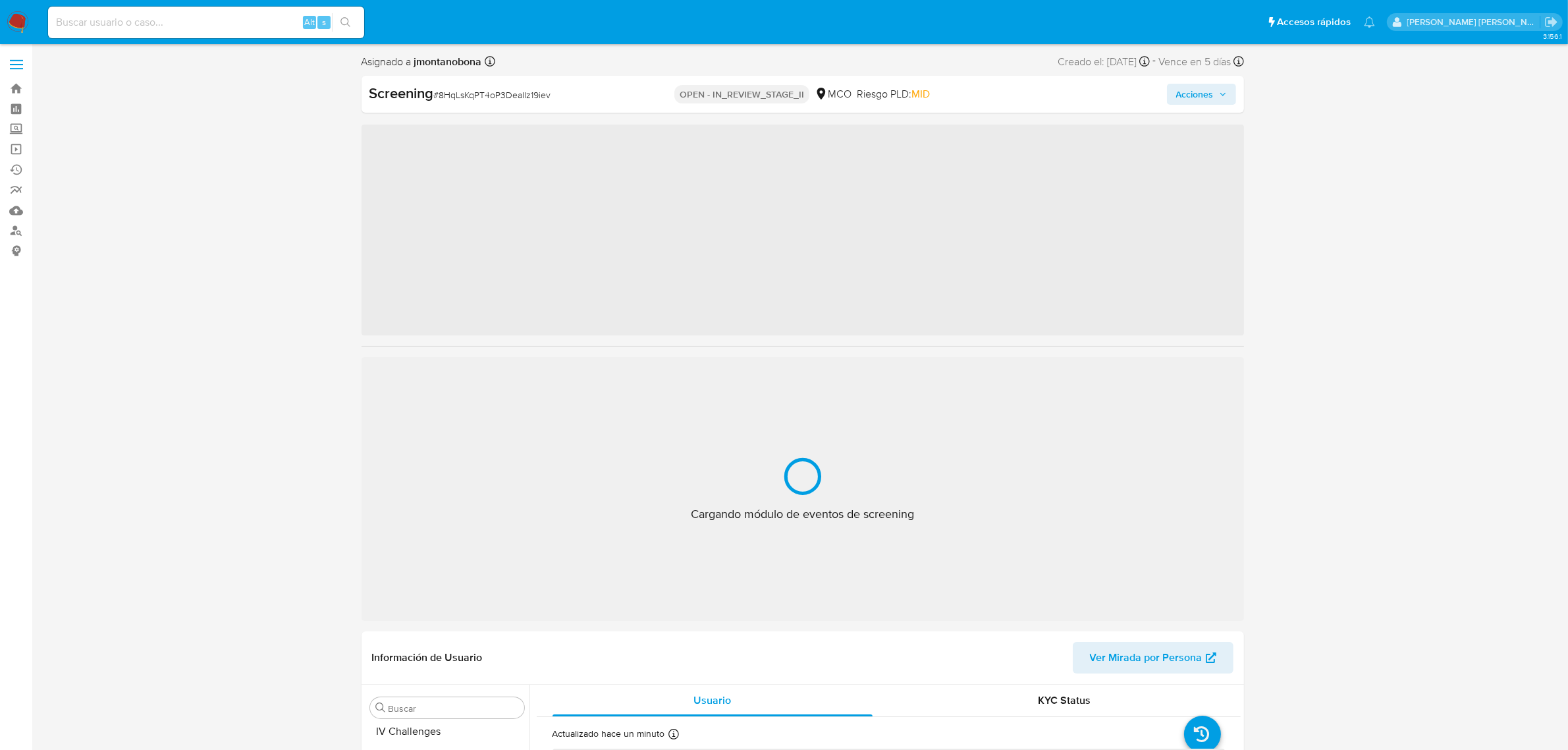
scroll to position [555, 0]
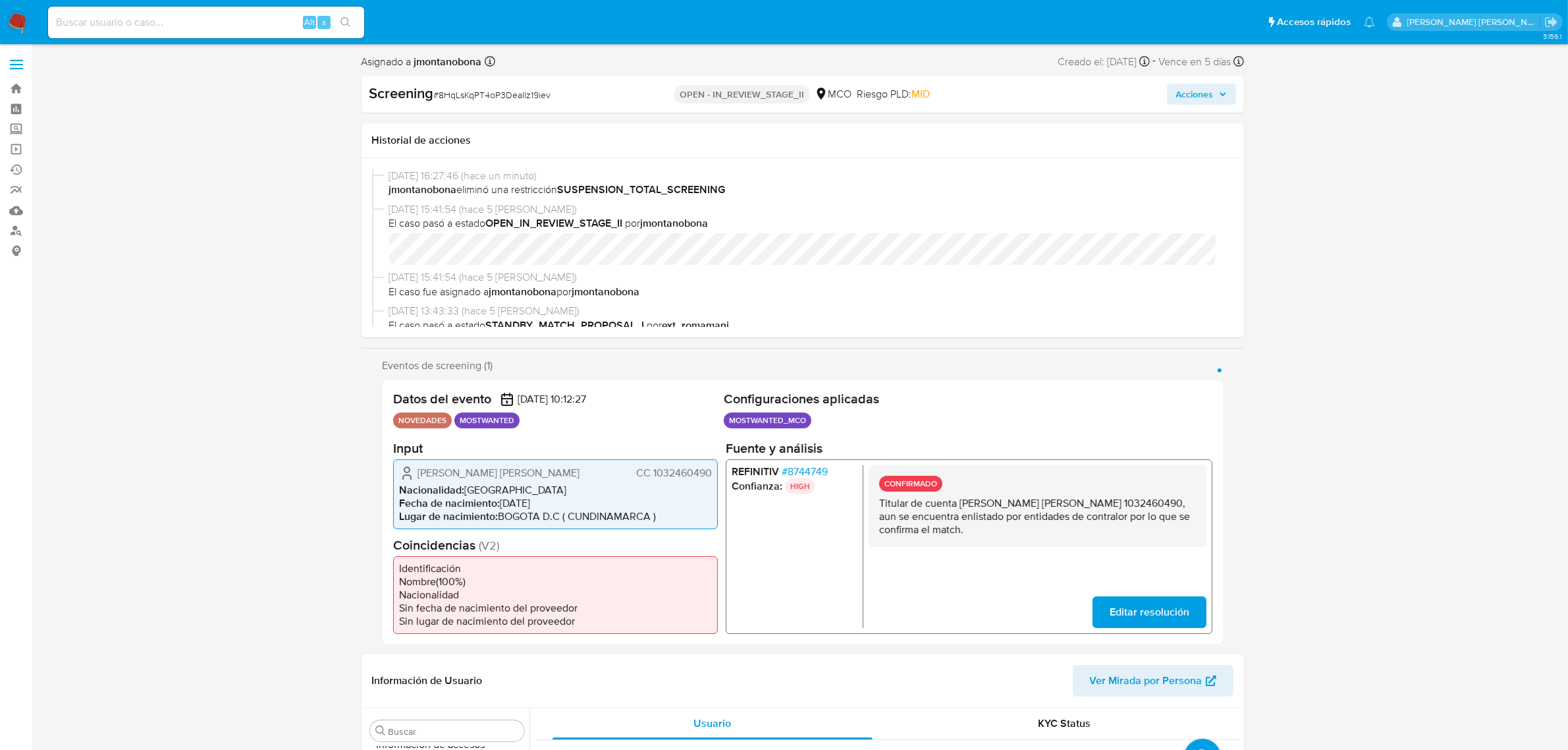
select select "10"
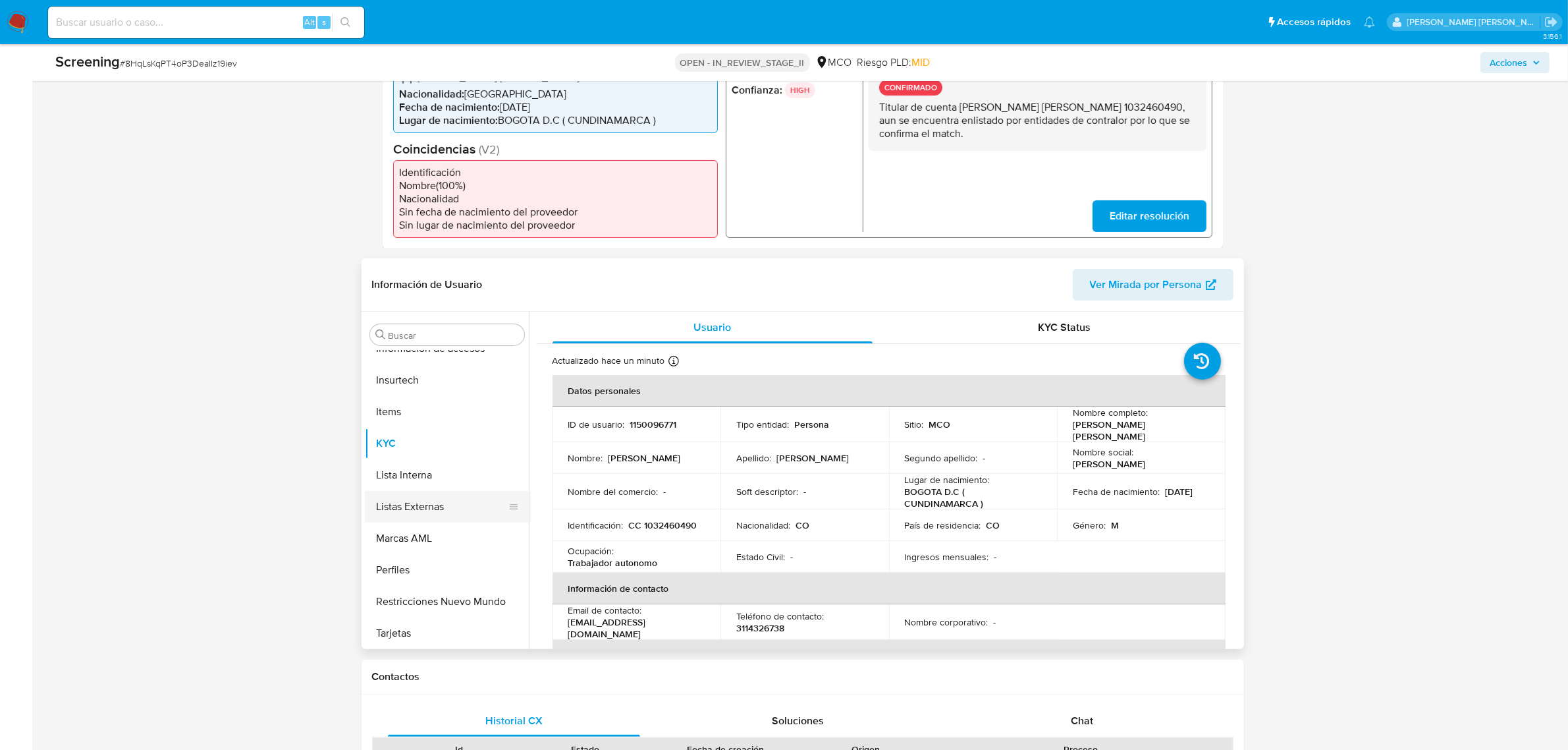
scroll to position [412, 0]
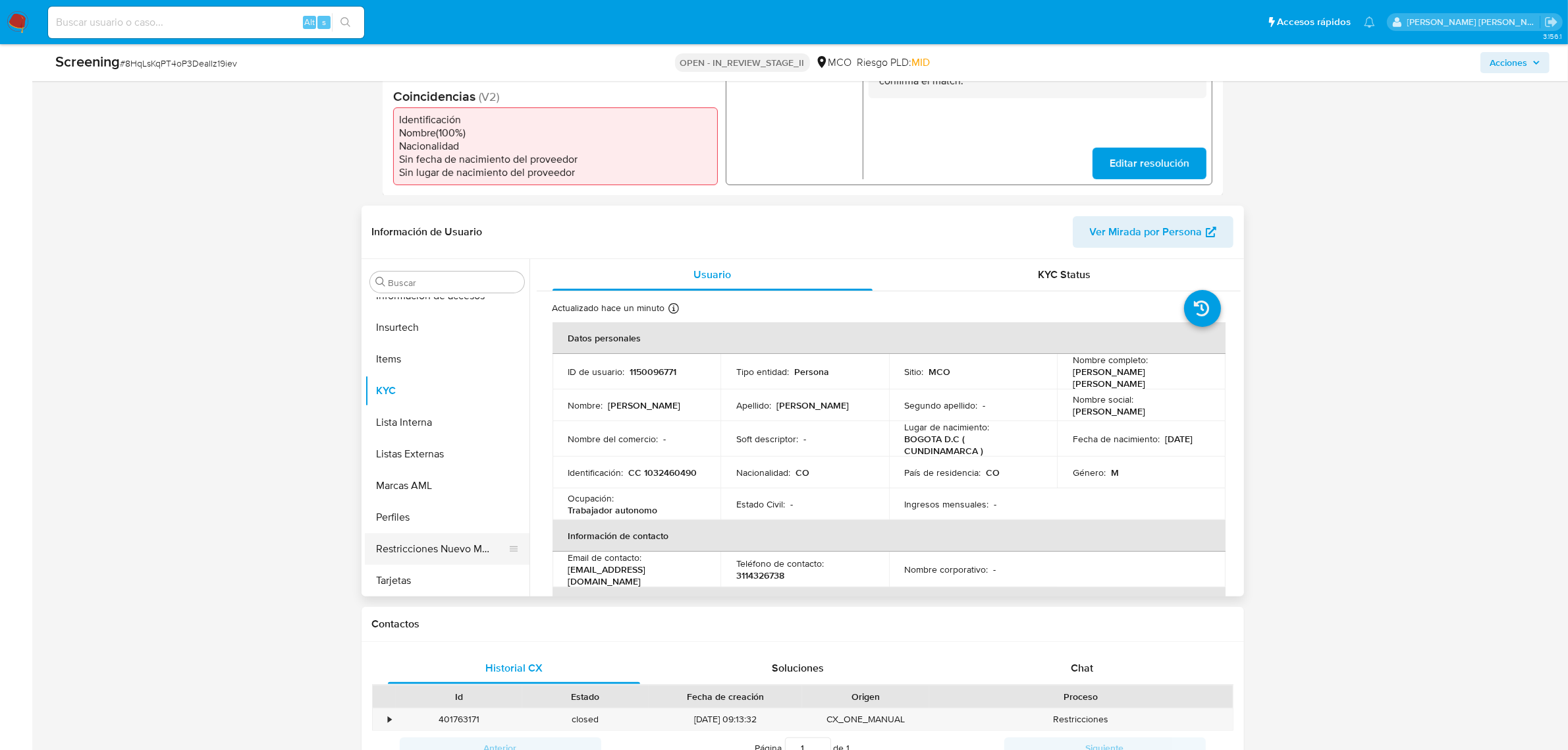
click at [448, 535] on button "Restricciones Nuevo Mundo" at bounding box center [442, 549] width 154 height 31
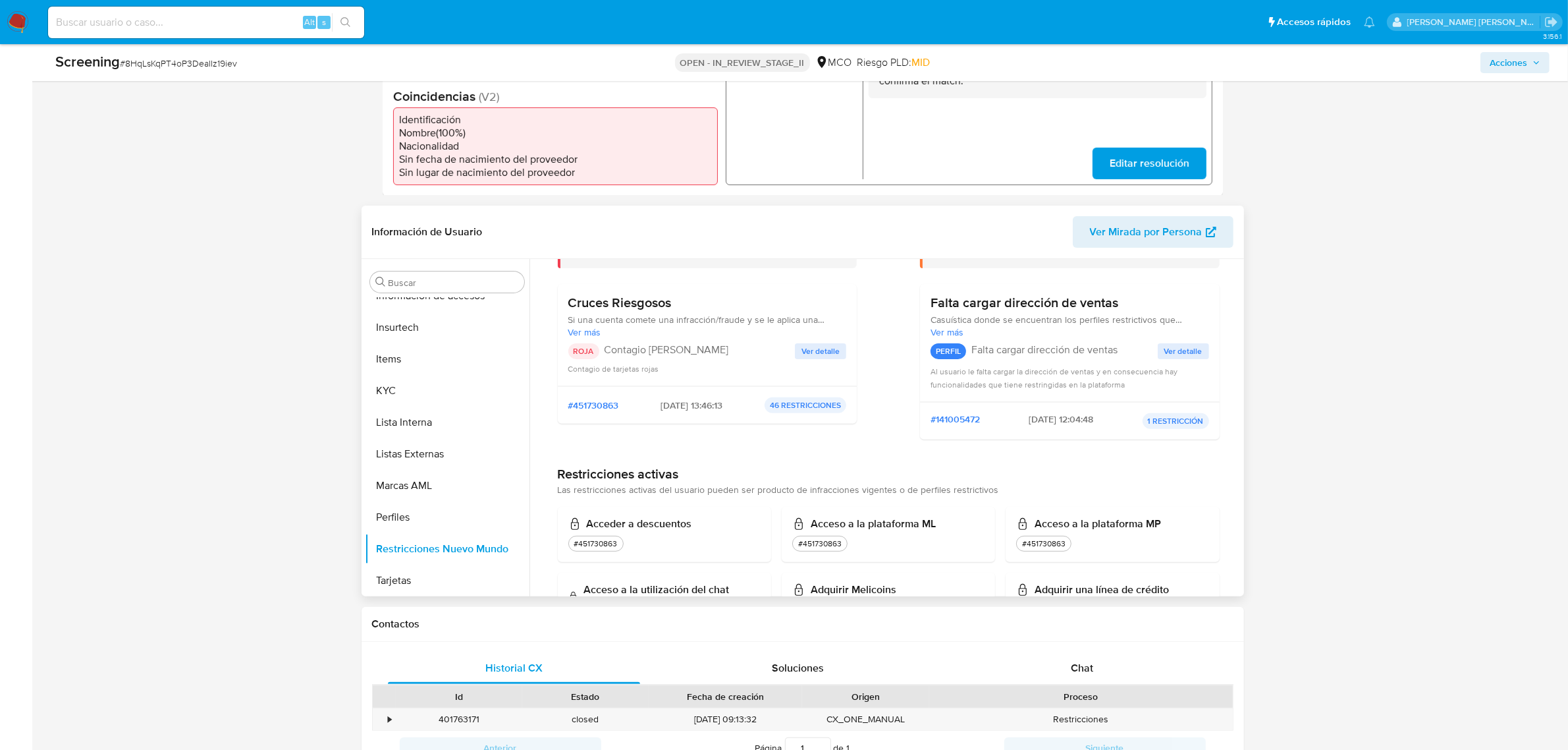
scroll to position [83, 0]
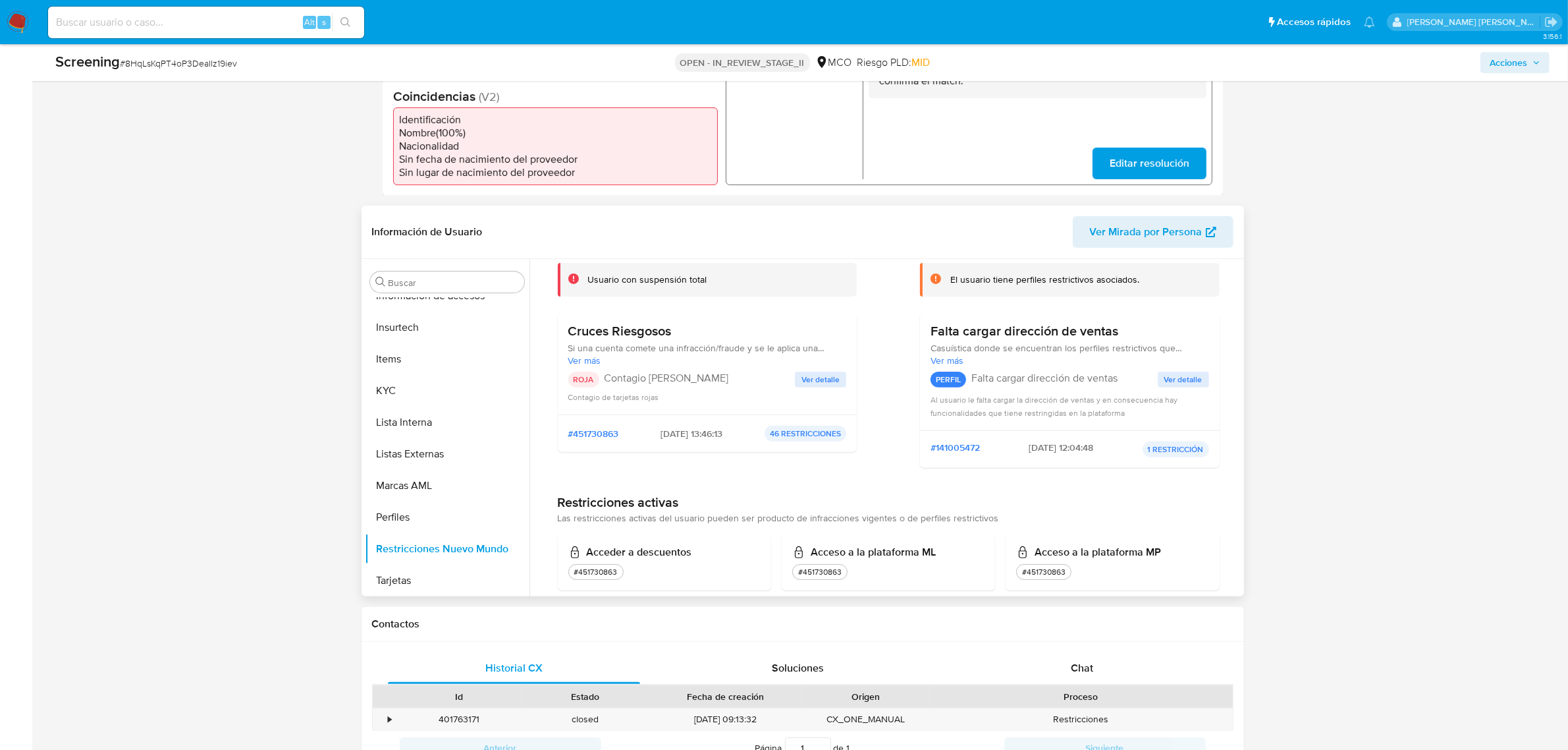
click at [810, 378] on span "Ver detalle" at bounding box center [821, 379] width 38 height 13
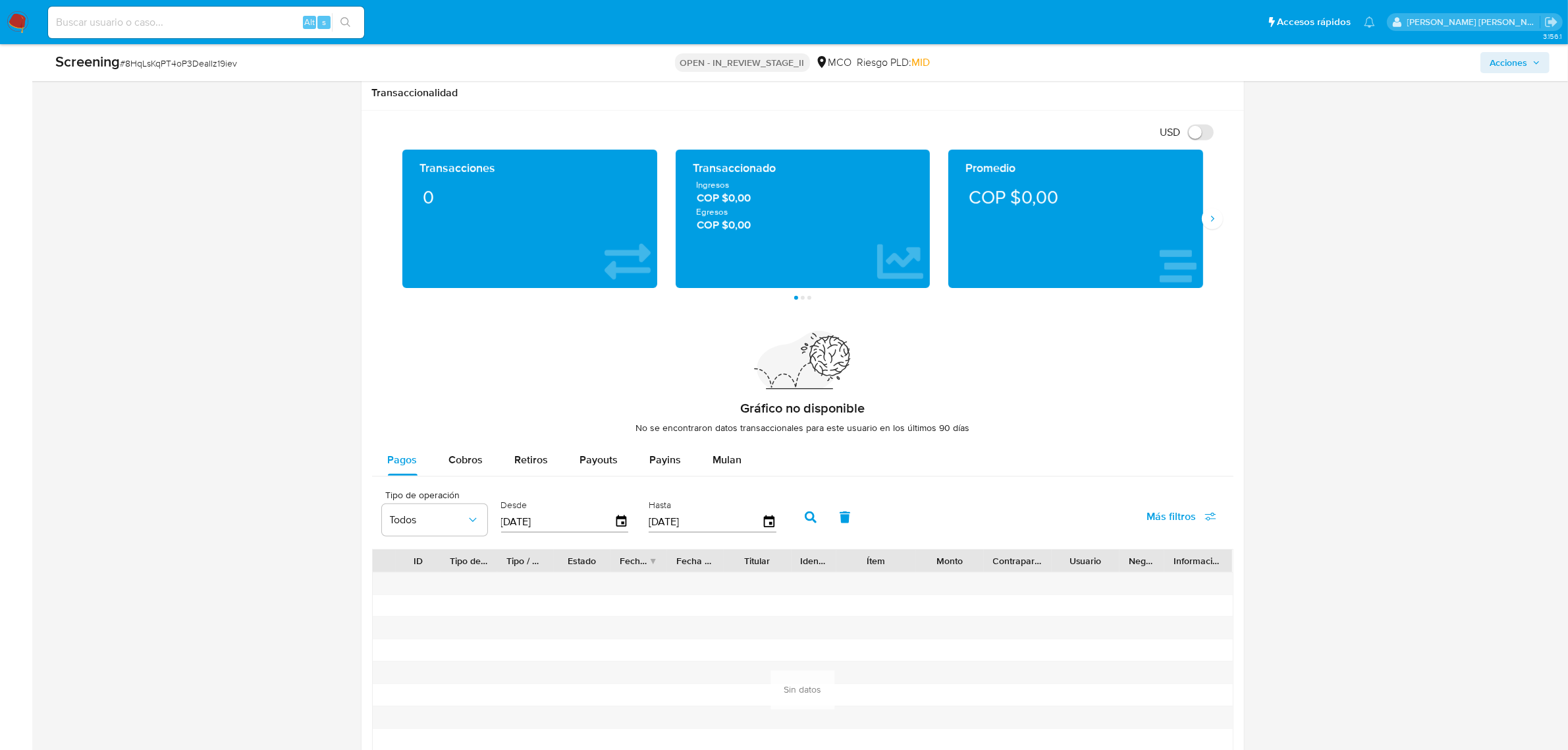
scroll to position [1697, 0]
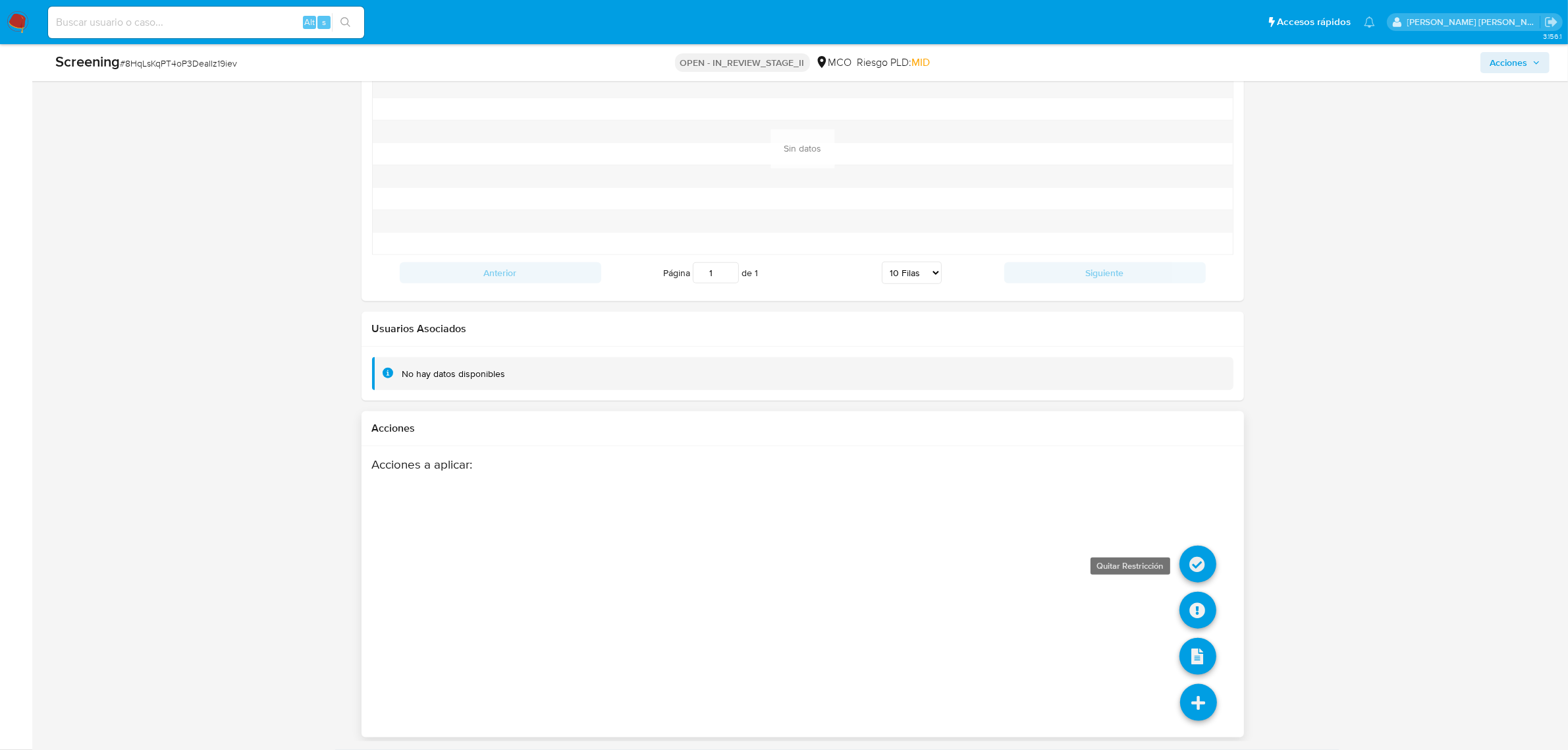
click at [1191, 555] on icon at bounding box center [1198, 564] width 37 height 37
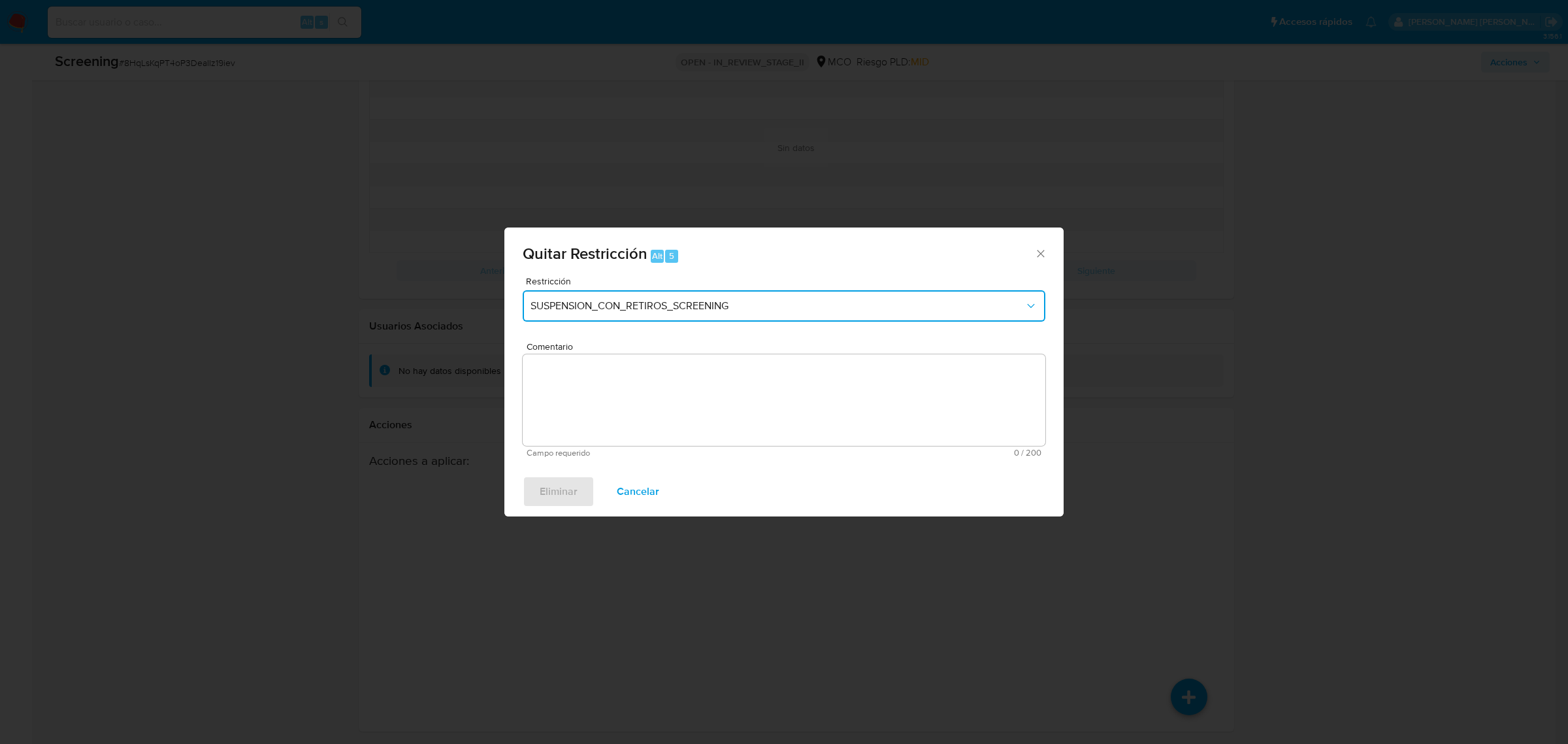
click at [633, 293] on button "SUSPENSION_CON_RETIROS_SCREENING" at bounding box center [784, 306] width 523 height 31
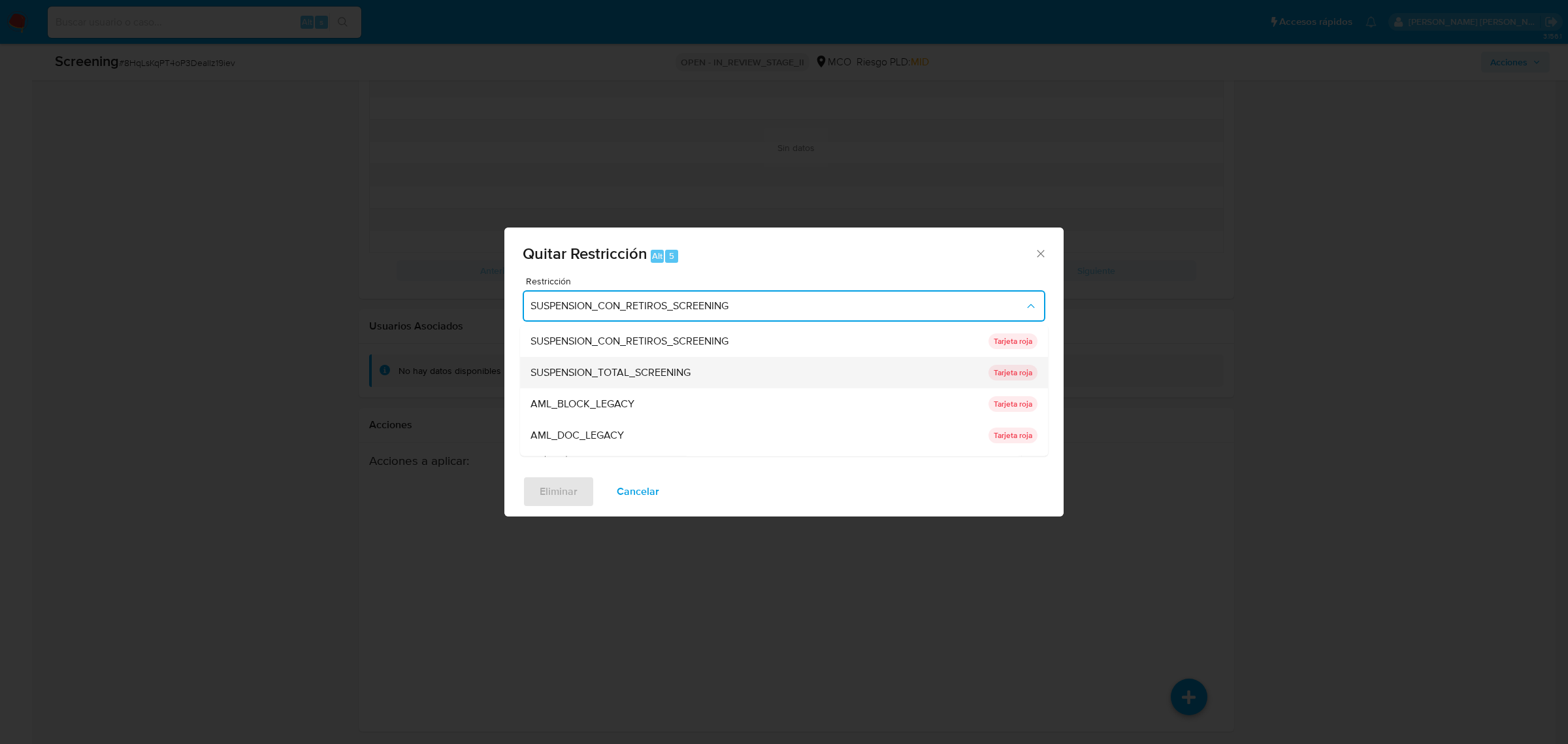
click at [668, 370] on span "SUSPENSION_TOTAL_SCREENING" at bounding box center [611, 371] width 161 height 13
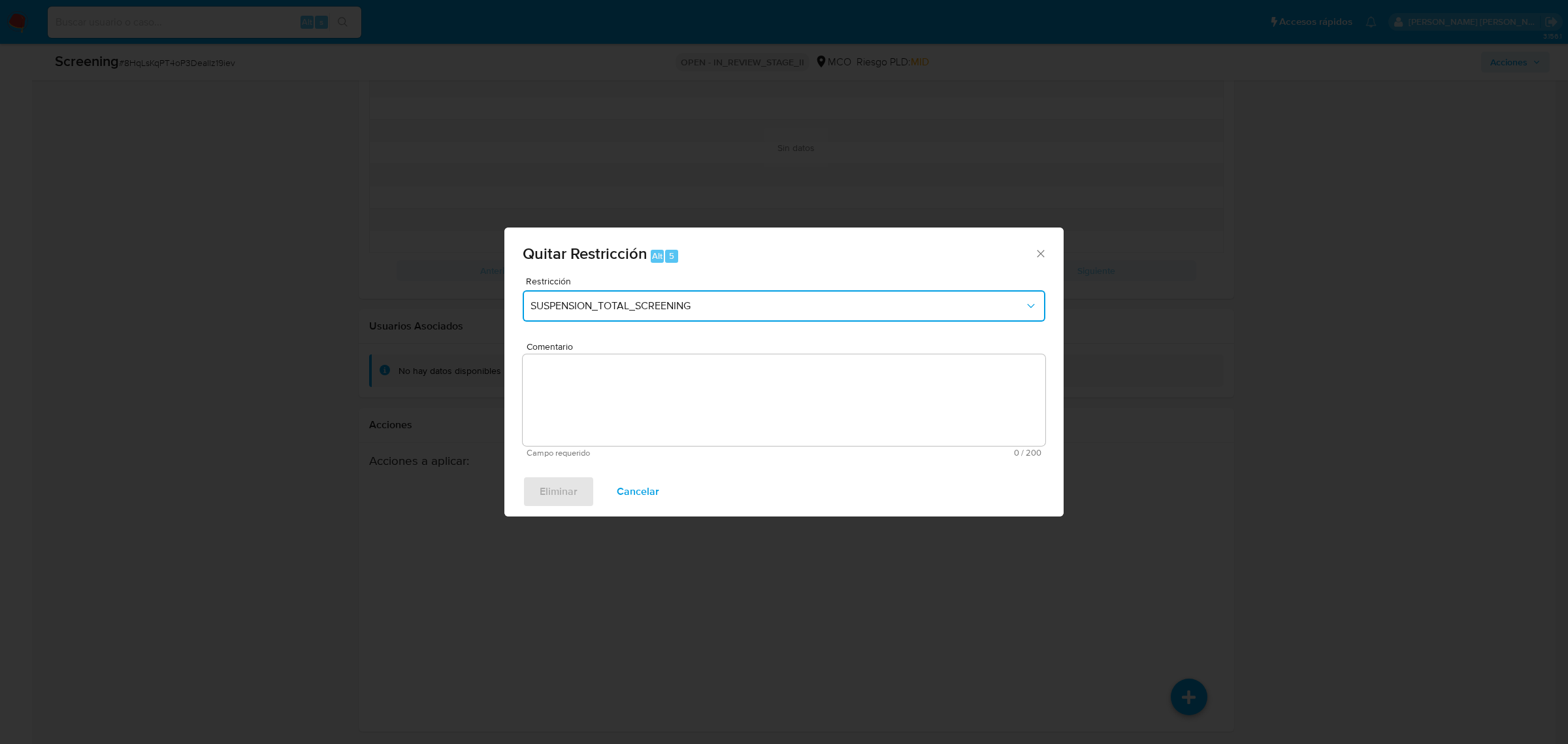
click at [724, 311] on span "SUSPENSION_TOTAL_SCREENING" at bounding box center [778, 306] width 494 height 13
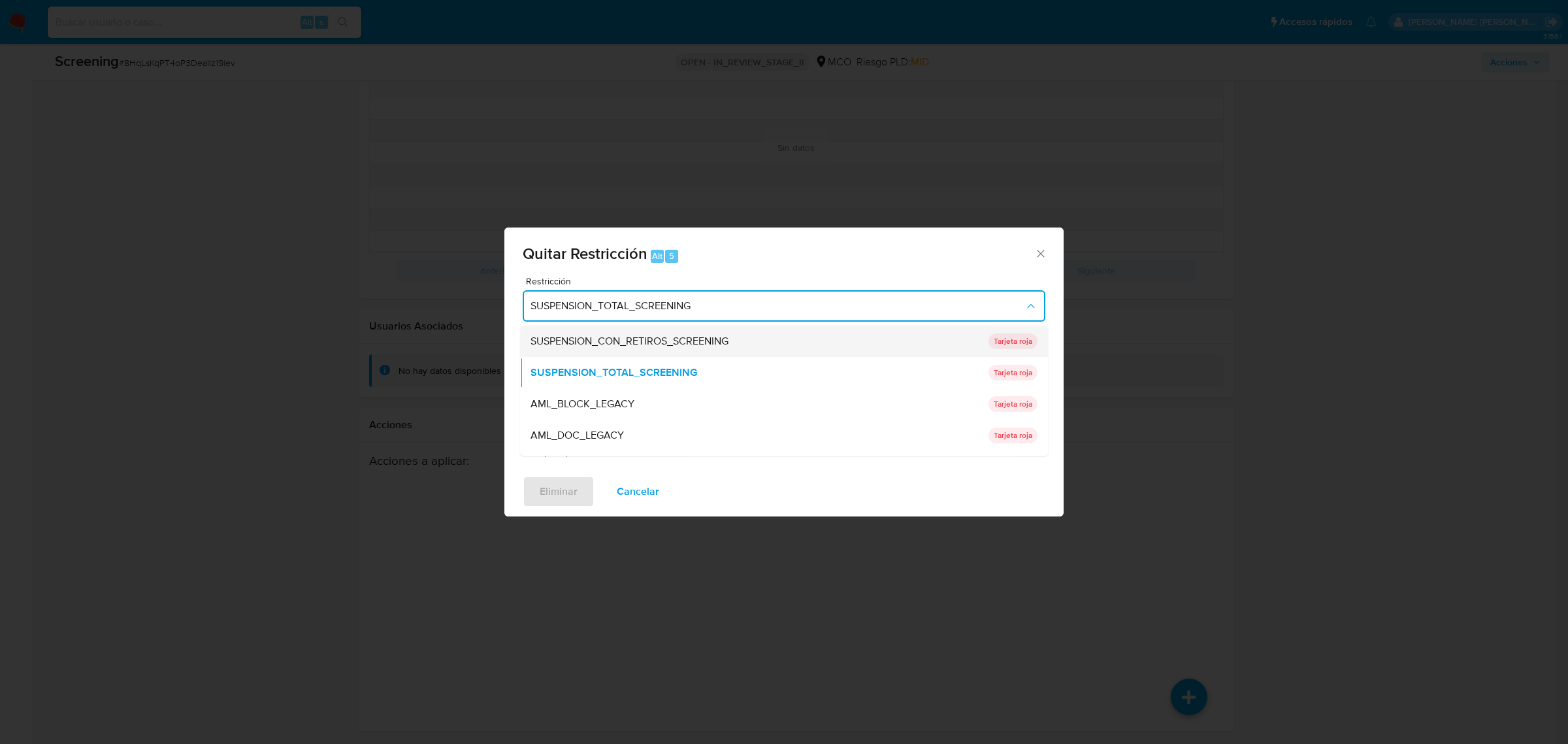
click at [706, 338] on span "SUSPENSION_CON_RETIROS_SCREENING" at bounding box center [629, 340] width 198 height 13
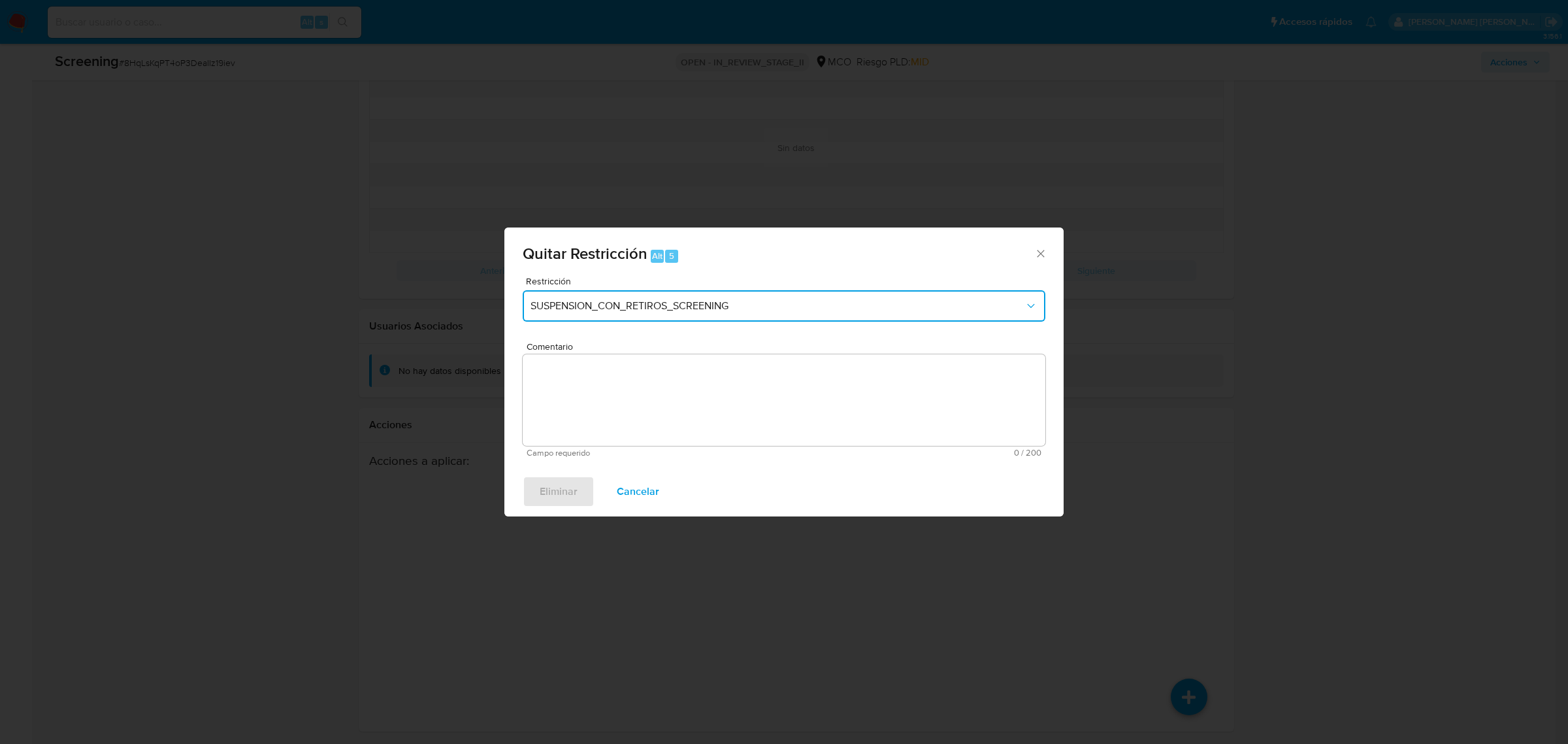
click at [759, 307] on span "SUSPENSION_CON_RETIROS_SCREENING" at bounding box center [778, 306] width 494 height 13
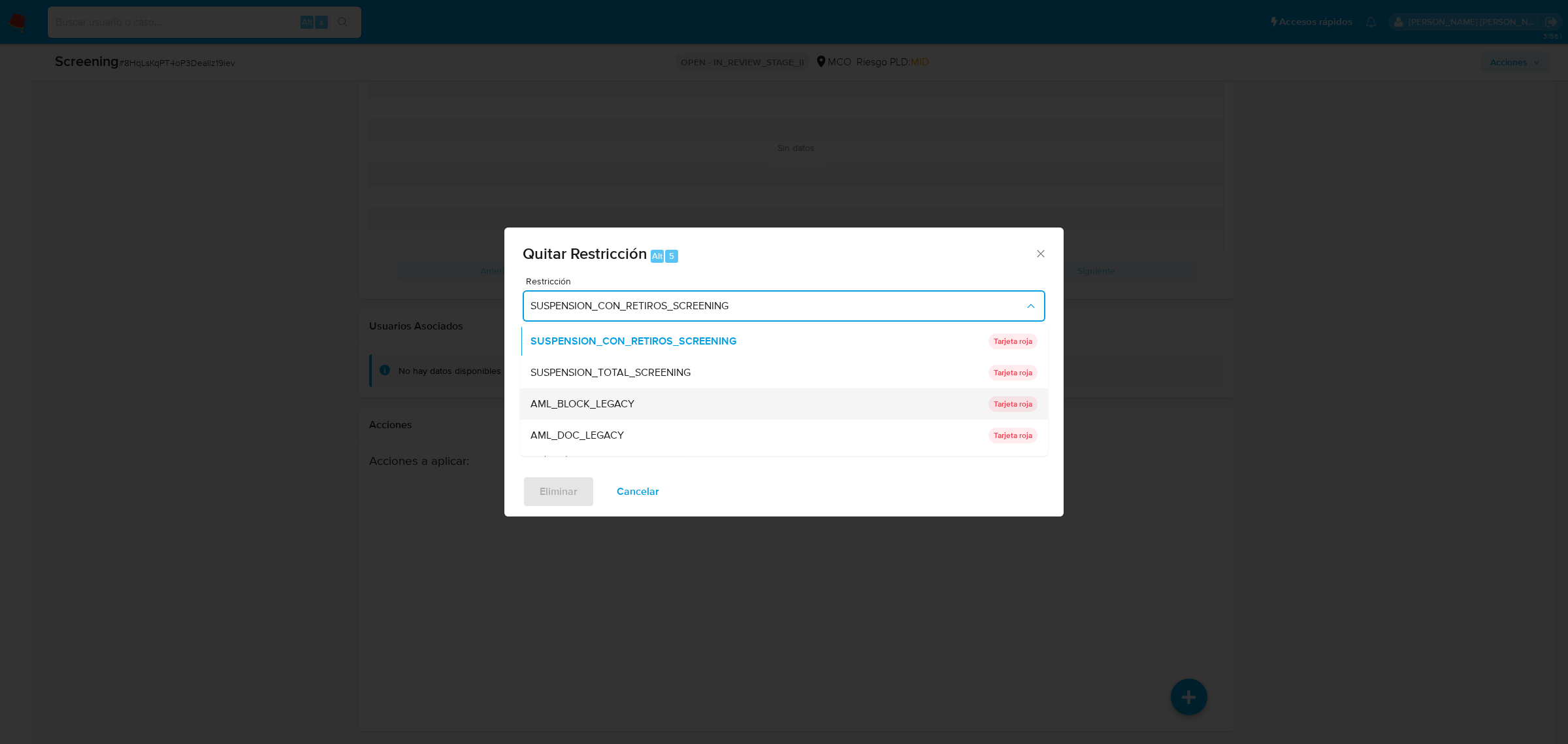
click at [698, 407] on div "AML_BLOCK_LEGACY" at bounding box center [756, 403] width 450 height 31
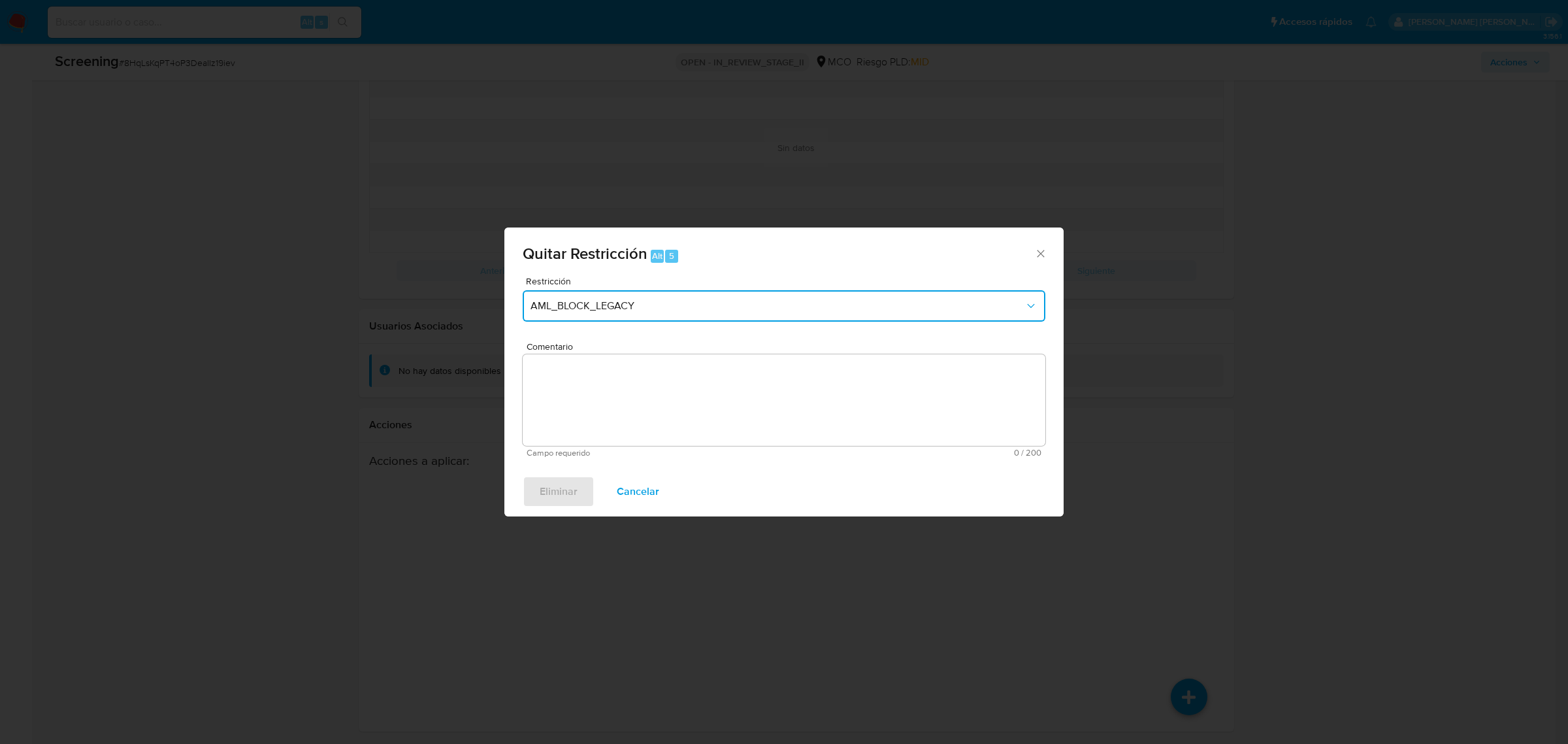
click at [756, 308] on span "AML_BLOCK_LEGACY" at bounding box center [778, 306] width 494 height 13
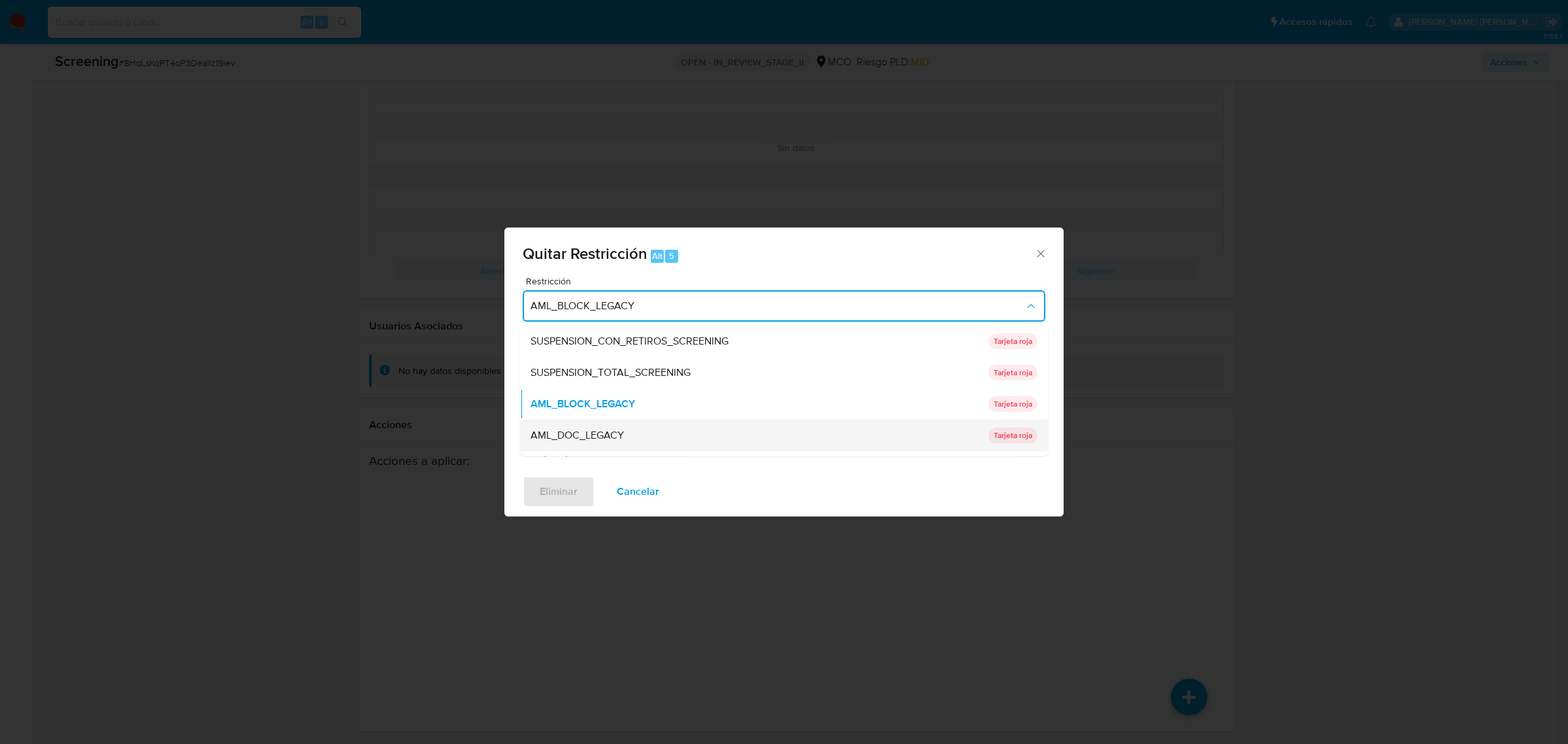
click at [693, 443] on div "AML_DOC_LEGACY" at bounding box center [756, 434] width 450 height 31
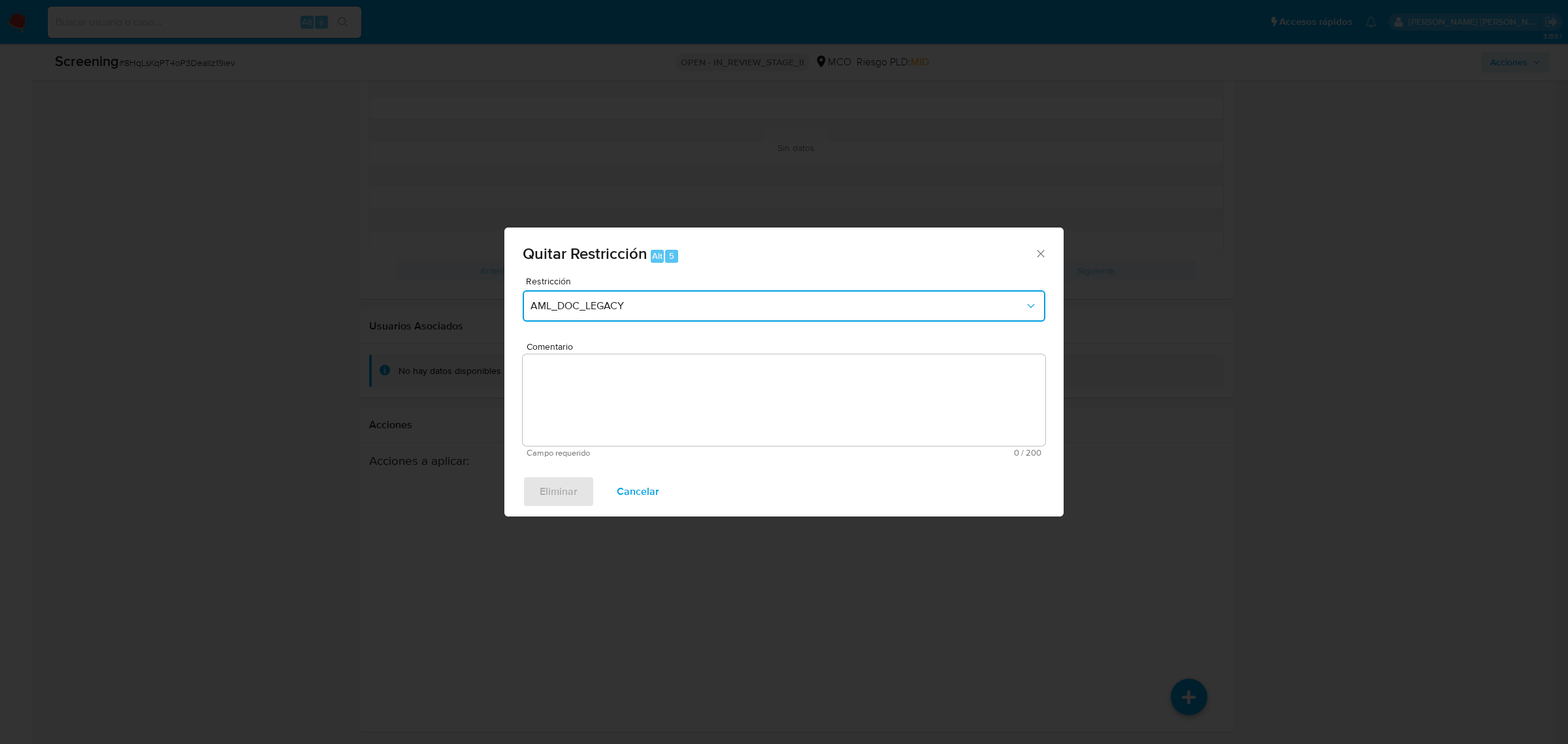
click at [1292, 363] on div "Quitar Restricción Alt 5 Restricción AML_DOC_LEGACY Comentario Campo requerido …" at bounding box center [784, 372] width 1568 height 744
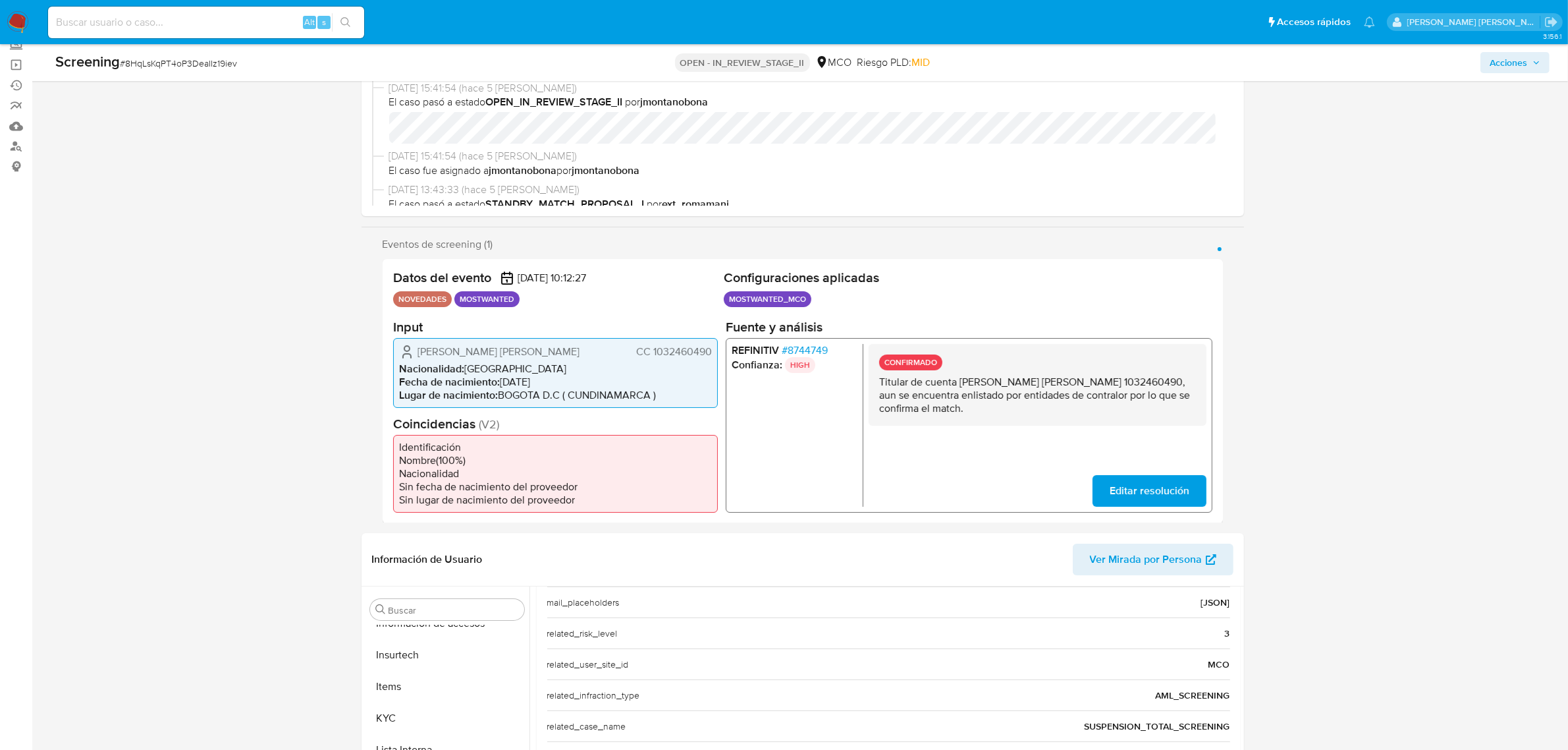
scroll to position [0, 0]
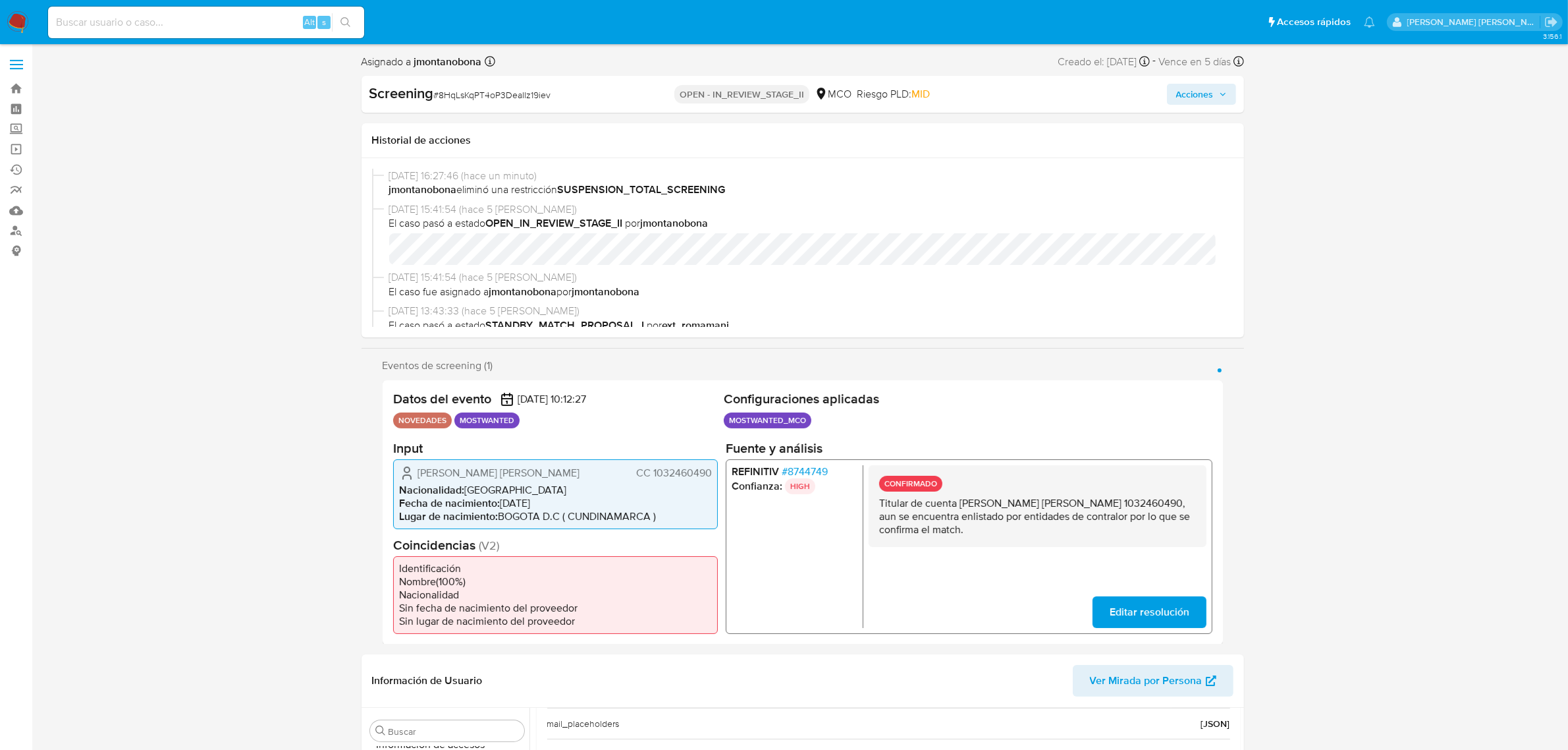
click at [1215, 94] on span "Acciones" at bounding box center [1201, 94] width 50 height 18
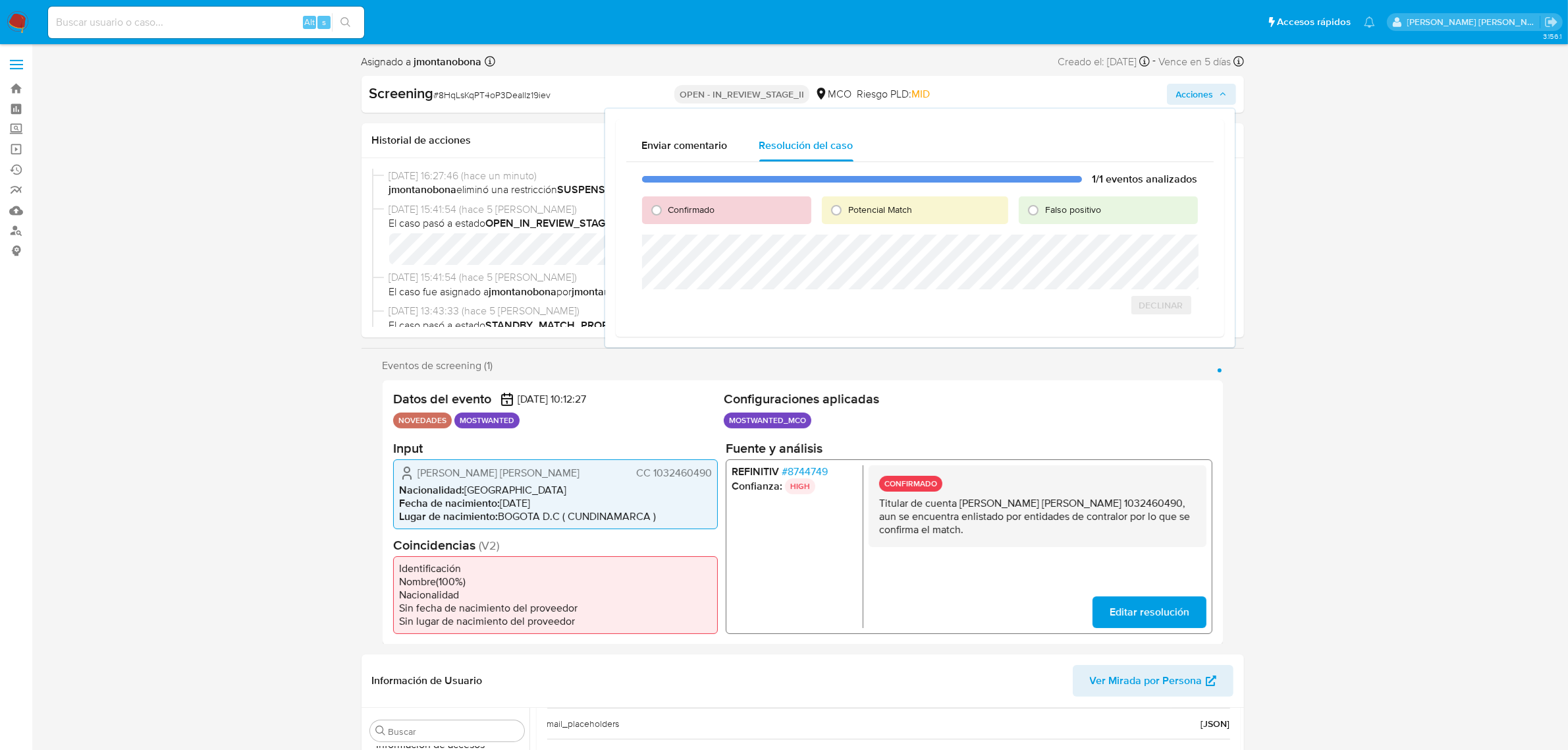
click at [1038, 221] on div "Falso positivo" at bounding box center [1107, 211] width 178 height 28
click at [1038, 213] on input "Falso positivo" at bounding box center [1033, 210] width 21 height 21
radio input "true"
click at [1176, 325] on span "Cerrar Caso" at bounding box center [1151, 319] width 63 height 18
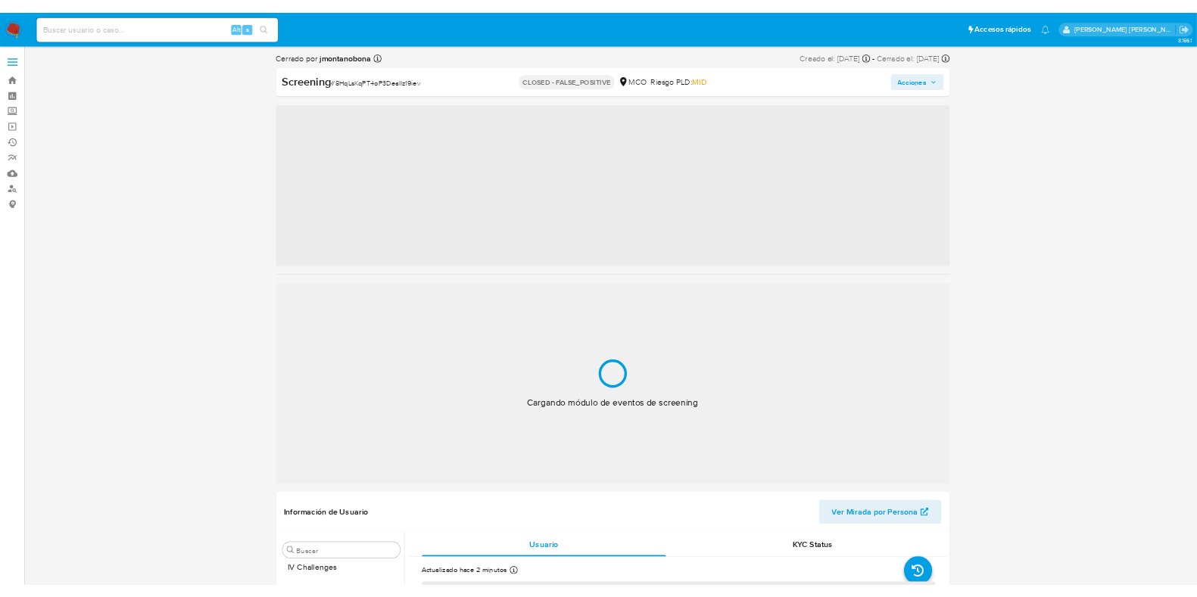
scroll to position [638, 0]
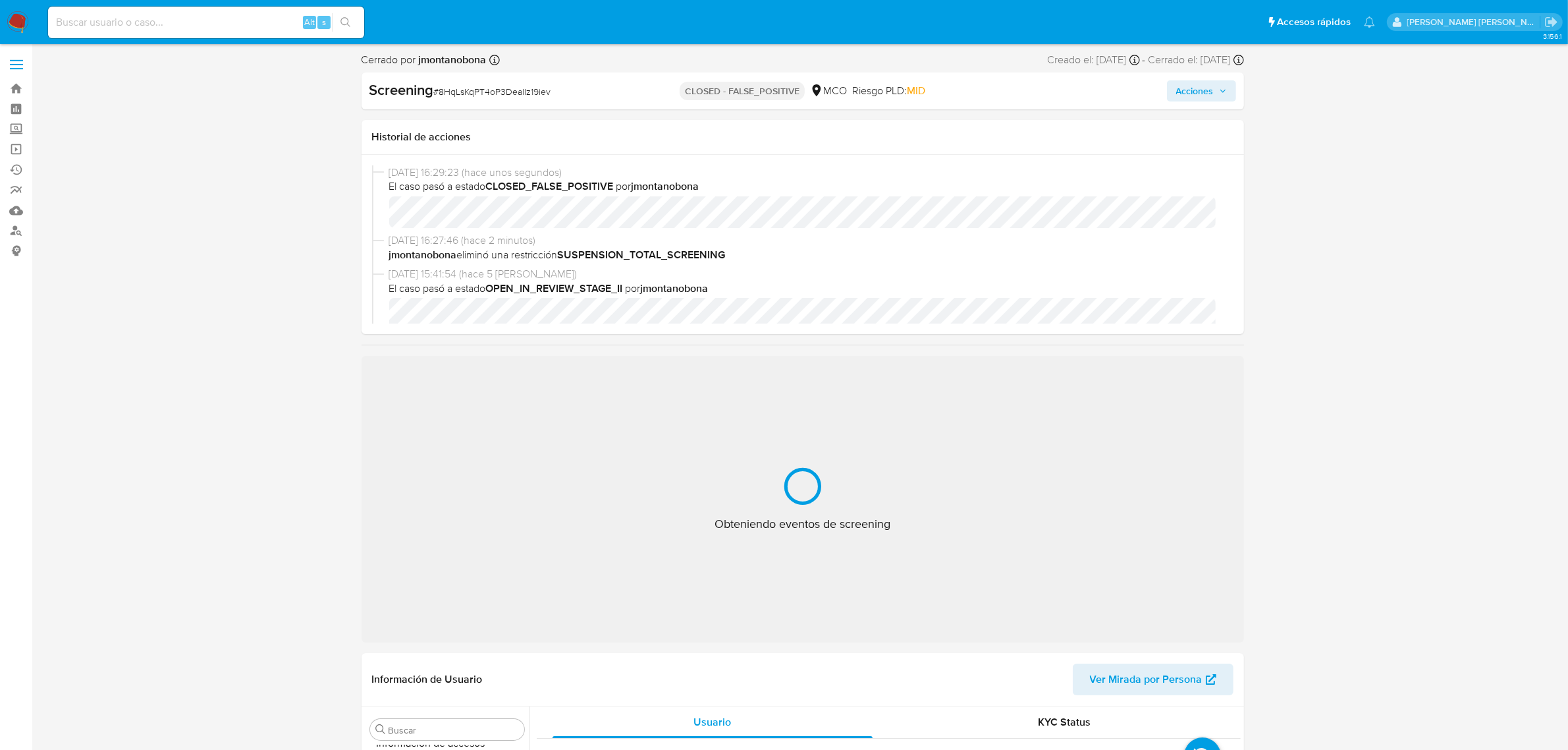
select select "10"
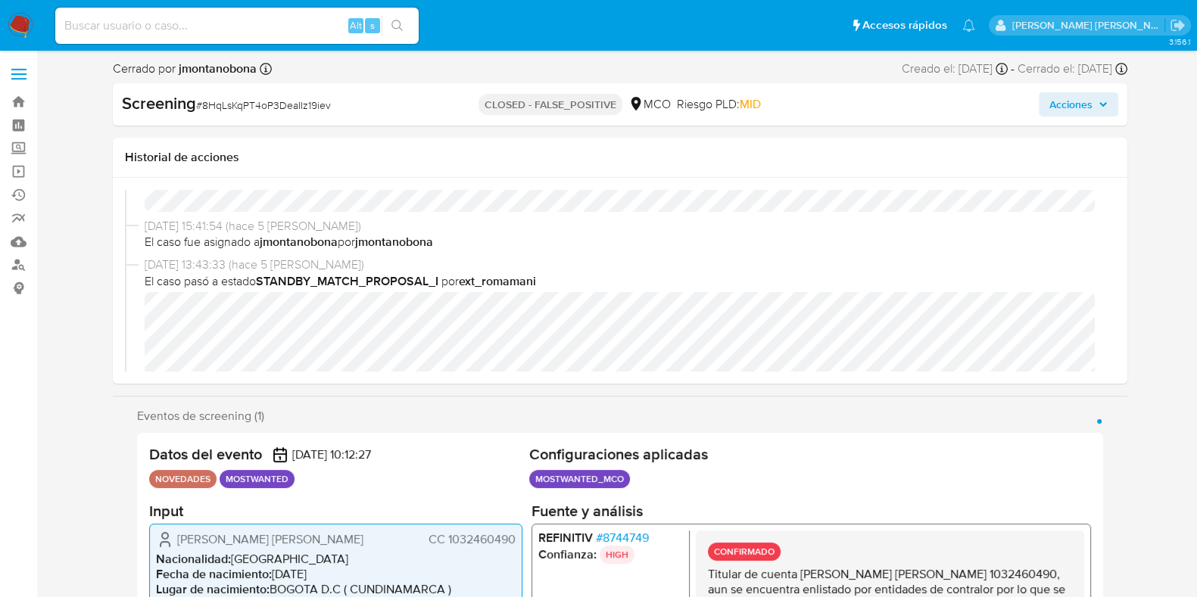
scroll to position [170, 0]
